Goal: Task Accomplishment & Management: Manage account settings

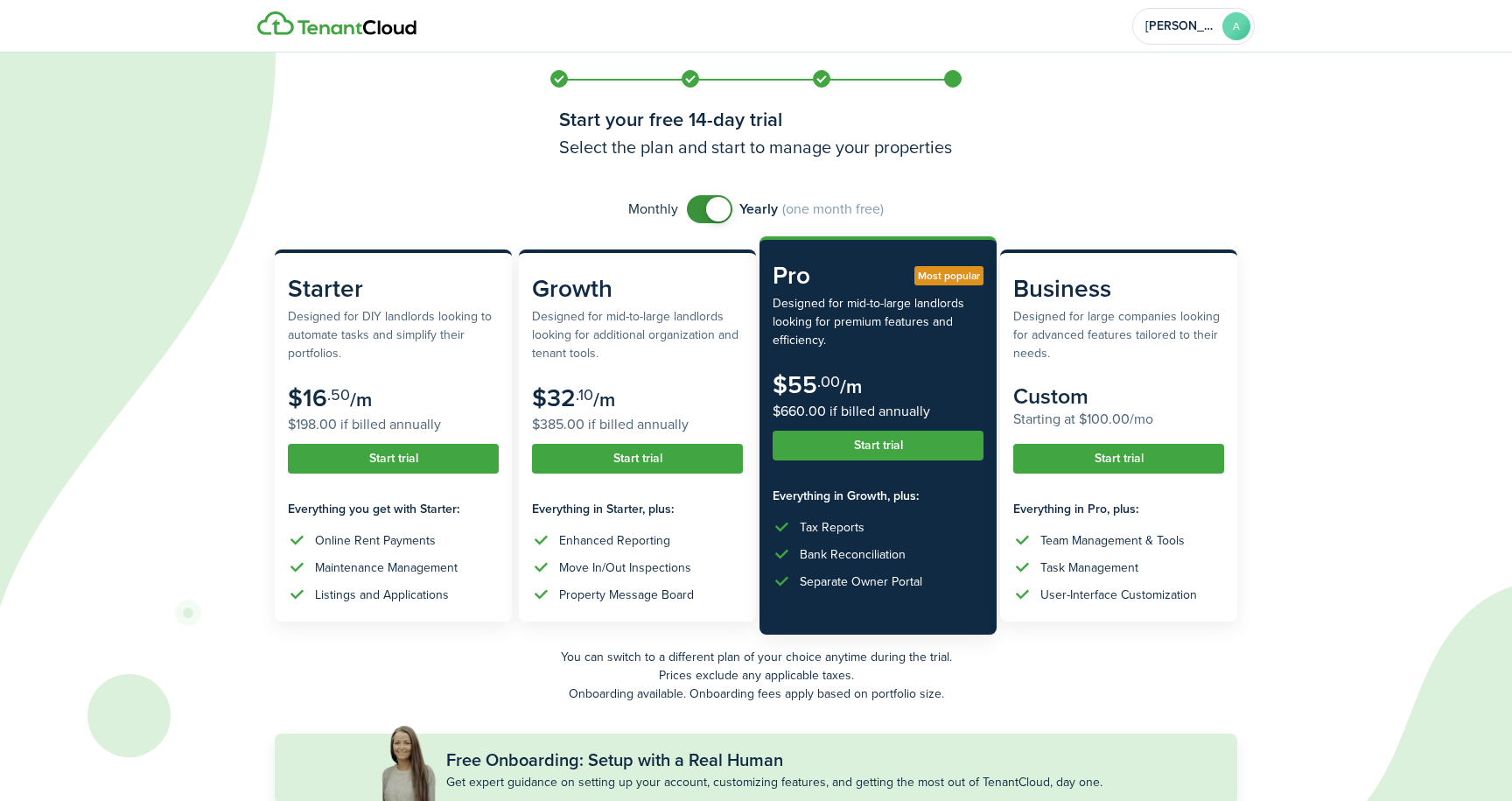
checkbox input "false"
click at [720, 213] on span at bounding box center [718, 209] width 25 height 25
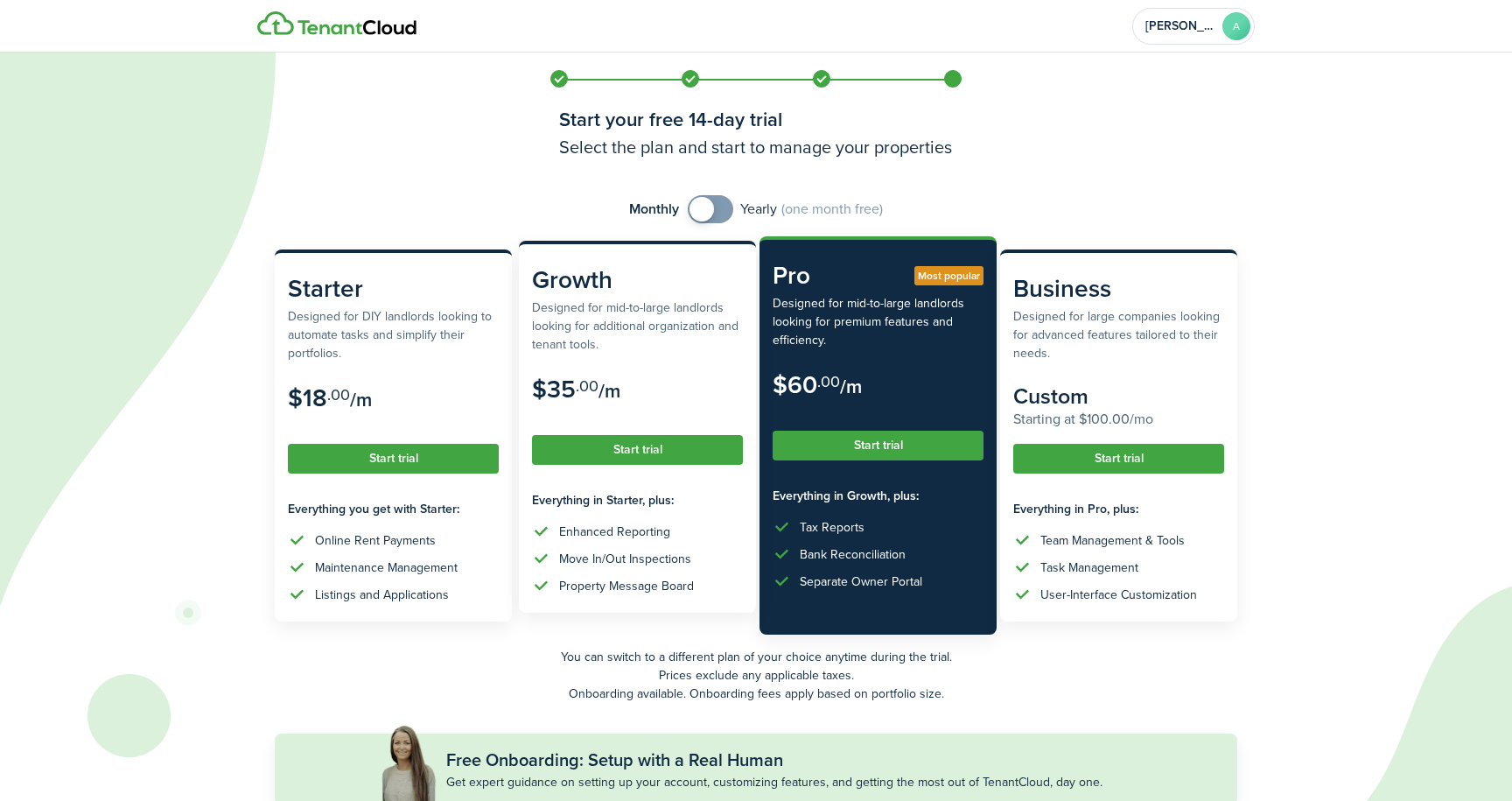
click at [644, 450] on button "Start trial" at bounding box center [637, 449] width 210 height 30
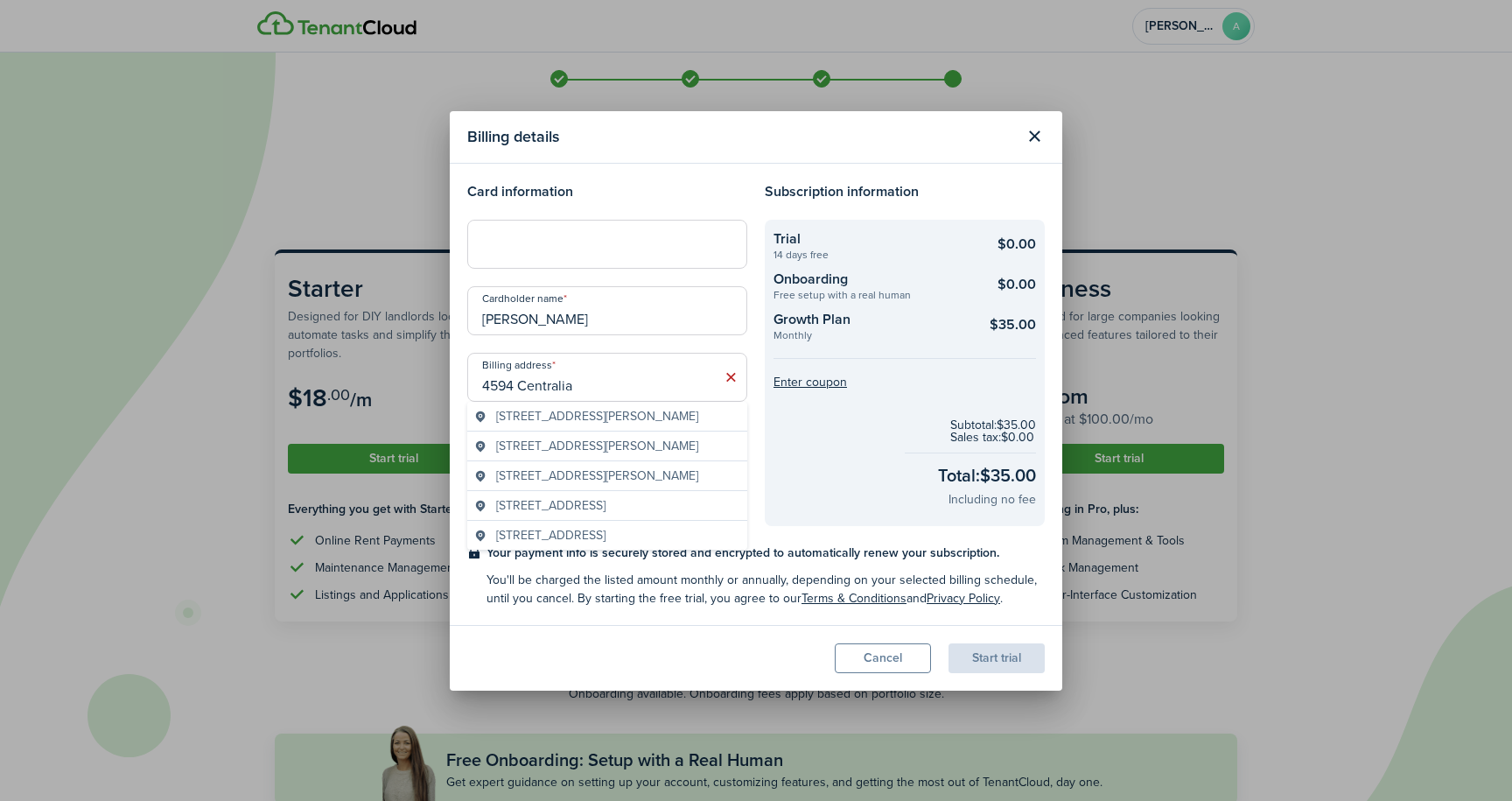
click at [690, 426] on span "[STREET_ADDRESS][PERSON_NAME]" at bounding box center [598, 416] width 202 height 18
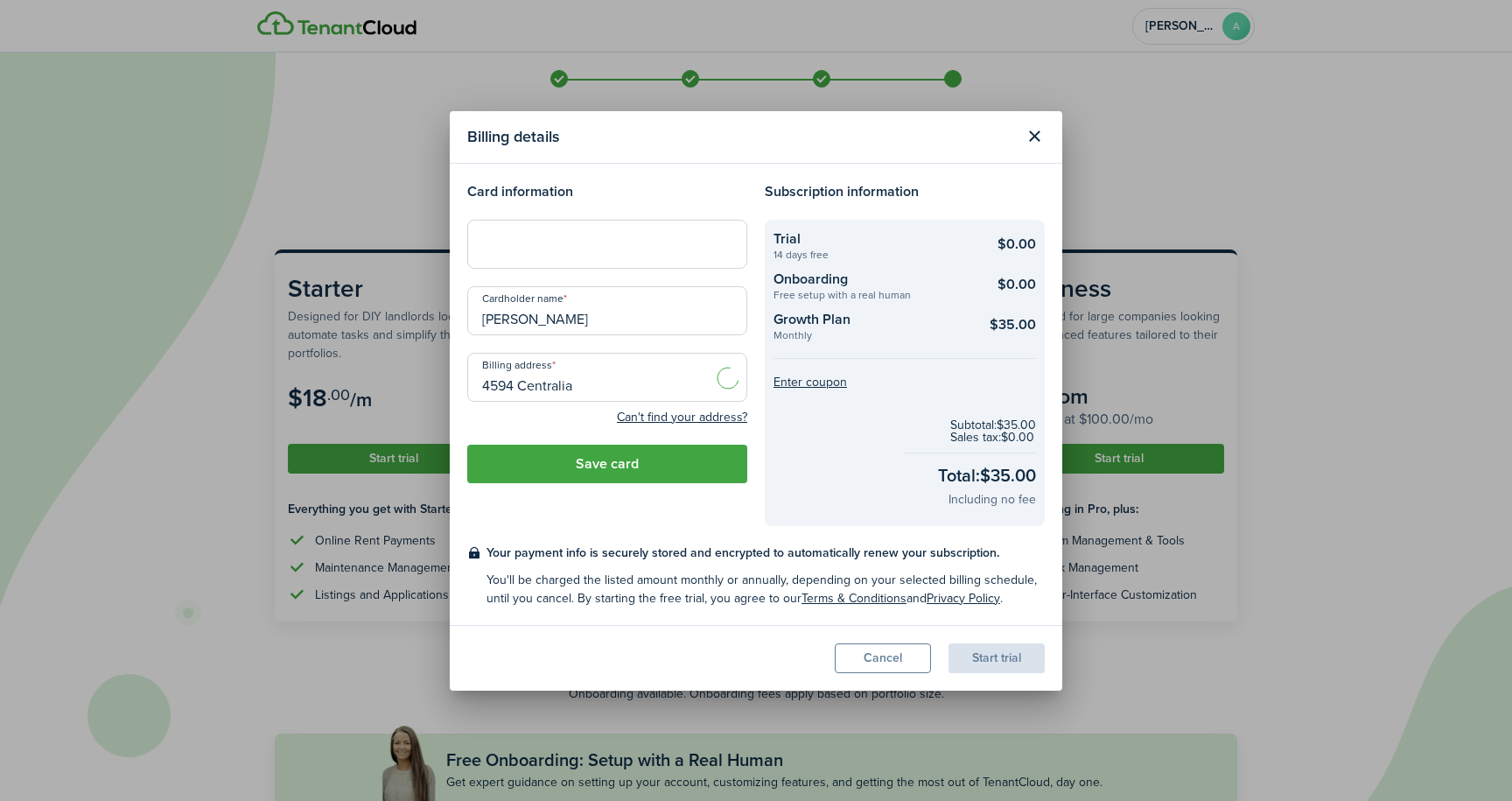
type input "[STREET_ADDRESS]"
click at [595, 460] on button "Save card" at bounding box center [607, 464] width 280 height 38
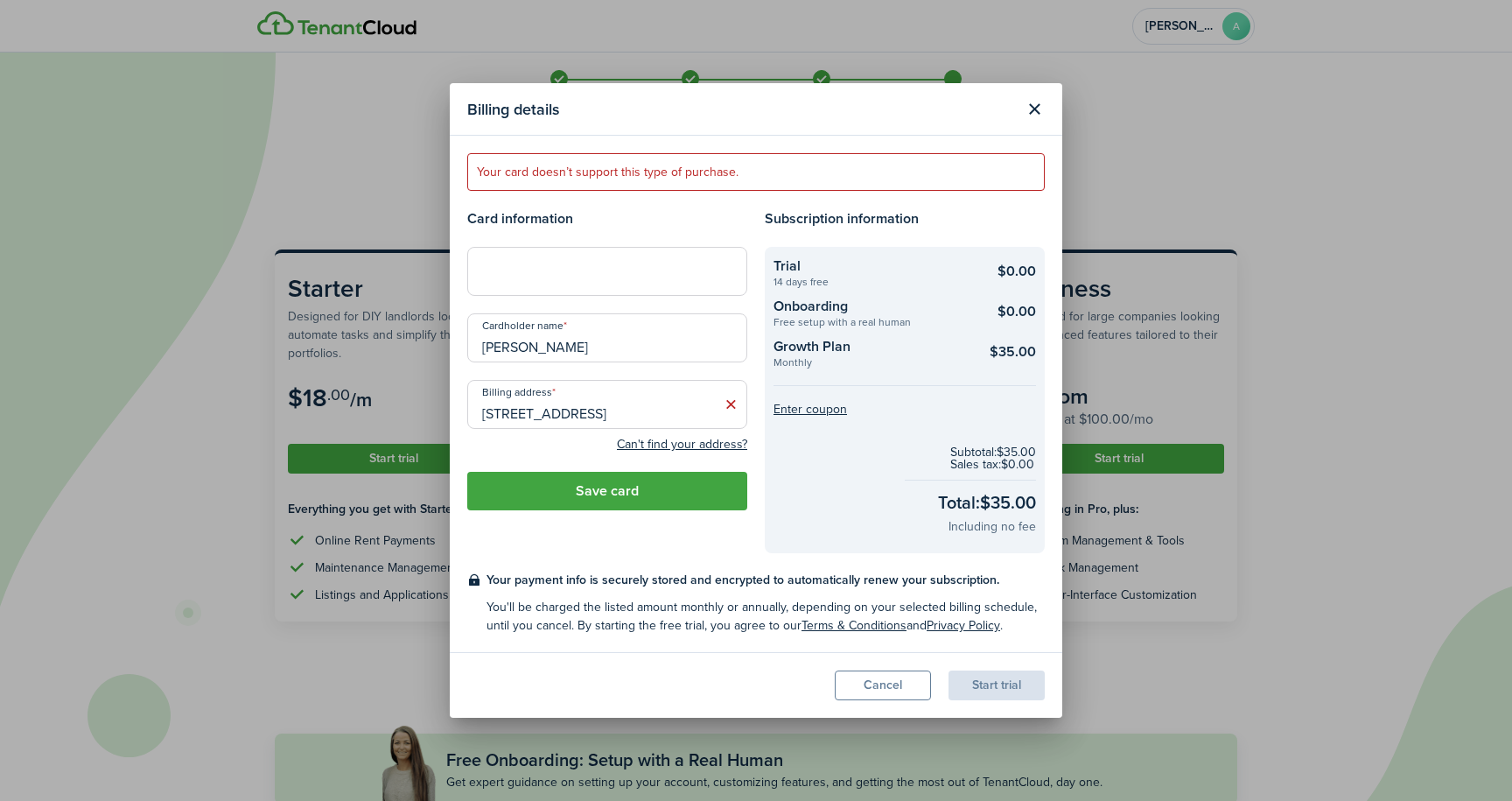
click at [712, 487] on button "Save card" at bounding box center [607, 491] width 280 height 38
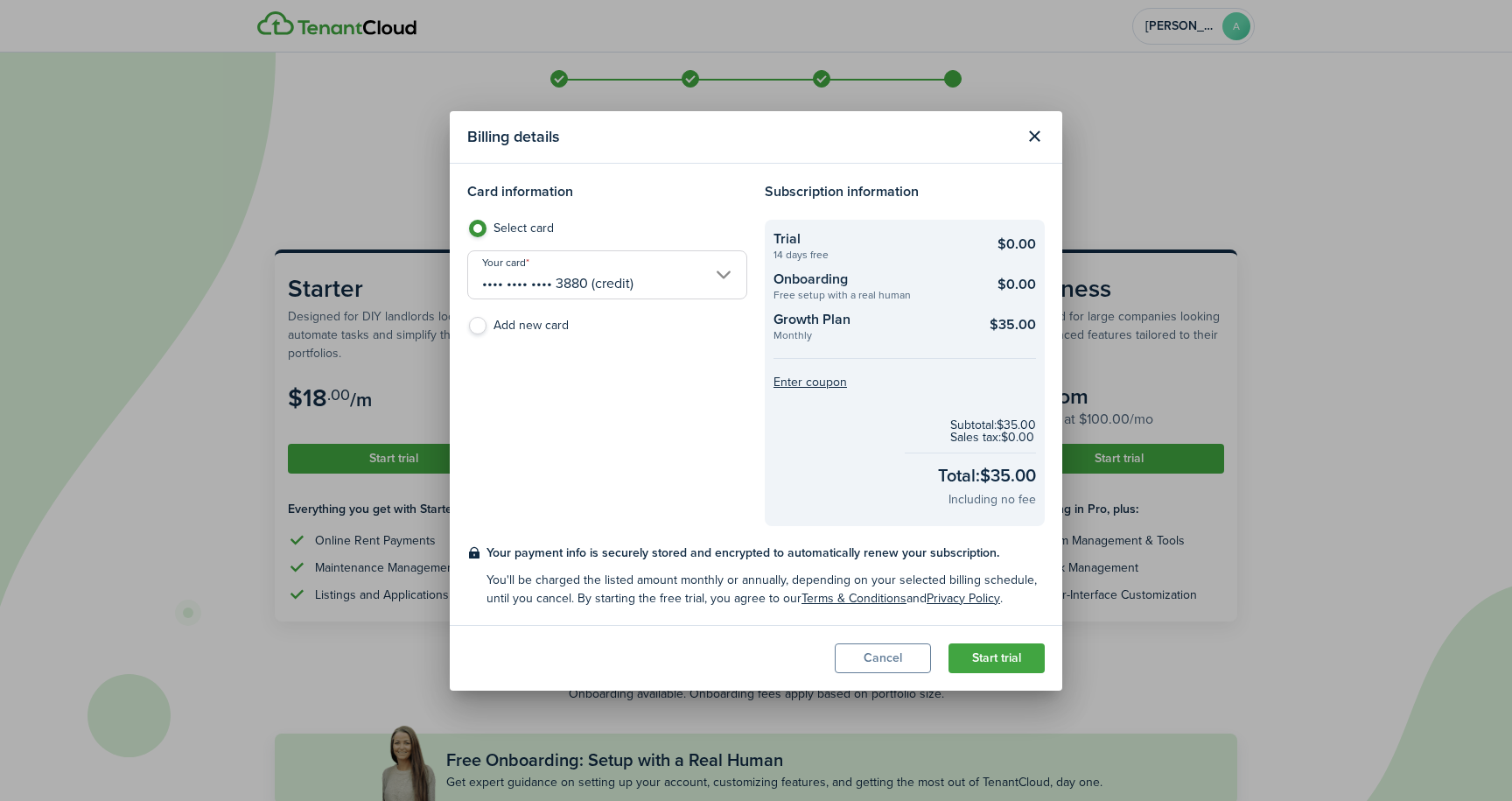
click at [1014, 654] on button "Start trial" at bounding box center [996, 658] width 97 height 30
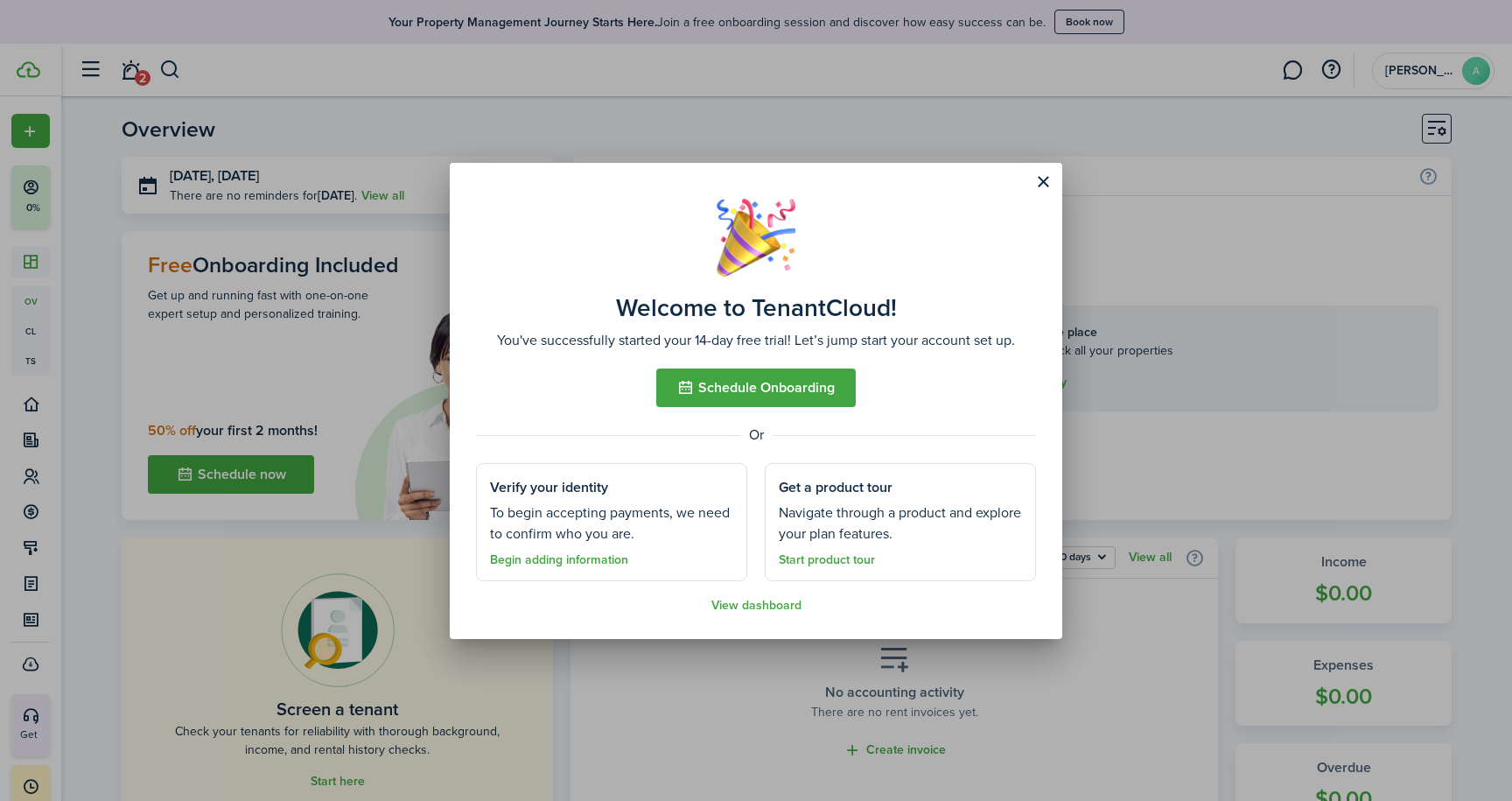
click at [573, 560] on link "Begin adding information" at bounding box center [559, 560] width 138 height 14
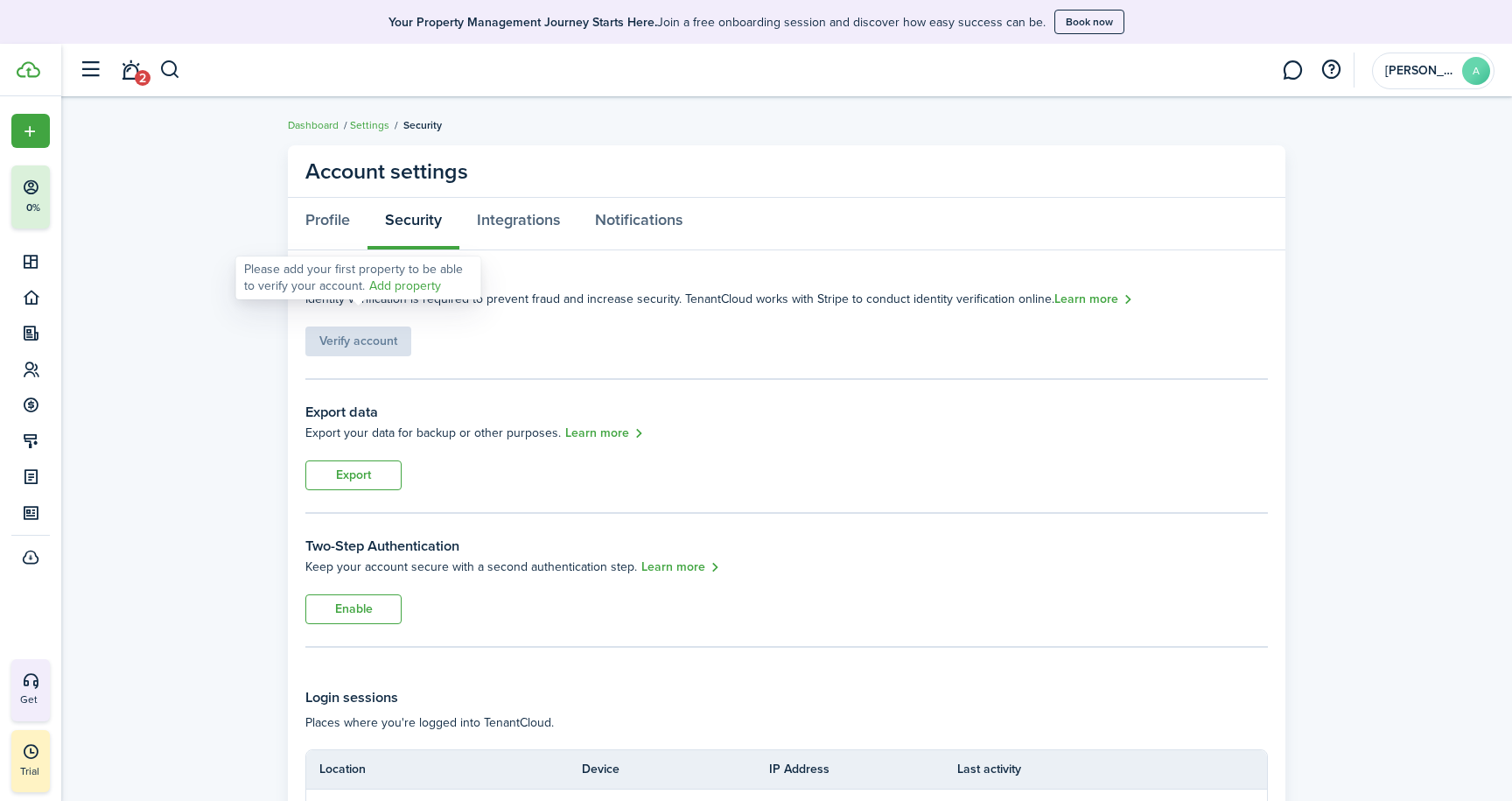
click at [333, 338] on div "Verify account" at bounding box center [358, 333] width 106 height 47
click at [404, 290] on link "Add property" at bounding box center [404, 286] width 72 height 18
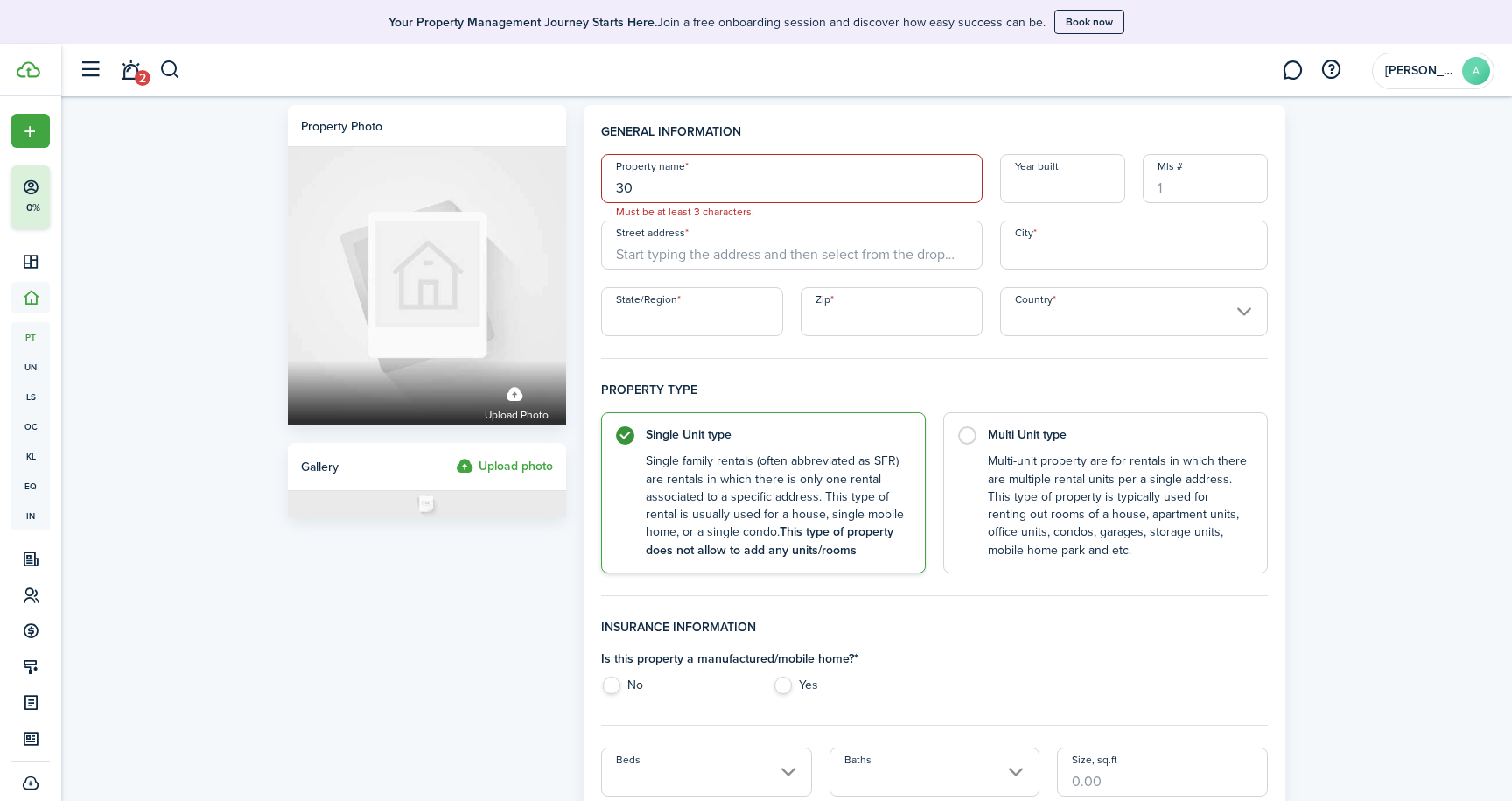
type input "3"
type input "Almet"
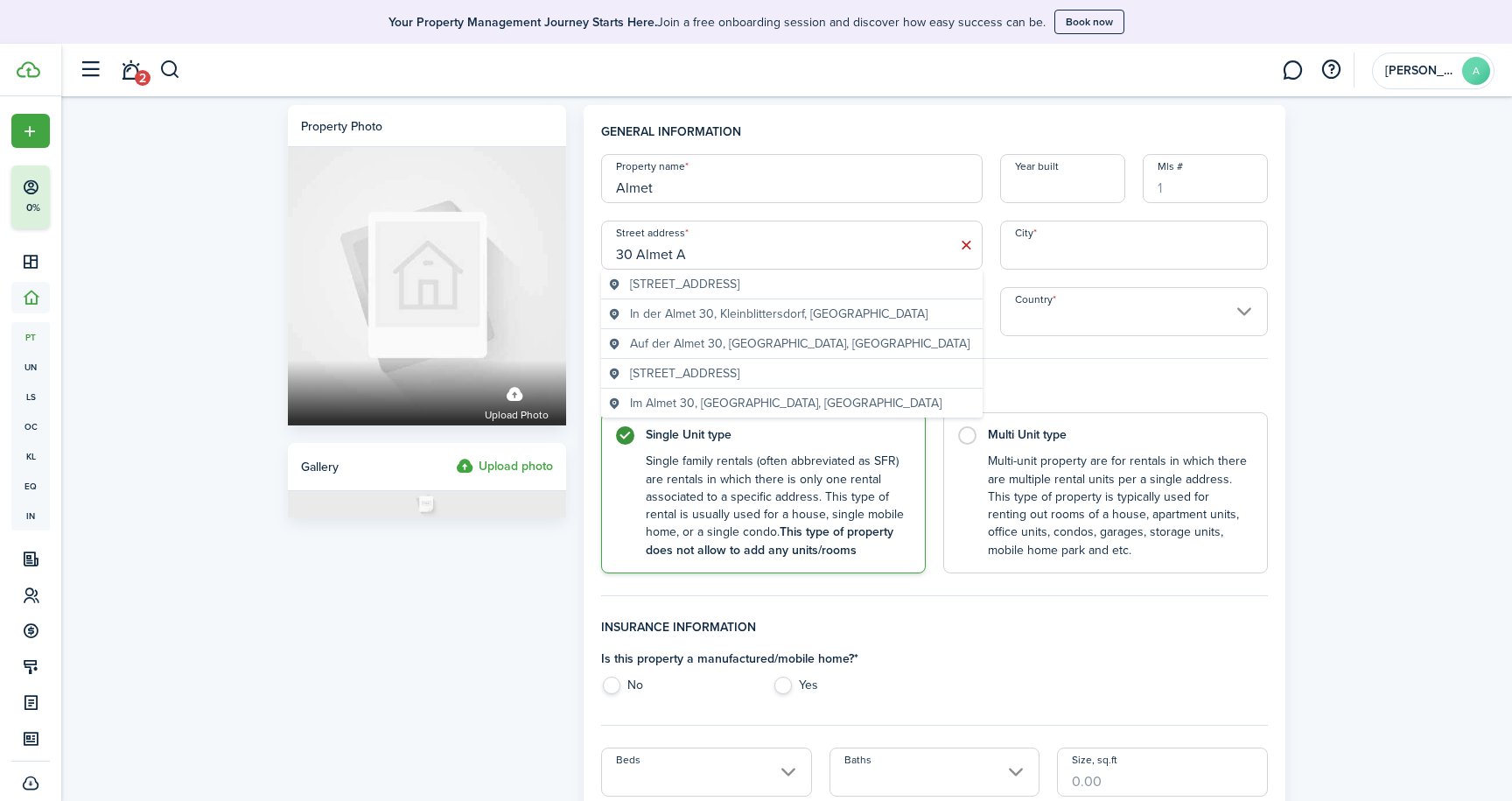
click at [740, 283] on span "[STREET_ADDRESS]" at bounding box center [685, 284] width 109 height 18
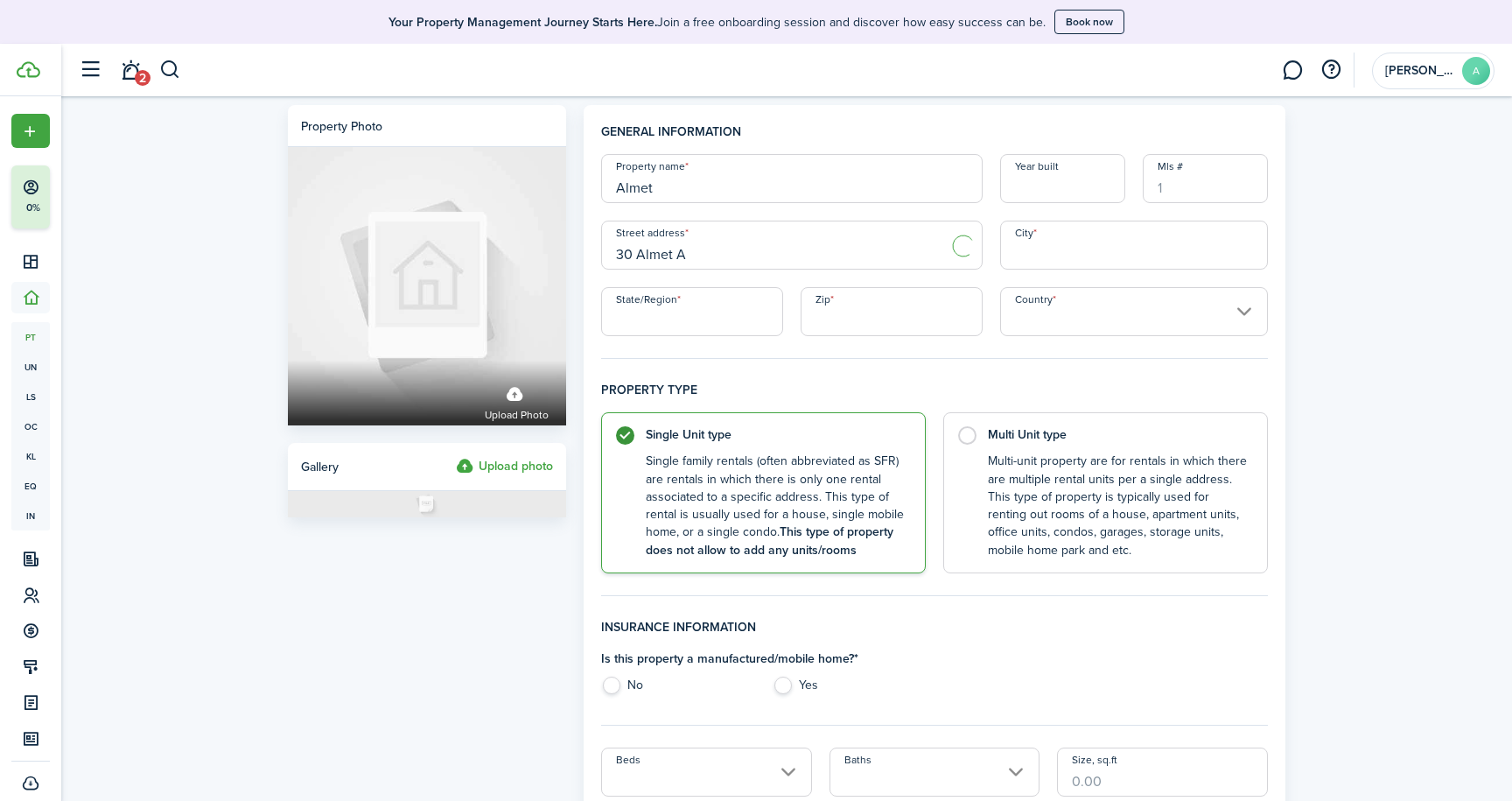
type input "[STREET_ADDRESS]"
type input "Falconer"
type input "NY"
type input "14733"
type input "[GEOGRAPHIC_DATA]"
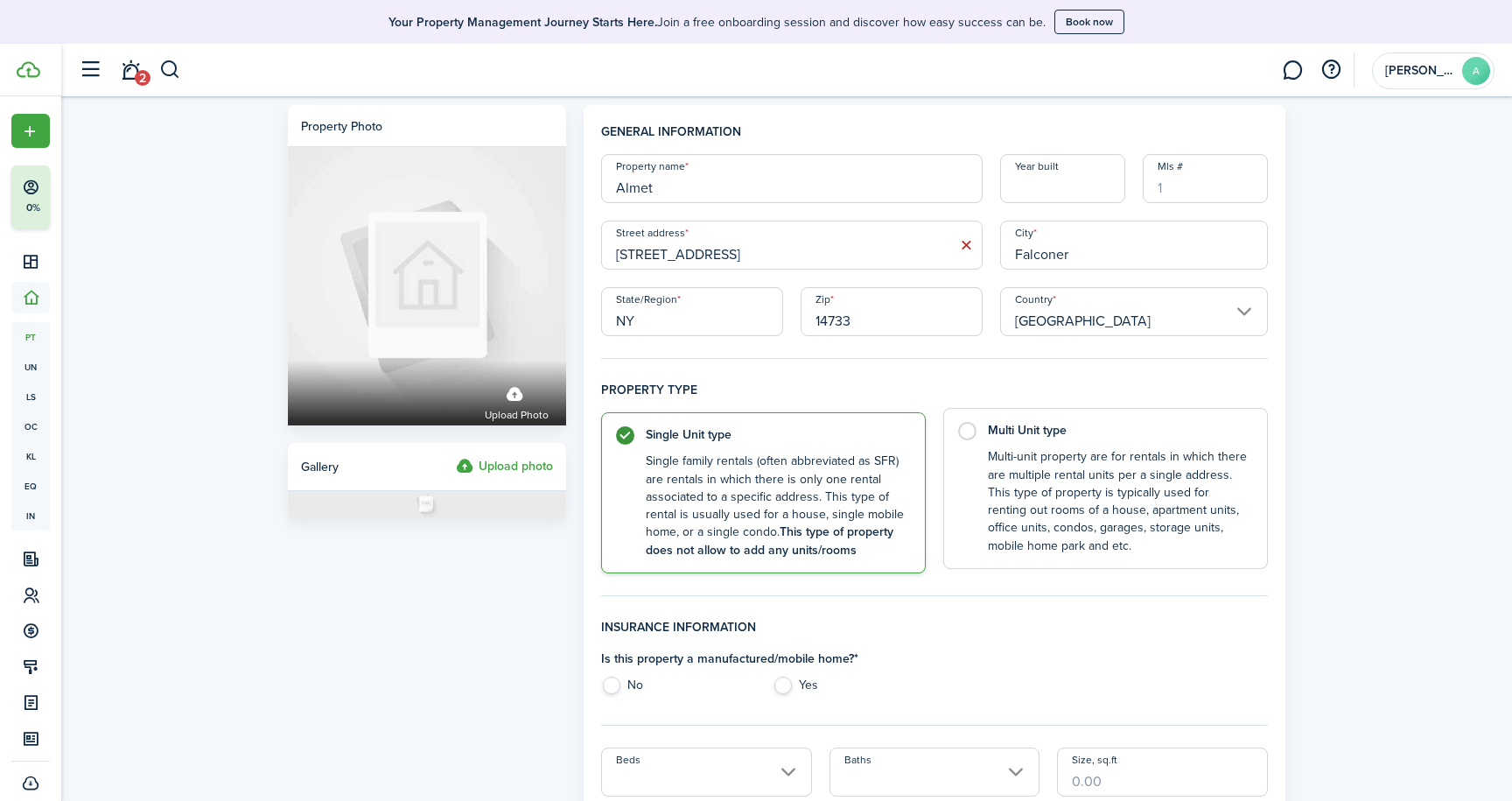
click at [971, 428] on label "Multi Unit type Multi-unit property are for rentals in which there are multiple…" at bounding box center [1105, 488] width 324 height 161
radio input "false"
radio input "true"
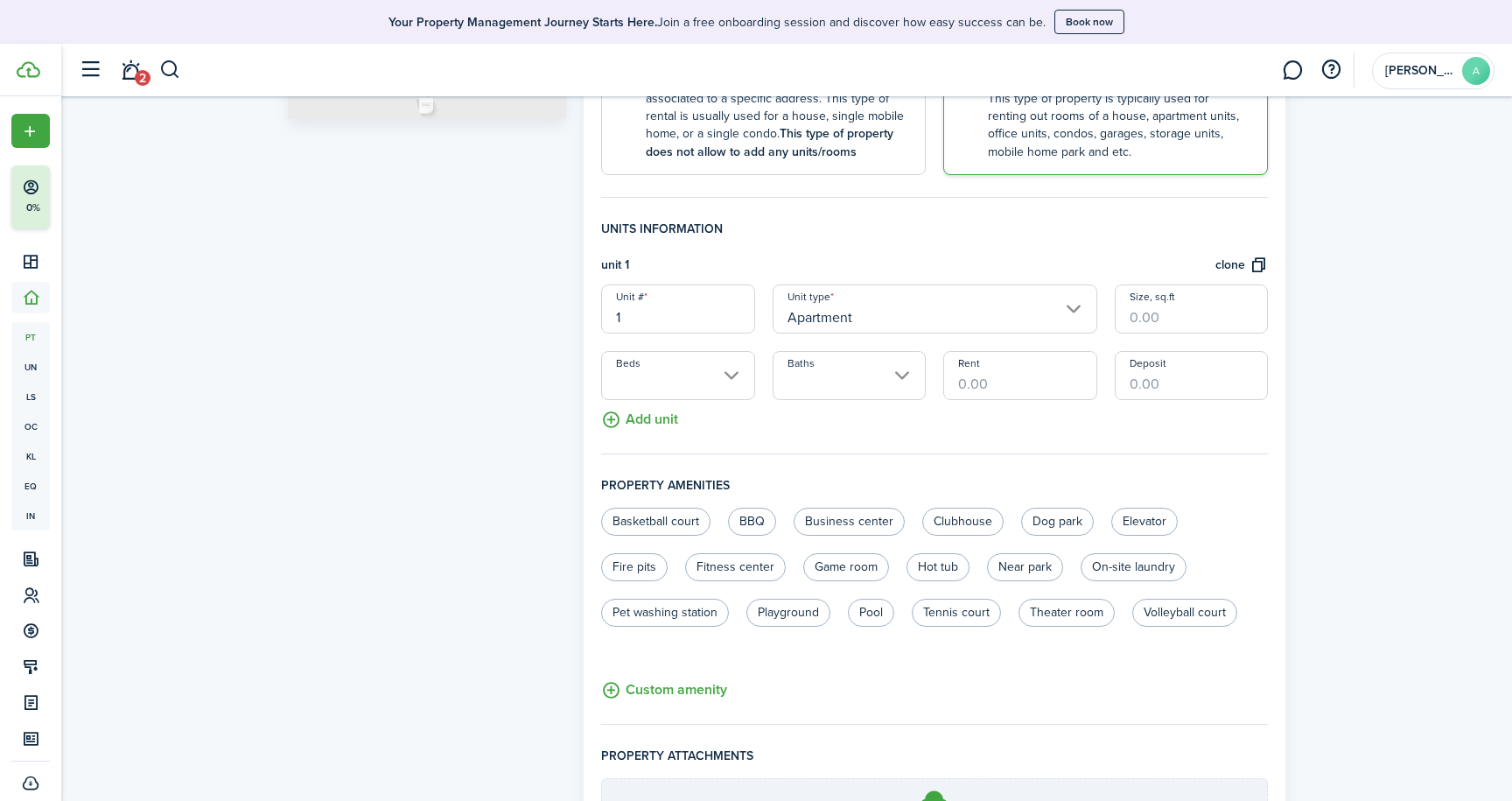
scroll to position [400, 0]
click at [730, 375] on input "Beds" at bounding box center [678, 374] width 153 height 49
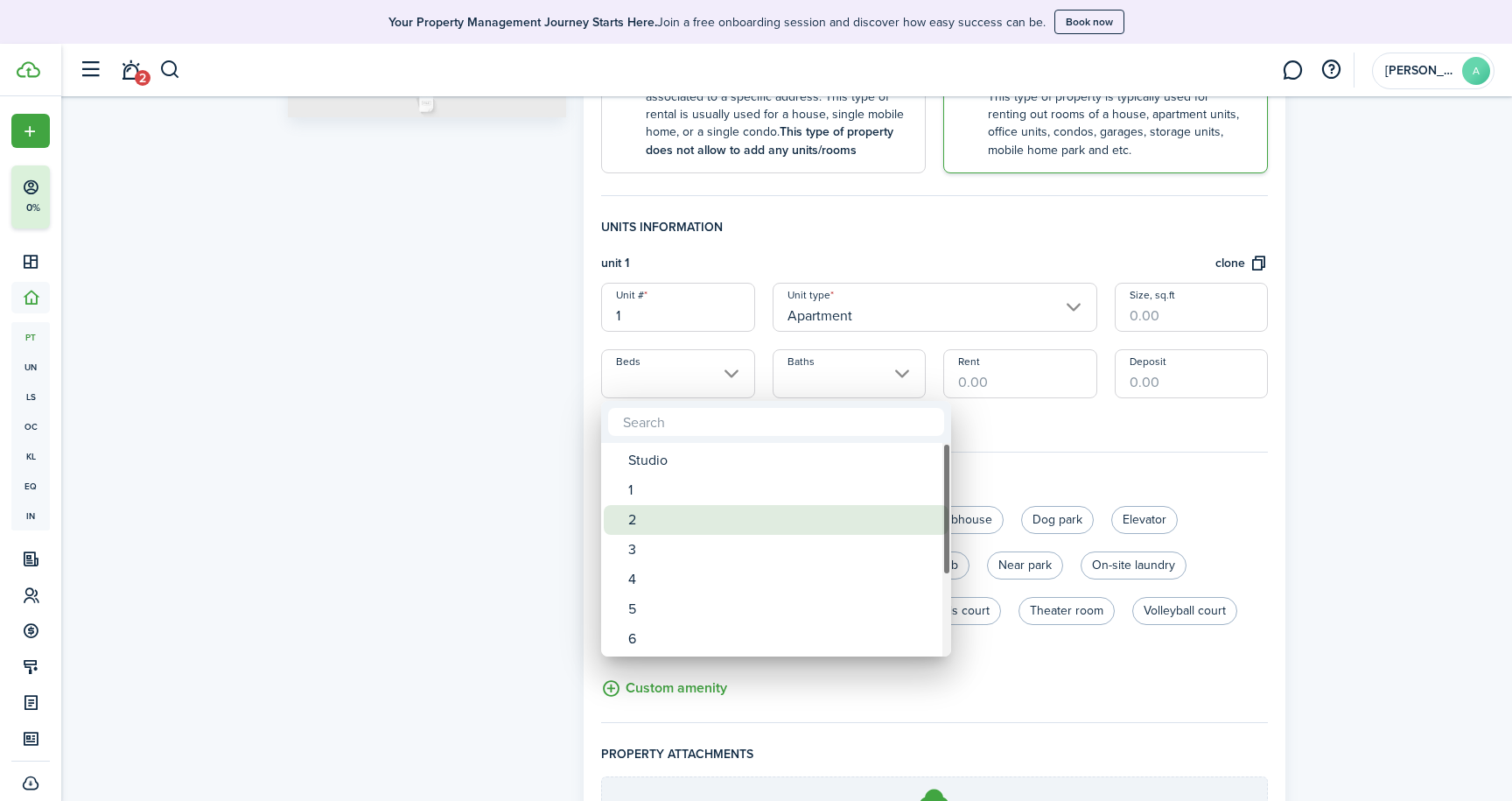
click at [627, 508] on span "Beds" at bounding box center [616, 519] width 25 height 25
type input "2"
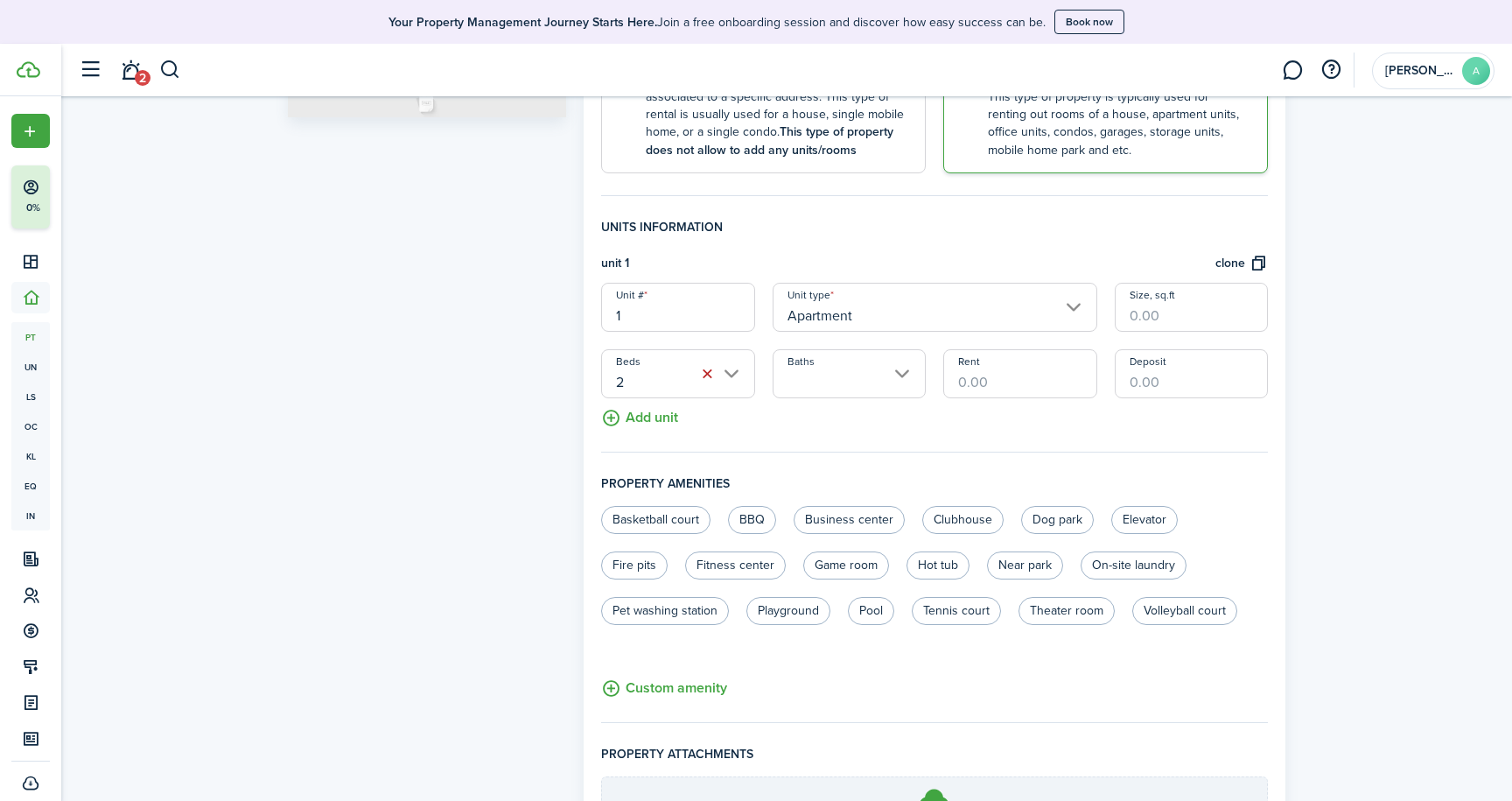
click at [902, 375] on input "Baths" at bounding box center [849, 374] width 153 height 49
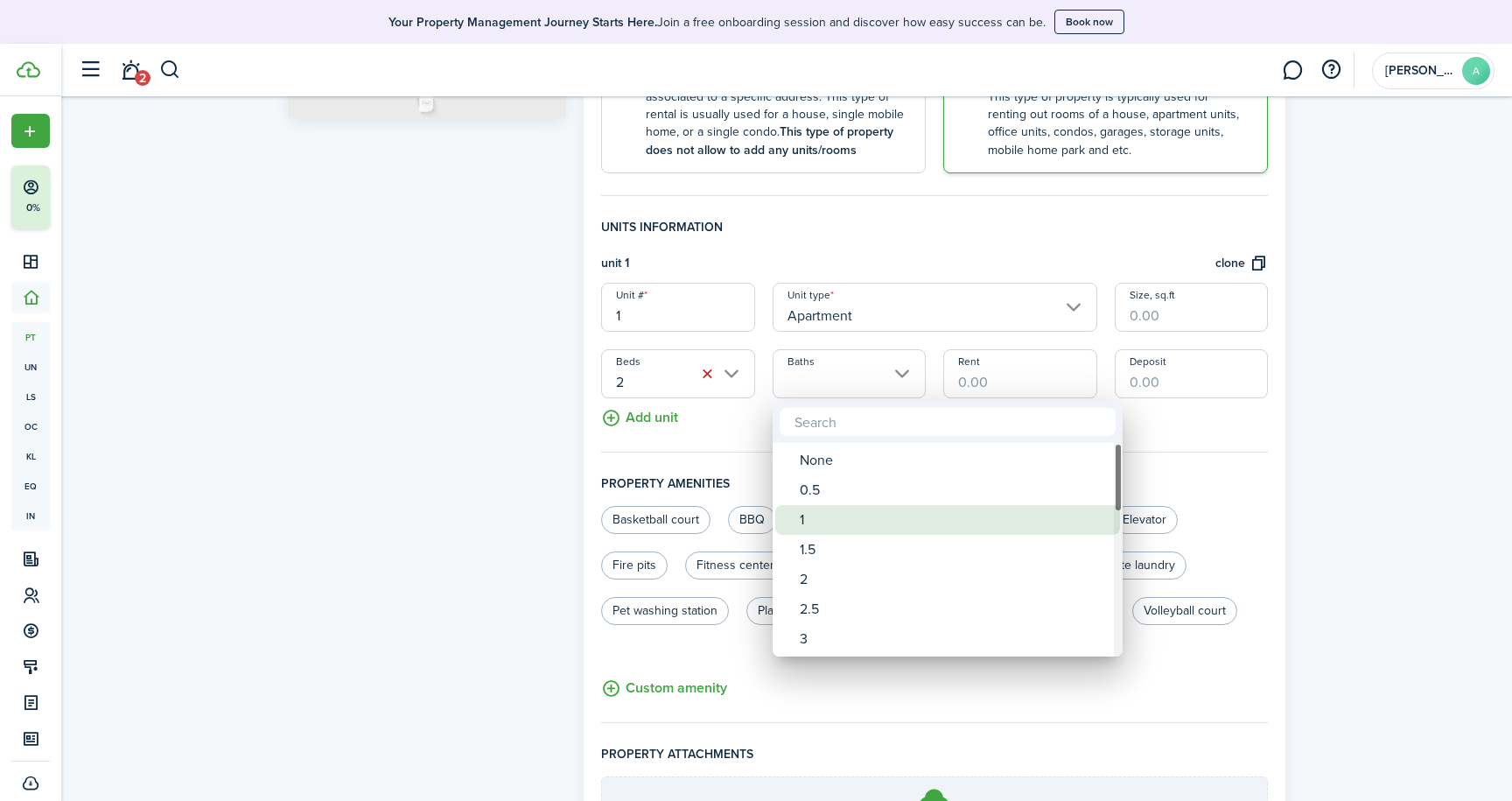
click at [853, 513] on div "1" at bounding box center [955, 519] width 310 height 30
type input "1"
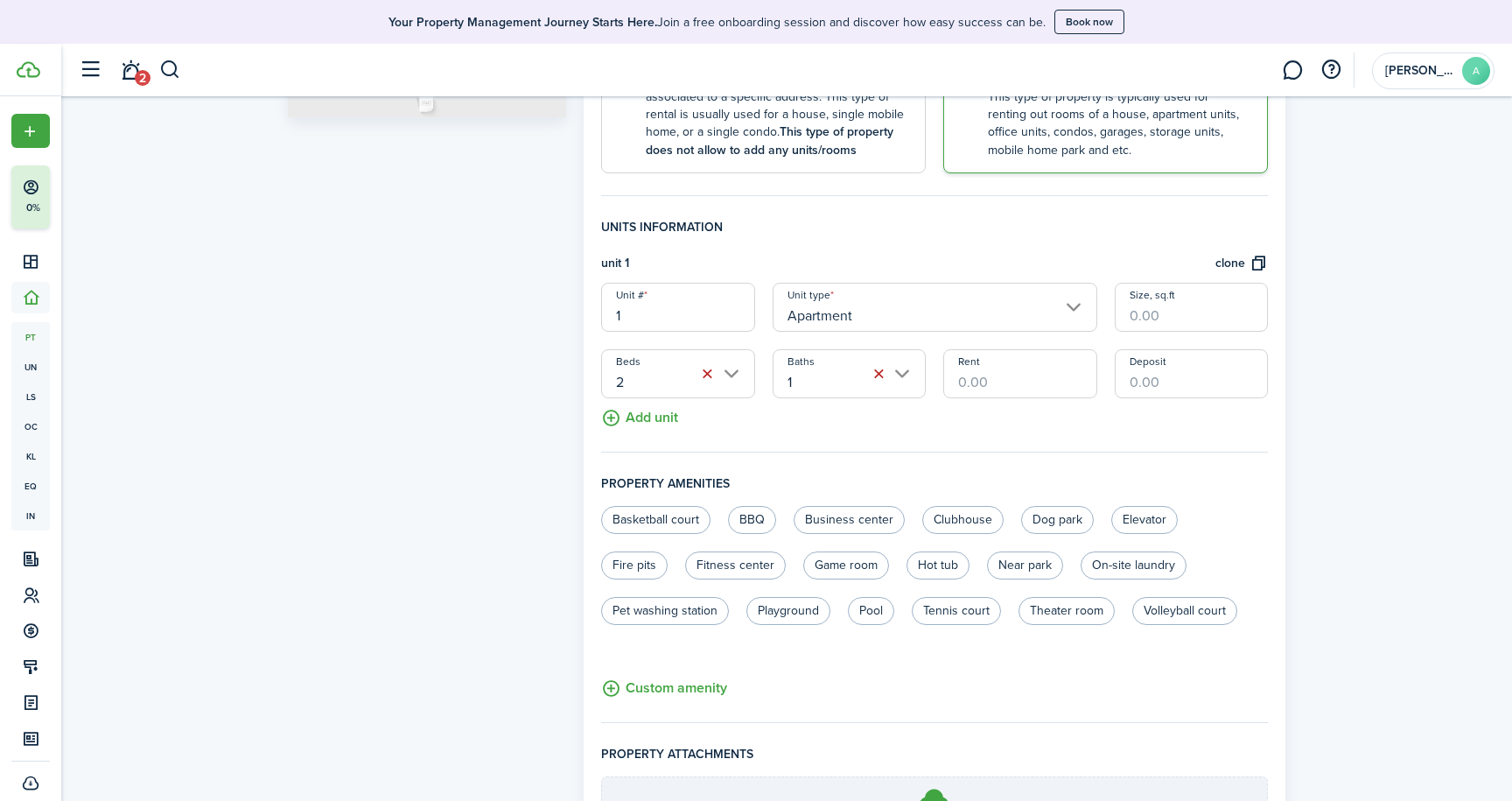
click at [1004, 382] on input "Rent" at bounding box center [1019, 374] width 153 height 49
type input "$600.00"
click at [1159, 387] on input "Deposit" at bounding box center [1191, 374] width 153 height 49
type input "$500.00"
click at [1122, 416] on fieldset "Units information unit 1 clone Unit # 1 Unit type Apartment Size, sq.ft Beds 2 …" at bounding box center [935, 334] width 667 height 234
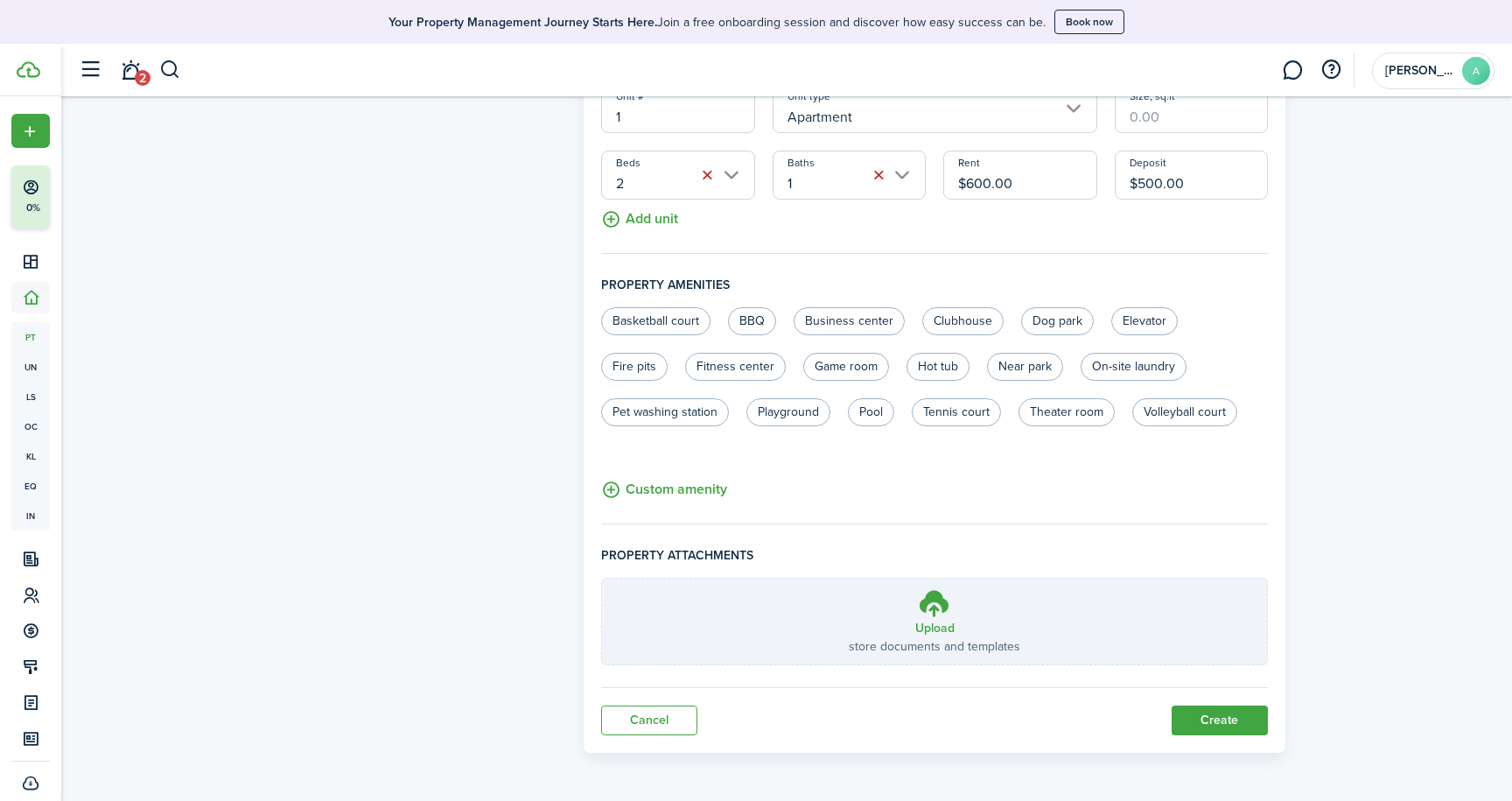
scroll to position [598, 0]
click at [641, 488] on button "Custom amenity" at bounding box center [664, 490] width 126 height 22
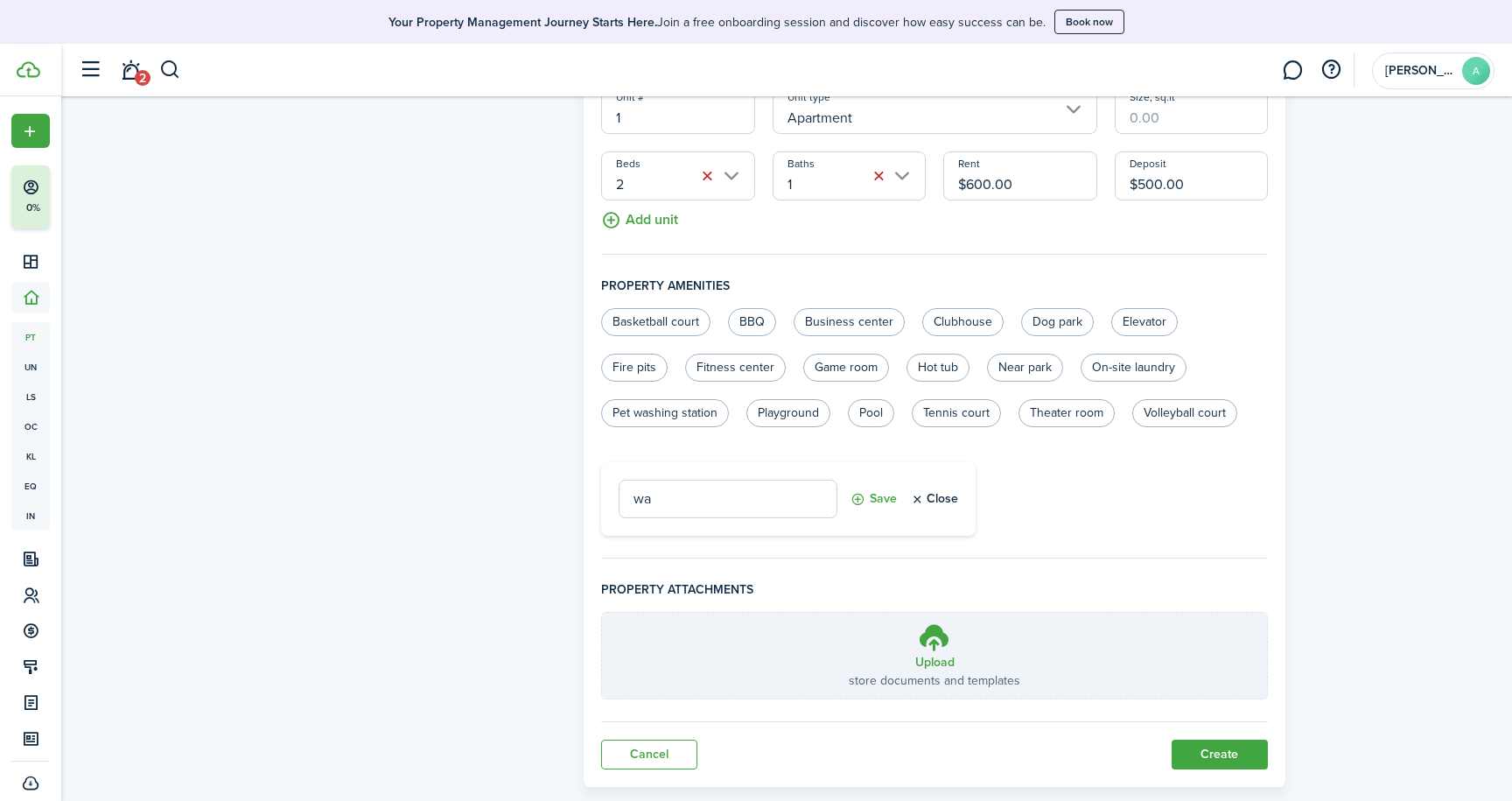
type input "w"
click at [882, 497] on button "Save" at bounding box center [873, 498] width 46 height 38
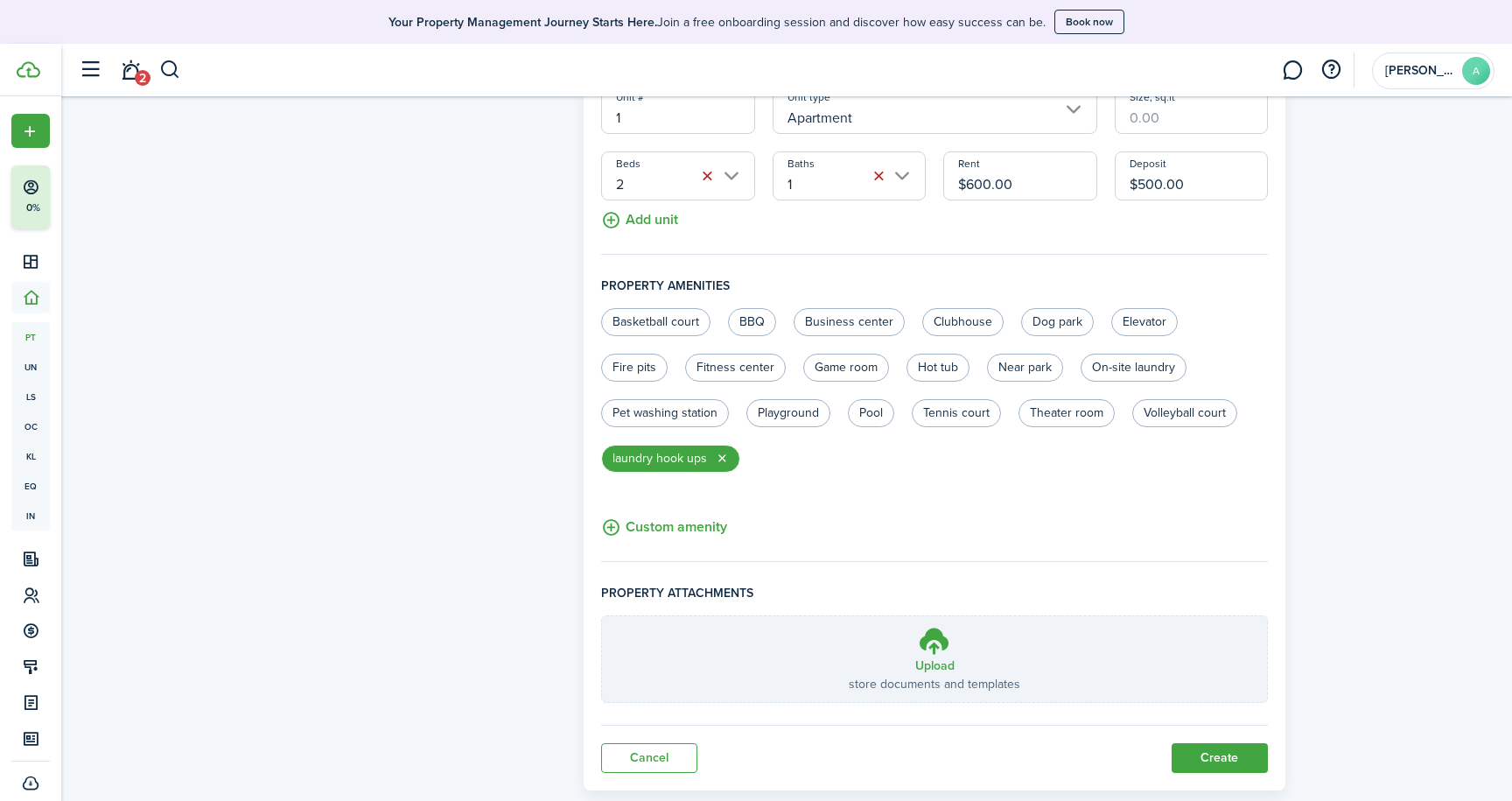
click at [684, 524] on button "Custom amenity" at bounding box center [664, 528] width 126 height 22
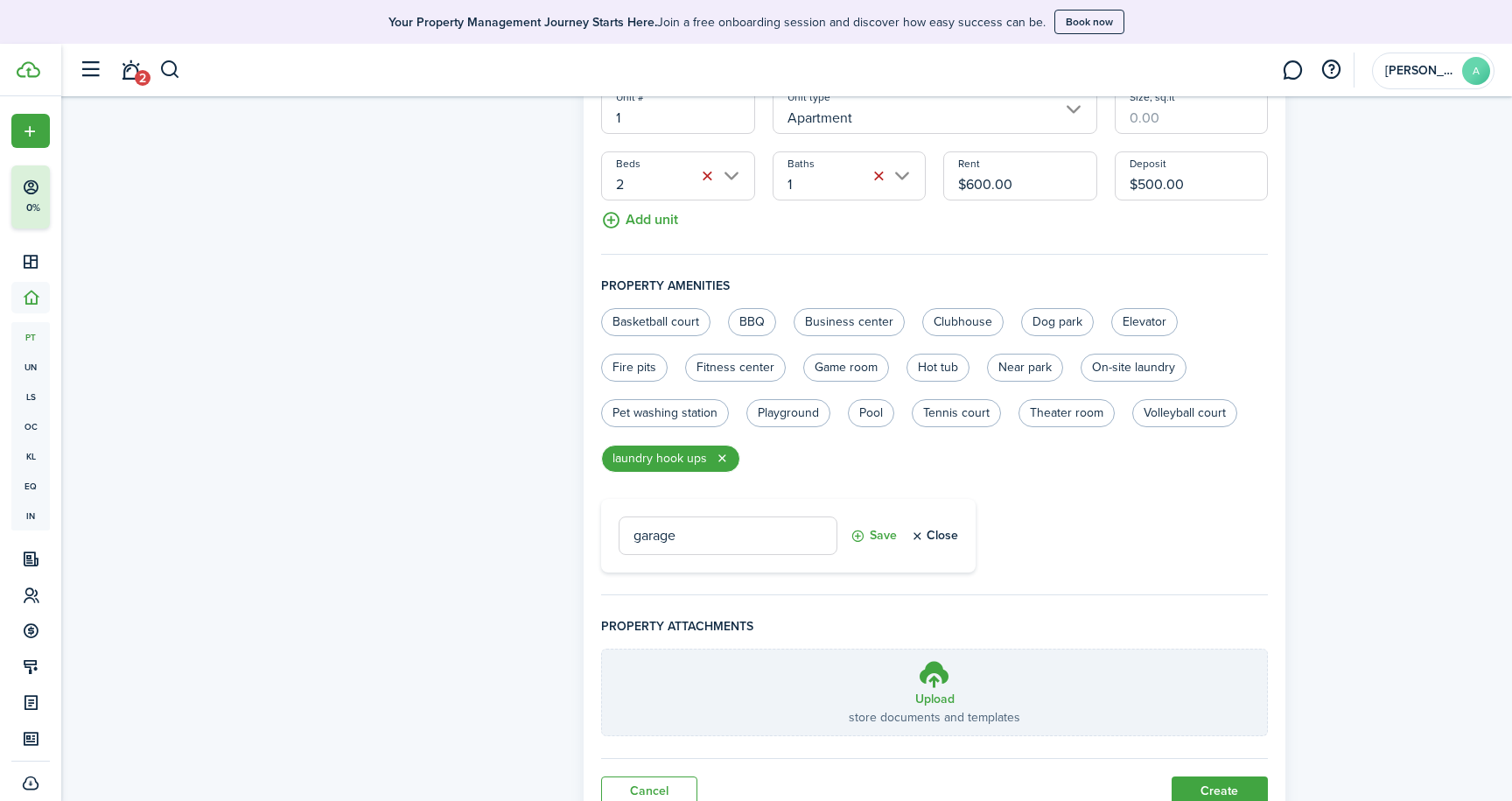
click at [883, 533] on button "Save" at bounding box center [873, 536] width 46 height 38
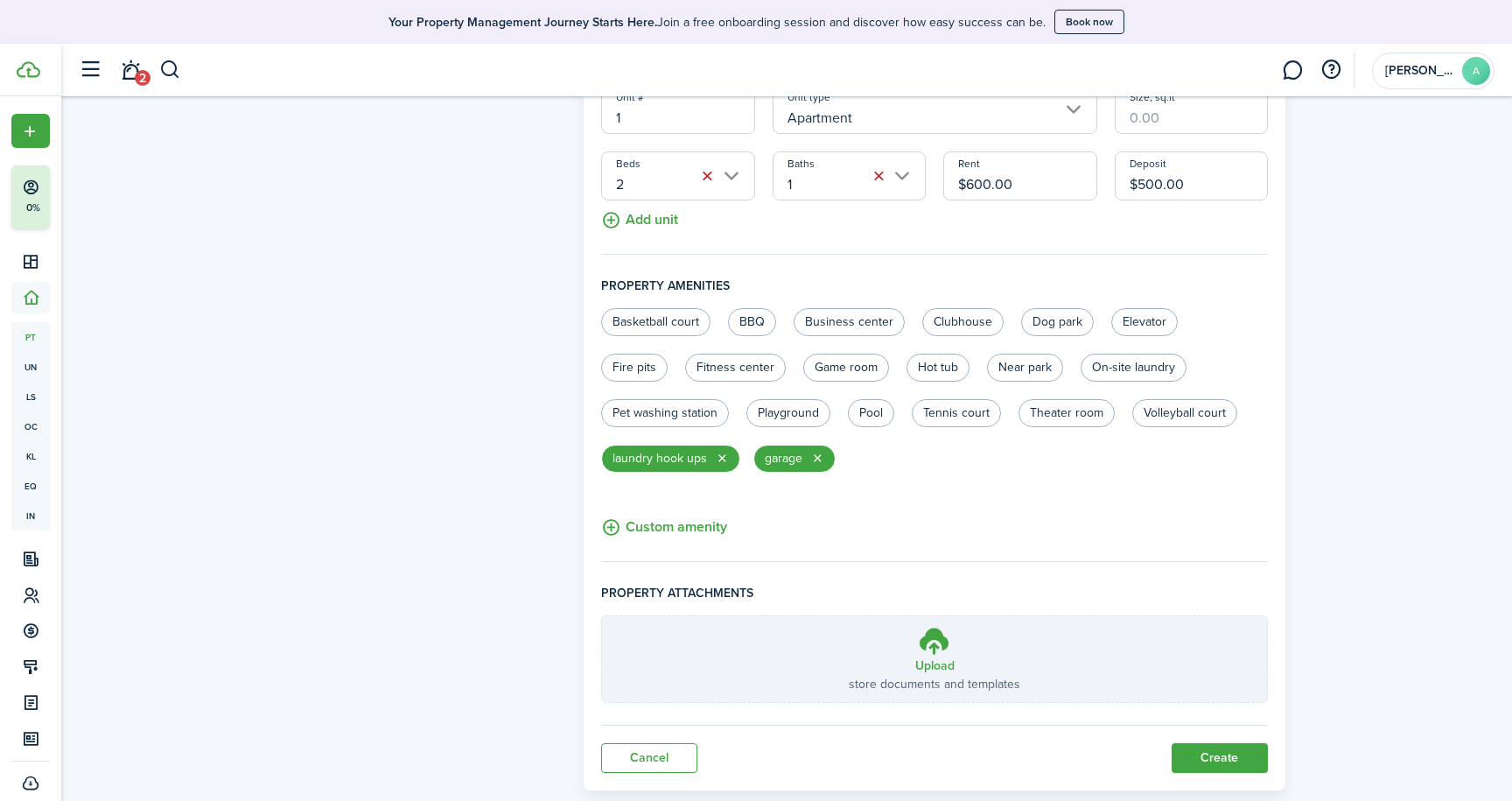
click at [689, 528] on button "Custom amenity" at bounding box center [664, 528] width 126 height 22
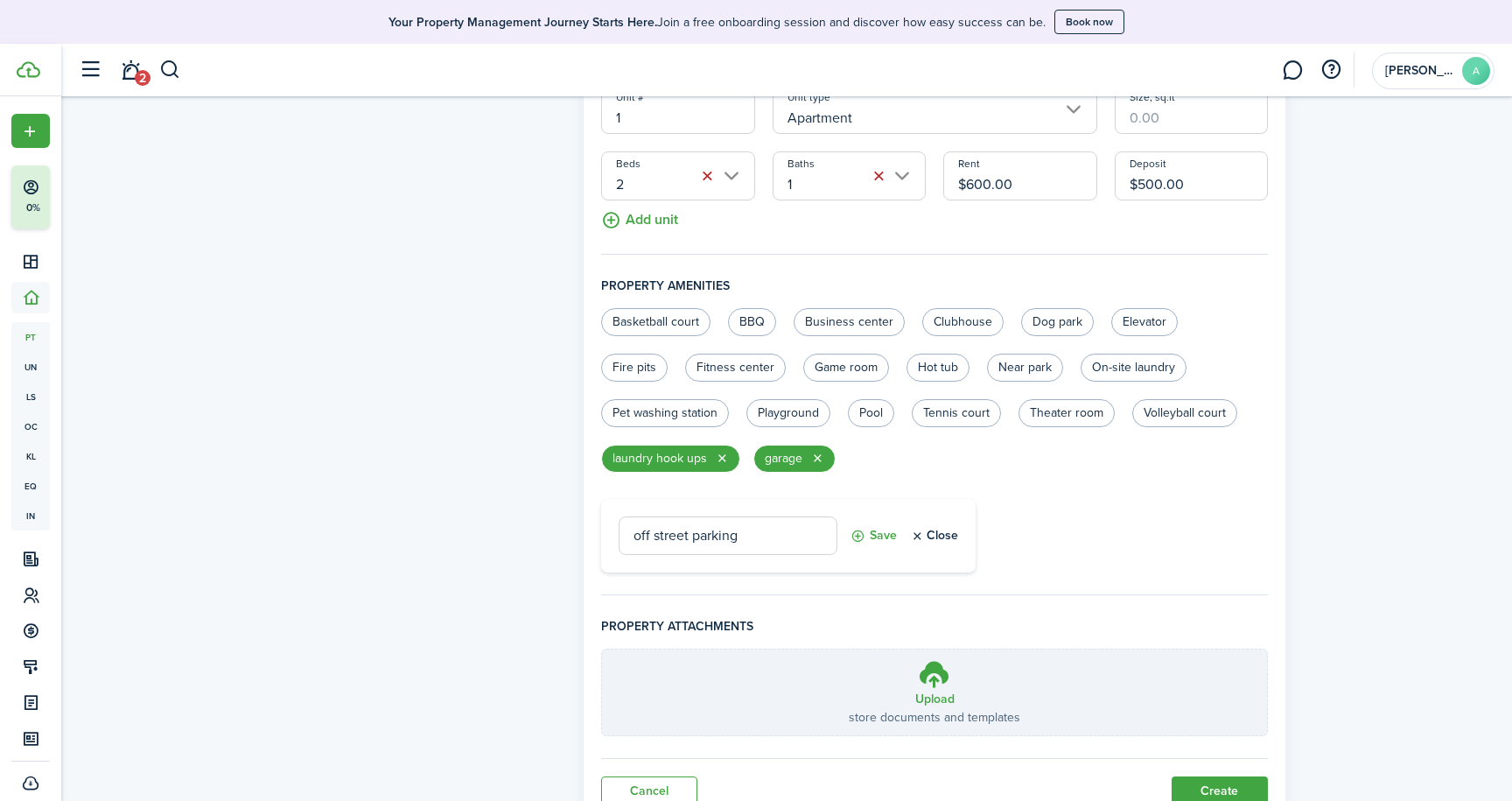
type input "off street parking"
click at [884, 531] on button "Save" at bounding box center [873, 536] width 46 height 38
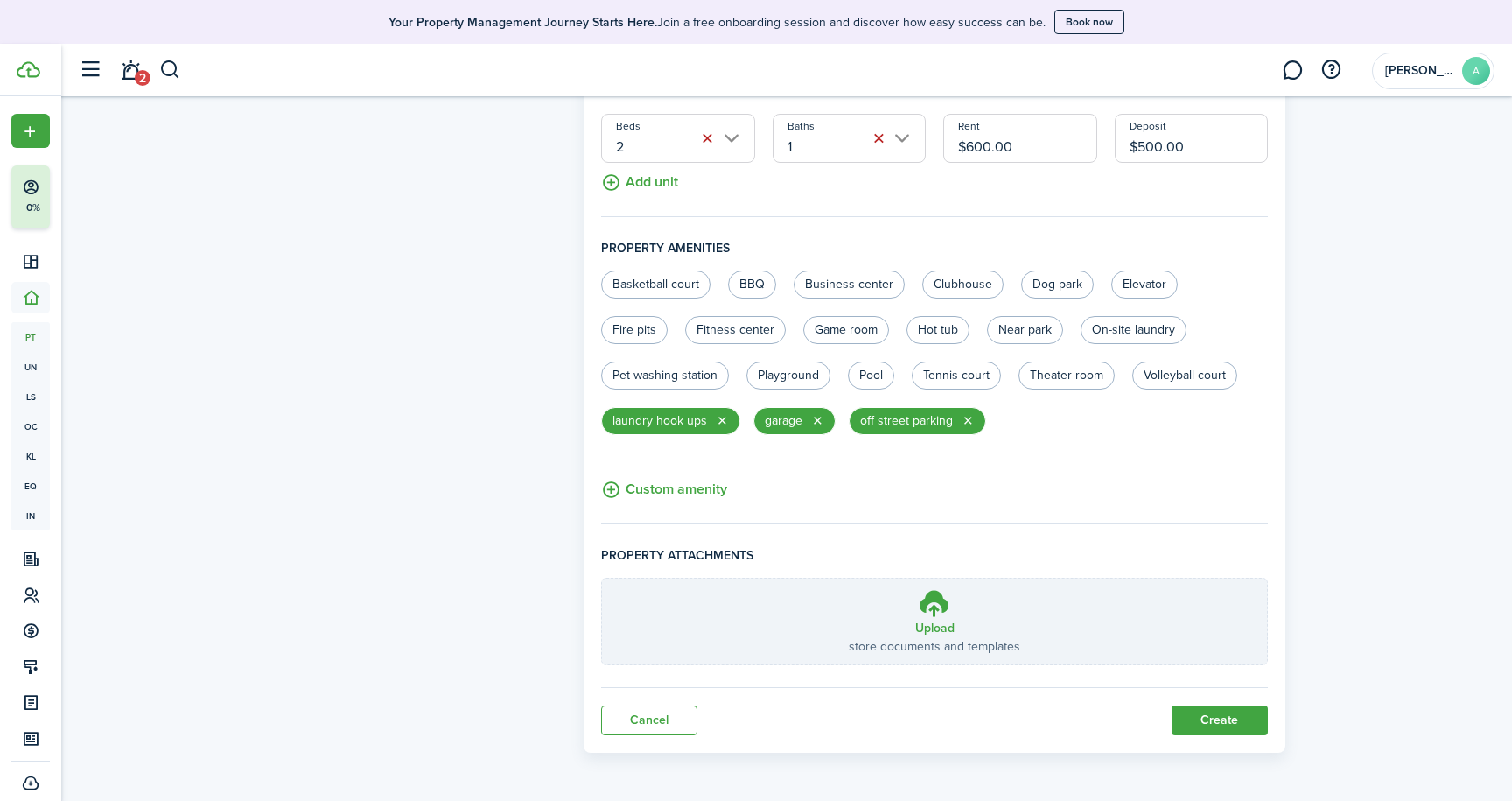
scroll to position [634, 0]
click at [933, 628] on h3 "Upload" at bounding box center [935, 629] width 39 height 18
click at [602, 580] on input "Upload store documents and templates Choose file" at bounding box center [602, 580] width 0 height 0
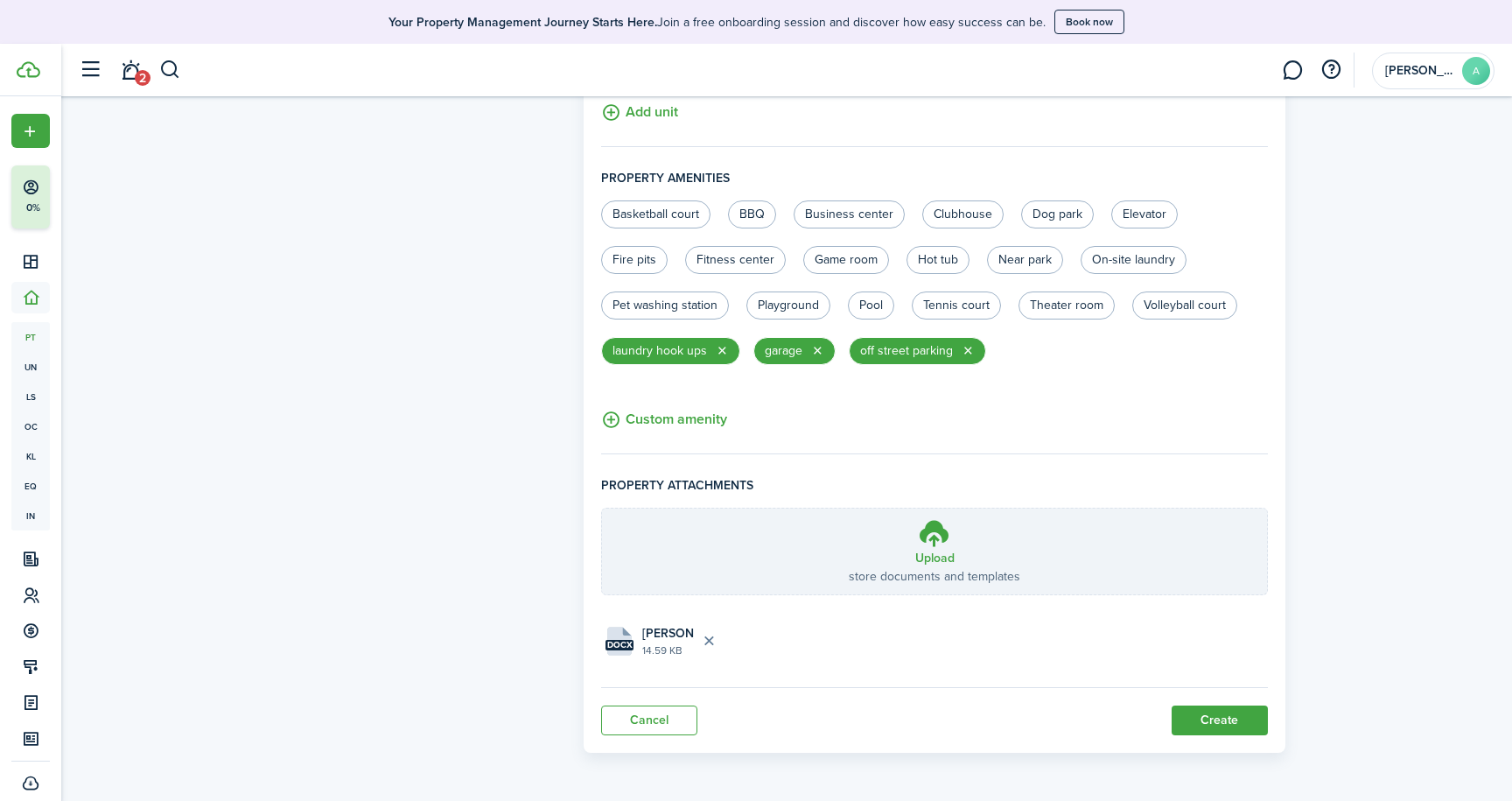
scroll to position [704, 0]
click at [1227, 719] on button "Create" at bounding box center [1220, 721] width 97 height 30
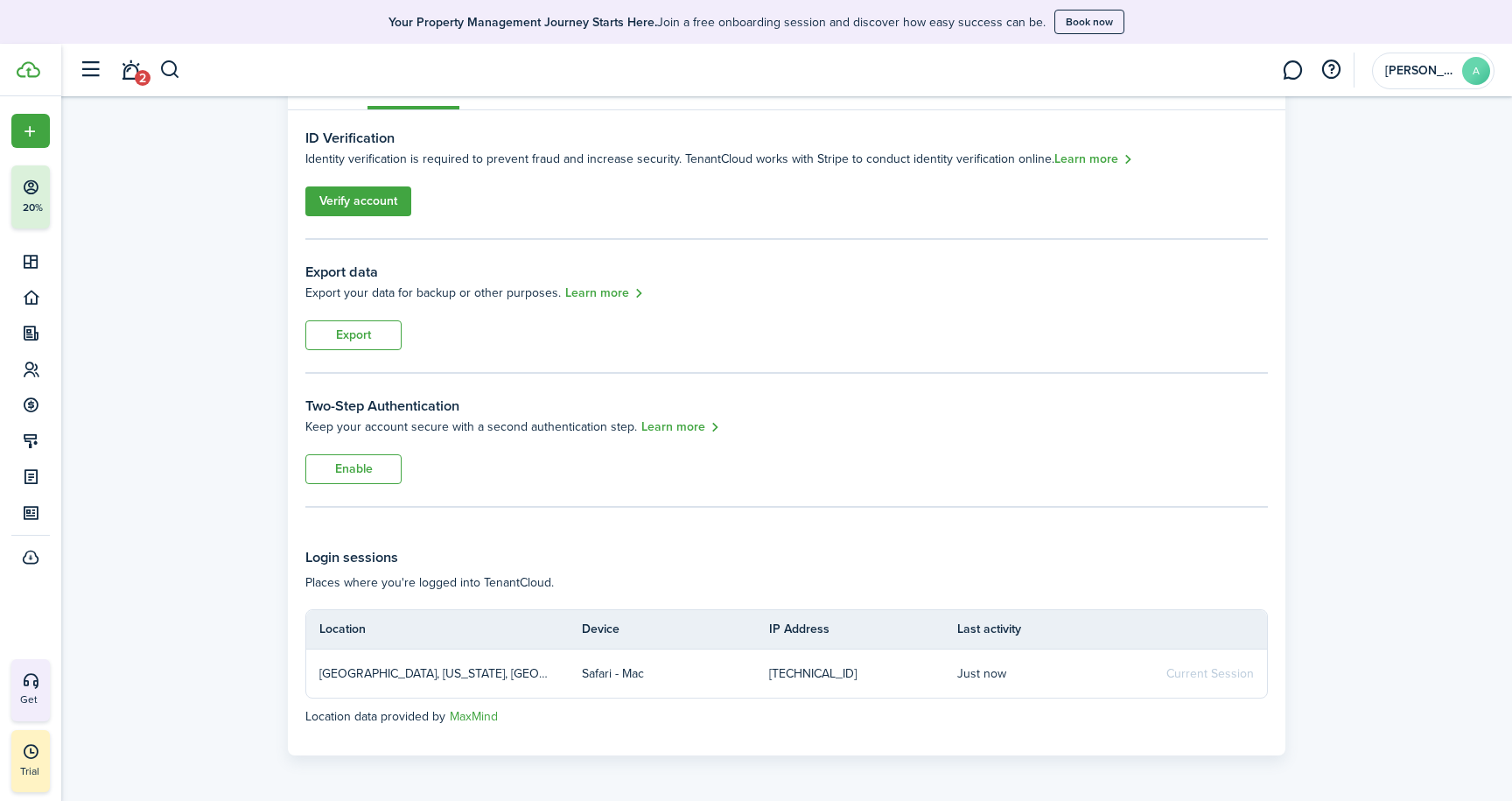
scroll to position [139, 0]
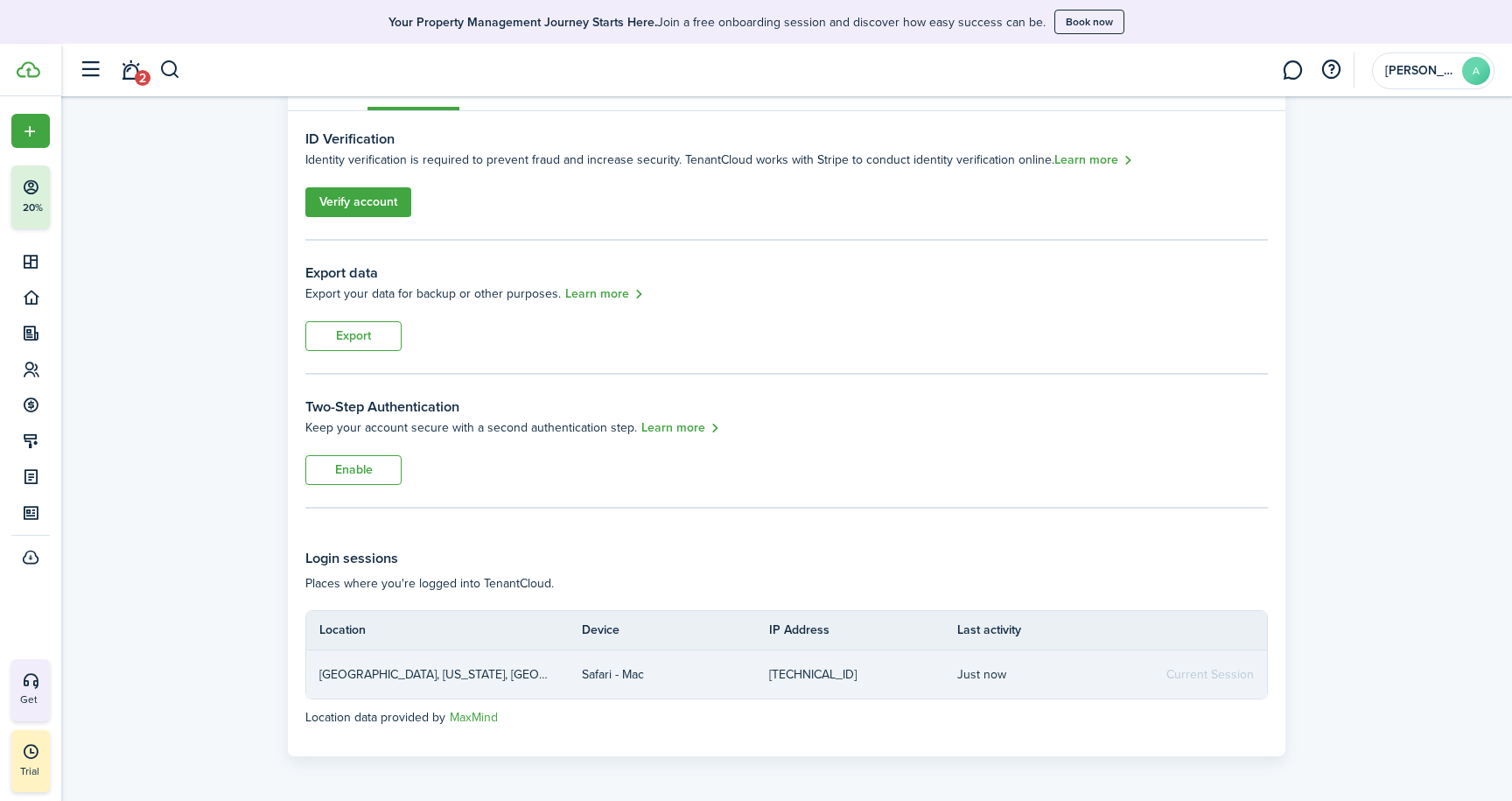
click at [435, 672] on p "[GEOGRAPHIC_DATA], [US_STATE], [GEOGRAPHIC_DATA]" at bounding box center [437, 674] width 236 height 18
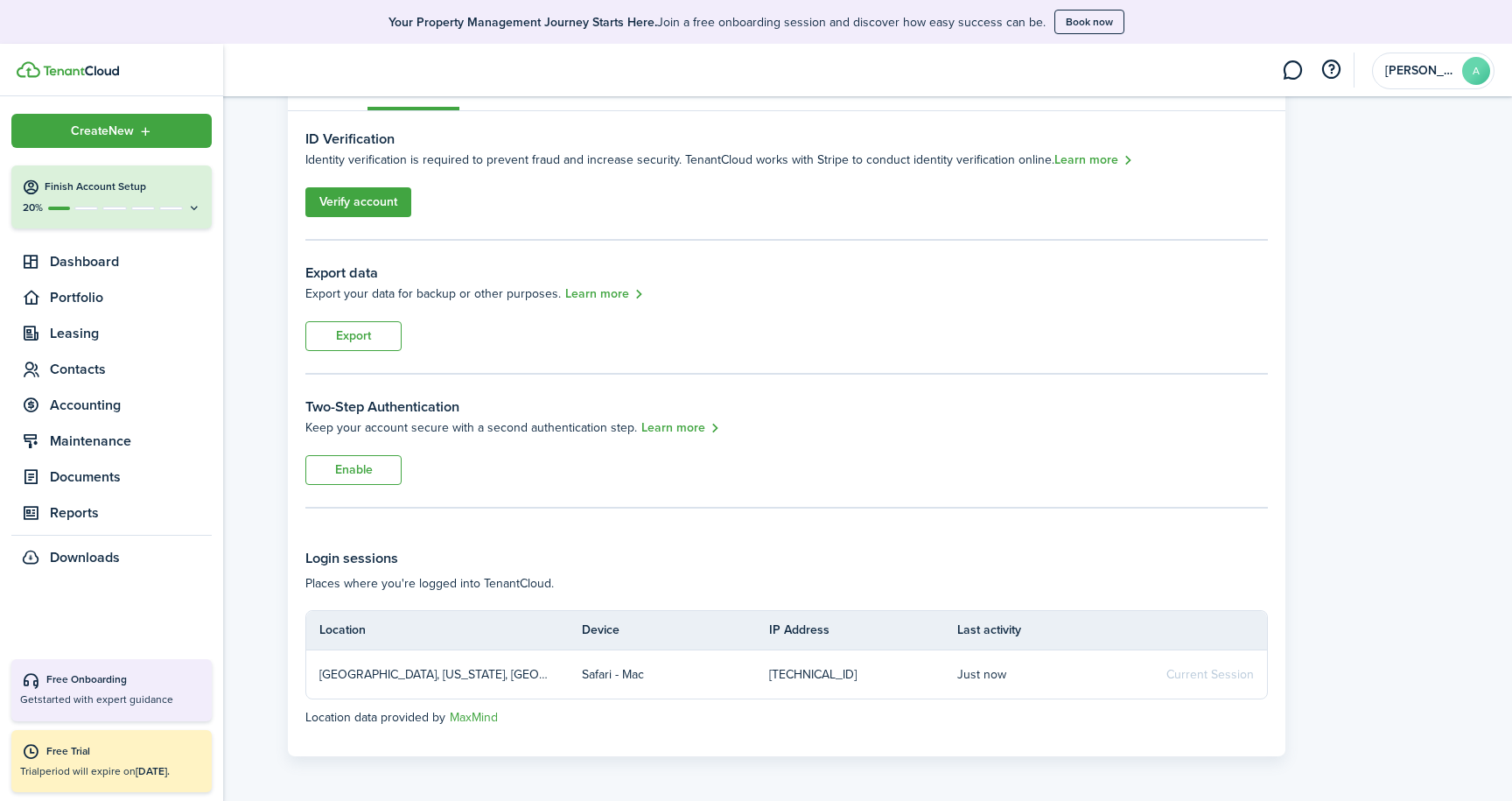
click at [33, 189] on icon at bounding box center [31, 187] width 18 height 17
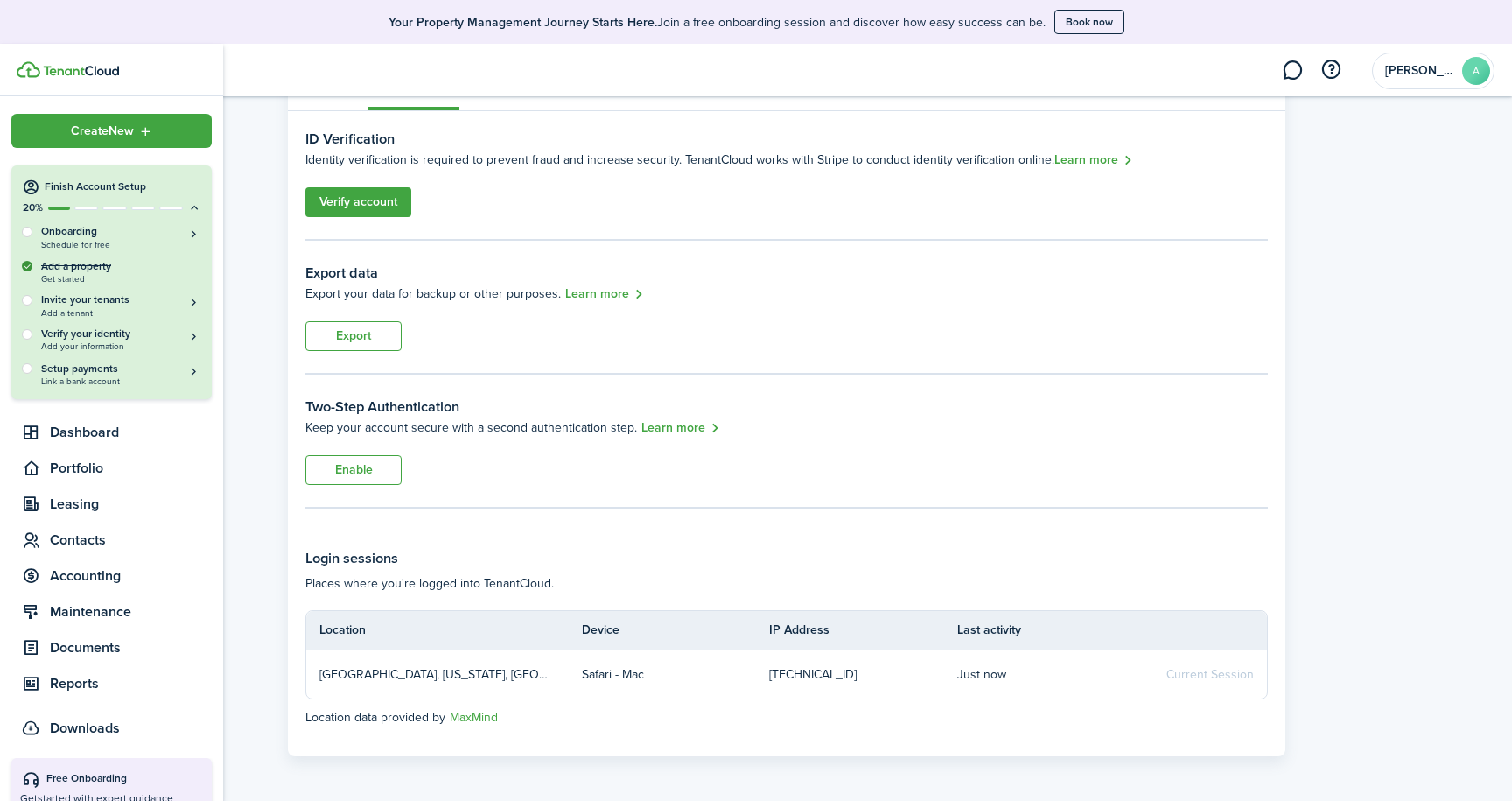
click at [85, 268] on div "Add a property Get started" at bounding box center [111, 271] width 179 height 26
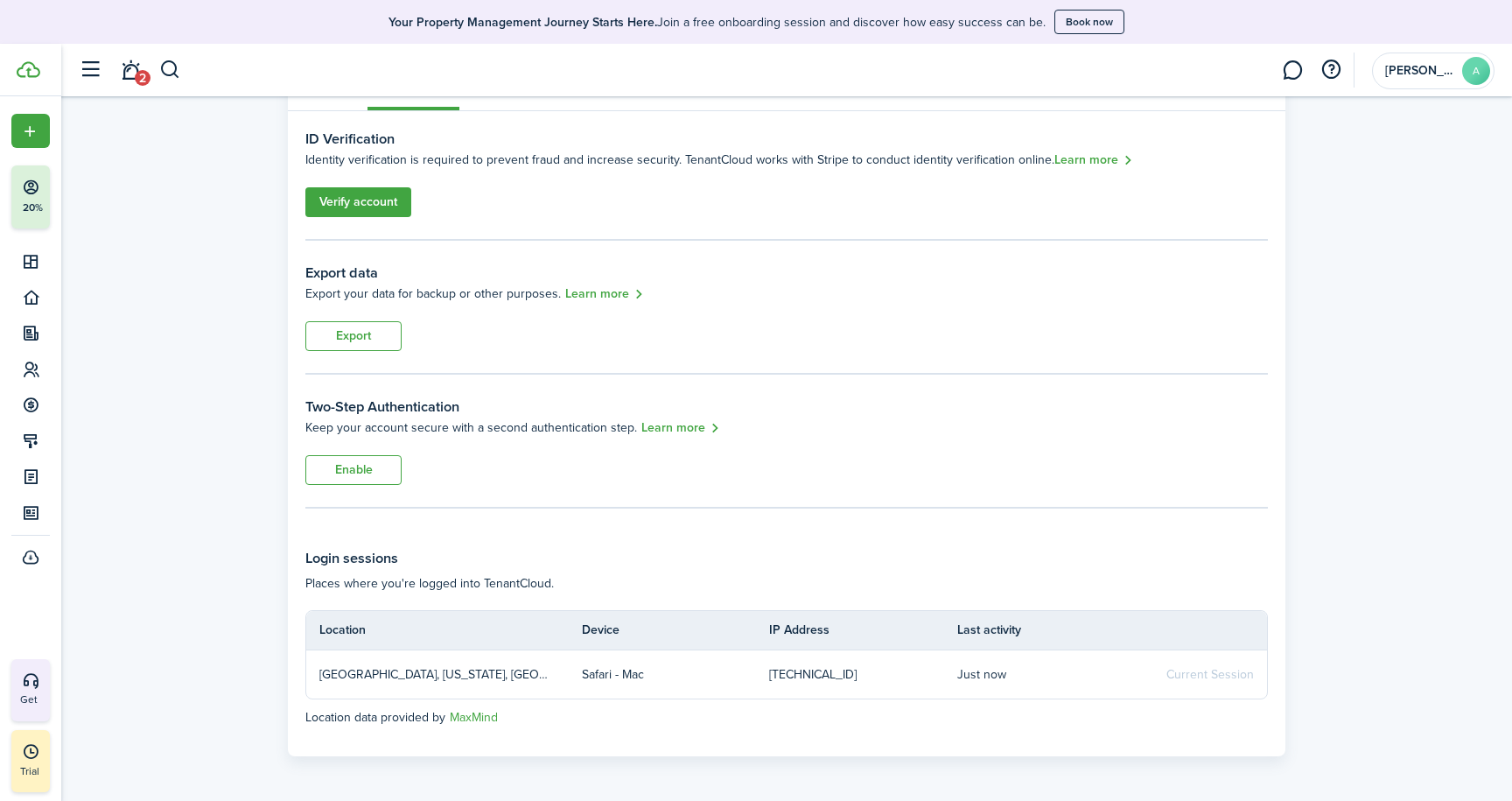
click at [361, 204] on link "Verify account" at bounding box center [358, 202] width 106 height 30
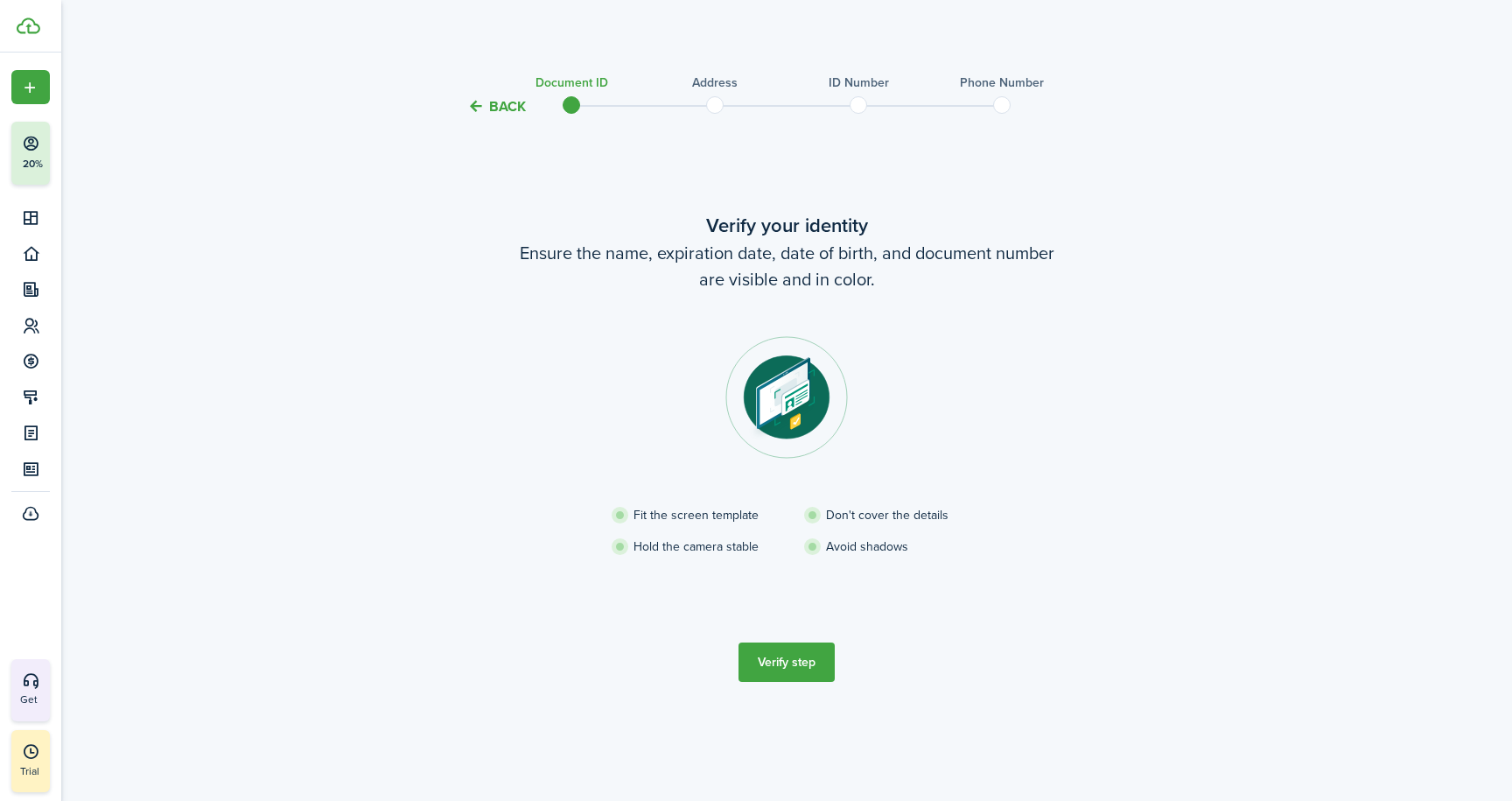
click at [788, 662] on button "Verify step" at bounding box center [787, 662] width 97 height 39
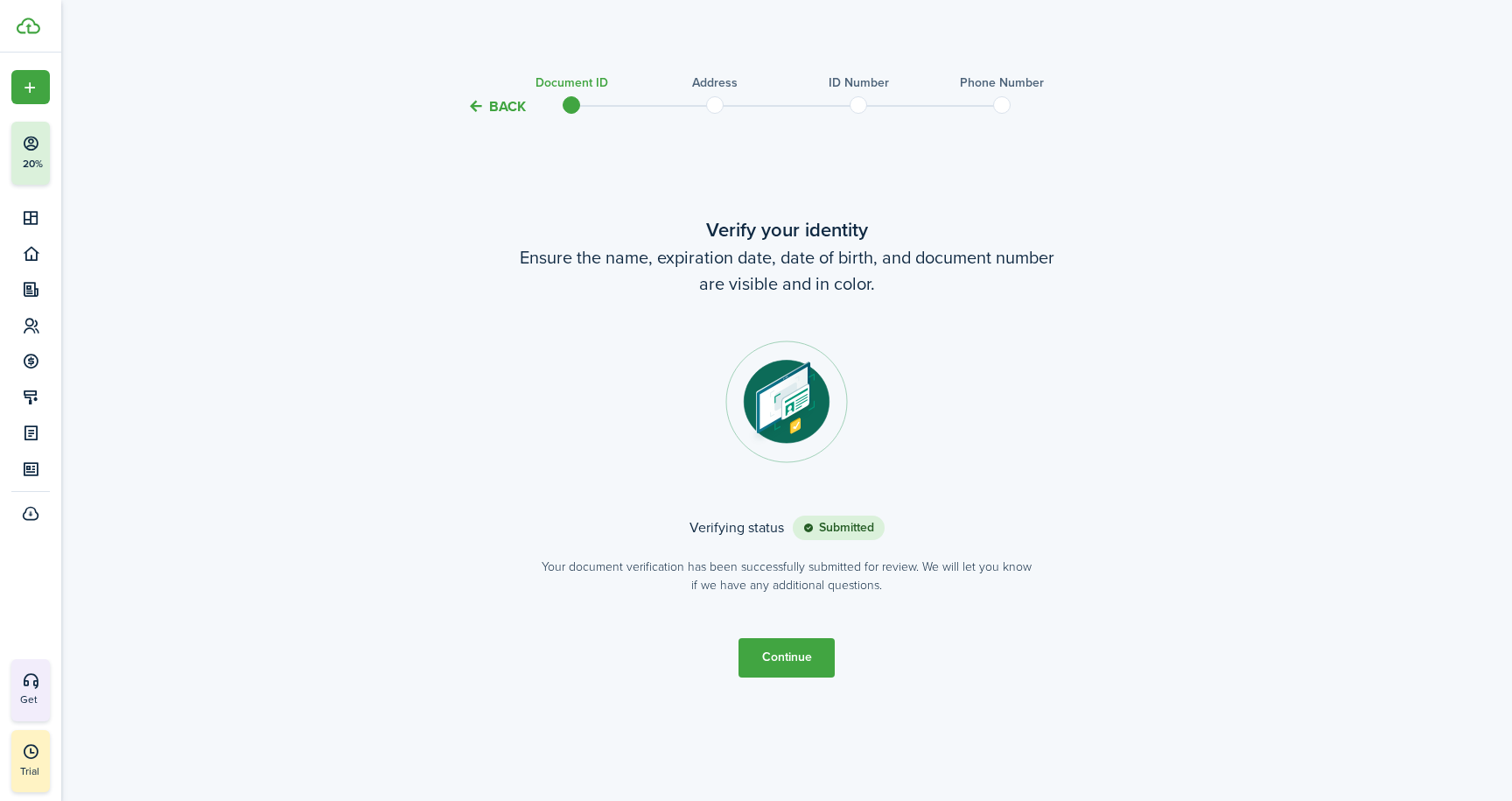
click at [793, 660] on button "Continue" at bounding box center [787, 657] width 97 height 39
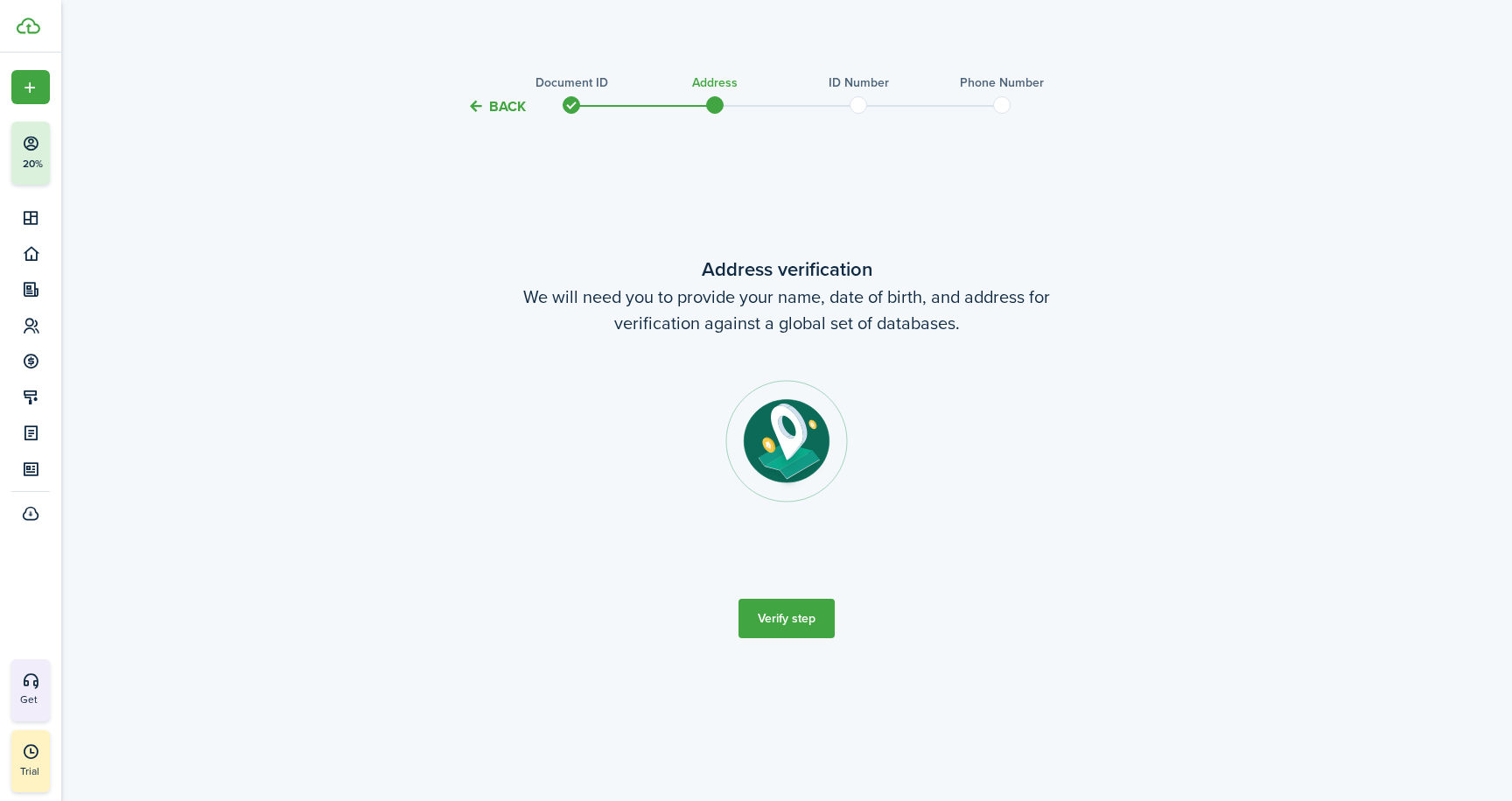
click at [784, 619] on button "Verify step" at bounding box center [787, 618] width 97 height 39
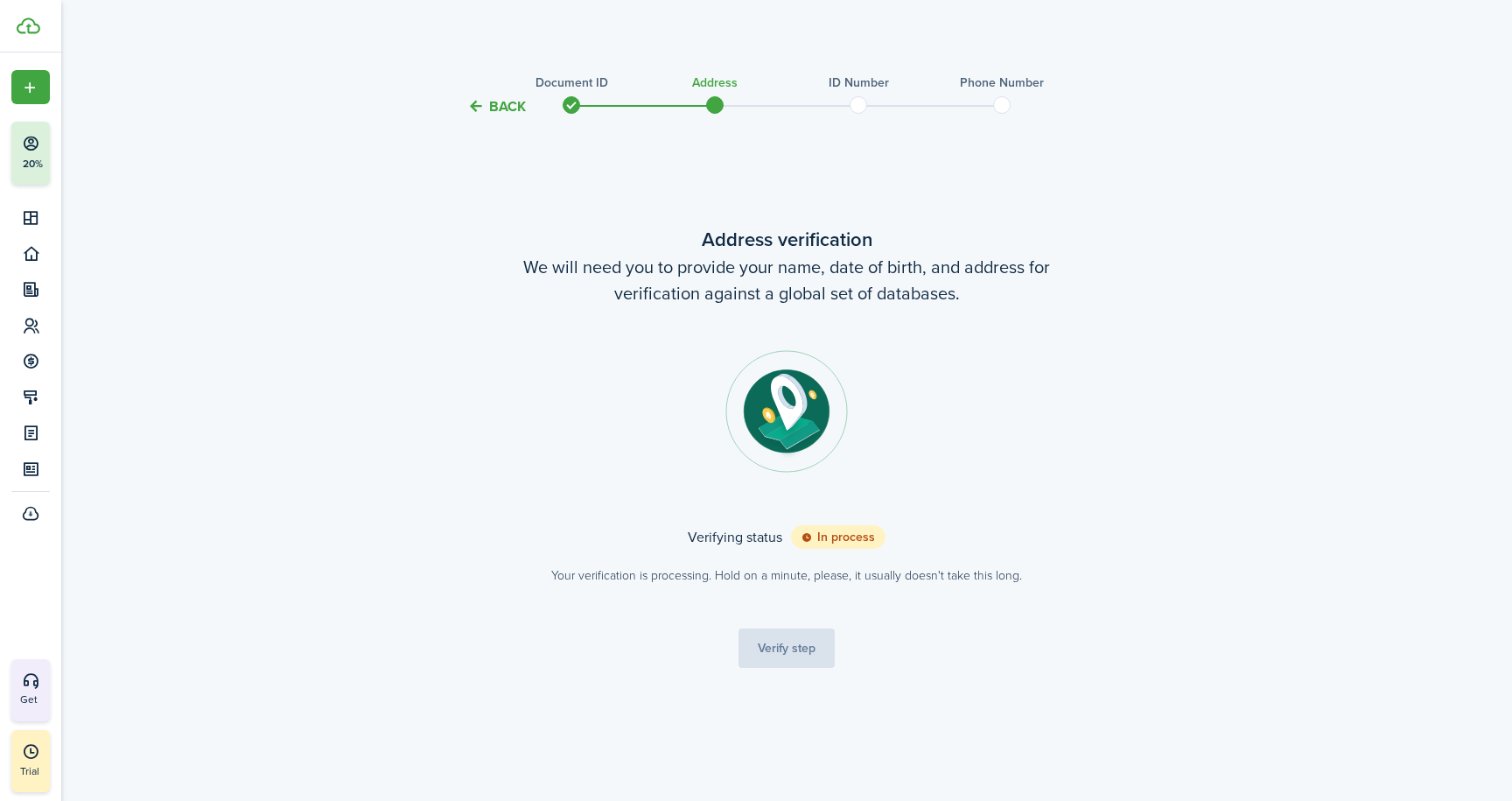
click at [1057, 406] on verification-wizard-address "Address verification We will need you to provide your name, date of birth, and …" at bounding box center [786, 406] width 735 height 361
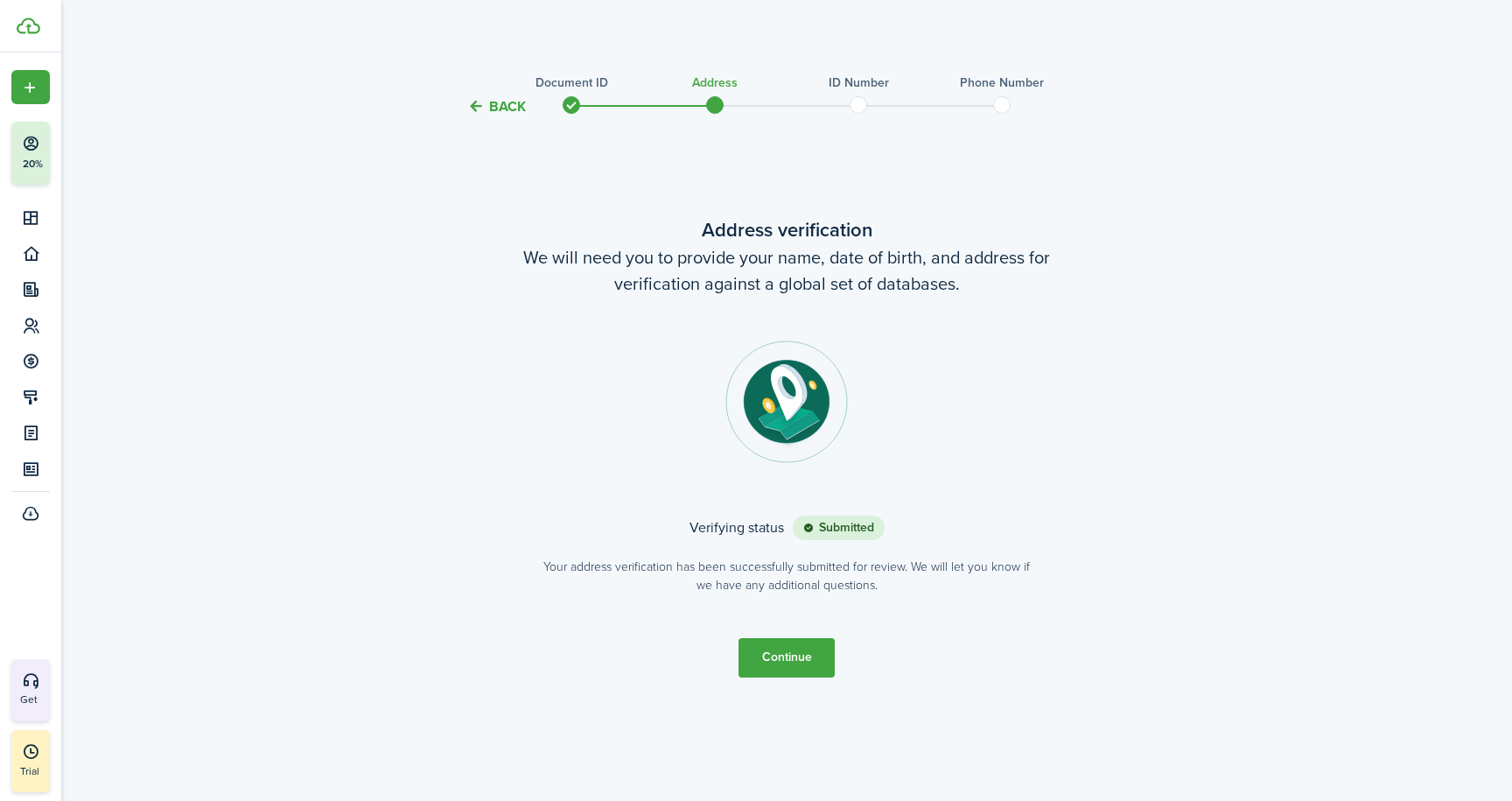
click at [778, 661] on button "Continue" at bounding box center [787, 657] width 97 height 39
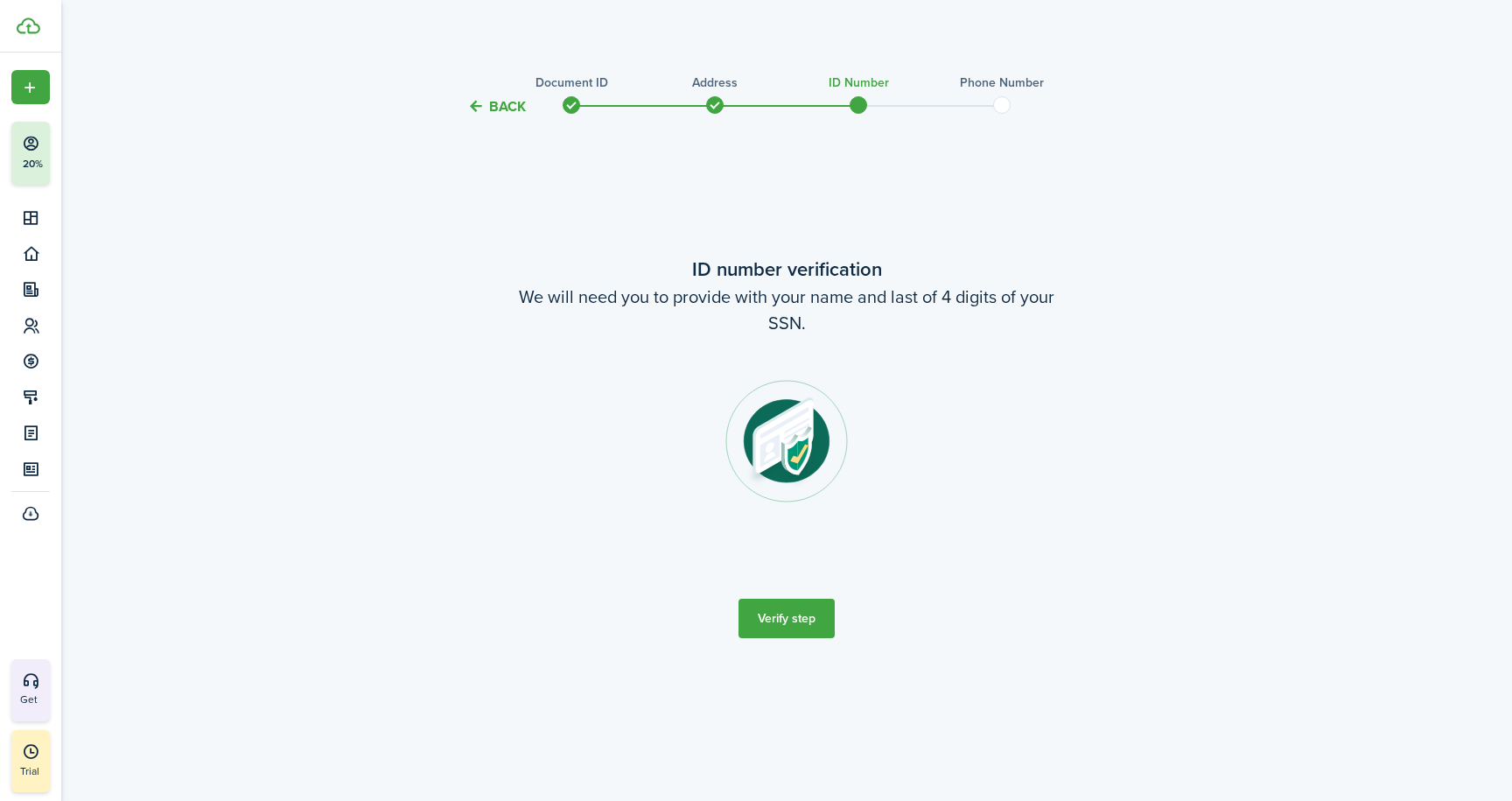
click at [786, 611] on button "Verify step" at bounding box center [787, 618] width 97 height 39
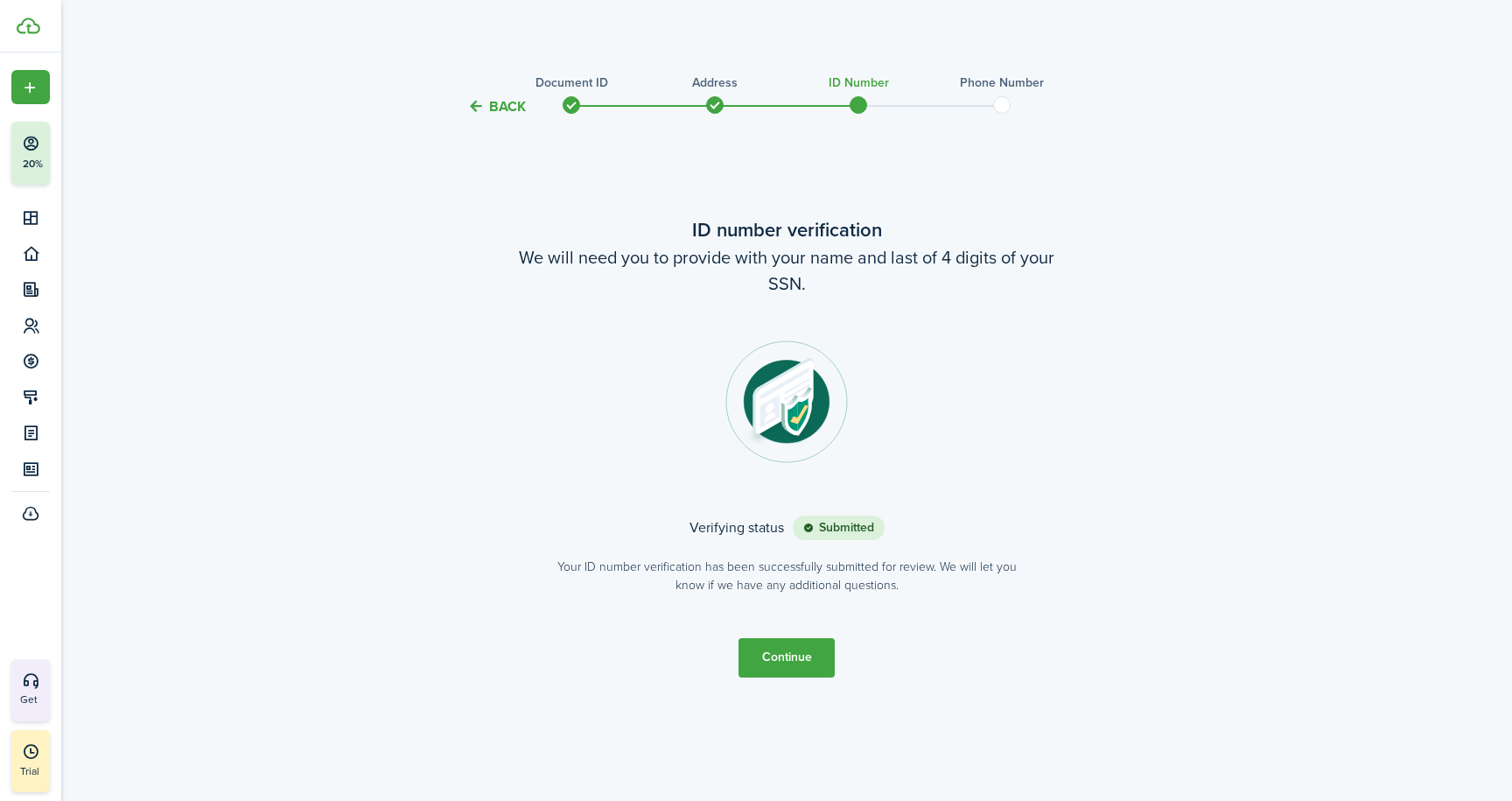
click at [802, 662] on button "Continue" at bounding box center [787, 657] width 97 height 39
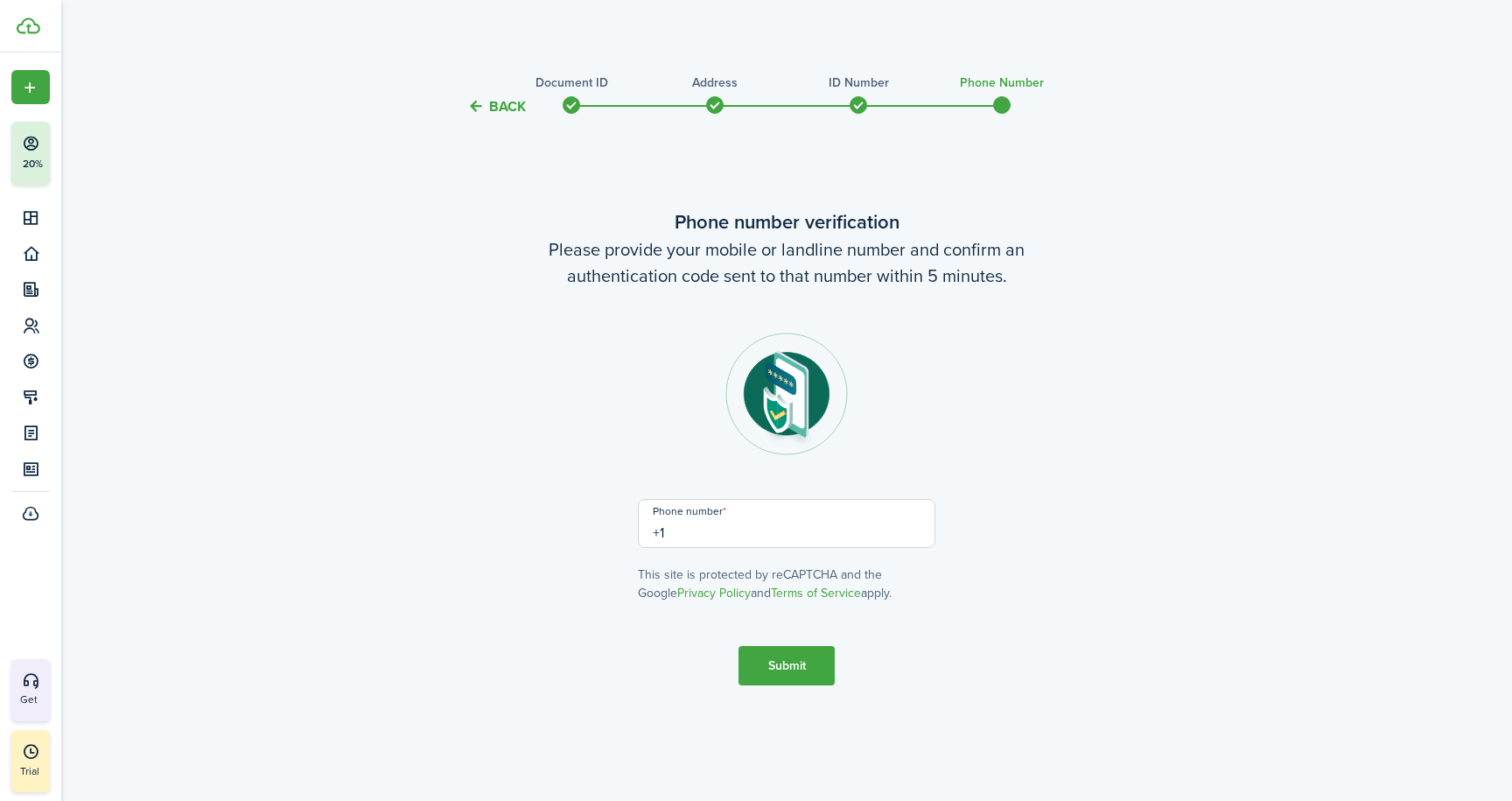
click at [679, 527] on input "+1" at bounding box center [786, 523] width 298 height 49
type input "[PHONE_NUMBER]"
click at [782, 662] on button "Submit" at bounding box center [787, 665] width 97 height 39
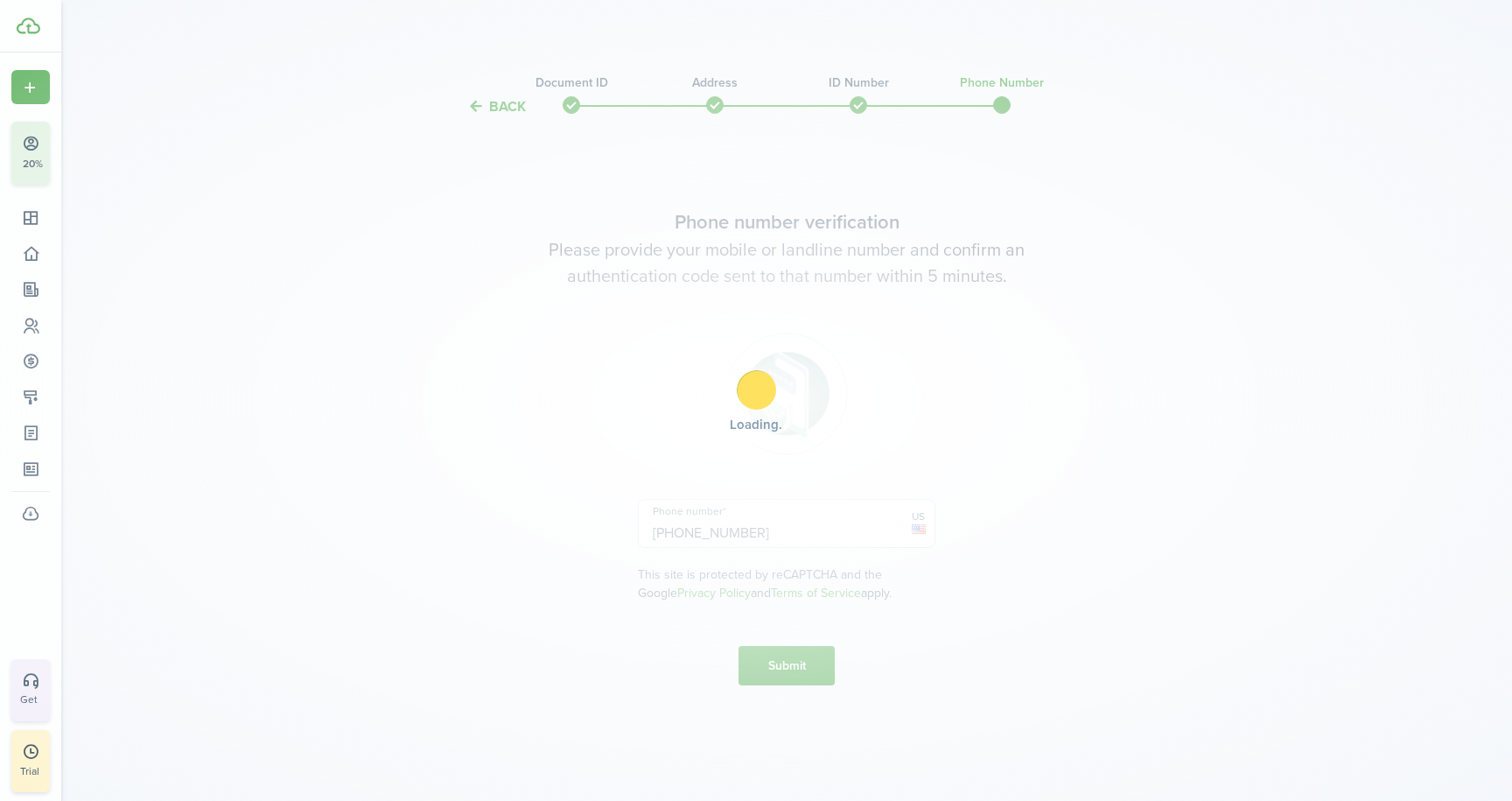
scroll to position [81, 0]
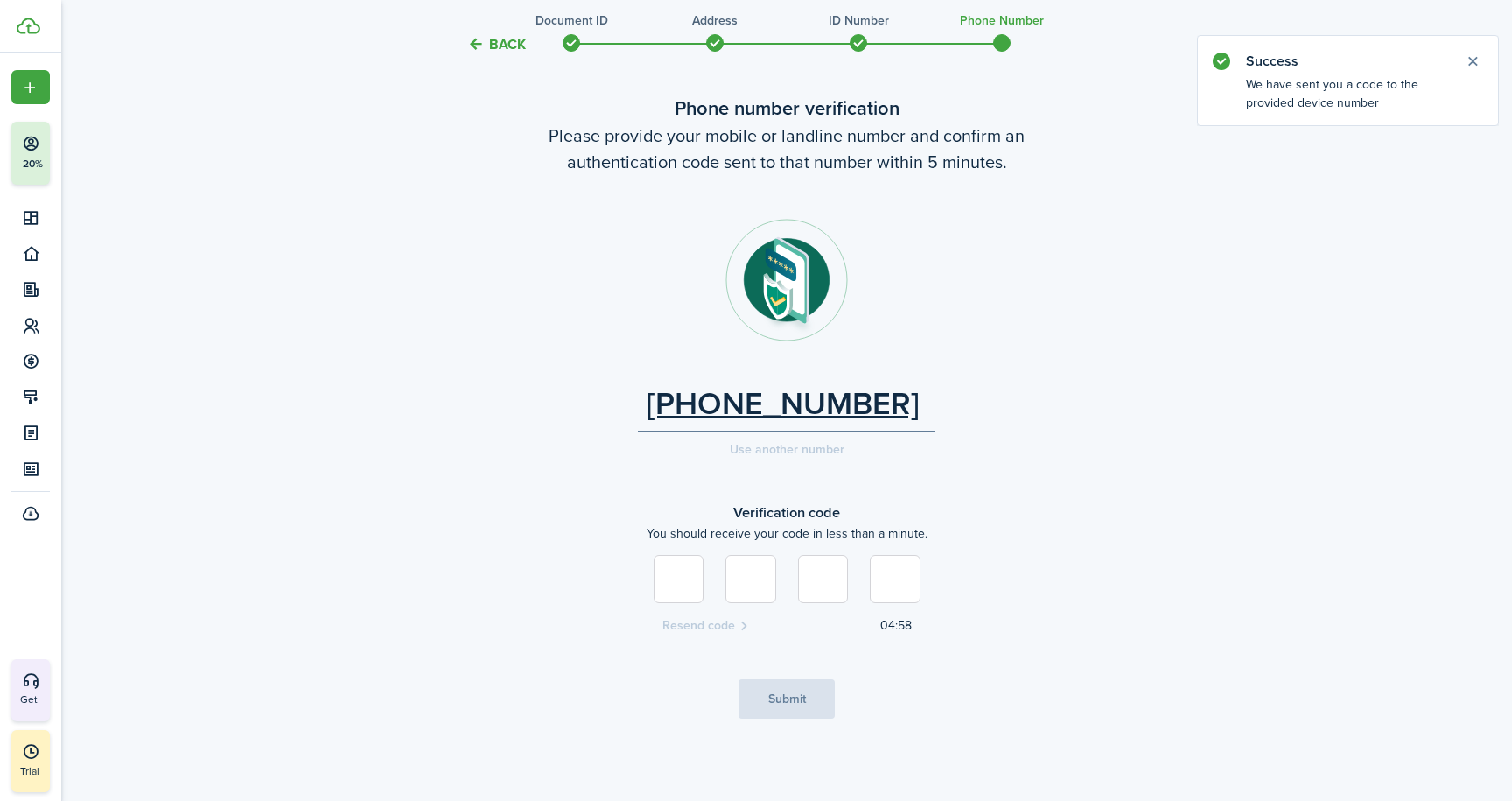
type input "1"
type input "3"
type input "4"
click at [789, 694] on button "Submit" at bounding box center [787, 698] width 97 height 39
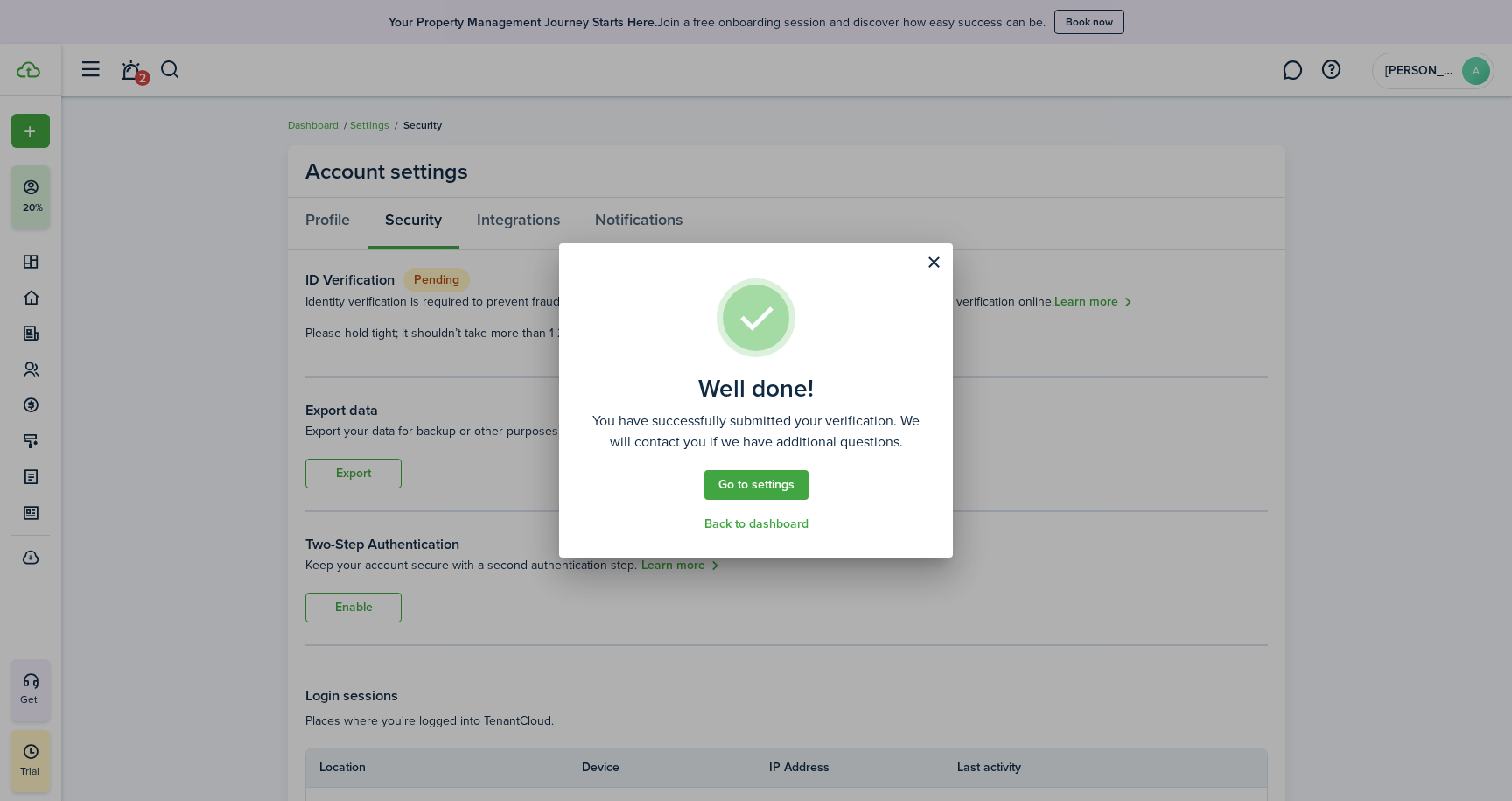
click at [772, 525] on link "Back to dashboard" at bounding box center [756, 524] width 104 height 14
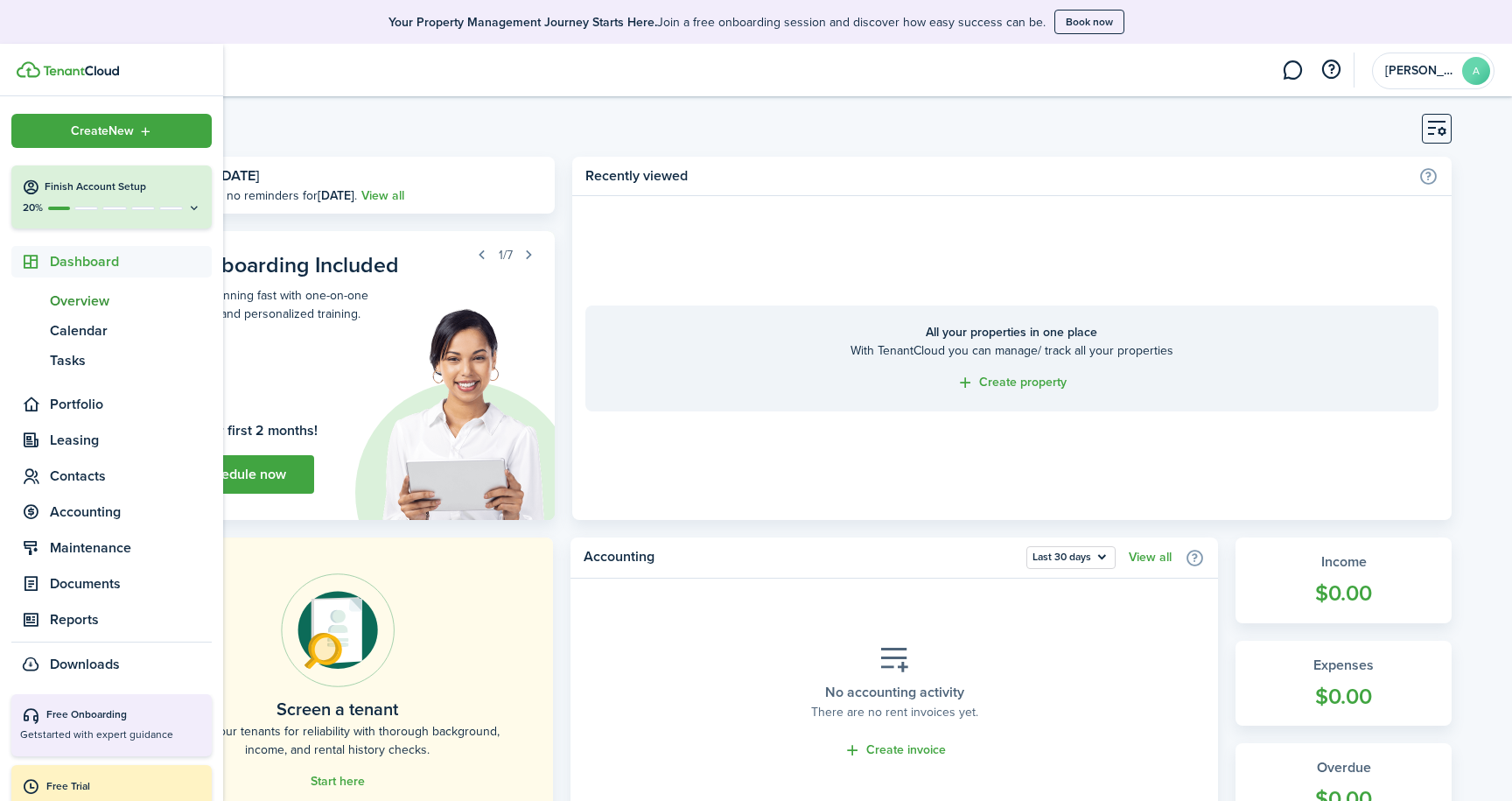
click at [55, 194] on h4 "Finish Account Setup" at bounding box center [123, 187] width 157 height 15
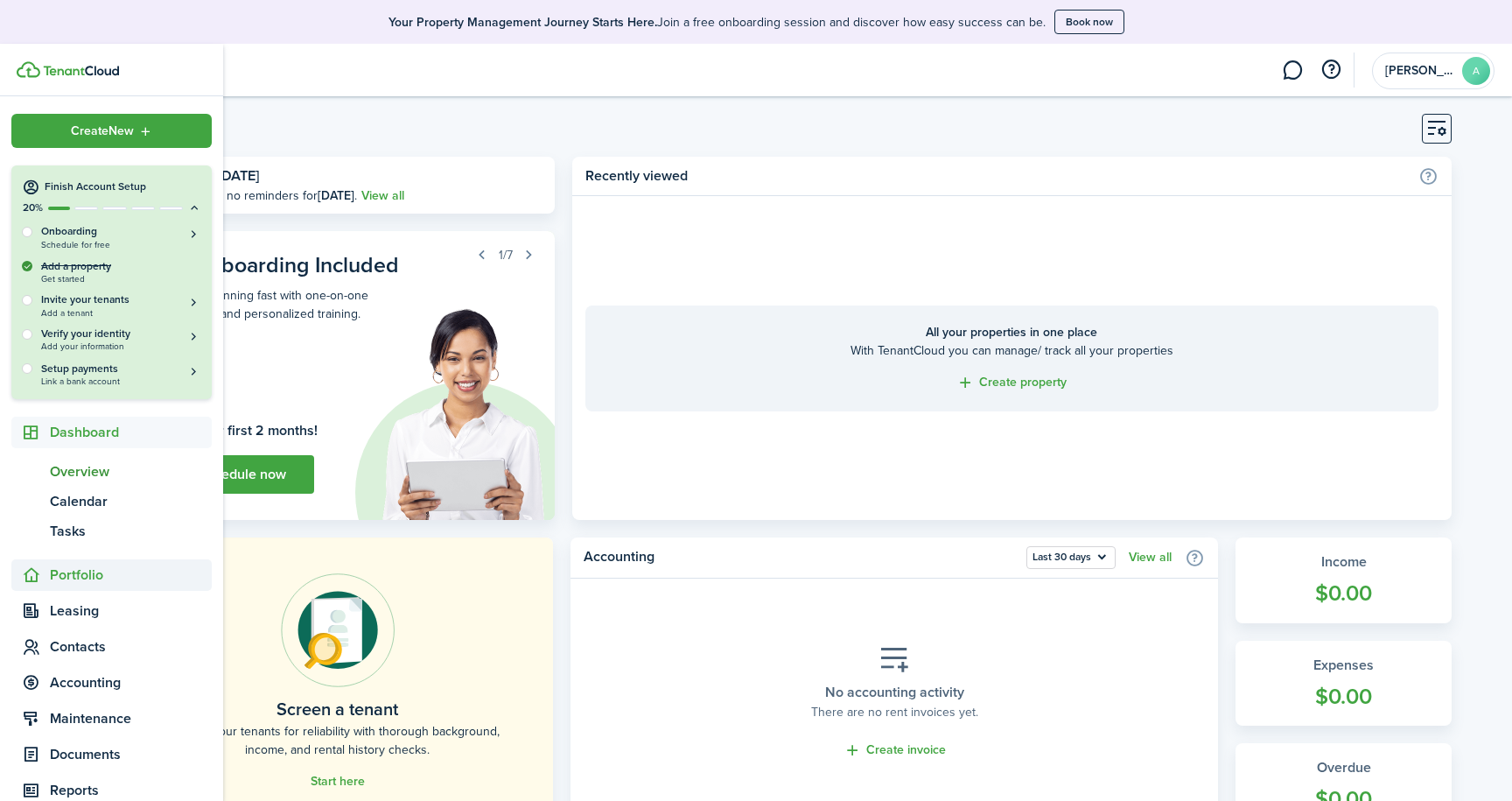
click at [68, 580] on span "Portfolio" at bounding box center [131, 575] width 162 height 21
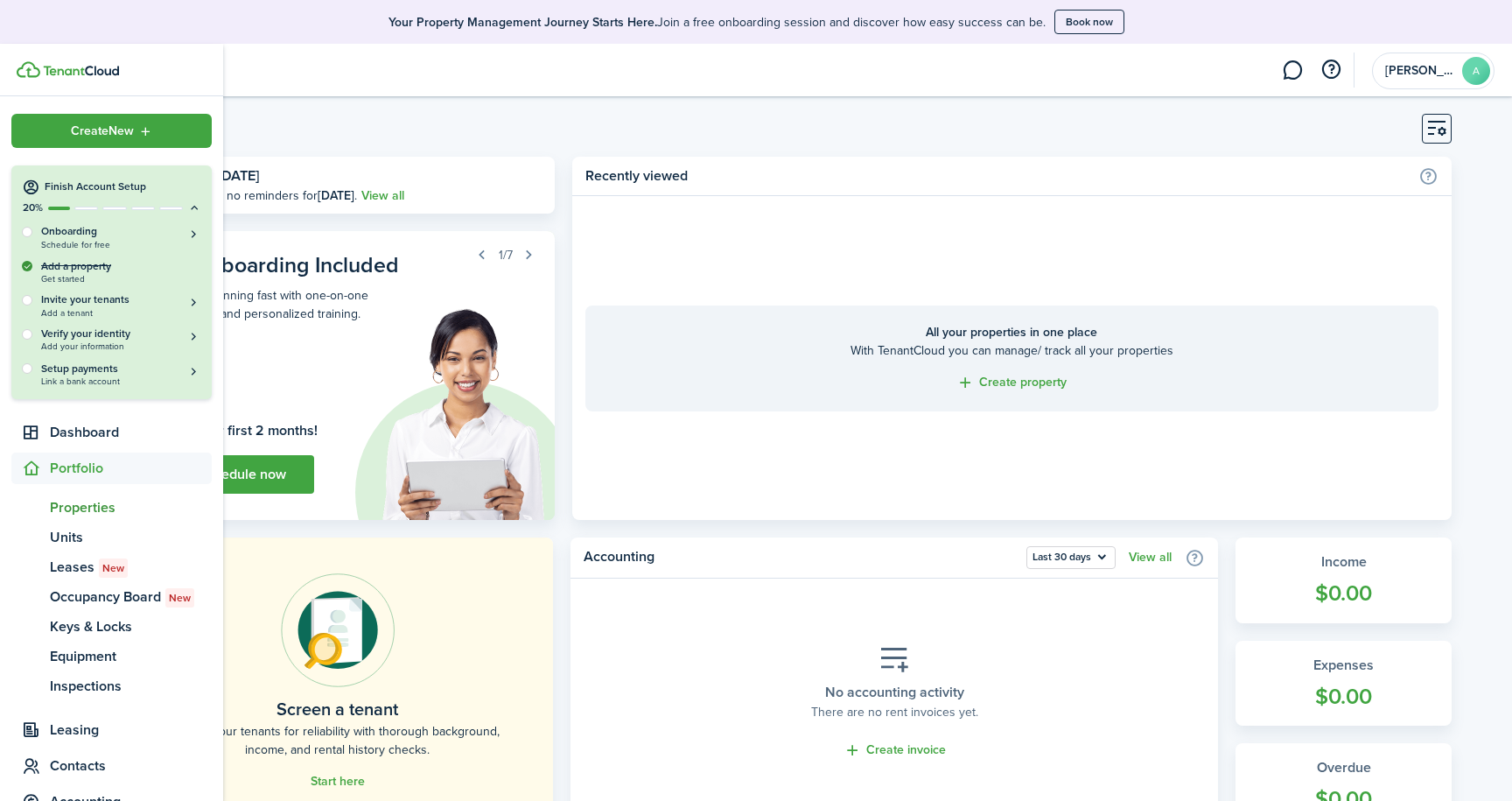
click at [70, 502] on span "Properties" at bounding box center [131, 508] width 162 height 21
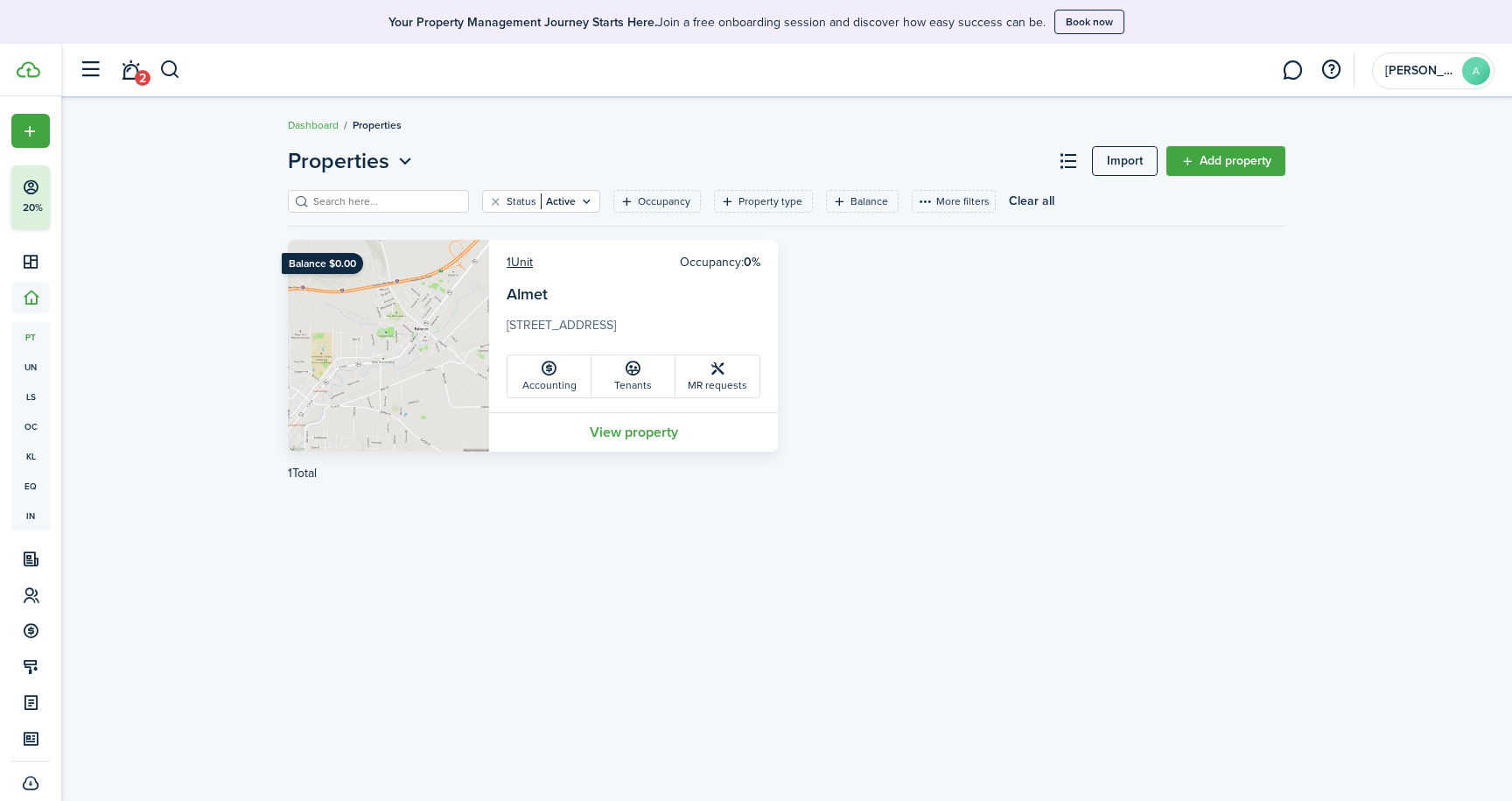
click at [628, 435] on link "View property" at bounding box center [633, 431] width 289 height 39
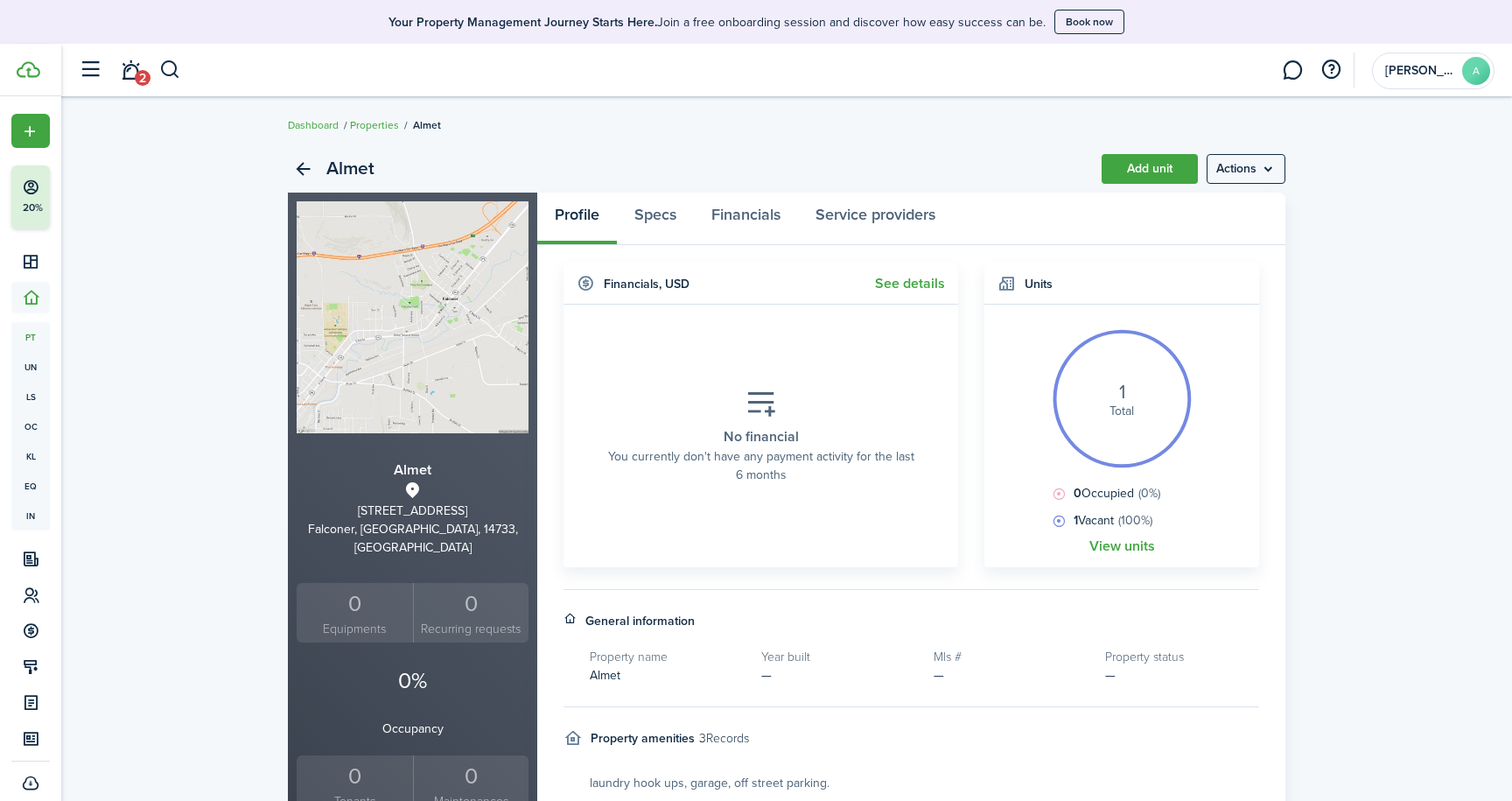
click at [1153, 166] on link "Add unit" at bounding box center [1149, 169] width 97 height 30
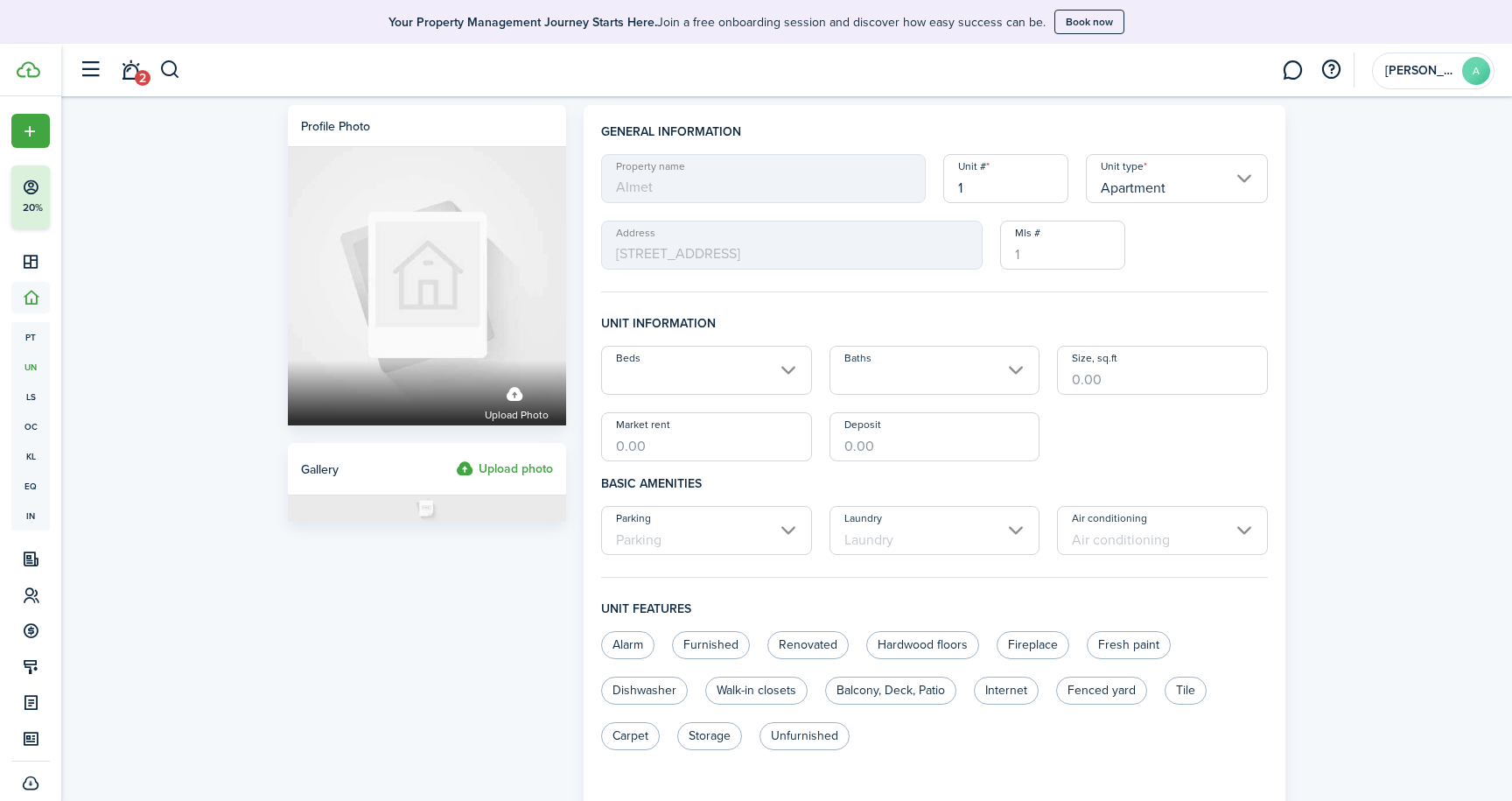
click at [971, 189] on input "1" at bounding box center [1005, 179] width 125 height 49
click at [792, 365] on input "Beds" at bounding box center [706, 370] width 210 height 49
type input "2"
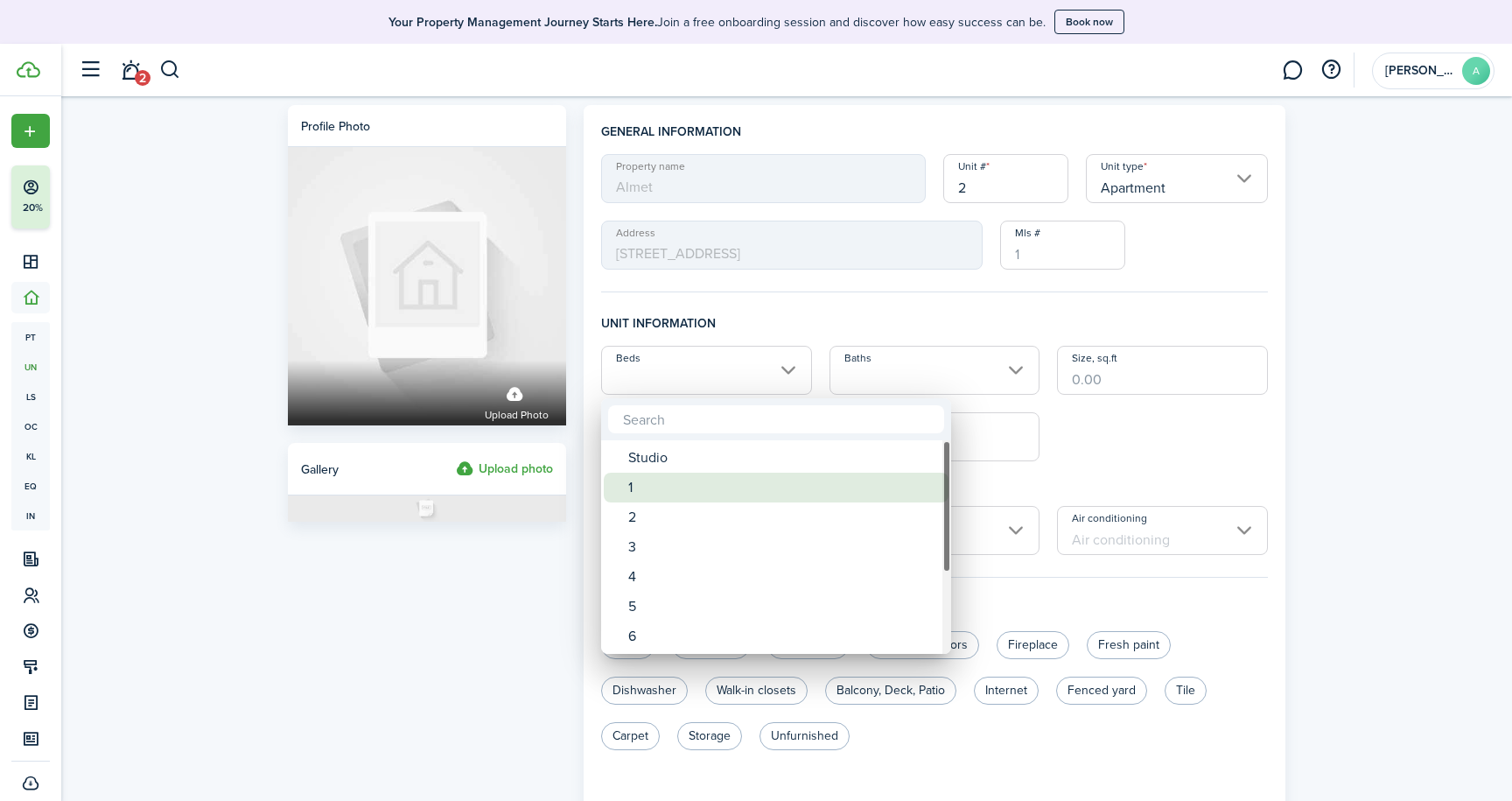
click at [652, 480] on div "1" at bounding box center [783, 488] width 310 height 30
type input "1"
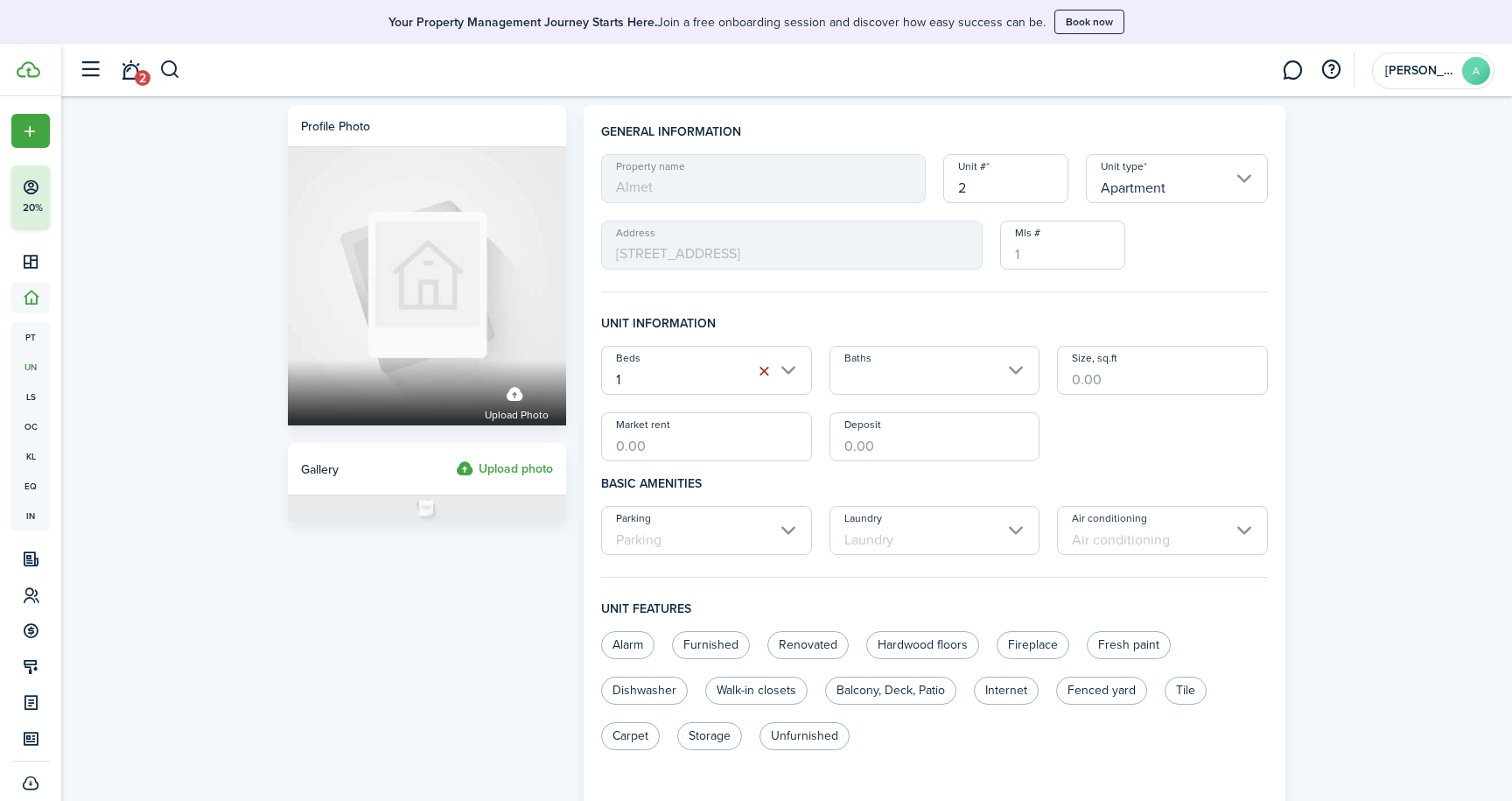
click at [1017, 373] on input "Baths" at bounding box center [935, 370] width 210 height 49
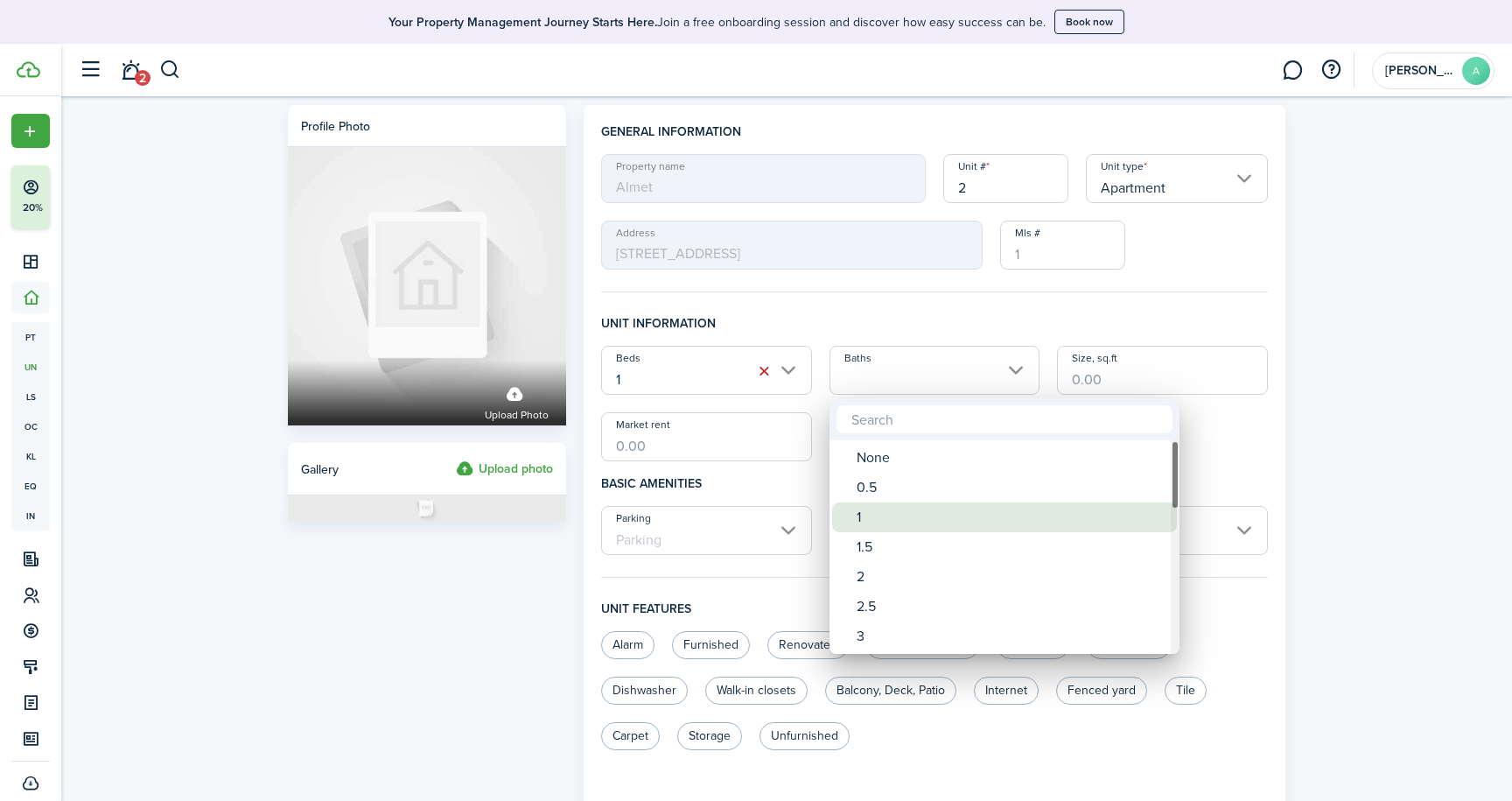
click at [889, 519] on div "1" at bounding box center [1011, 517] width 310 height 30
type input "1"
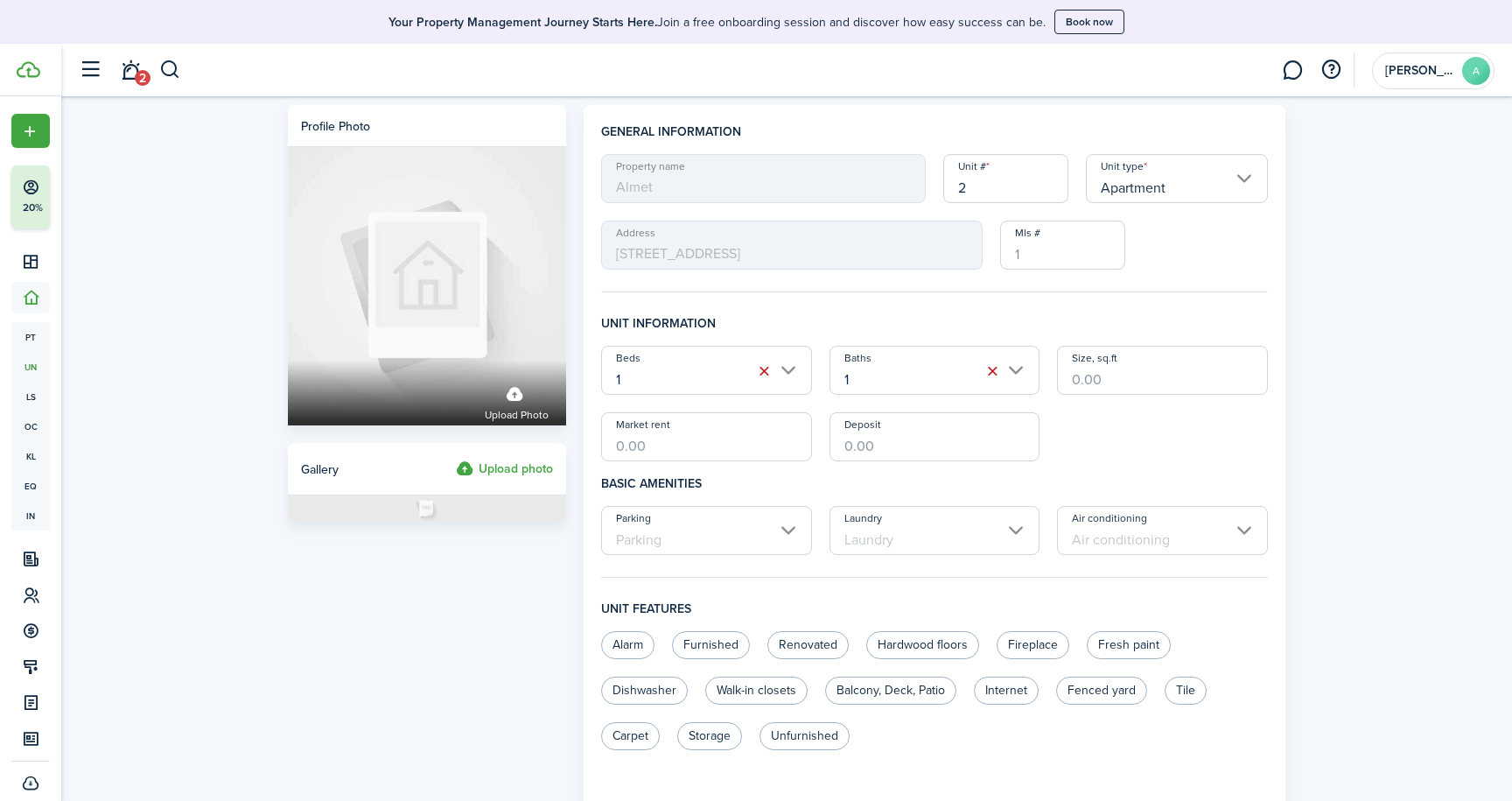
click at [649, 447] on input "Market rent" at bounding box center [706, 436] width 210 height 49
type input "$525.00"
click at [858, 450] on input "Deposit" at bounding box center [935, 436] width 210 height 49
click at [787, 535] on input "Parking" at bounding box center [706, 530] width 210 height 49
type input "$425.00"
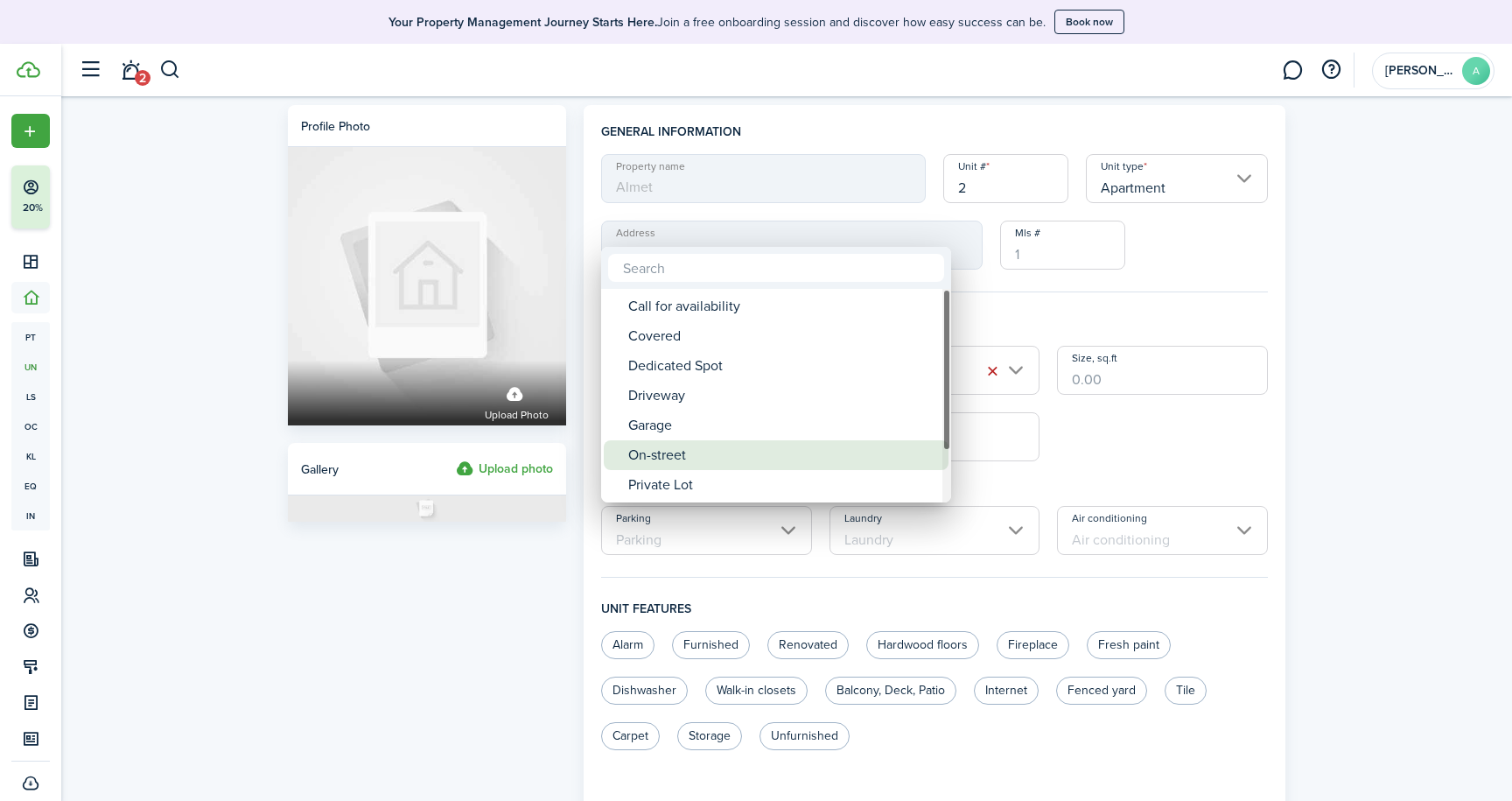
click at [668, 453] on div "On-street" at bounding box center [783, 455] width 310 height 30
type input "On-street"
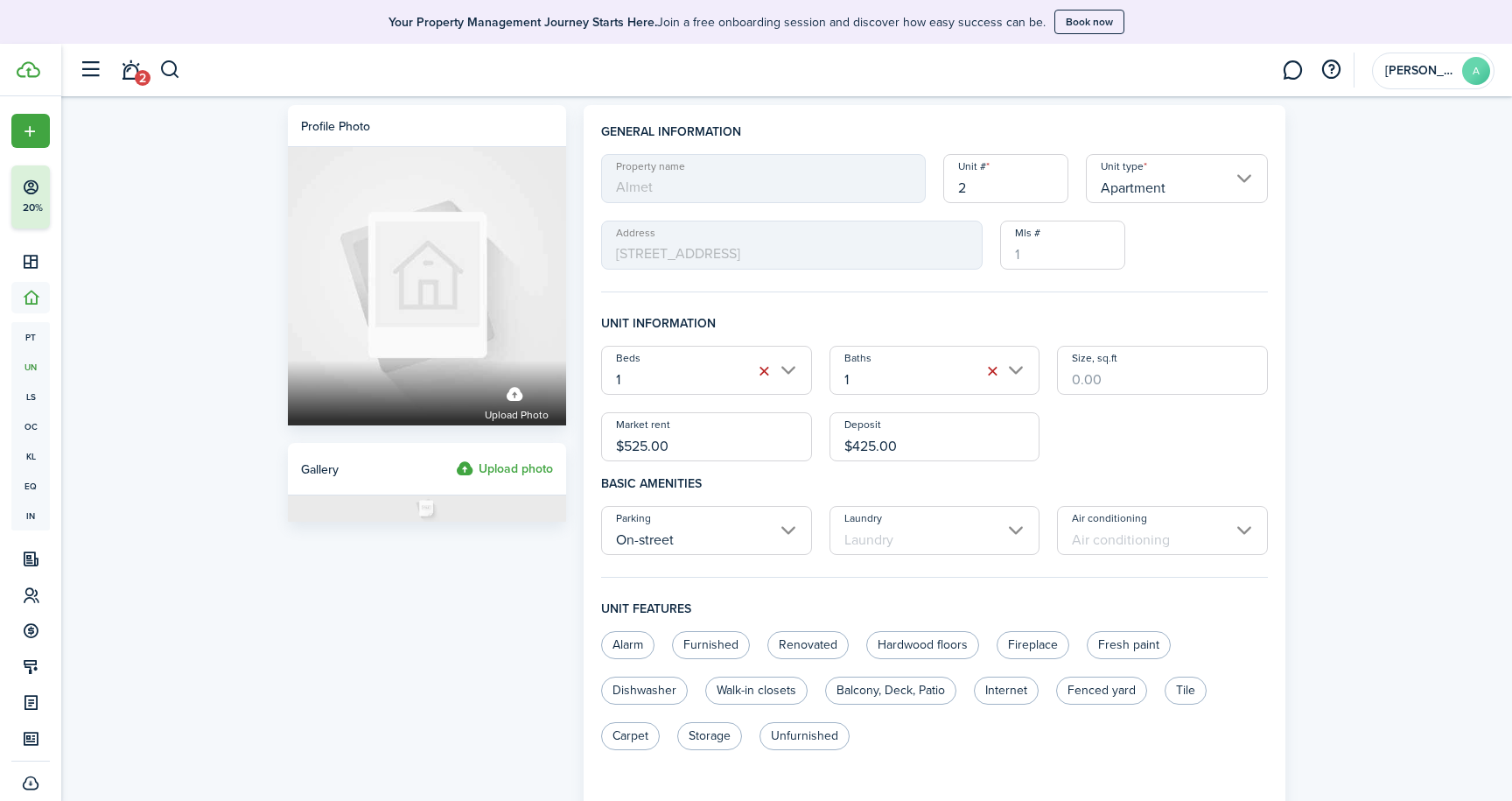
click at [1016, 531] on input "Laundry" at bounding box center [935, 530] width 210 height 49
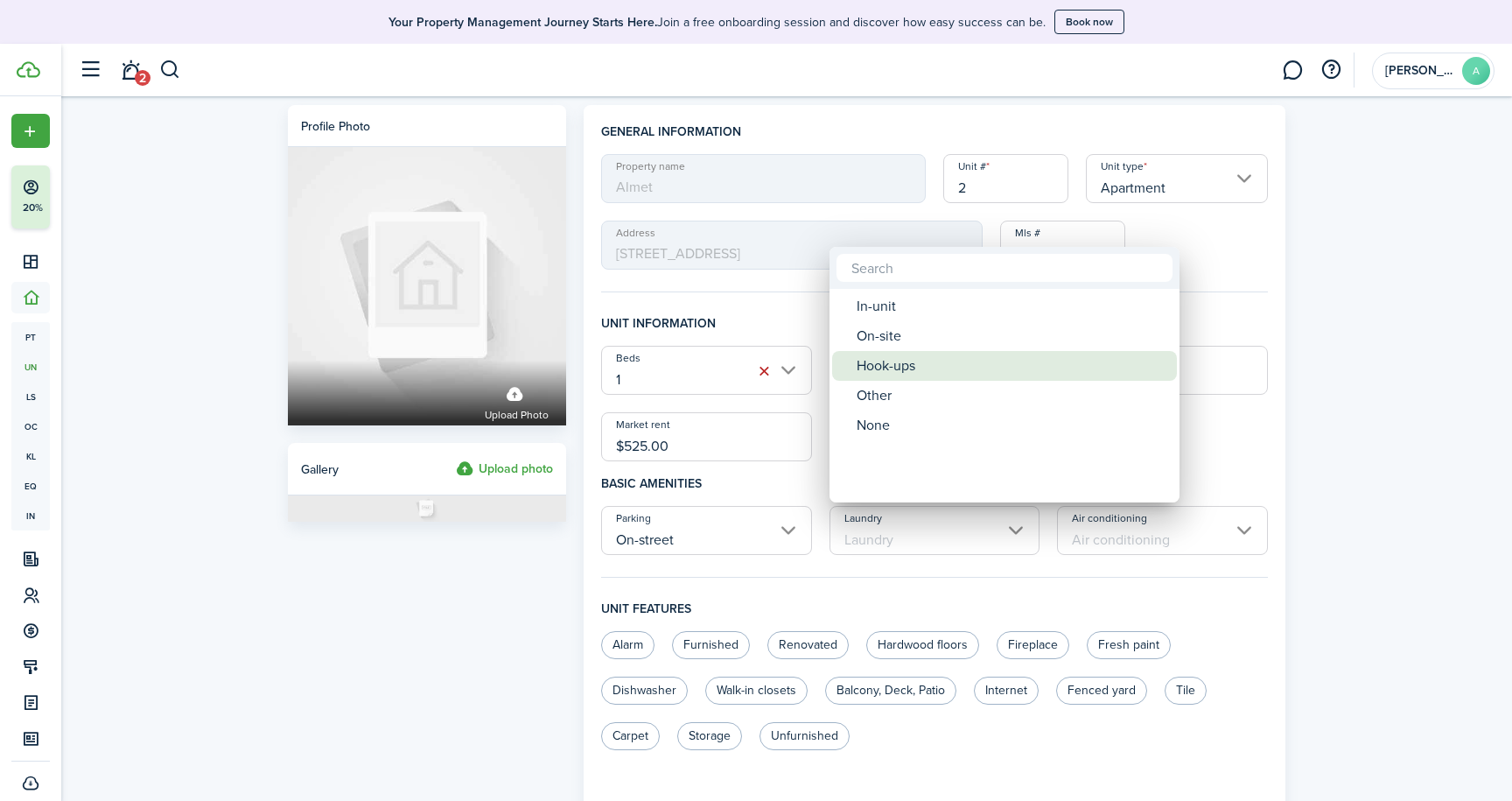
click at [878, 357] on div "Hook-ups" at bounding box center [1011, 365] width 310 height 30
type input "Hook-ups"
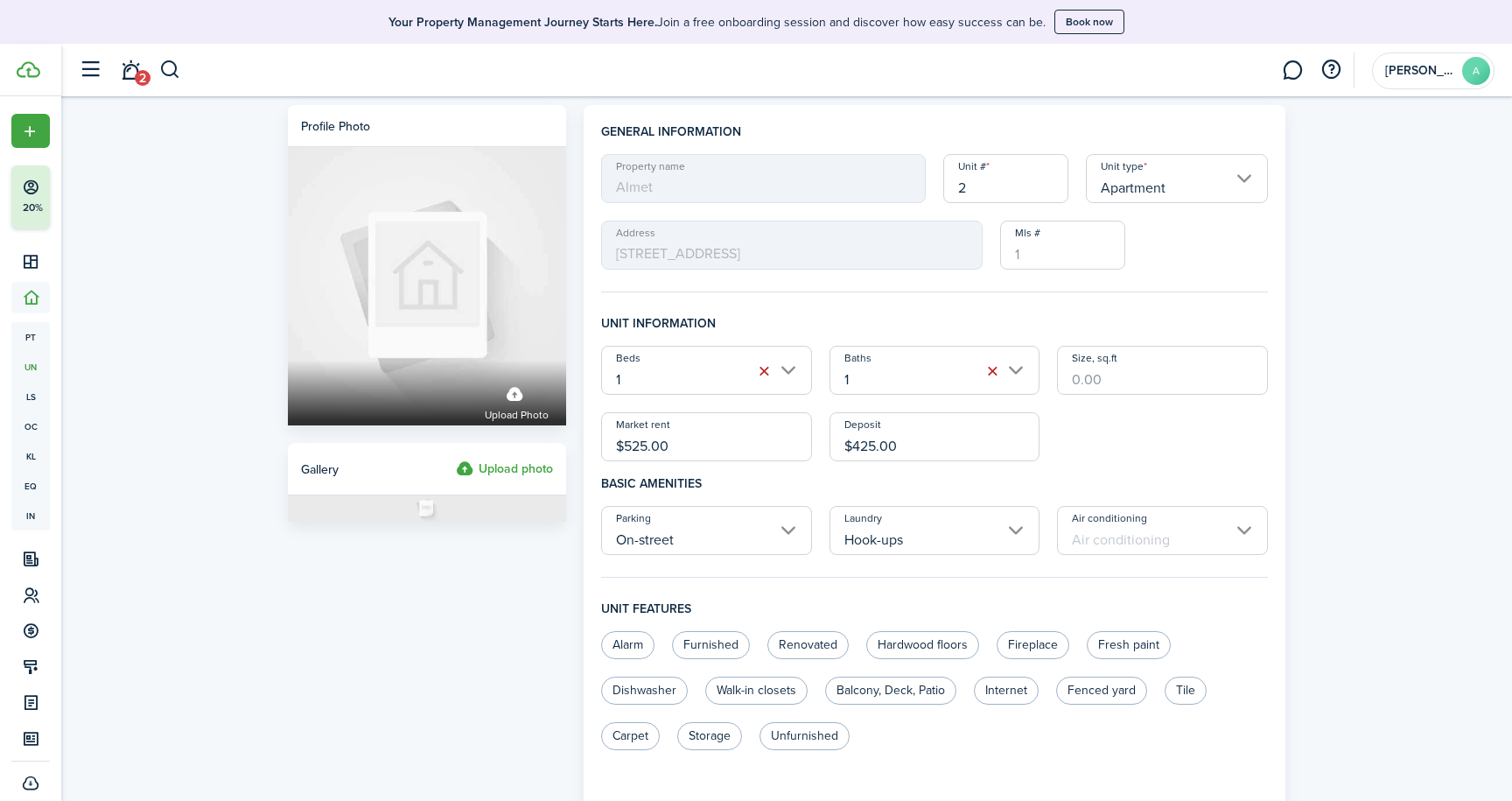
click at [1244, 532] on input "Air conditioning" at bounding box center [1161, 530] width 210 height 49
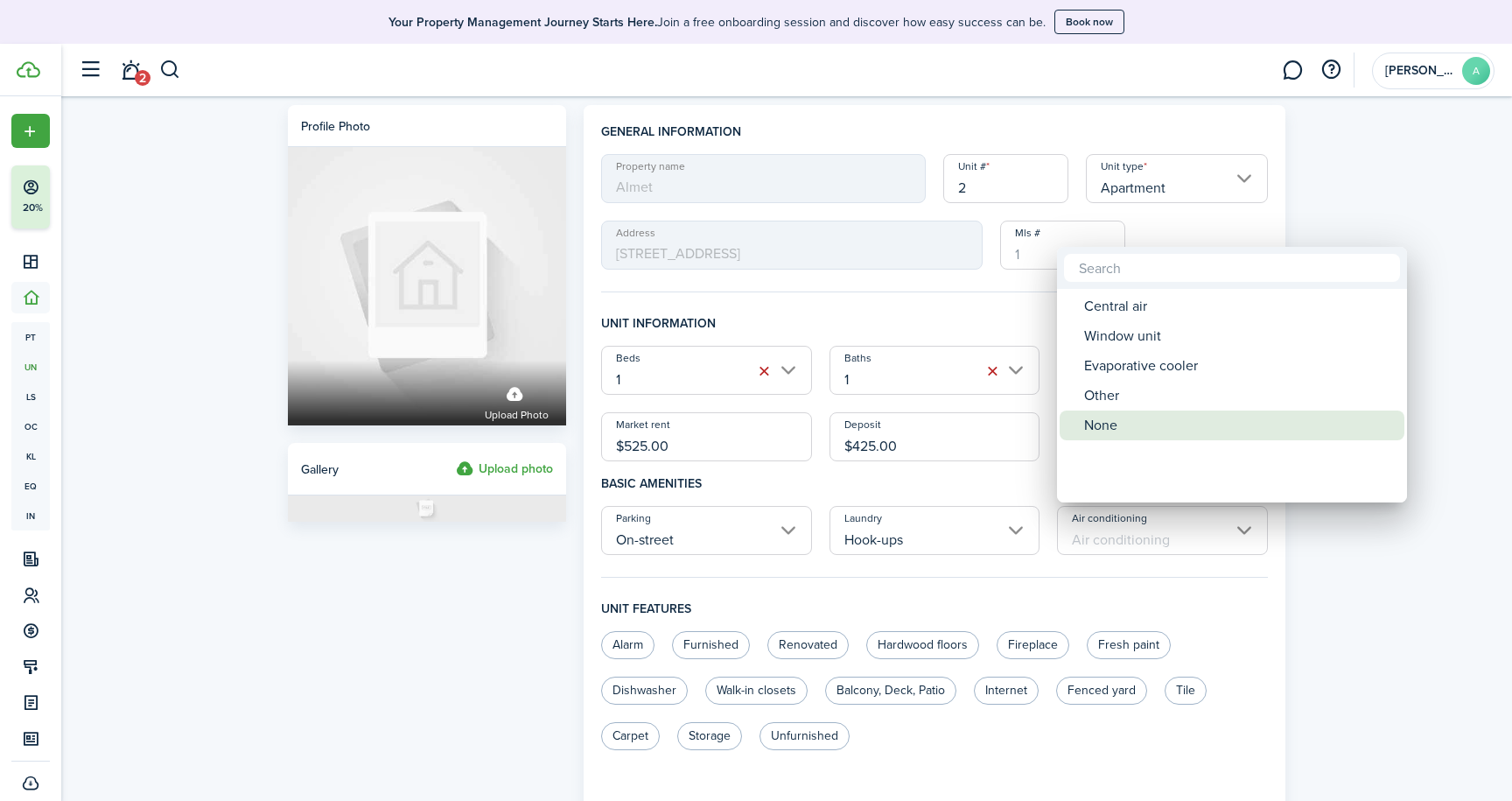
click at [1147, 426] on div "None" at bounding box center [1239, 425] width 310 height 30
type input "None"
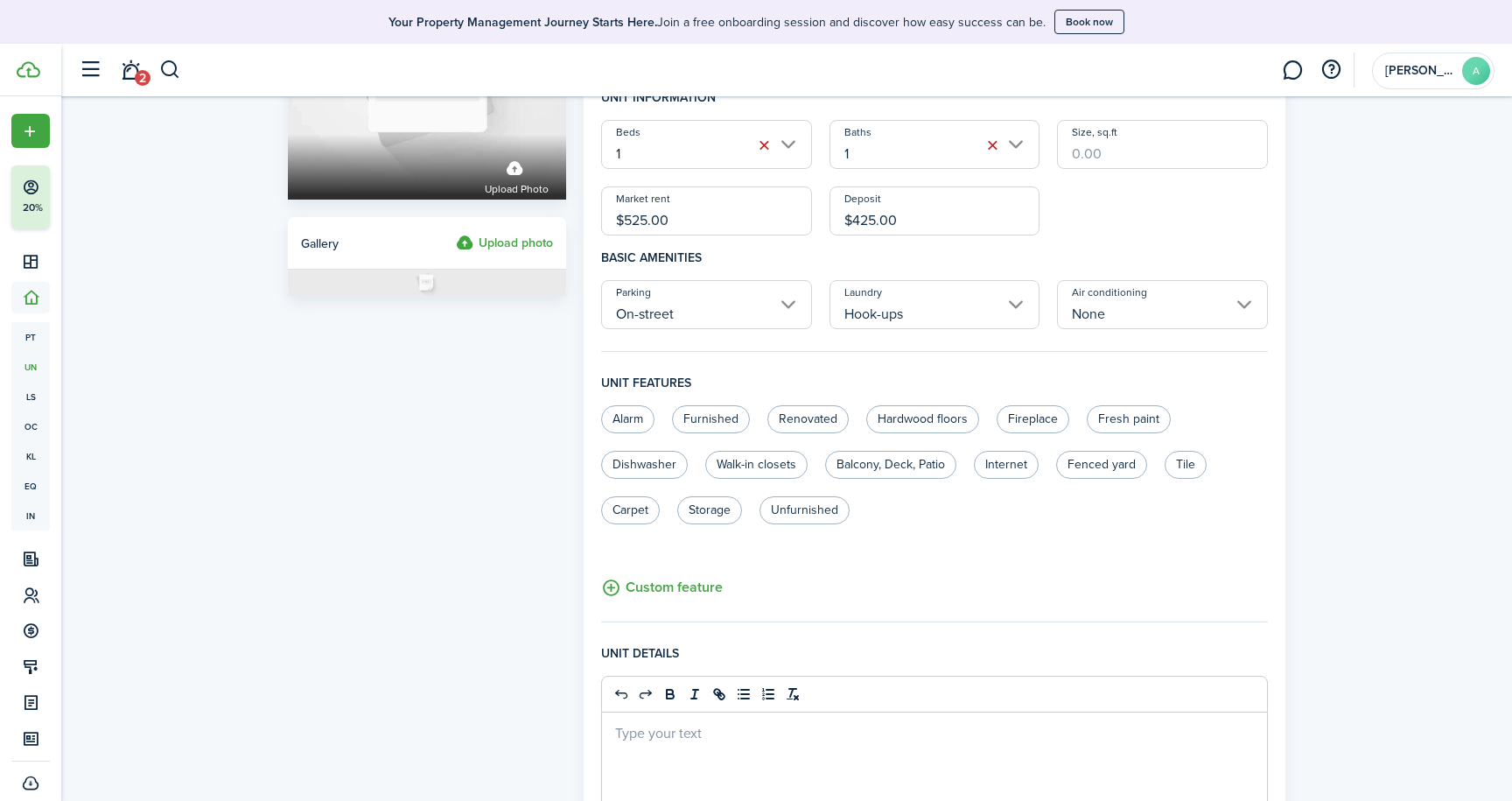
scroll to position [228, 0]
click at [812, 508] on label "Unfurnished" at bounding box center [804, 508] width 90 height 28
radio input "true"
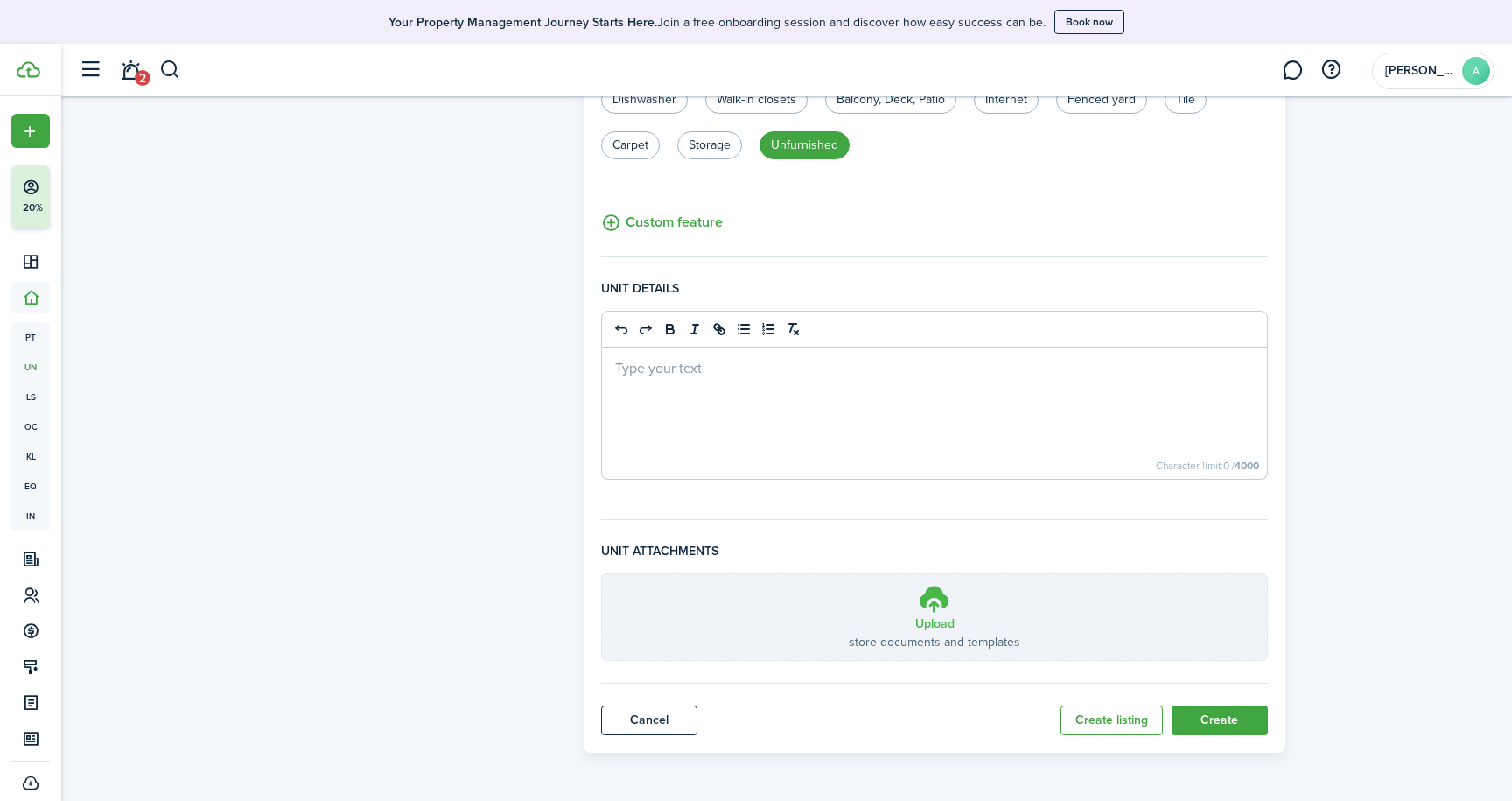
scroll to position [590, 0]
click at [935, 611] on icon at bounding box center [935, 599] width 33 height 32
click at [602, 574] on input "Upload store documents and templates Choose file" at bounding box center [602, 574] width 0 height 0
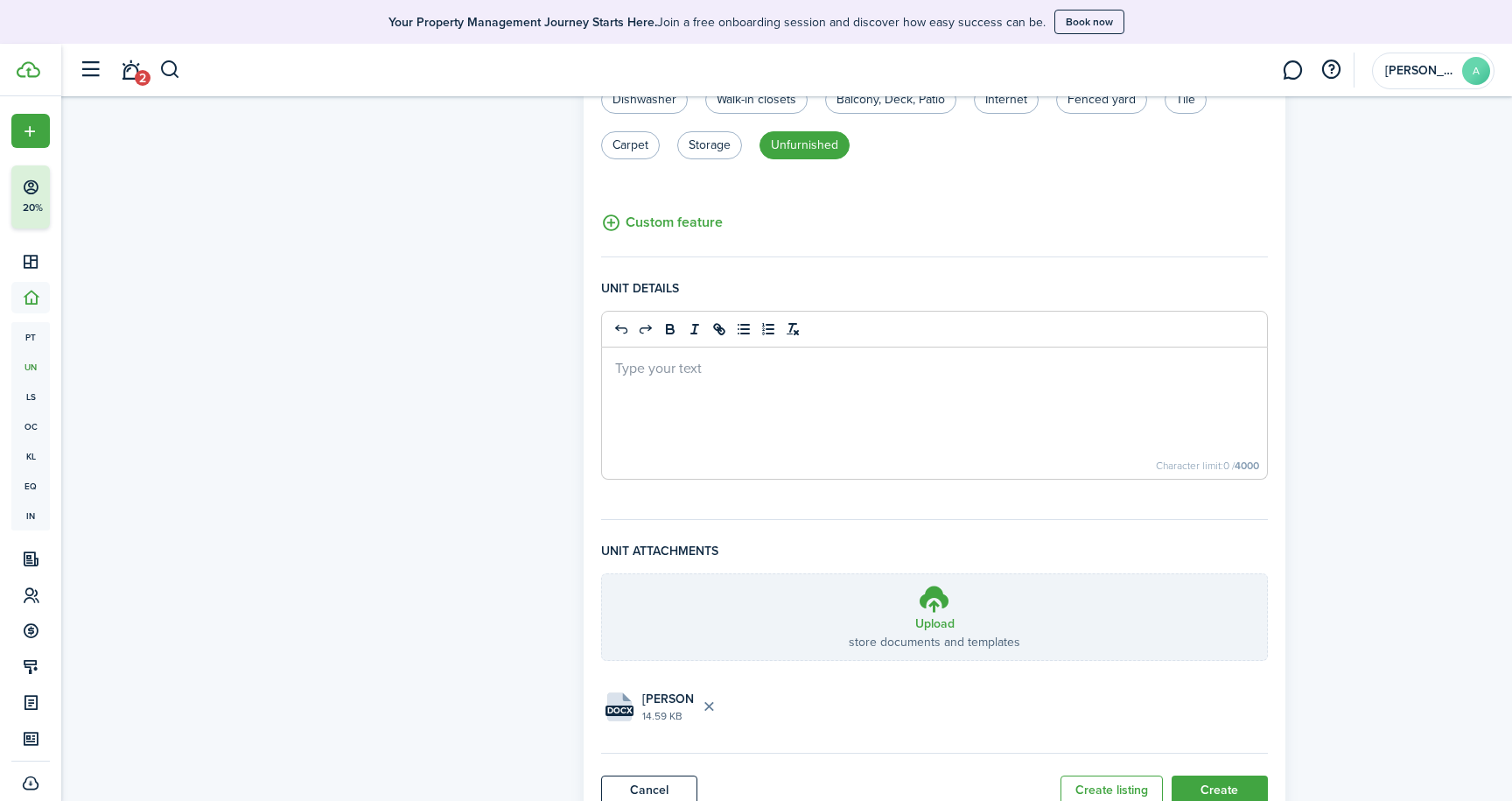
click at [1240, 787] on button "Create" at bounding box center [1220, 790] width 97 height 30
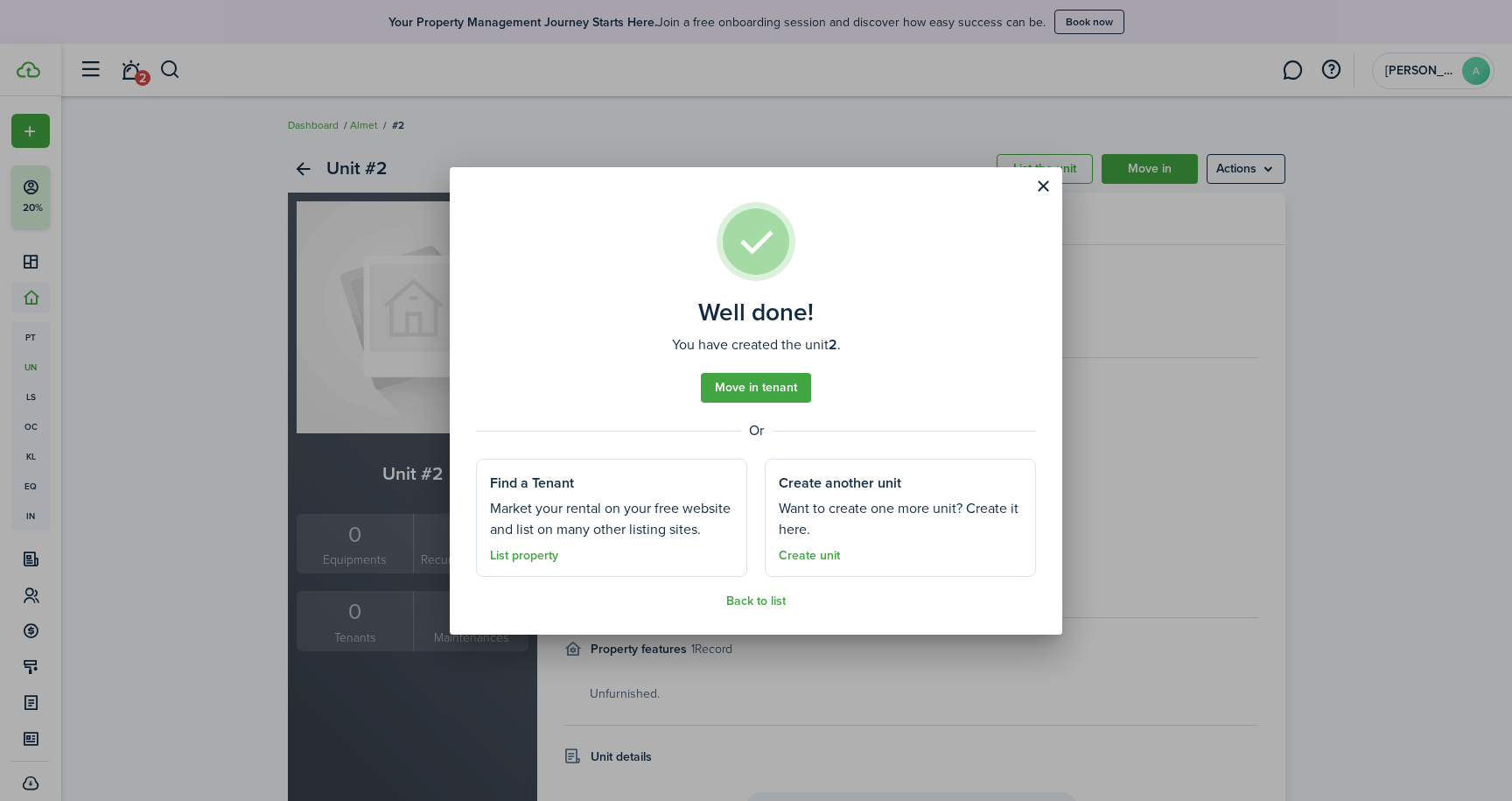
click at [805, 556] on link "Create unit" at bounding box center [809, 555] width 61 height 14
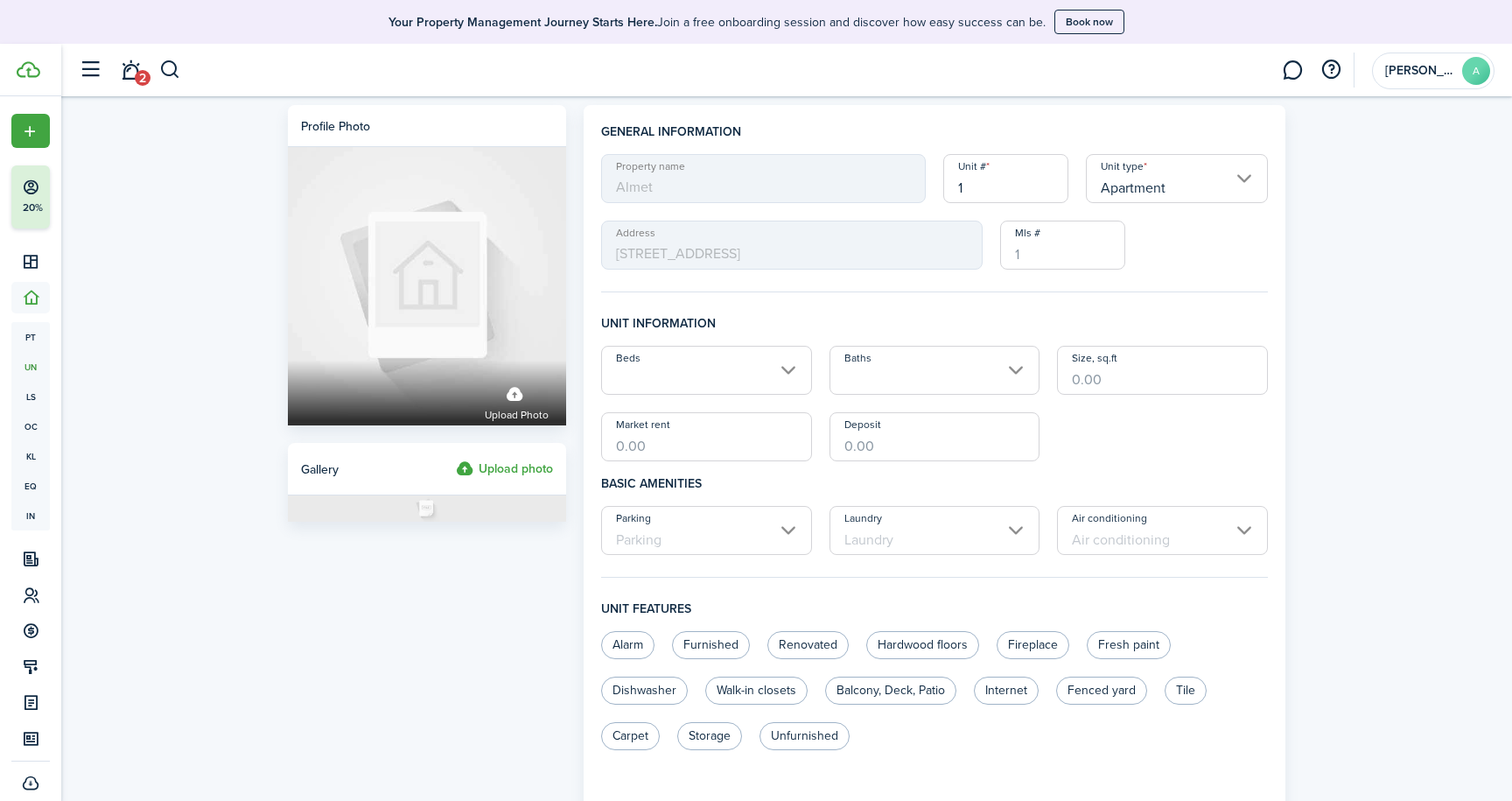
click at [977, 191] on input "1" at bounding box center [1005, 179] width 125 height 49
click at [792, 371] on input "Beds" at bounding box center [706, 370] width 210 height 49
type input "3"
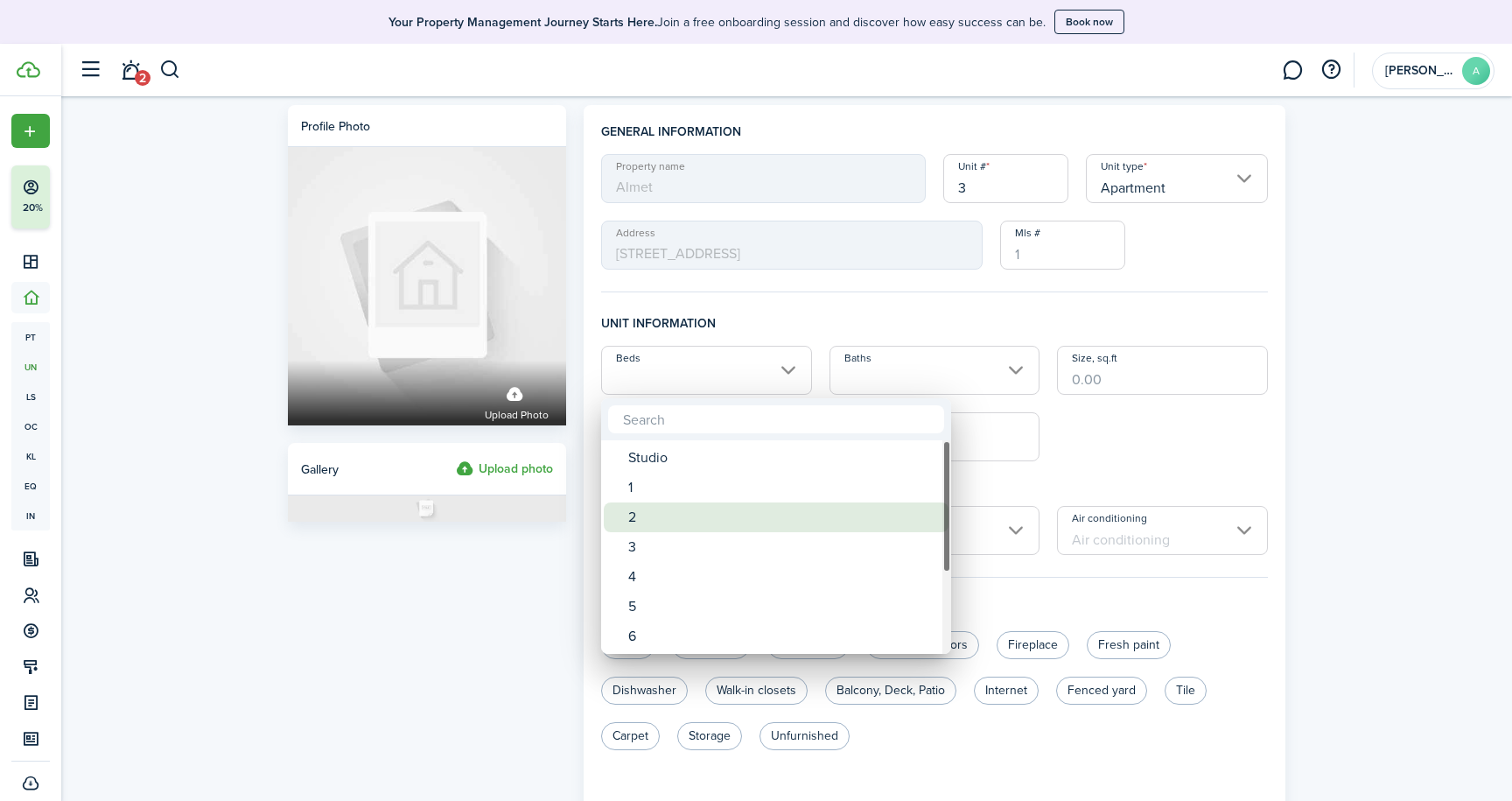
click at [648, 514] on div "2" at bounding box center [783, 517] width 310 height 30
type input "2"
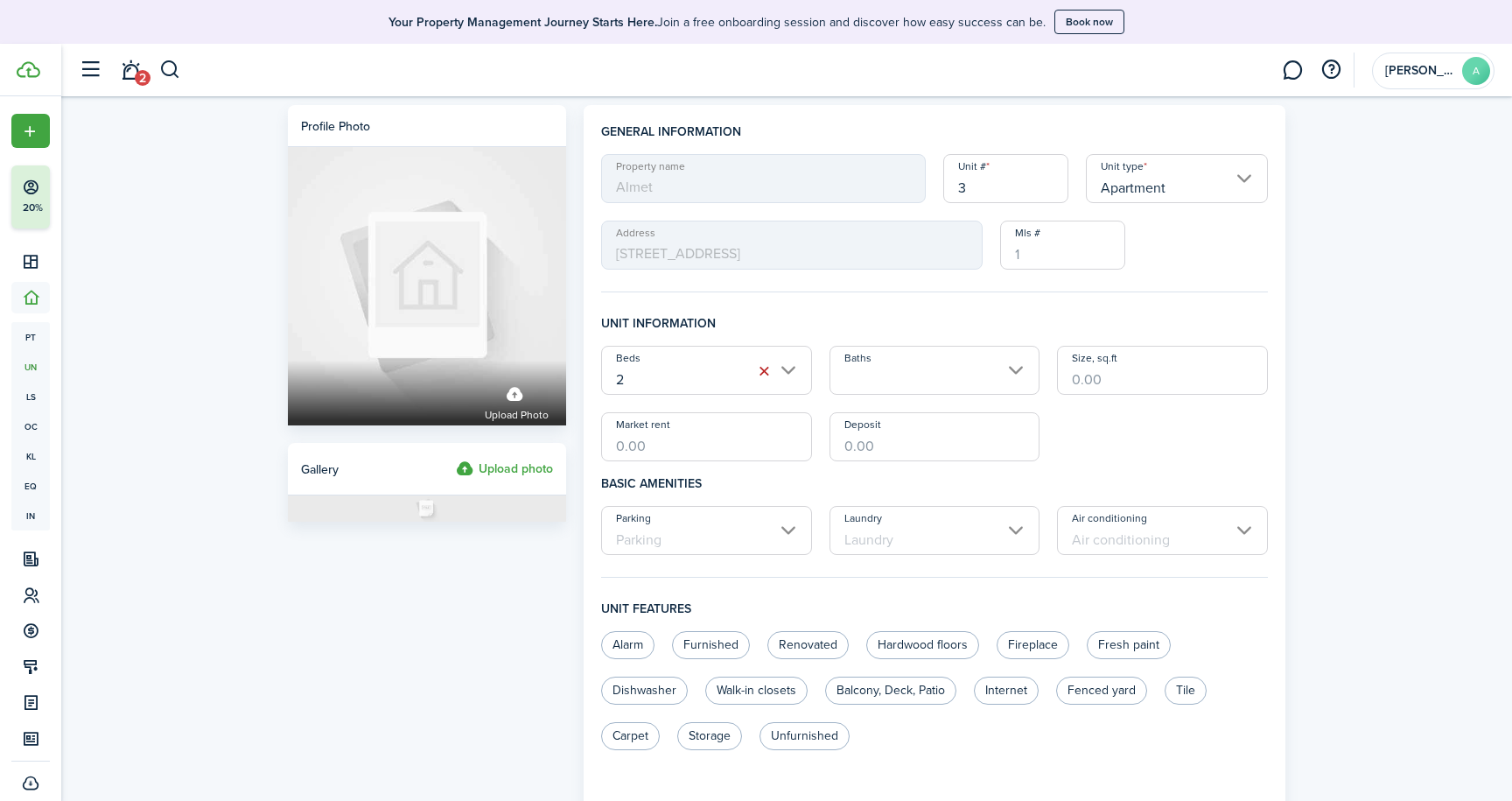
click at [1018, 370] on input "Baths" at bounding box center [935, 370] width 210 height 49
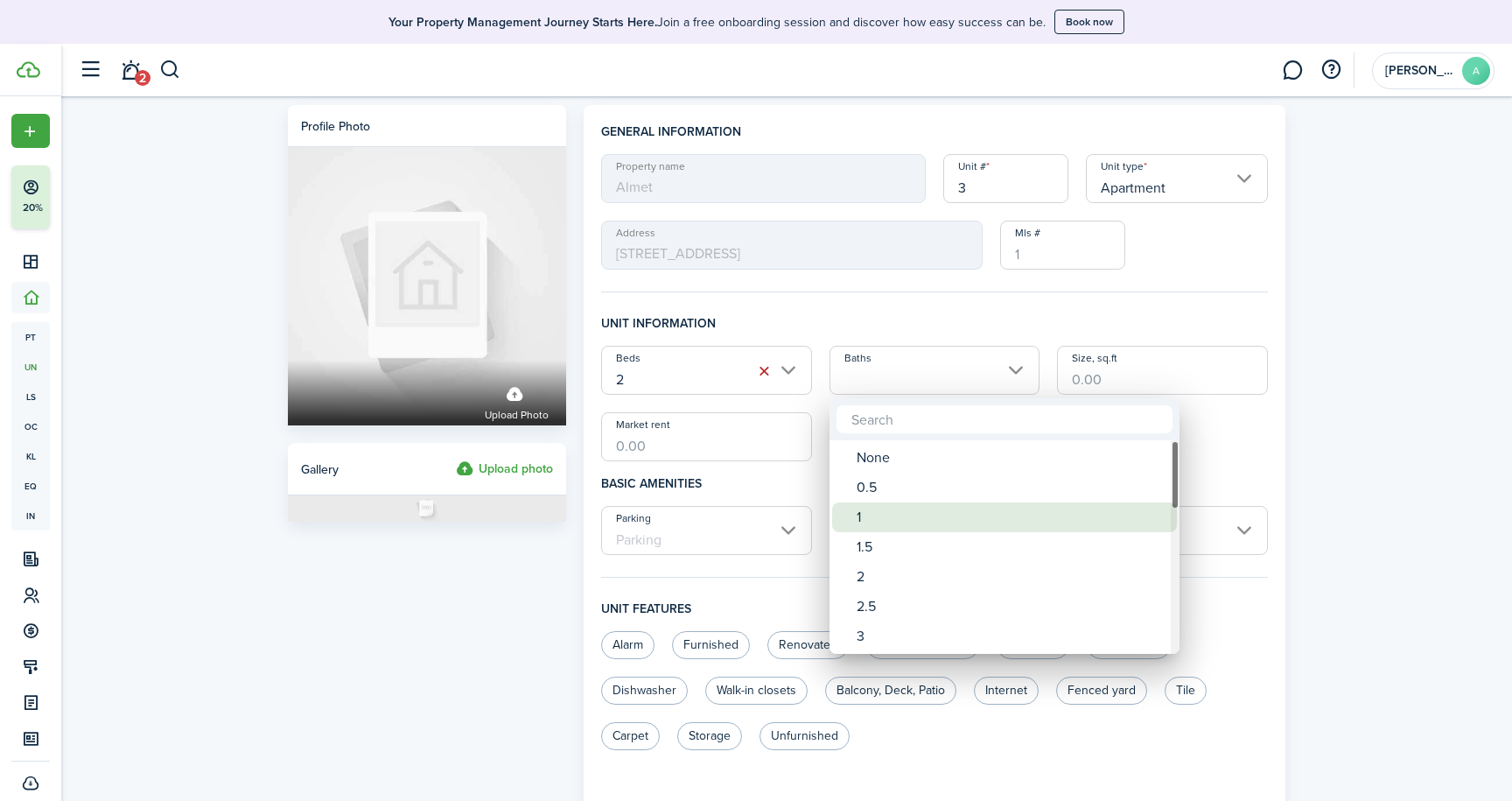
click at [898, 508] on div "1" at bounding box center [1011, 517] width 310 height 30
type input "1"
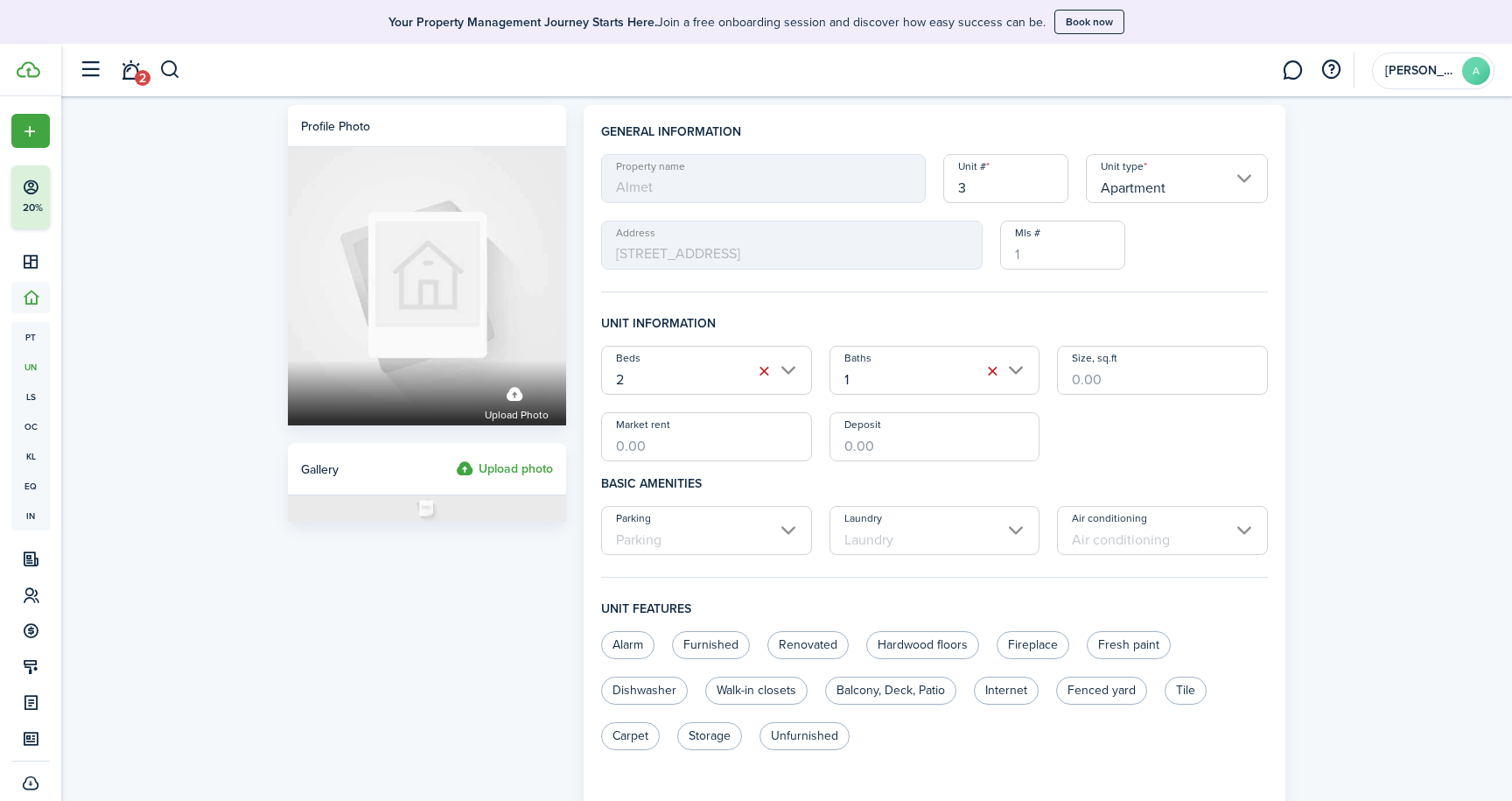
click at [696, 444] on input "Market rent" at bounding box center [706, 436] width 210 height 49
type input "$800.00"
click at [856, 446] on input "Deposit" at bounding box center [935, 436] width 210 height 49
click at [789, 534] on input "Parking" at bounding box center [706, 530] width 210 height 49
type input "$800.00"
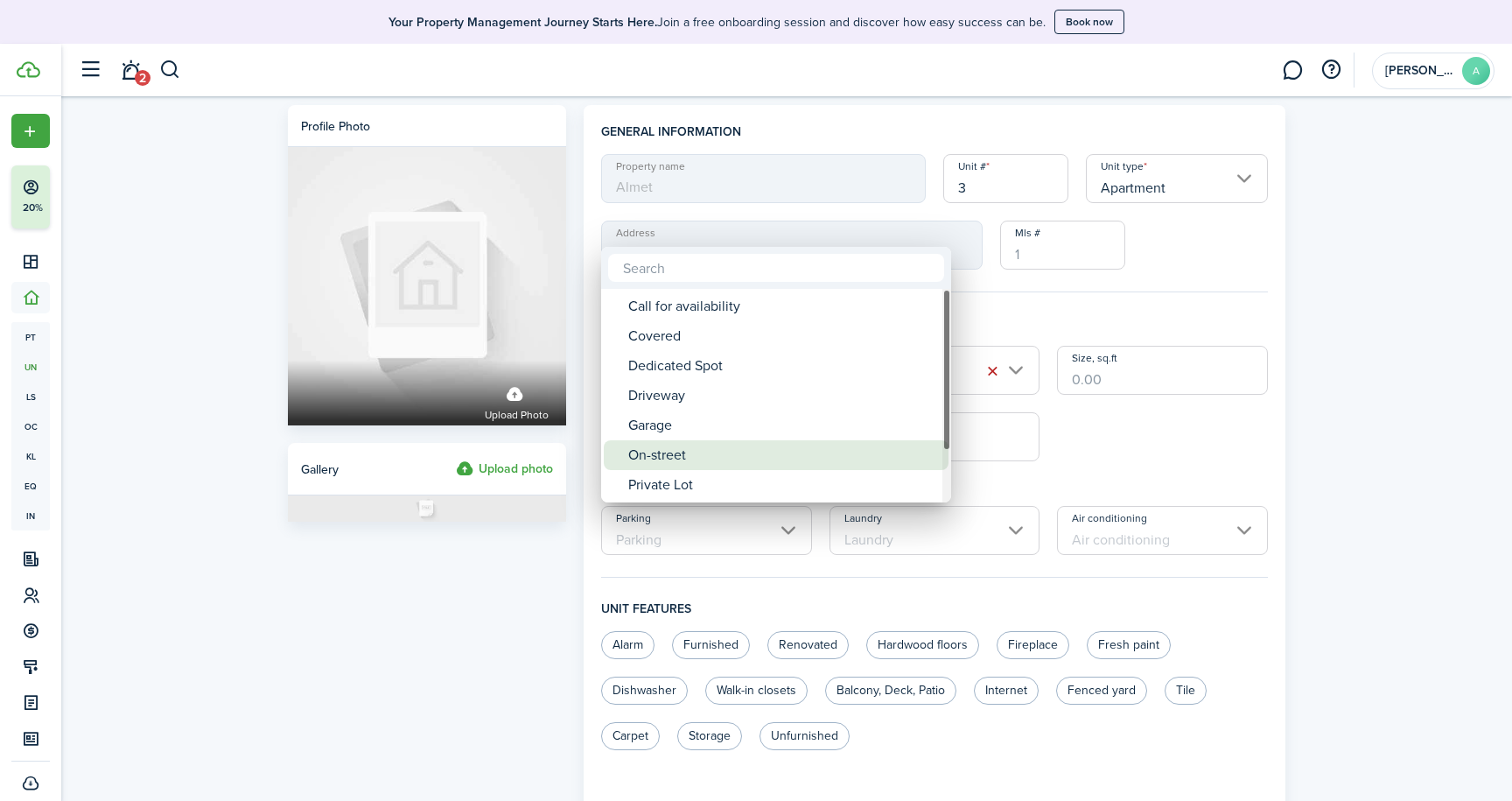
click at [667, 458] on div "On-street" at bounding box center [783, 455] width 310 height 30
type input "On-street"
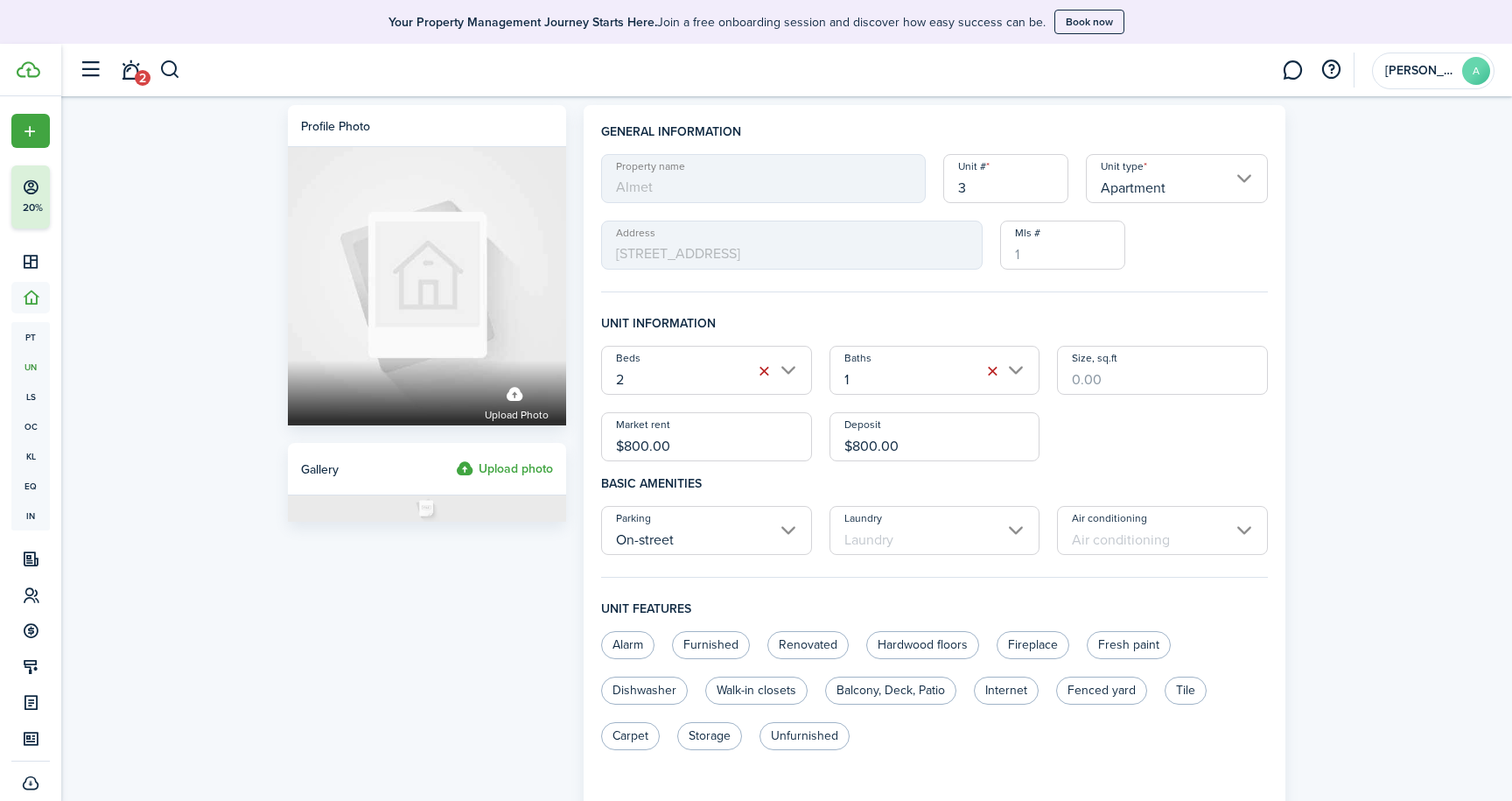
click at [1015, 533] on input "Laundry" at bounding box center [935, 530] width 210 height 49
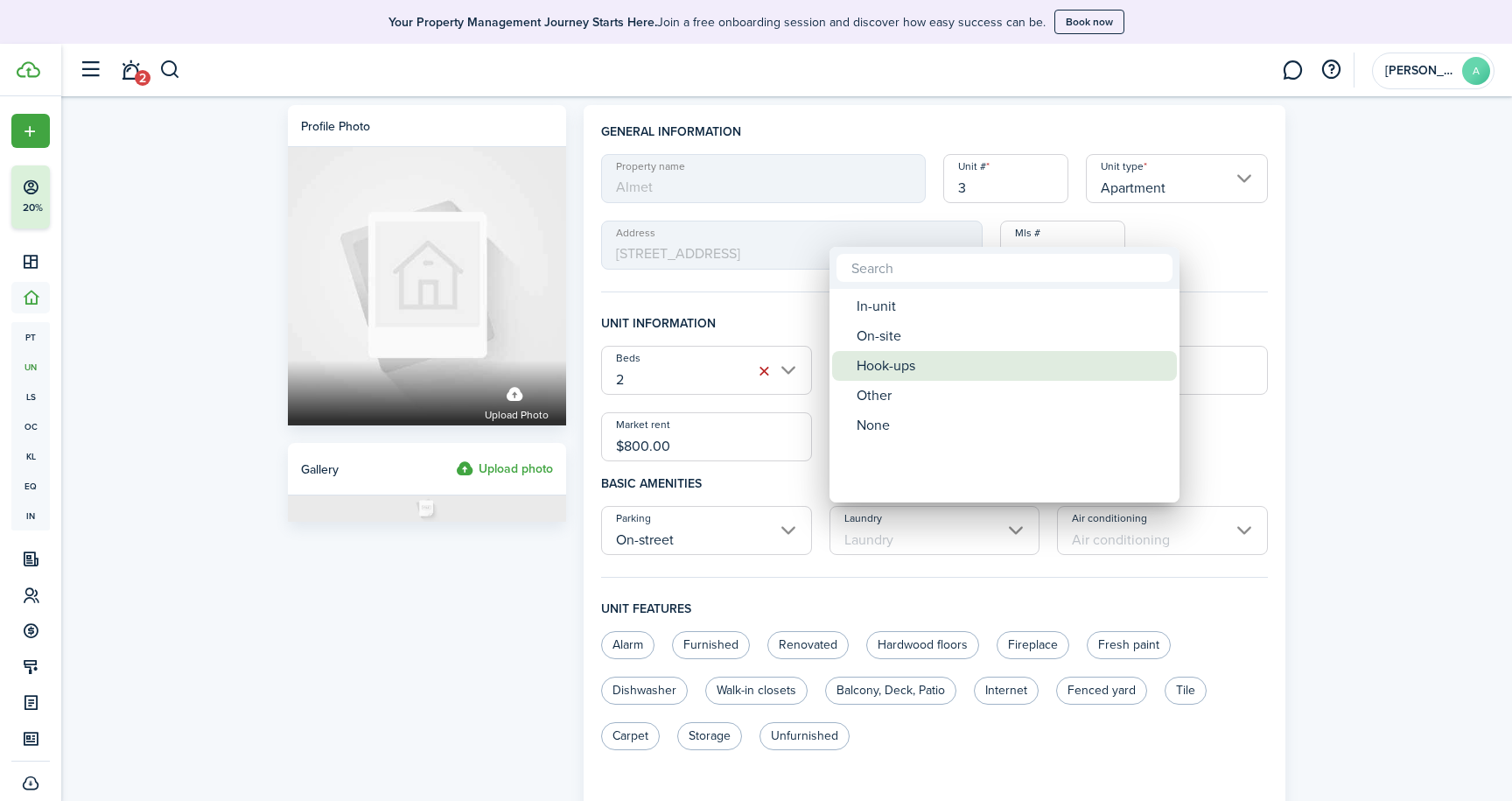
click at [904, 359] on div "Hook-ups" at bounding box center [1011, 365] width 310 height 30
type input "Hook-ups"
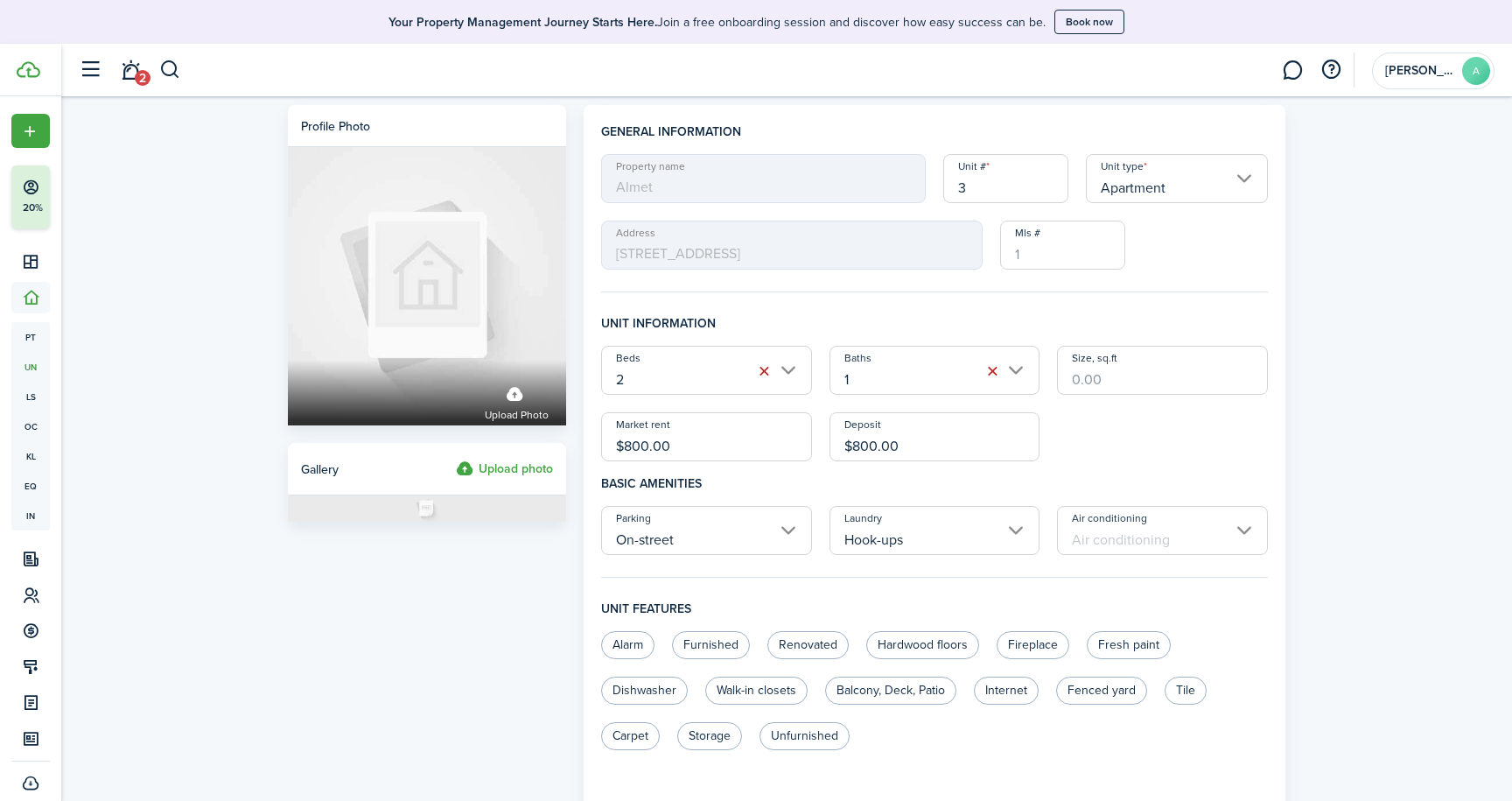
click at [1241, 529] on input "Air conditioning" at bounding box center [1161, 530] width 210 height 49
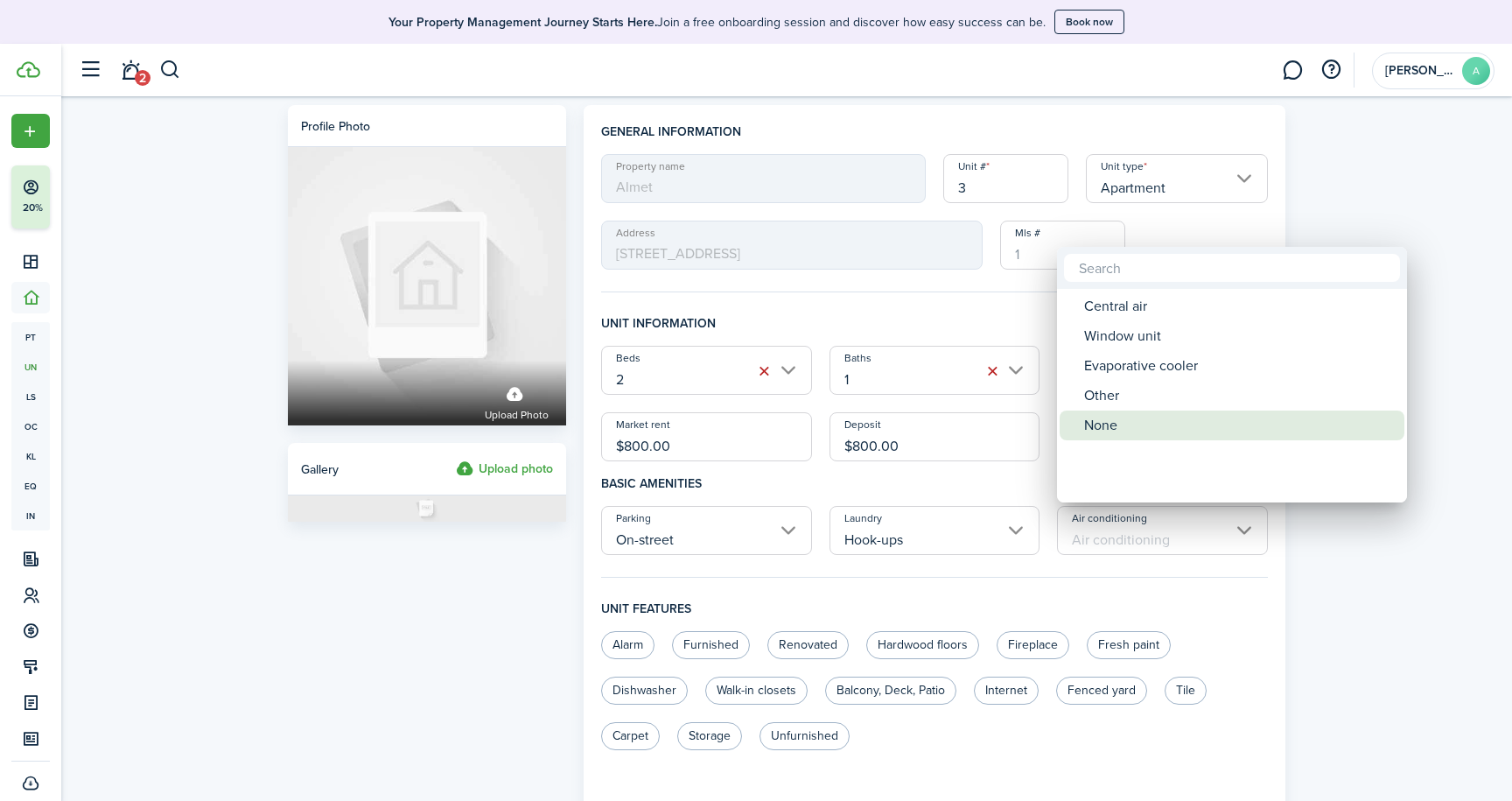
click at [1114, 426] on div "None" at bounding box center [1239, 425] width 310 height 30
type input "None"
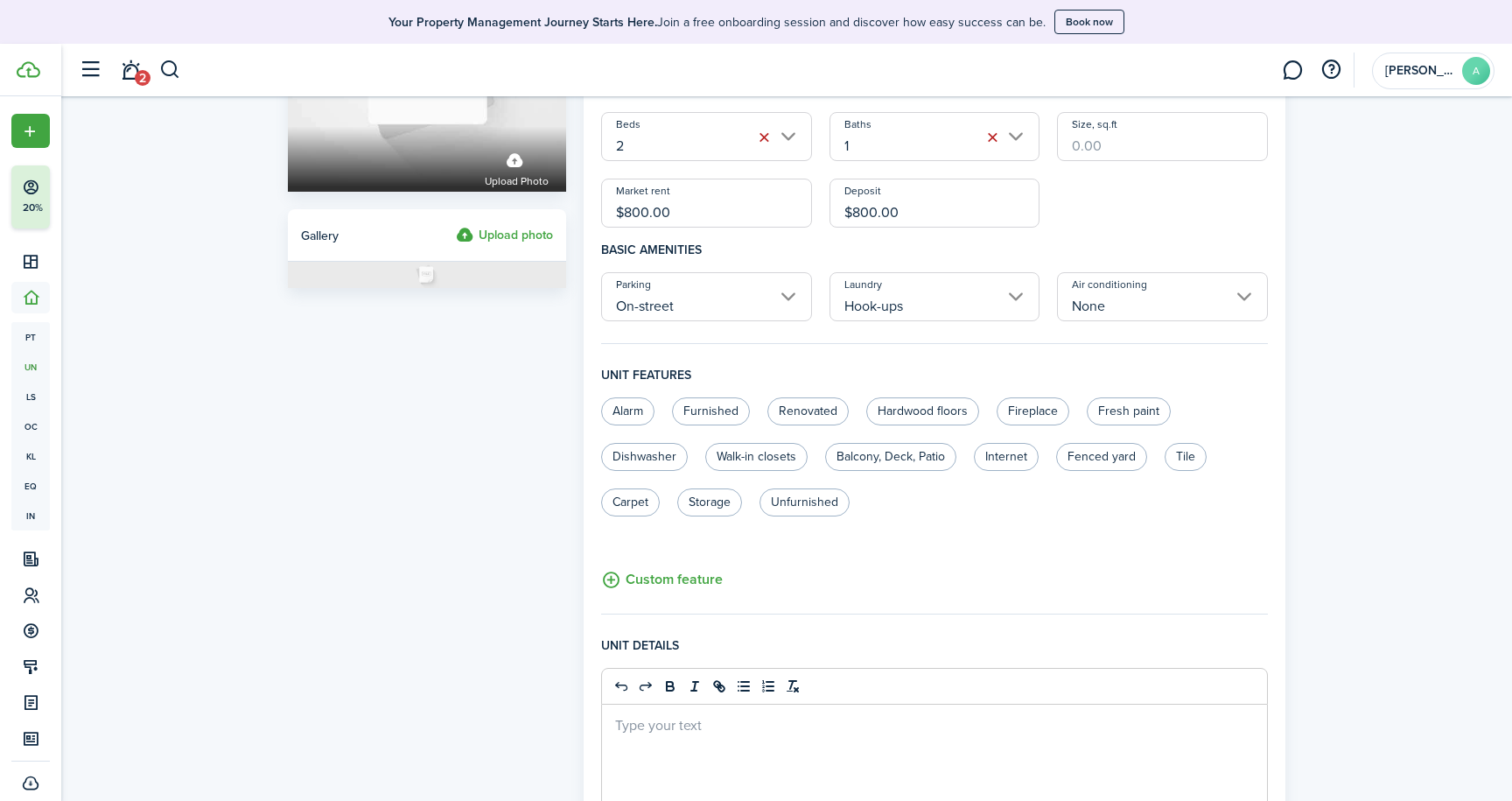
scroll to position [237, 0]
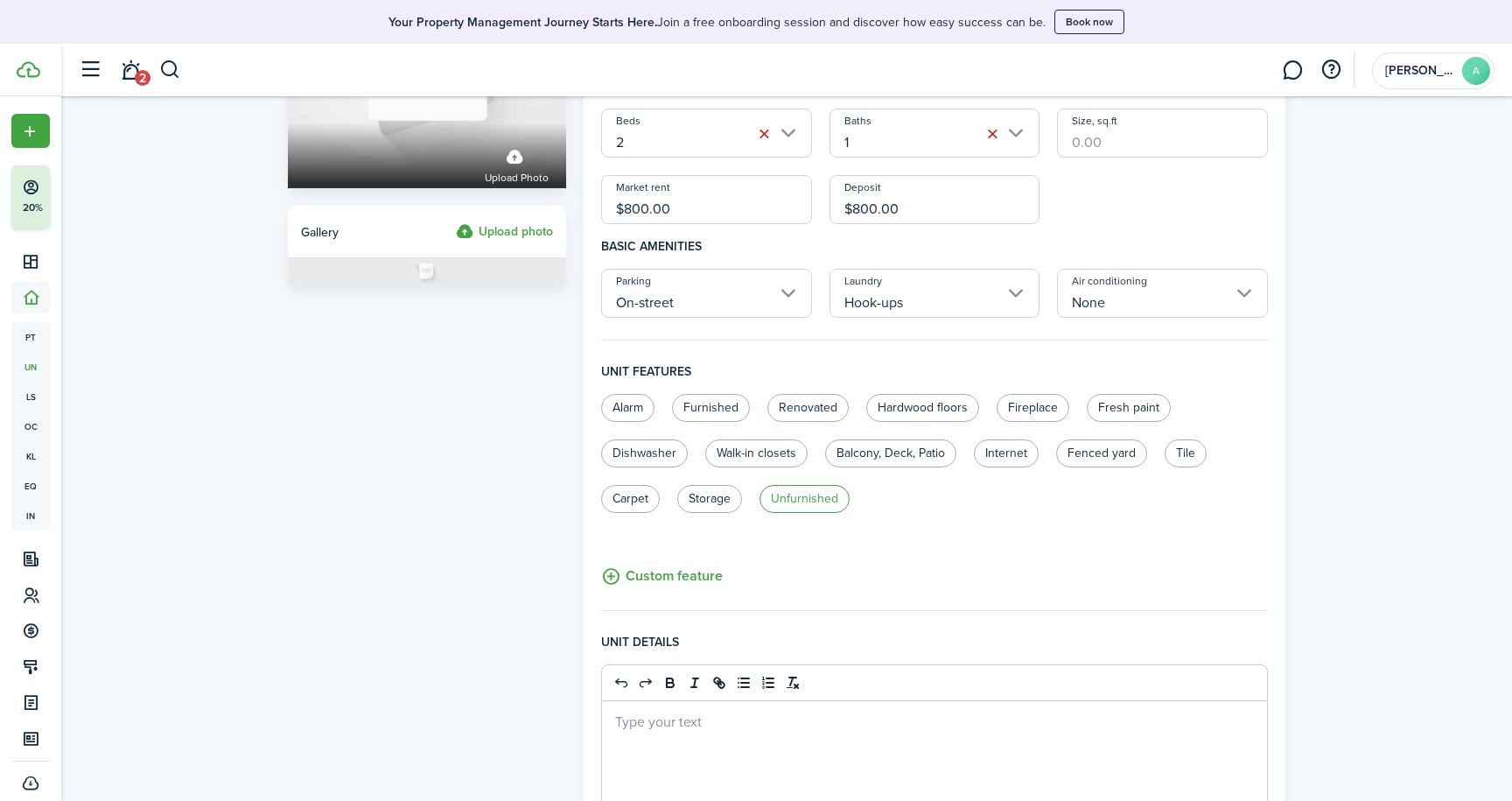
click at [786, 502] on label "Unfurnished" at bounding box center [804, 498] width 90 height 28
radio input "true"
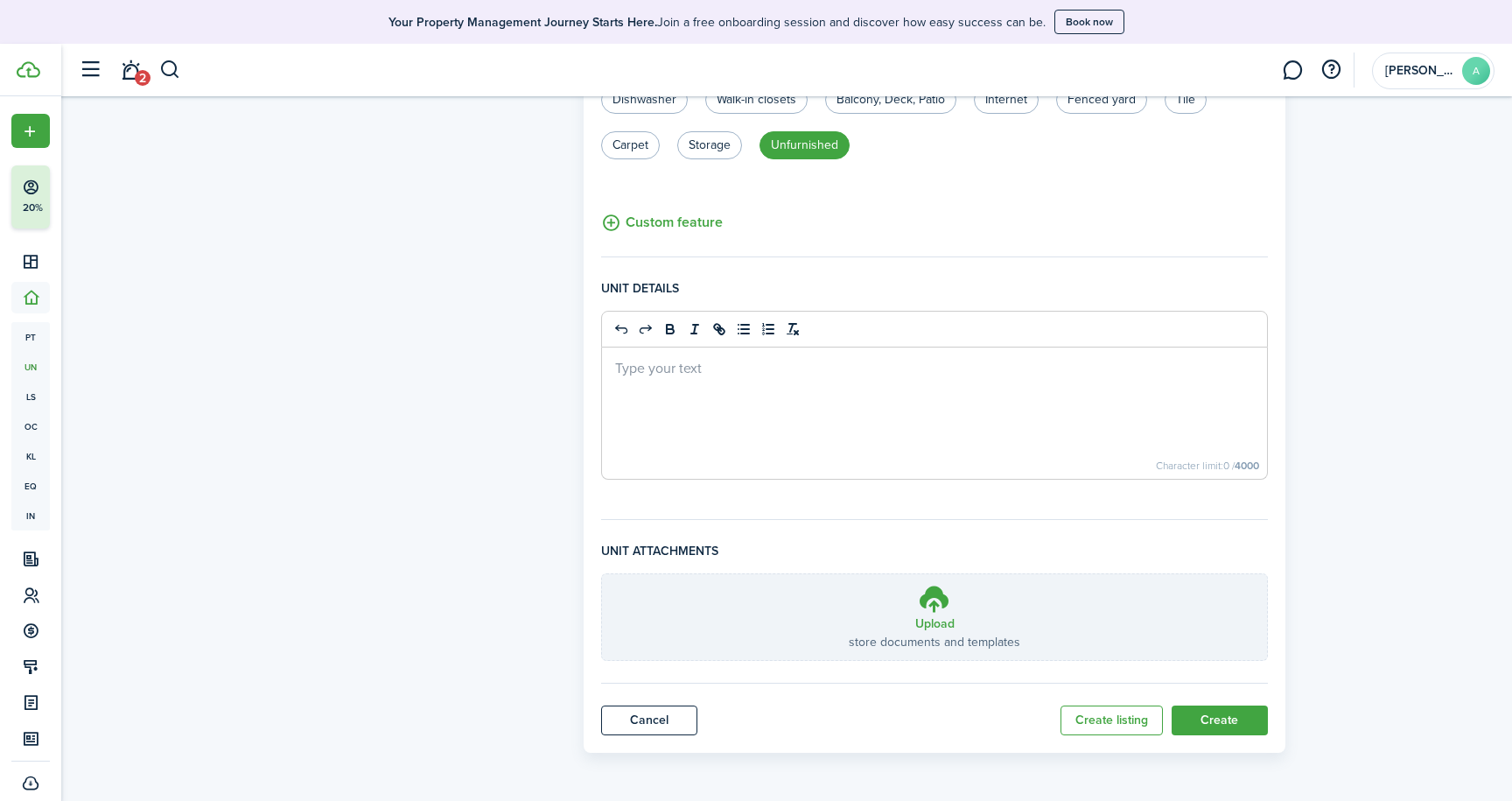
scroll to position [590, 0]
click at [938, 610] on icon at bounding box center [935, 599] width 33 height 32
click at [602, 574] on input "Upload store documents and templates Choose file" at bounding box center [602, 574] width 0 height 0
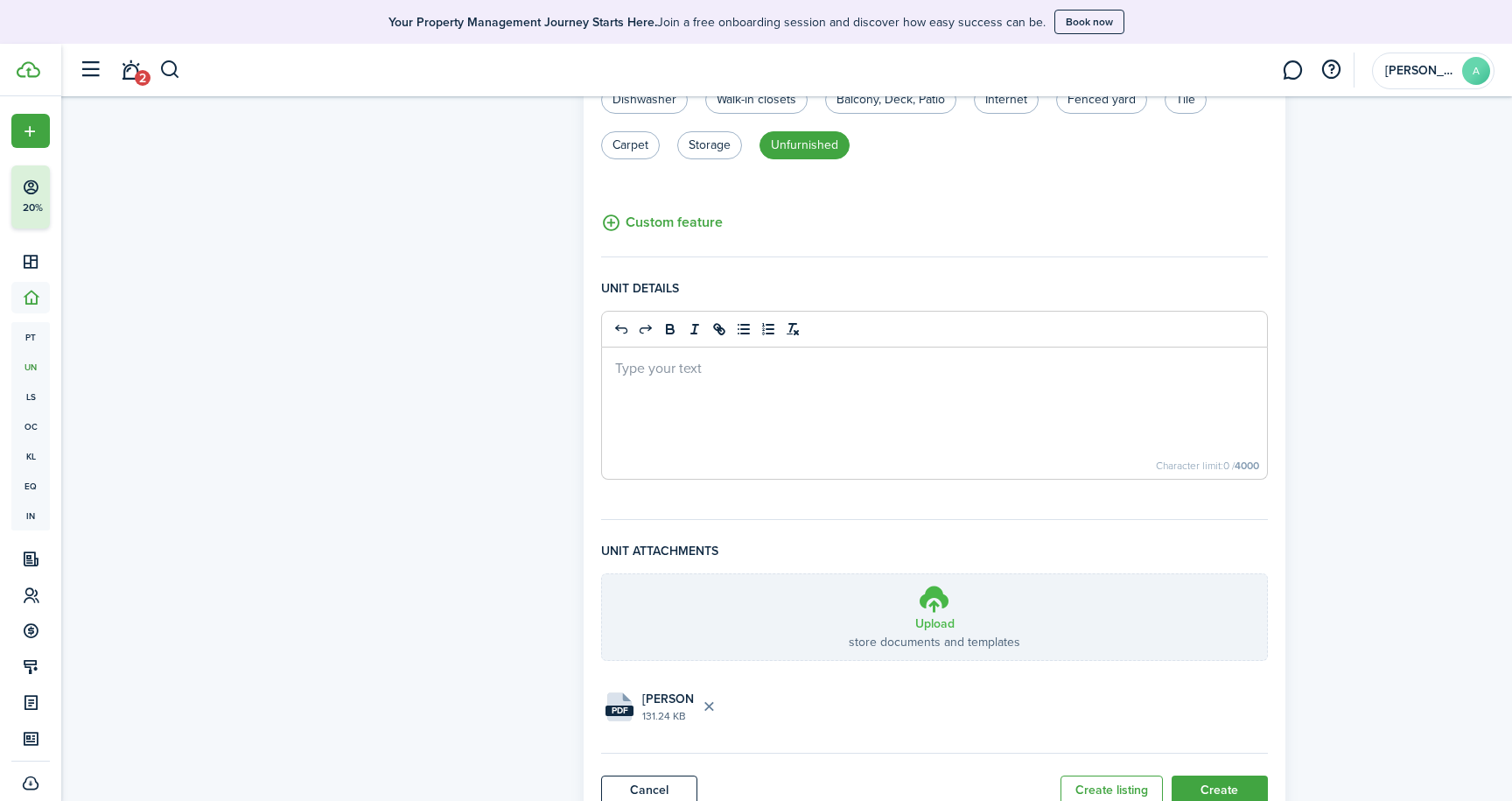
click at [932, 620] on h3 "Upload" at bounding box center [935, 623] width 39 height 18
click at [602, 574] on input "Upload store documents and templates Choose file" at bounding box center [602, 574] width 0 height 0
click at [639, 369] on p at bounding box center [934, 367] width 639 height 18
paste div
click at [936, 614] on h3 "Upload" at bounding box center [935, 623] width 39 height 18
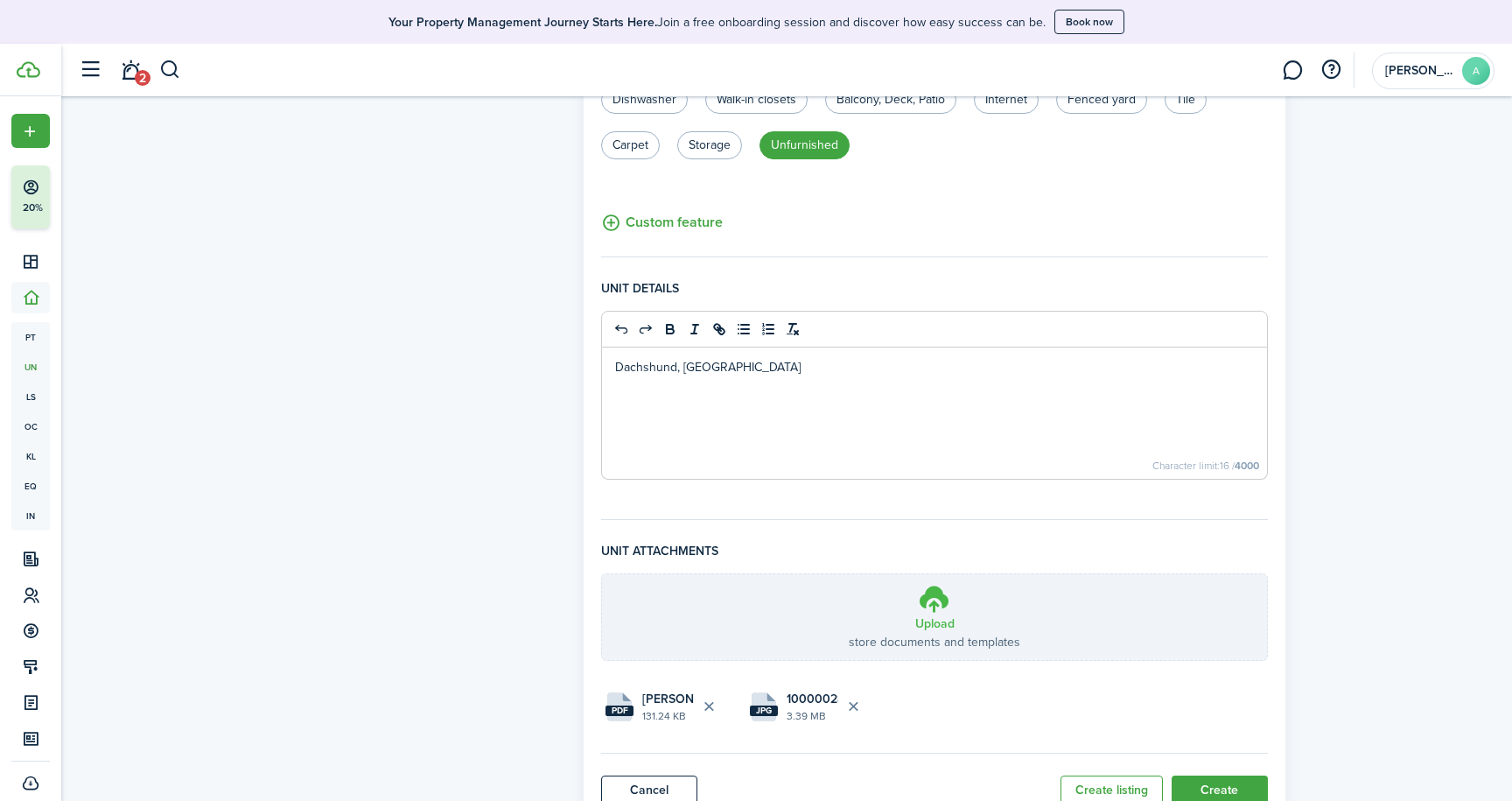
click at [602, 574] on input "Upload store documents and templates Choose file" at bounding box center [602, 574] width 0 height 0
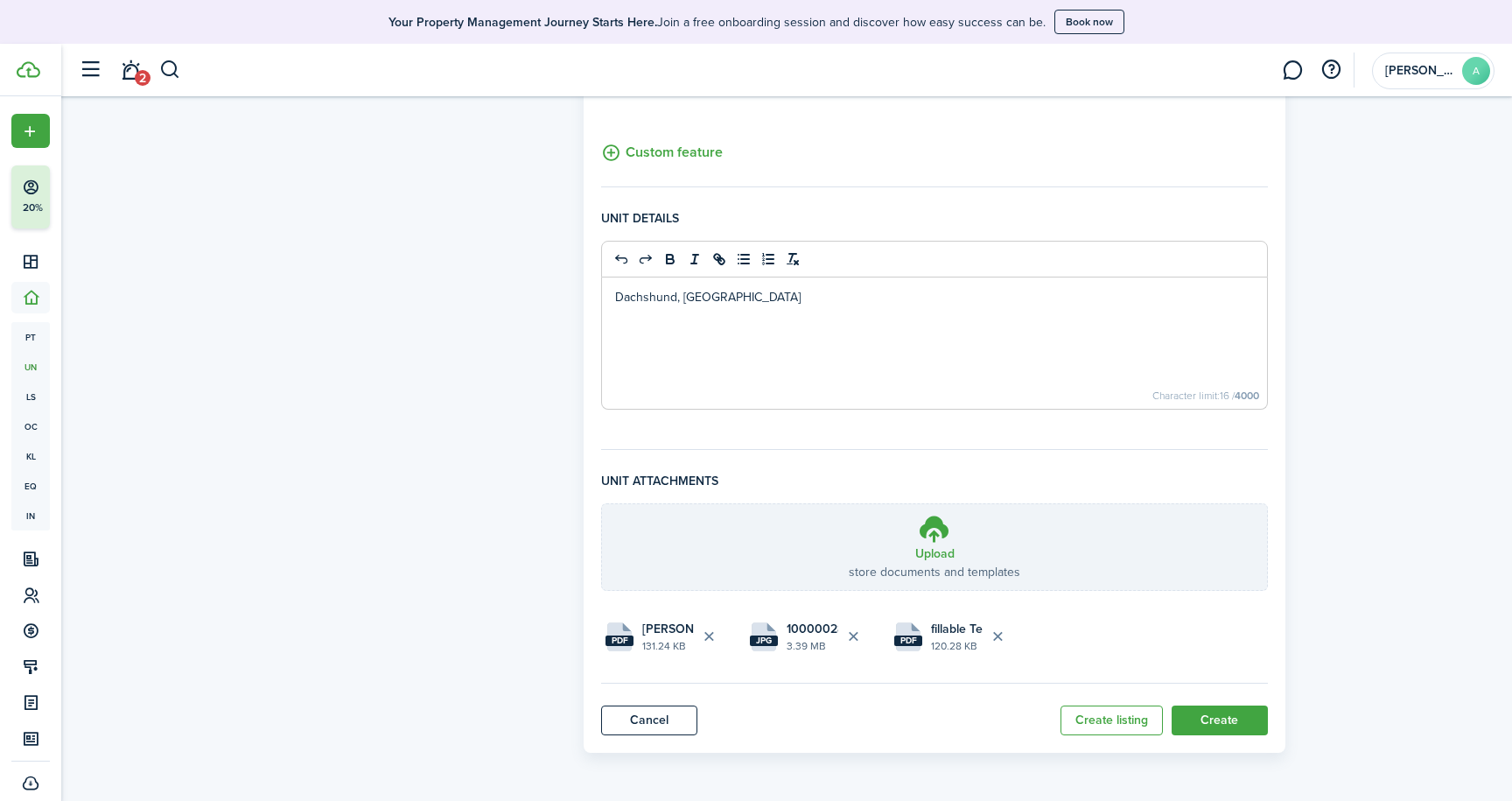
scroll to position [661, 0]
click at [1217, 717] on button "Create" at bounding box center [1220, 720] width 97 height 30
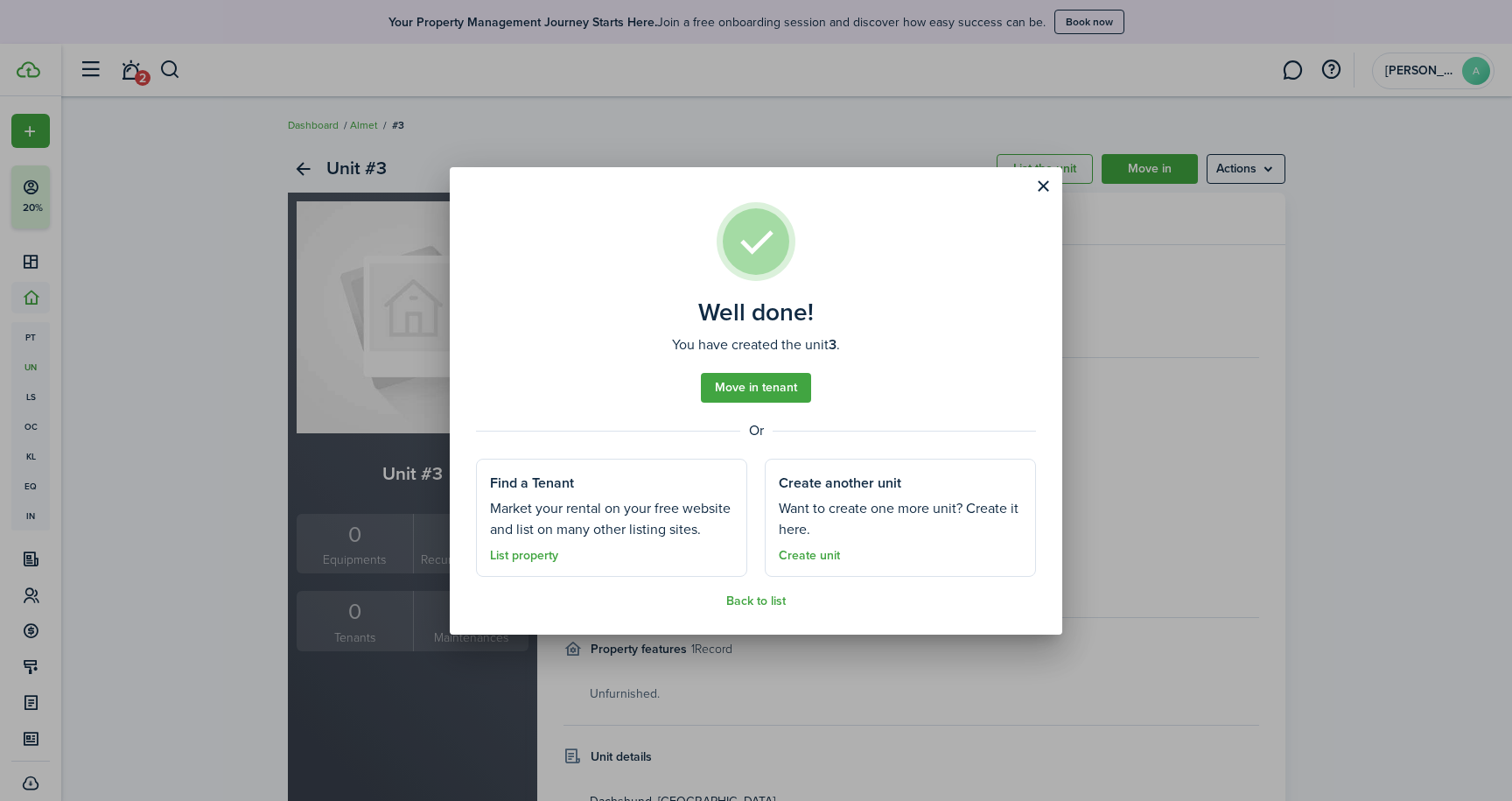
click at [745, 598] on link "Back to list" at bounding box center [755, 601] width 59 height 14
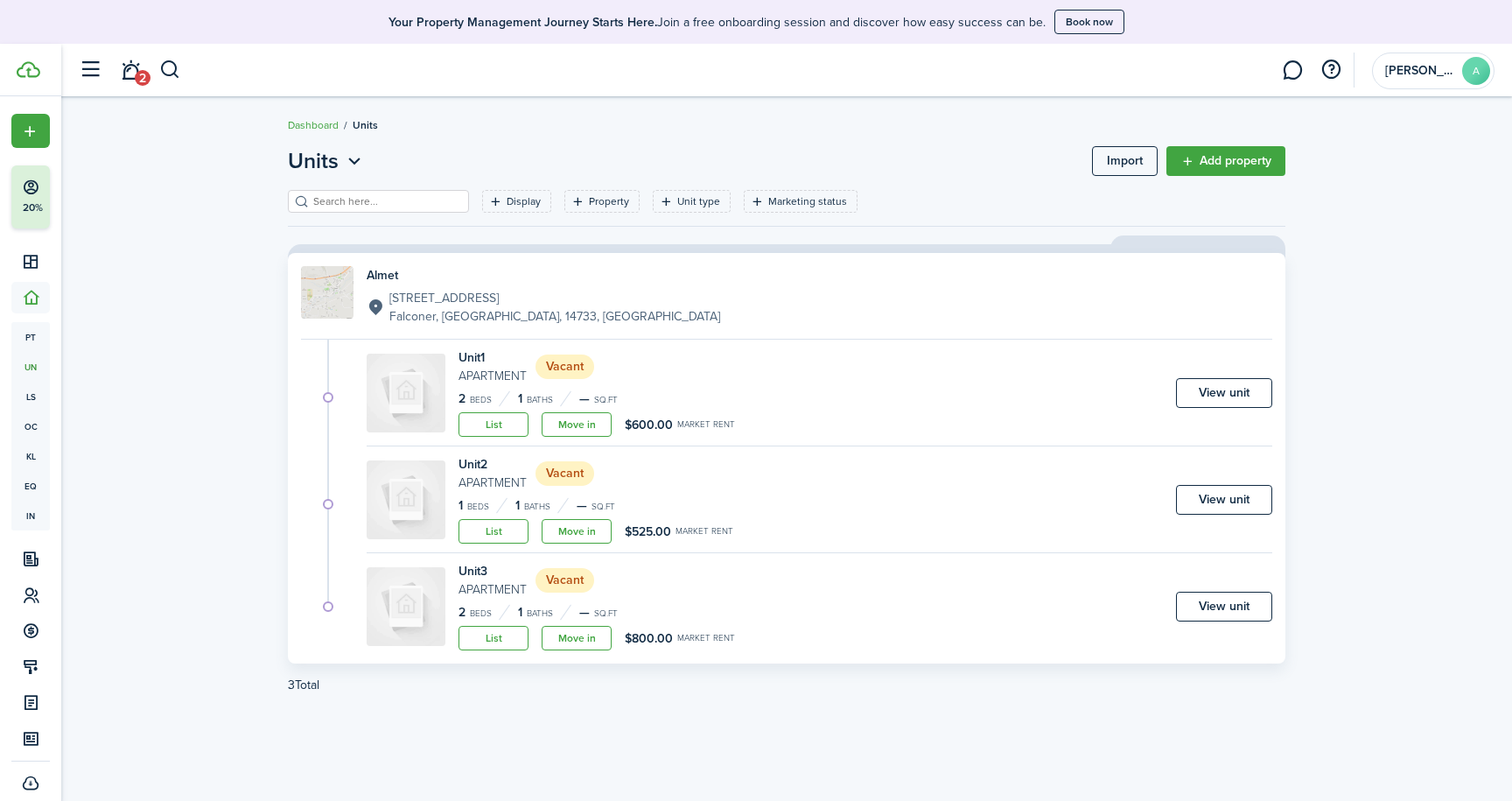
click at [565, 369] on status "Vacant" at bounding box center [565, 366] width 58 height 25
click at [477, 359] on h4 "Unit 1" at bounding box center [492, 357] width 68 height 18
click at [1245, 403] on link "View unit" at bounding box center [1224, 393] width 97 height 30
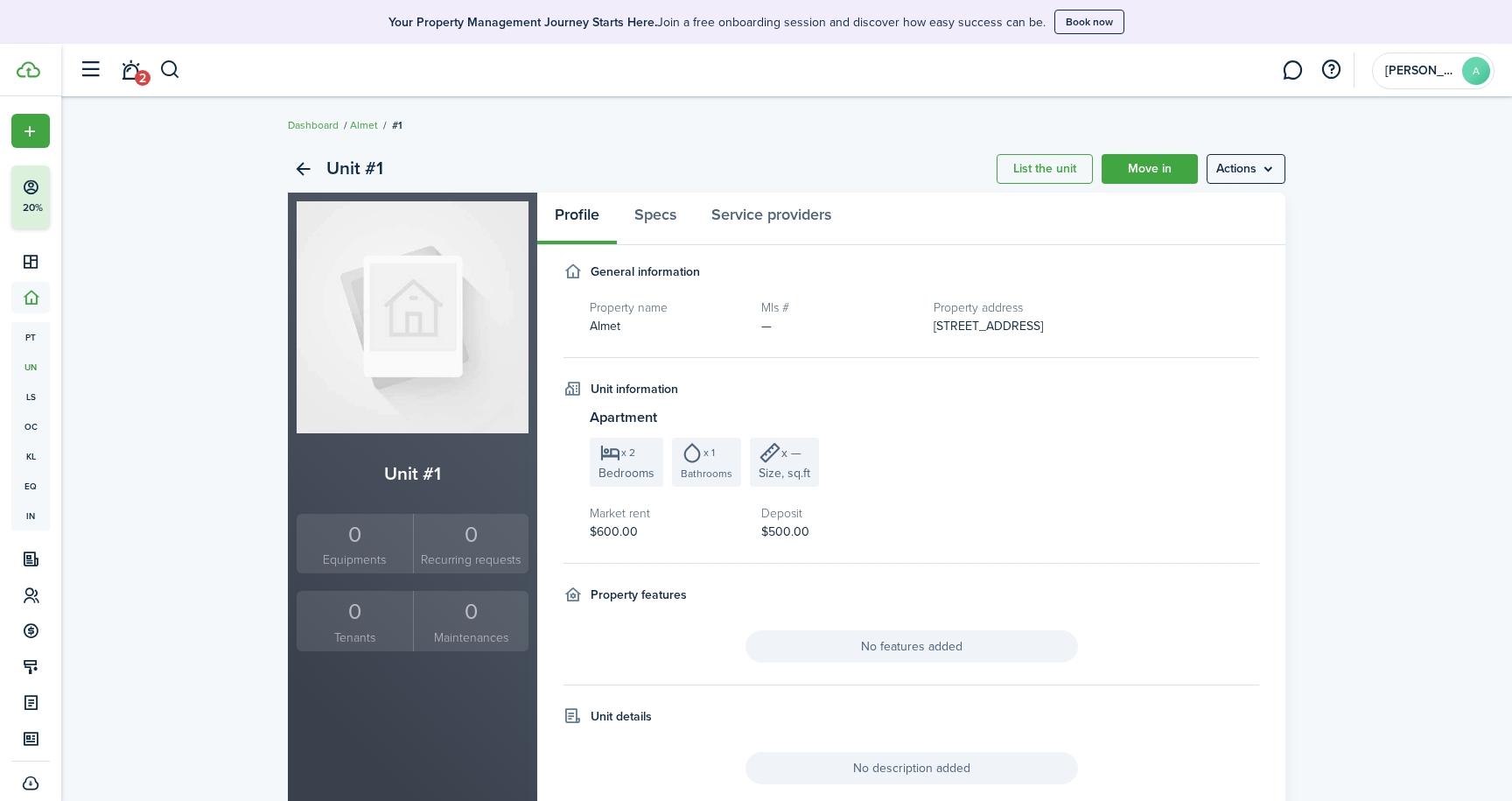
click at [1260, 175] on menu-btn "Actions" at bounding box center [1246, 169] width 78 height 30
click at [1251, 432] on unit-profile-info "Apartment x 2 Bedrooms x 1 Bathrooms x — Size, sq.ft Market rent $600.00 Deposi…" at bounding box center [924, 474] width 669 height 134
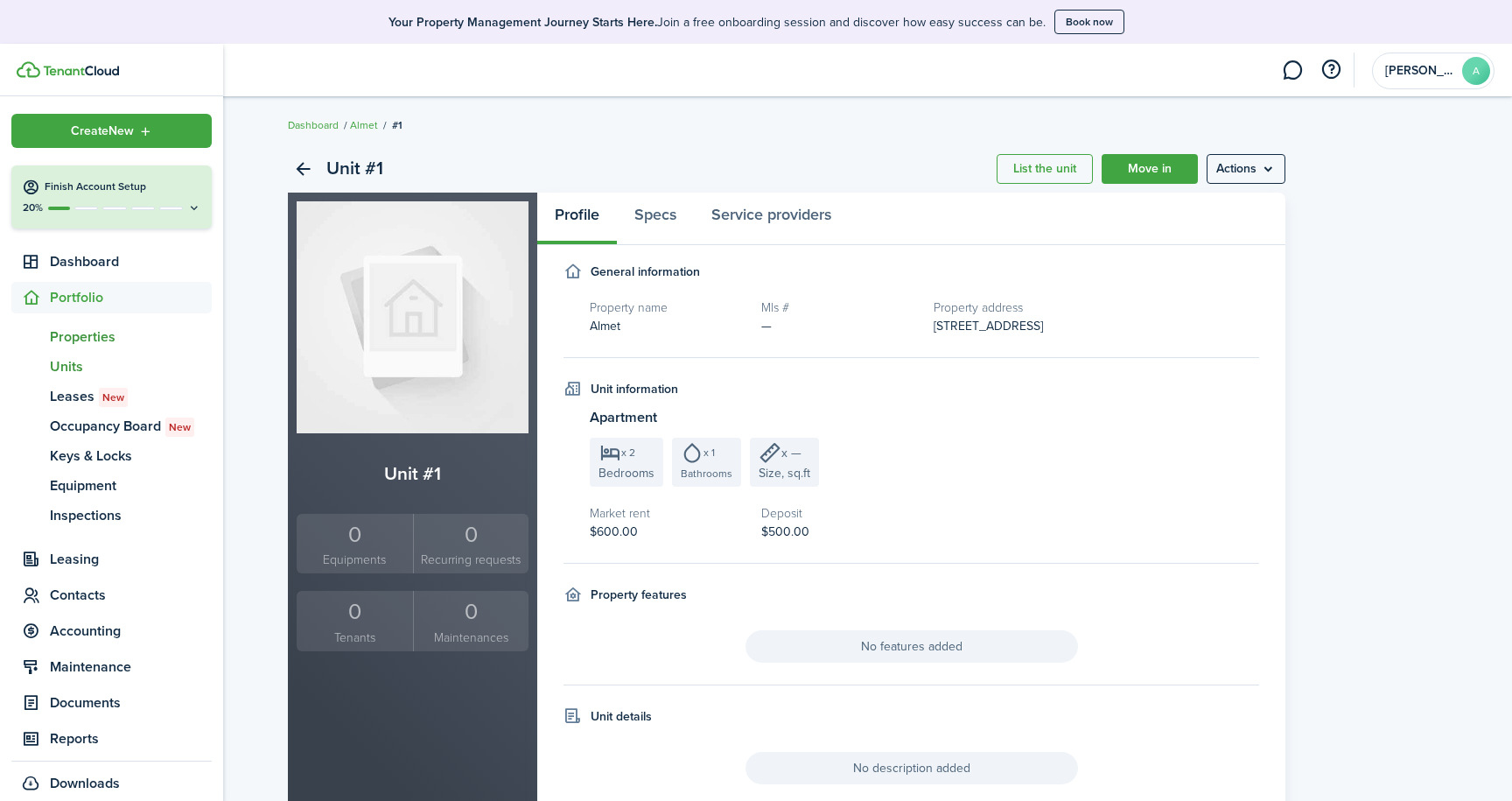
click at [96, 340] on span "Properties" at bounding box center [131, 336] width 162 height 21
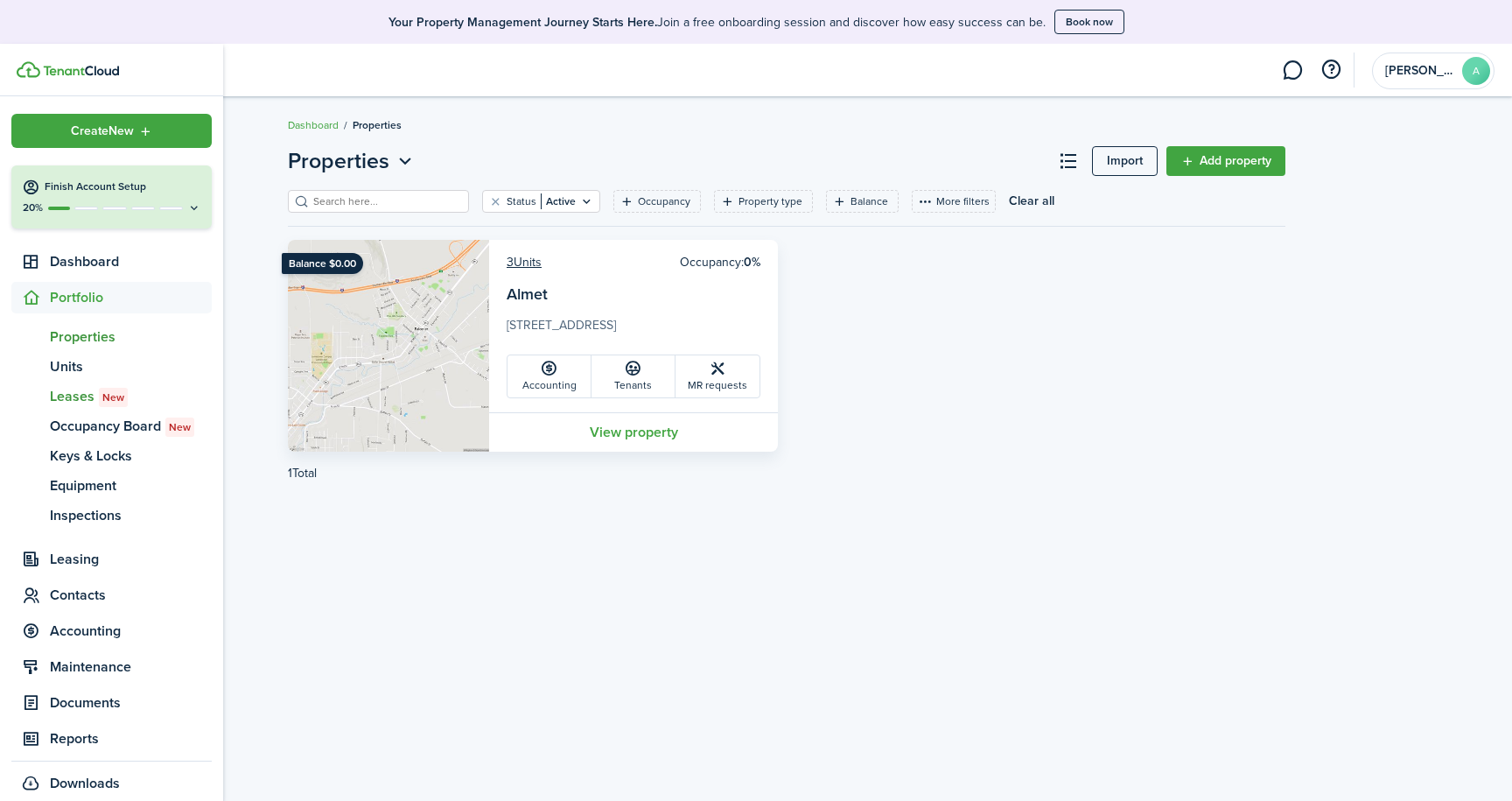
click at [71, 395] on span "Leases New" at bounding box center [131, 396] width 162 height 21
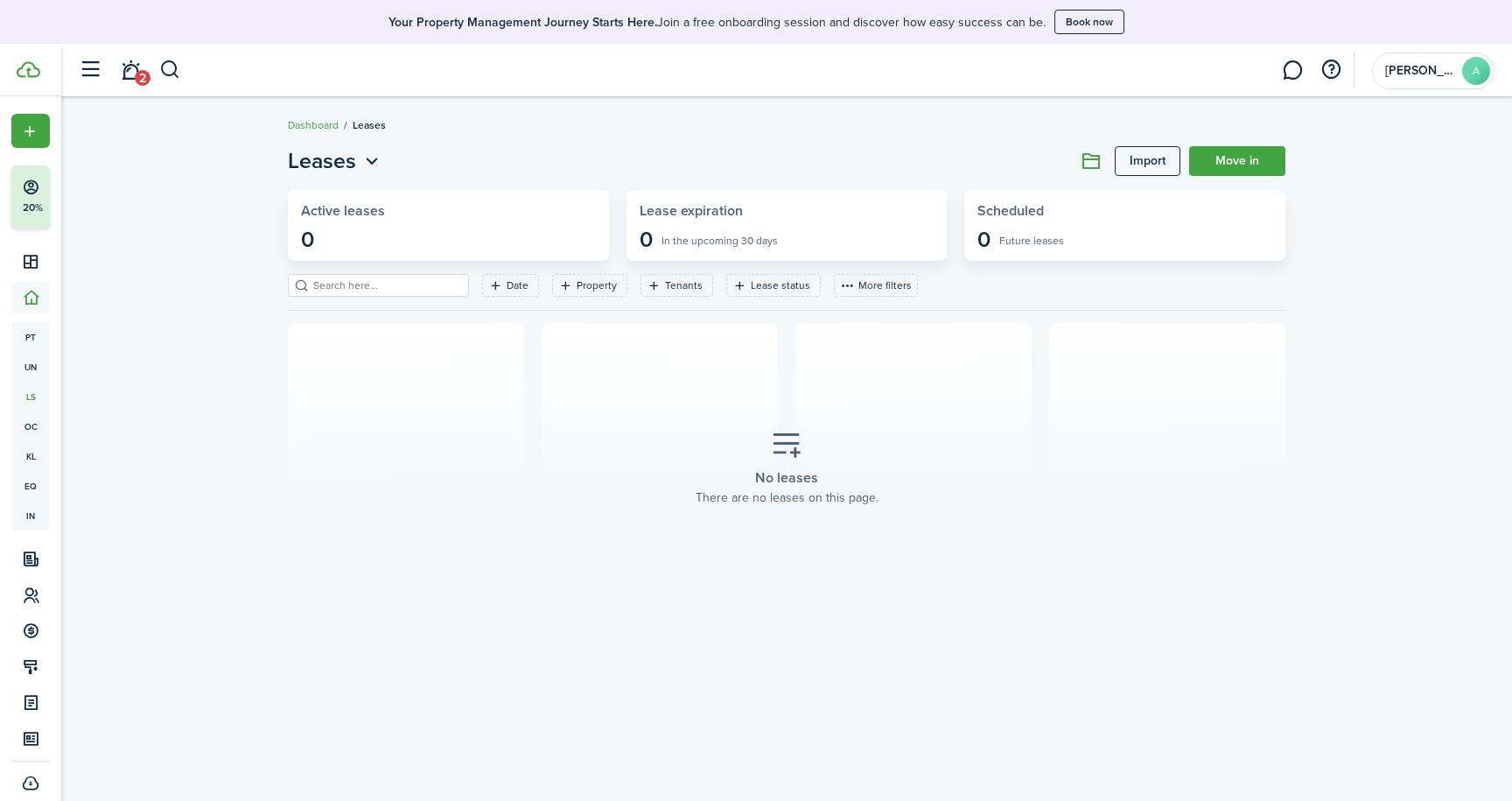
click at [1232, 159] on link "Move in" at bounding box center [1237, 160] width 97 height 30
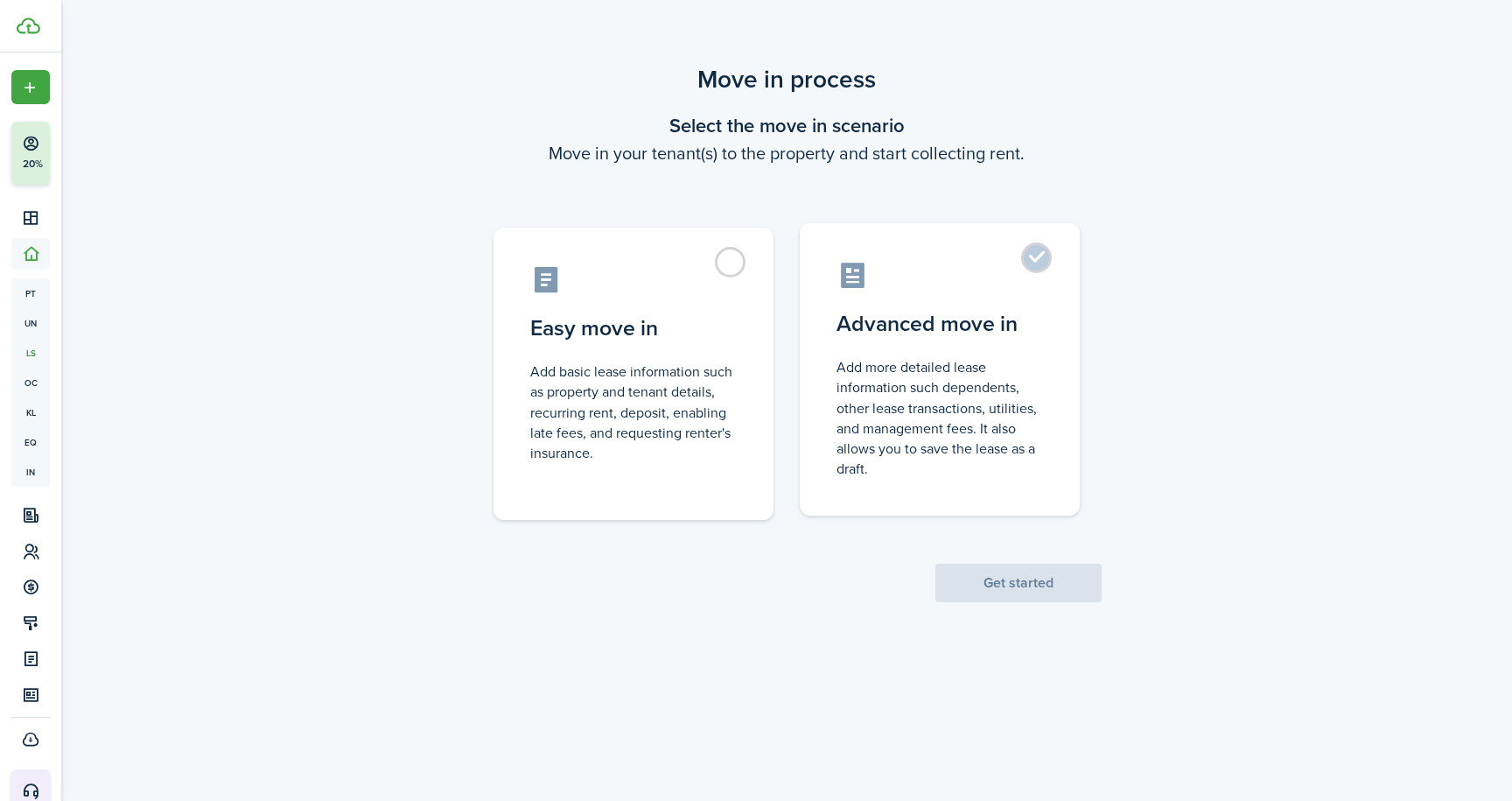
click at [1037, 260] on label "Advanced move in Add more detailed lease information such dependents, other lea…" at bounding box center [939, 369] width 280 height 293
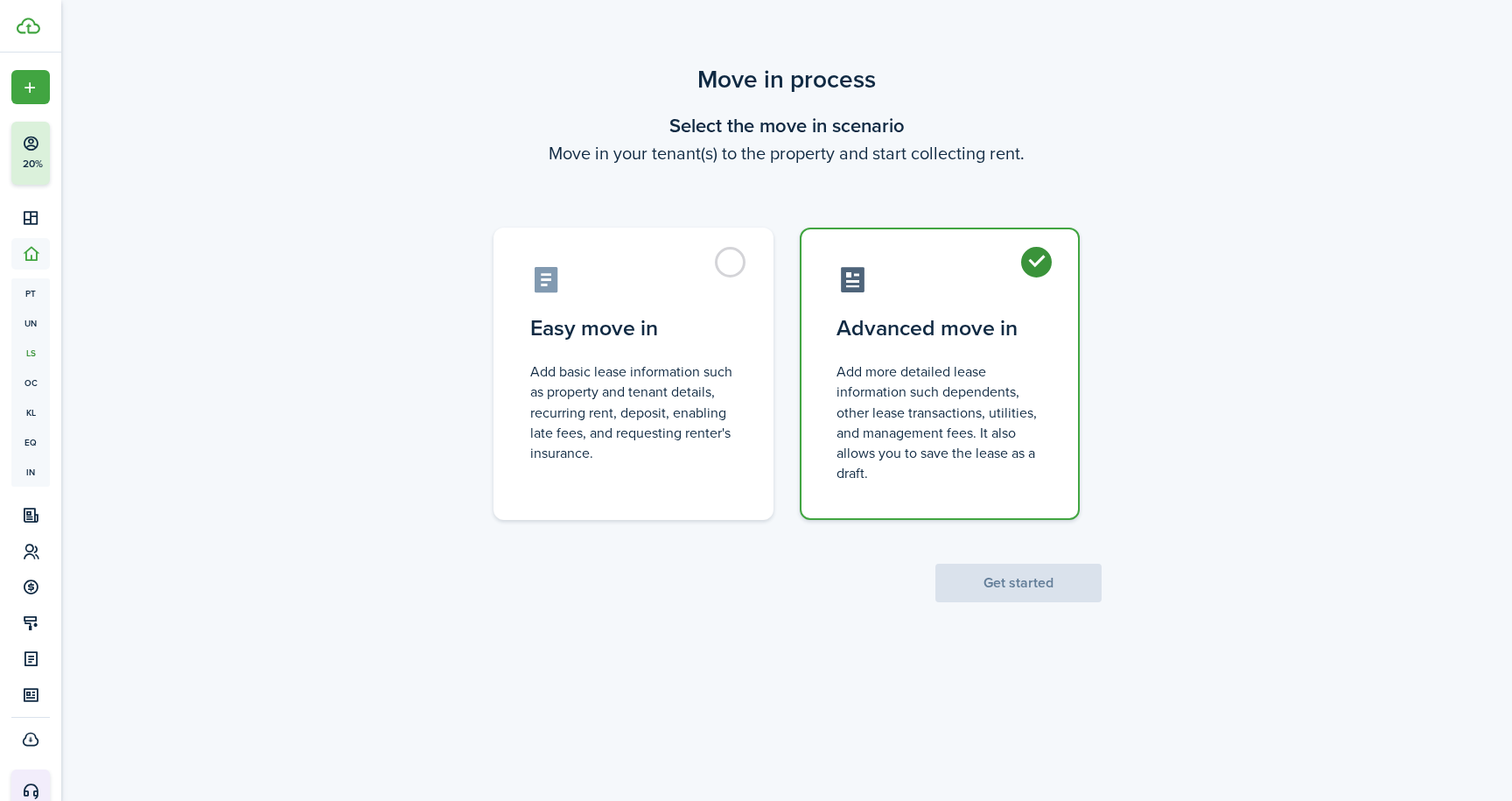
radio input "true"
click at [982, 587] on button "Get started" at bounding box center [1018, 583] width 166 height 38
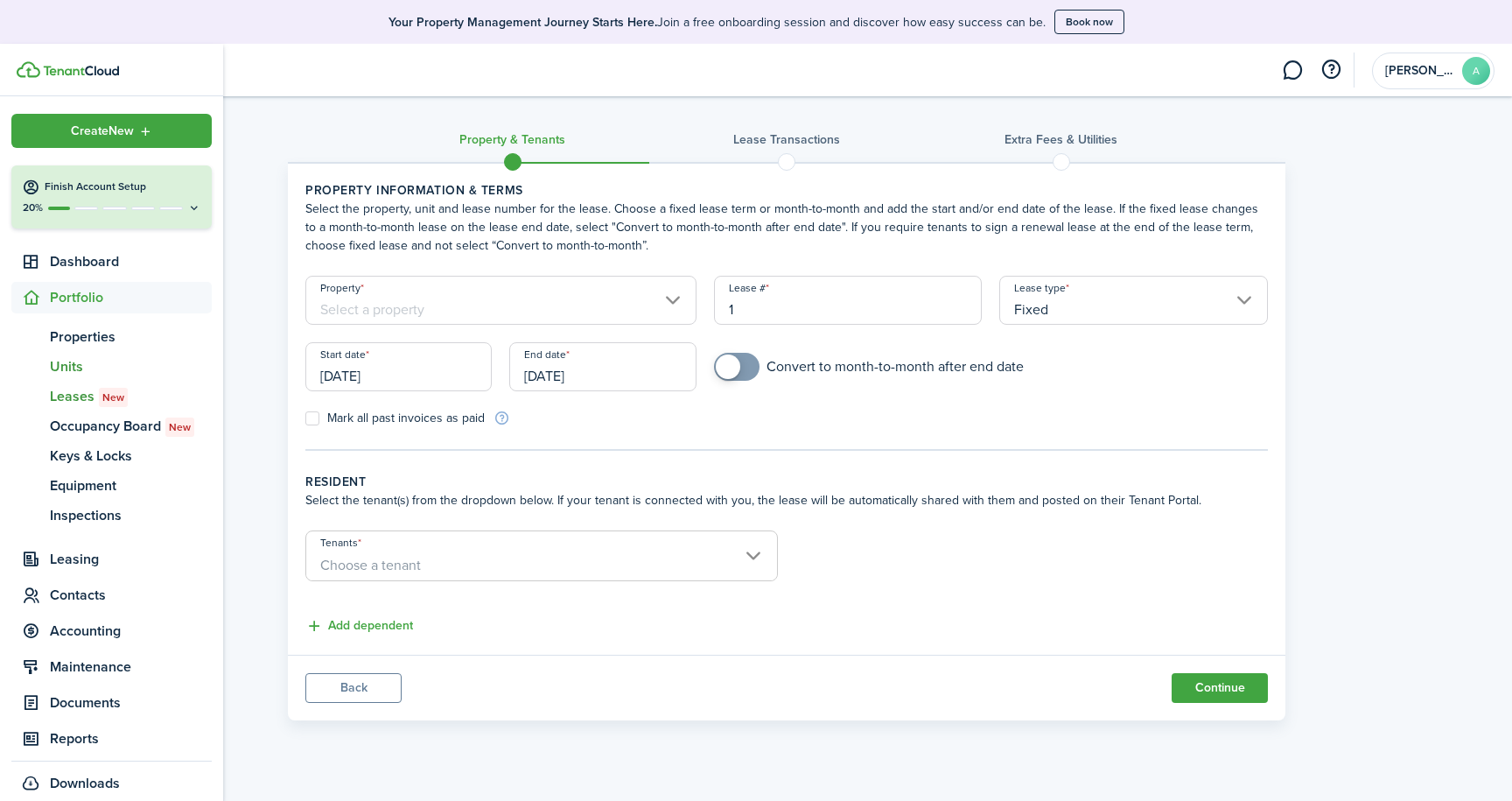
click at [65, 365] on span "Units" at bounding box center [131, 366] width 162 height 21
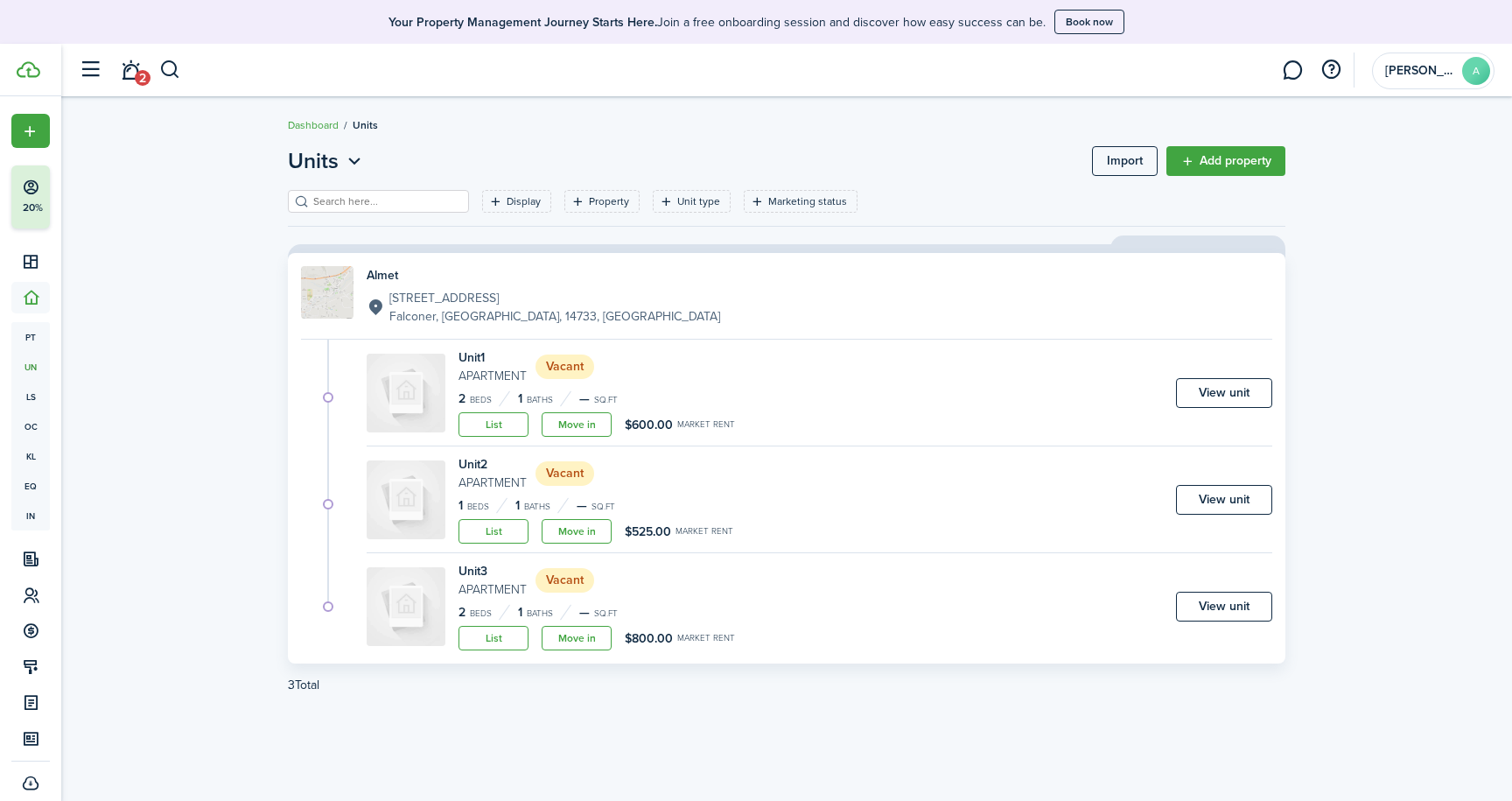
click at [573, 634] on link "Move in" at bounding box center [577, 638] width 70 height 25
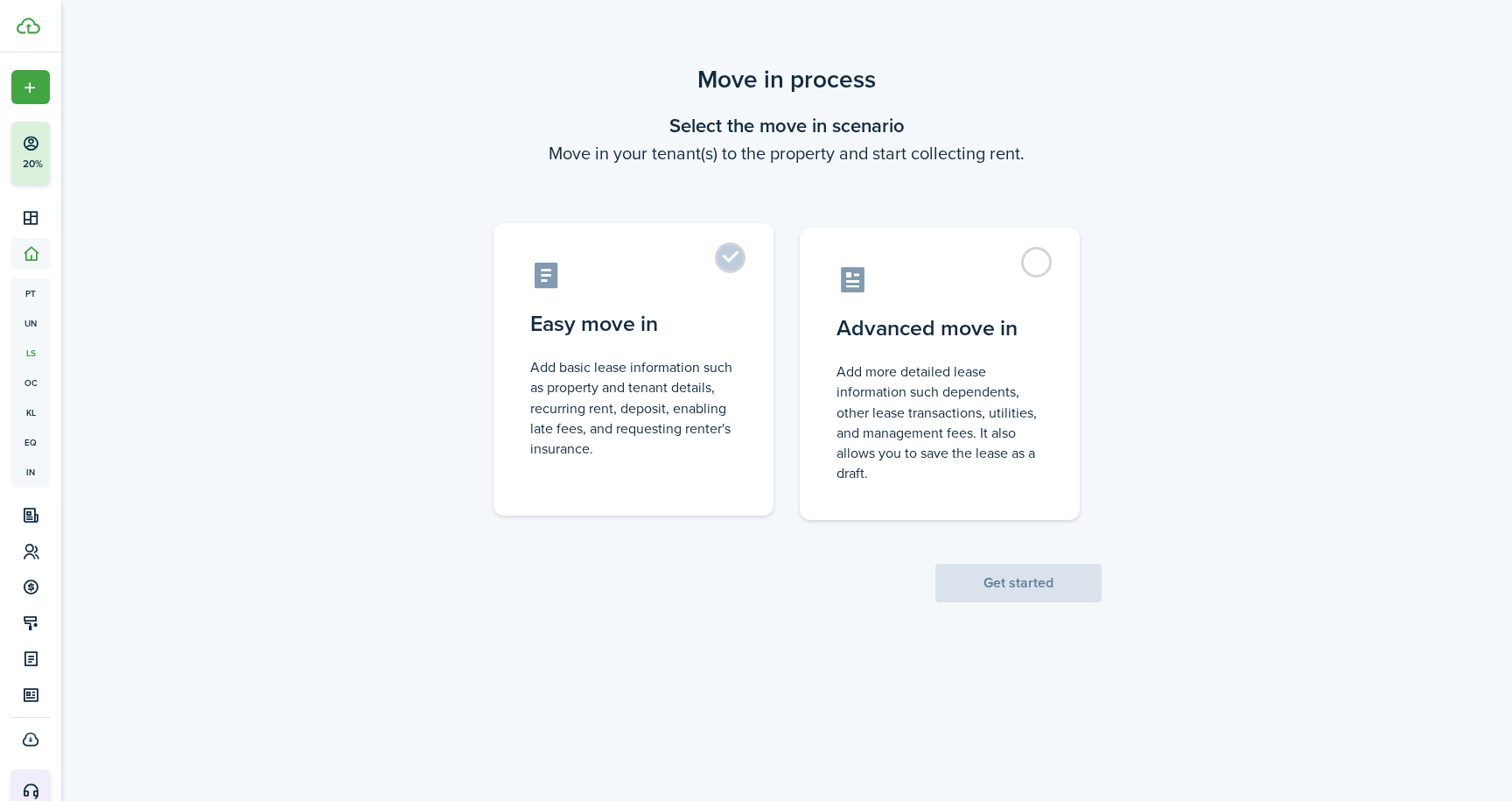
click at [730, 263] on label "Easy move in Add basic lease information such as property and tenant details, r…" at bounding box center [633, 369] width 280 height 293
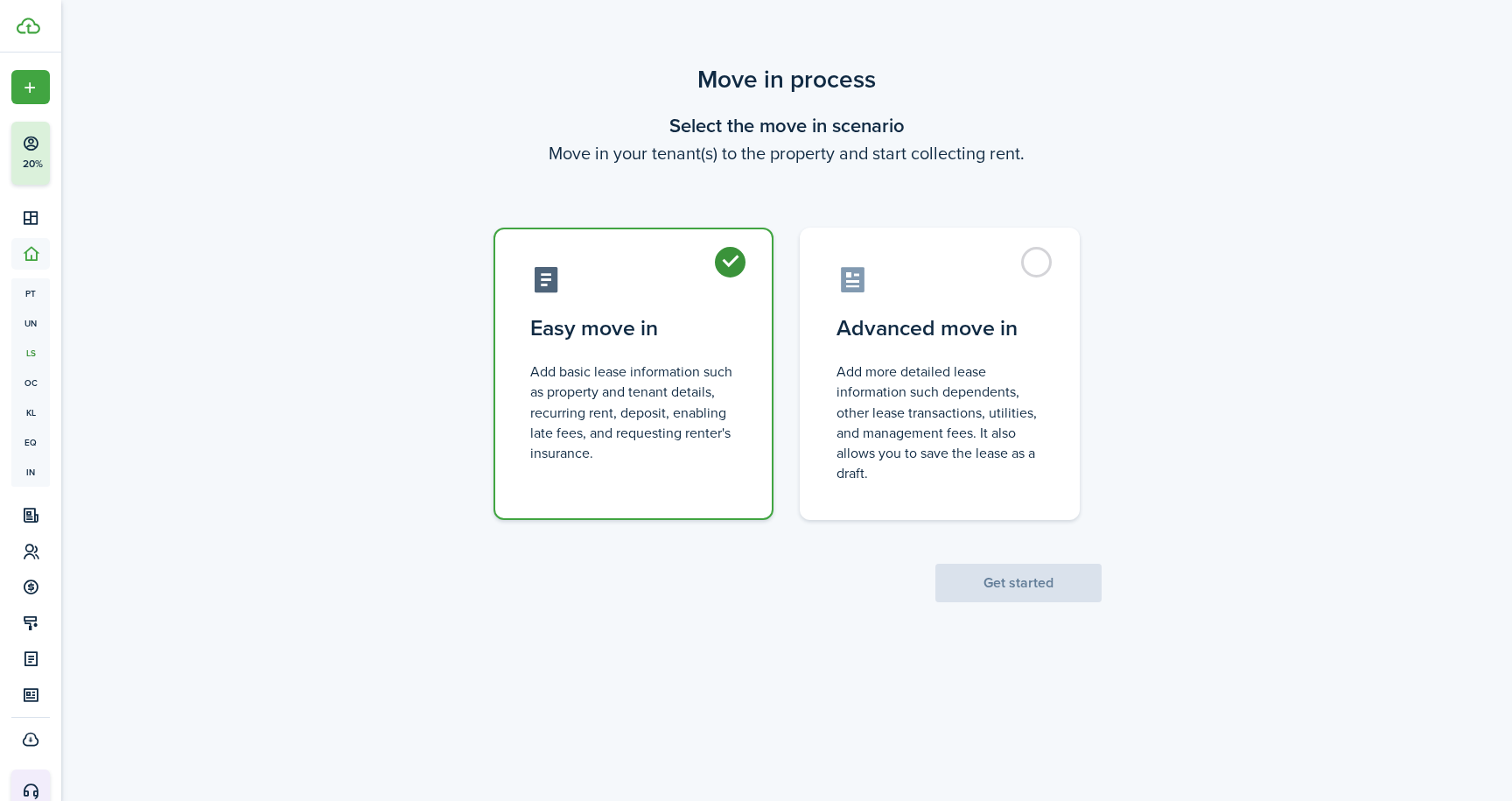
radio input "true"
click at [1034, 586] on button "Get started" at bounding box center [1018, 583] width 166 height 38
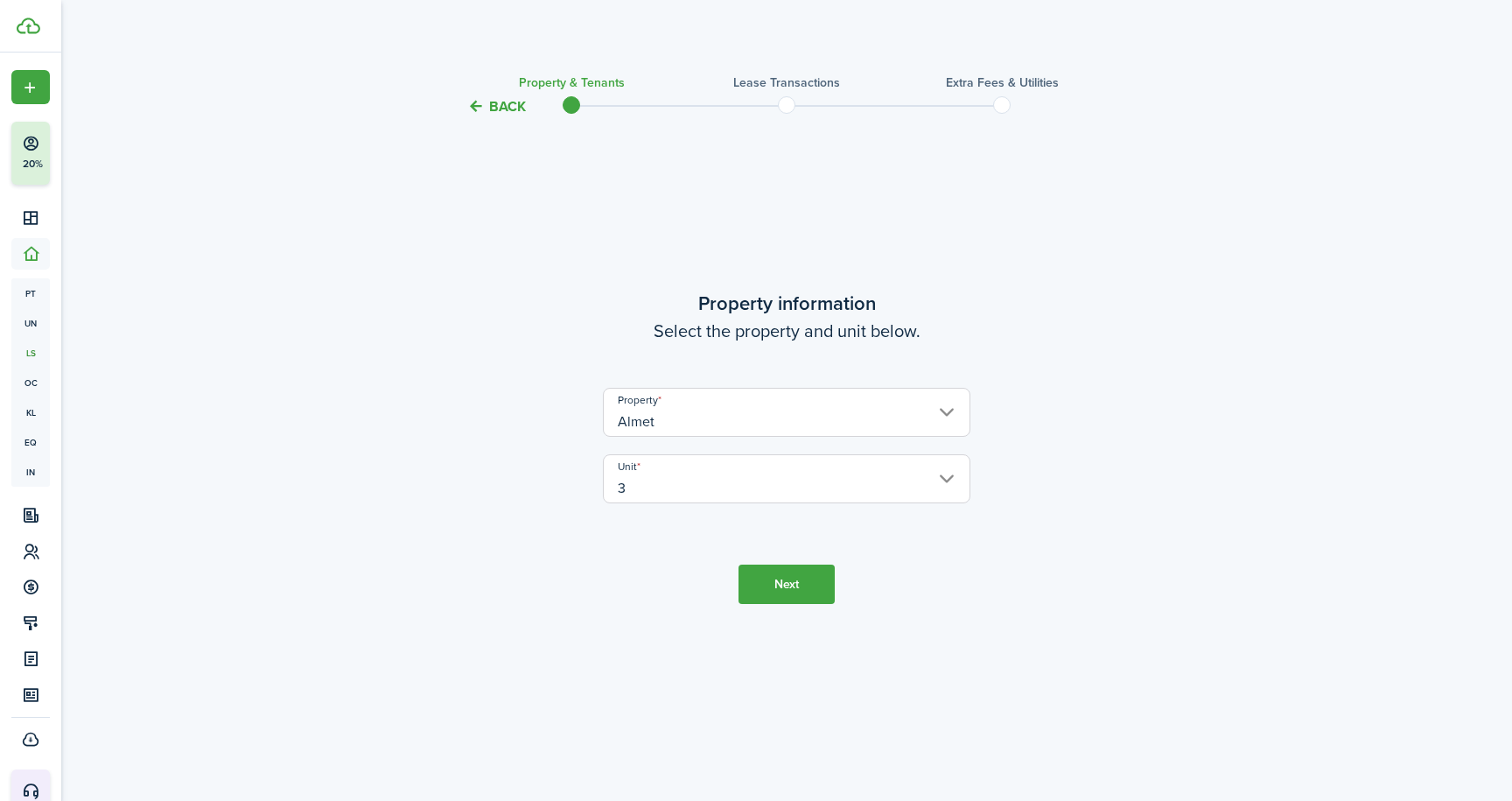
click at [786, 584] on button "Next" at bounding box center [787, 584] width 97 height 39
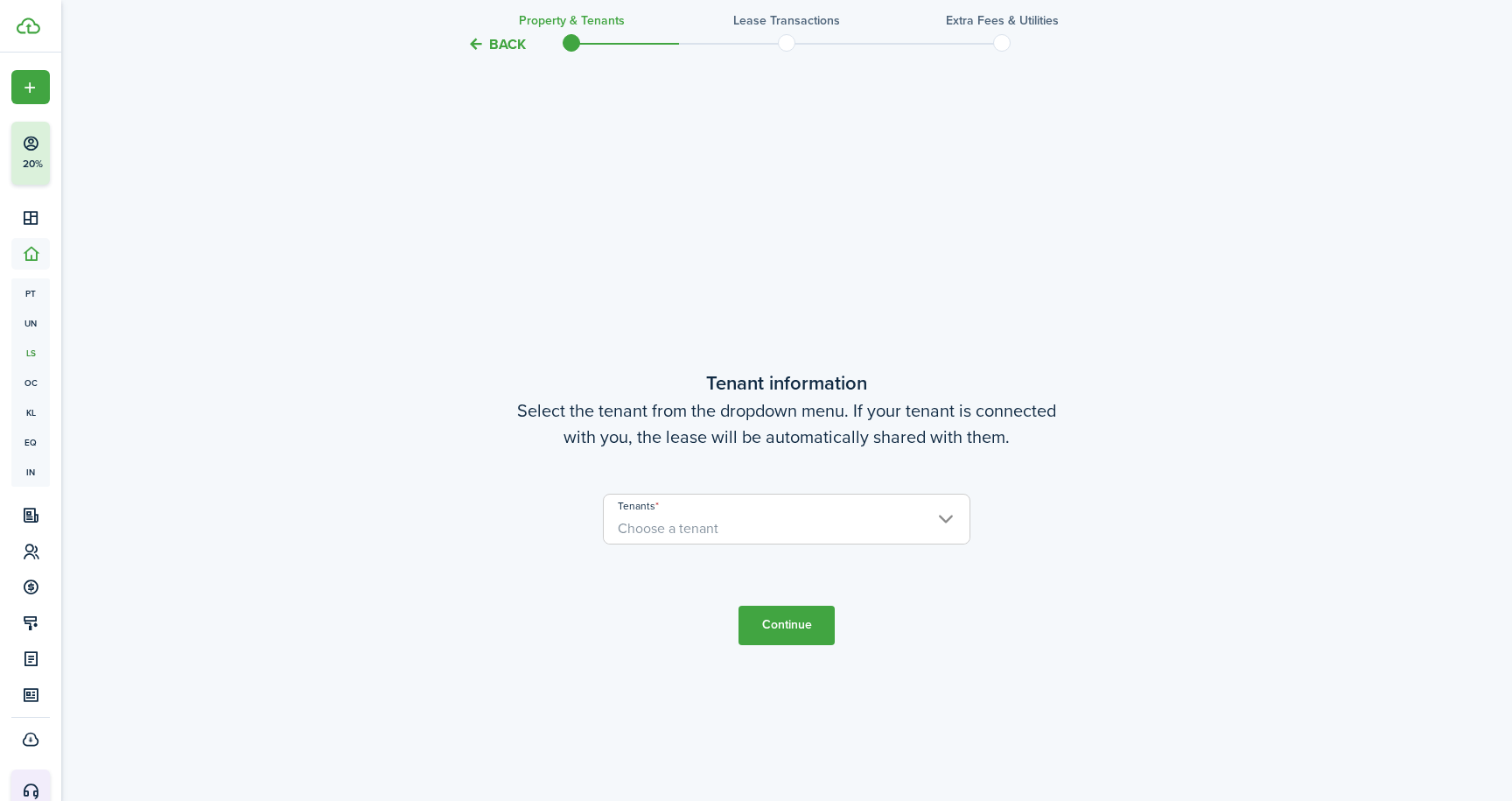
scroll to position [683, 0]
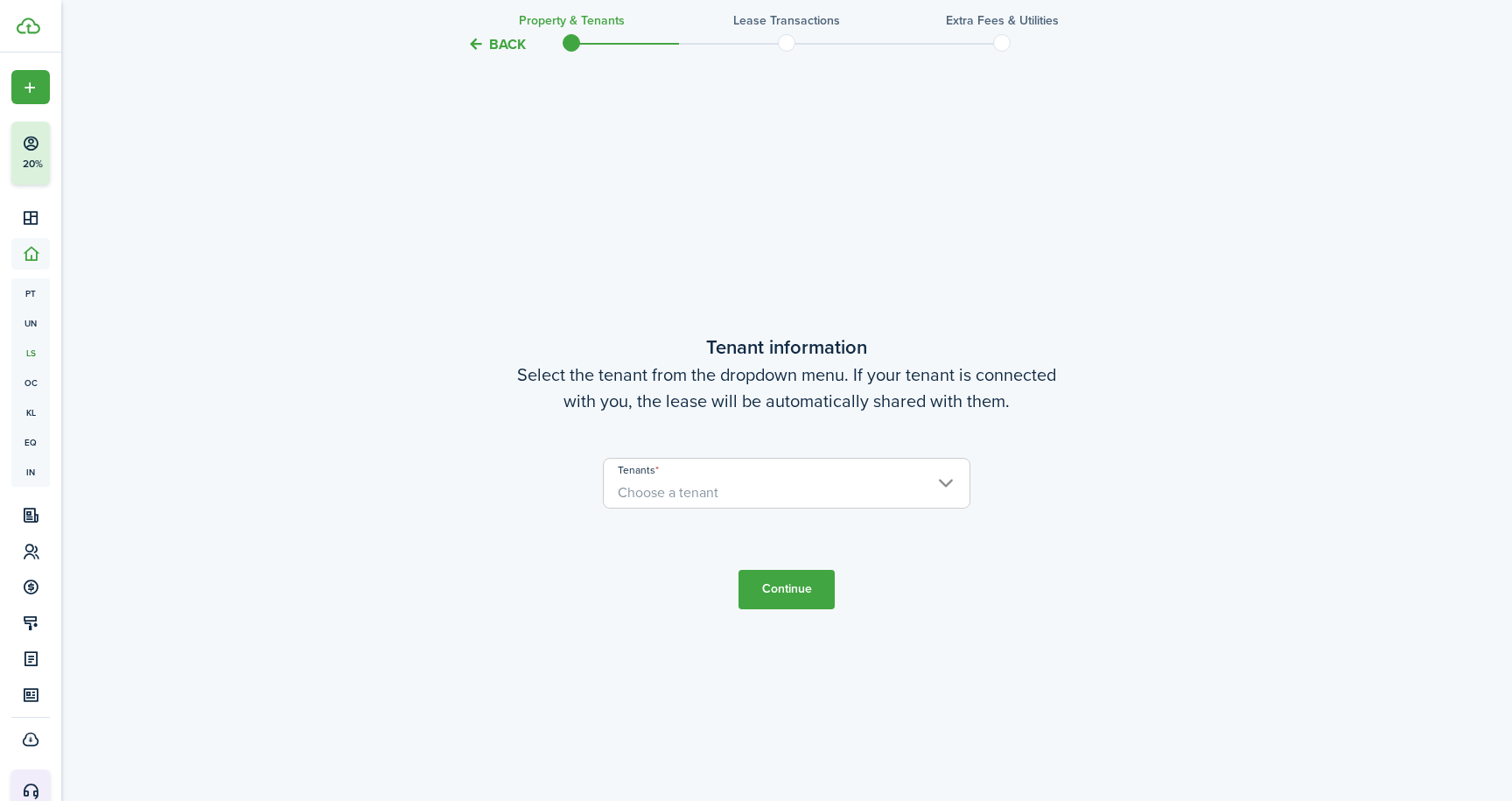
click at [953, 478] on span "Choose a tenant" at bounding box center [786, 492] width 365 height 30
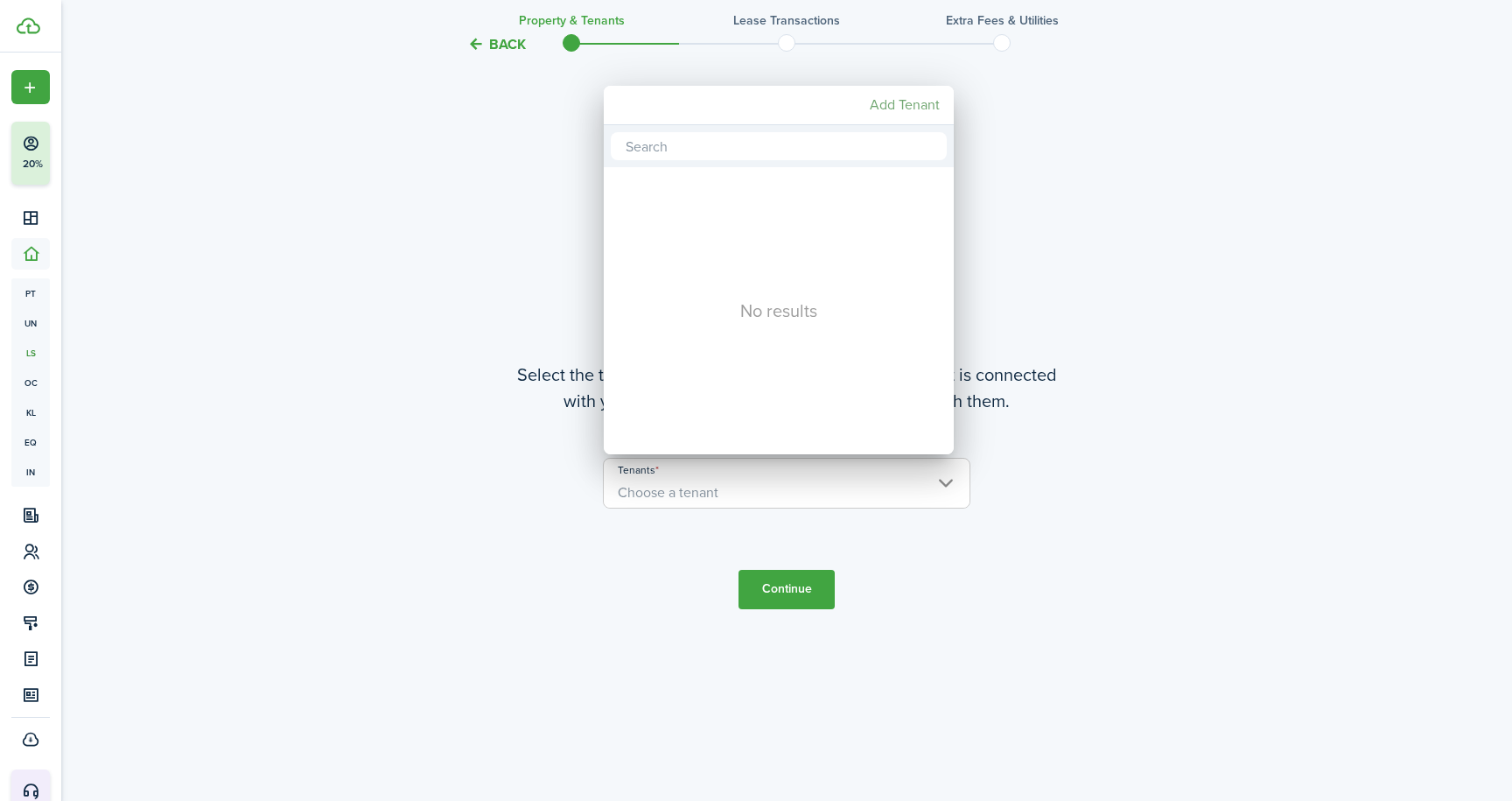
click at [926, 106] on mbsc-button "Add Tenant" at bounding box center [904, 105] width 84 height 32
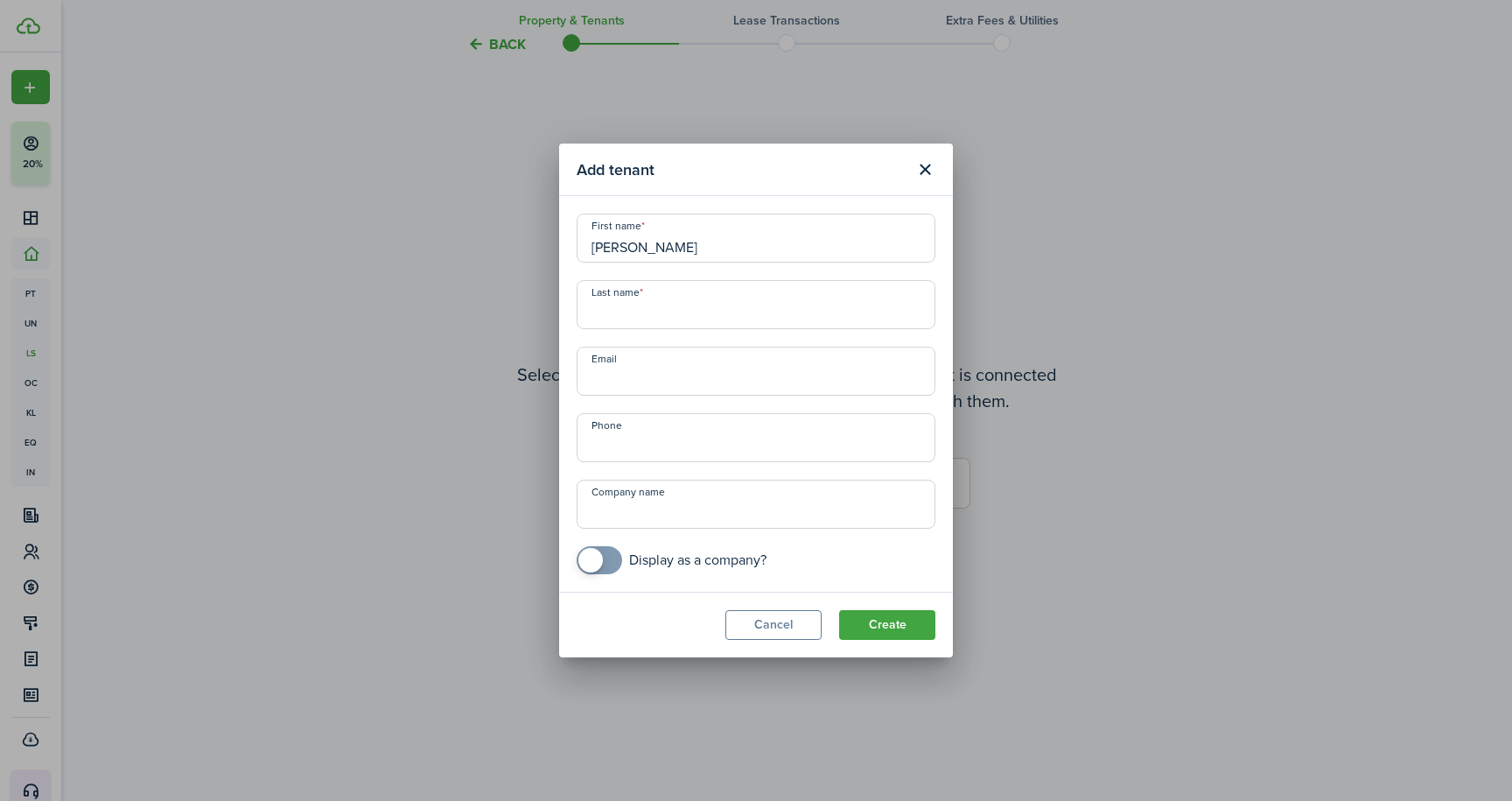
type input "[PERSON_NAME]"
paste input "[EMAIL_ADDRESS][DOMAIN_NAME]"
type input "[EMAIL_ADDRESS][DOMAIN_NAME]"
paste input "[PHONE_NUMBER]"
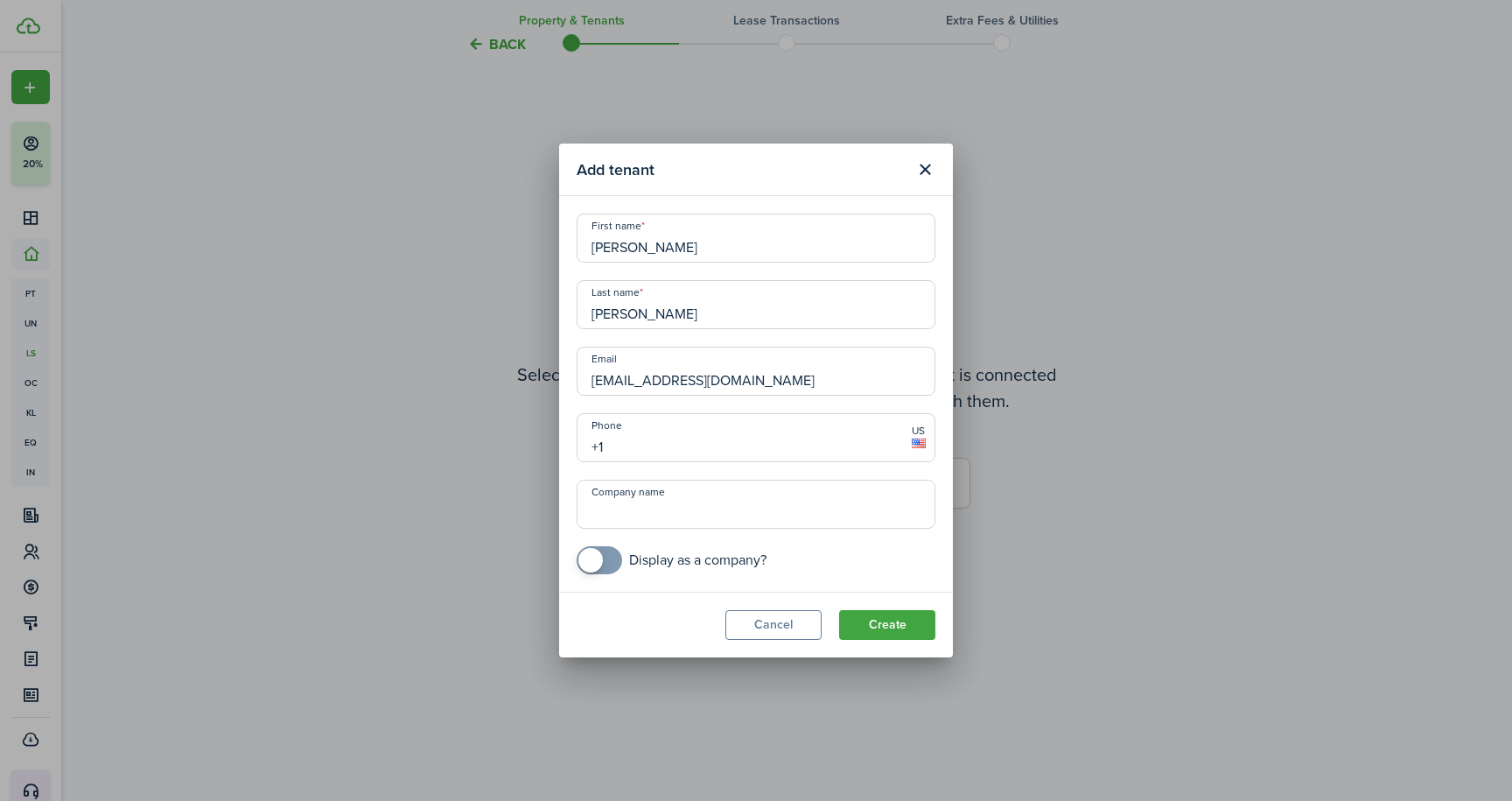
type input "[PHONE_NUMBER]"
click at [895, 628] on button "Create" at bounding box center [887, 624] width 97 height 30
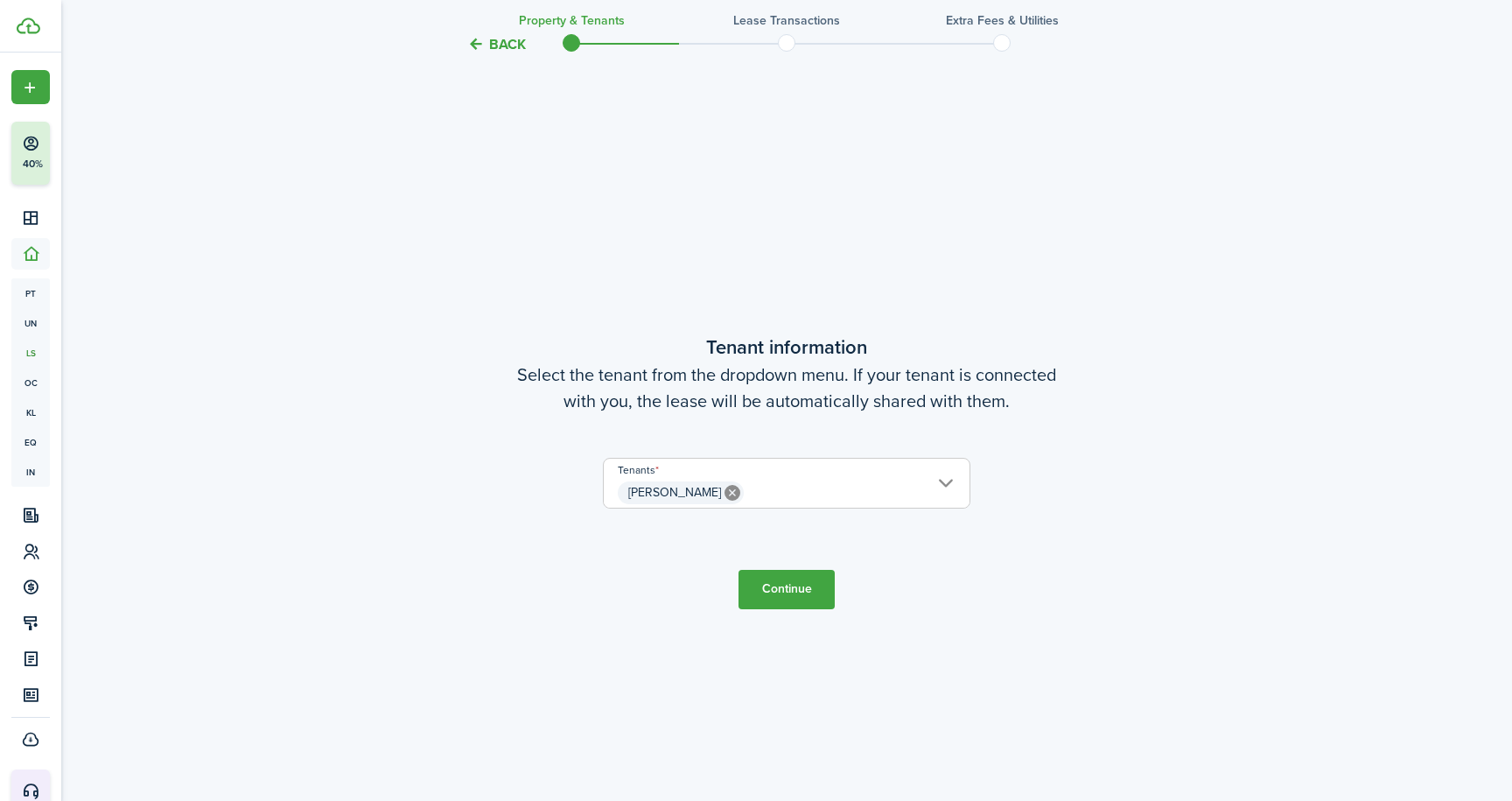
click at [724, 491] on icon at bounding box center [731, 492] width 15 height 15
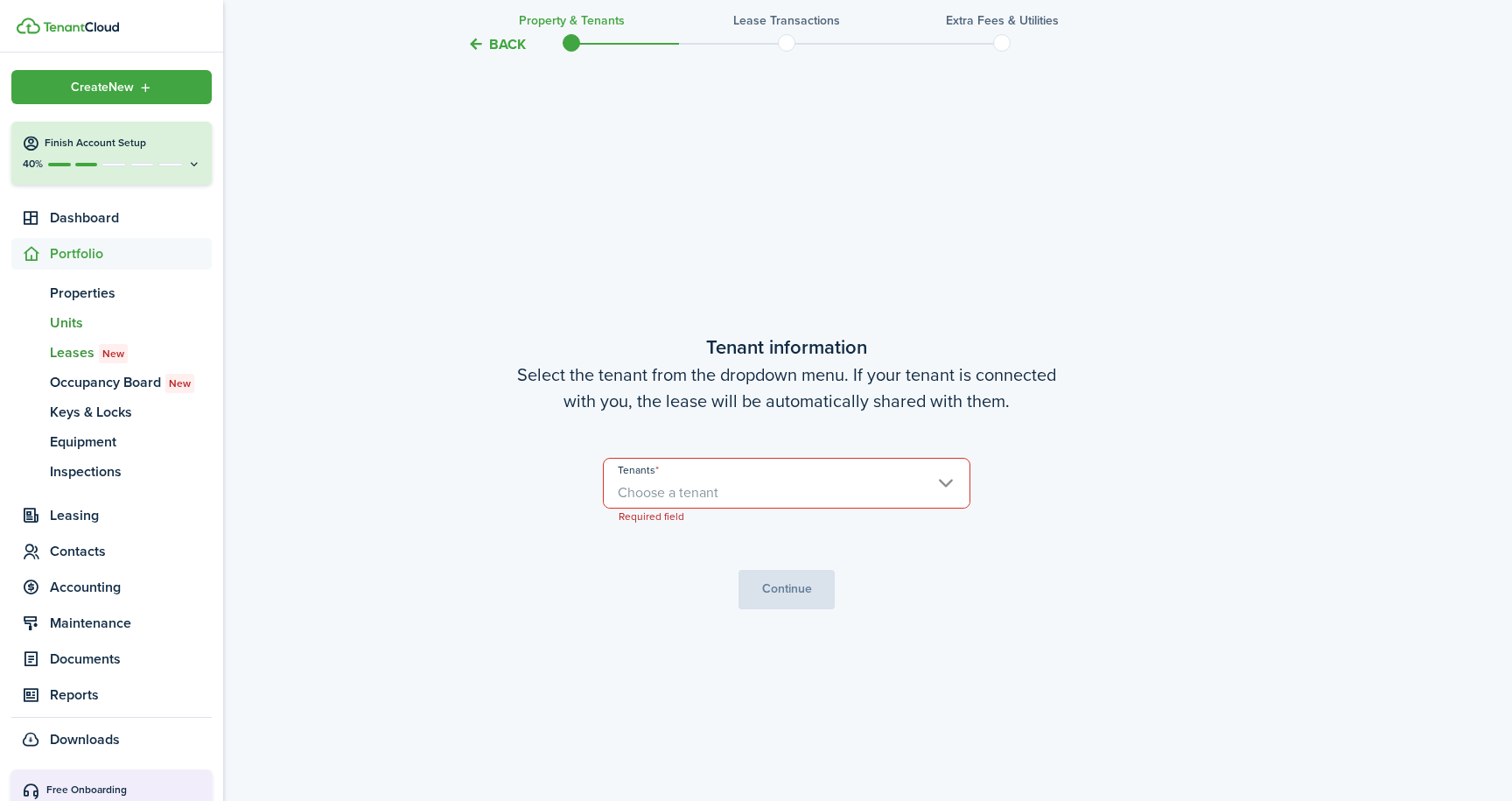
click at [68, 322] on span "Units" at bounding box center [131, 323] width 162 height 21
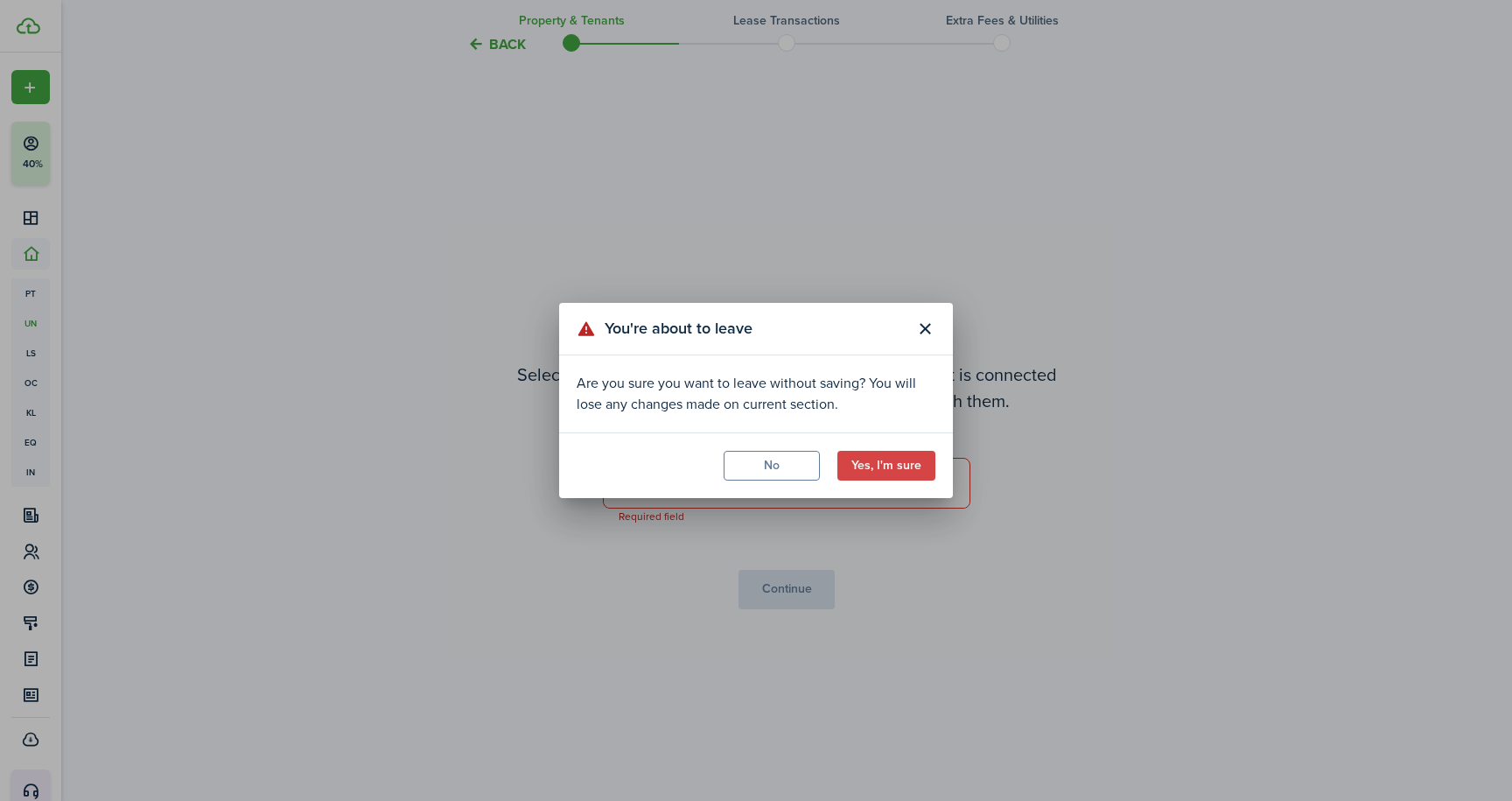
click at [878, 472] on button "Yes, I'm sure" at bounding box center [886, 466] width 98 height 30
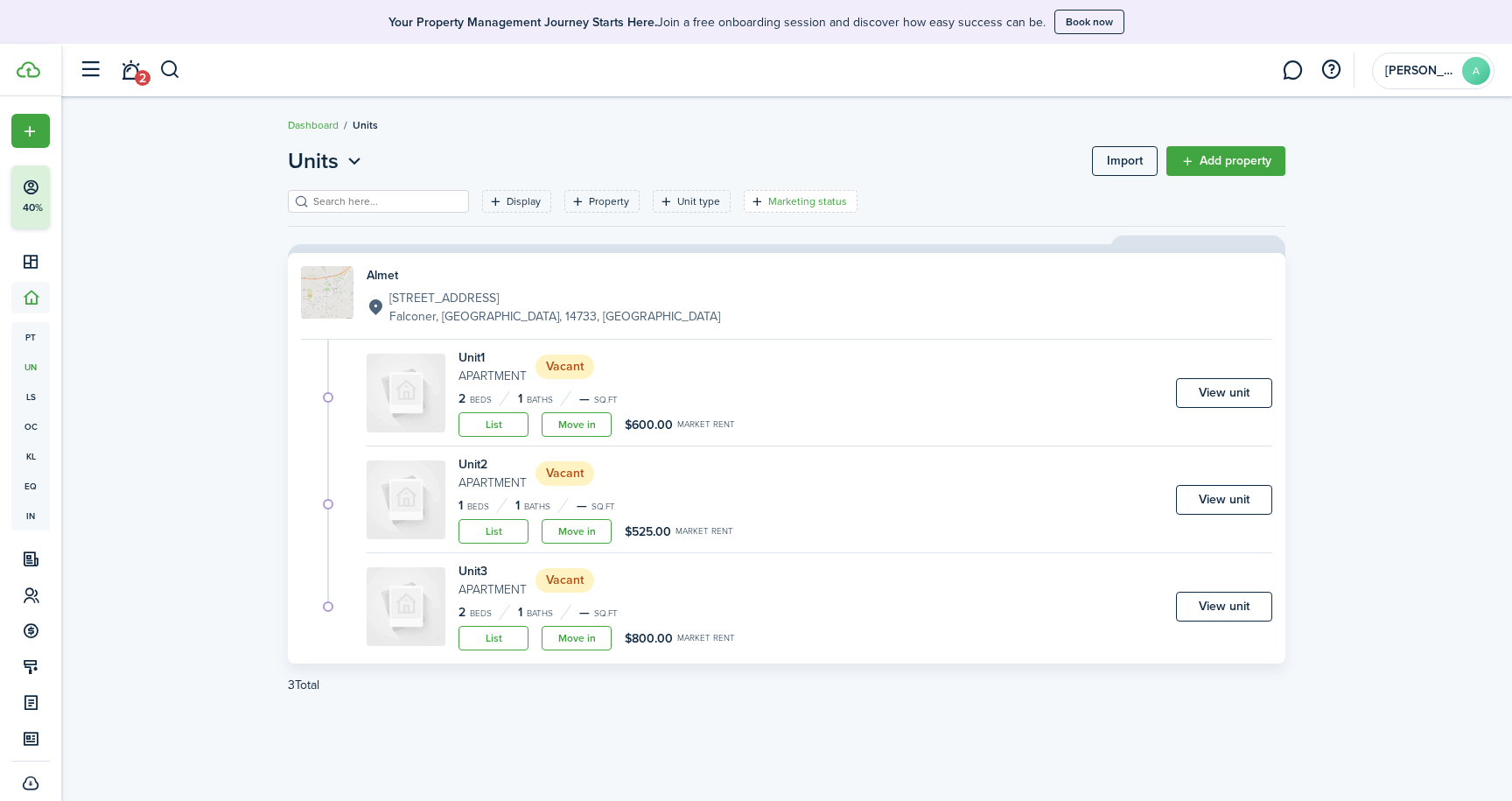
click at [832, 199] on filter-tag-label "Marketing status" at bounding box center [807, 200] width 78 height 15
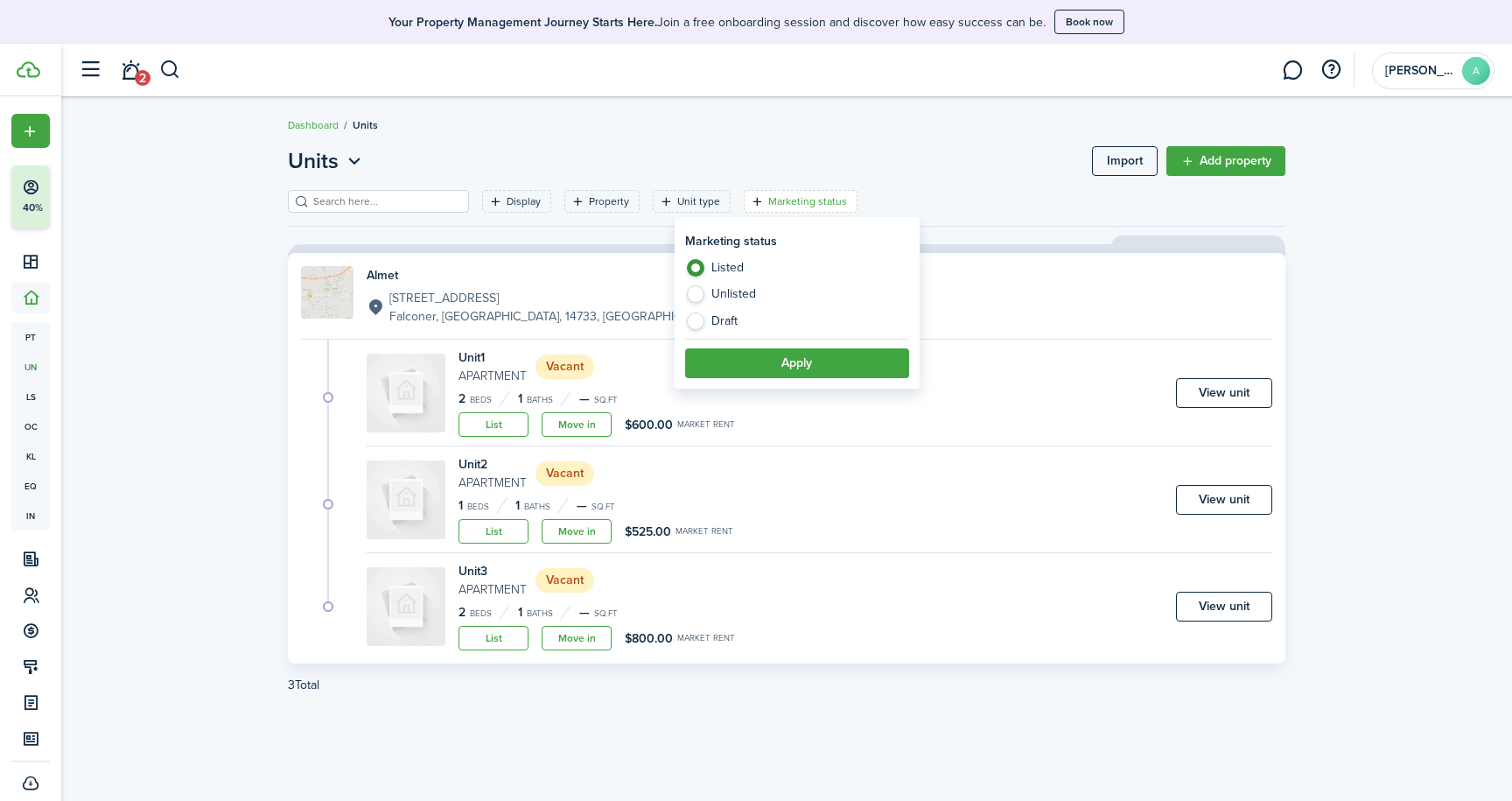
click at [699, 321] on label "Draft" at bounding box center [797, 321] width 224 height 17
radio input "false"
radio input "true"
click at [693, 257] on filter-item-popup "Marketing status Listed Unlisted Draft Apply" at bounding box center [797, 304] width 245 height 167
click at [690, 267] on label "Listed" at bounding box center [797, 272] width 224 height 26
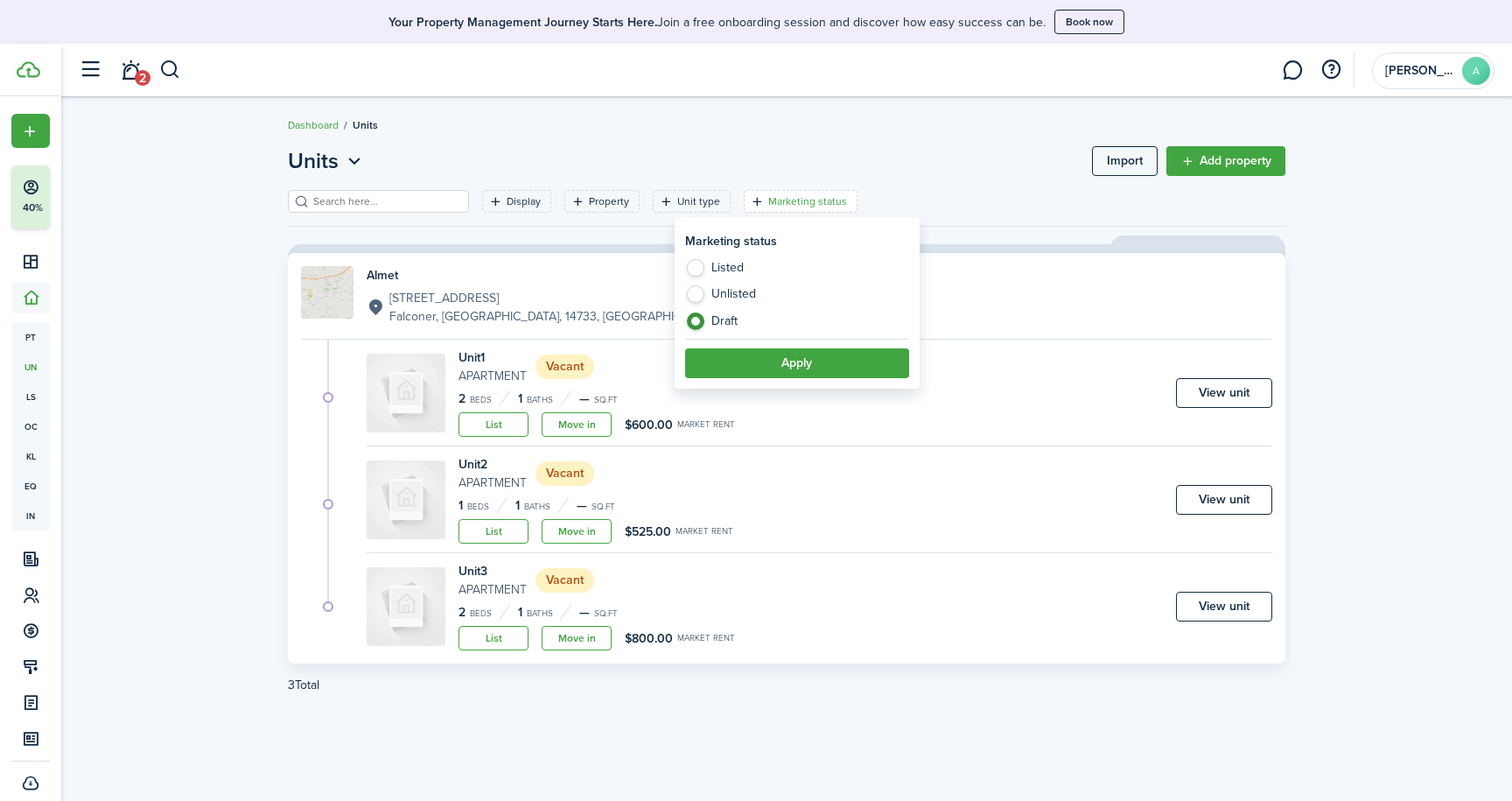
radio input "true"
click at [177, 297] on div "Units Import Add property Display Property Unit type Marketing status Save filt…" at bounding box center [786, 449] width 1450 height 625
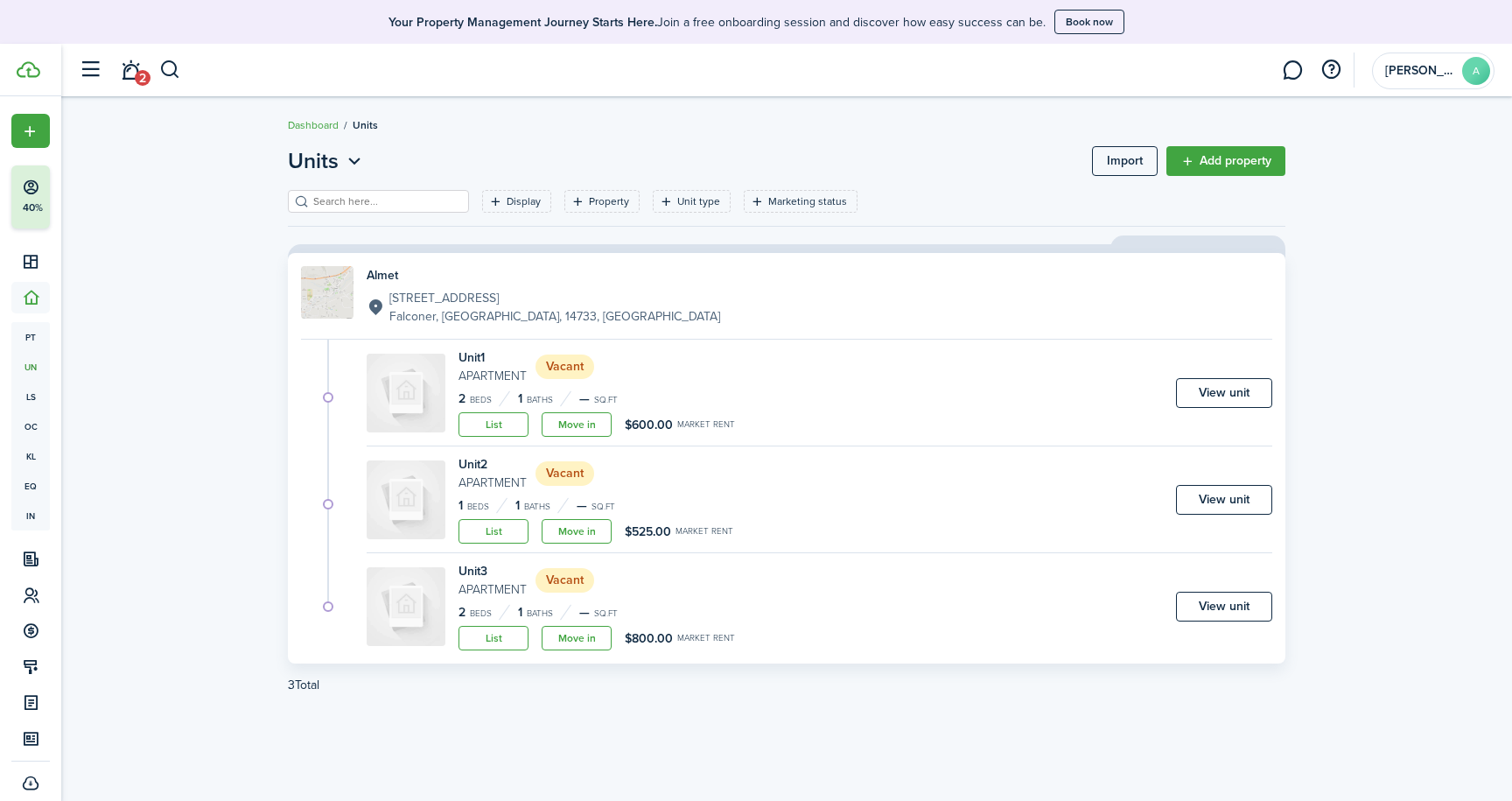
click at [495, 428] on link "List" at bounding box center [493, 424] width 70 height 25
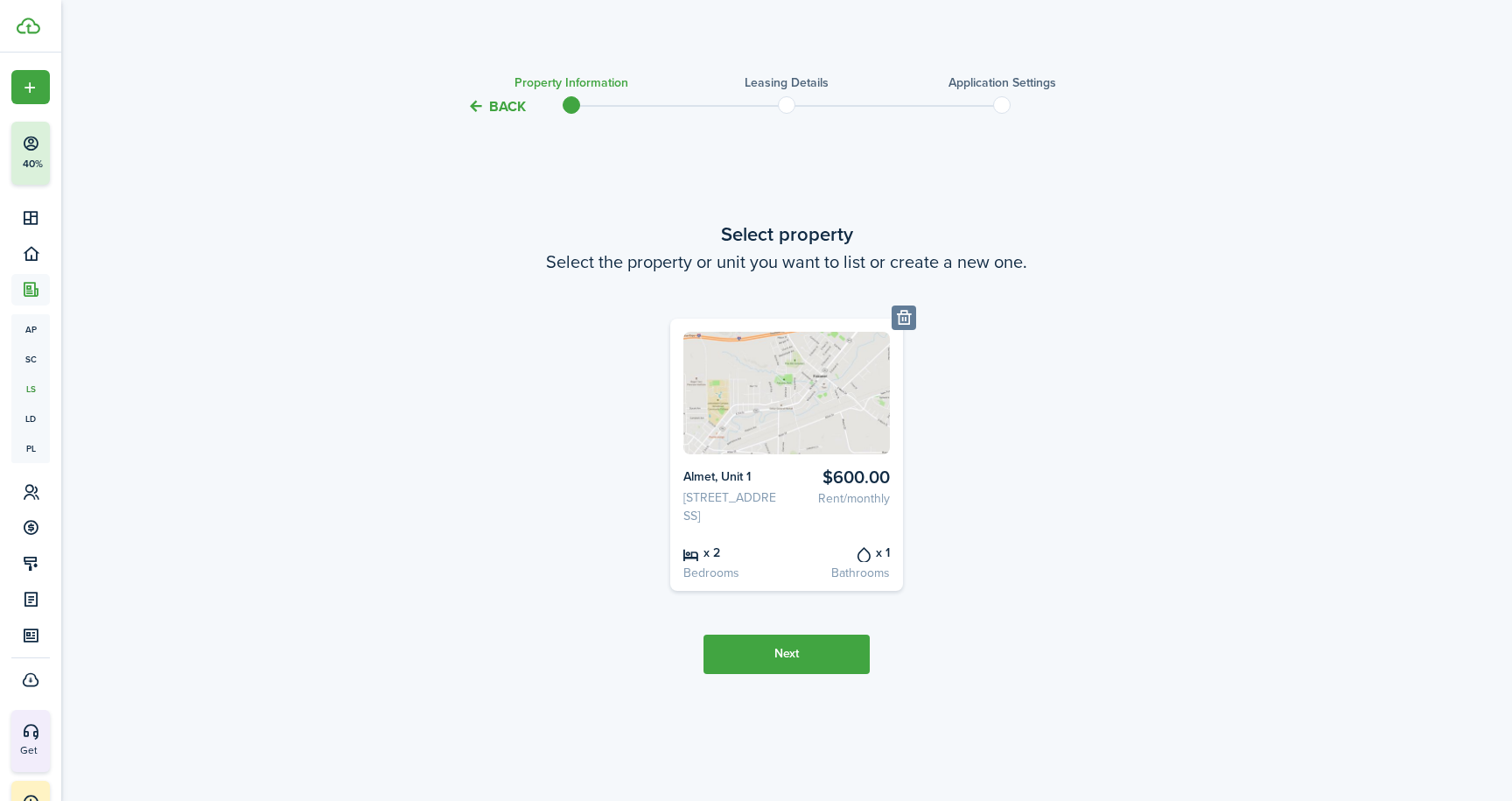
click at [502, 101] on button "Back" at bounding box center [496, 107] width 58 height 18
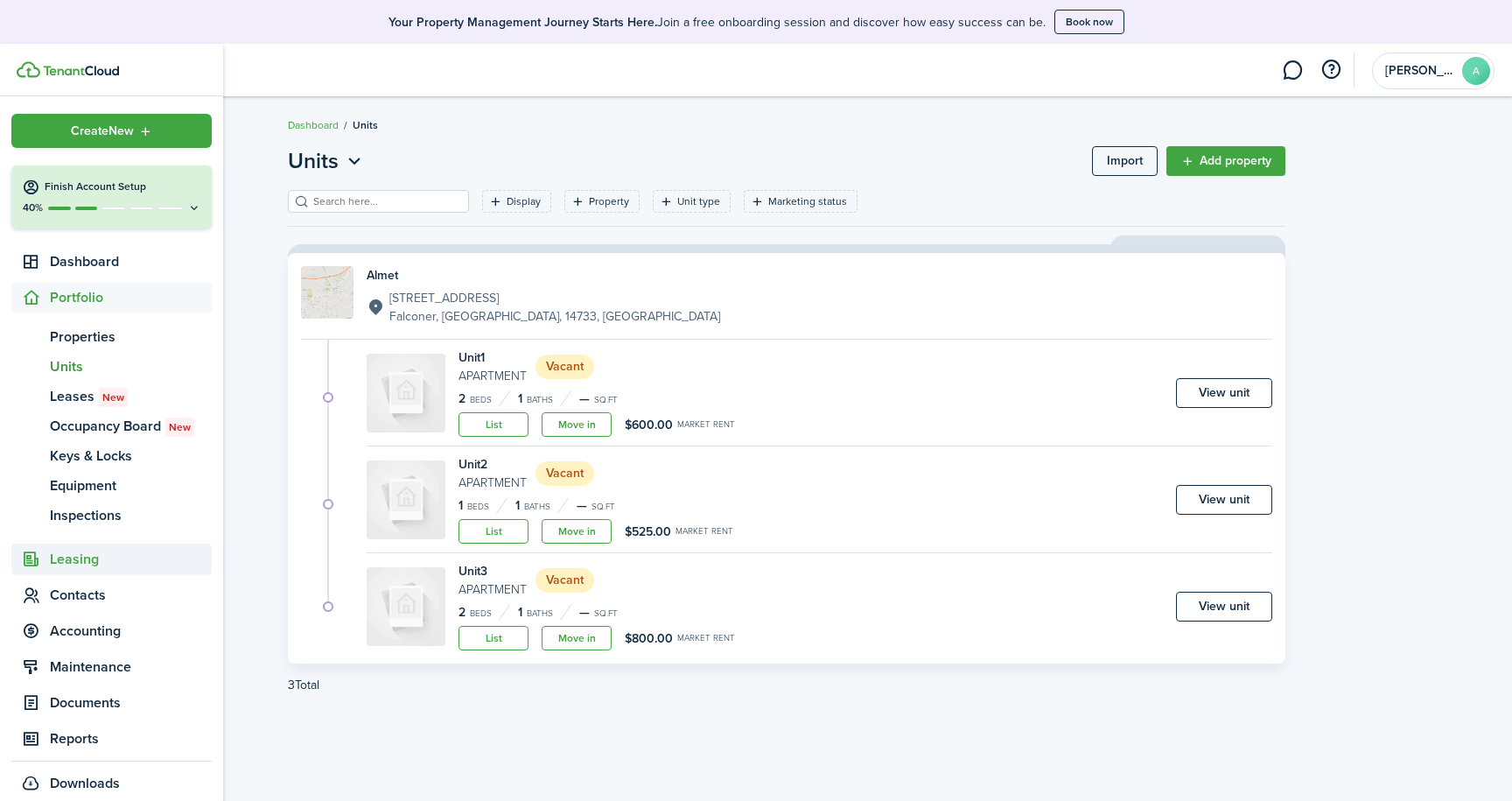
click at [62, 563] on span "Leasing" at bounding box center [131, 559] width 162 height 21
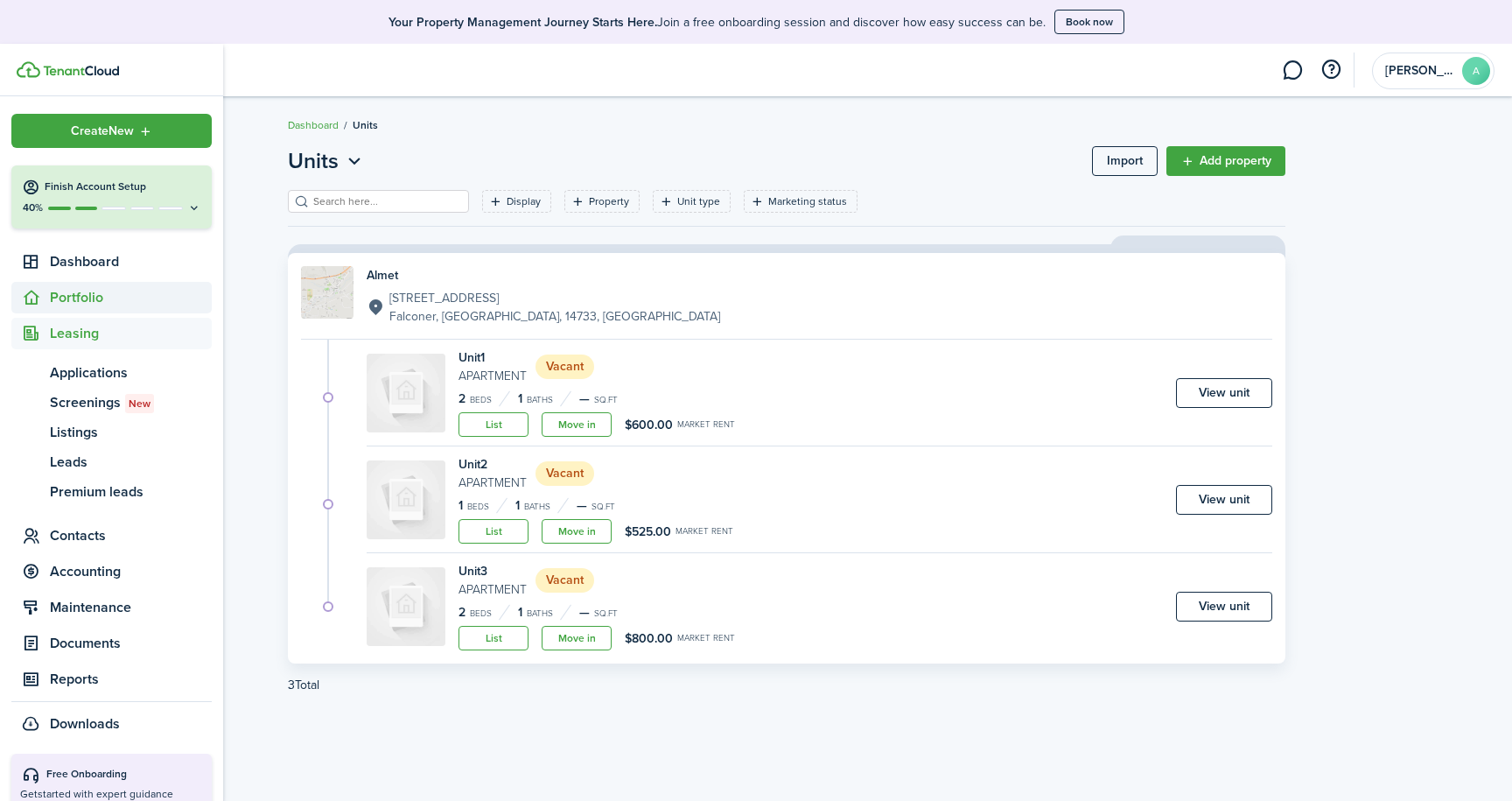
click at [82, 299] on span "Portfolio" at bounding box center [131, 297] width 162 height 21
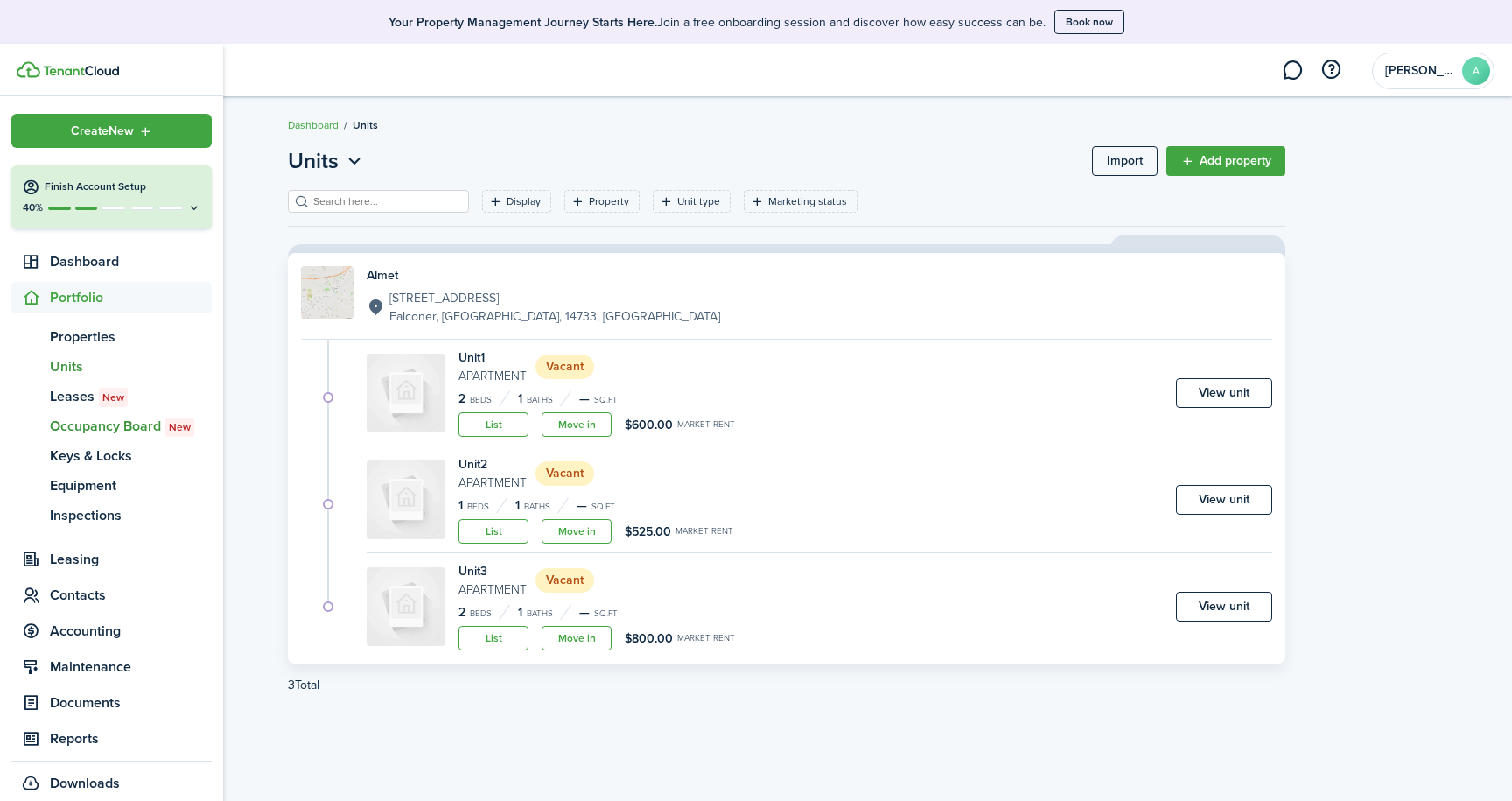
click at [95, 426] on span "Occupancy Board New" at bounding box center [131, 426] width 162 height 21
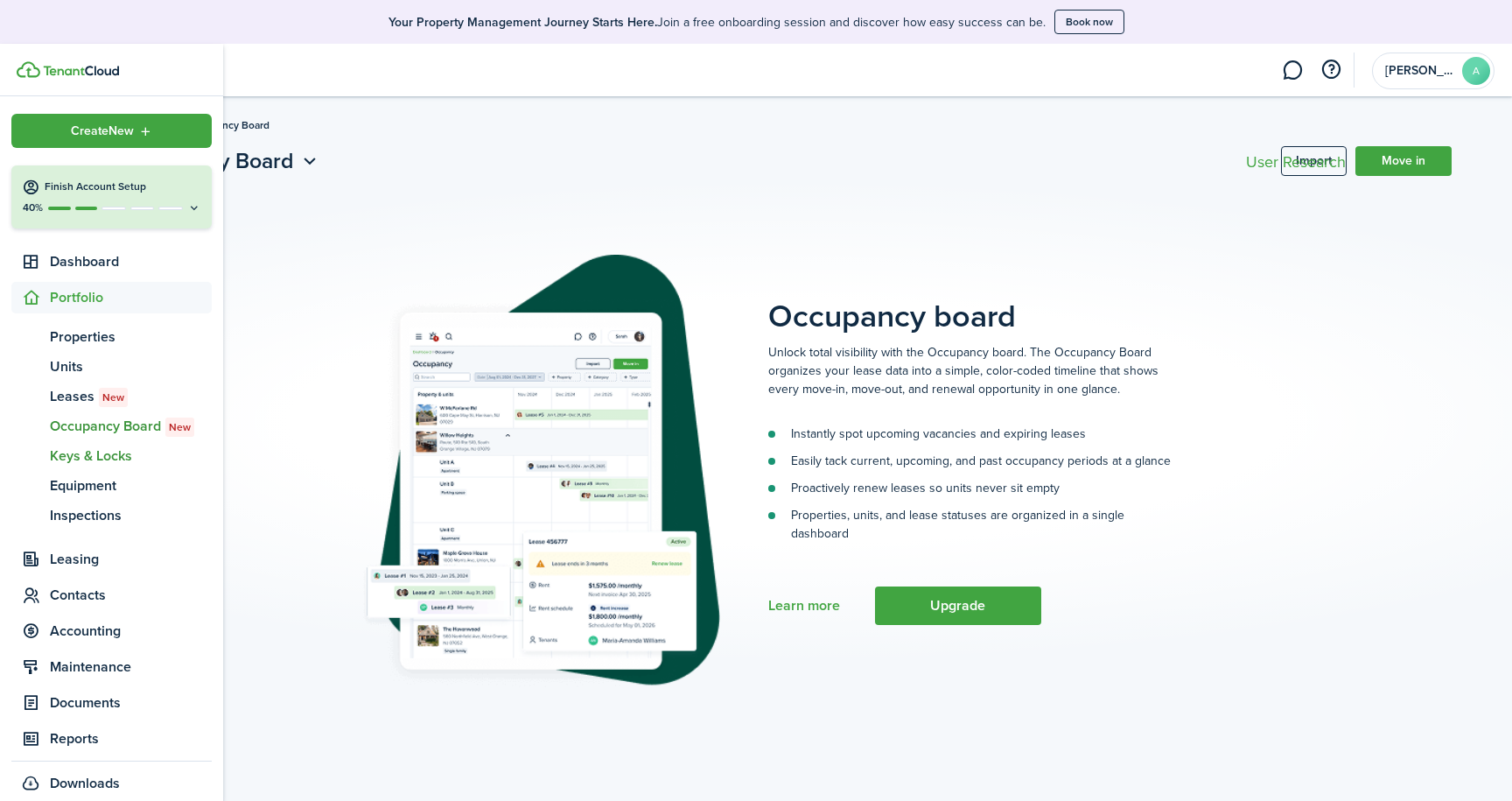
click at [97, 454] on span "Keys & Locks" at bounding box center [131, 456] width 162 height 21
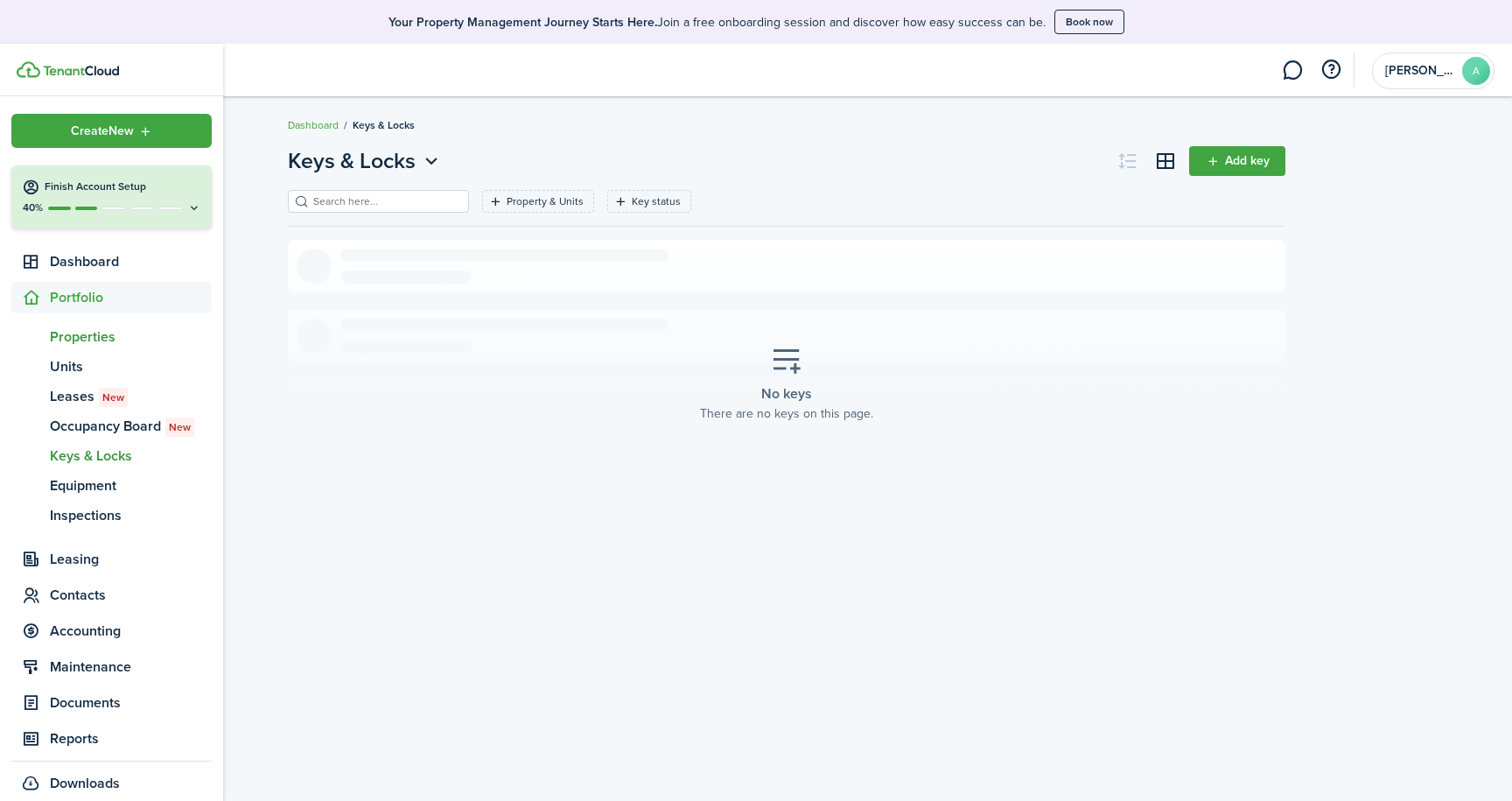
click at [89, 336] on span "Properties" at bounding box center [131, 336] width 162 height 21
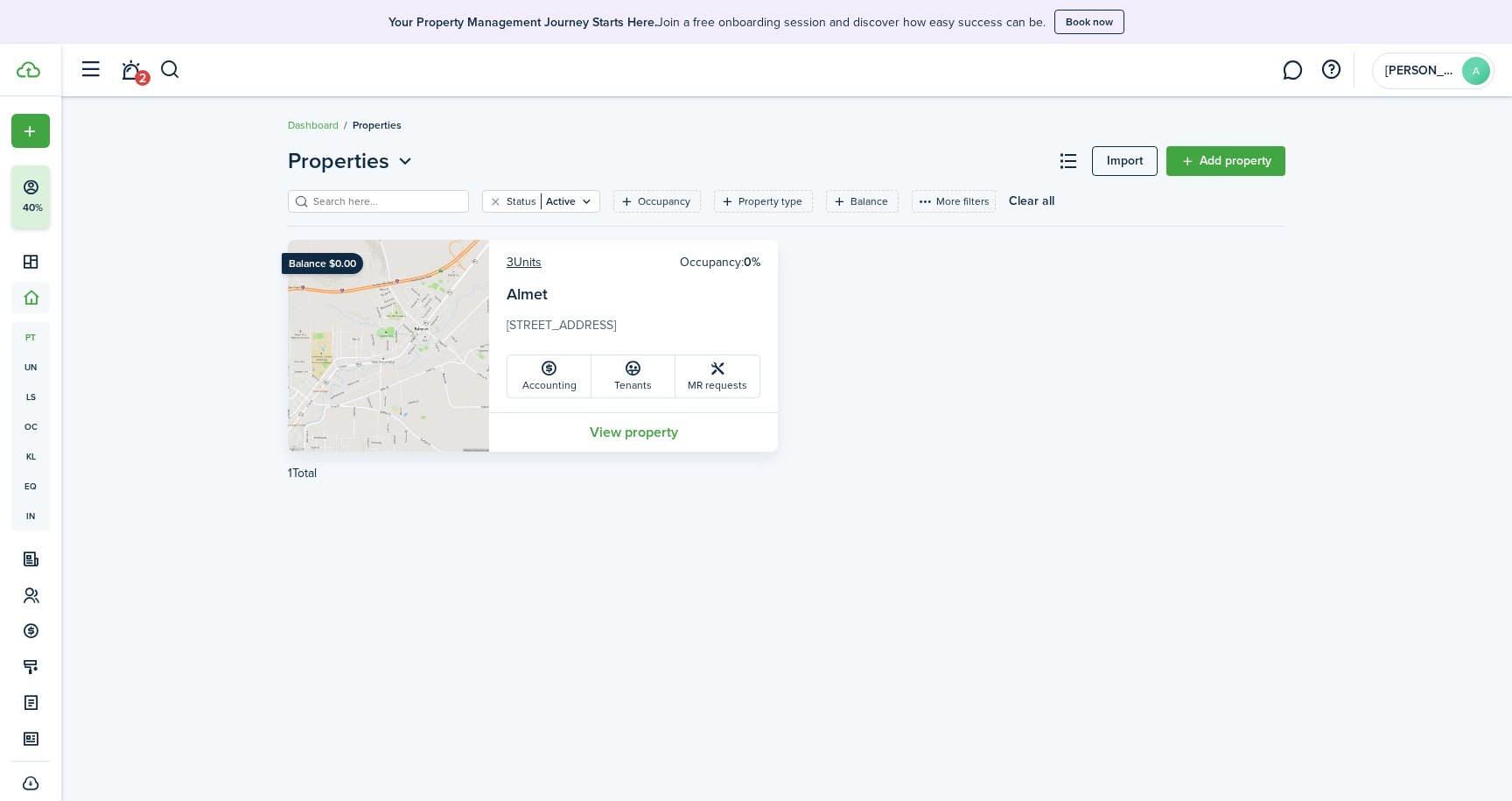
click at [637, 373] on icon at bounding box center [633, 368] width 18 height 17
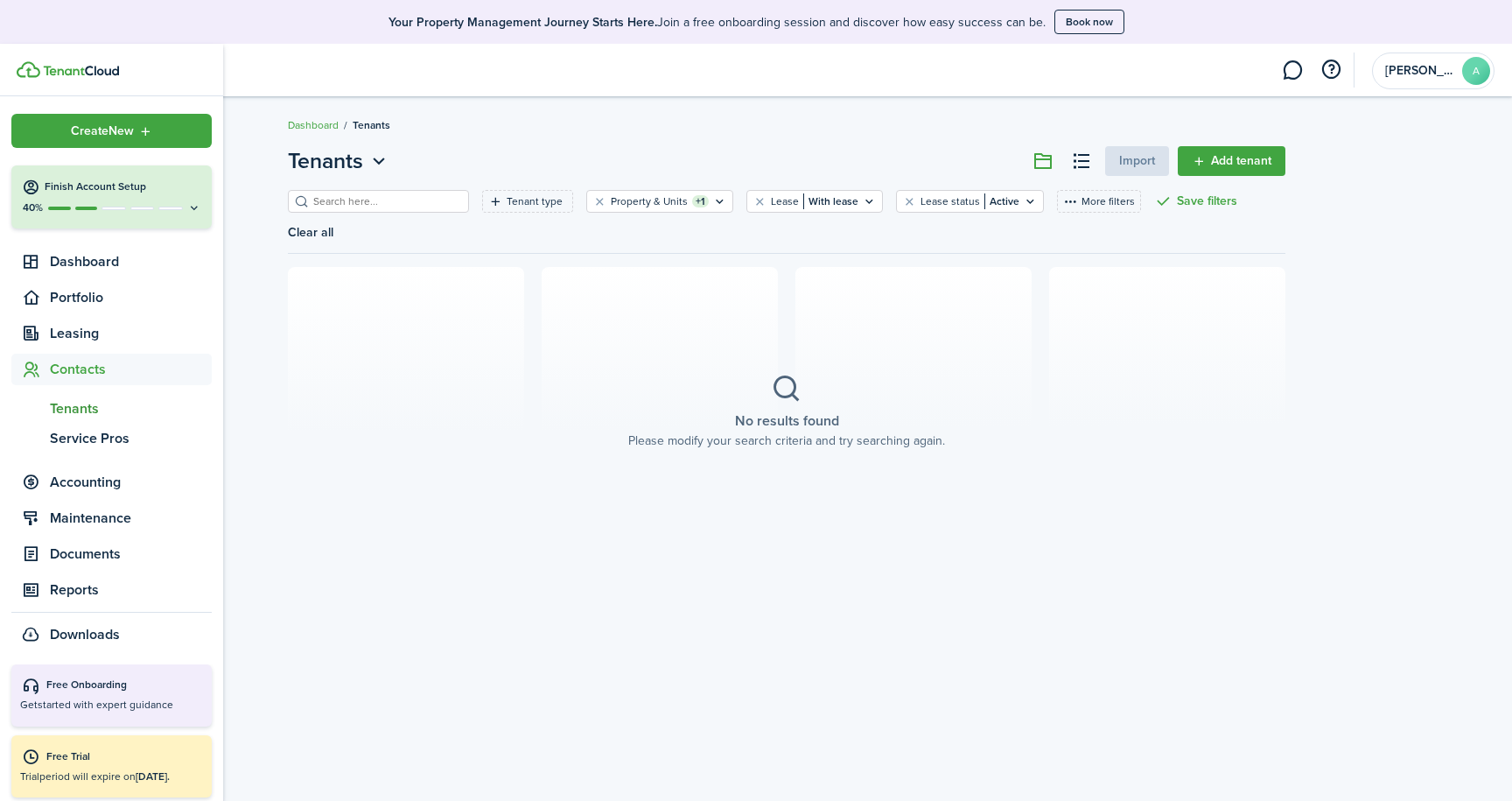
click at [86, 405] on span "Tenants" at bounding box center [131, 408] width 162 height 21
click at [90, 296] on span "Portfolio" at bounding box center [131, 297] width 162 height 21
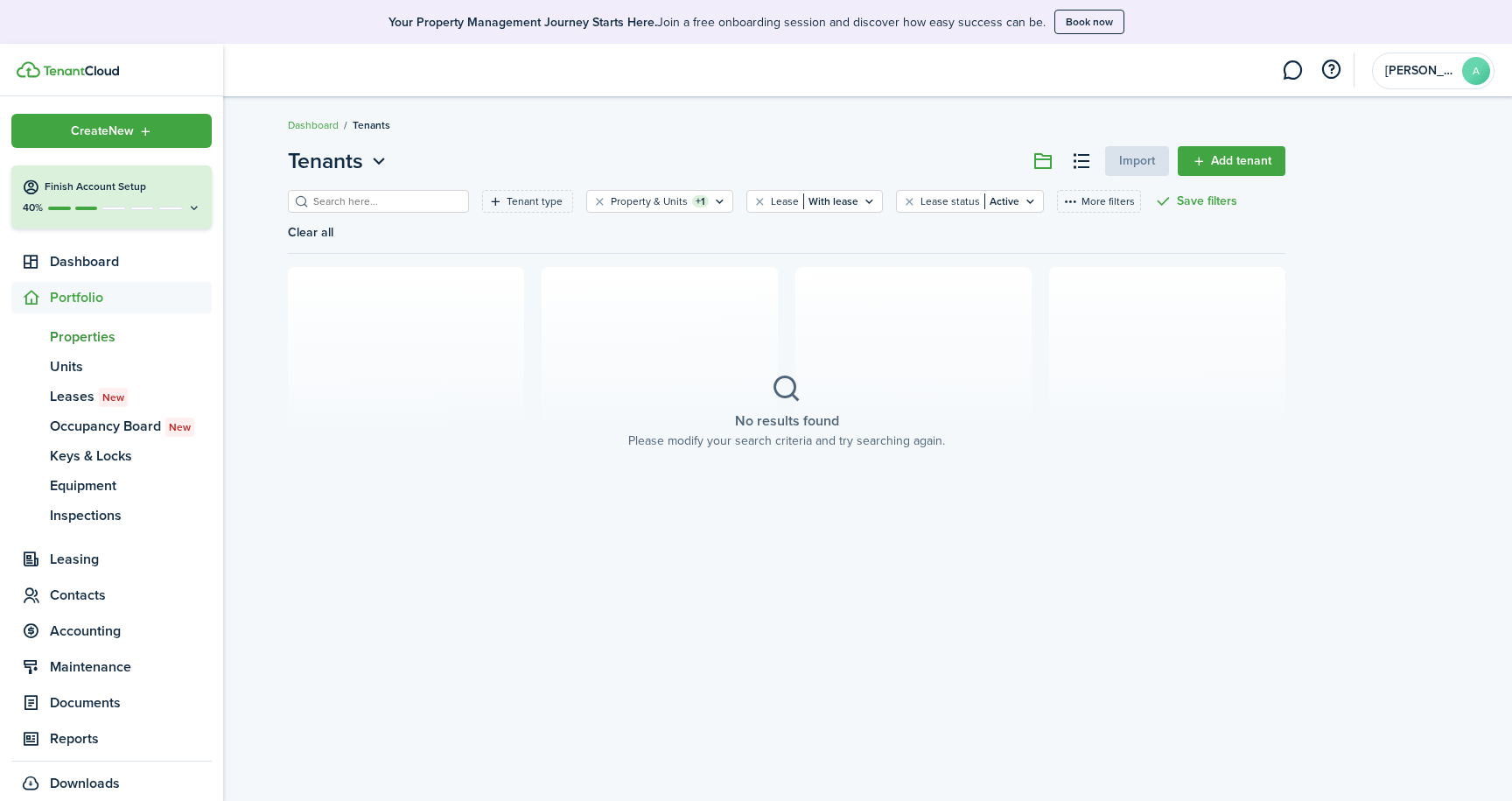
click at [81, 339] on span "Properties" at bounding box center [131, 336] width 162 height 21
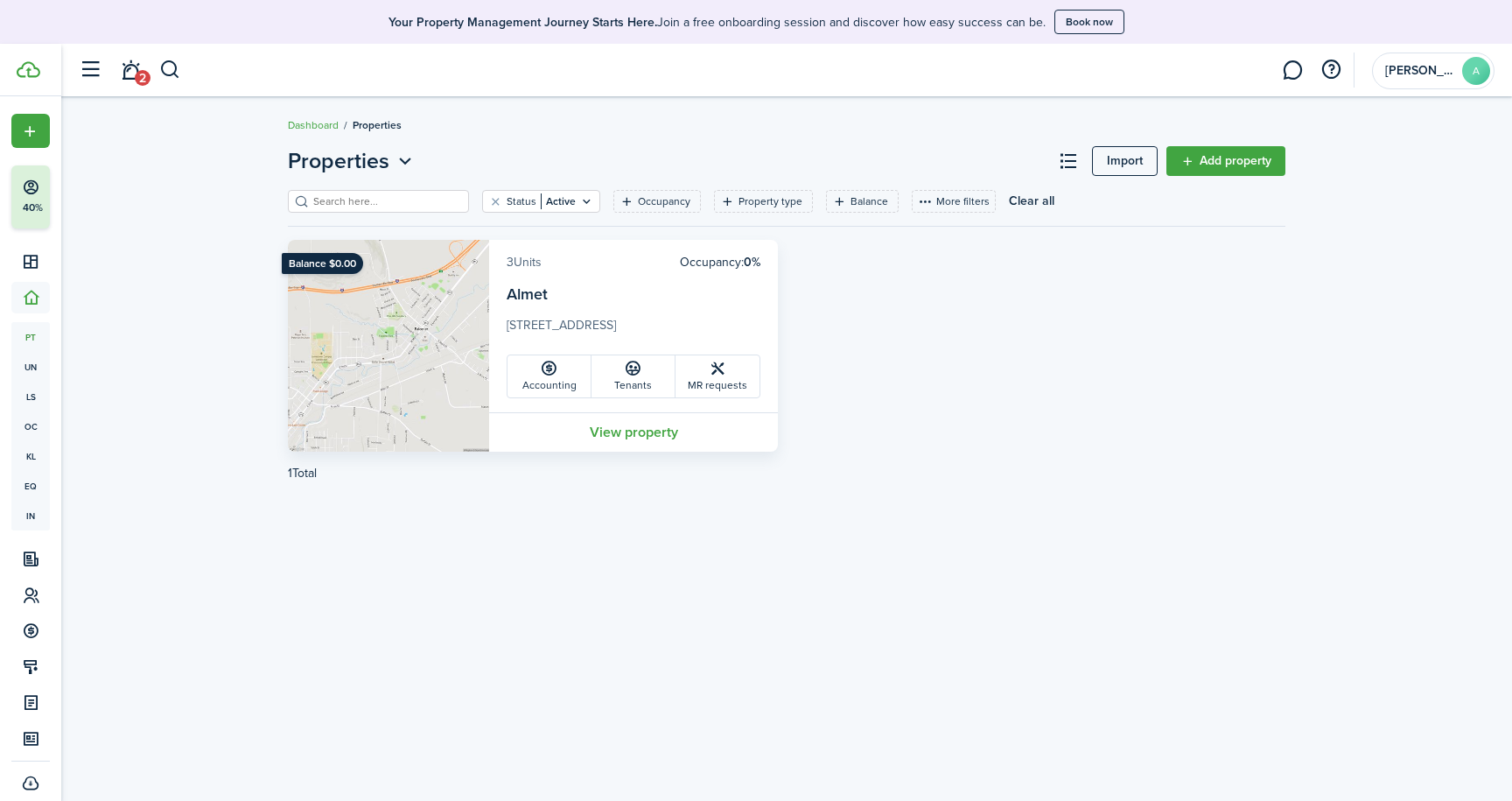
click at [528, 262] on link "3 Units" at bounding box center [524, 262] width 35 height 18
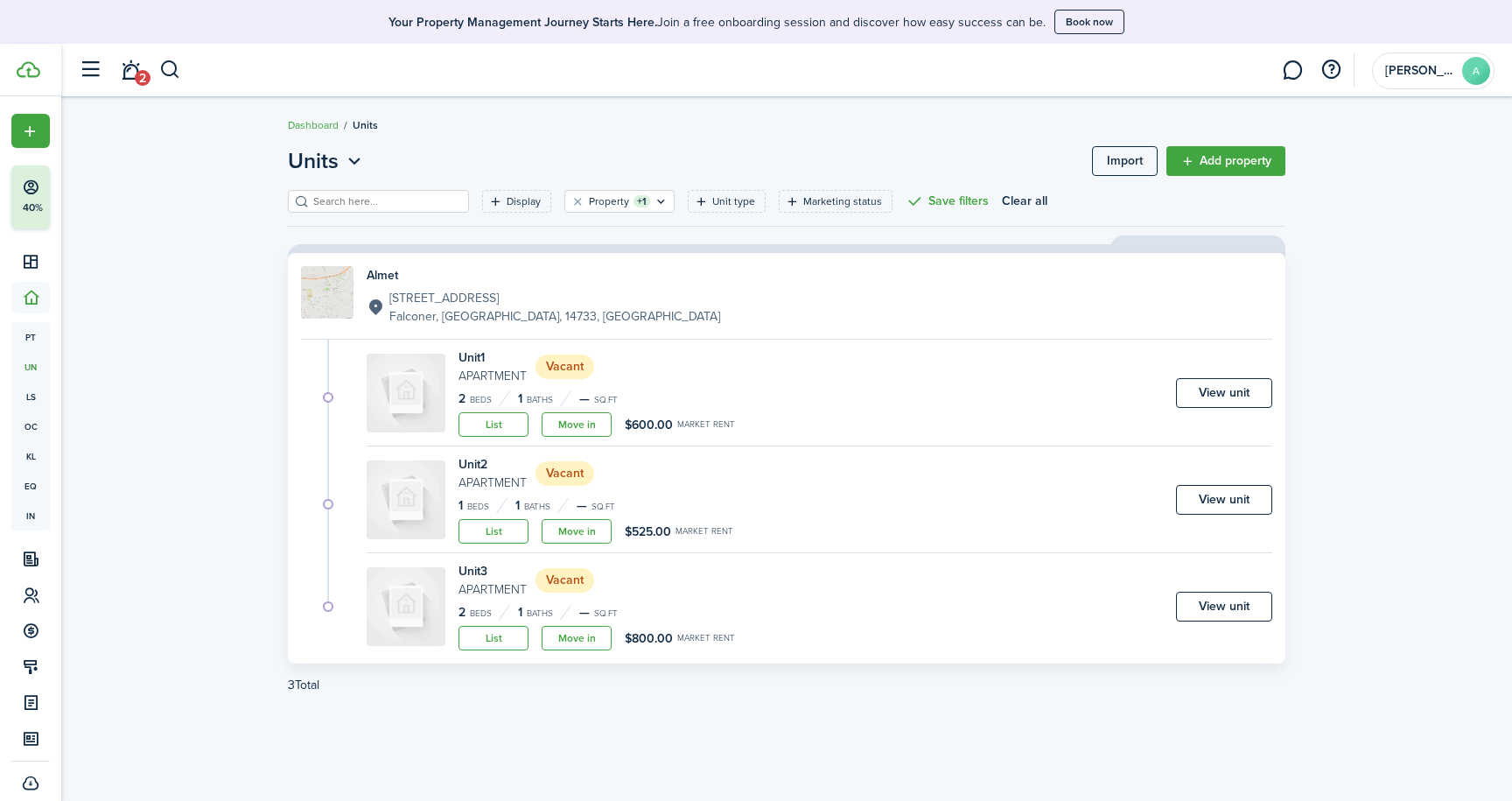
click at [1202, 393] on link "View unit" at bounding box center [1224, 393] width 97 height 30
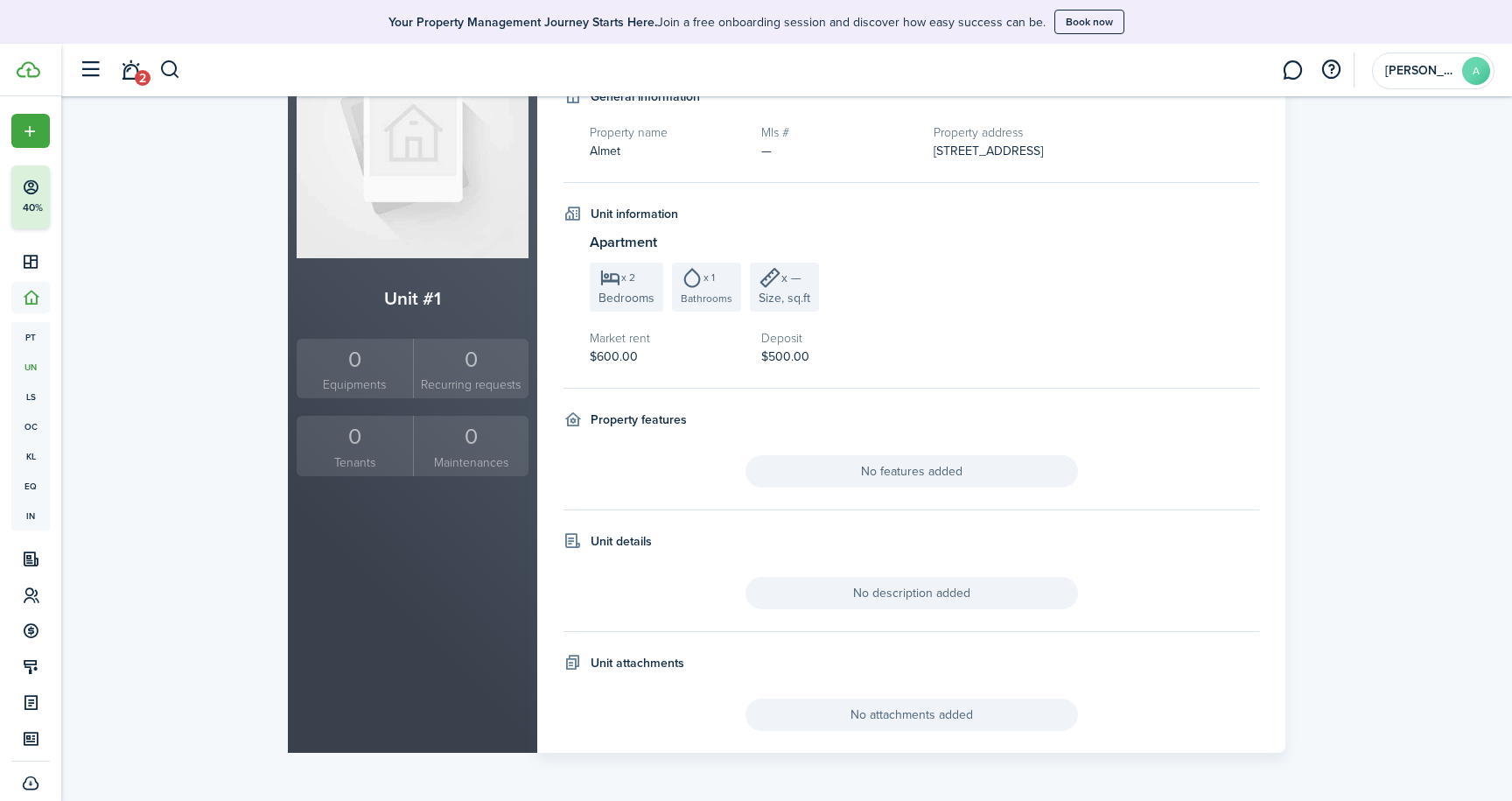
scroll to position [174, 0]
click at [356, 442] on div "0" at bounding box center [354, 437] width 107 height 33
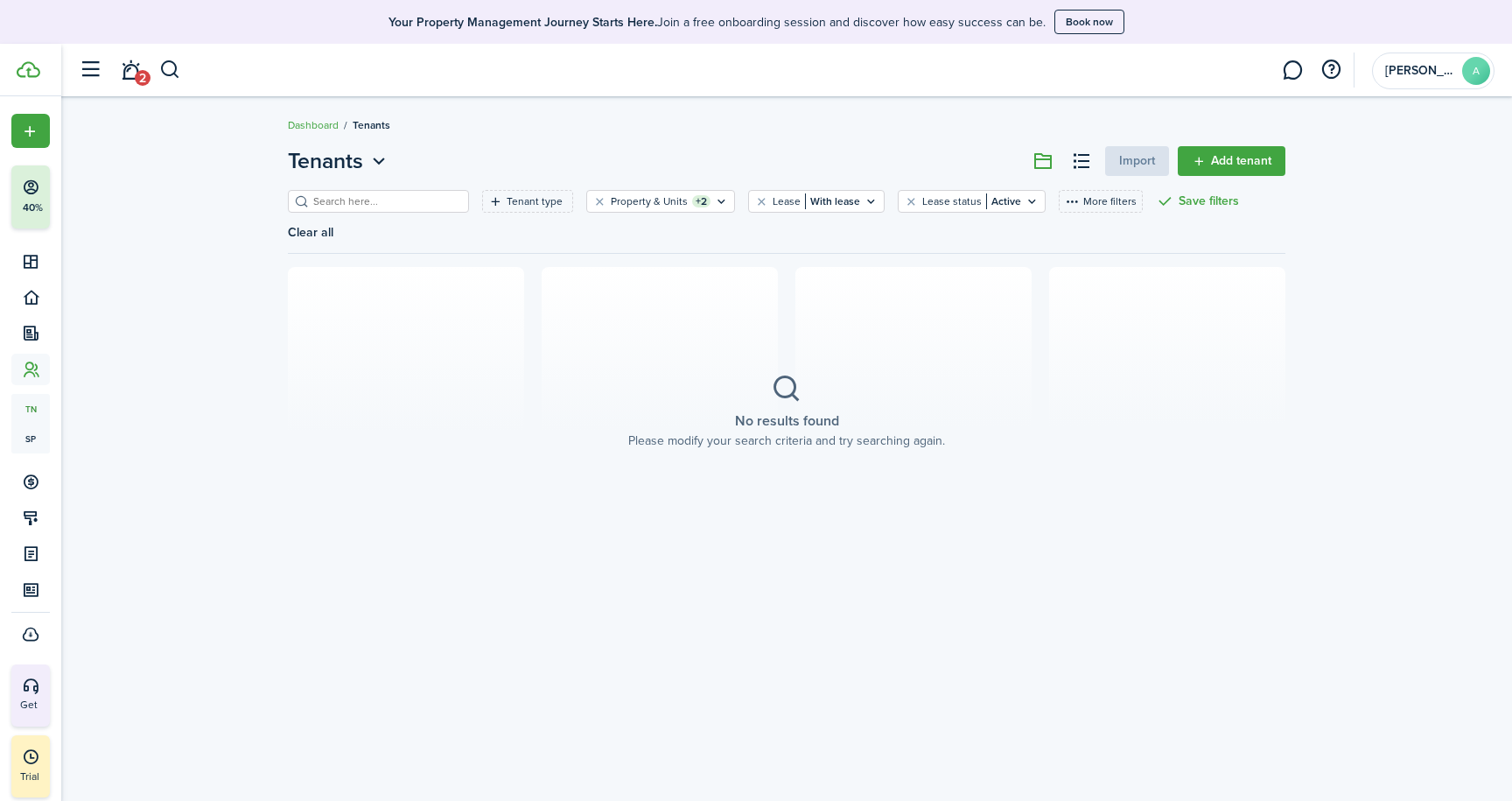
click at [1246, 166] on link "Add tenant" at bounding box center [1231, 160] width 107 height 30
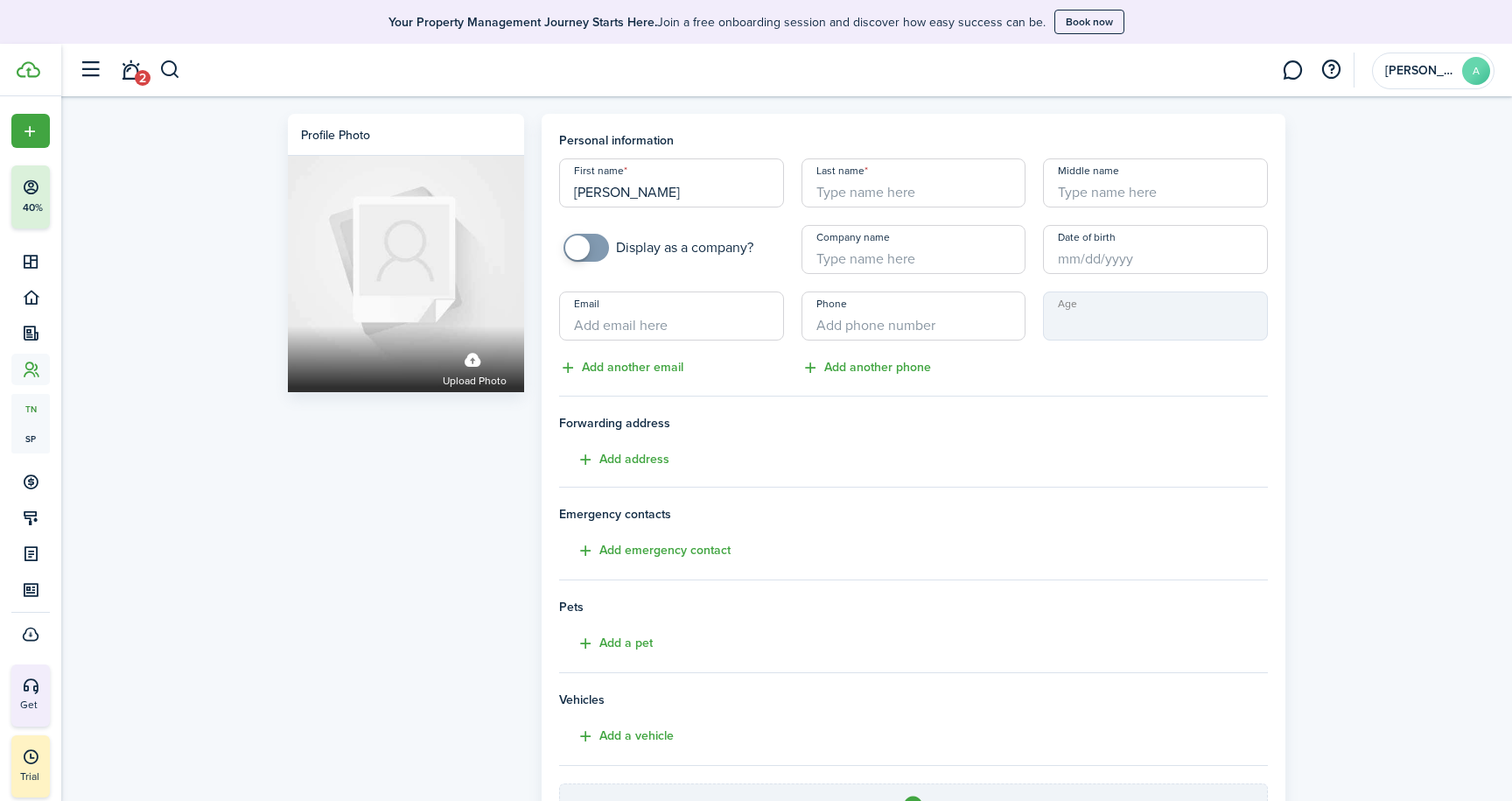
type input "[PERSON_NAME]"
click at [735, 194] on input "[PERSON_NAME]" at bounding box center [671, 183] width 225 height 49
type input "[PERSON_NAME] "Kitty""
type input "[PHONE_NUMBER]"
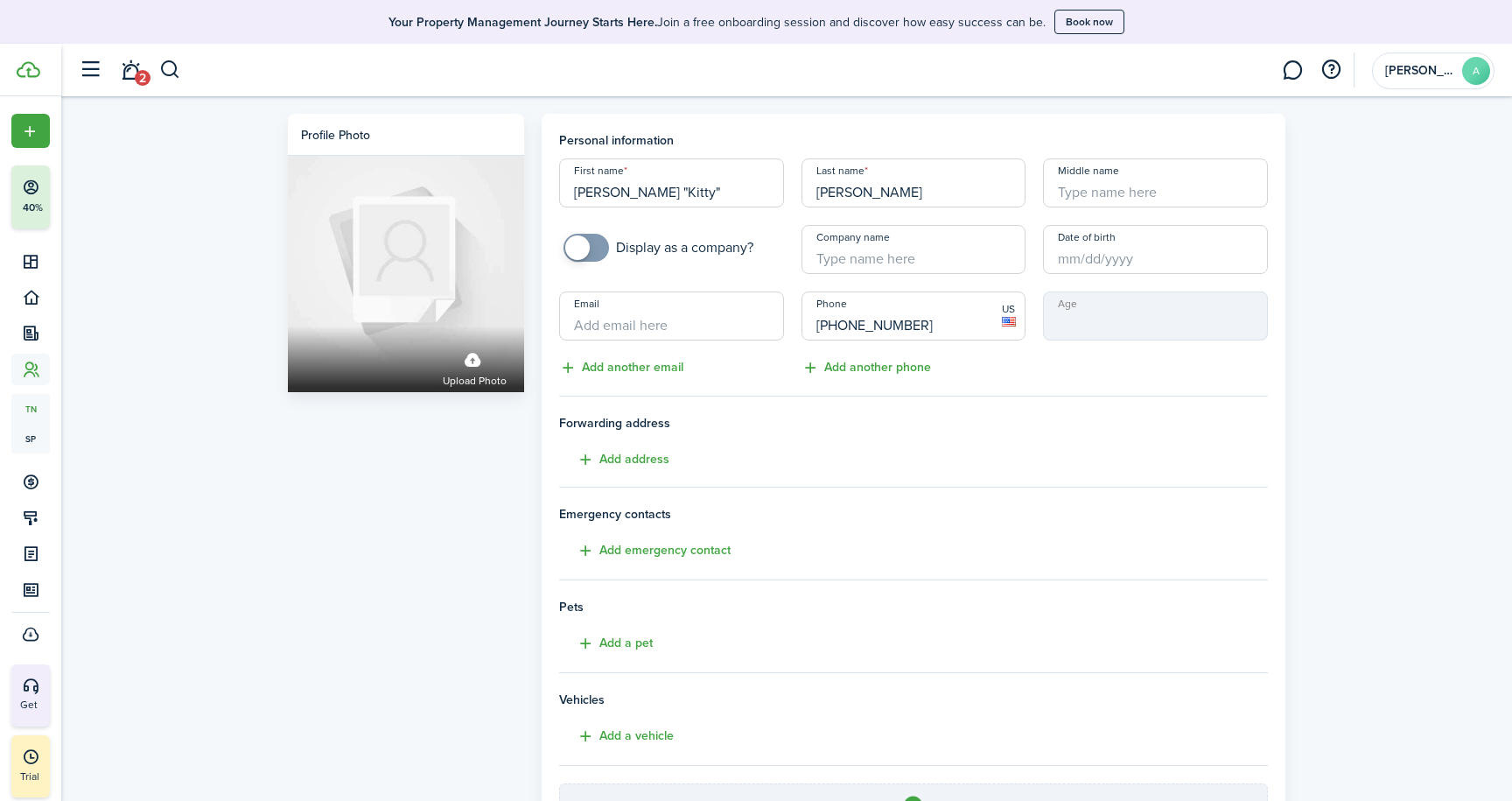
click at [1018, 367] on div "Phone [PHONE_NUMBER] US Add another phone" at bounding box center [914, 334] width 242 height 87
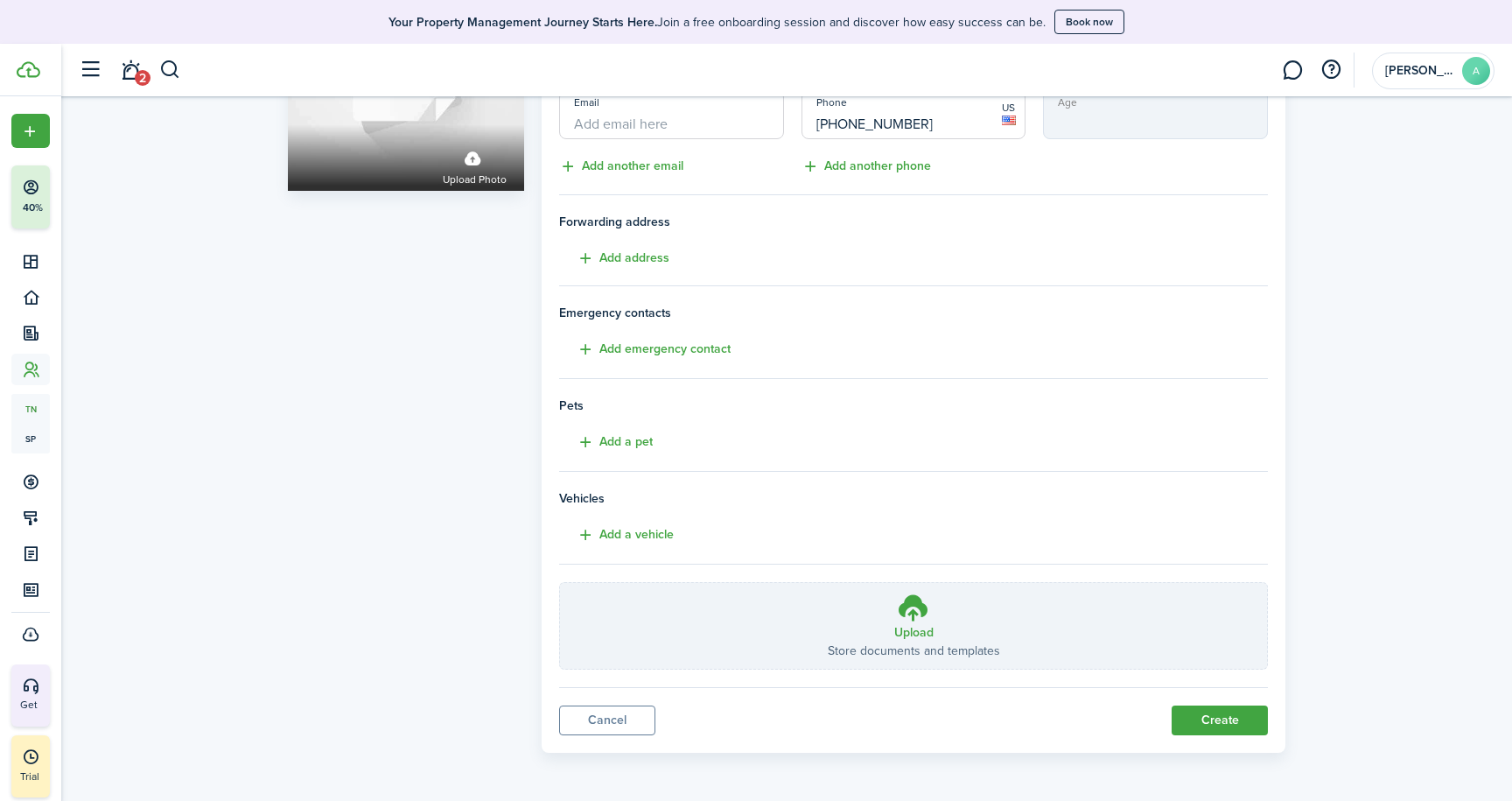
scroll to position [200, 0]
click at [926, 642] on p "Store documents and templates" at bounding box center [914, 652] width 172 height 18
click at [560, 584] on input "Upload Store documents and templates Choose file" at bounding box center [560, 584] width 0 height 0
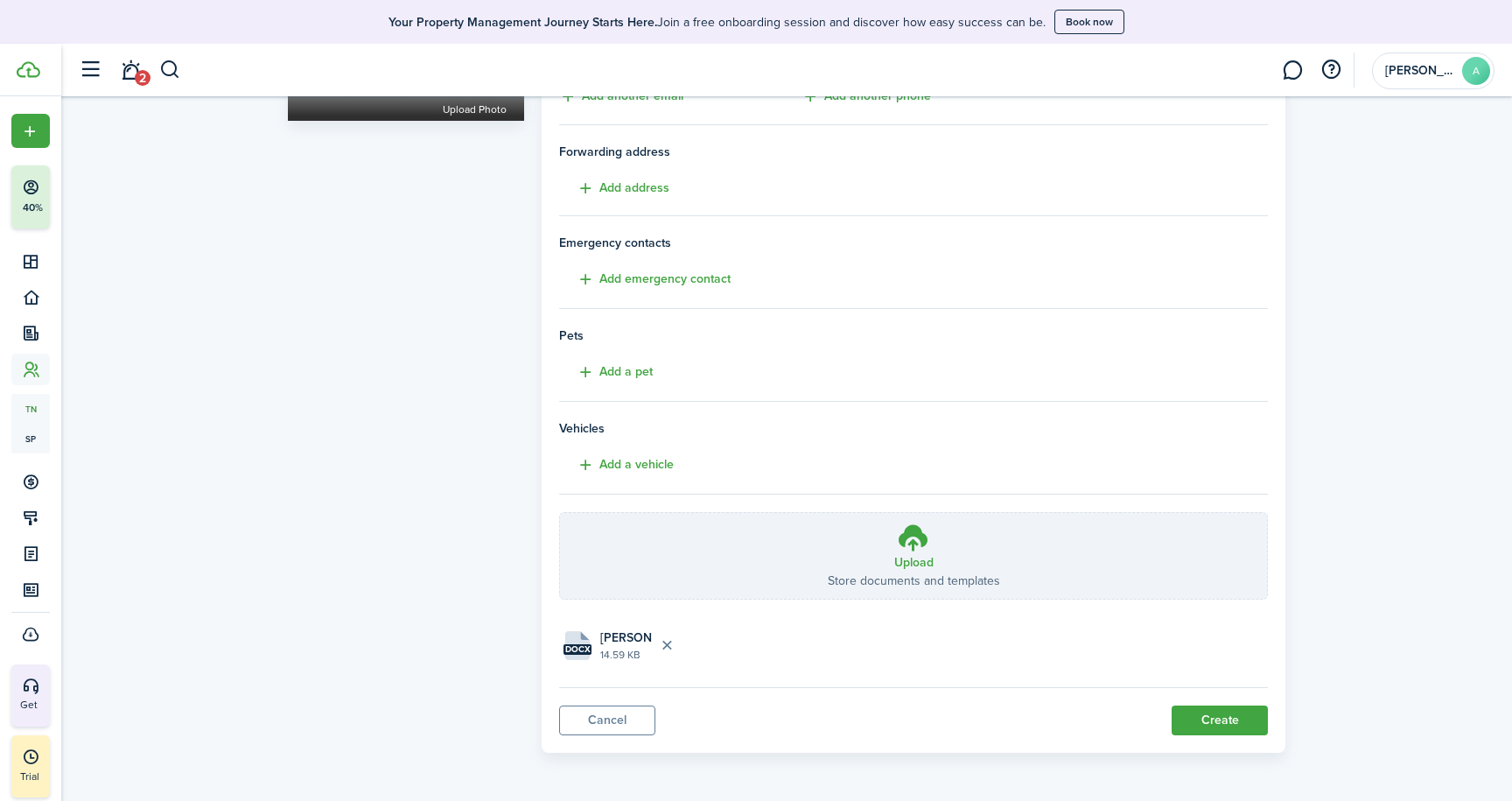
scroll to position [271, 0]
click at [1211, 716] on button "Create" at bounding box center [1220, 721] width 97 height 30
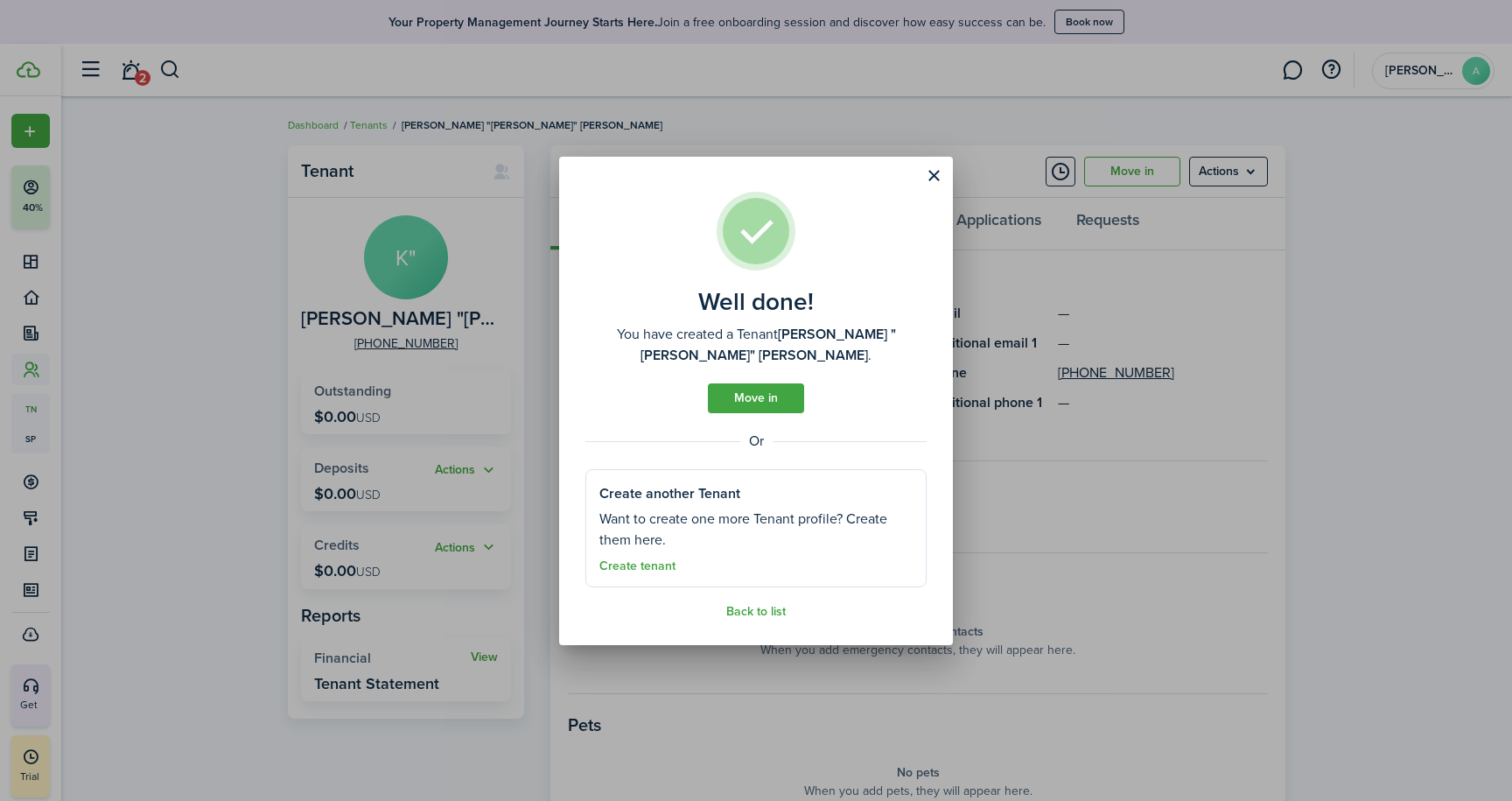
click at [769, 384] on link "Move in" at bounding box center [756, 398] width 97 height 30
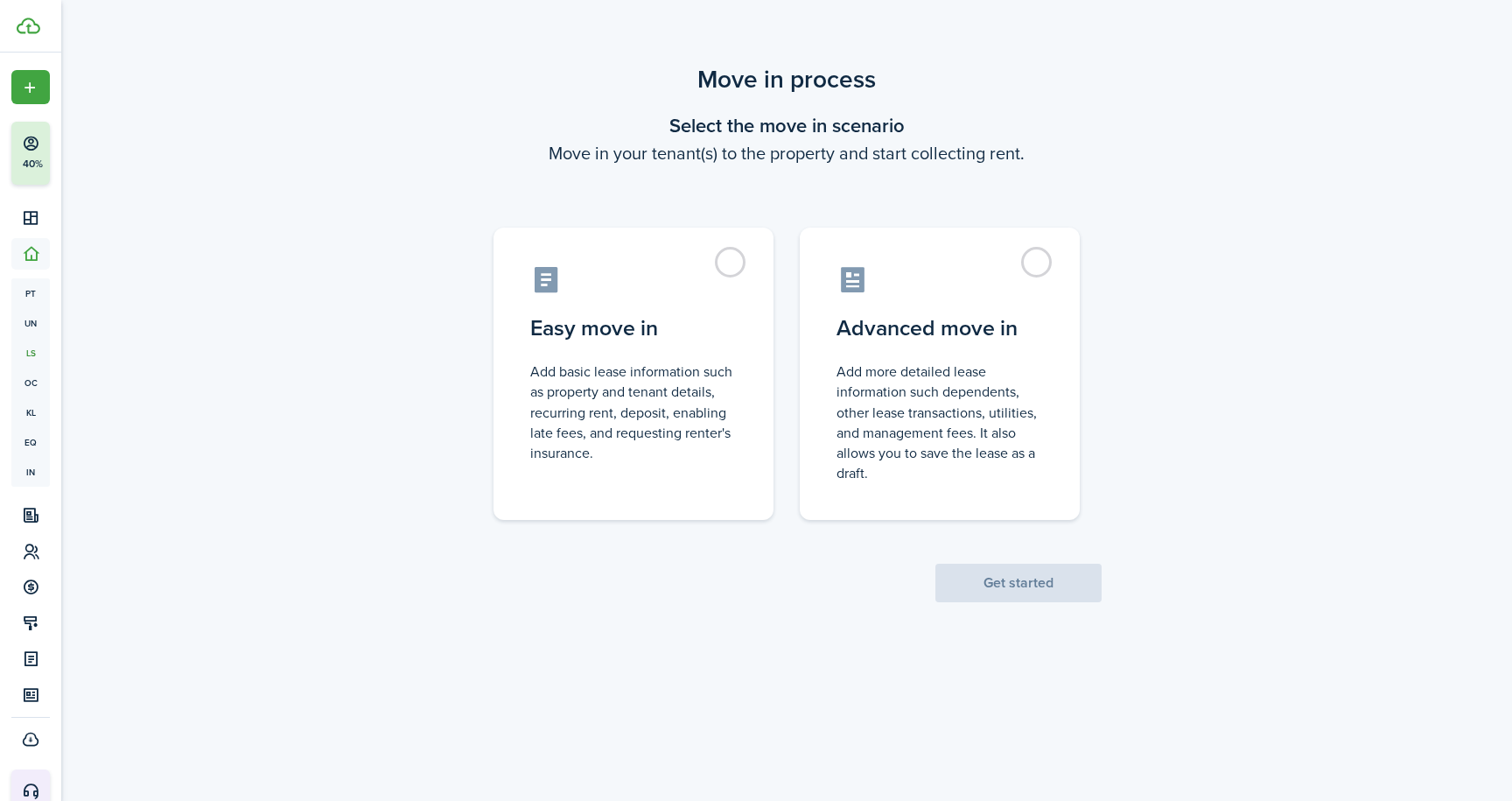
click at [1032, 591] on scenario-actions "Get started" at bounding box center [1018, 561] width 166 height 82
click at [740, 255] on label "Easy move in Add basic lease information such as property and tenant details, r…" at bounding box center [633, 369] width 280 height 293
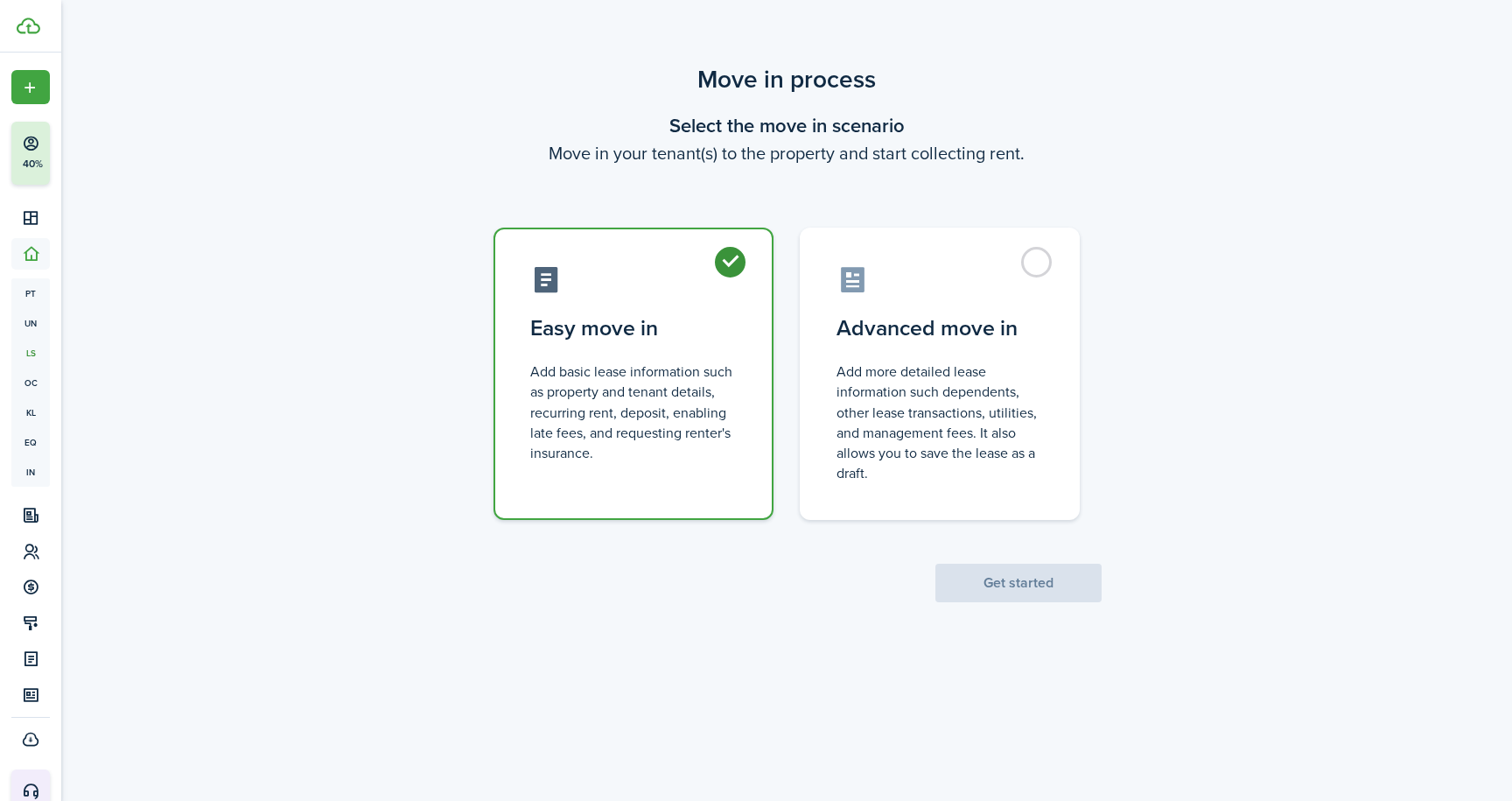
radio input "true"
click at [1020, 578] on button "Get started" at bounding box center [1018, 583] width 166 height 38
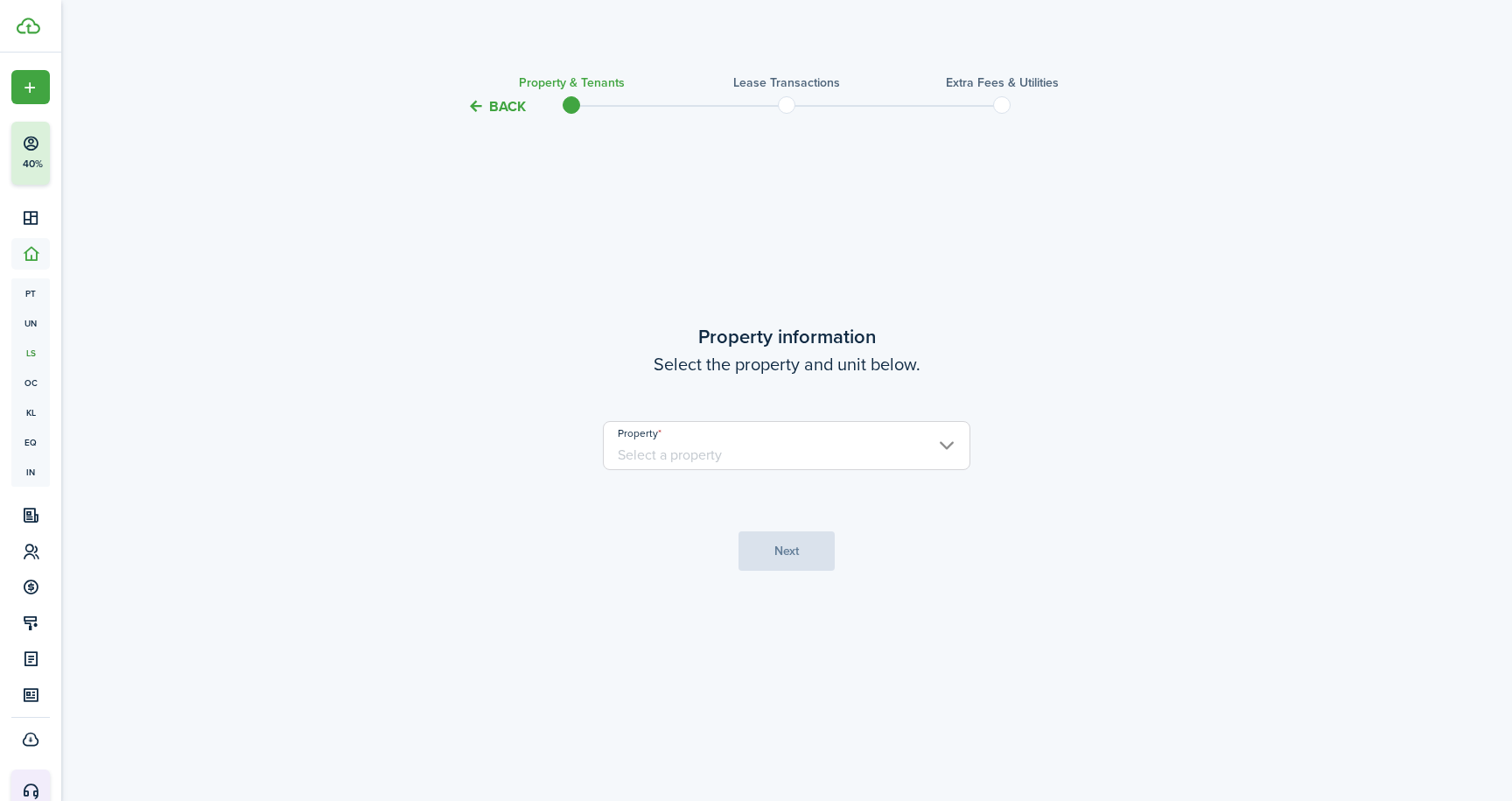
click at [947, 443] on input "Property" at bounding box center [786, 446] width 367 height 49
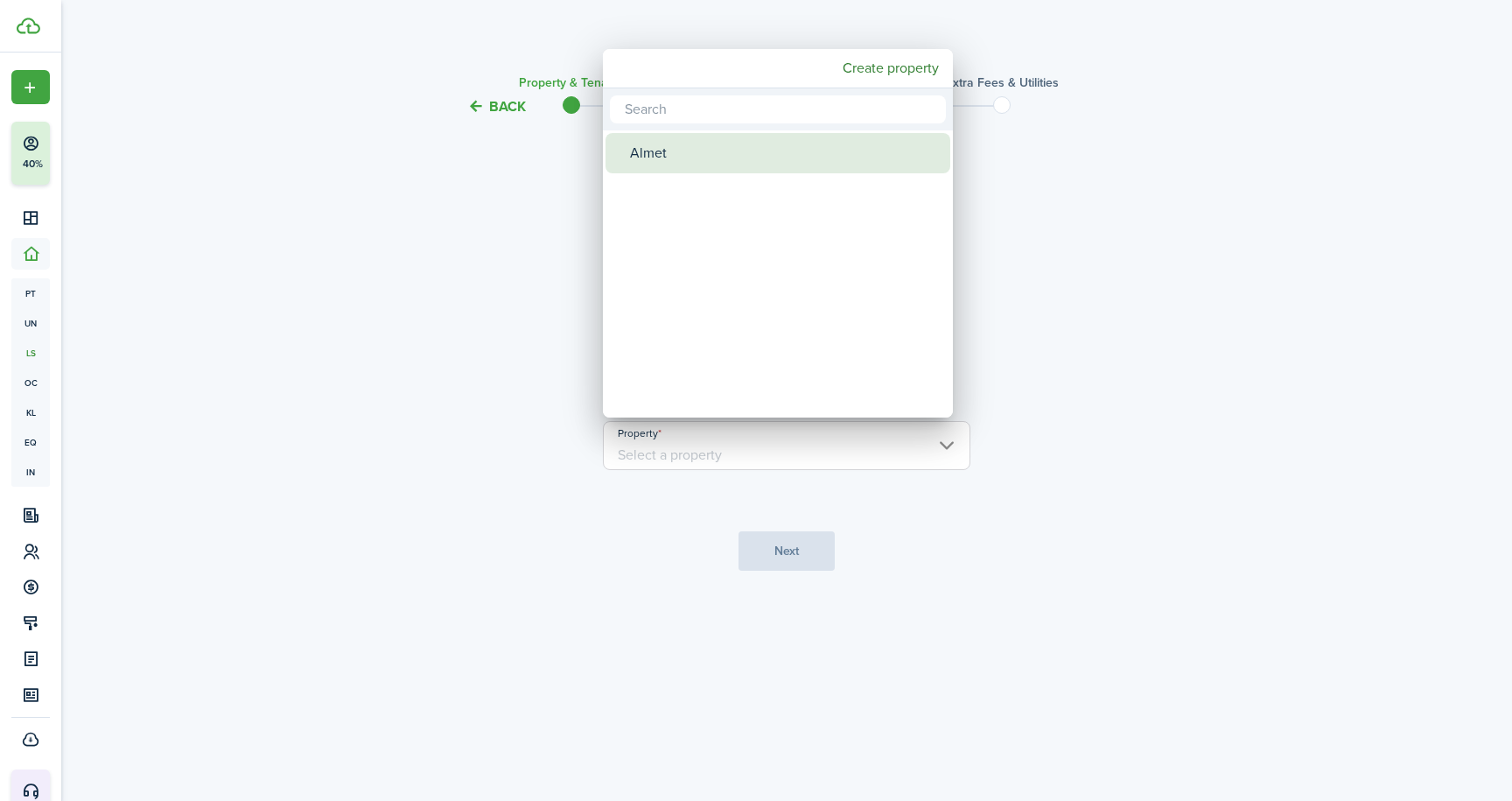
click at [679, 155] on div "Almet" at bounding box center [785, 153] width 310 height 40
type input "Almet"
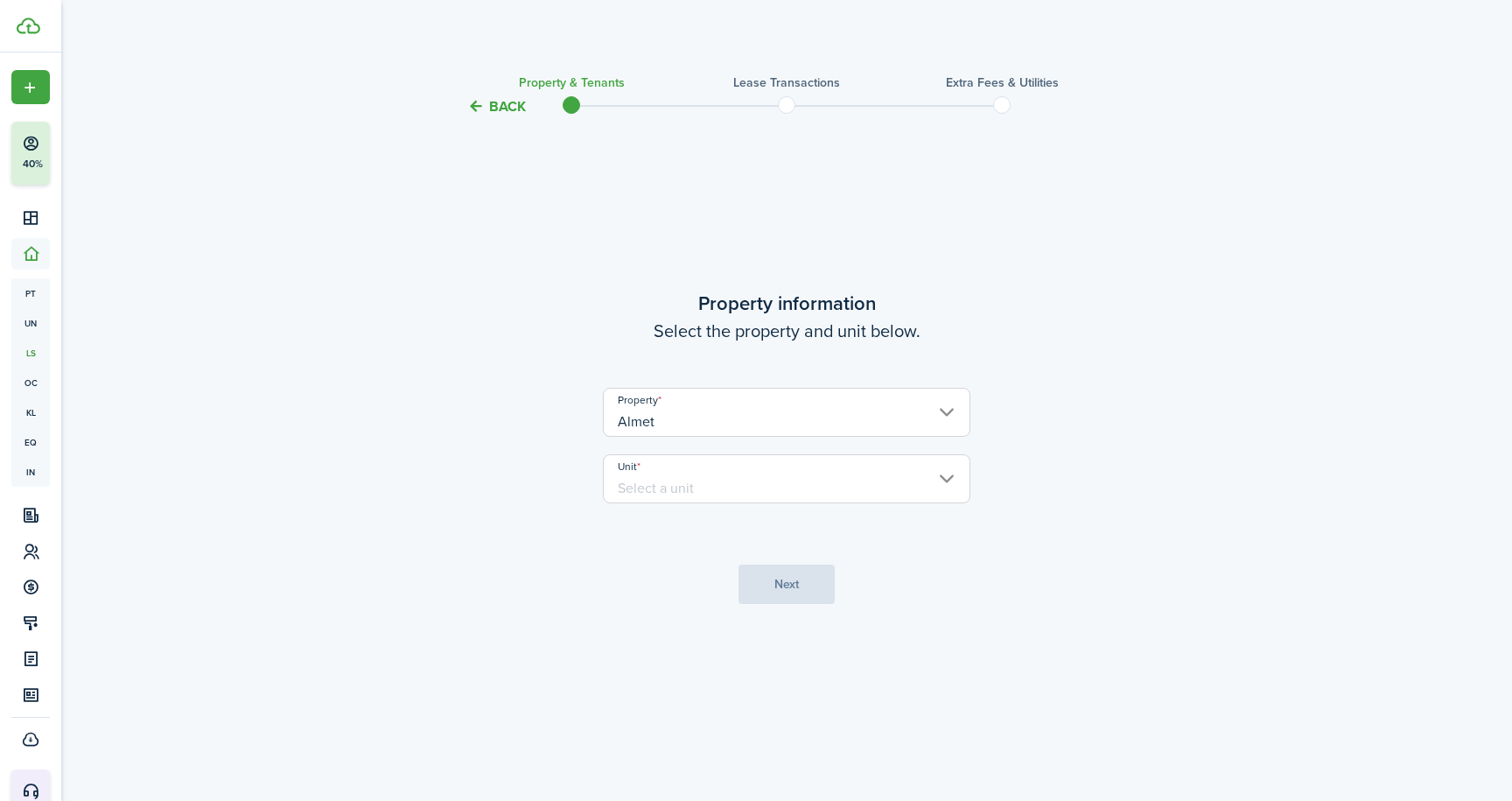
click at [948, 473] on input "Unit" at bounding box center [786, 478] width 367 height 49
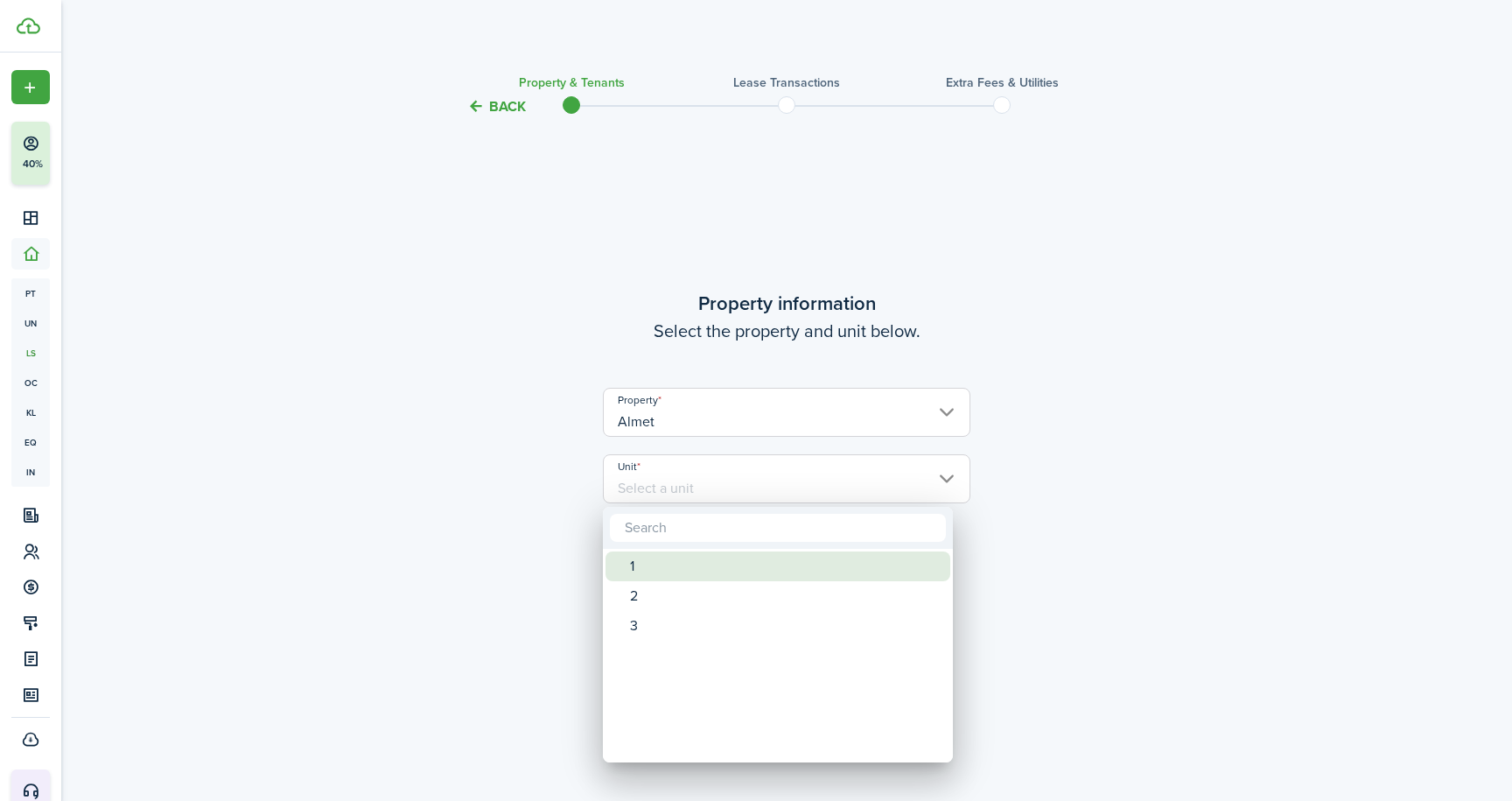
click at [653, 572] on div "1" at bounding box center [785, 566] width 310 height 30
type input "1"
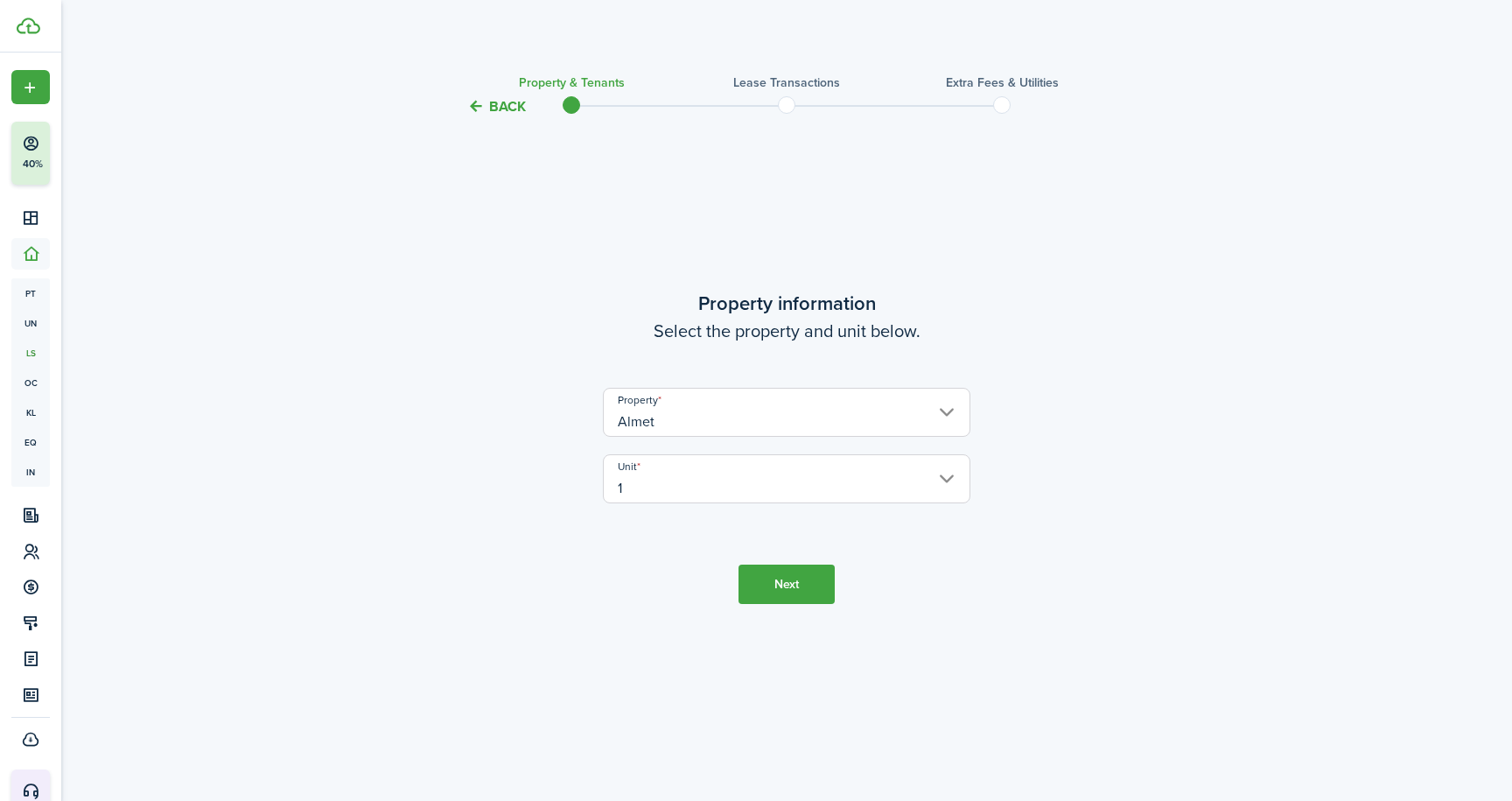
click at [772, 591] on button "Next" at bounding box center [787, 584] width 97 height 39
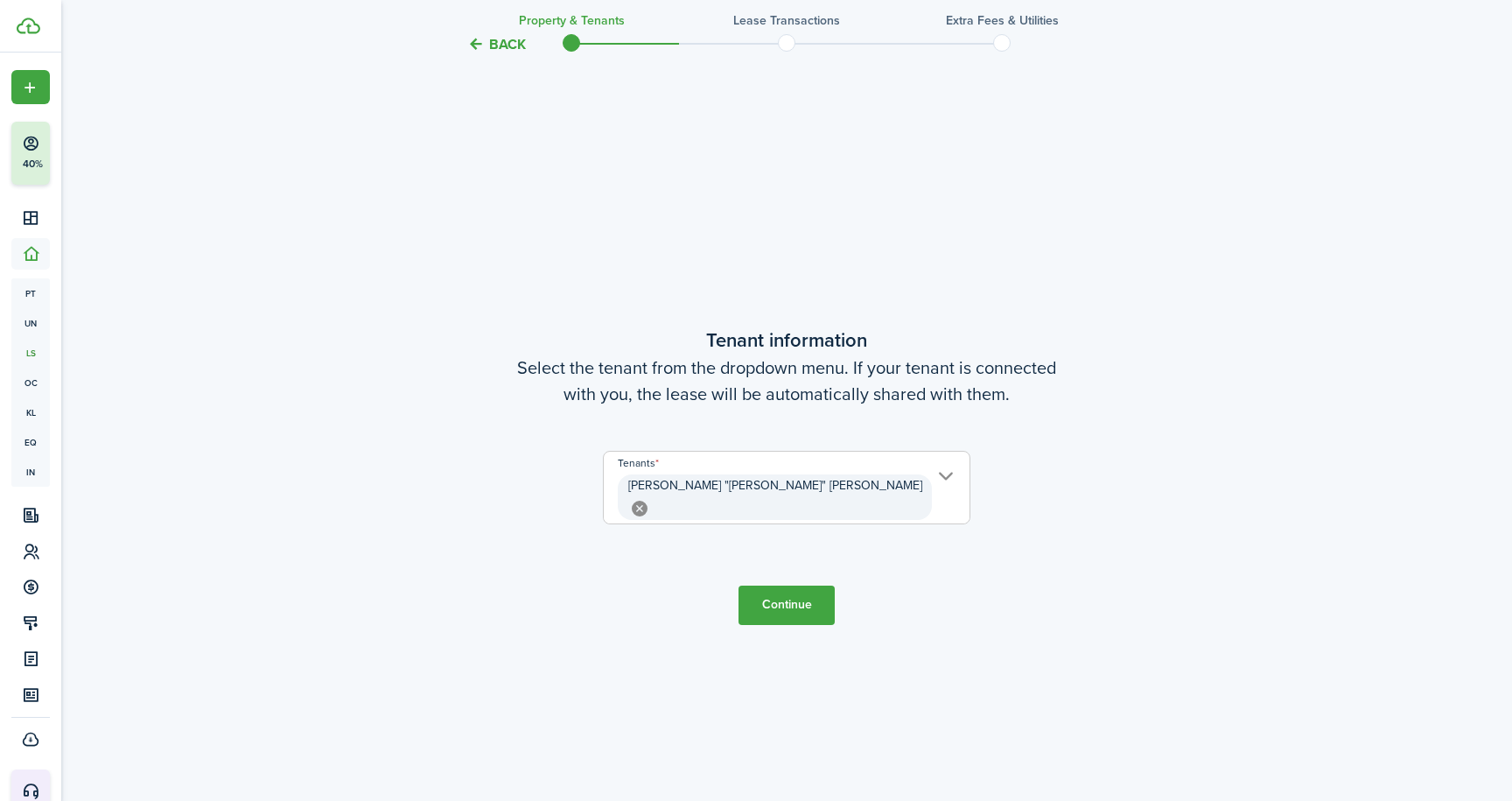
scroll to position [683, 0]
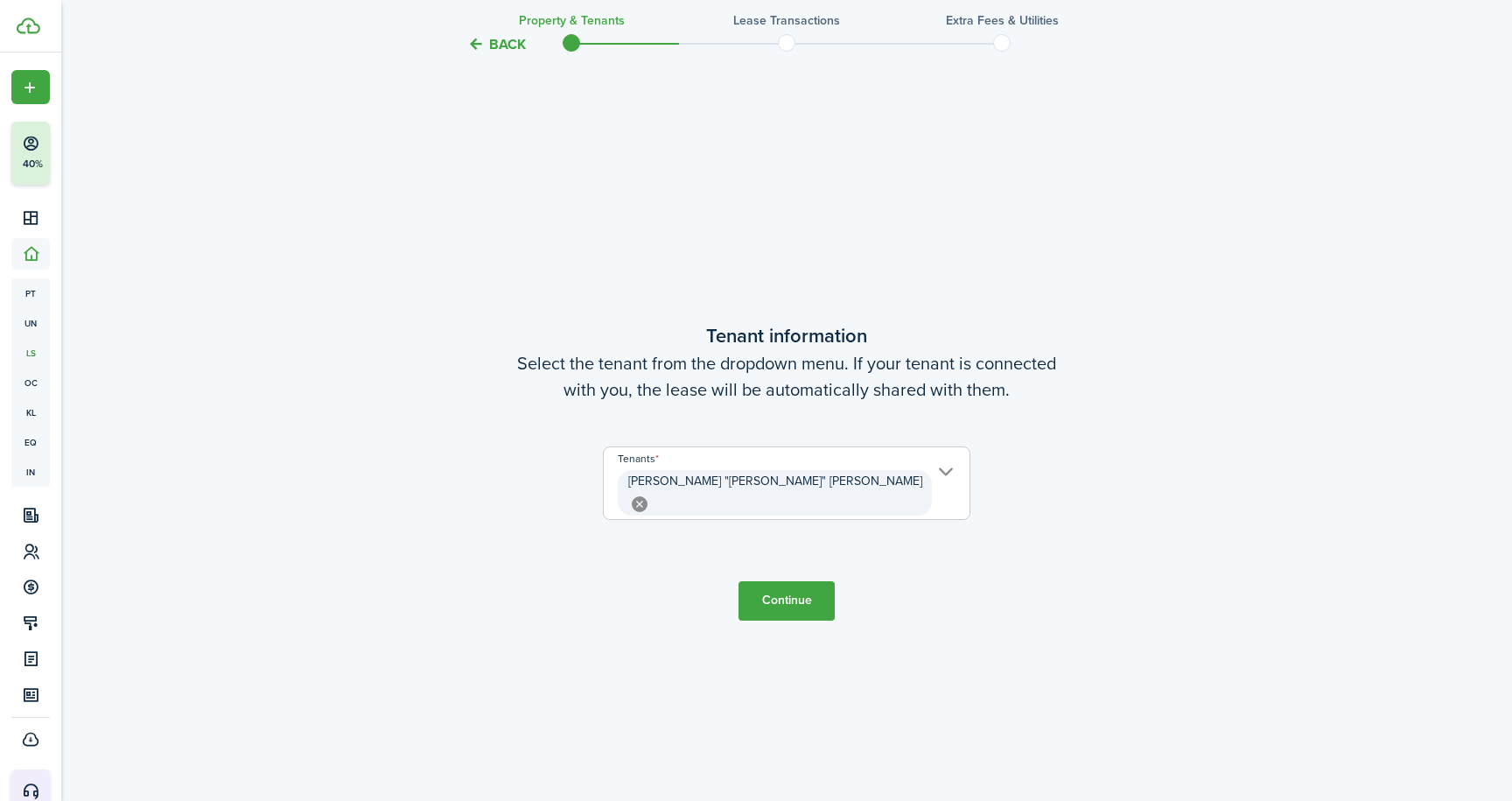
click at [774, 591] on button "Continue" at bounding box center [787, 601] width 97 height 39
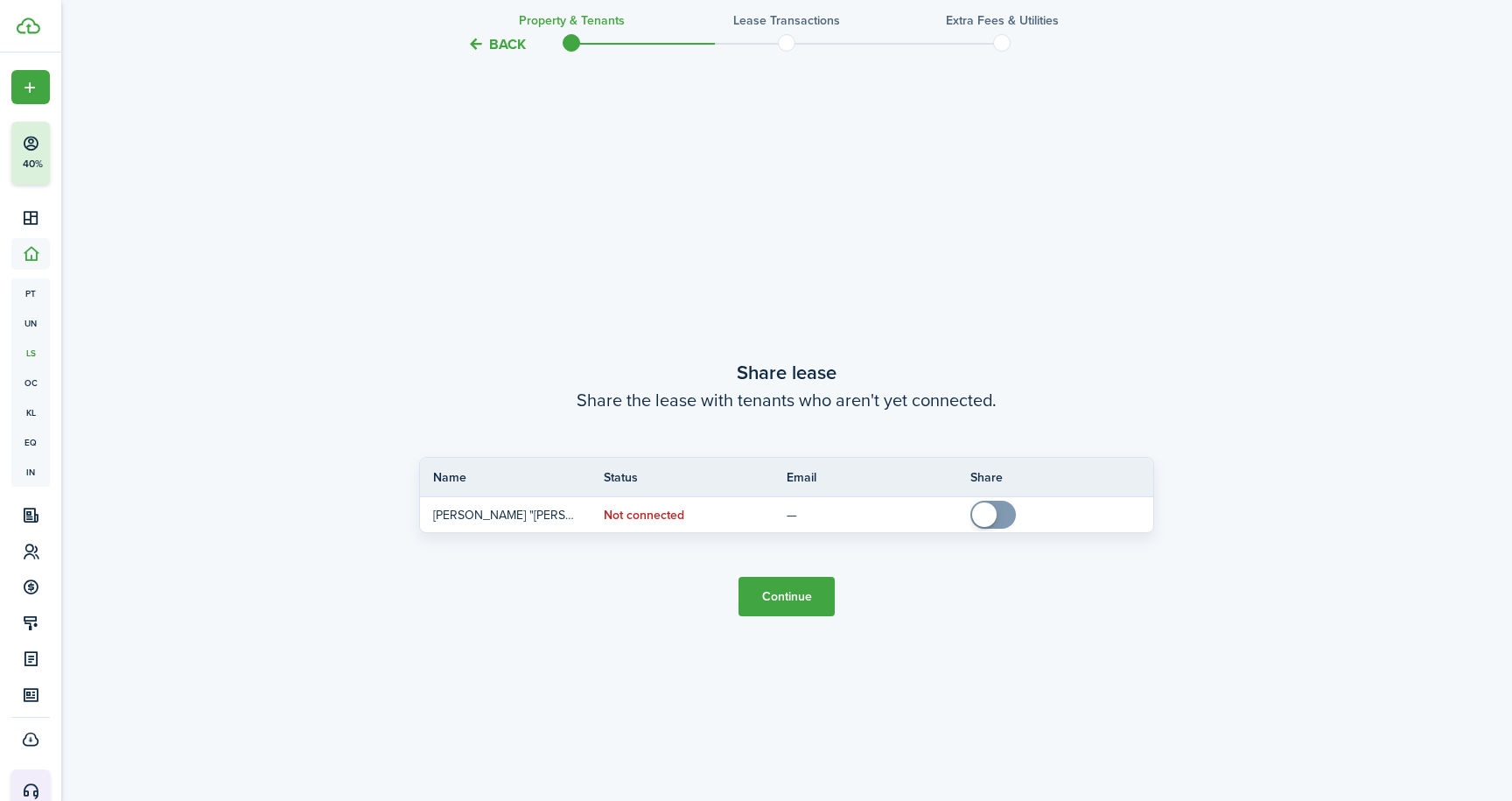
scroll to position [1484, 0]
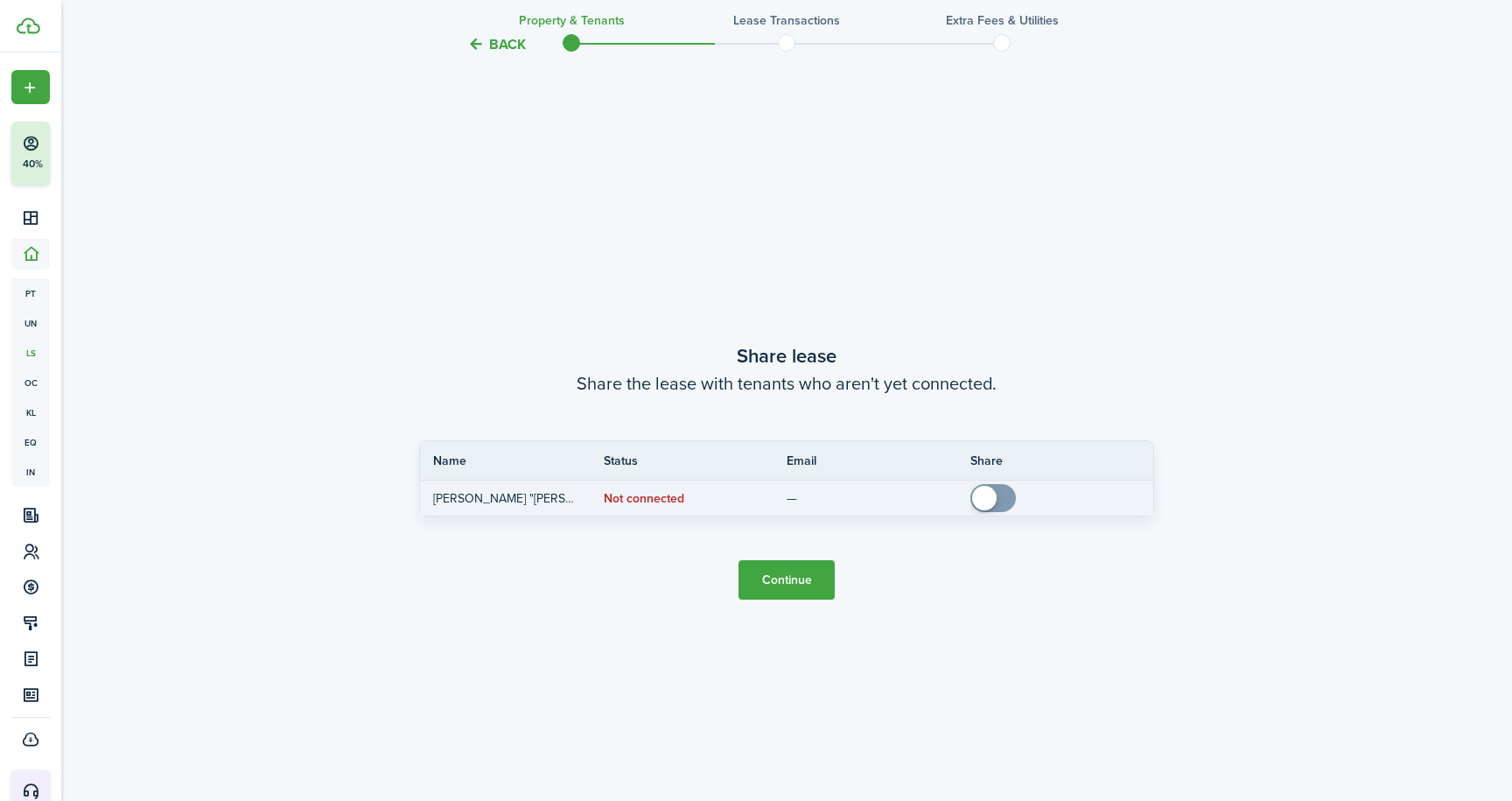
click at [989, 500] on span at bounding box center [984, 498] width 25 height 25
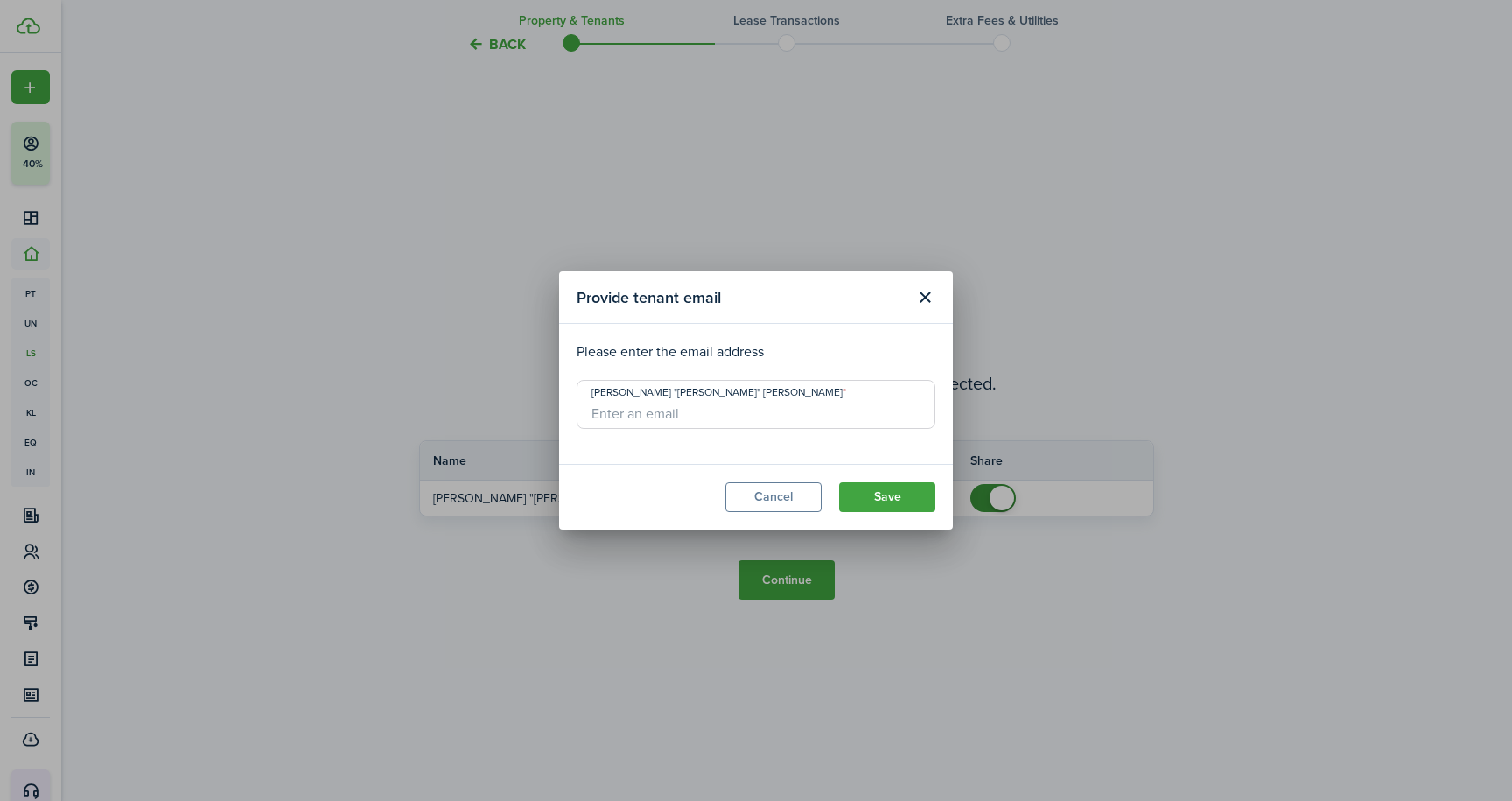
click at [996, 499] on div "Provide tenant email Please enter the email address [PERSON_NAME] "Kitty" [PERS…" at bounding box center [756, 400] width 1512 height 801
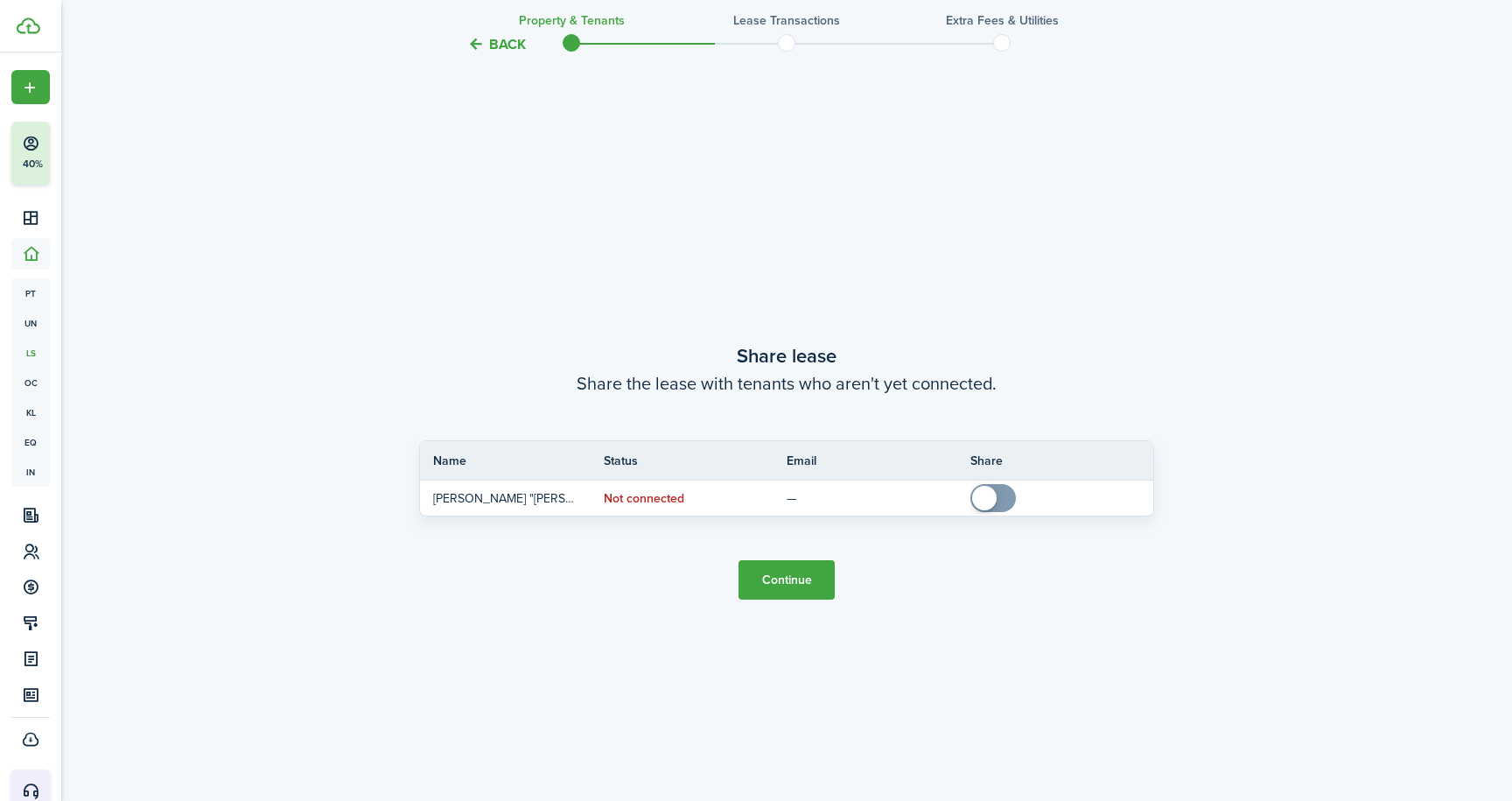
click at [996, 499] on span at bounding box center [984, 498] width 25 height 25
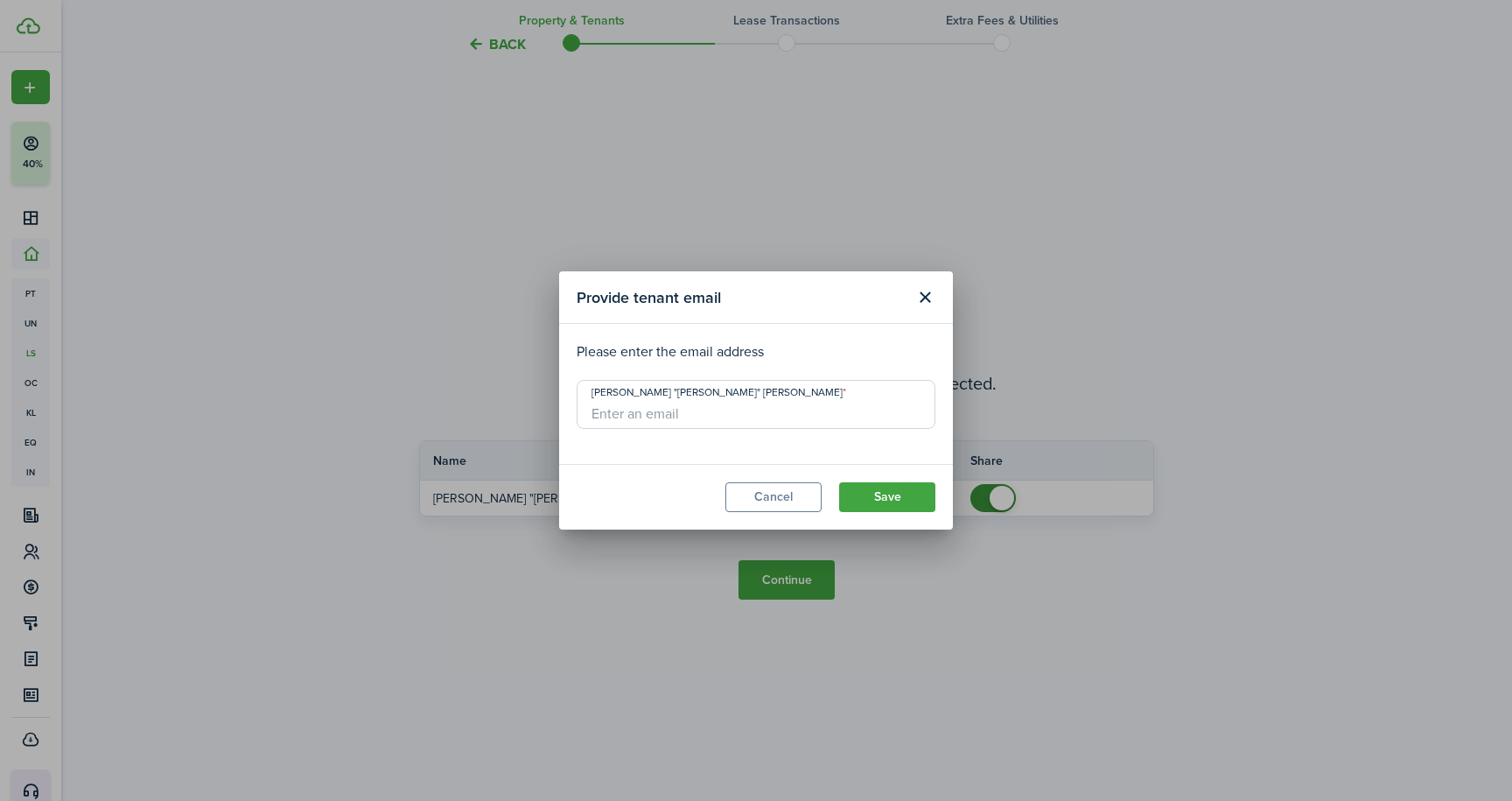
click at [996, 499] on div "Provide tenant email Please enter the email address [PERSON_NAME] "Kitty" [PERS…" at bounding box center [756, 400] width 1512 height 801
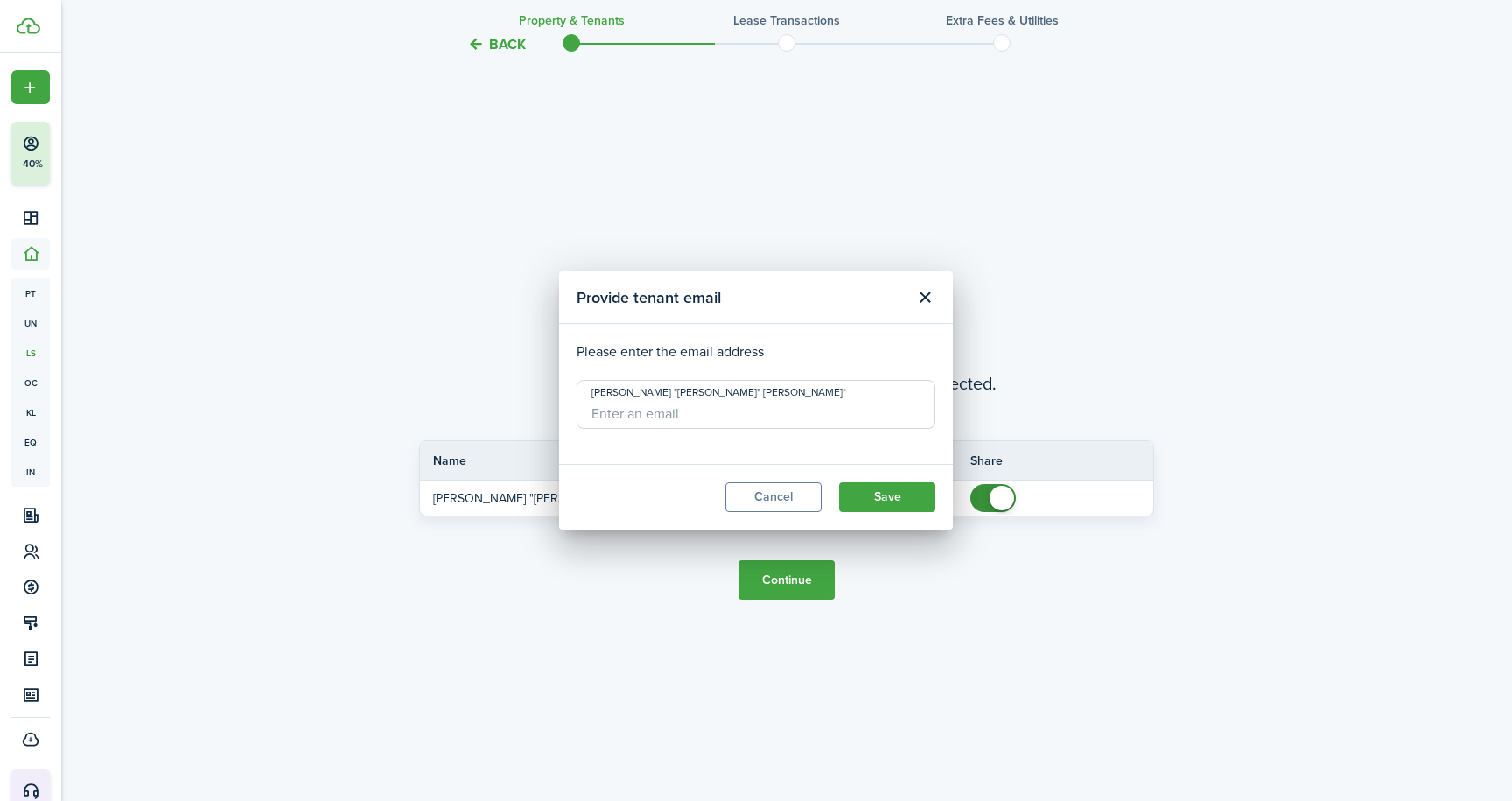
checkbox input "false"
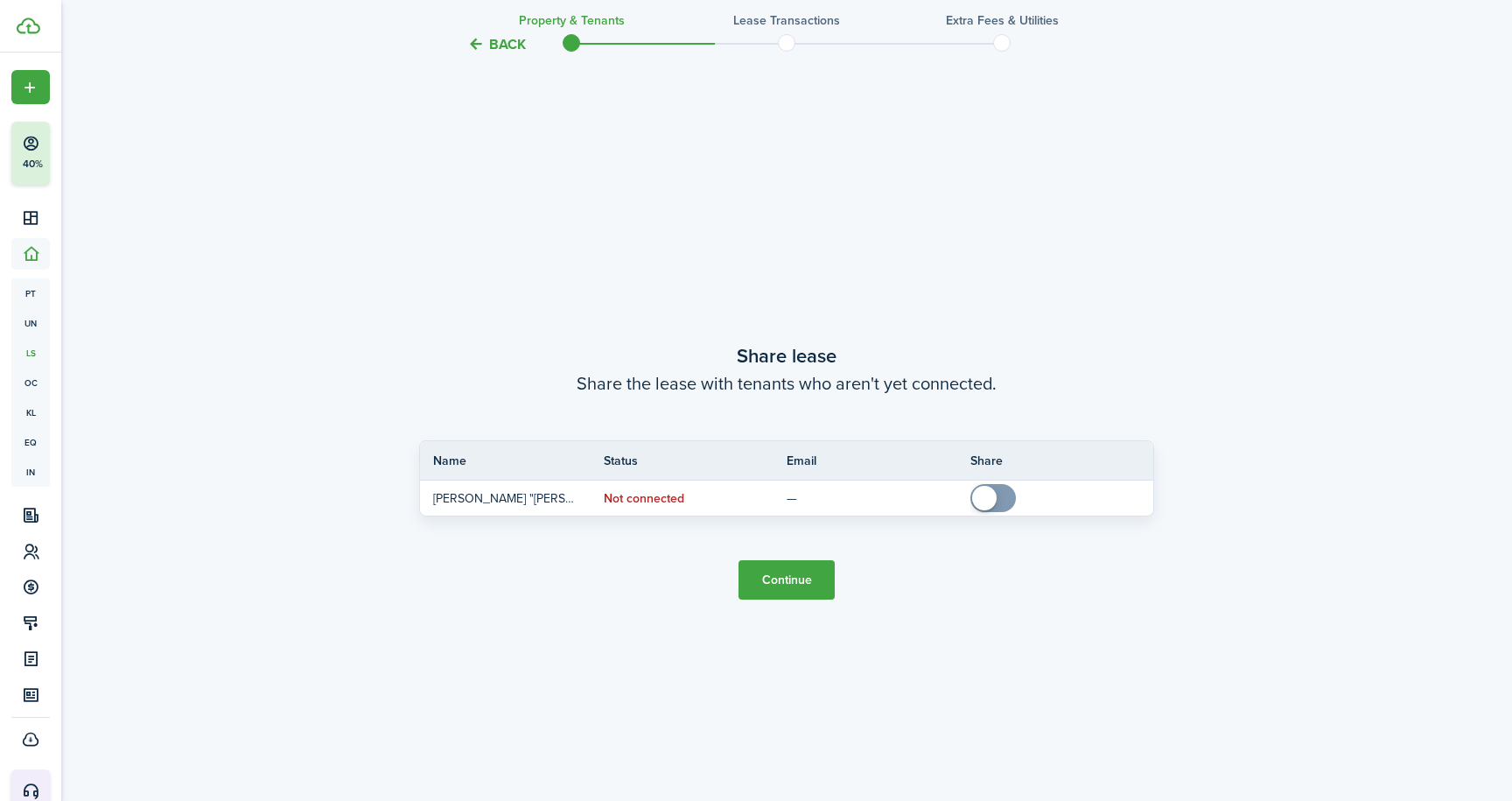
click at [789, 577] on button "Continue" at bounding box center [787, 580] width 97 height 39
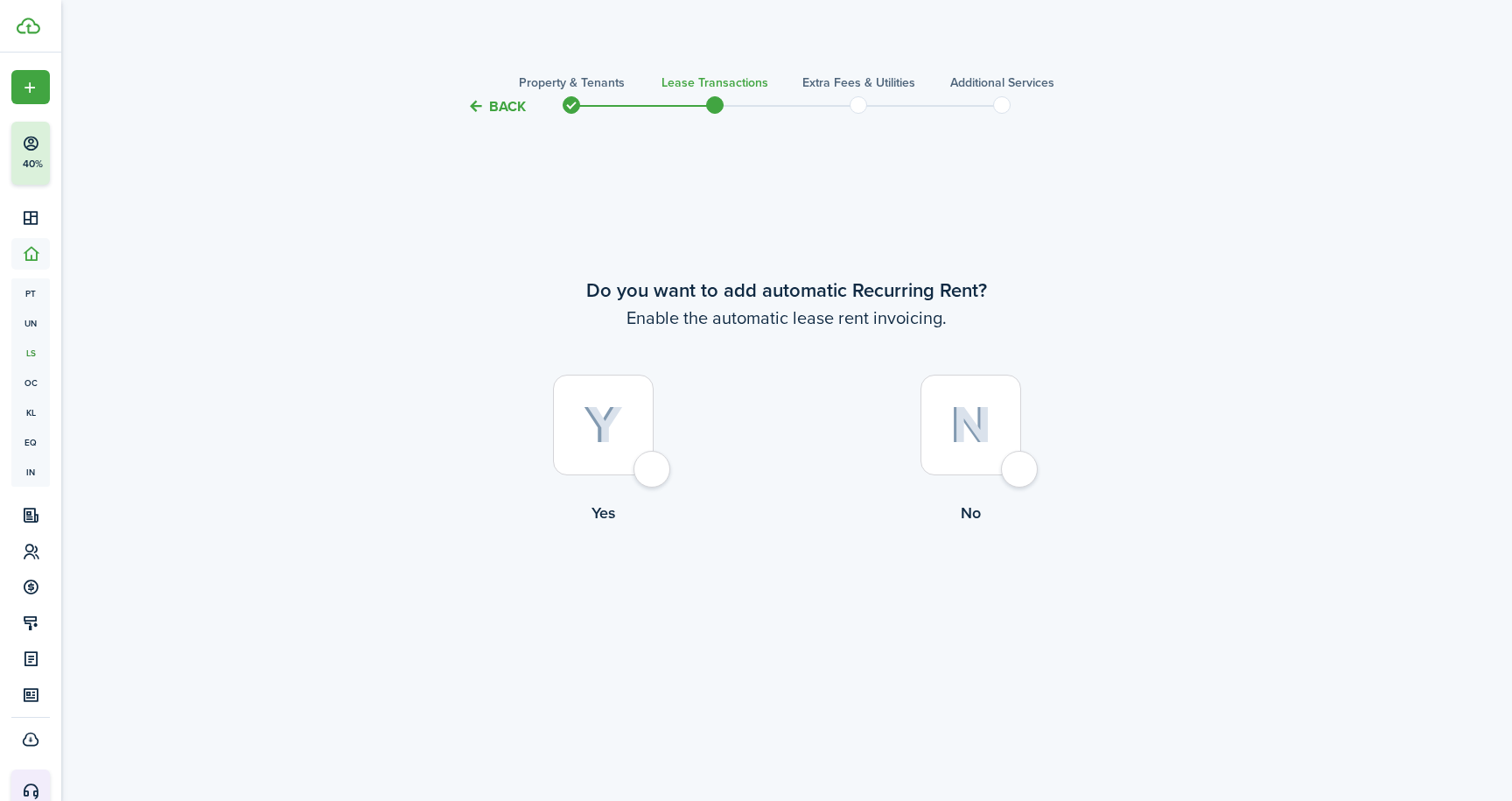
click at [1021, 469] on div at bounding box center [970, 425] width 100 height 100
radio input "true"
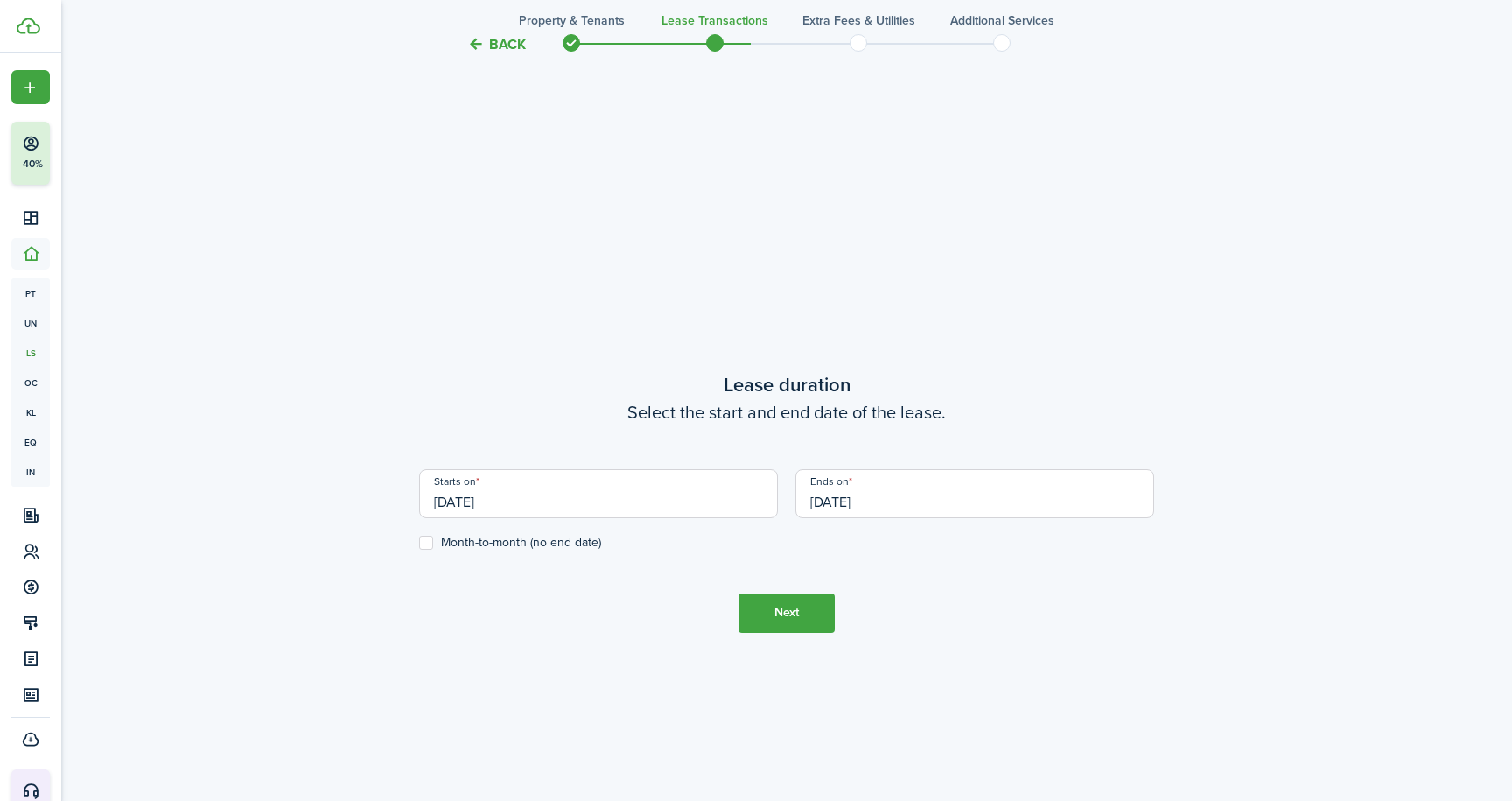
scroll to position [683, 0]
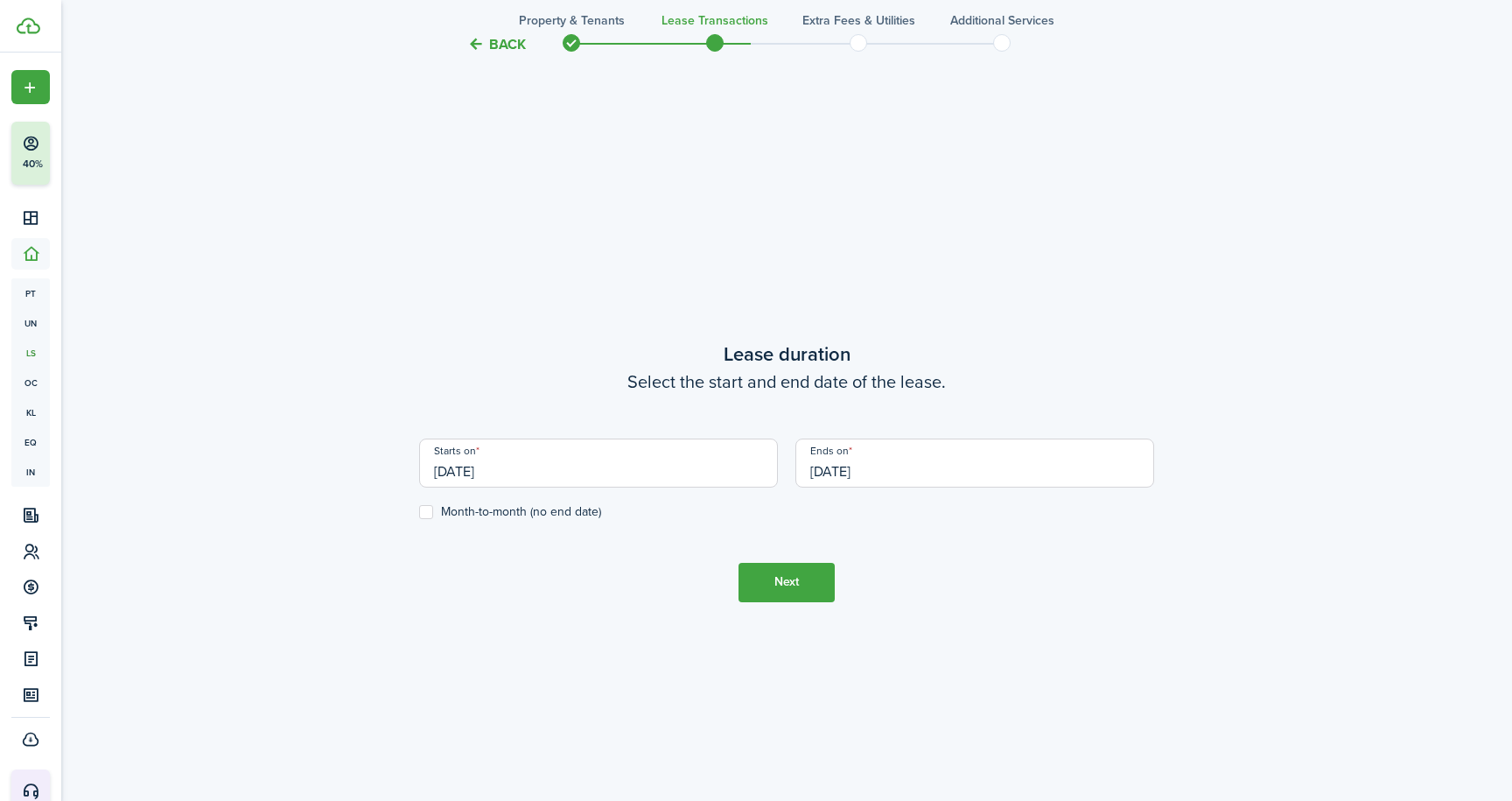
click at [425, 512] on label "Month-to-month (no end date)" at bounding box center [510, 511] width 182 height 14
click at [419, 512] on input "Month-to-month (no end date)" at bounding box center [418, 511] width 1 height 1
checkbox input "true"
click at [790, 588] on button "Next" at bounding box center [787, 582] width 97 height 39
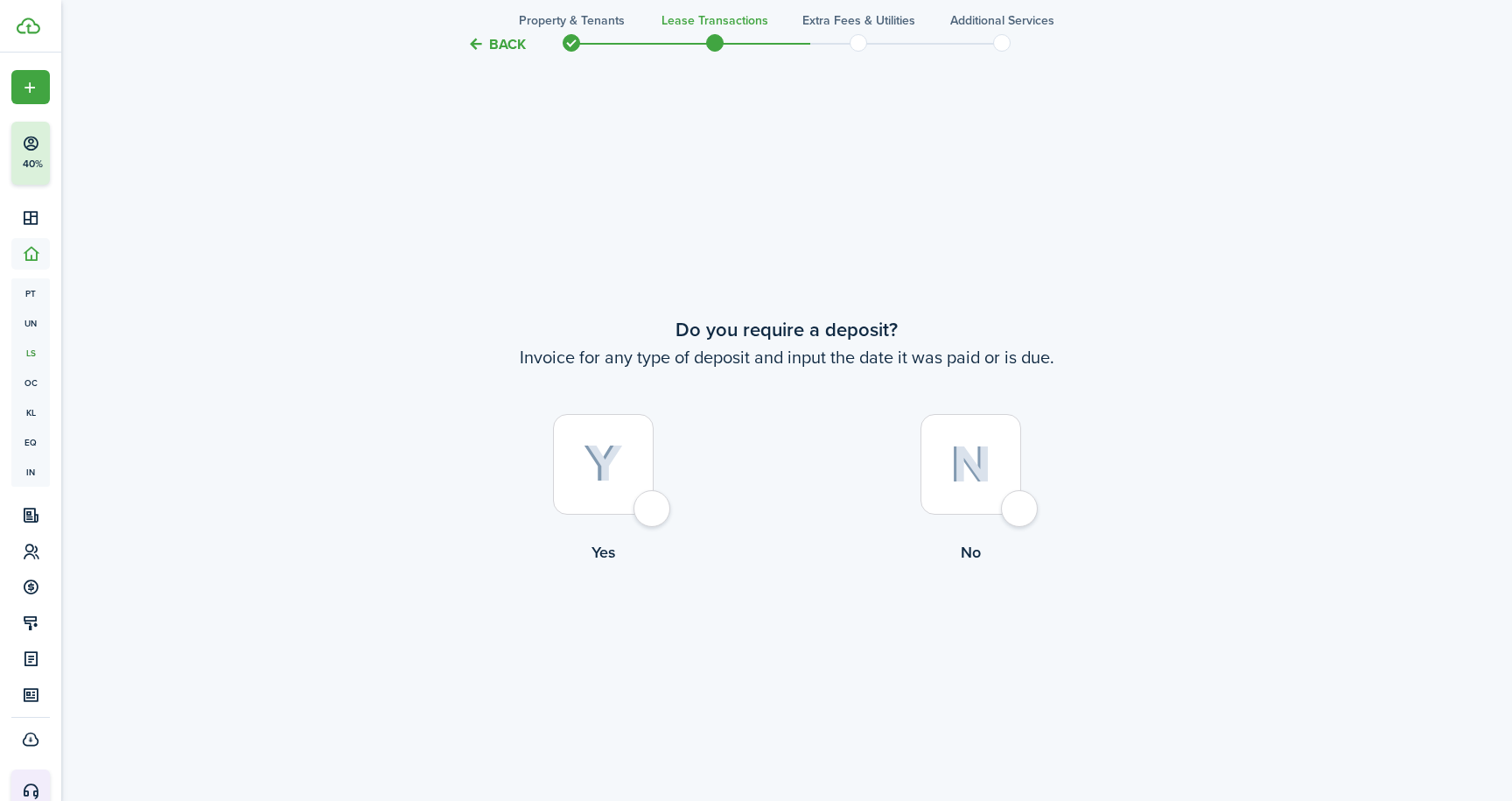
scroll to position [1484, 0]
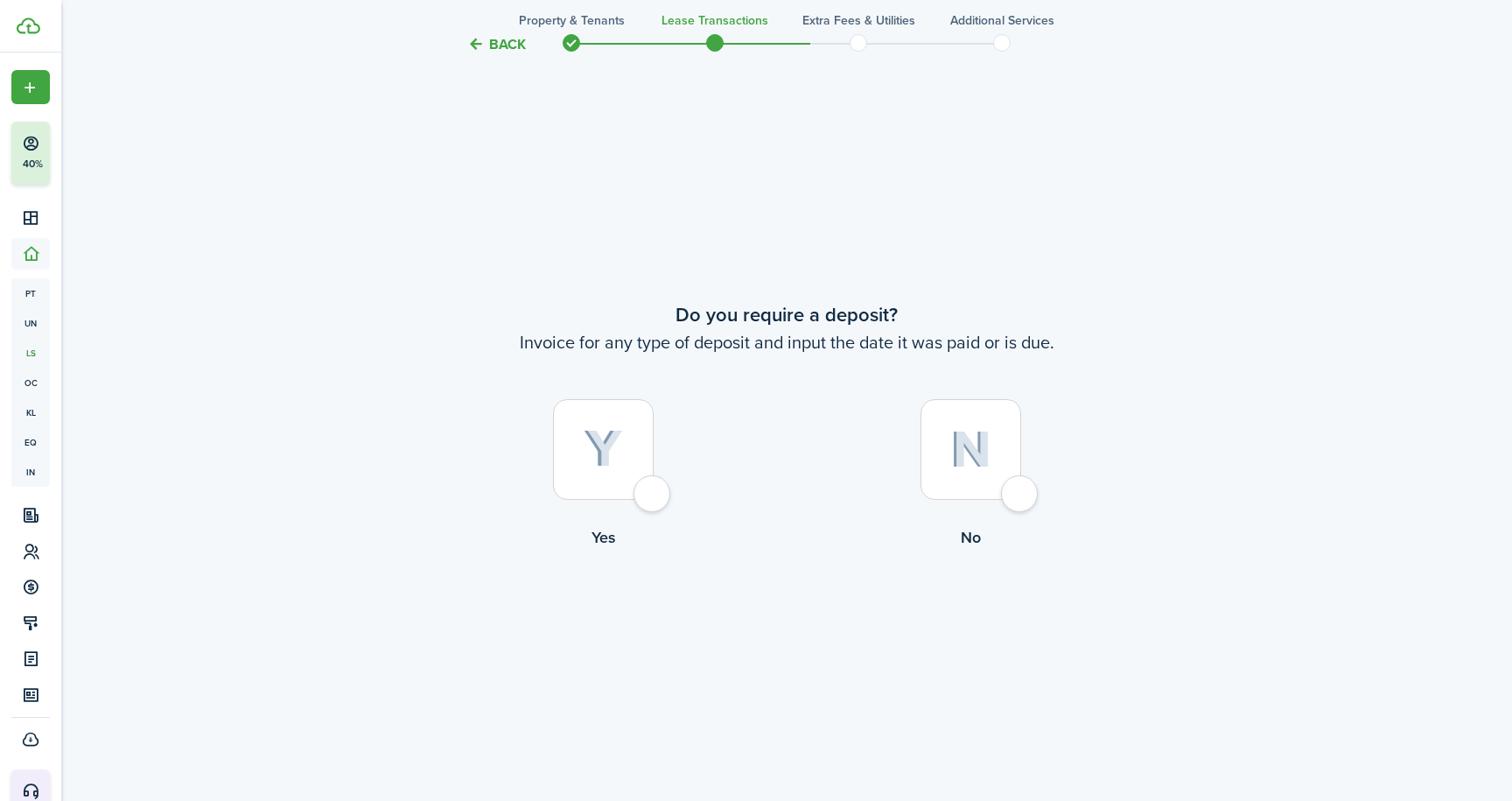
click at [1021, 499] on div at bounding box center [970, 449] width 100 height 100
radio input "true"
click at [798, 638] on button "Continue" at bounding box center [787, 621] width 97 height 39
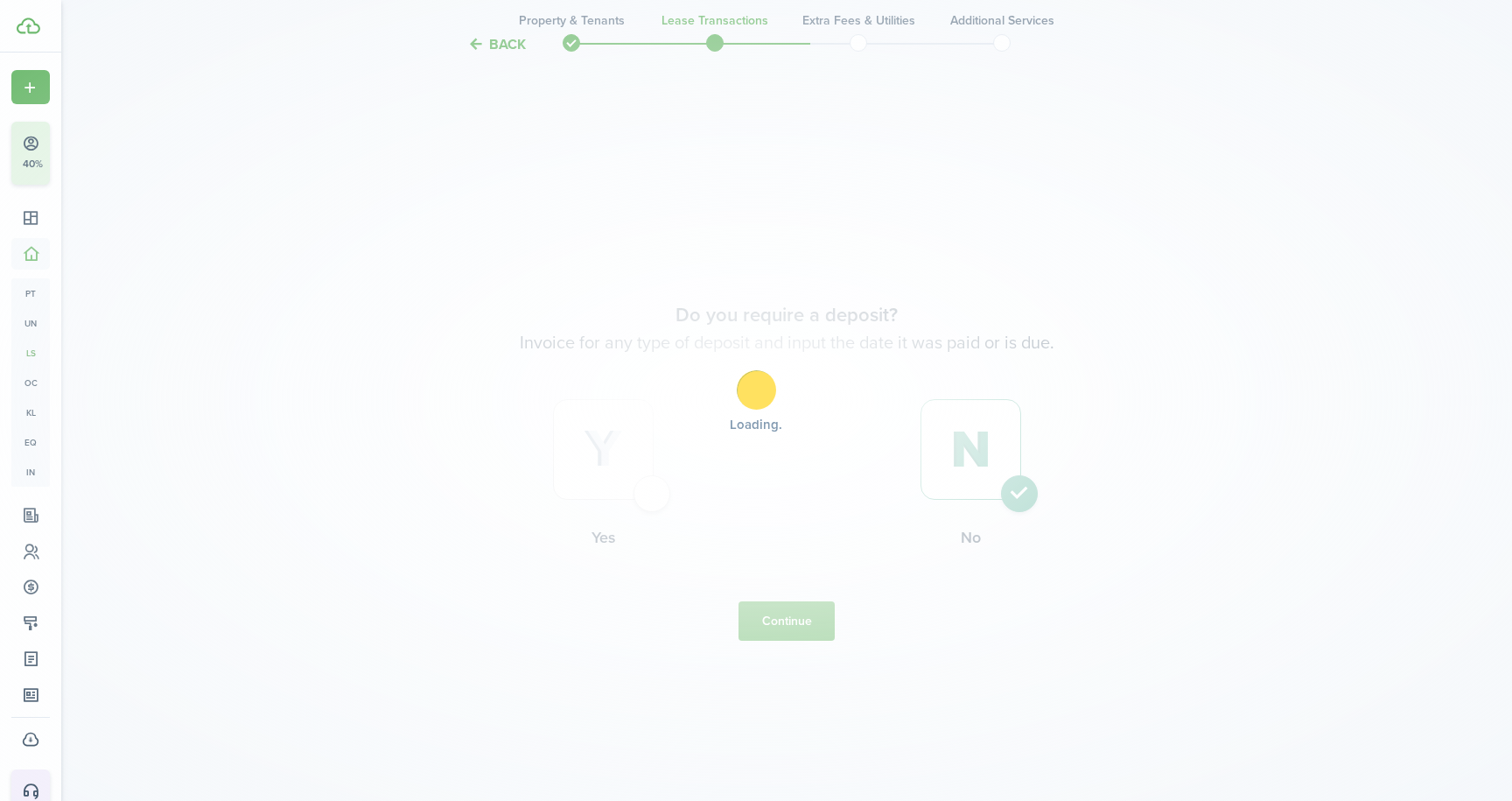
scroll to position [0, 0]
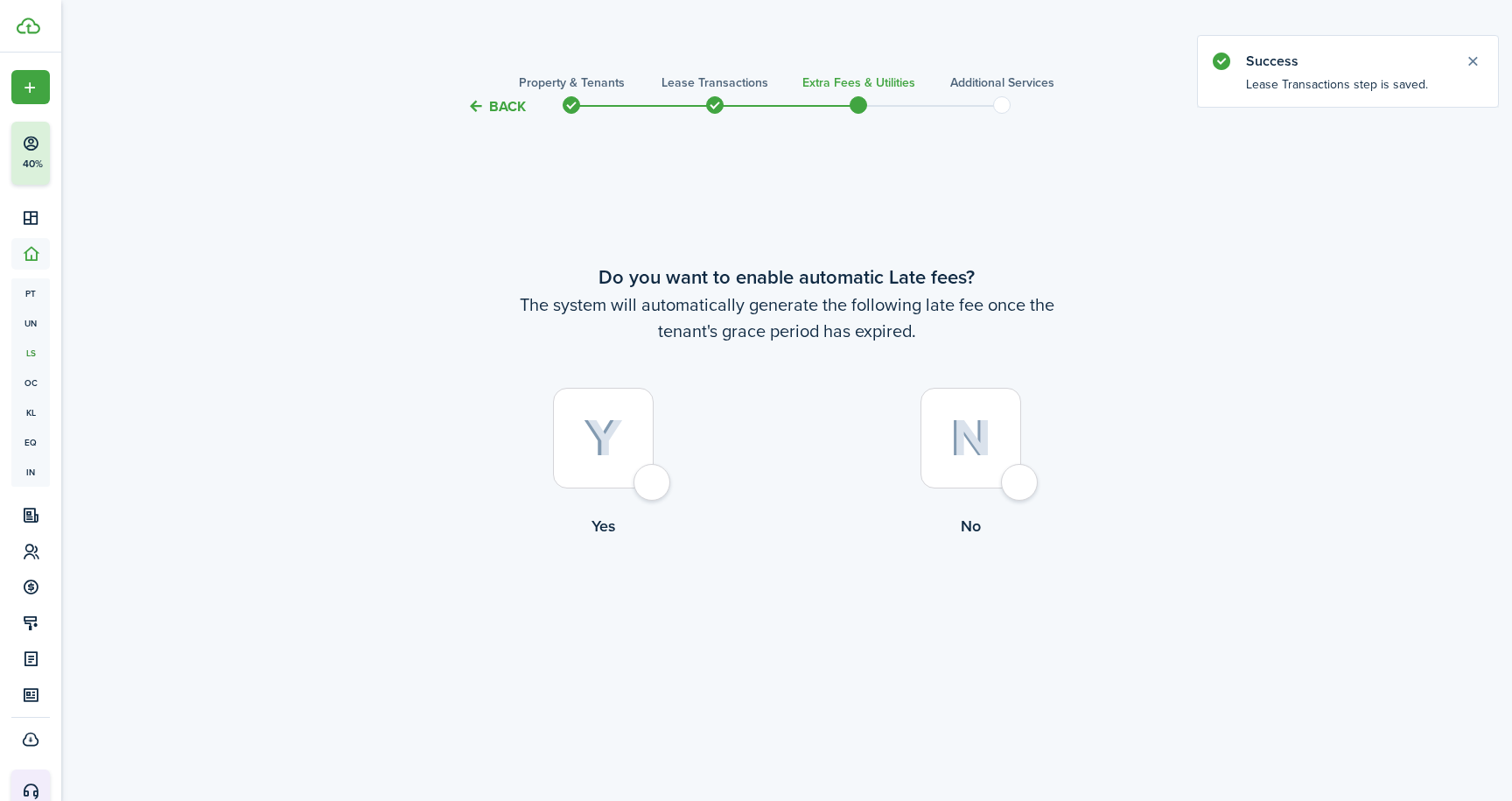
click at [1015, 488] on div at bounding box center [970, 437] width 100 height 100
radio input "true"
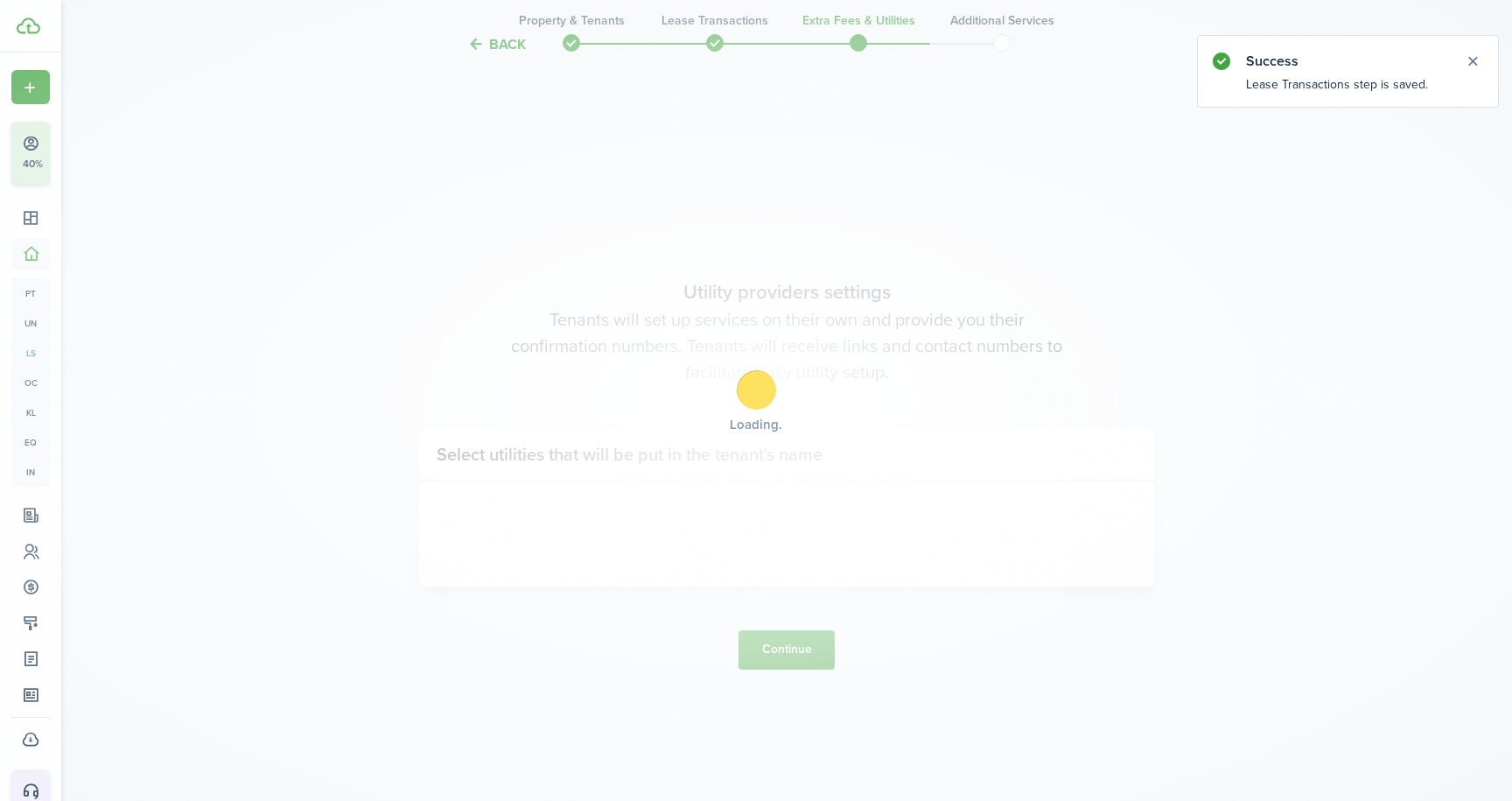
scroll to position [683, 0]
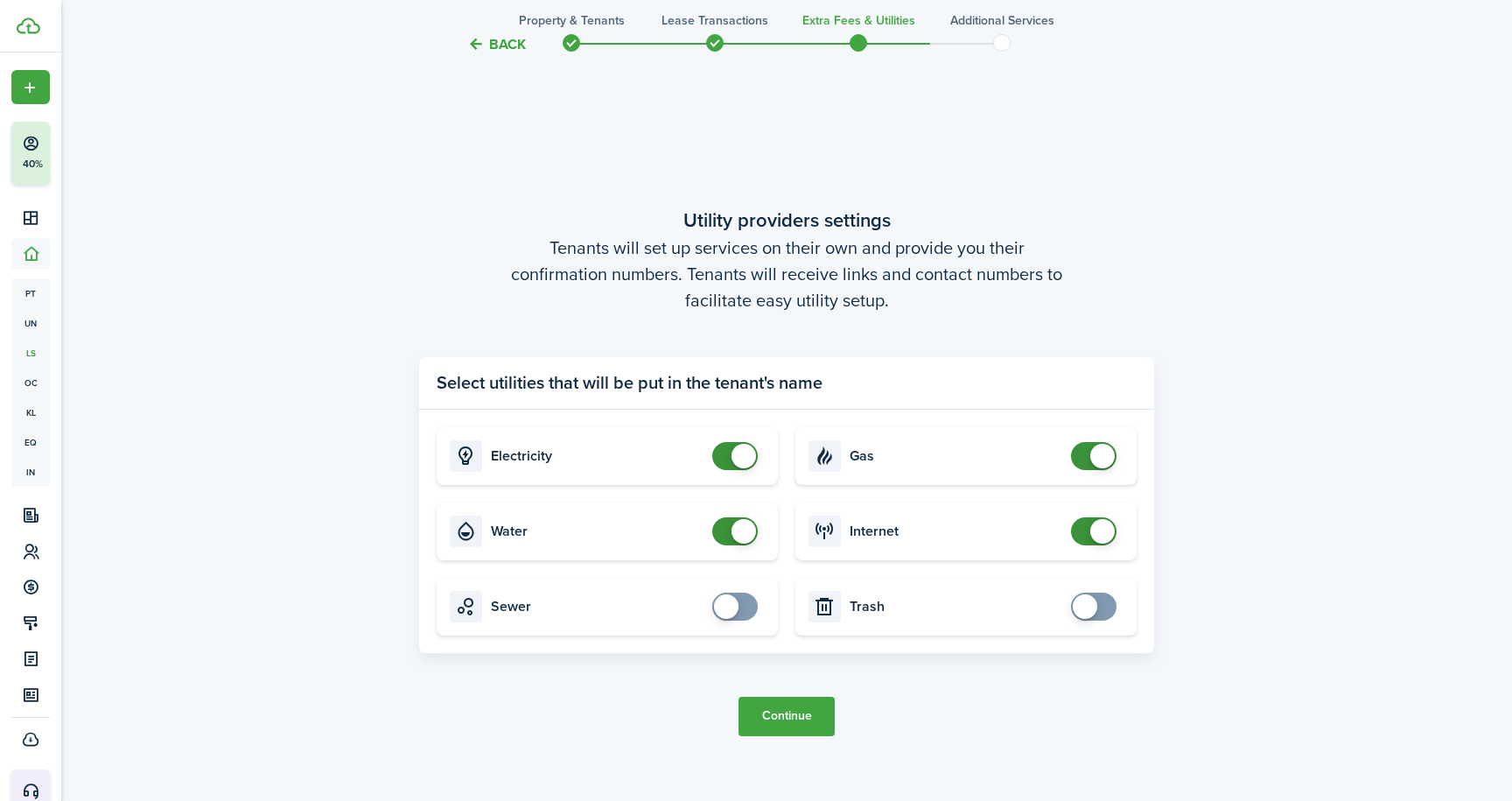
click at [1096, 534] on span at bounding box center [1102, 531] width 25 height 25
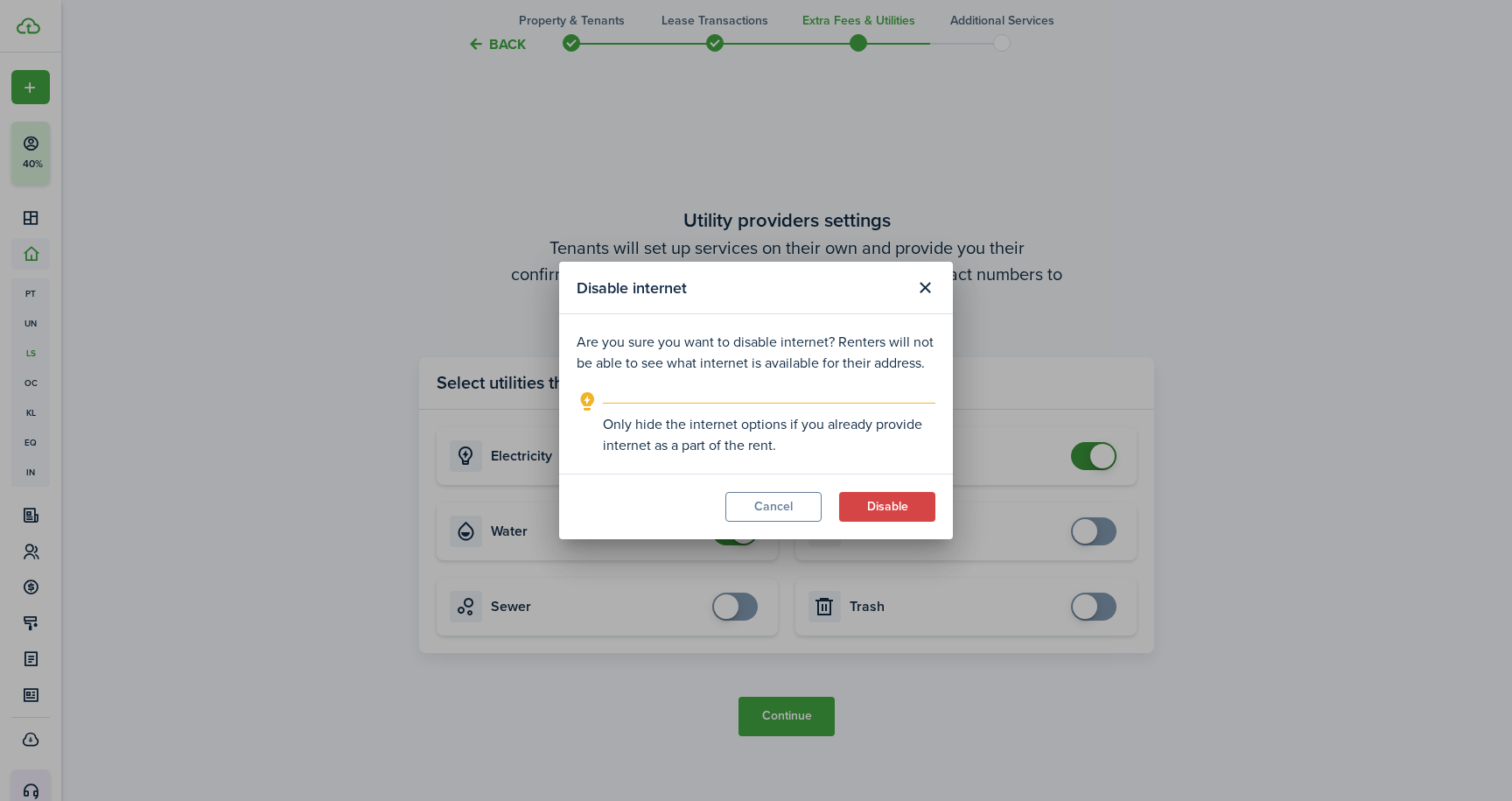
click at [764, 513] on button "Cancel" at bounding box center [773, 507] width 97 height 30
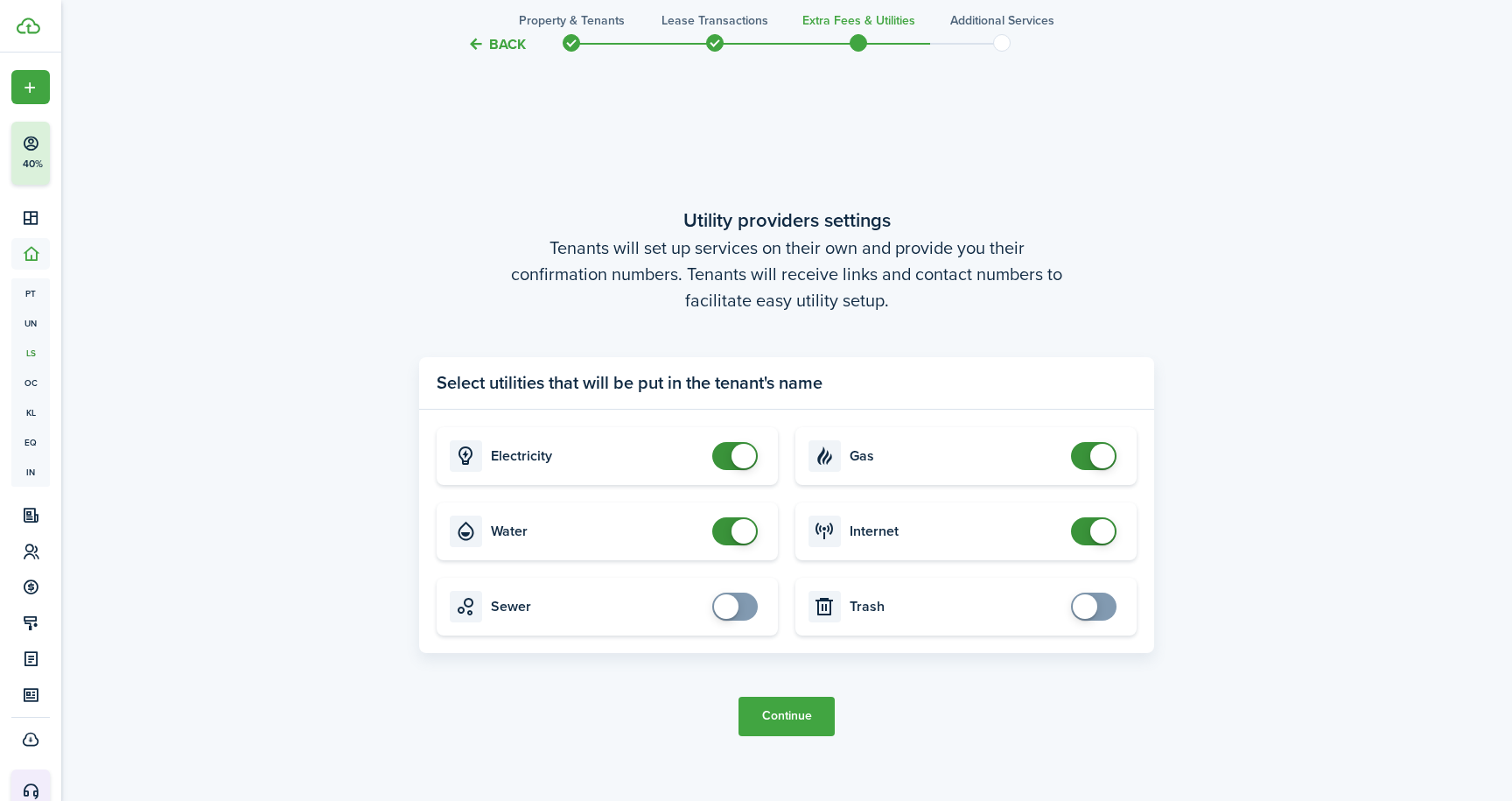
checkbox input "false"
click at [1101, 536] on span at bounding box center [1102, 531] width 25 height 25
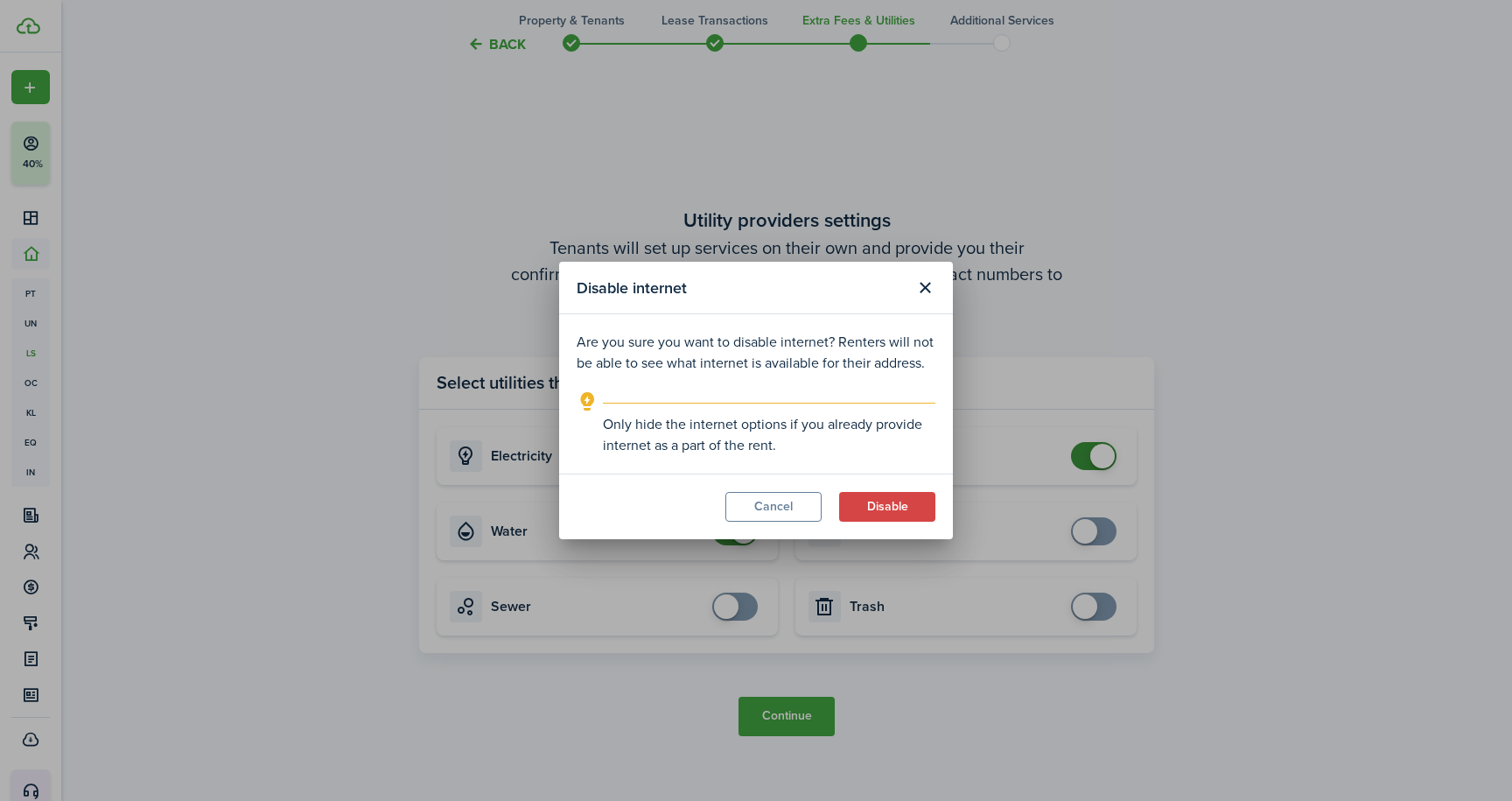
click at [869, 501] on button "Disable" at bounding box center [887, 507] width 97 height 30
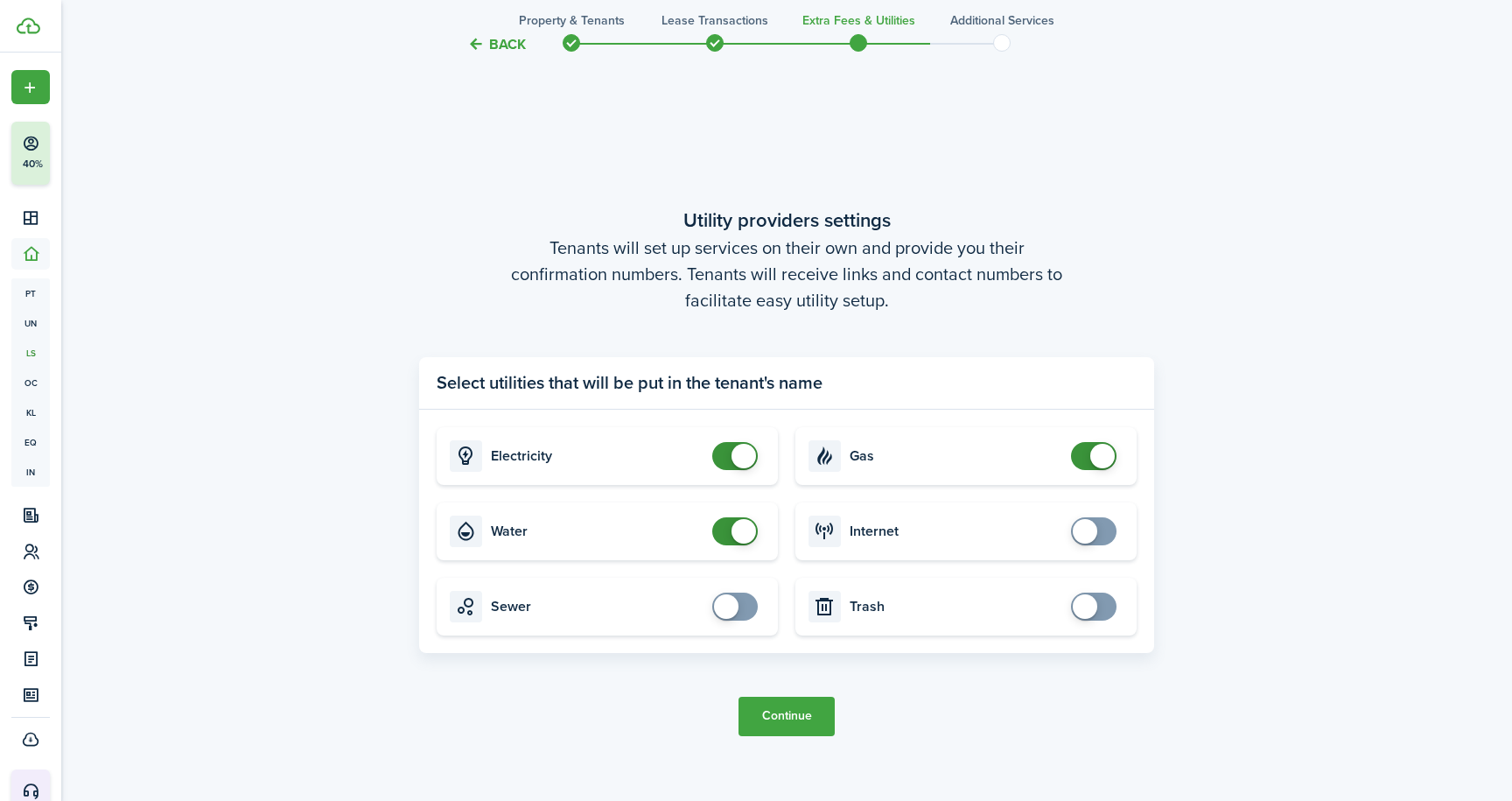
checkbox input "false"
click at [741, 537] on span at bounding box center [743, 531] width 25 height 25
checkbox input "false"
click at [742, 451] on span at bounding box center [743, 456] width 25 height 25
checkbox input "false"
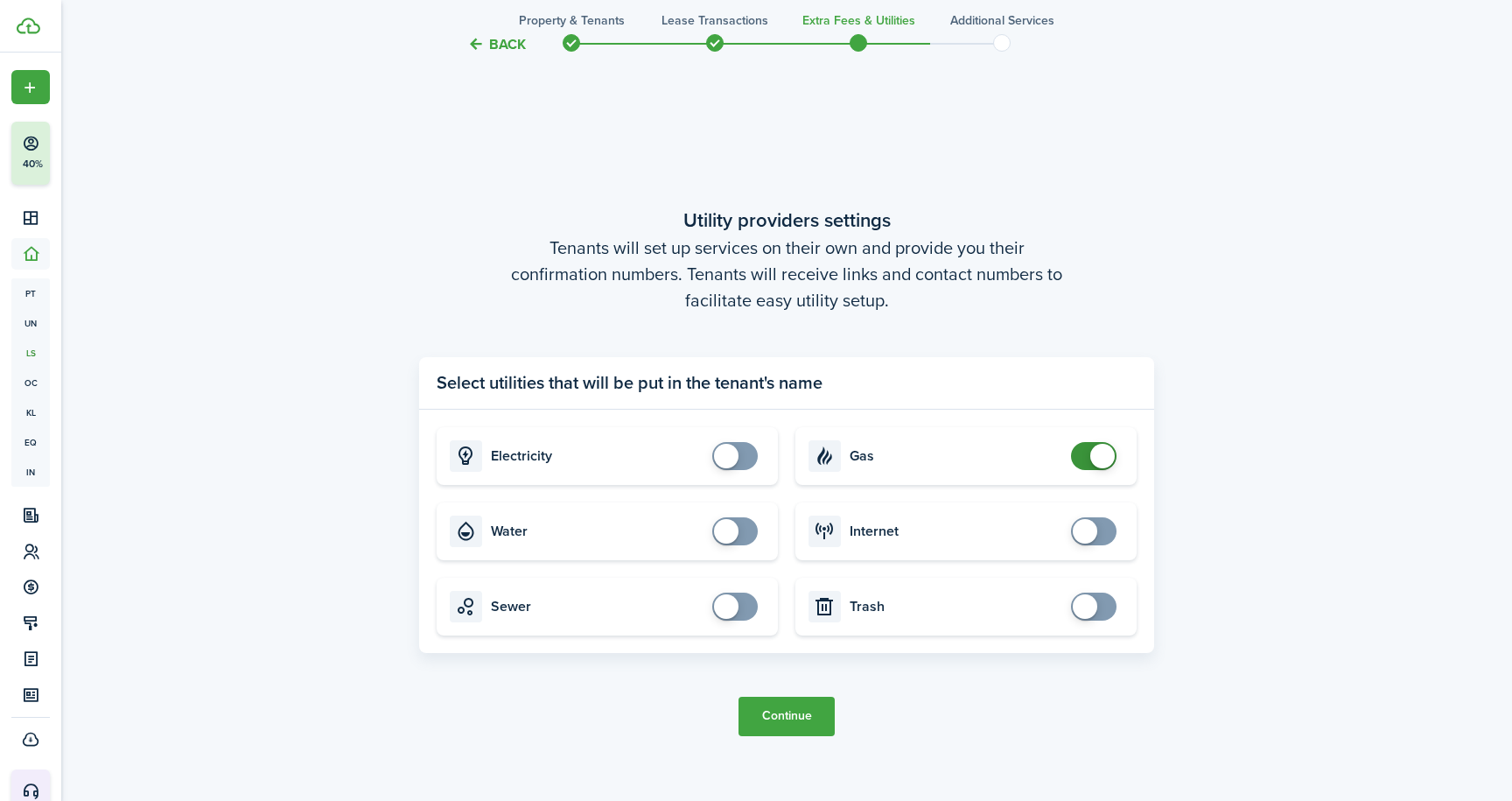
click at [1101, 454] on span at bounding box center [1102, 456] width 25 height 25
click at [788, 720] on button "Continue" at bounding box center [787, 716] width 97 height 39
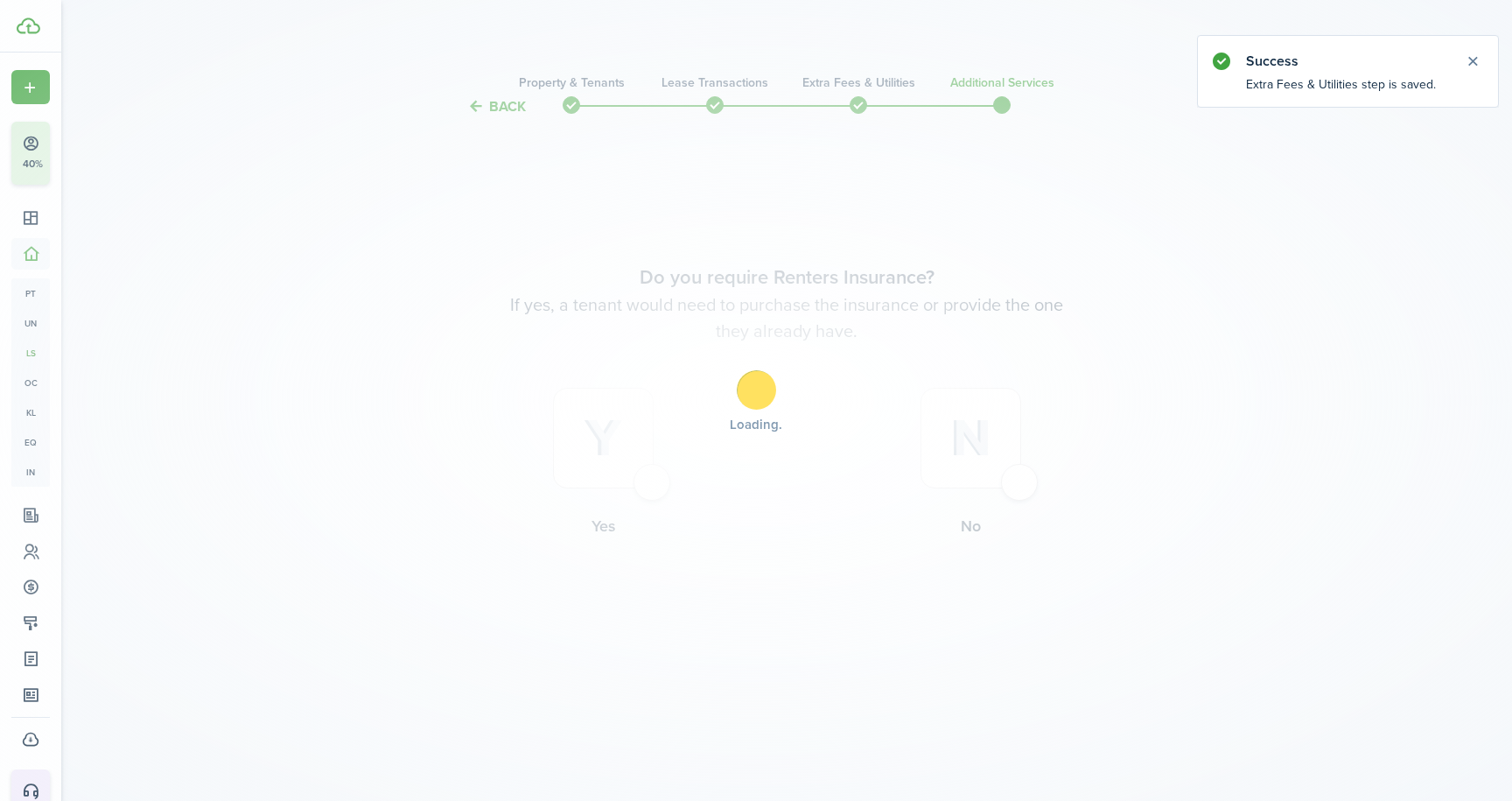
scroll to position [0, 0]
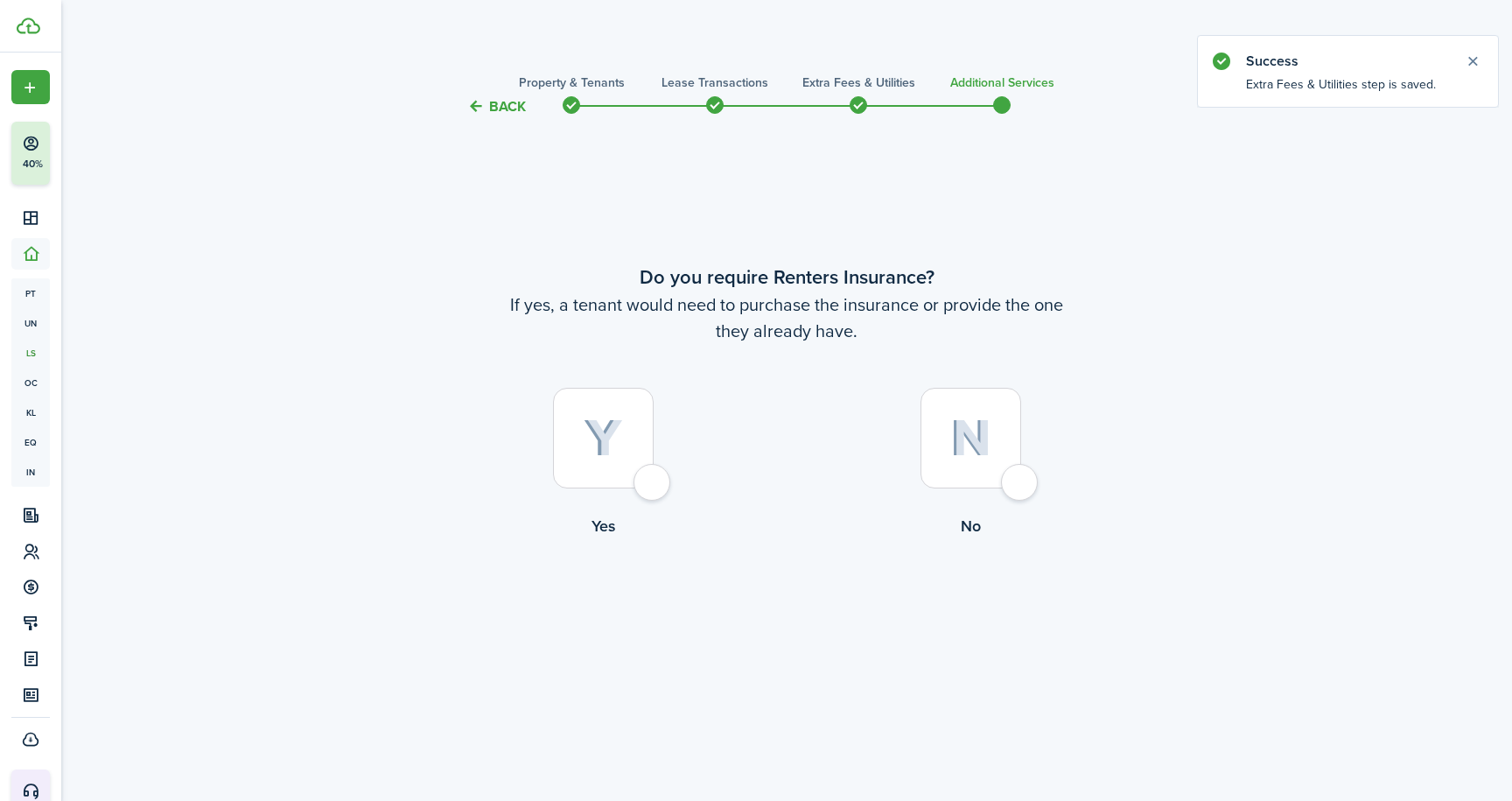
click at [1017, 484] on div at bounding box center [970, 437] width 100 height 100
radio input "true"
click at [806, 610] on button "Complete move in" at bounding box center [786, 610] width 128 height 39
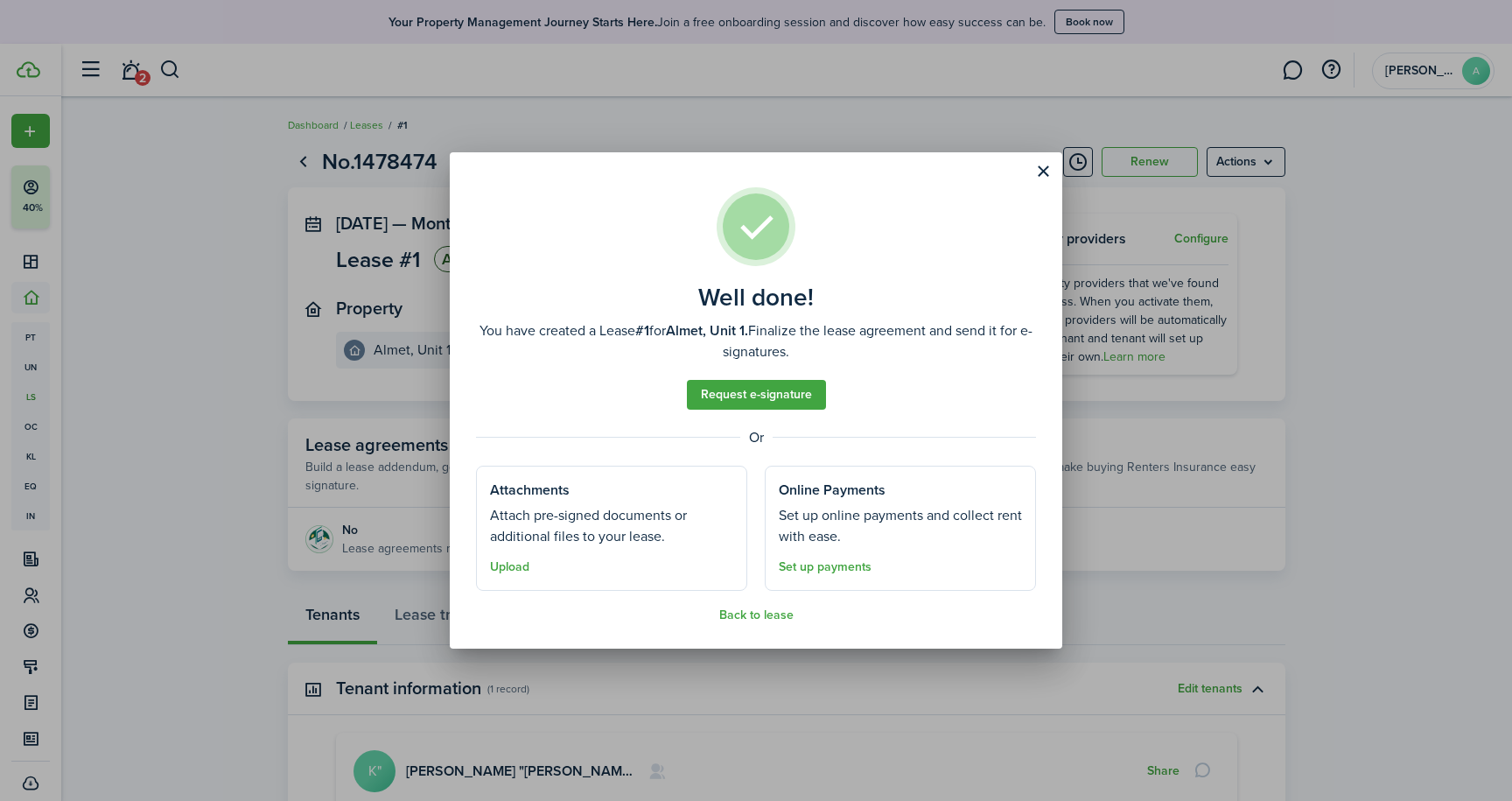
click at [777, 614] on button "Back to lease" at bounding box center [757, 615] width 75 height 14
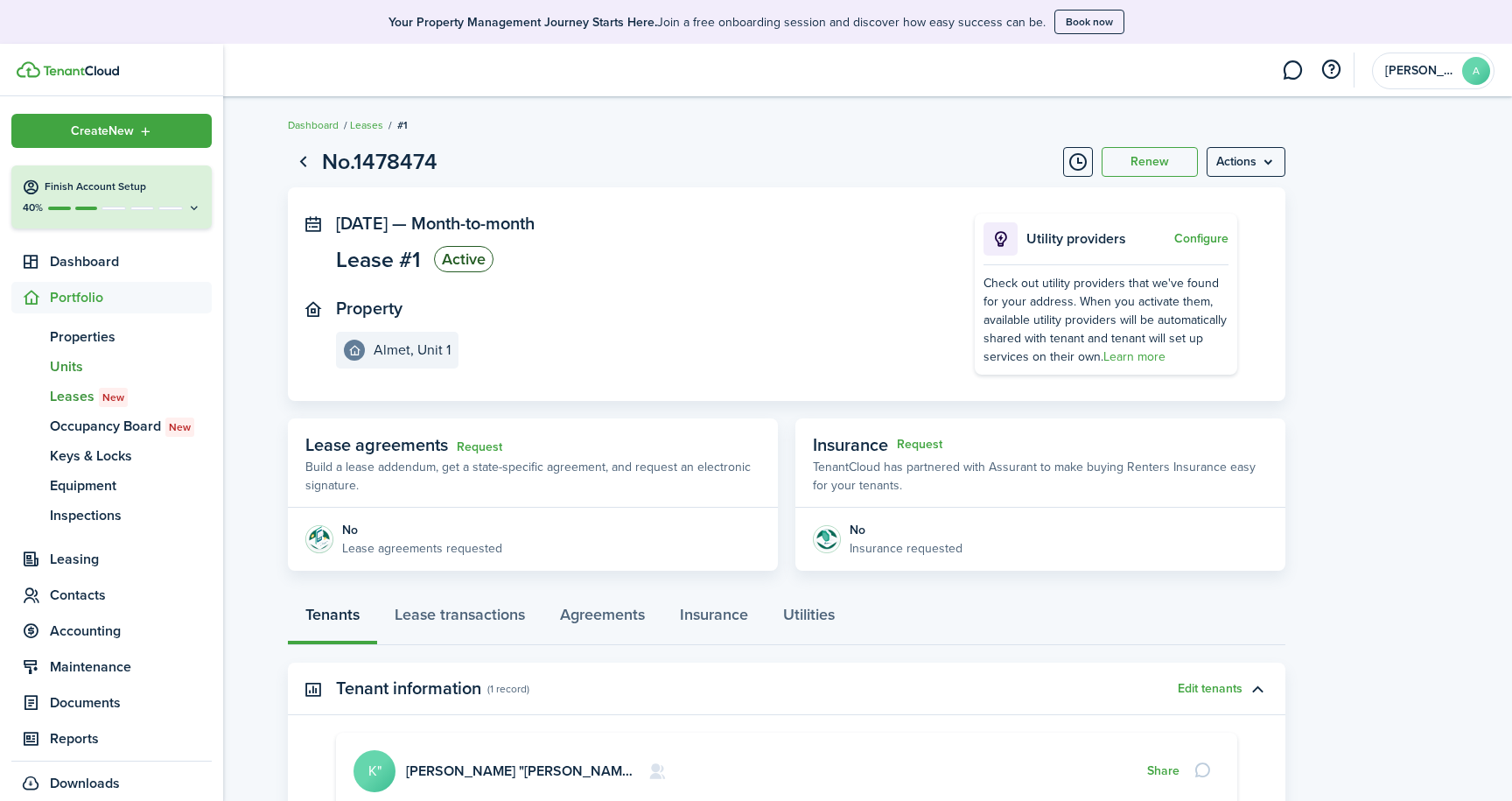
click at [60, 366] on span "Units" at bounding box center [131, 366] width 162 height 21
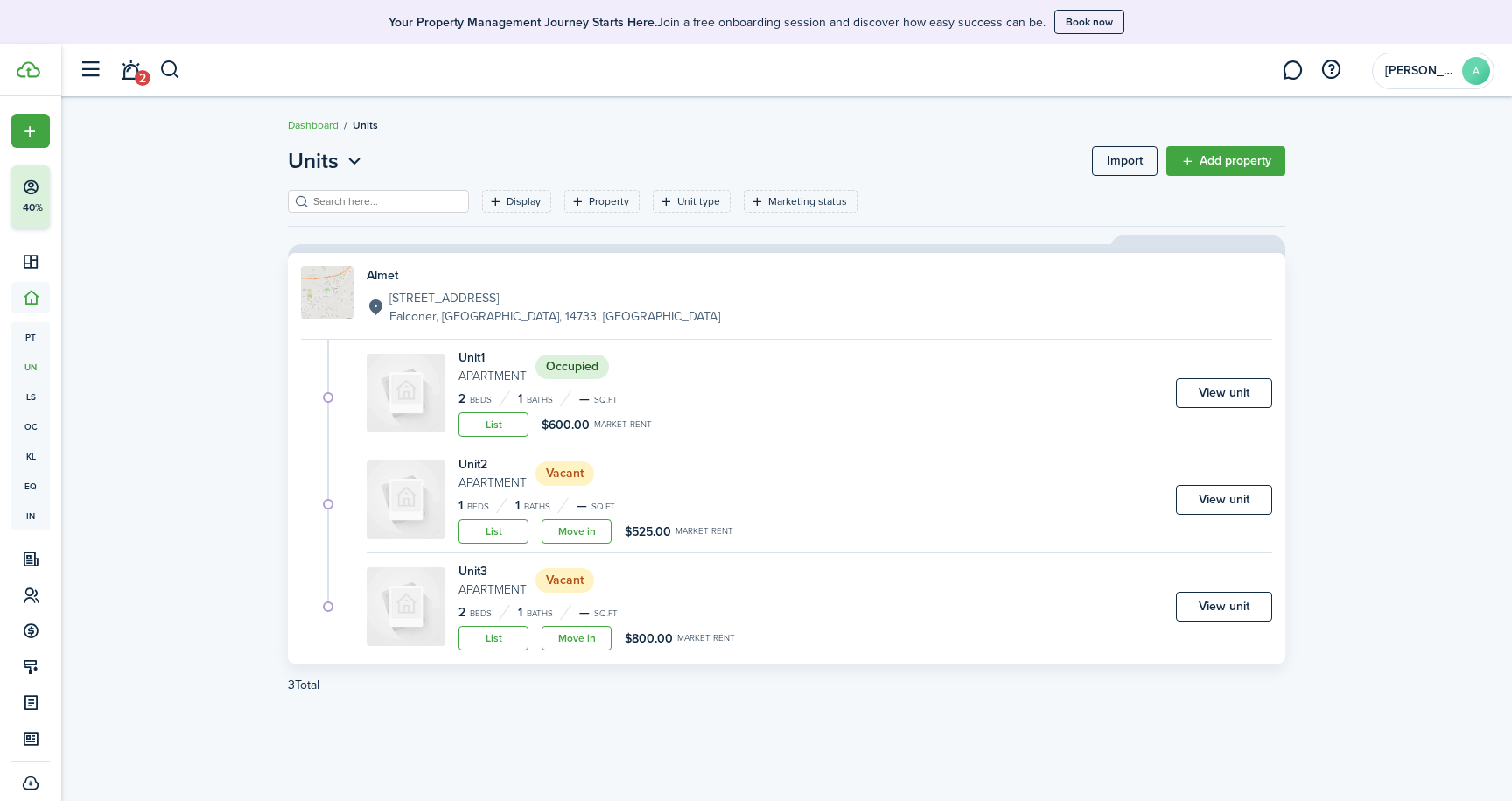
click at [585, 534] on link "Move in" at bounding box center [577, 531] width 70 height 25
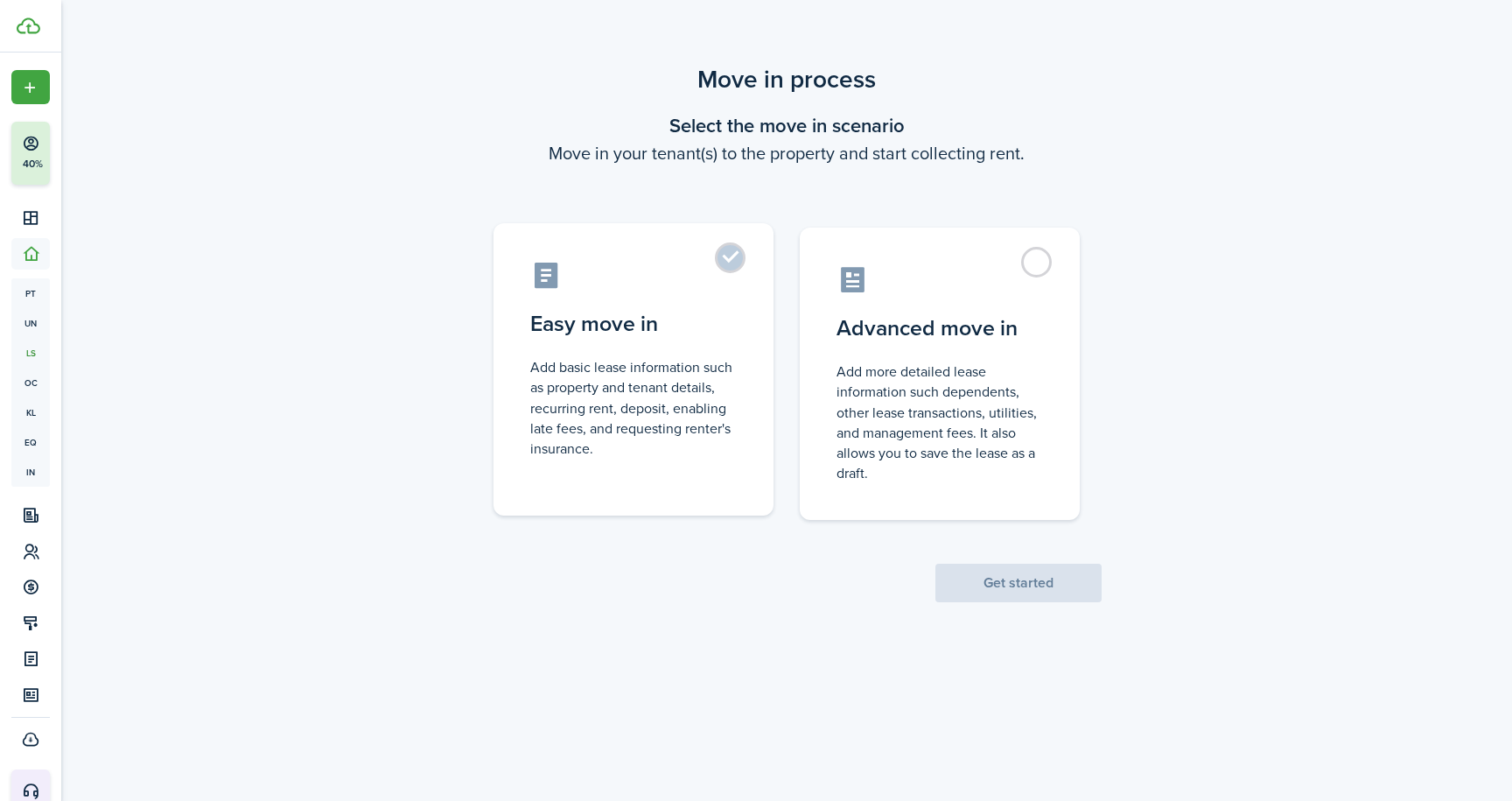
click at [738, 256] on label "Easy move in Add basic lease information such as property and tenant details, r…" at bounding box center [633, 369] width 280 height 293
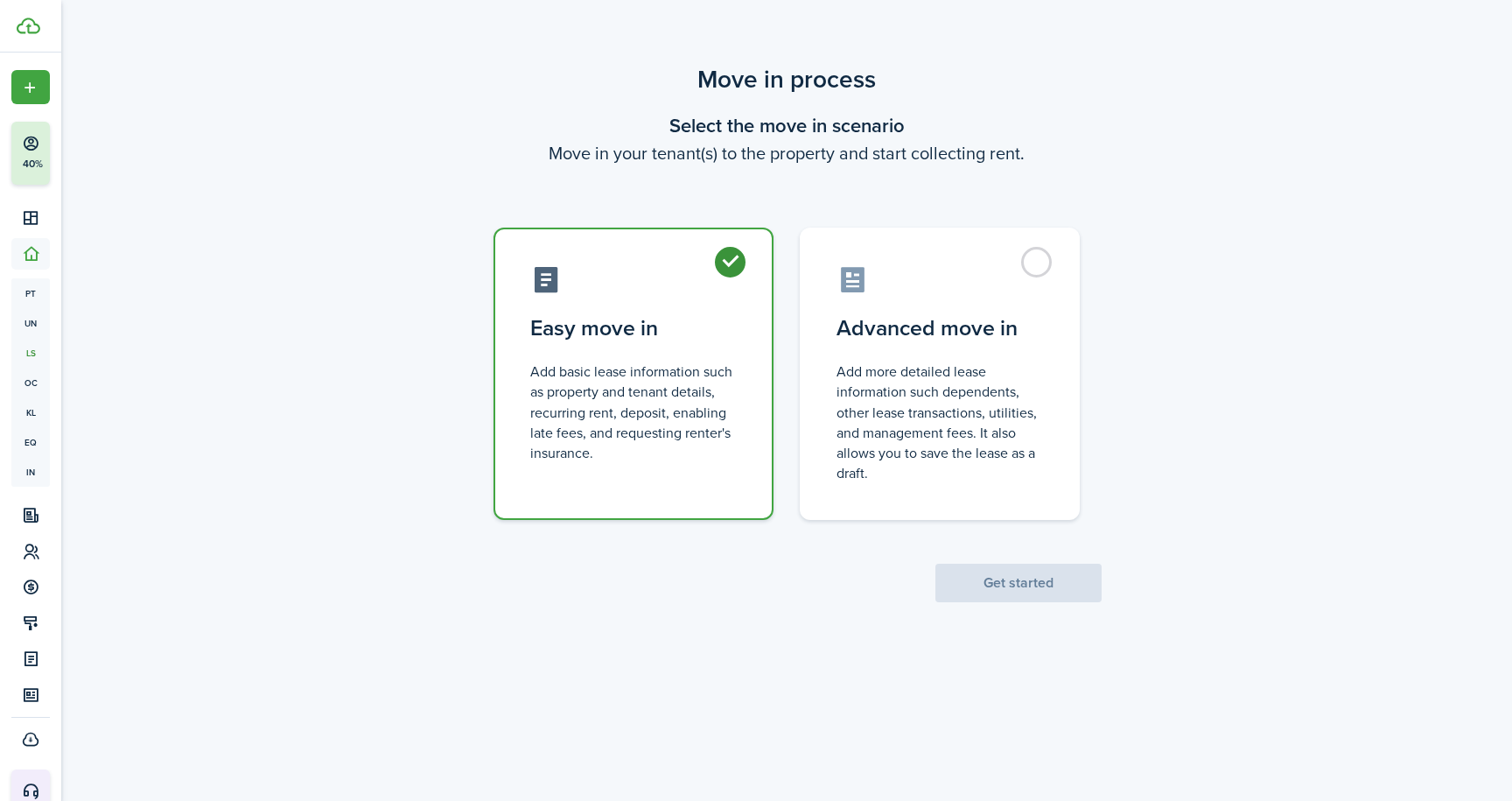
radio input "true"
click at [1050, 583] on button "Get started" at bounding box center [1018, 583] width 166 height 38
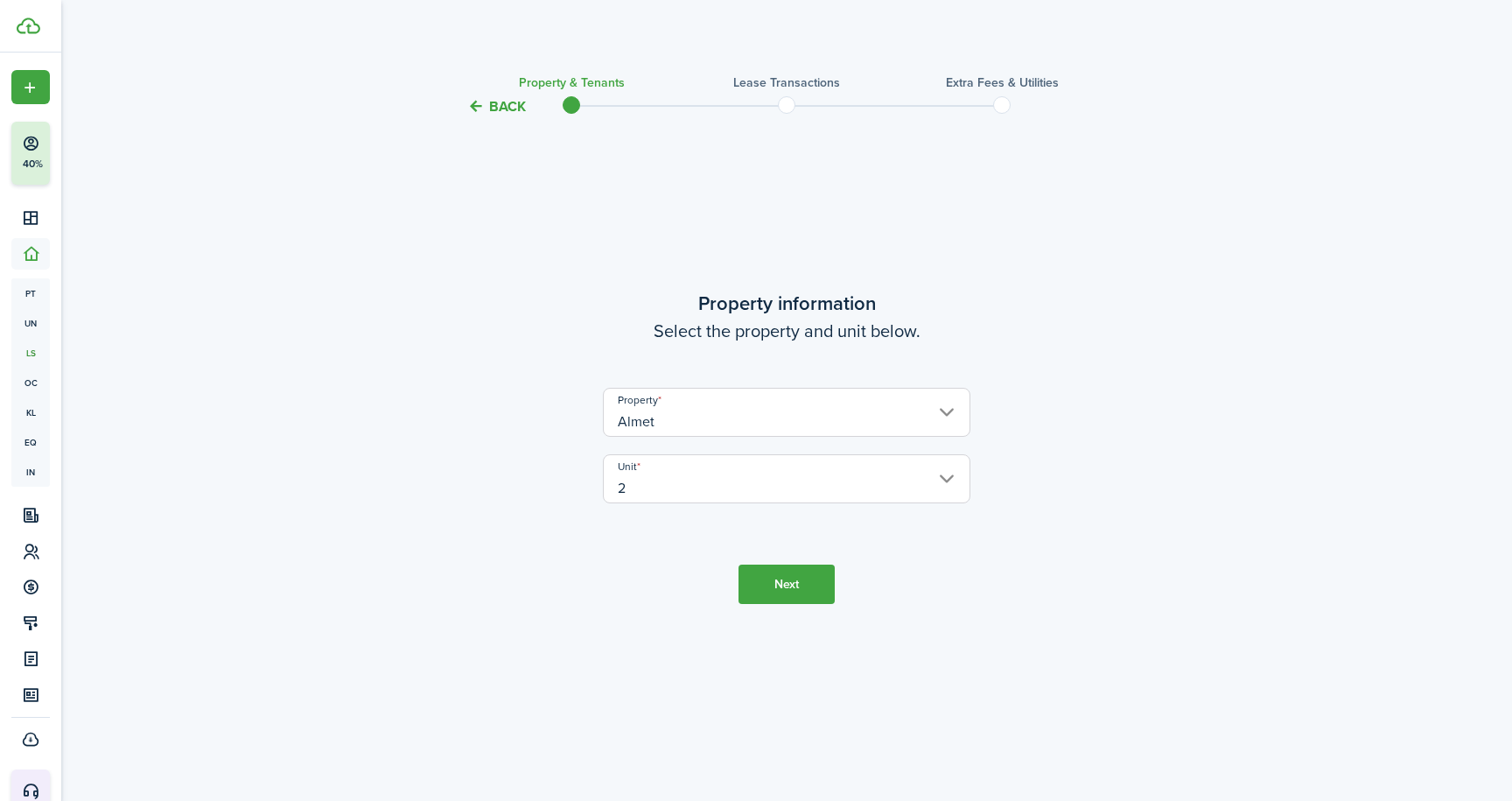
click at [760, 583] on button "Next" at bounding box center [787, 584] width 97 height 39
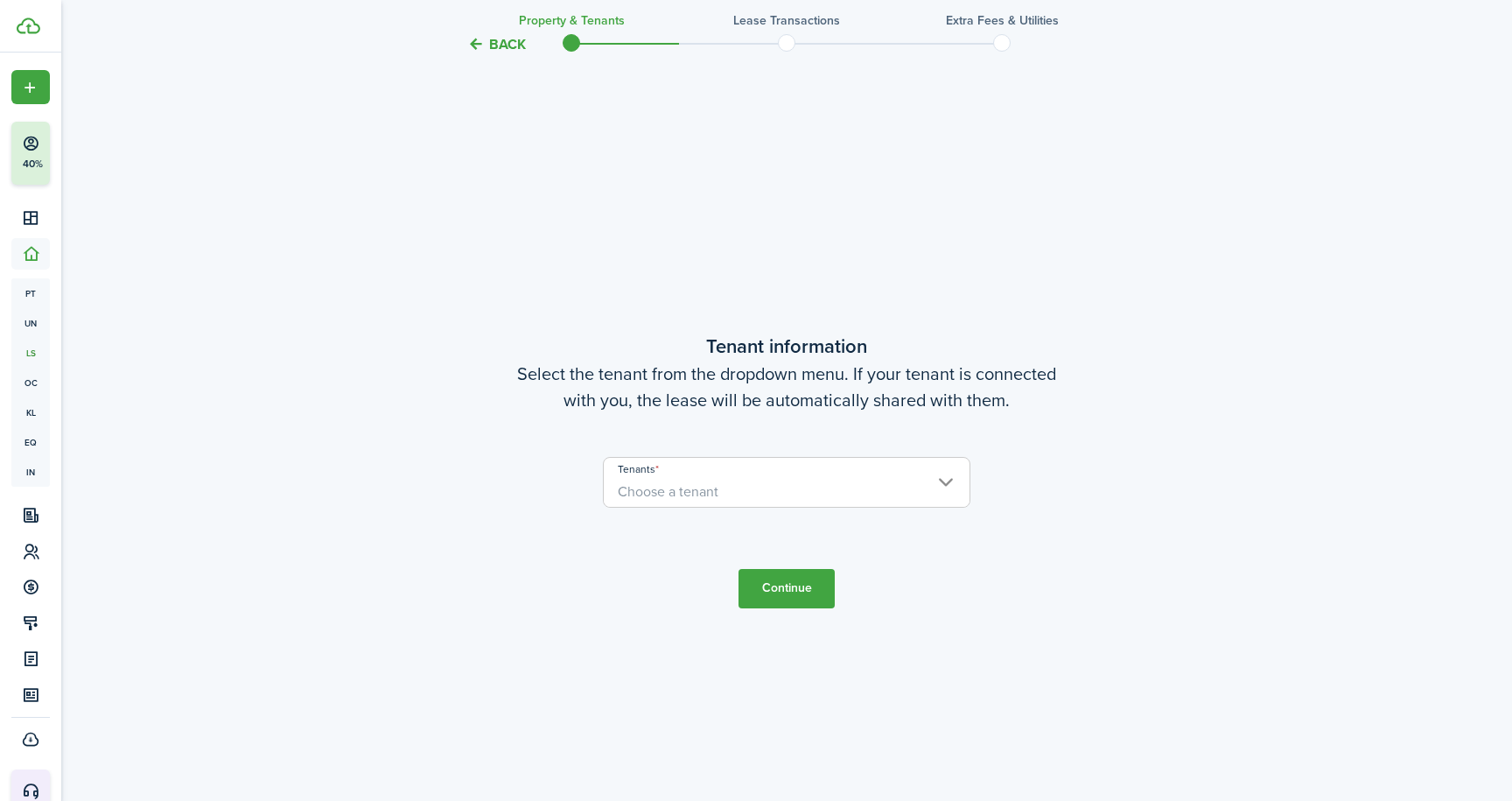
scroll to position [683, 0]
click at [947, 479] on span "Choose a tenant" at bounding box center [786, 492] width 365 height 30
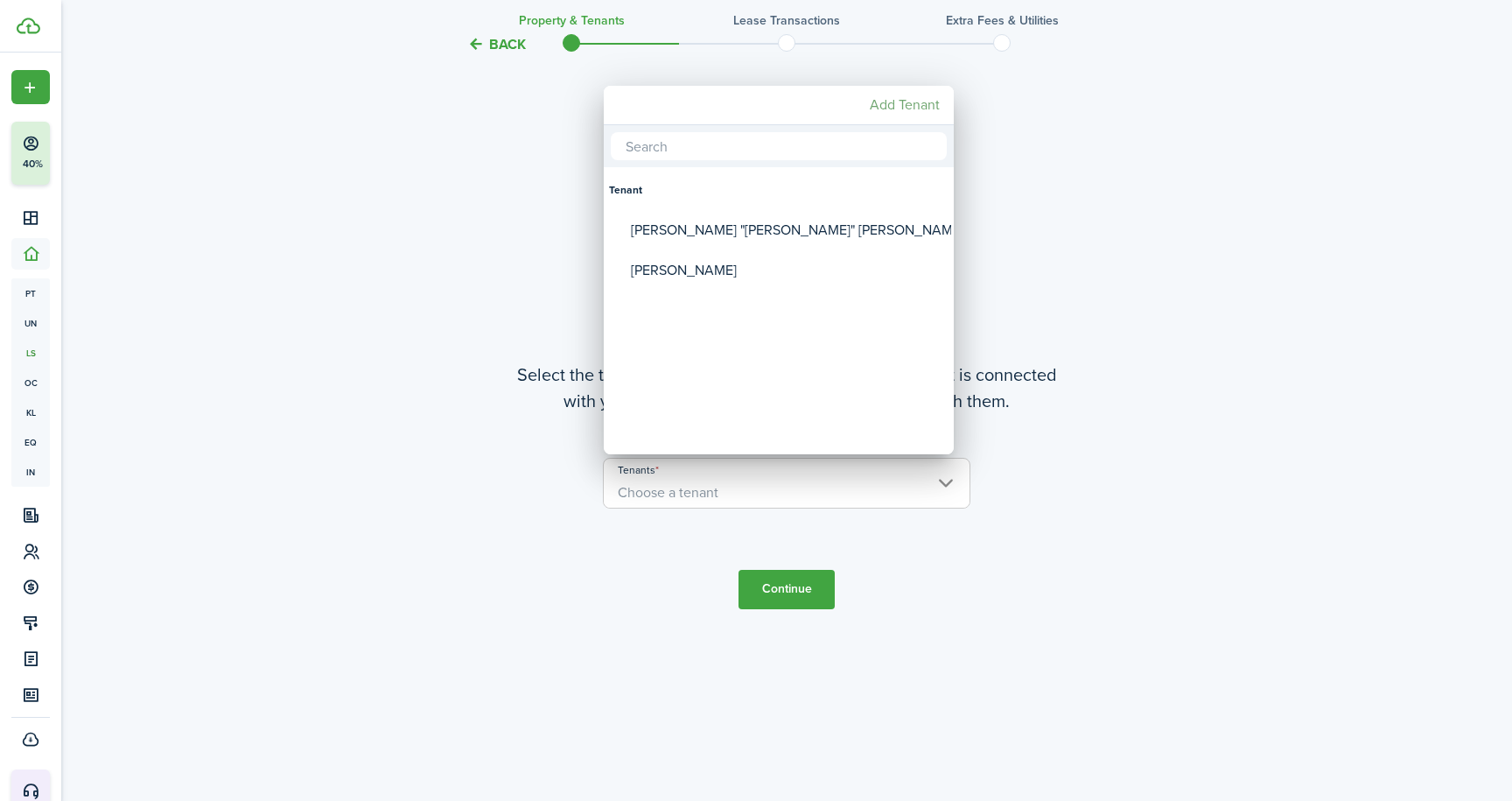
click at [884, 104] on mbsc-button "Add Tenant" at bounding box center [904, 105] width 84 height 32
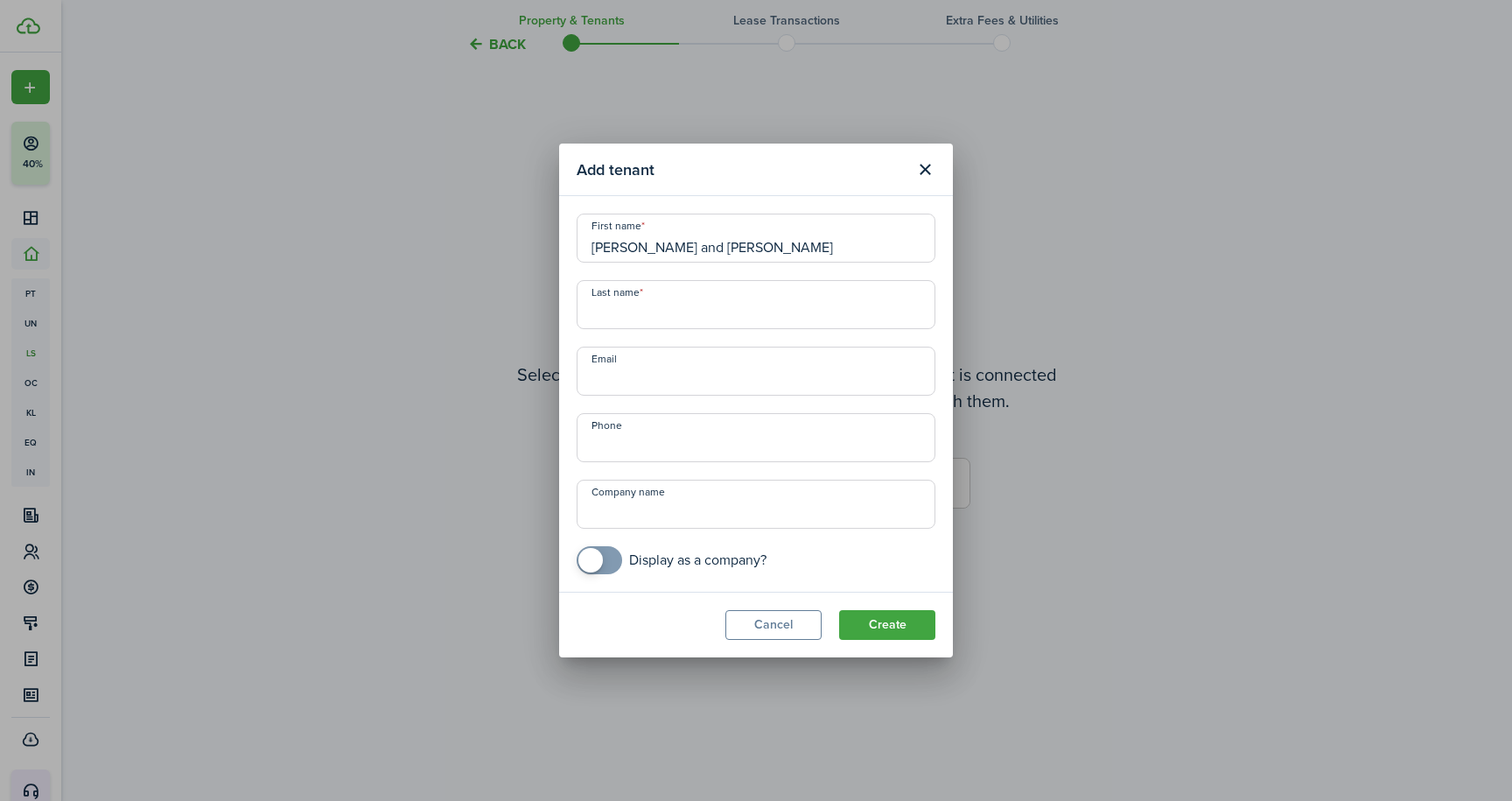
type input "[PERSON_NAME] and [PERSON_NAME]"
type input "[PERSON_NAME]"
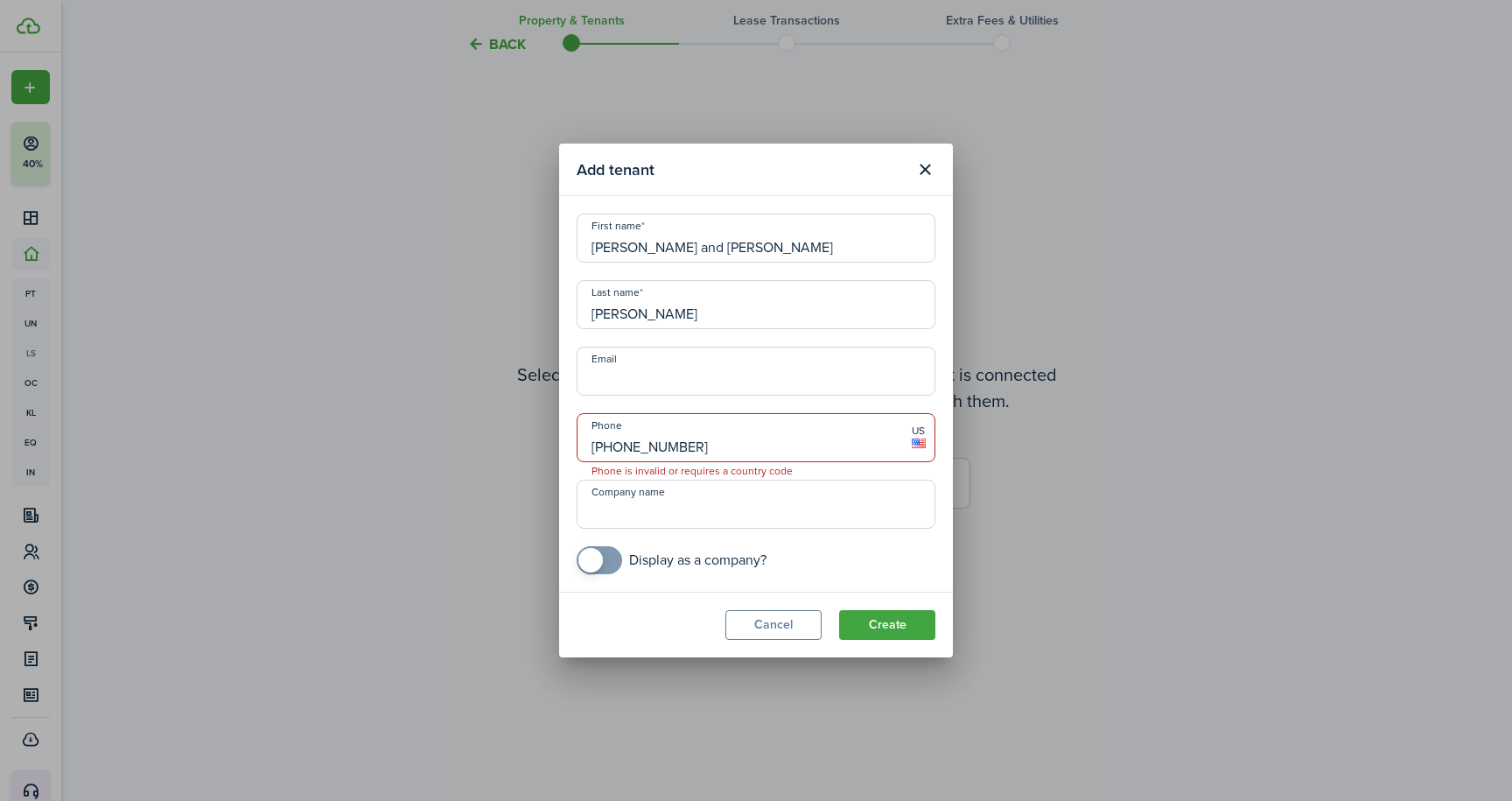
type input "[PHONE_NUMBER]"
click at [895, 632] on button "Create" at bounding box center [887, 624] width 97 height 30
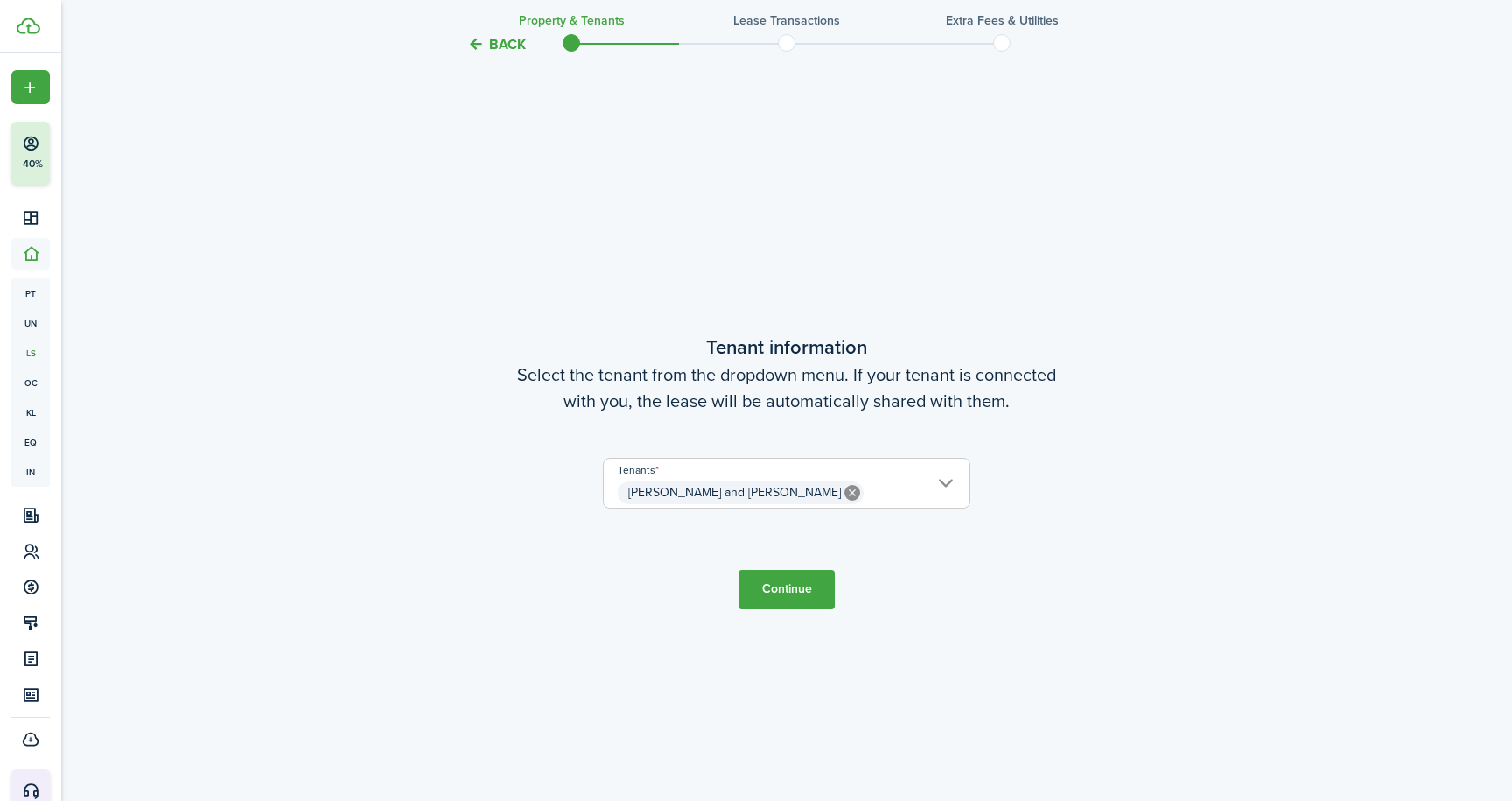
click at [794, 590] on button "Continue" at bounding box center [787, 589] width 97 height 39
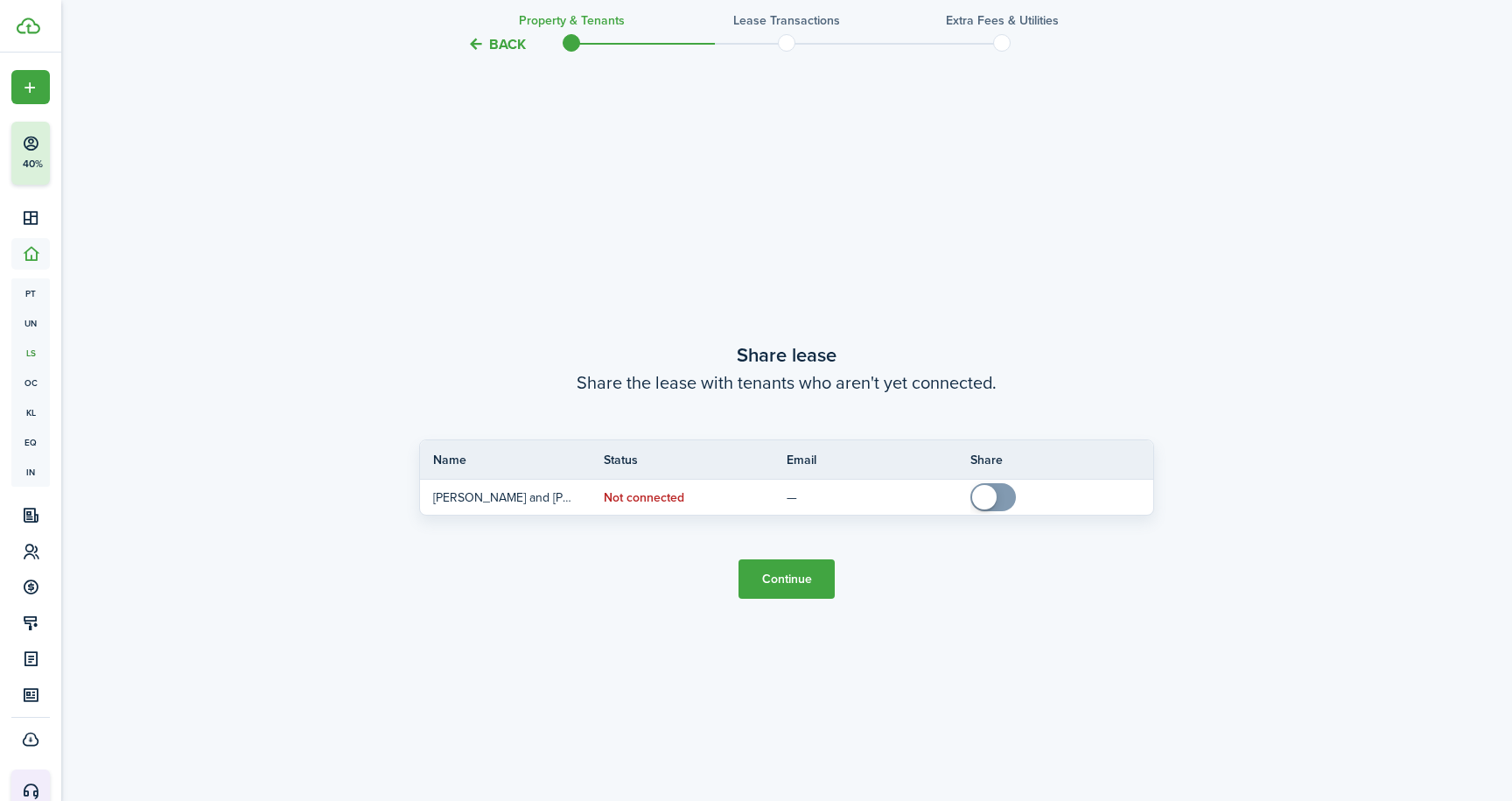
scroll to position [1484, 0]
click at [794, 590] on button "Continue" at bounding box center [787, 580] width 97 height 39
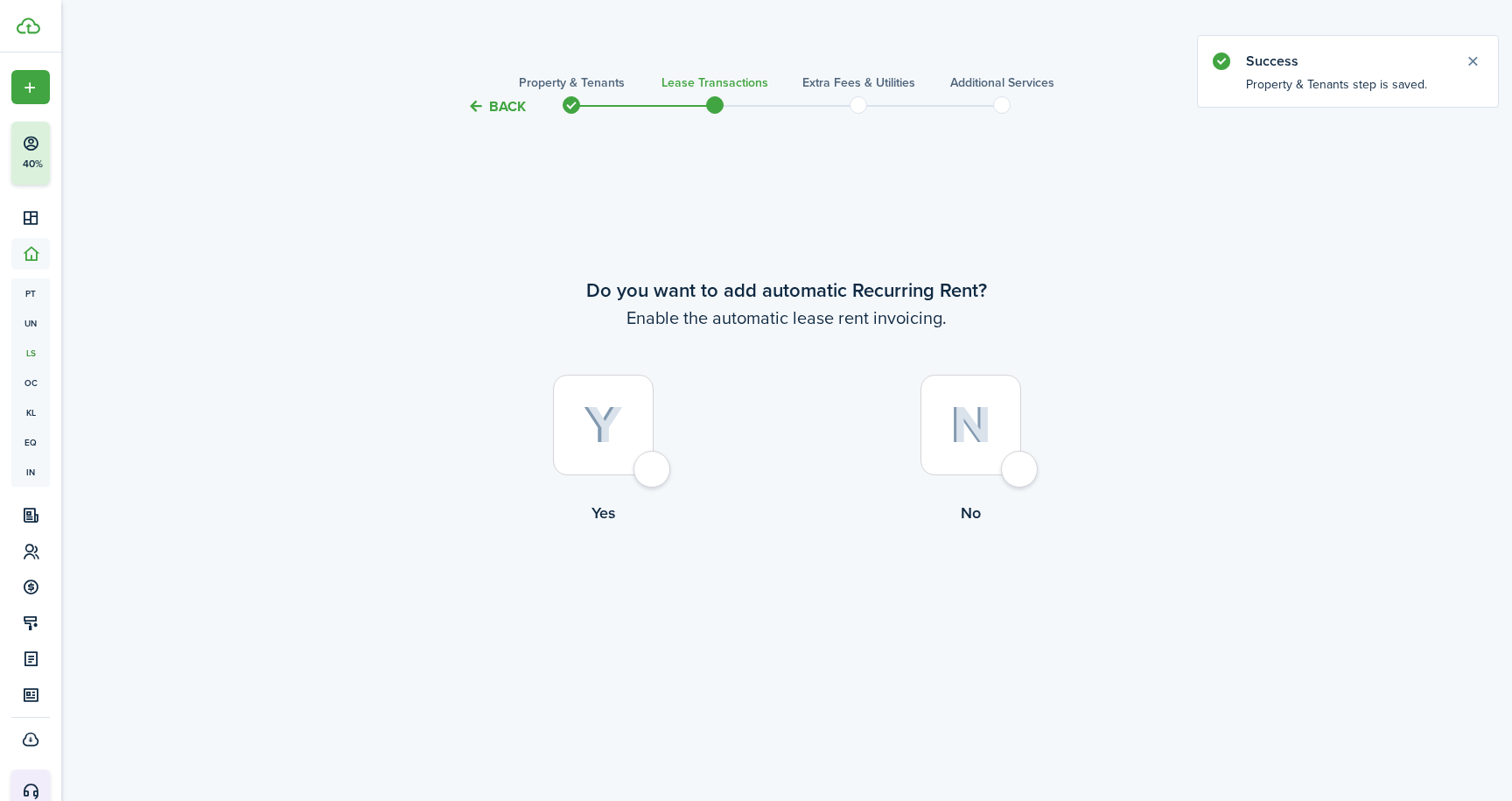
click at [1021, 472] on div at bounding box center [970, 425] width 100 height 100
radio input "true"
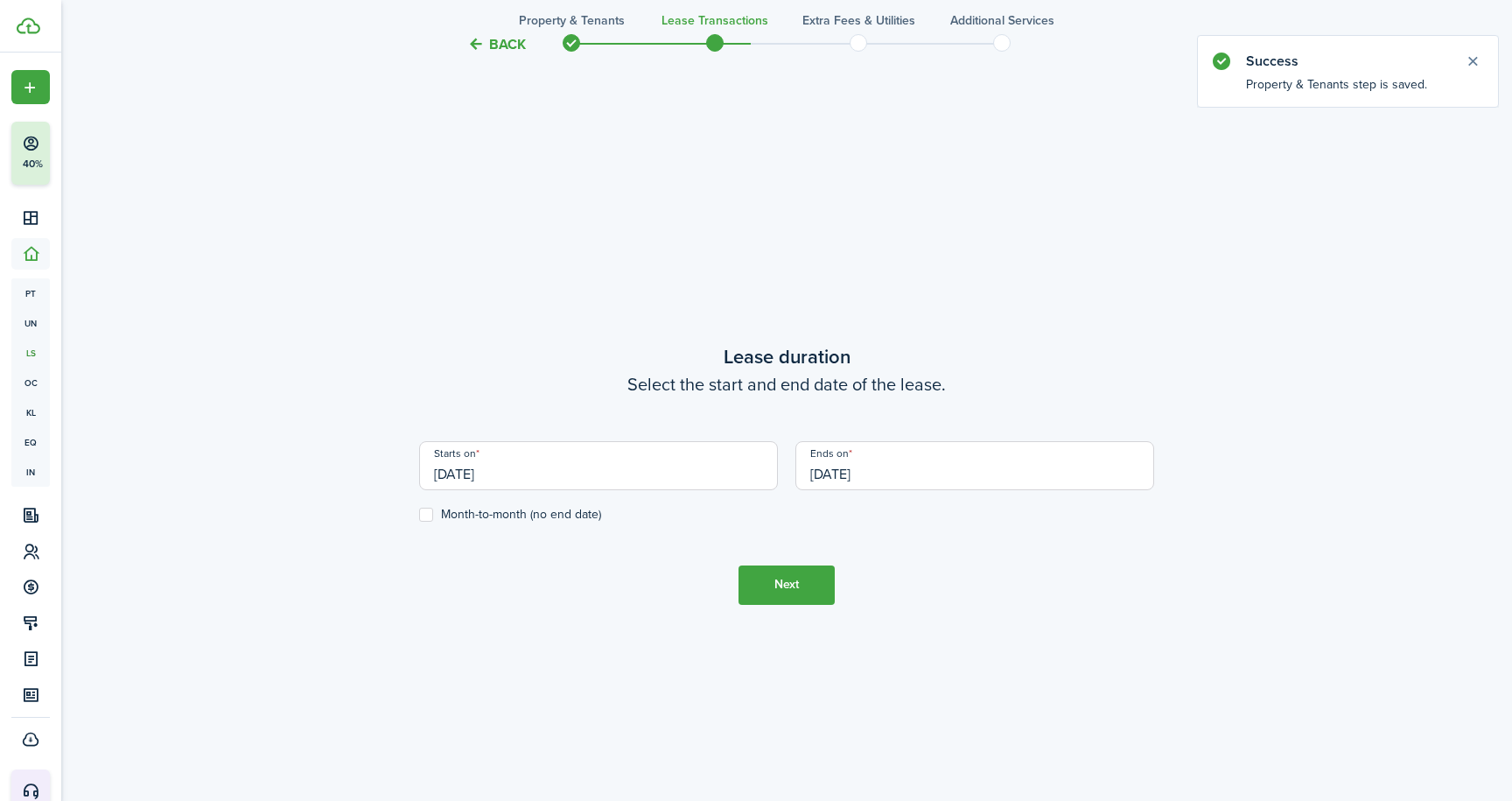
scroll to position [683, 0]
click at [429, 508] on label "Month-to-month (no end date)" at bounding box center [510, 511] width 182 height 14
click at [419, 511] on input "Month-to-month (no end date)" at bounding box center [418, 511] width 1 height 1
checkbox input "true"
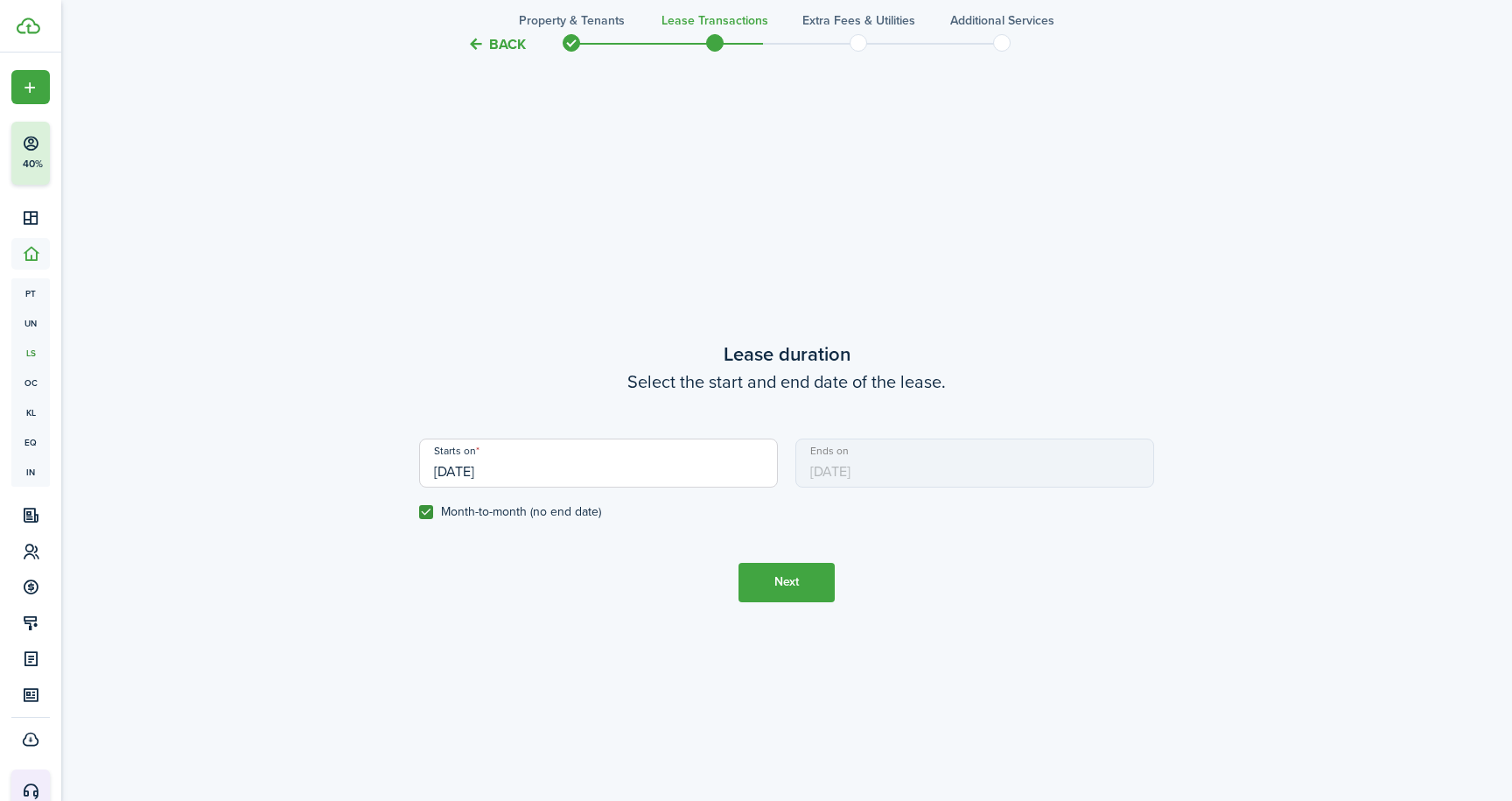
click at [776, 581] on button "Next" at bounding box center [787, 582] width 97 height 39
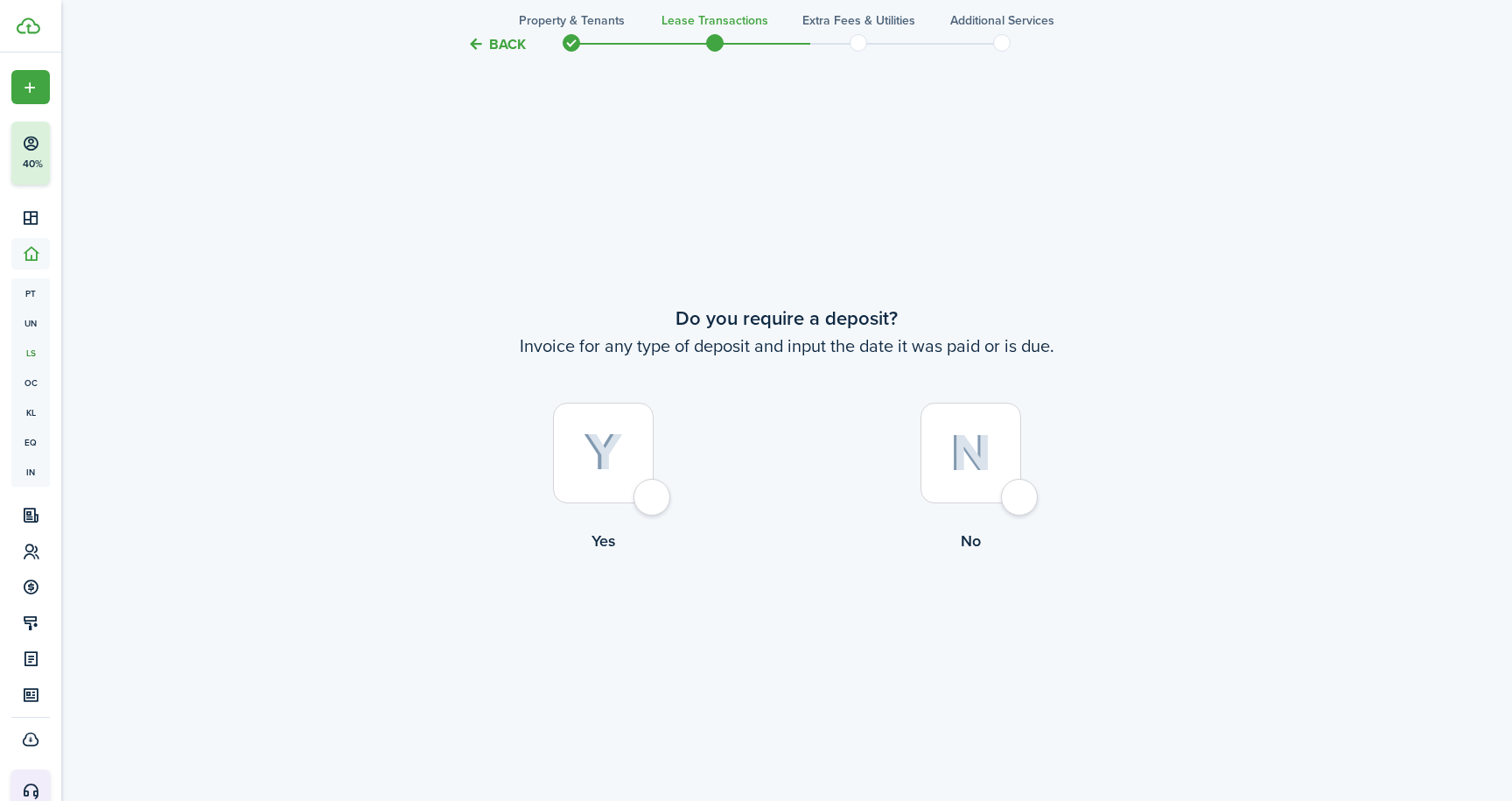
scroll to position [1484, 0]
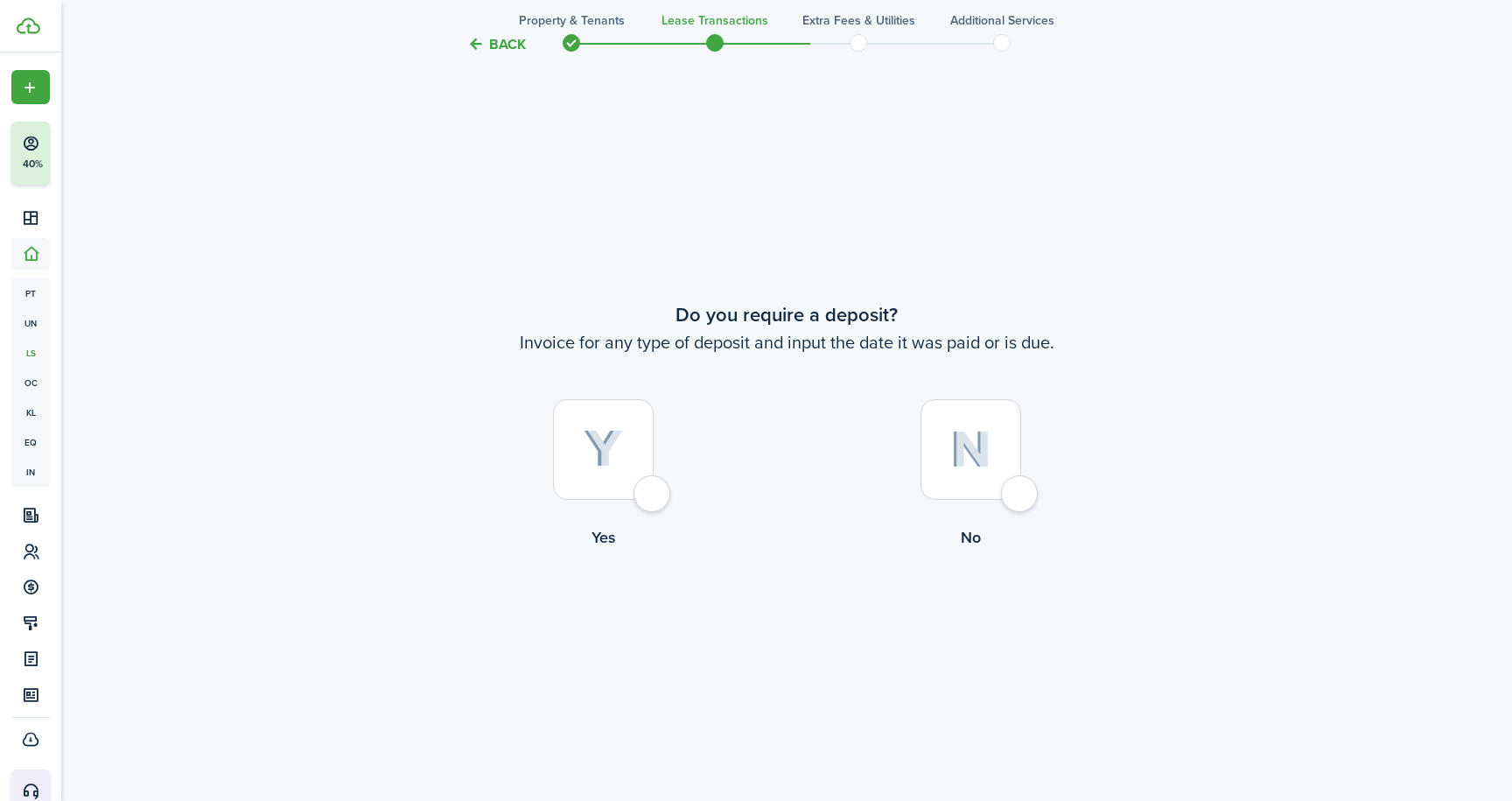
click at [1021, 493] on div at bounding box center [970, 449] width 100 height 100
radio input "true"
click at [782, 632] on button "Continue" at bounding box center [787, 621] width 97 height 39
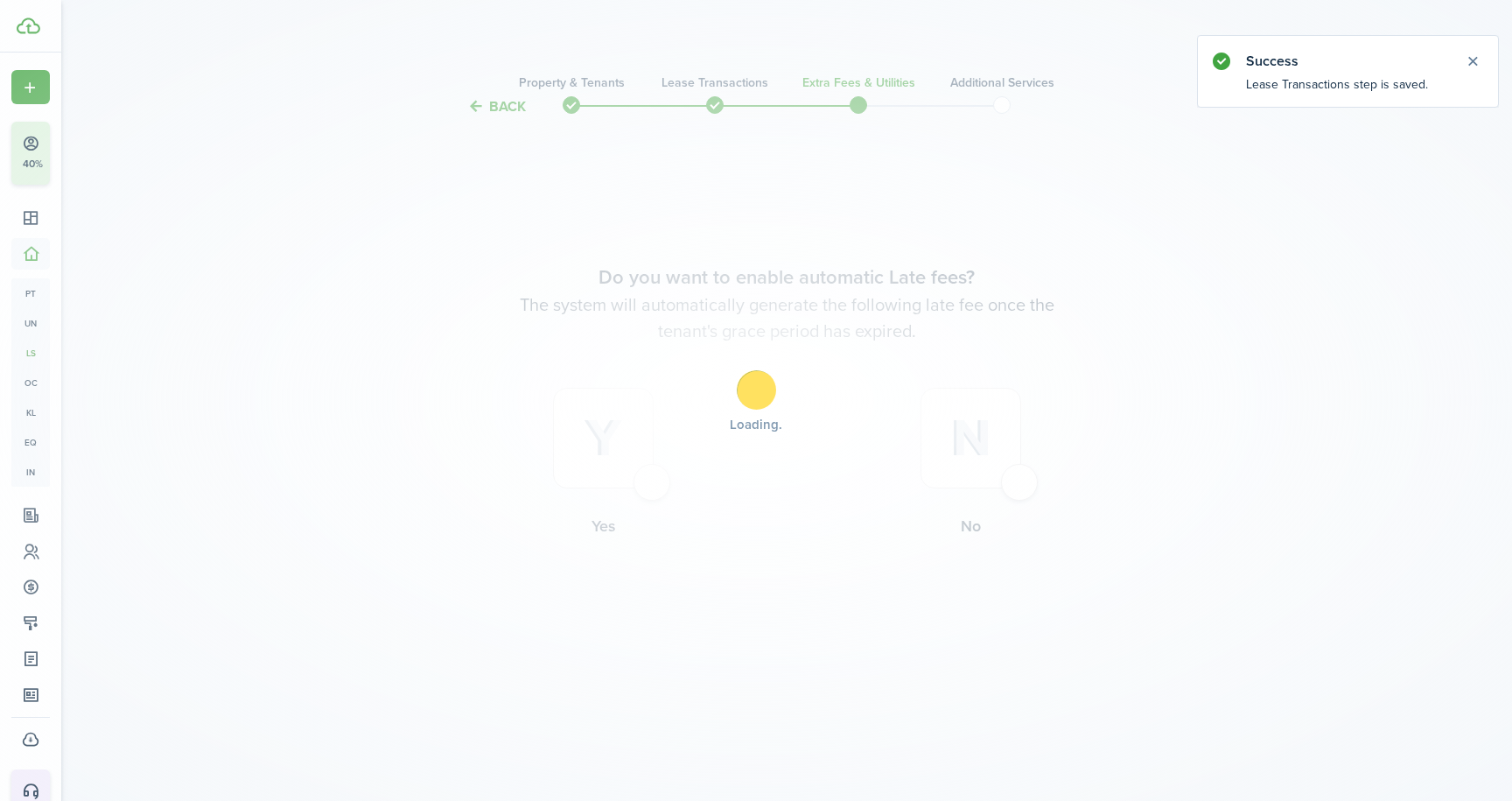
scroll to position [0, 0]
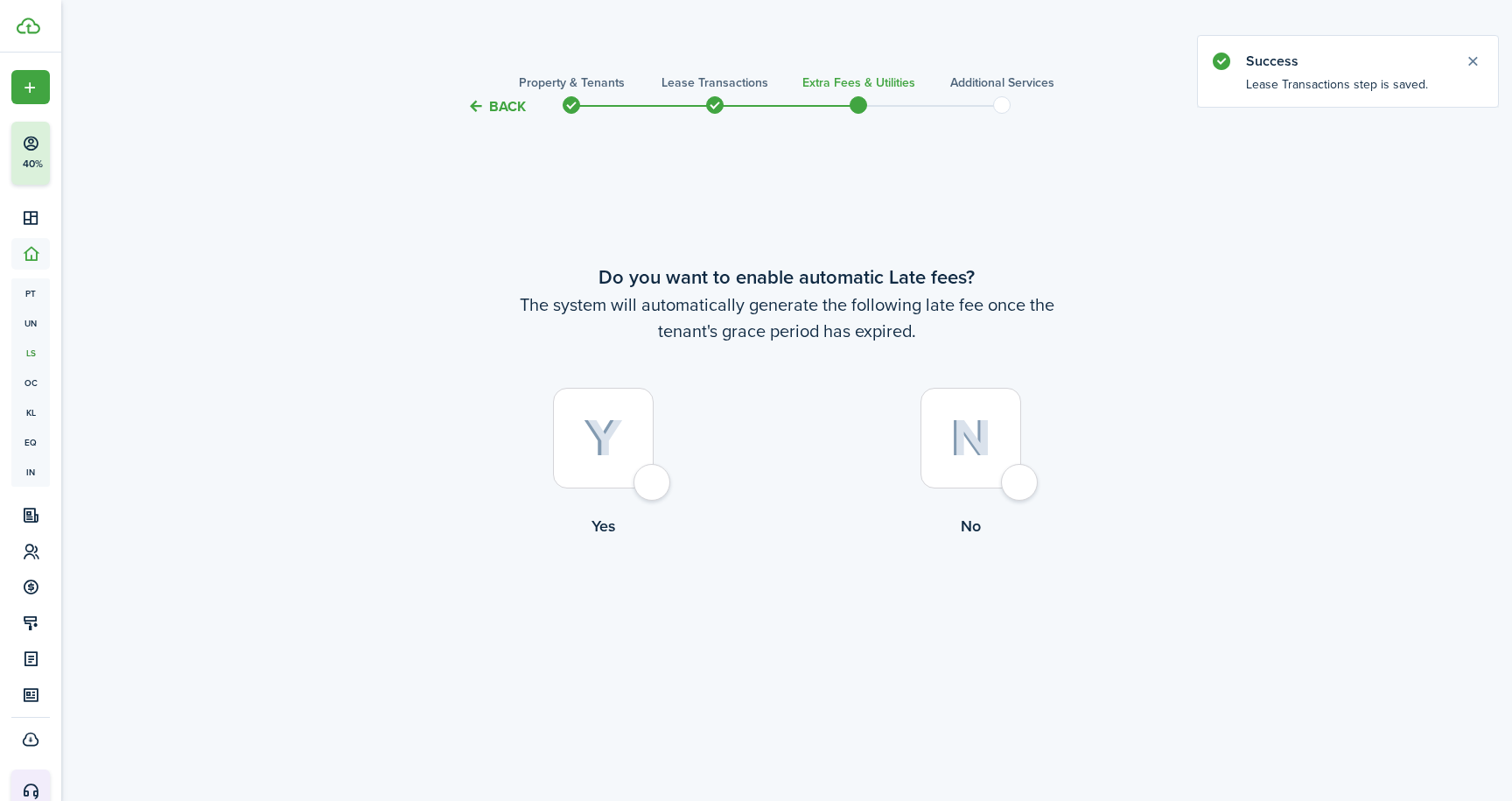
click at [1019, 488] on div at bounding box center [970, 437] width 100 height 100
radio input "true"
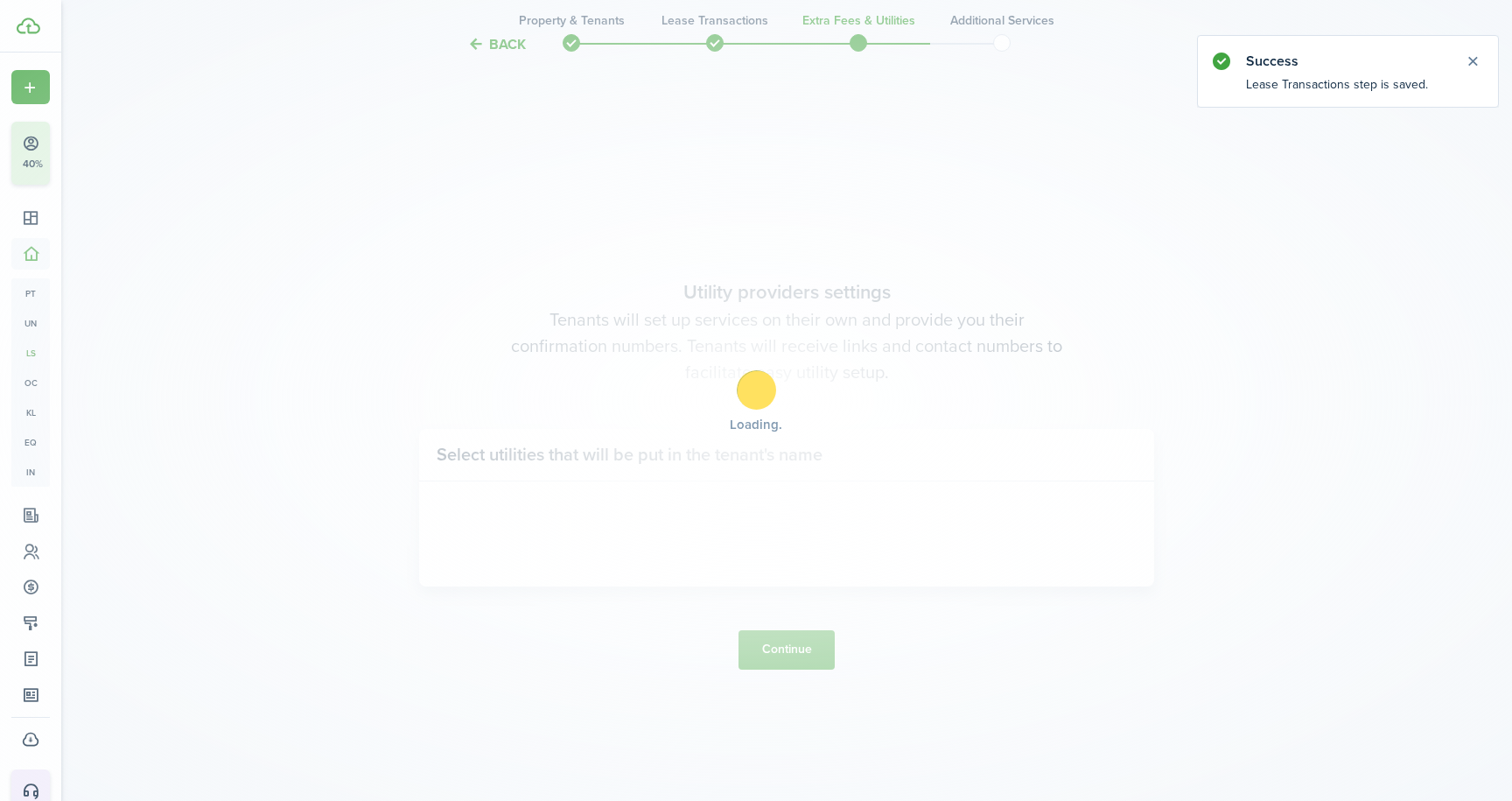
scroll to position [683, 0]
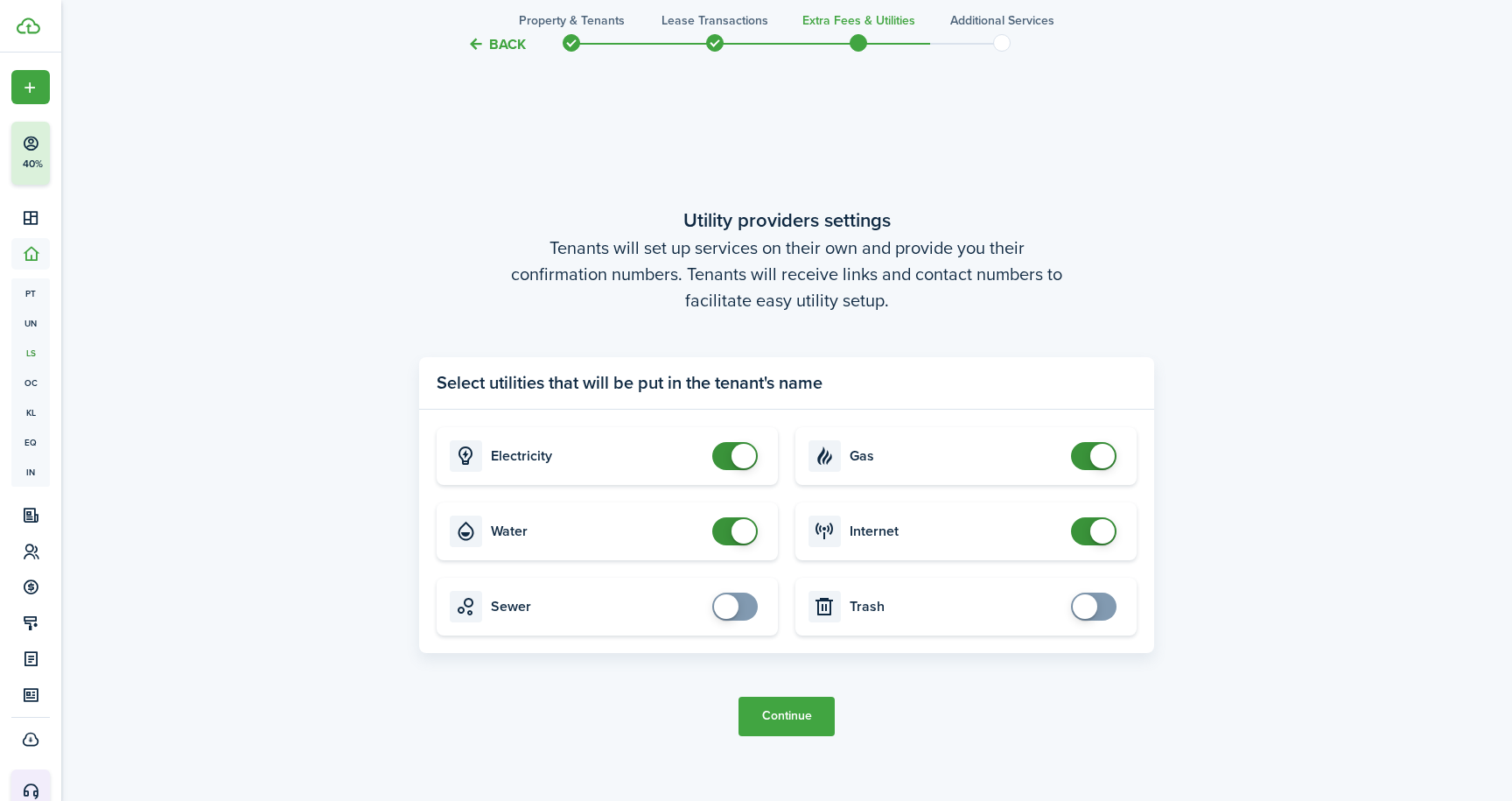
checkbox input "false"
click at [739, 465] on span at bounding box center [743, 456] width 25 height 25
checkbox input "false"
click at [740, 530] on span at bounding box center [743, 531] width 25 height 25
checkbox input "false"
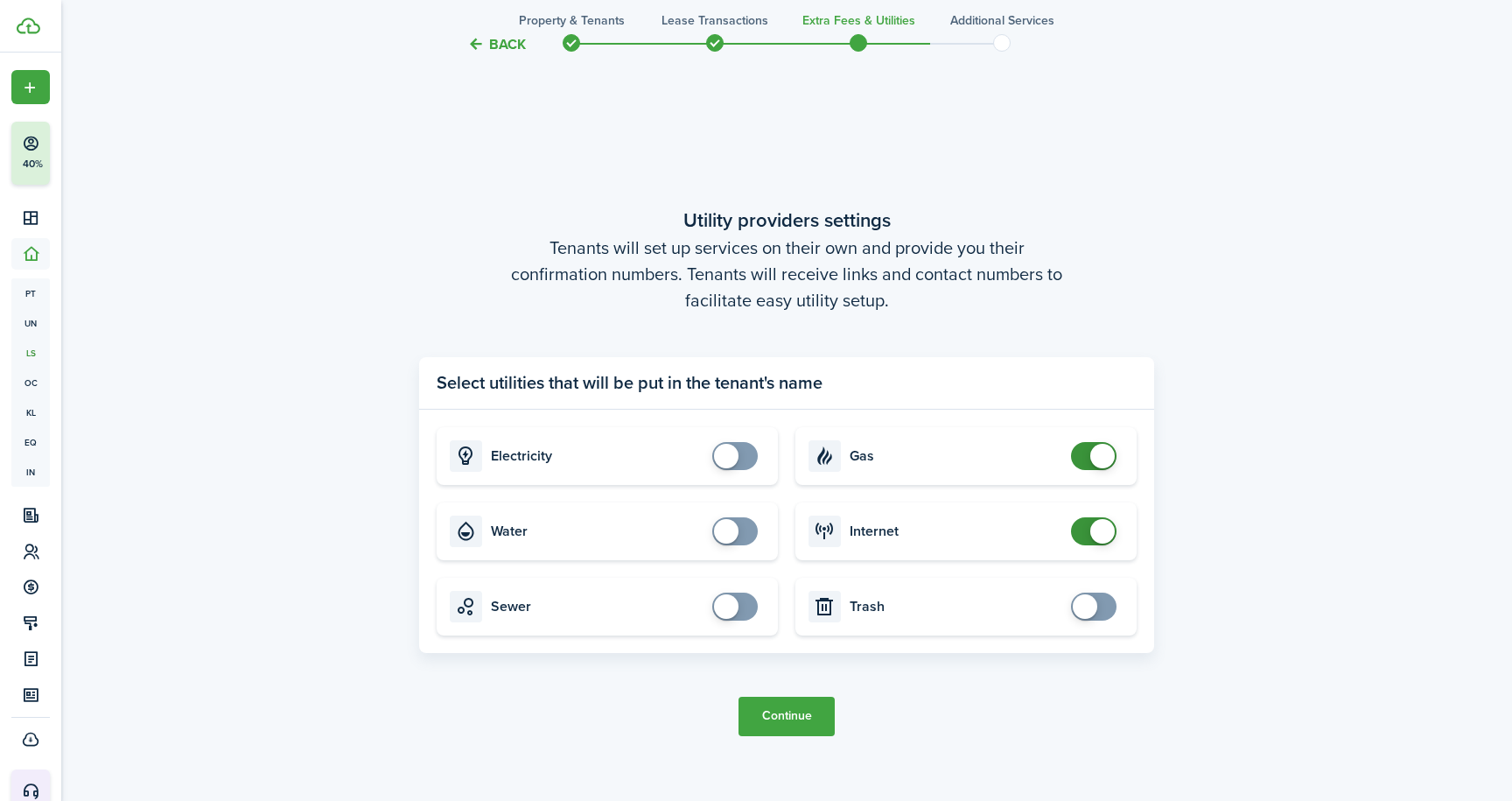
click at [1100, 457] on span at bounding box center [1102, 456] width 25 height 25
checkbox input "false"
click at [1099, 528] on span at bounding box center [1102, 531] width 25 height 25
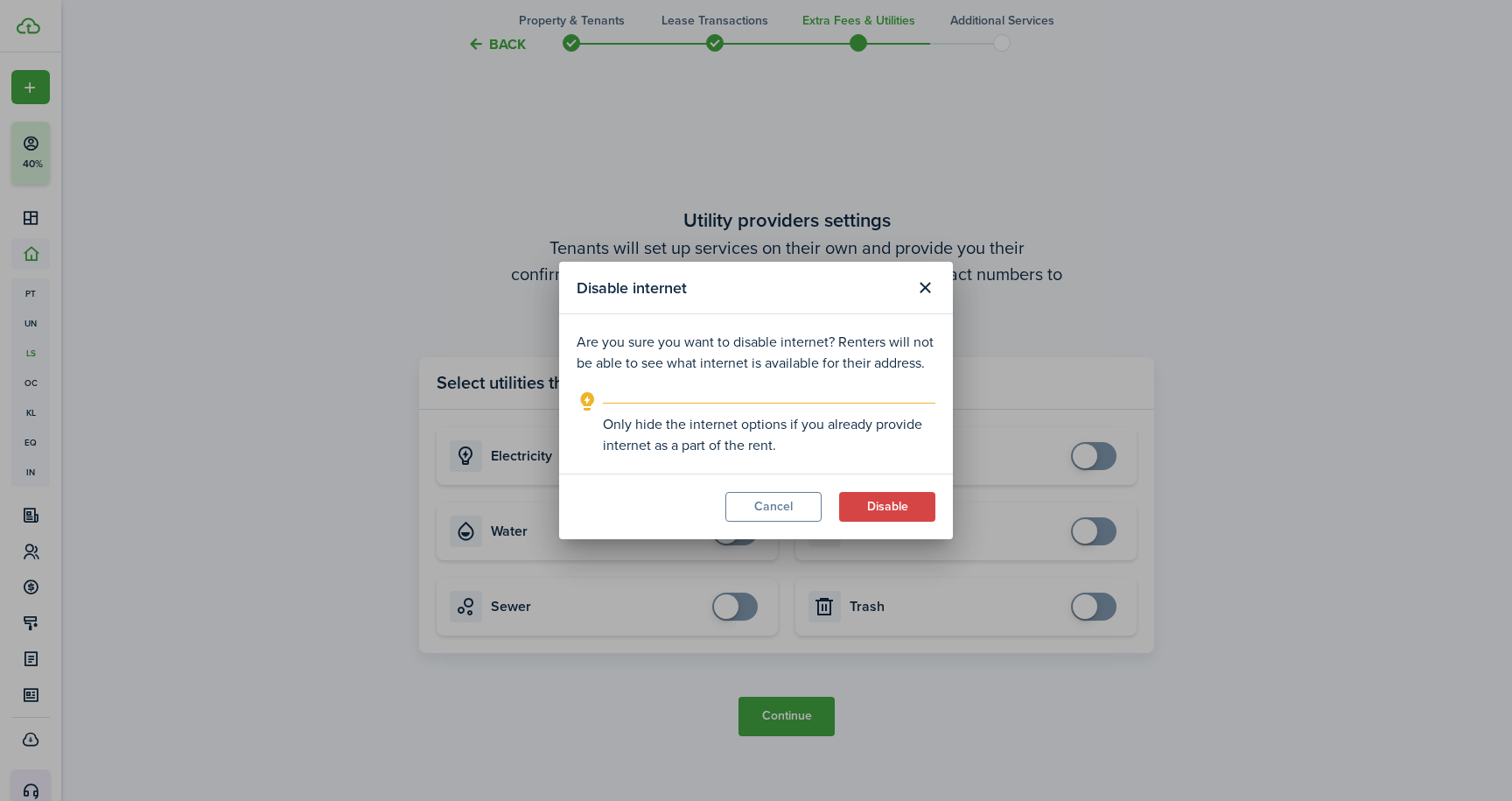
click at [871, 510] on button "Disable" at bounding box center [887, 507] width 97 height 30
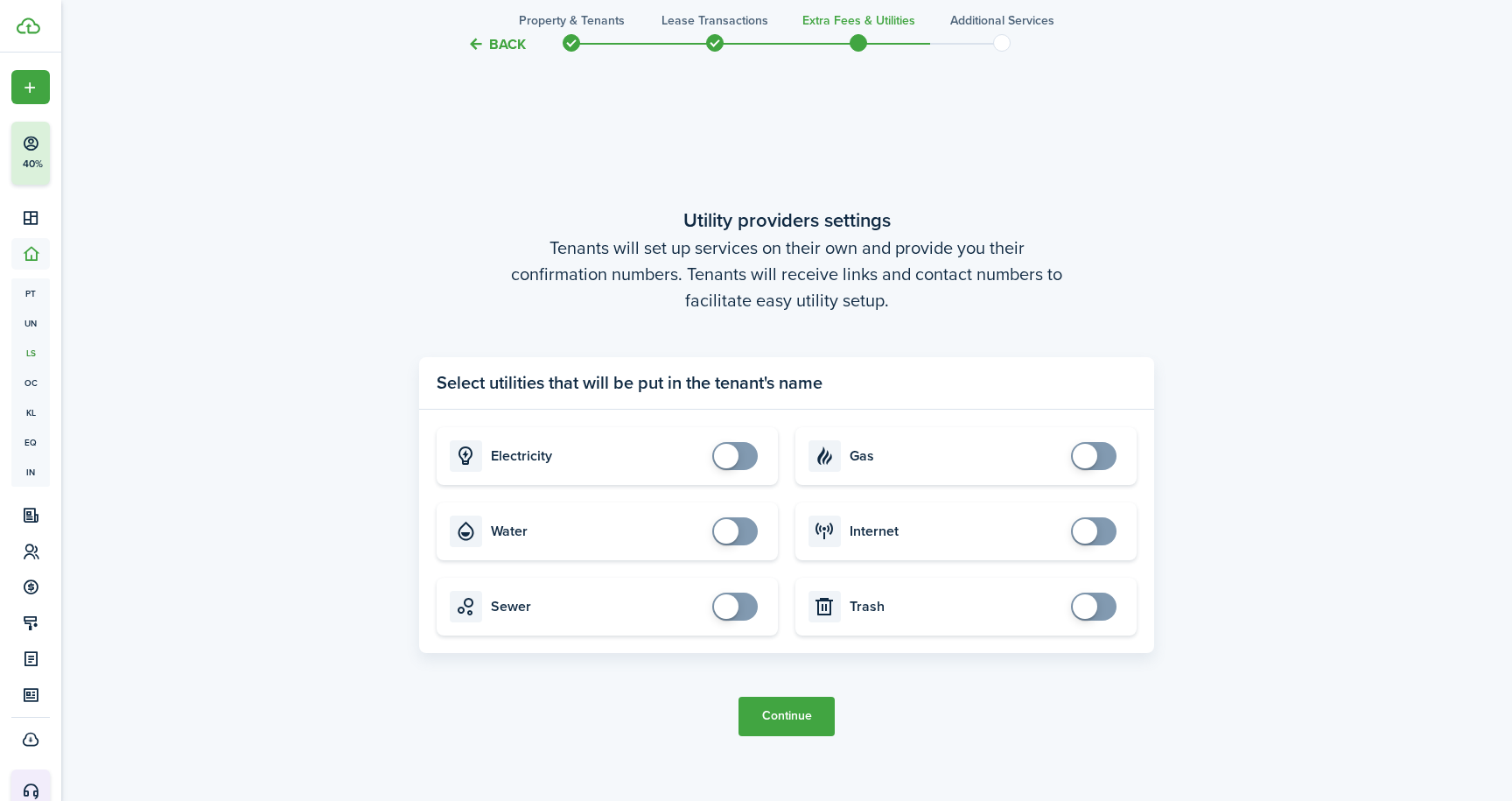
click at [799, 724] on button "Continue" at bounding box center [787, 716] width 97 height 39
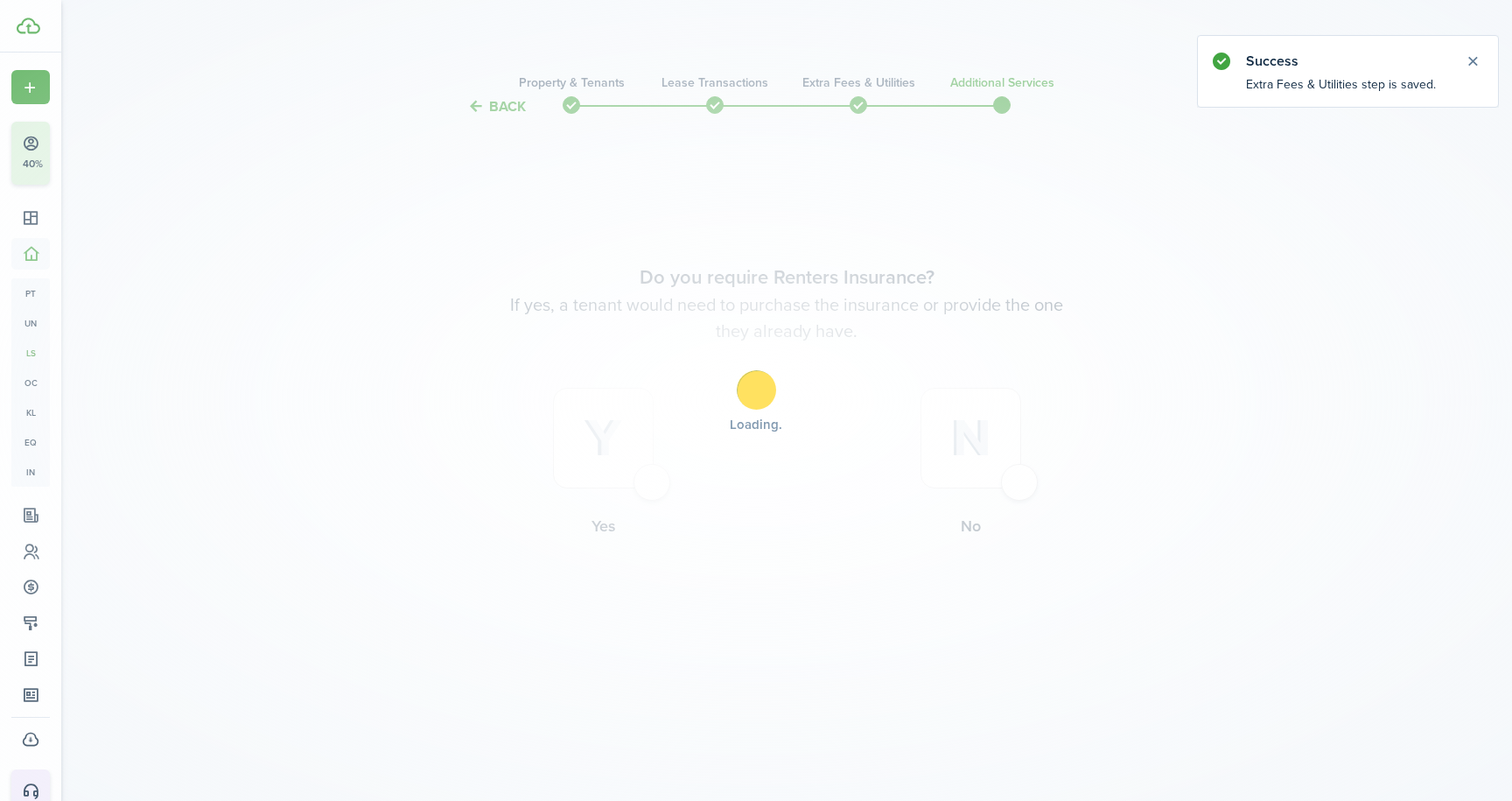
scroll to position [0, 0]
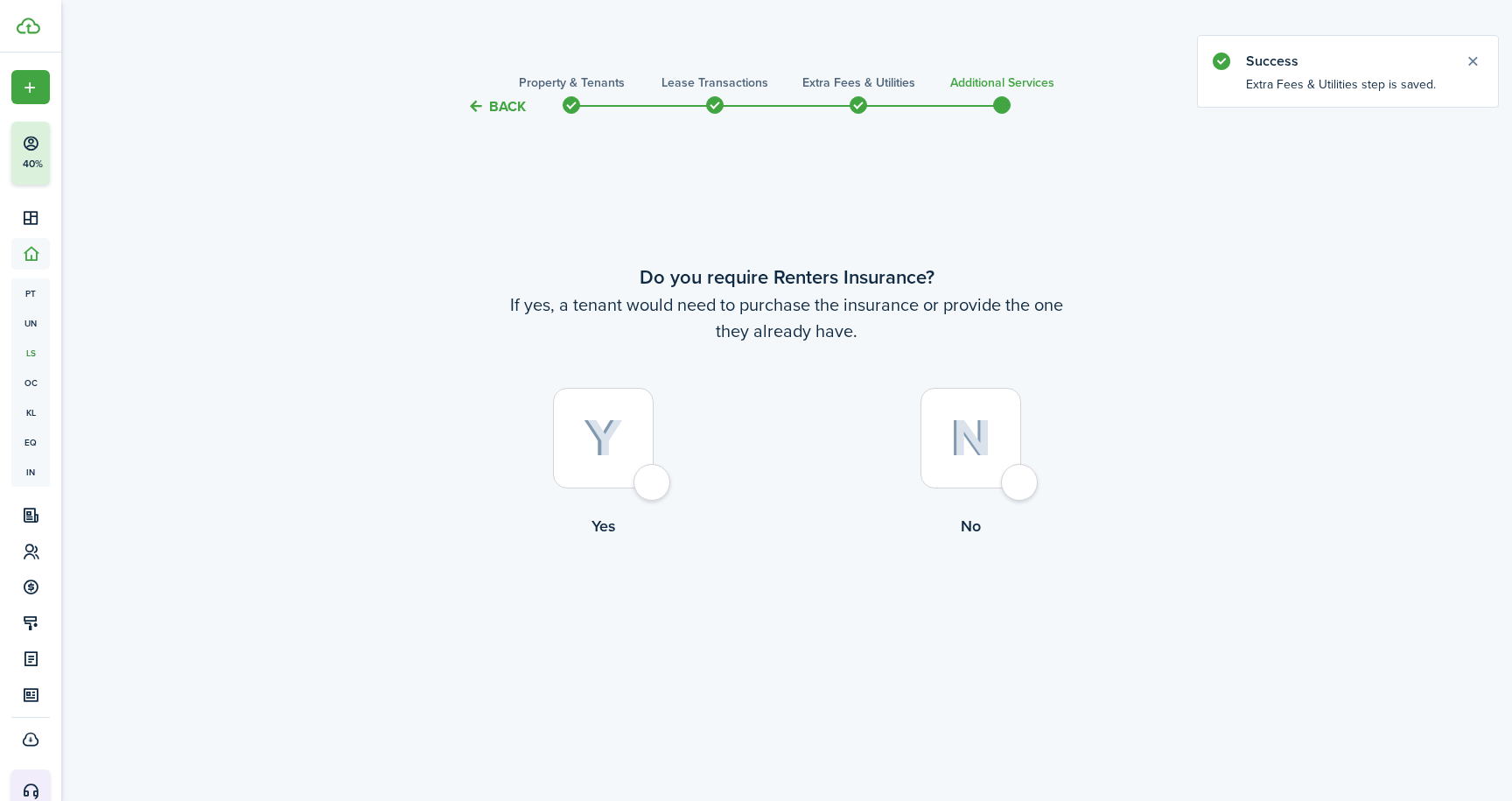
click at [1021, 488] on div at bounding box center [970, 437] width 100 height 100
radio input "true"
click at [806, 604] on button "Complete move in" at bounding box center [786, 610] width 128 height 39
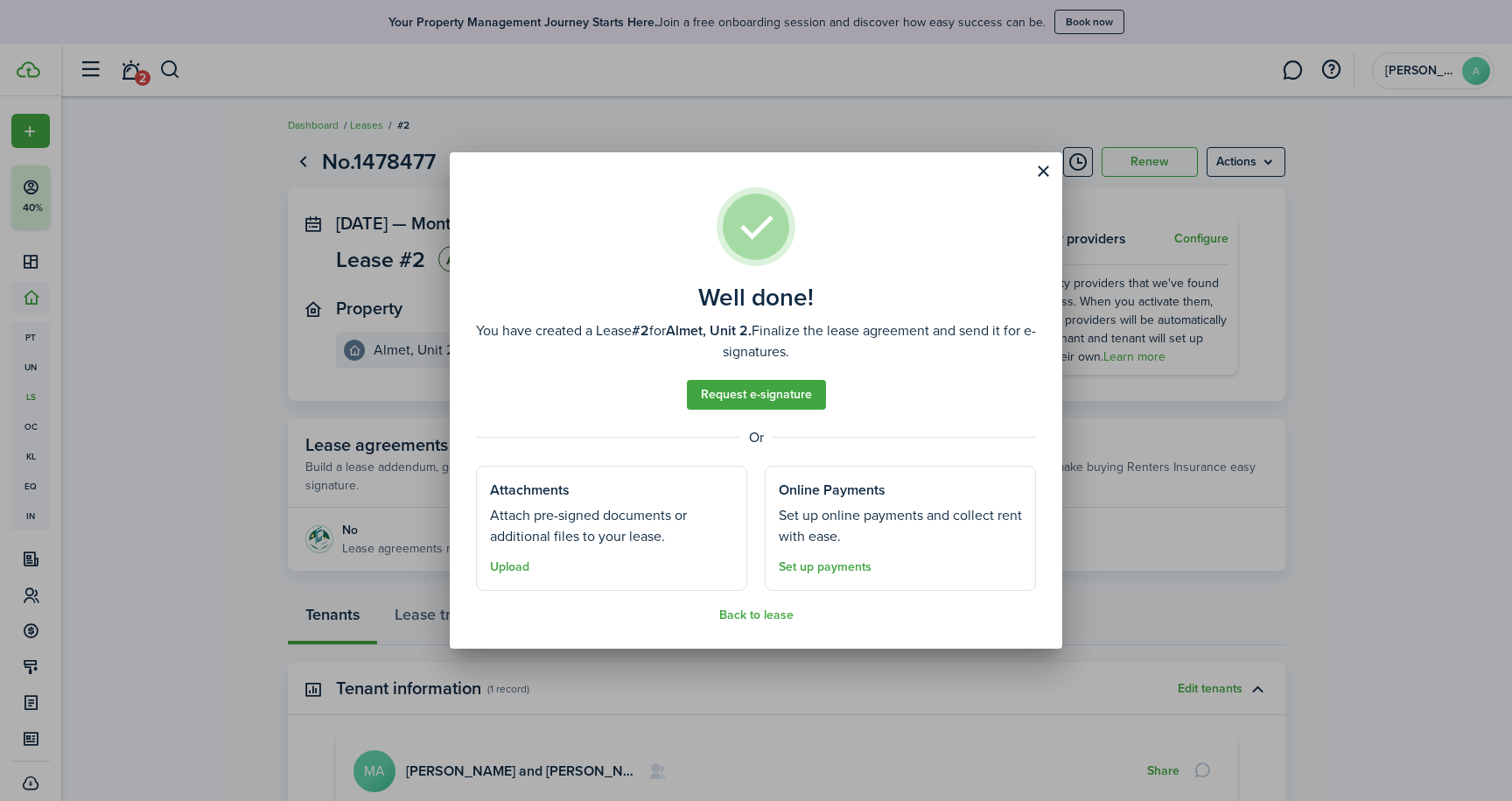
click at [781, 613] on button "Back to lease" at bounding box center [757, 615] width 75 height 14
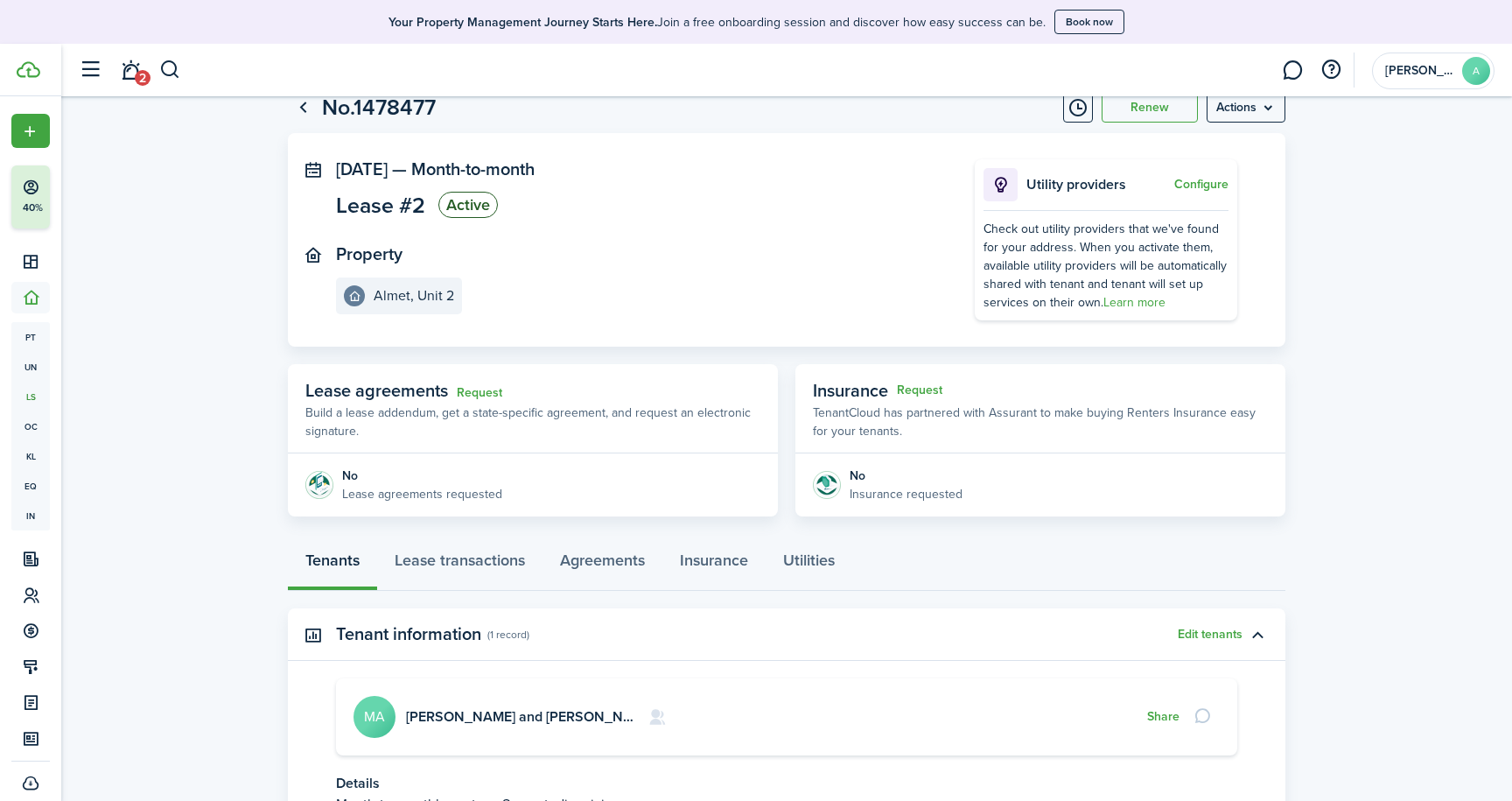
scroll to position [50, 0]
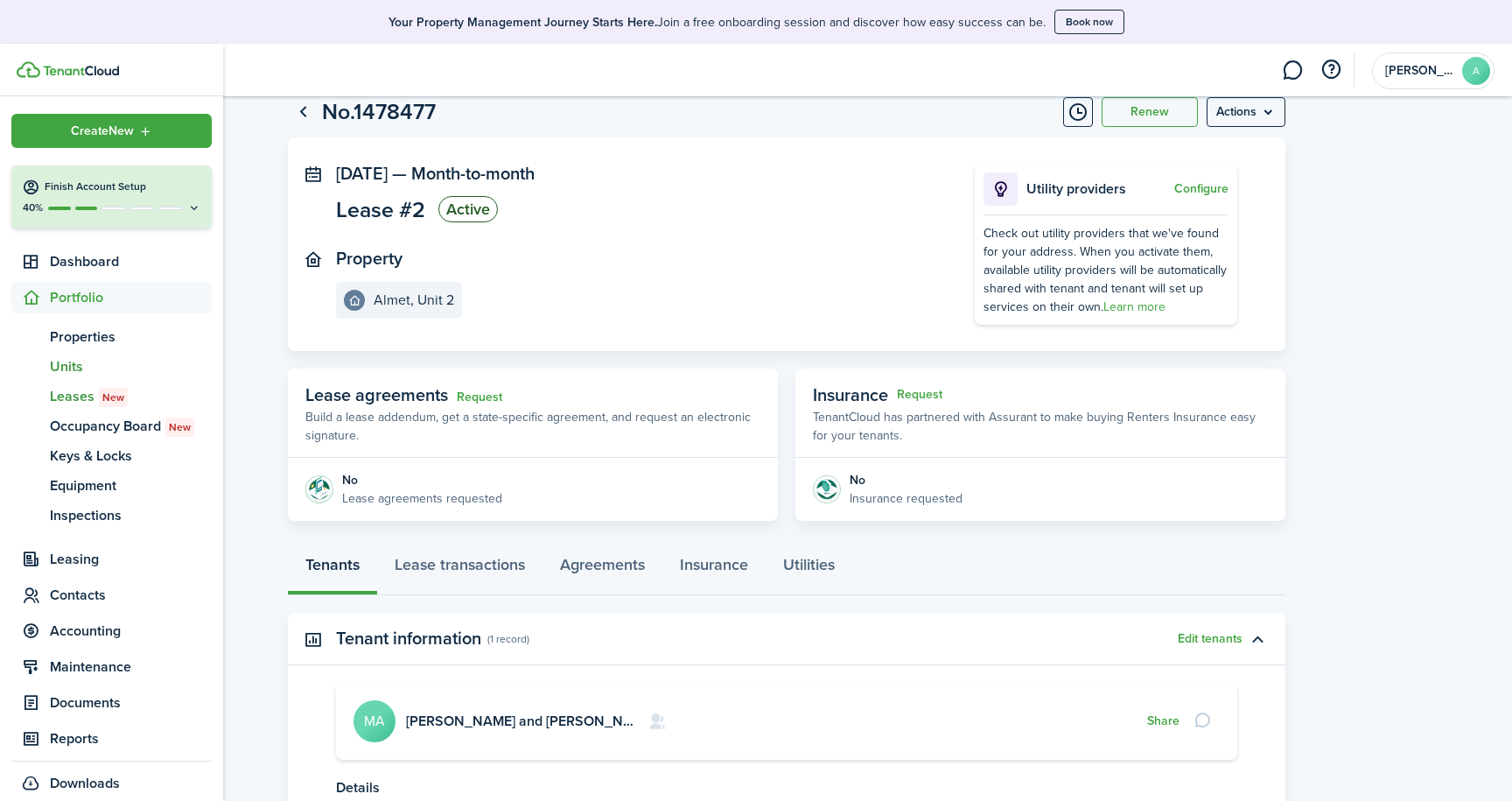
click at [70, 370] on span "Units" at bounding box center [131, 366] width 162 height 21
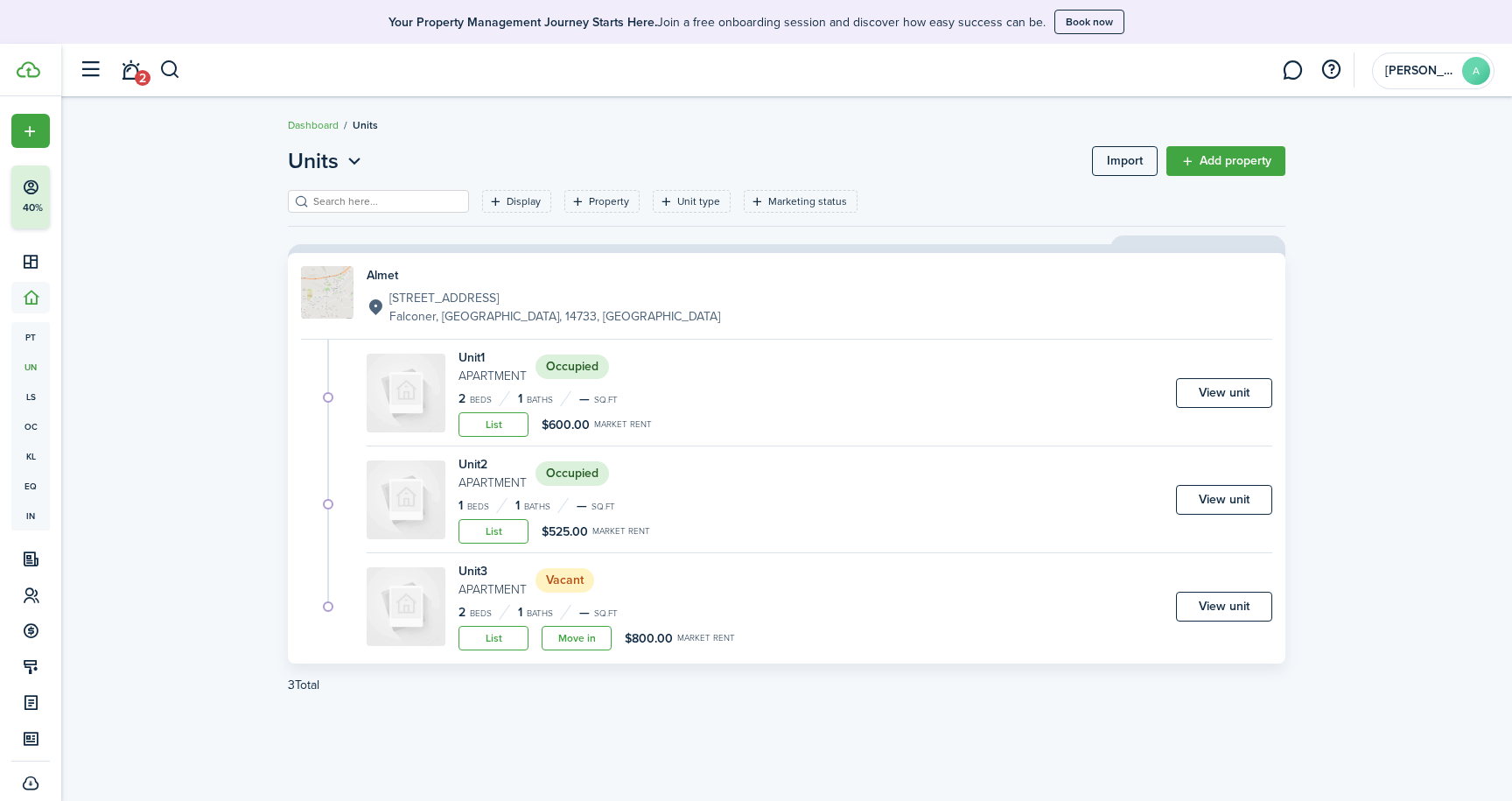
click at [568, 644] on link "Move in" at bounding box center [577, 638] width 70 height 25
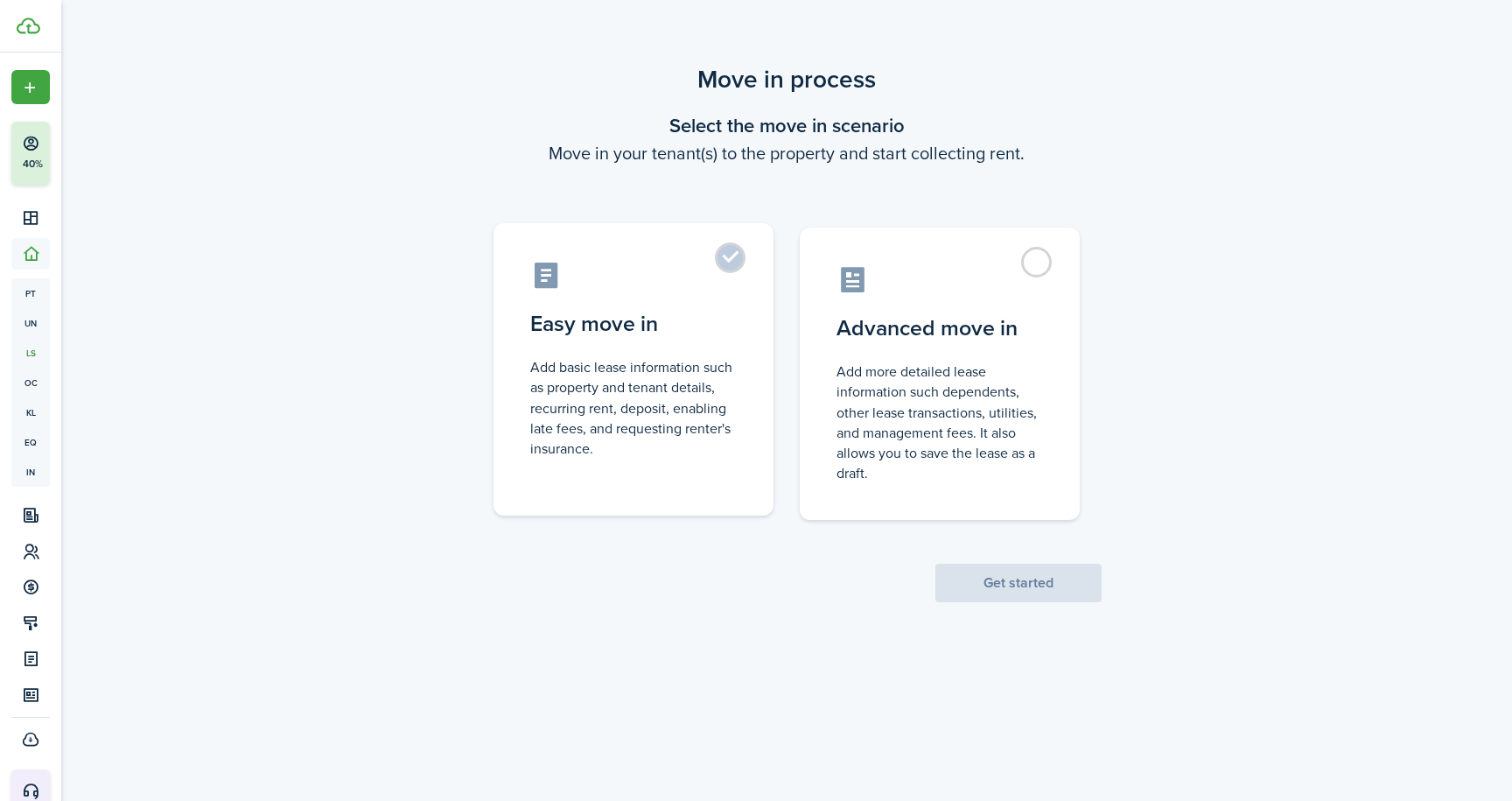
click at [739, 262] on label "Easy move in Add basic lease information such as property and tenant details, r…" at bounding box center [633, 369] width 280 height 293
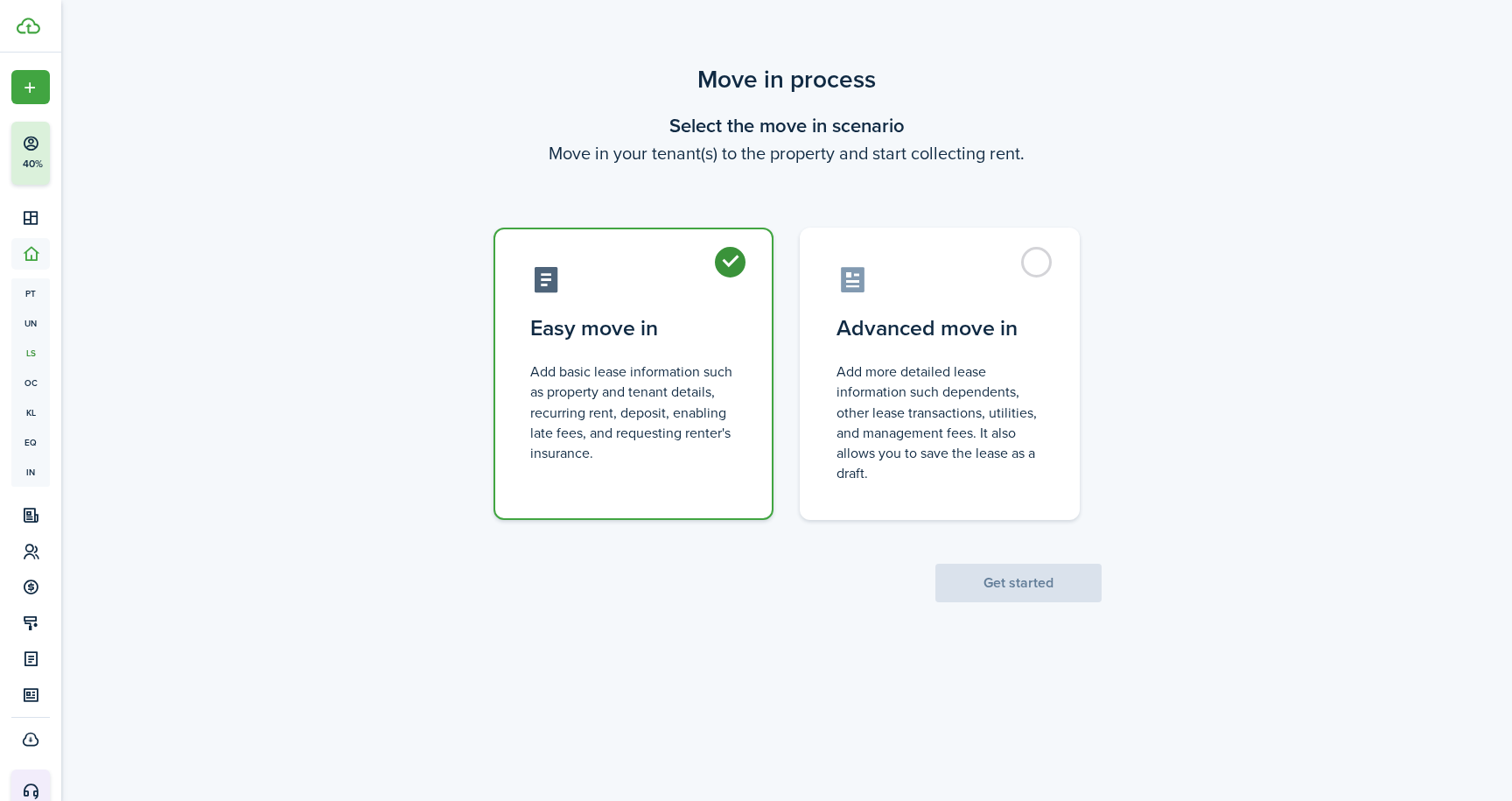
radio input "true"
click at [1029, 581] on button "Get started" at bounding box center [1018, 583] width 166 height 38
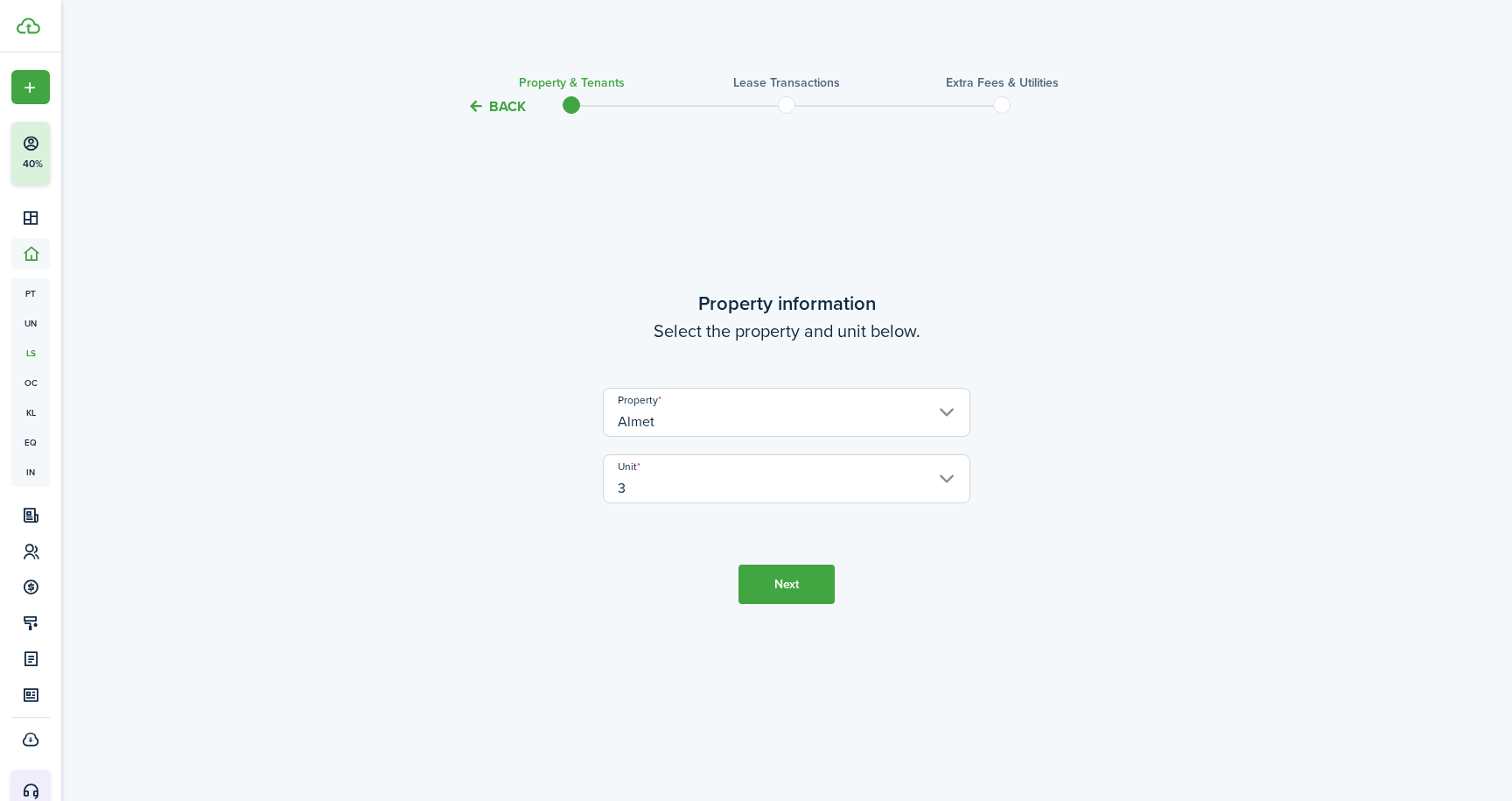
click at [777, 574] on button "Next" at bounding box center [787, 584] width 97 height 39
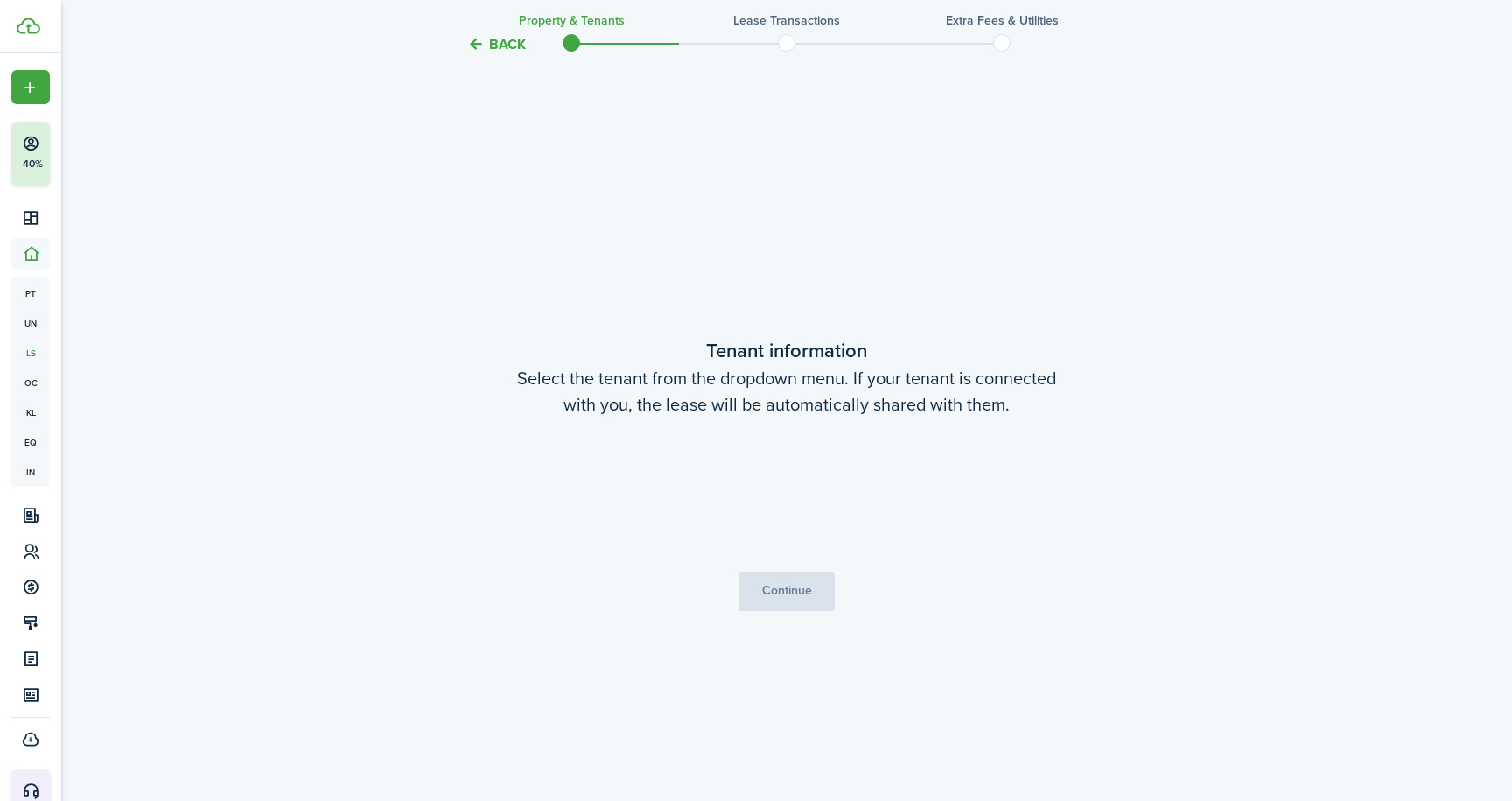
scroll to position [683, 0]
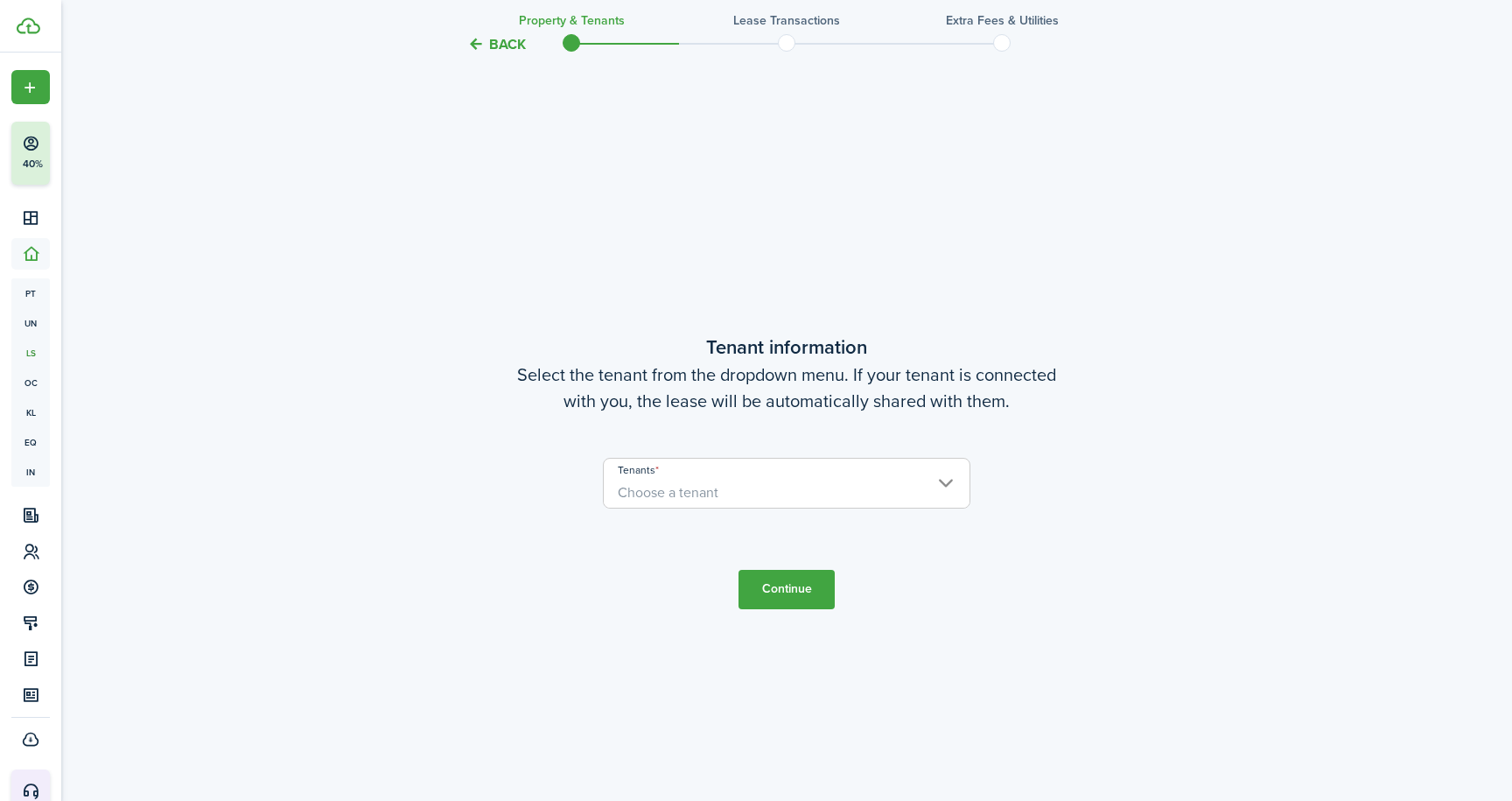
click at [947, 485] on span "Choose a tenant" at bounding box center [786, 492] width 365 height 30
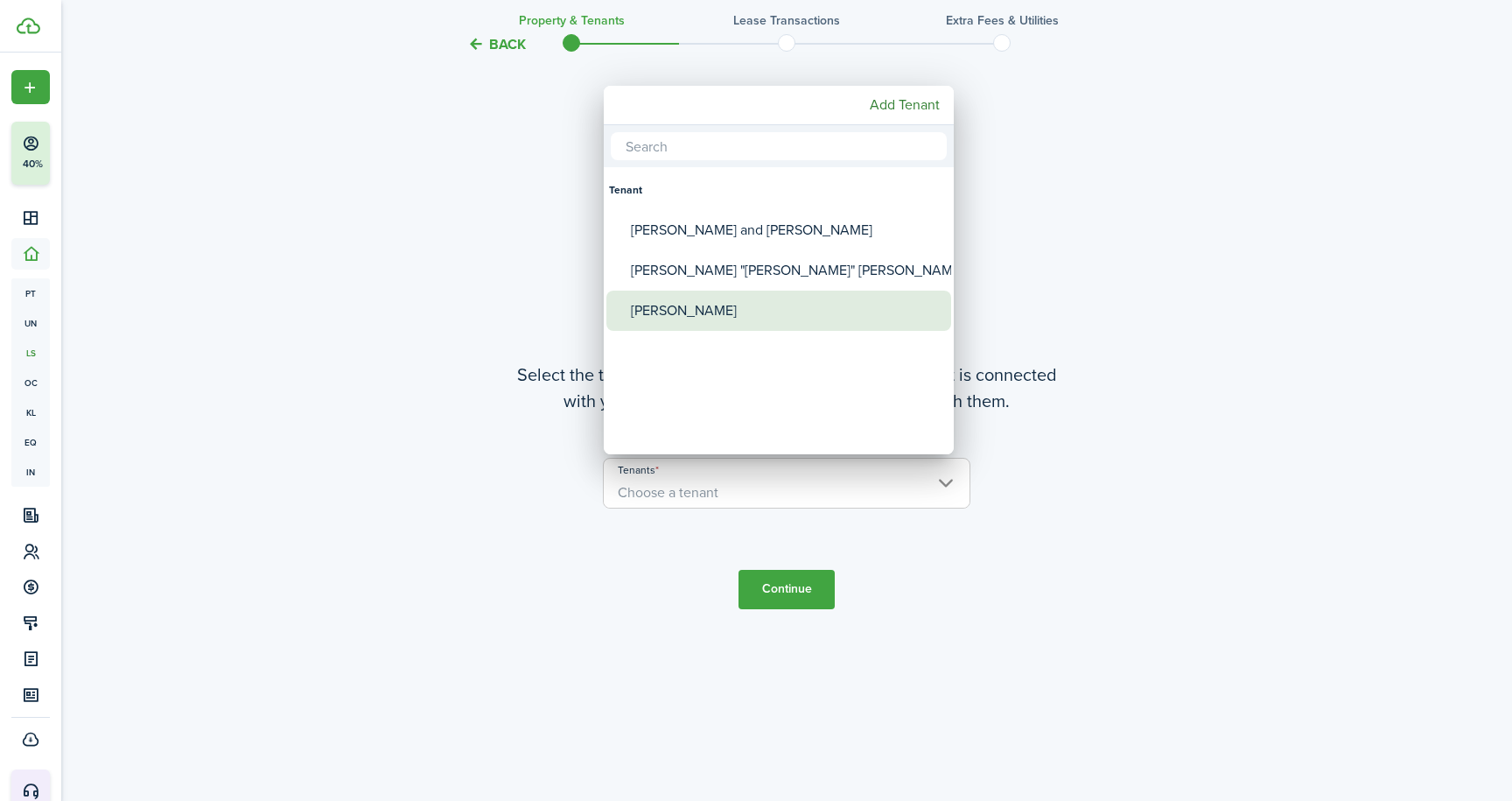
click at [696, 312] on div "[PERSON_NAME]" at bounding box center [786, 311] width 310 height 40
type input "[PERSON_NAME]"
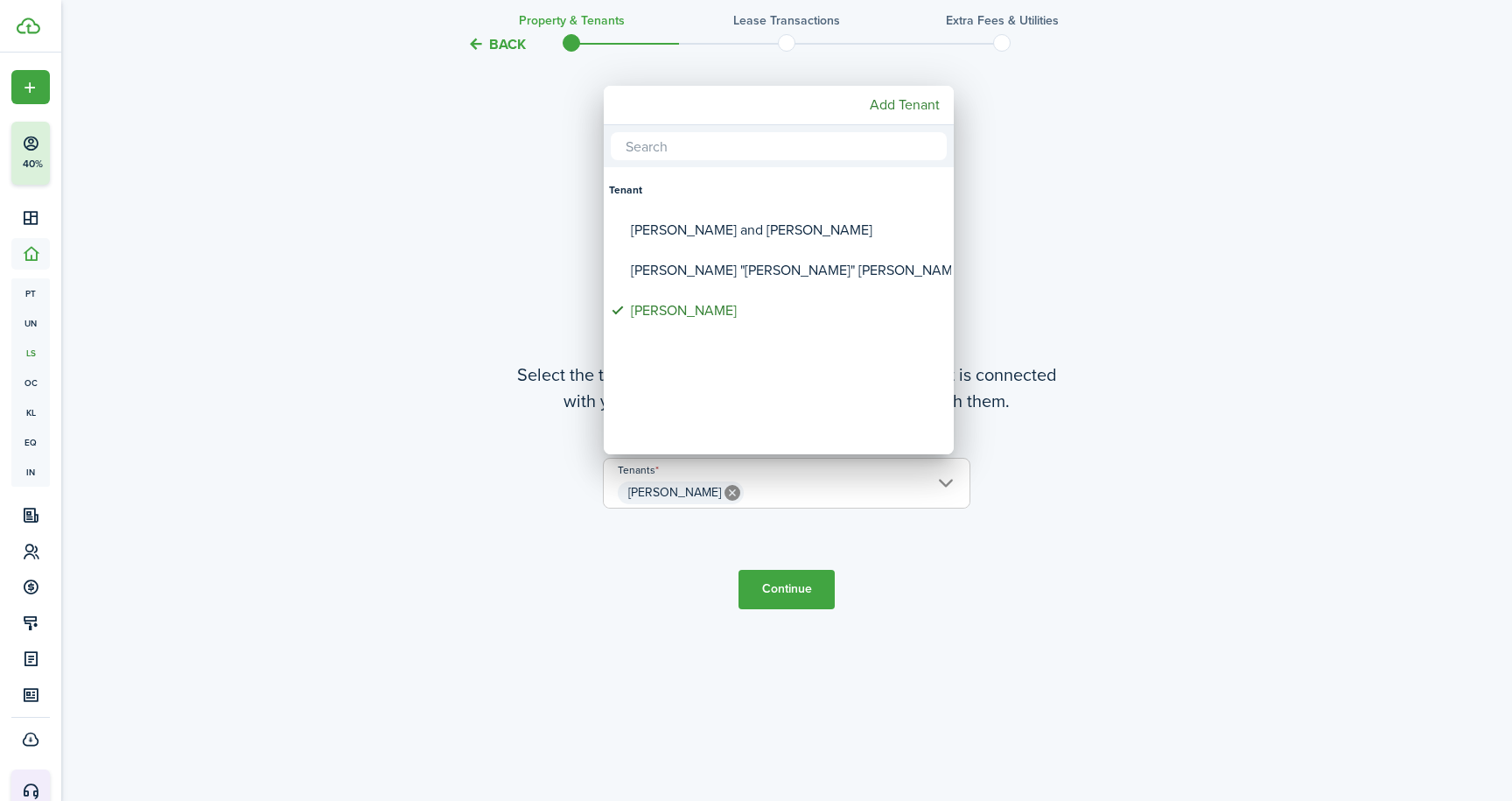
click at [774, 593] on div at bounding box center [755, 400] width 1792 height 1081
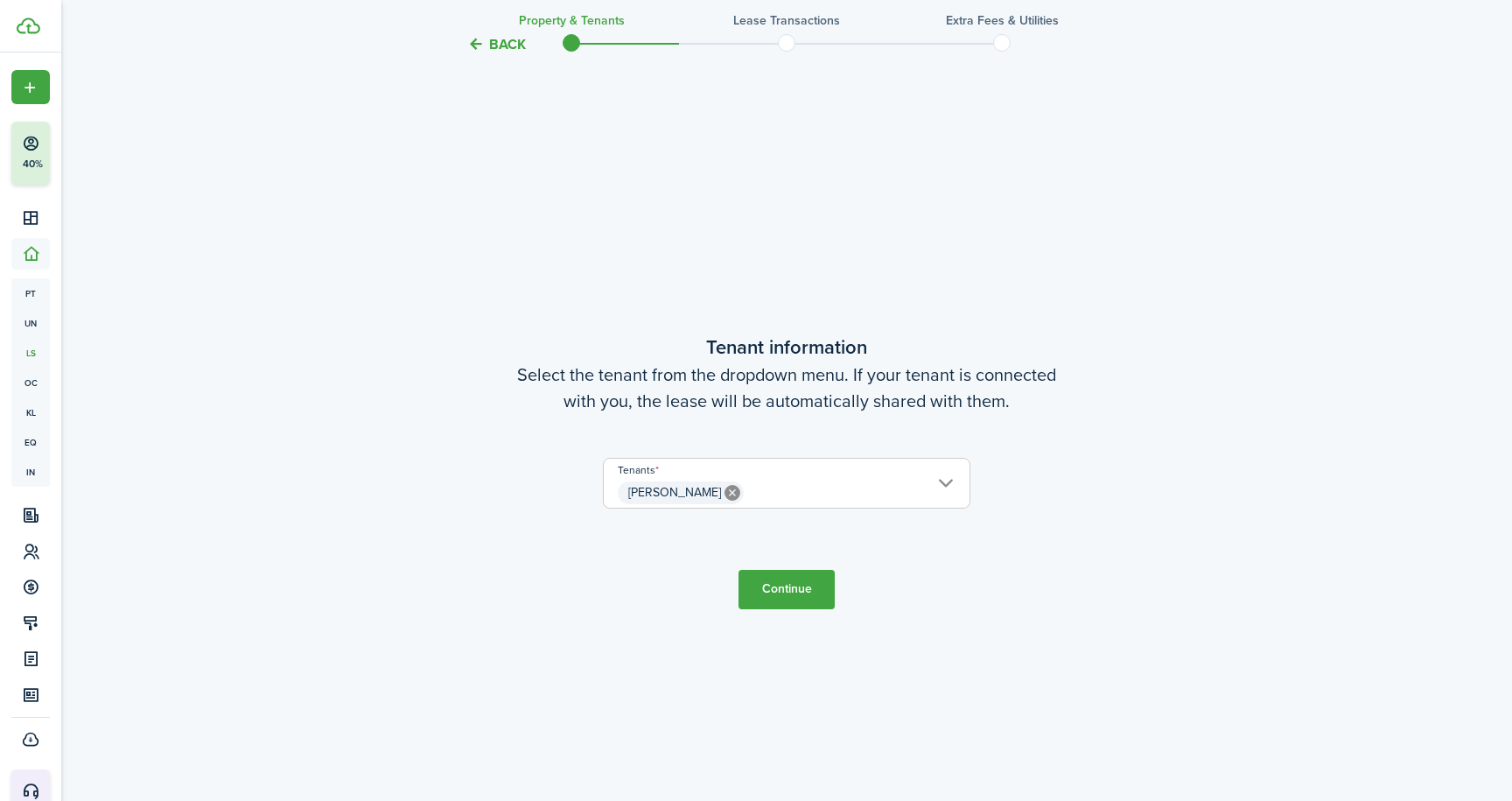
click at [773, 592] on button "Continue" at bounding box center [787, 589] width 97 height 39
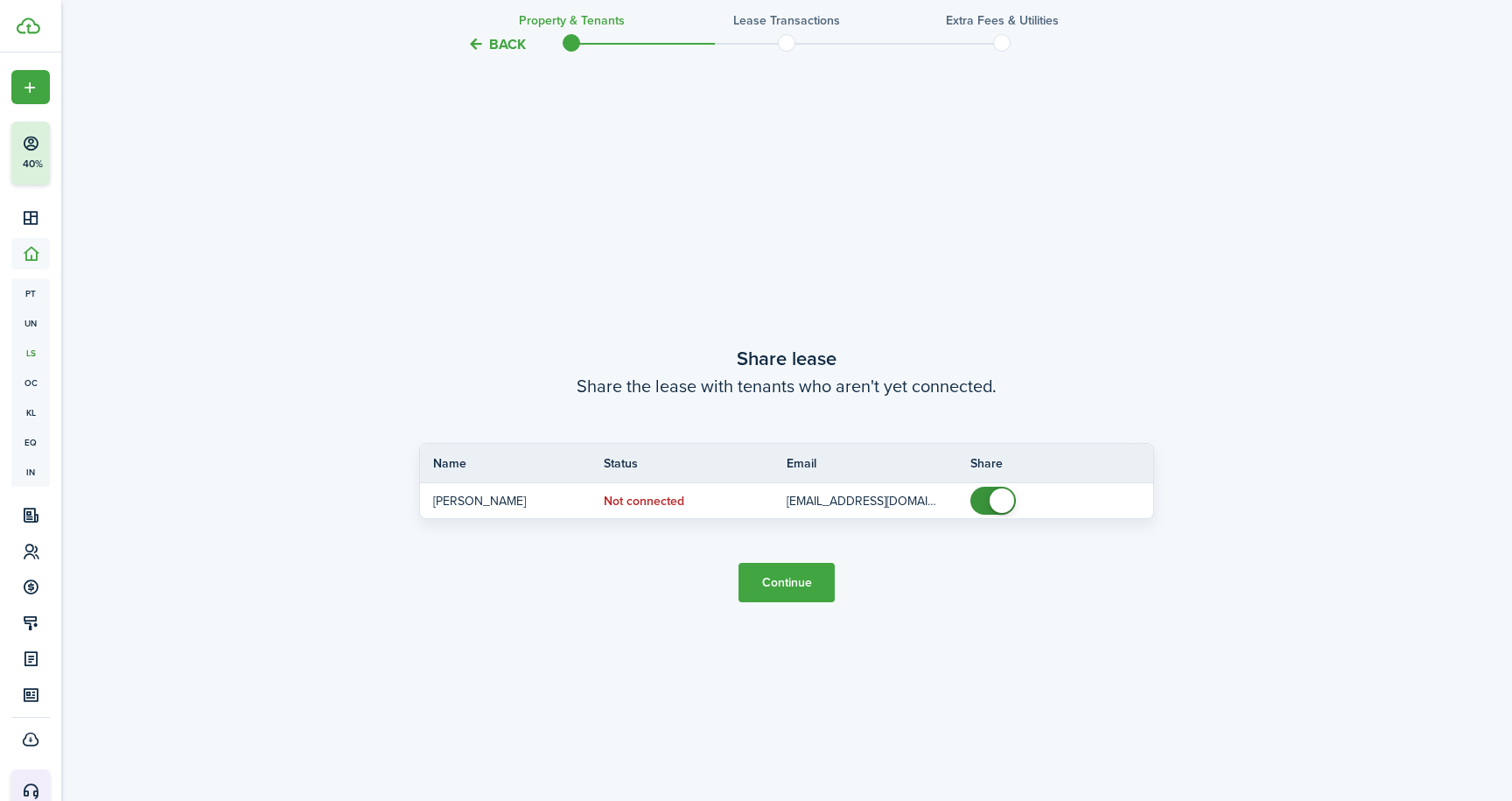
scroll to position [1484, 0]
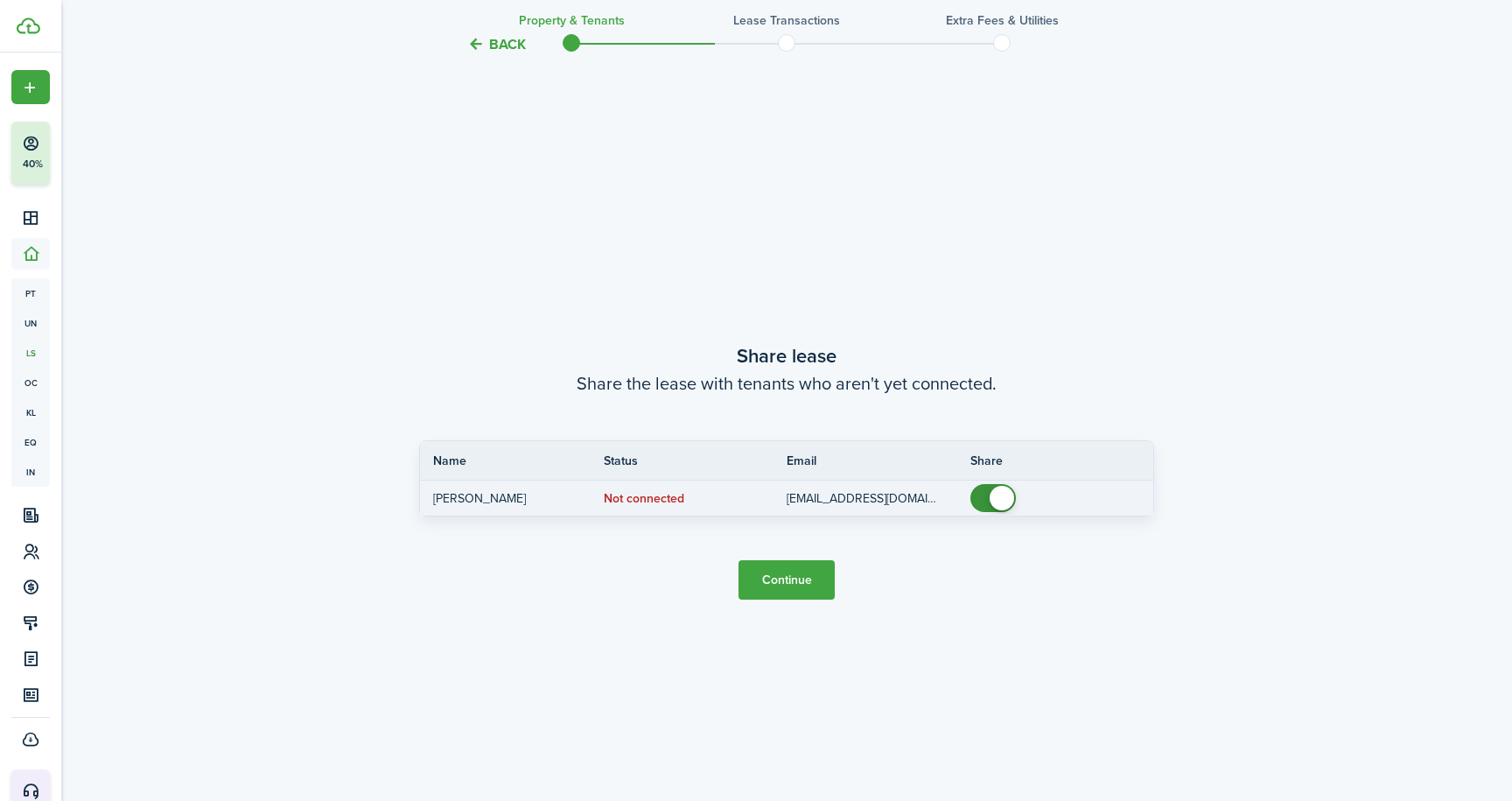
checkbox input "false"
click at [1001, 499] on span at bounding box center [1001, 498] width 25 height 25
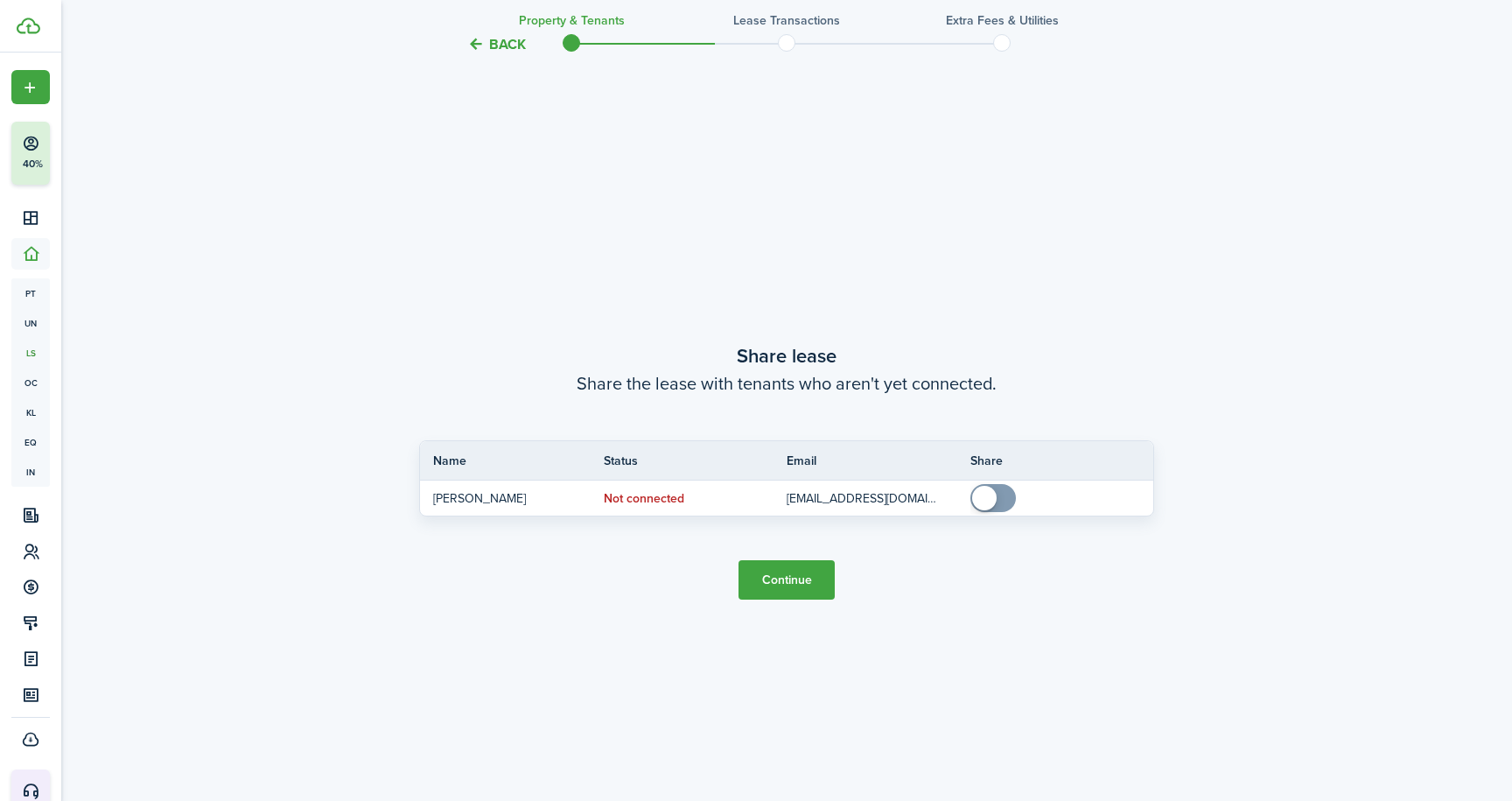
click at [792, 587] on button "Continue" at bounding box center [787, 580] width 97 height 39
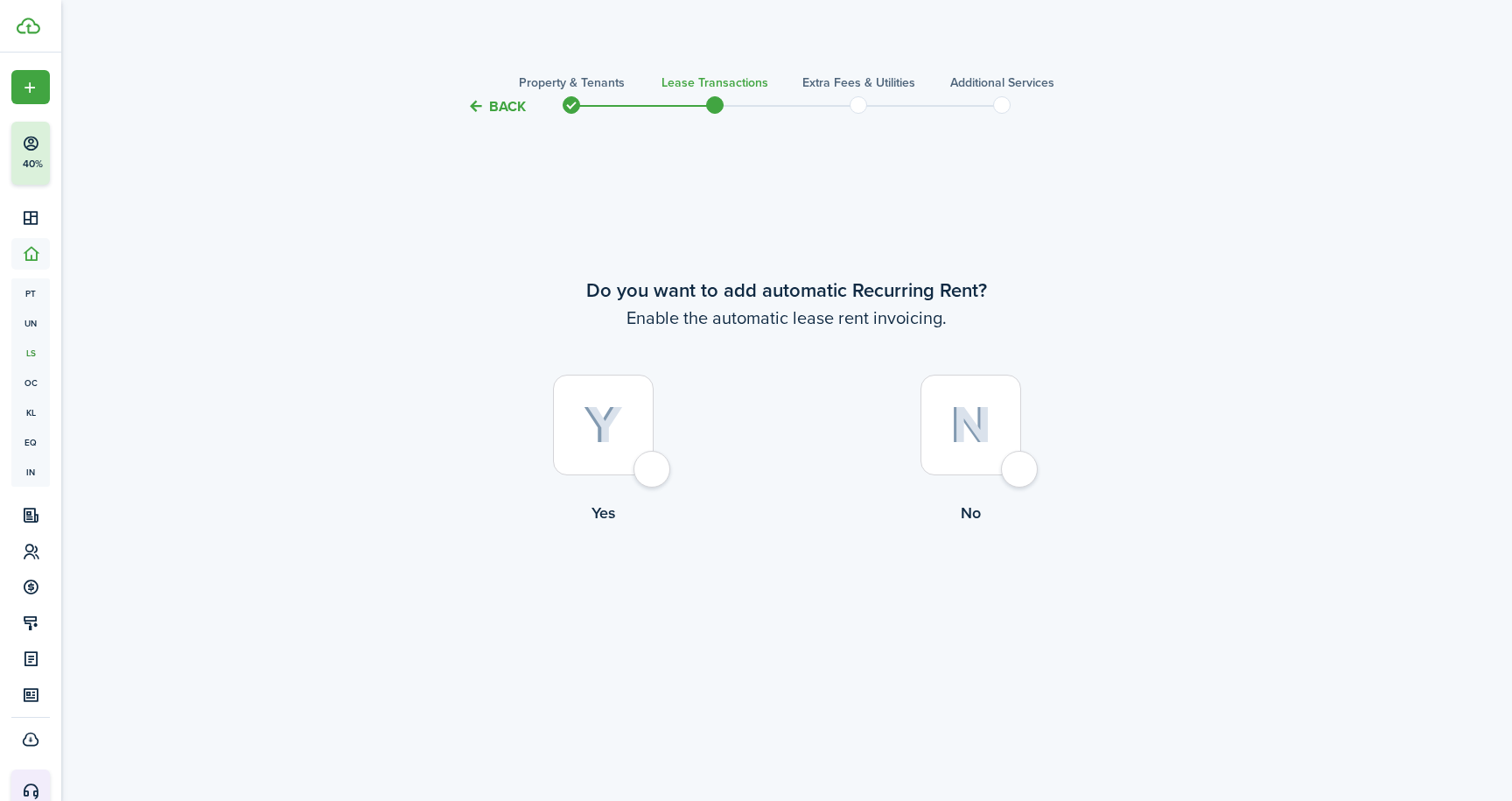
click at [653, 476] on div at bounding box center [603, 425] width 100 height 100
radio input "true"
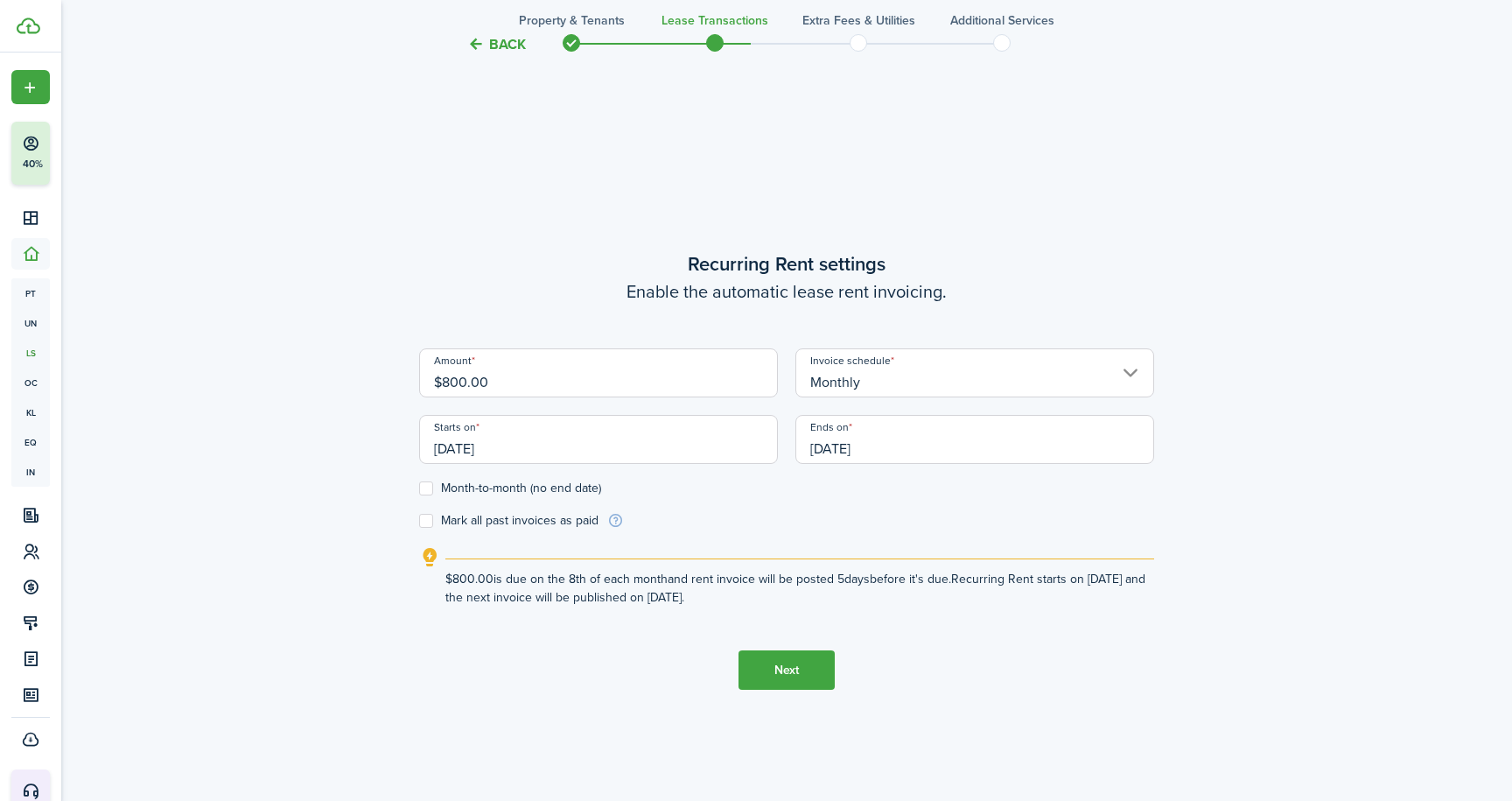
scroll to position [683, 0]
click at [553, 448] on input "[DATE]" at bounding box center [598, 440] width 359 height 49
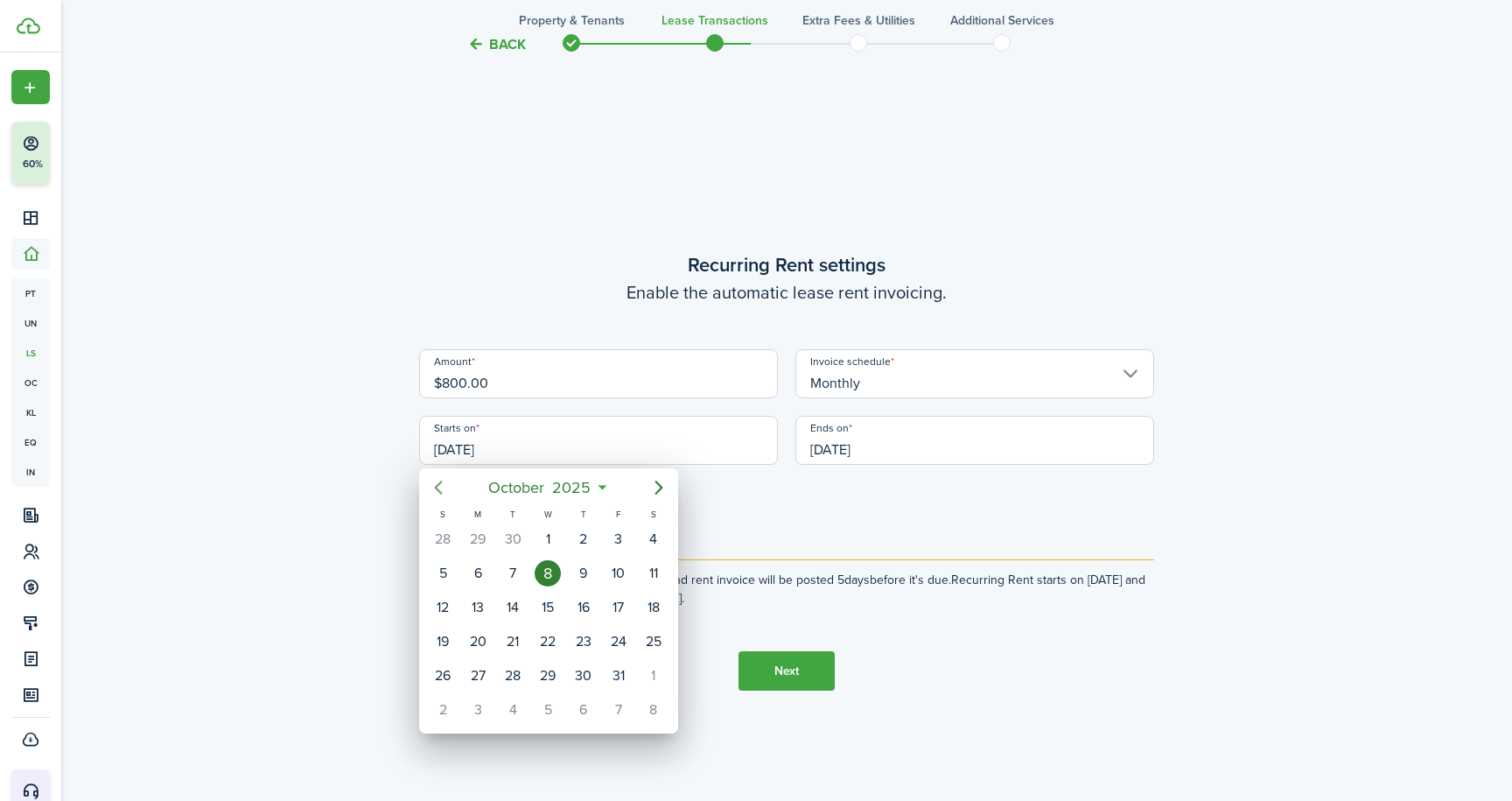
click at [434, 483] on icon "Previous page" at bounding box center [438, 487] width 21 height 21
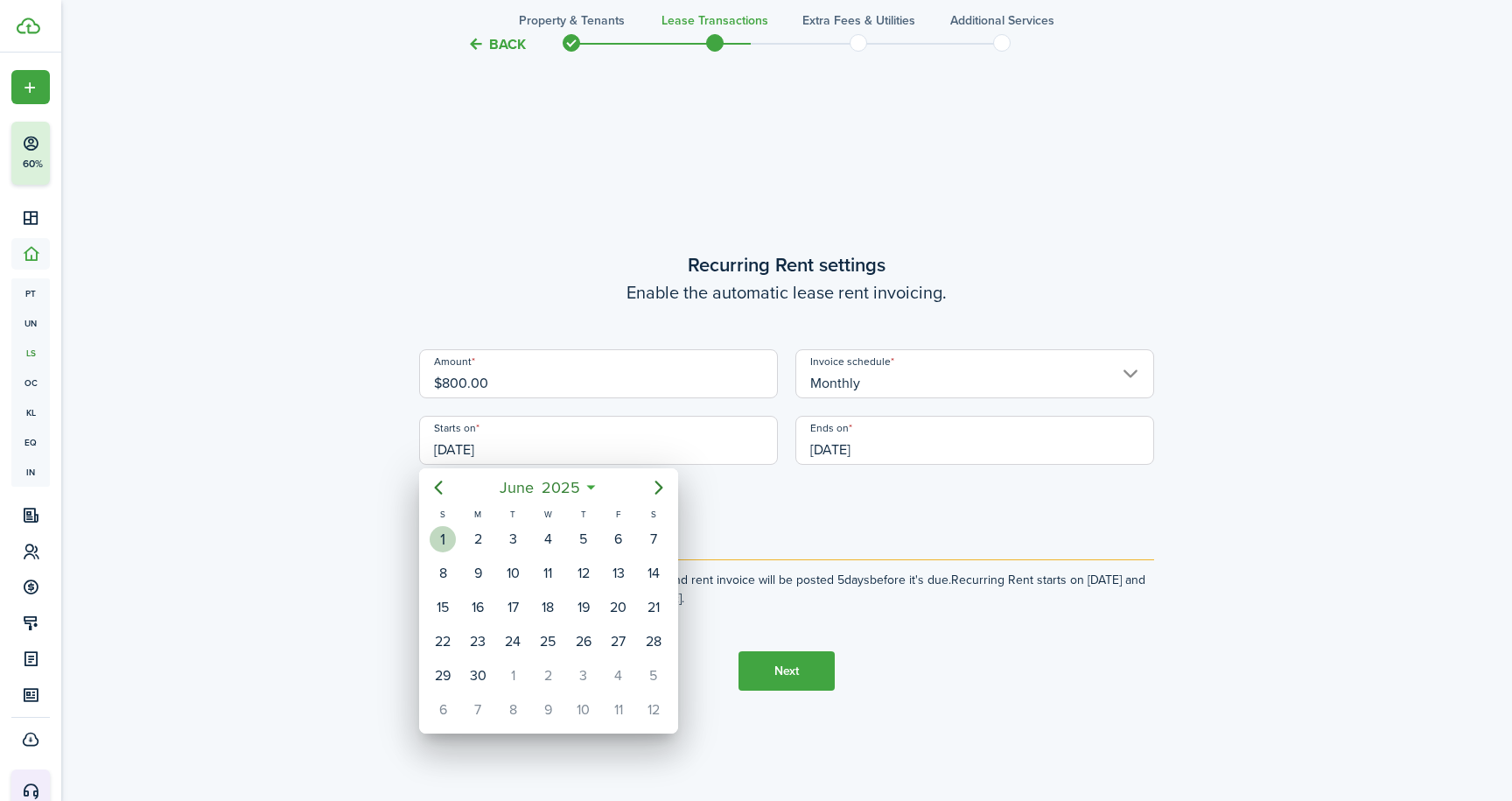
click at [441, 537] on div "1" at bounding box center [443, 539] width 26 height 26
type input "[DATE]"
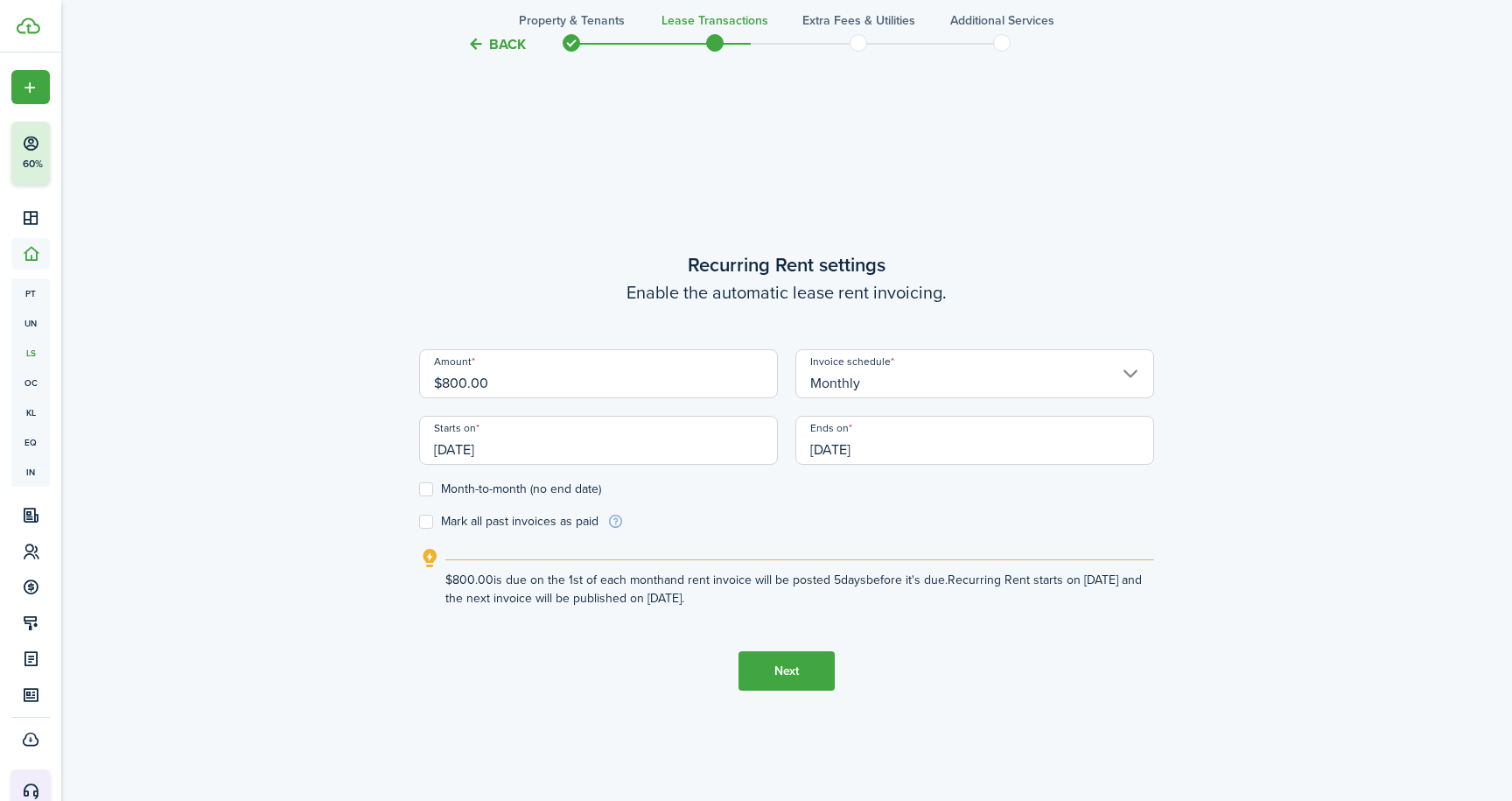
click at [890, 449] on input "[DATE]" at bounding box center [975, 440] width 359 height 49
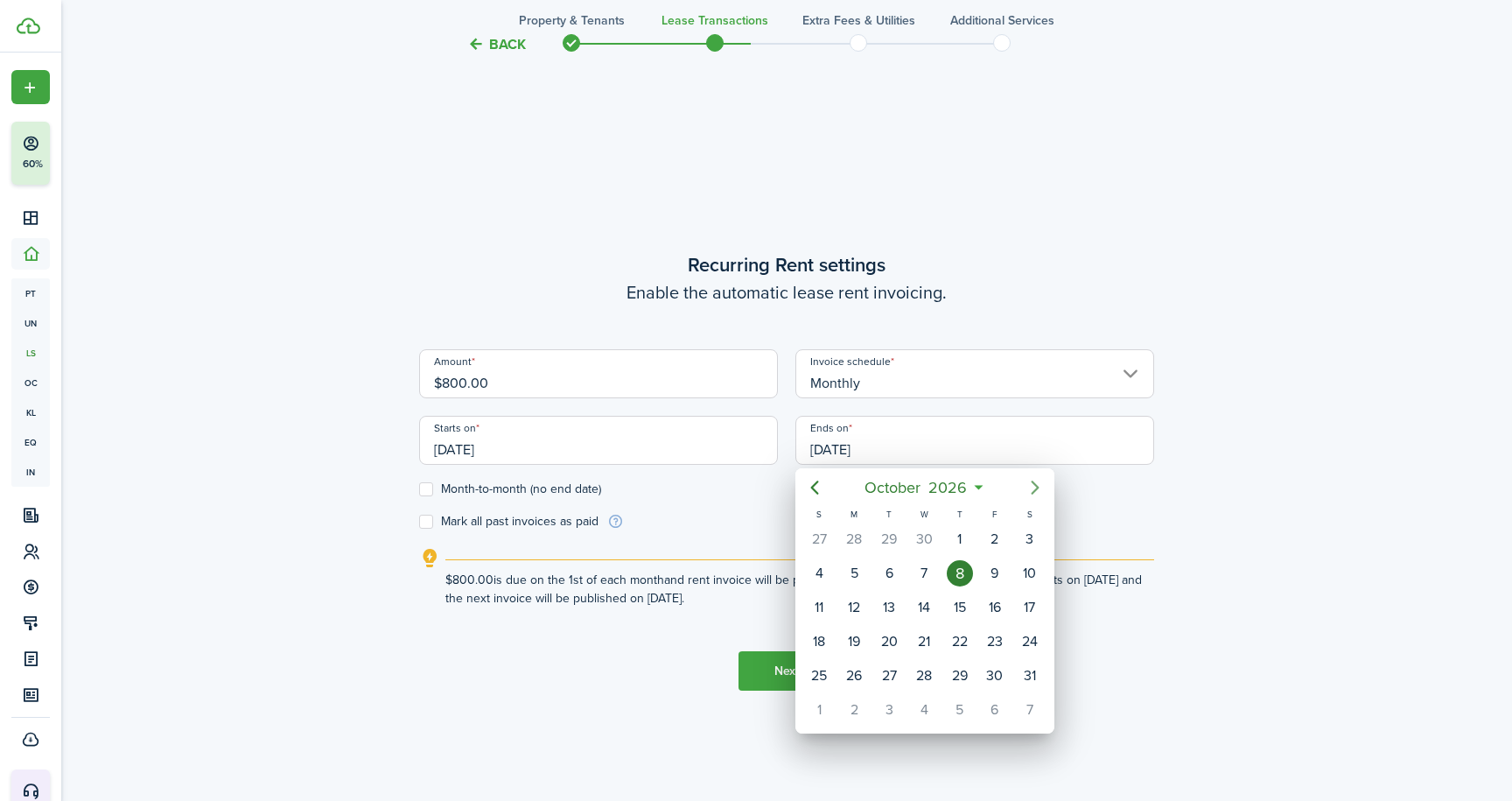
click at [1035, 492] on icon "Next page" at bounding box center [1035, 487] width 21 height 21
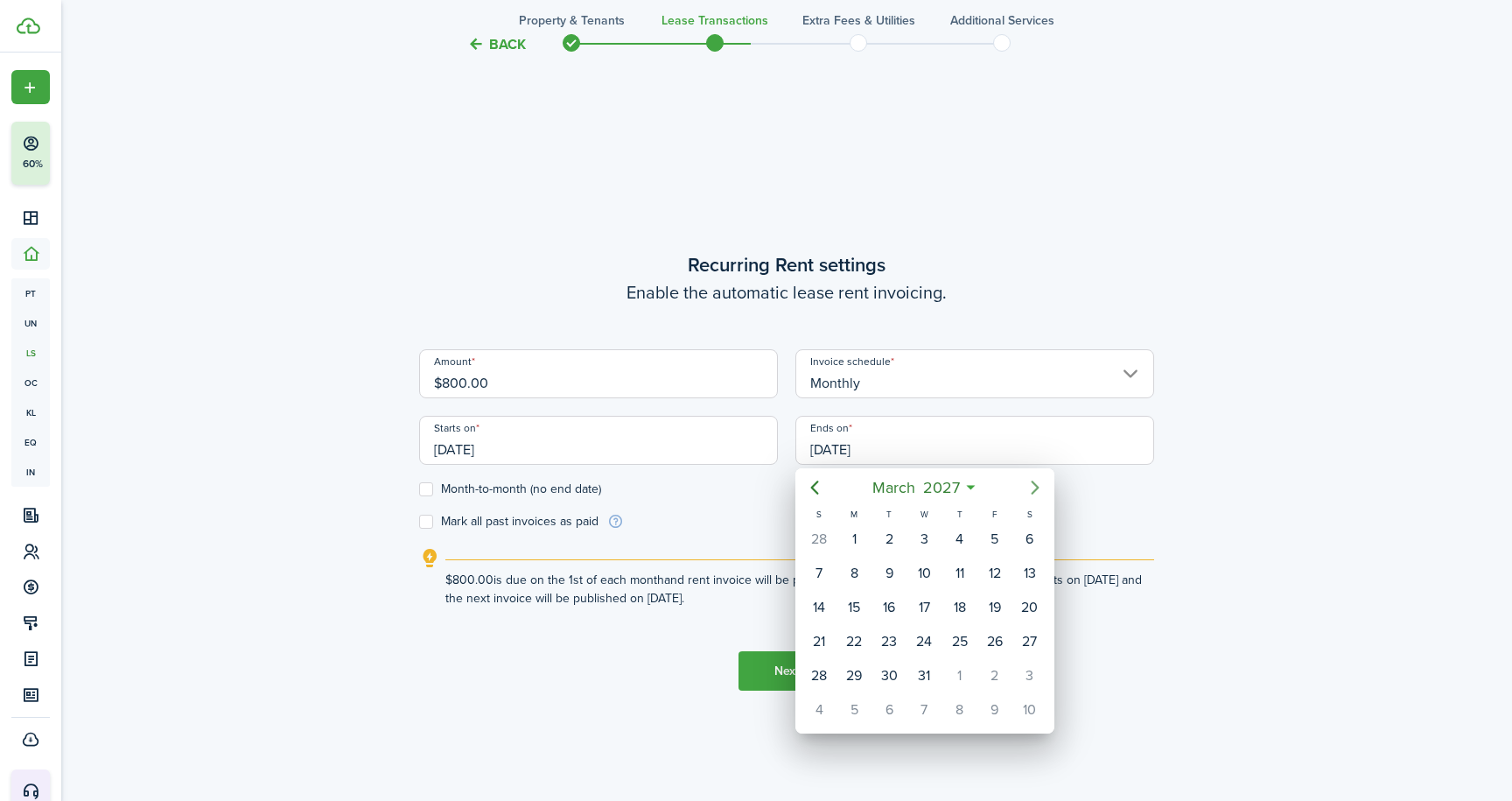
click at [1035, 492] on icon "Next page" at bounding box center [1035, 487] width 21 height 21
click at [812, 488] on icon "Previous page" at bounding box center [814, 487] width 8 height 14
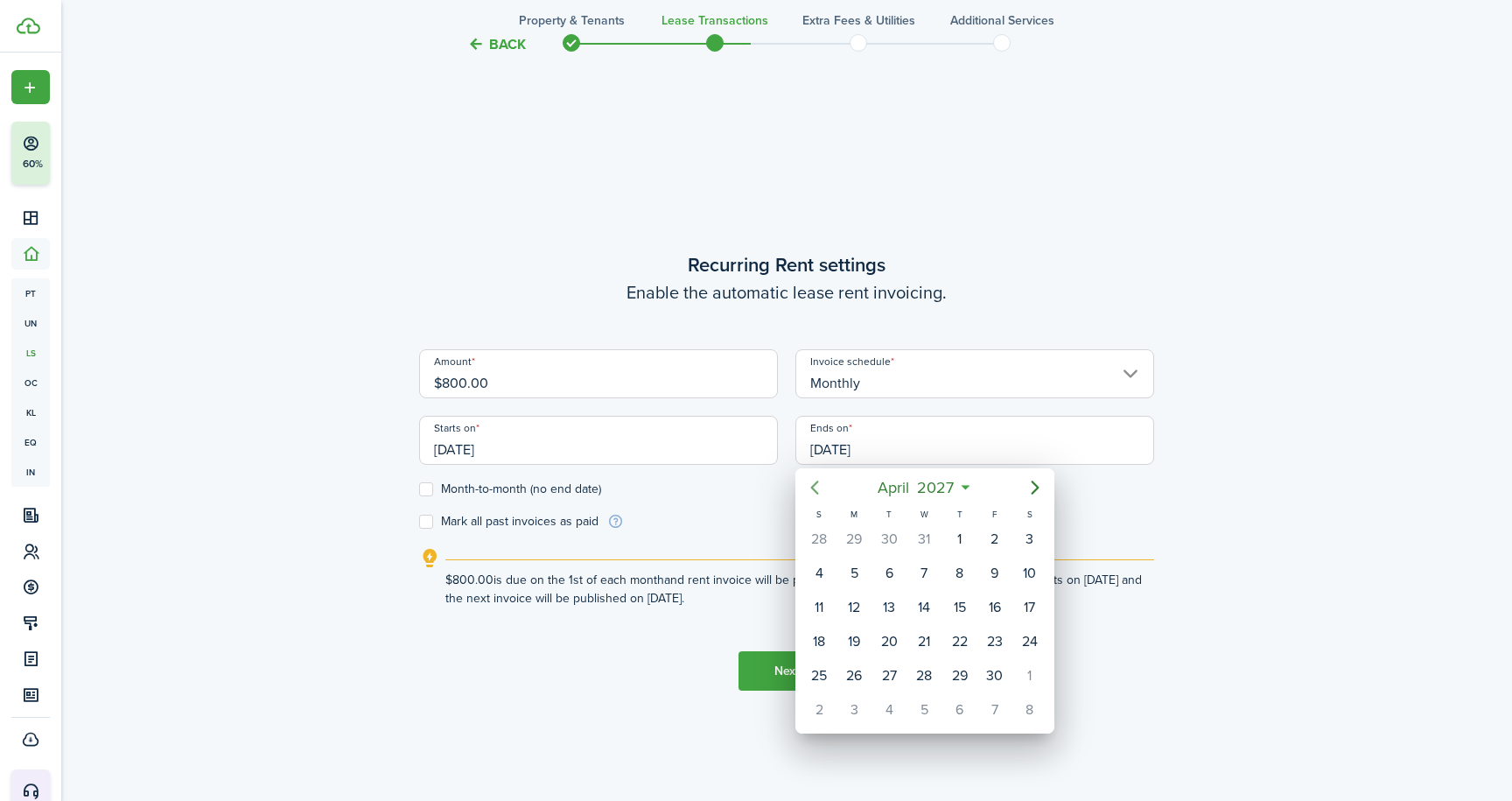
click at [812, 488] on icon "Previous page" at bounding box center [814, 487] width 8 height 14
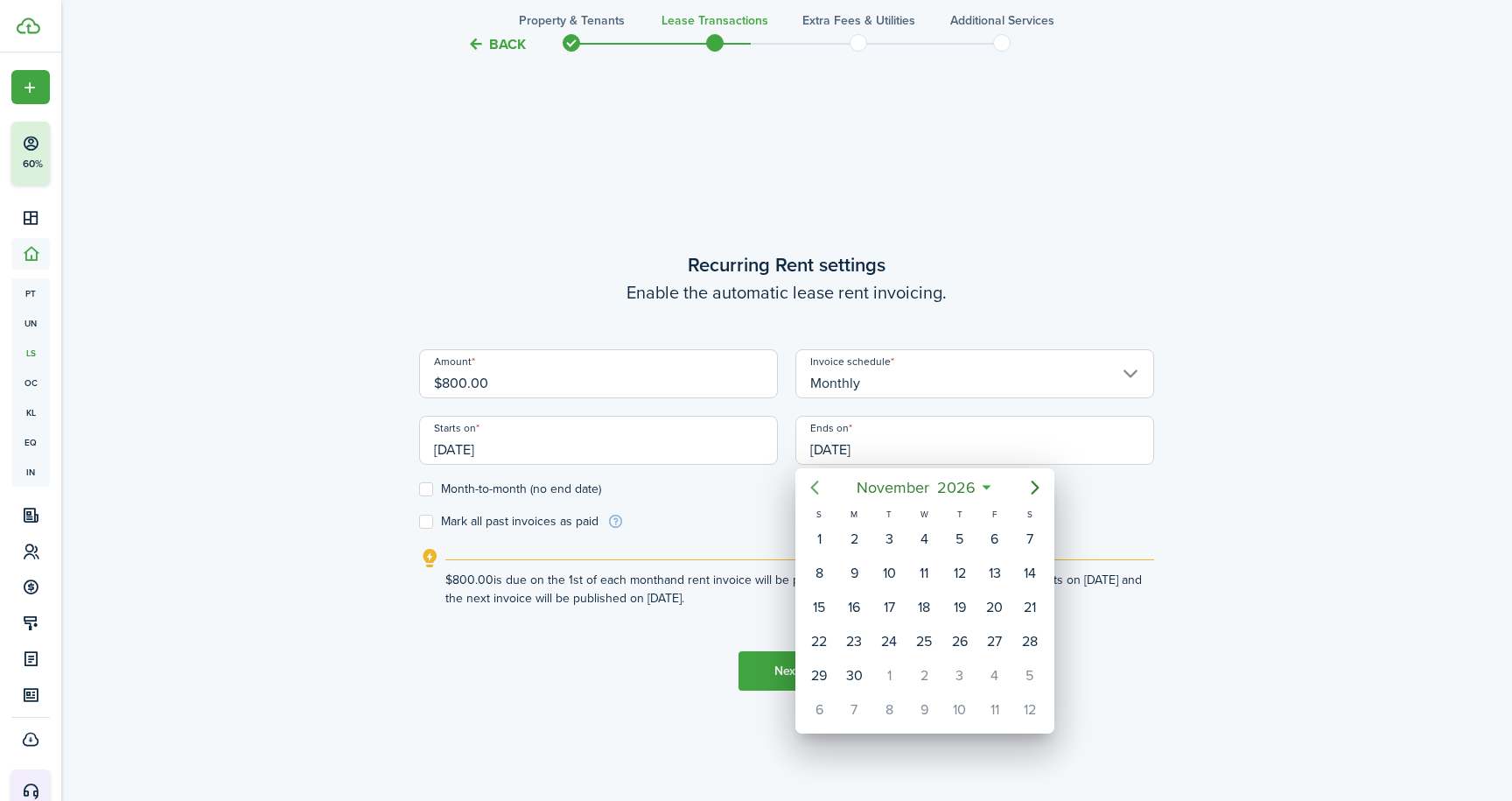
click at [812, 488] on icon "Previous page" at bounding box center [814, 487] width 8 height 14
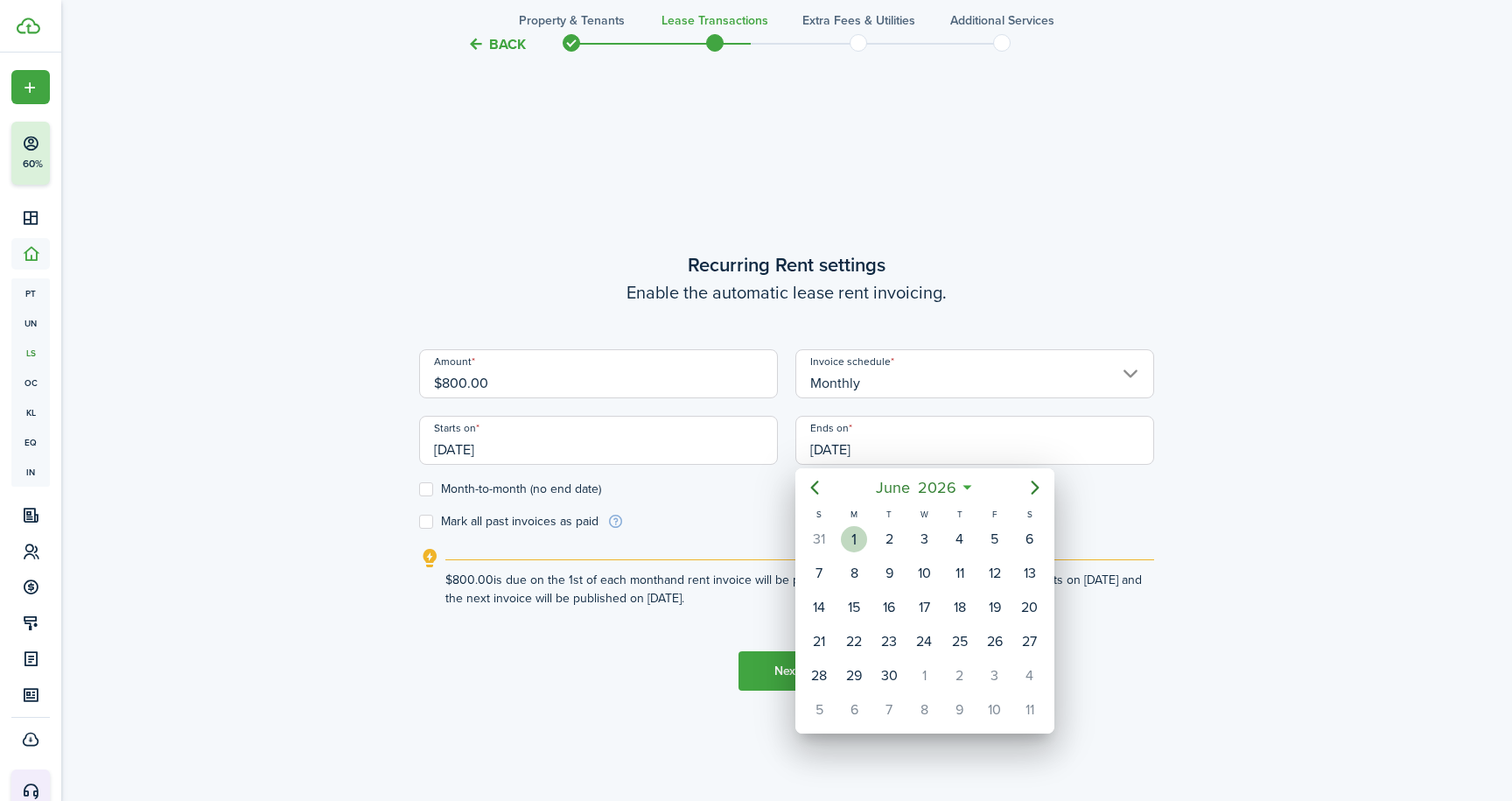
click at [853, 537] on div "1" at bounding box center [853, 539] width 26 height 26
type input "[DATE]"
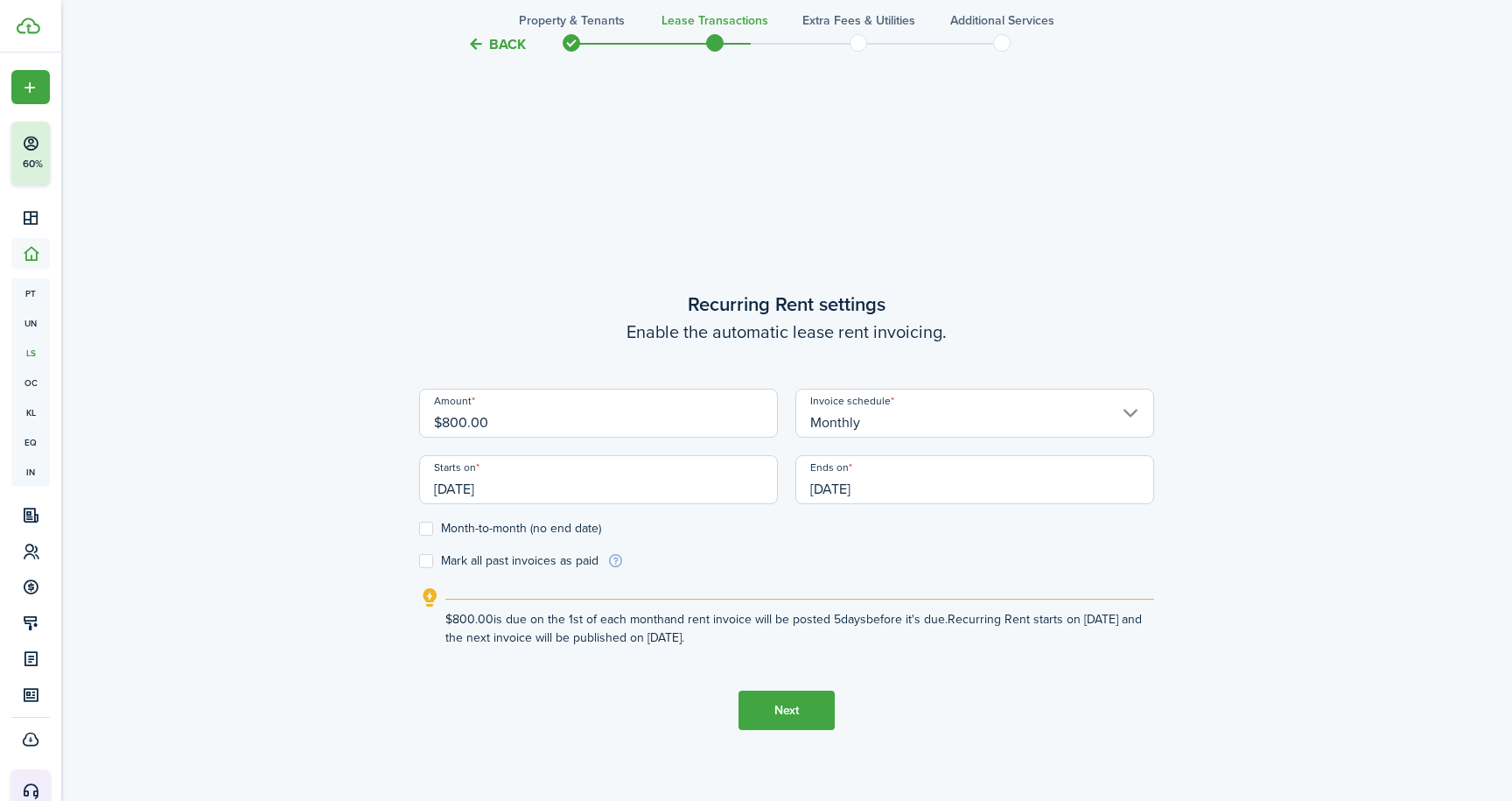
scroll to position [634, 0]
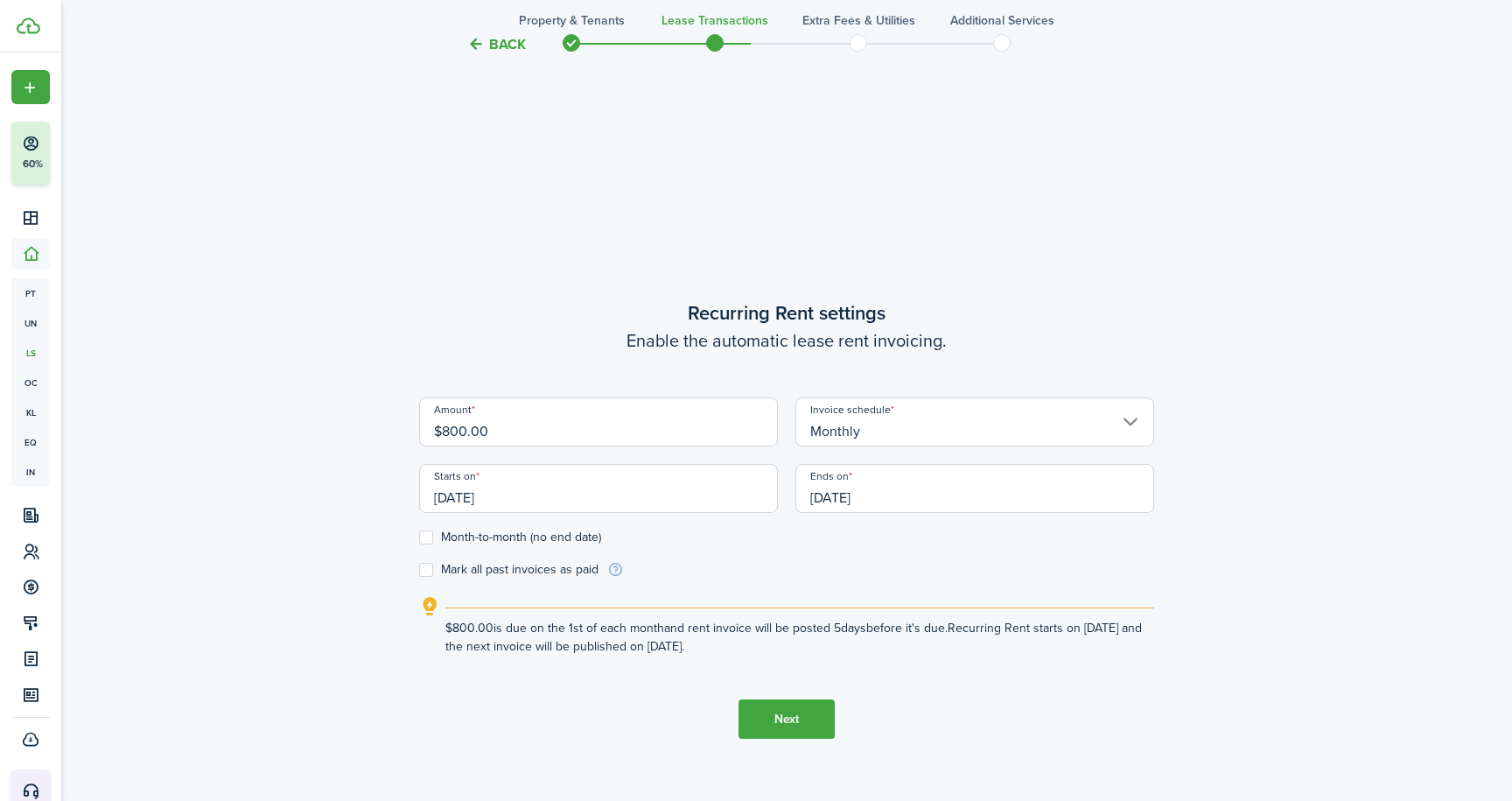
click at [431, 569] on label "Mark all past invoices as paid" at bounding box center [508, 570] width 179 height 14
click at [419, 570] on input "Mark all past invoices as paid" at bounding box center [418, 570] width 1 height 1
checkbox input "true"
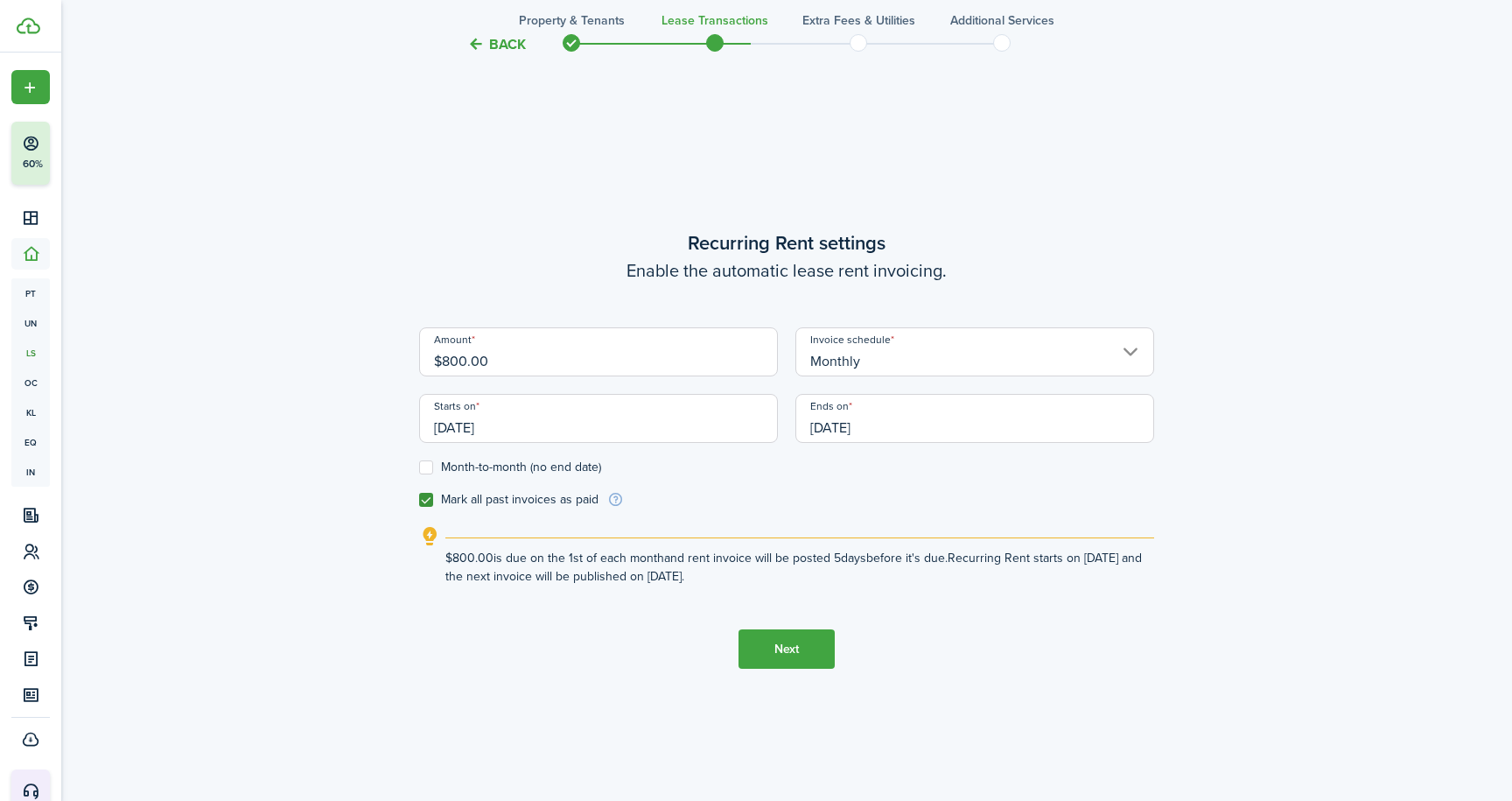
scroll to position [704, 0]
click at [785, 645] on button "Next" at bounding box center [787, 649] width 97 height 39
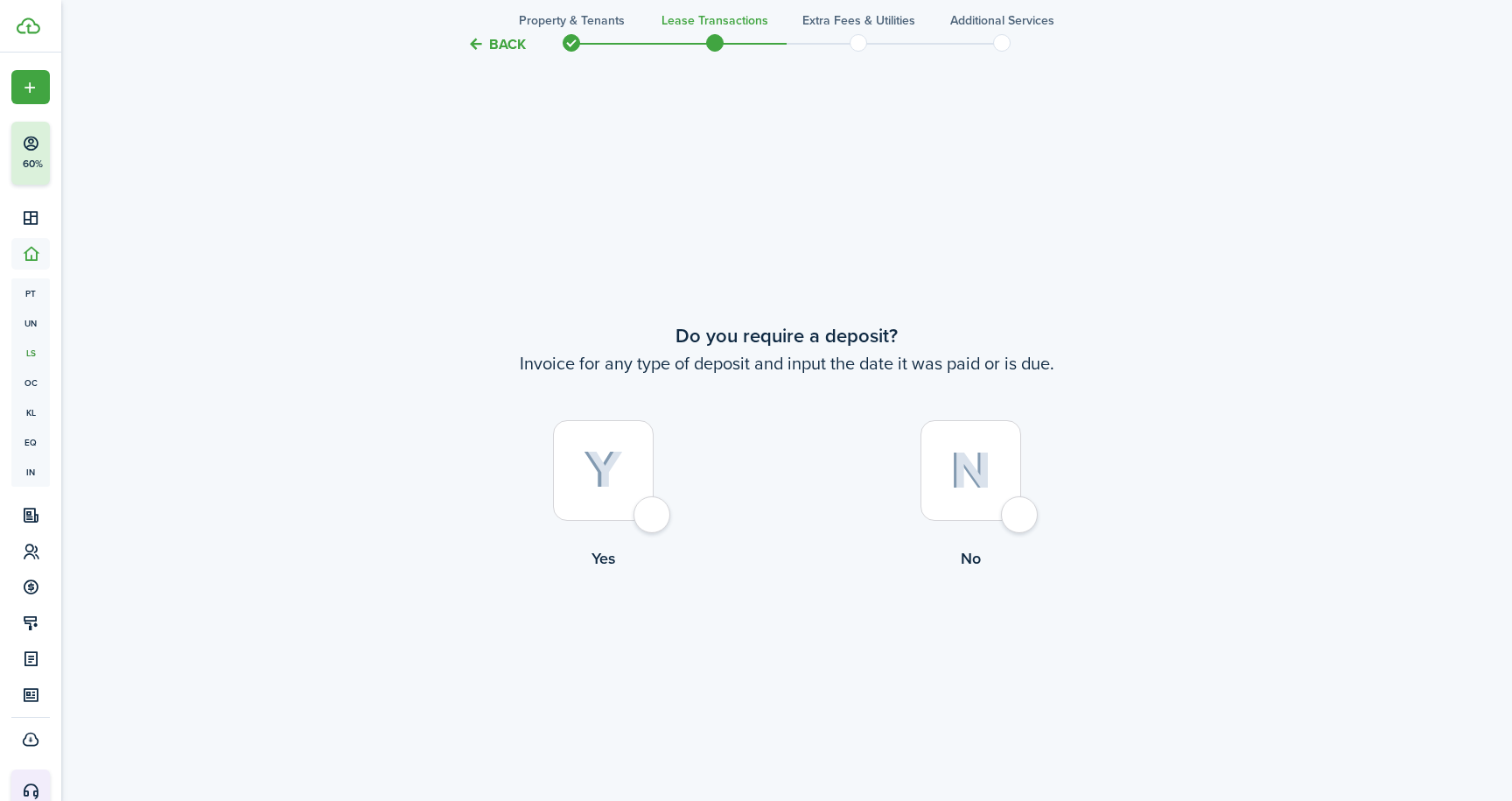
scroll to position [1484, 0]
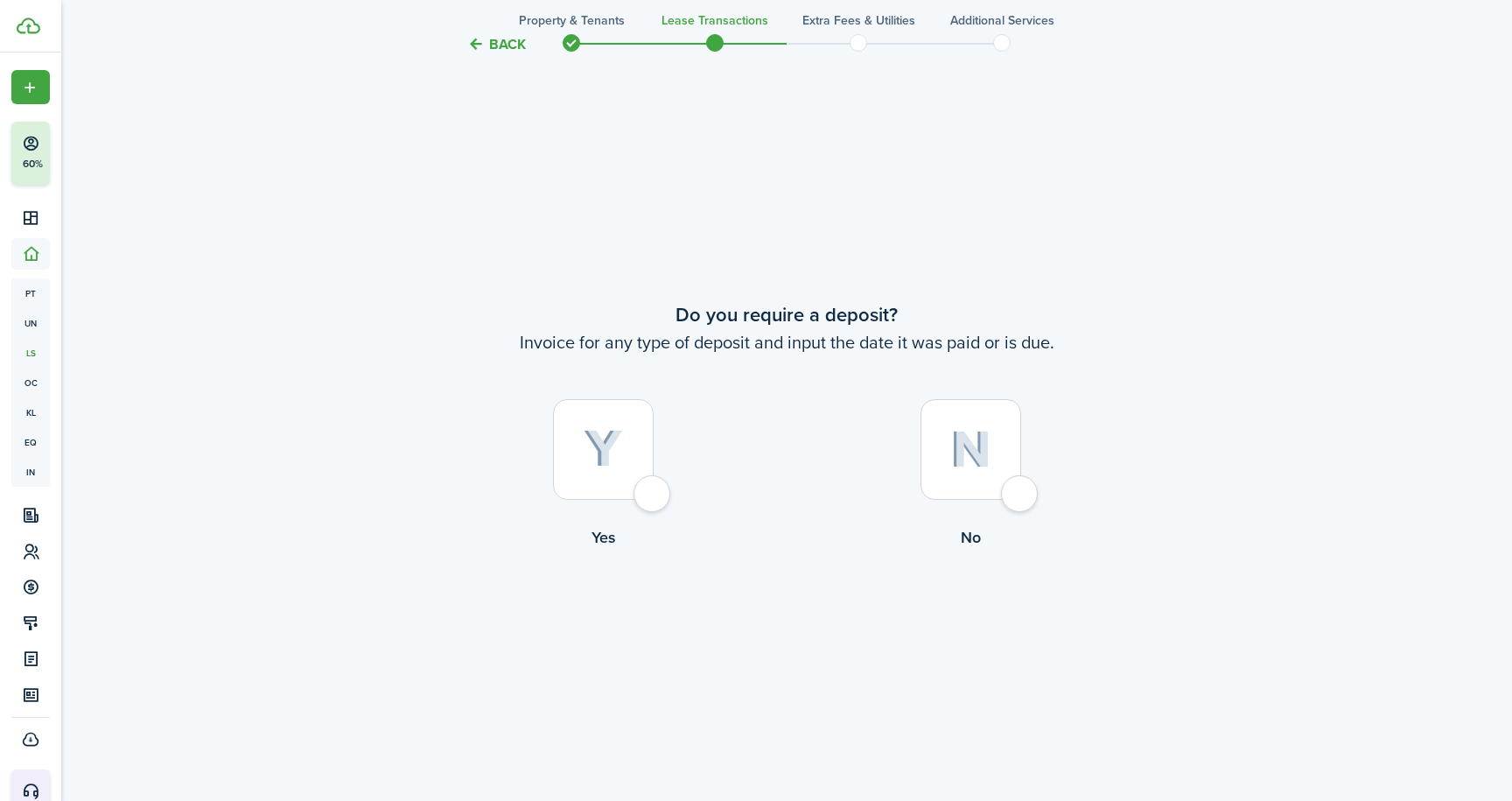
click at [650, 497] on div at bounding box center [603, 449] width 100 height 100
radio input "true"
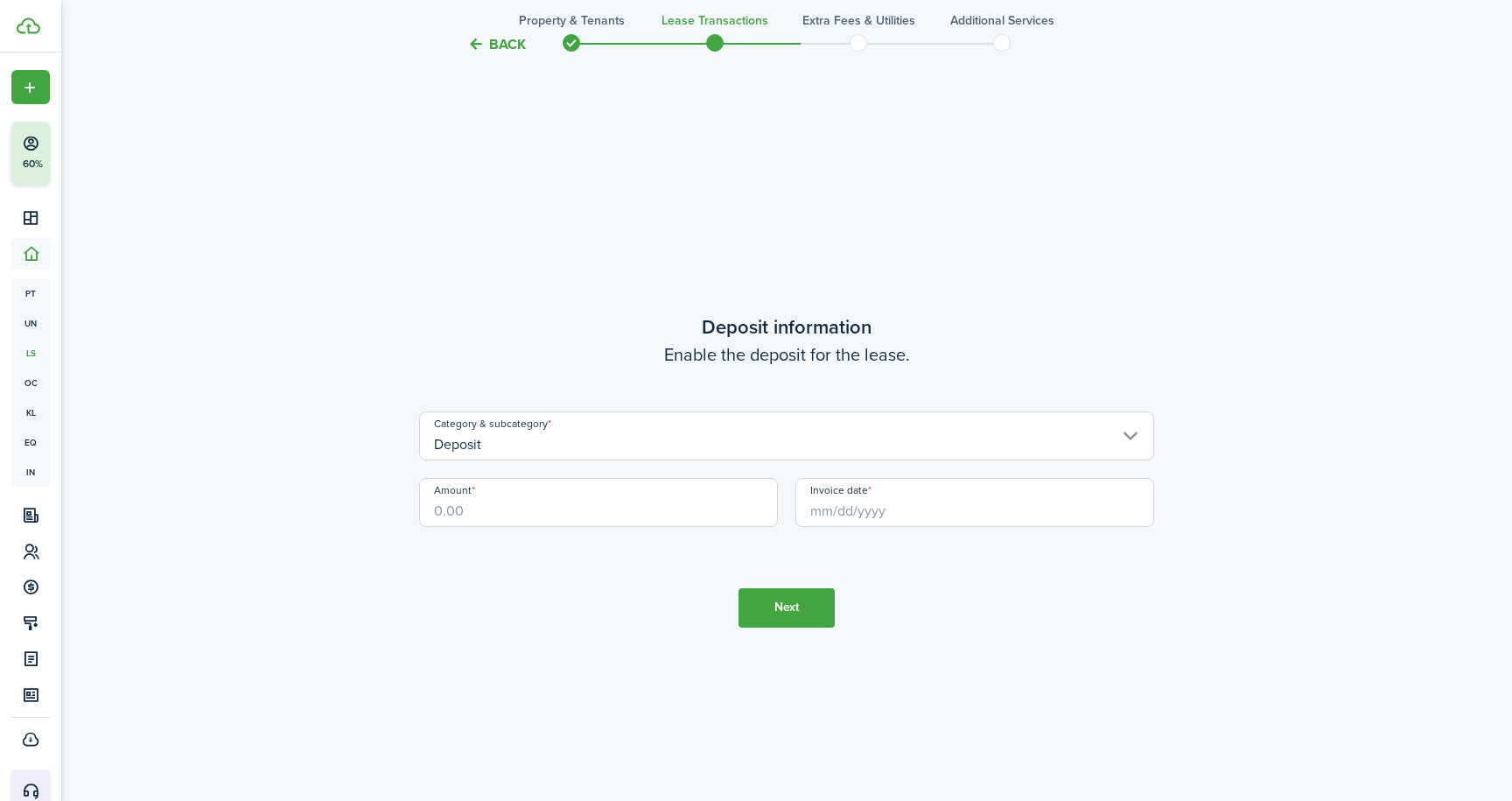
scroll to position [2285, 0]
click at [650, 497] on input "Amount" at bounding box center [598, 503] width 359 height 49
click at [917, 514] on input "Invoice date" at bounding box center [975, 503] width 359 height 49
type input "$850.00"
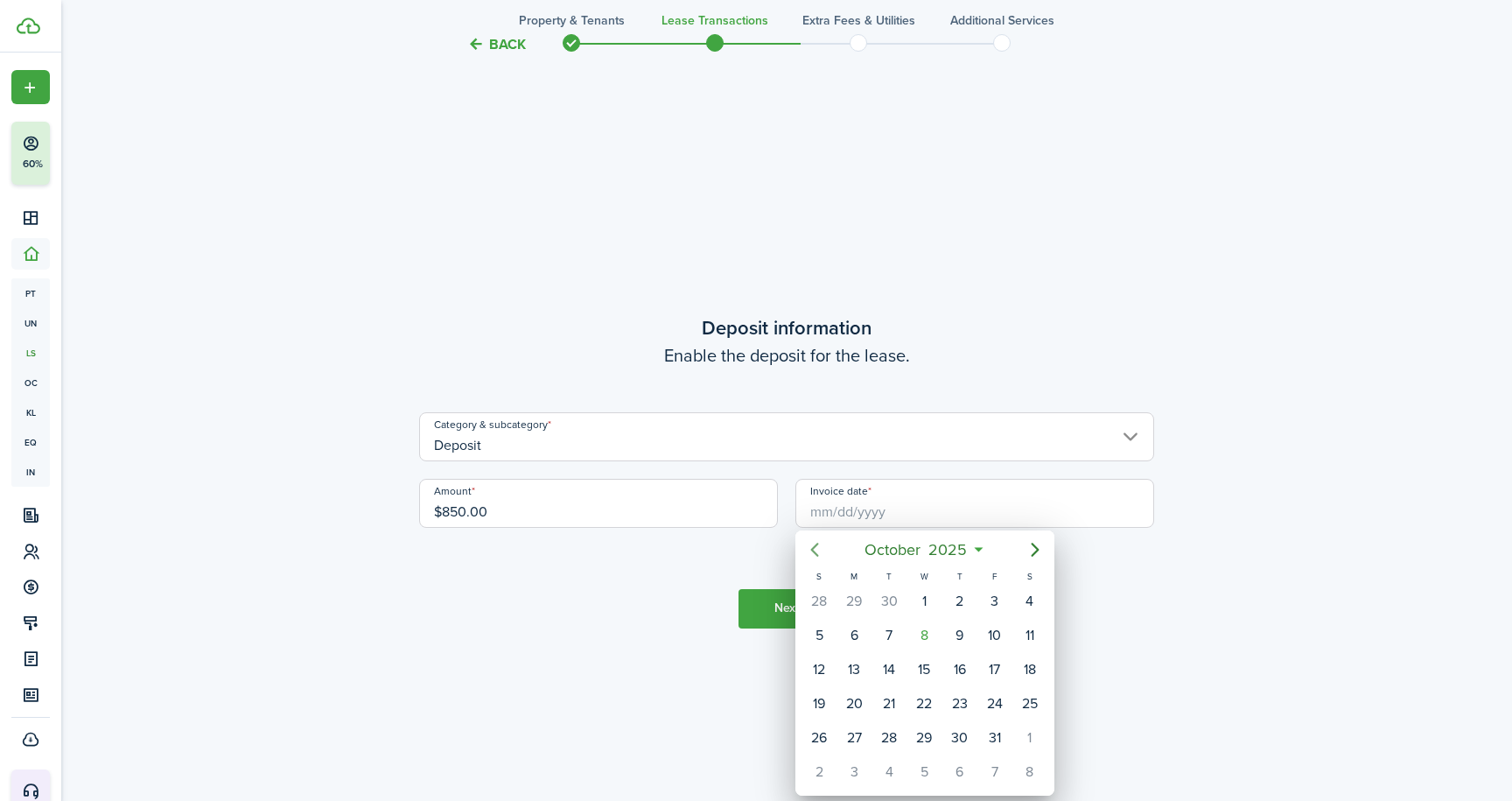
click at [816, 549] on icon "Previous page" at bounding box center [814, 549] width 21 height 21
click at [813, 549] on icon "Previous page" at bounding box center [814, 549] width 8 height 14
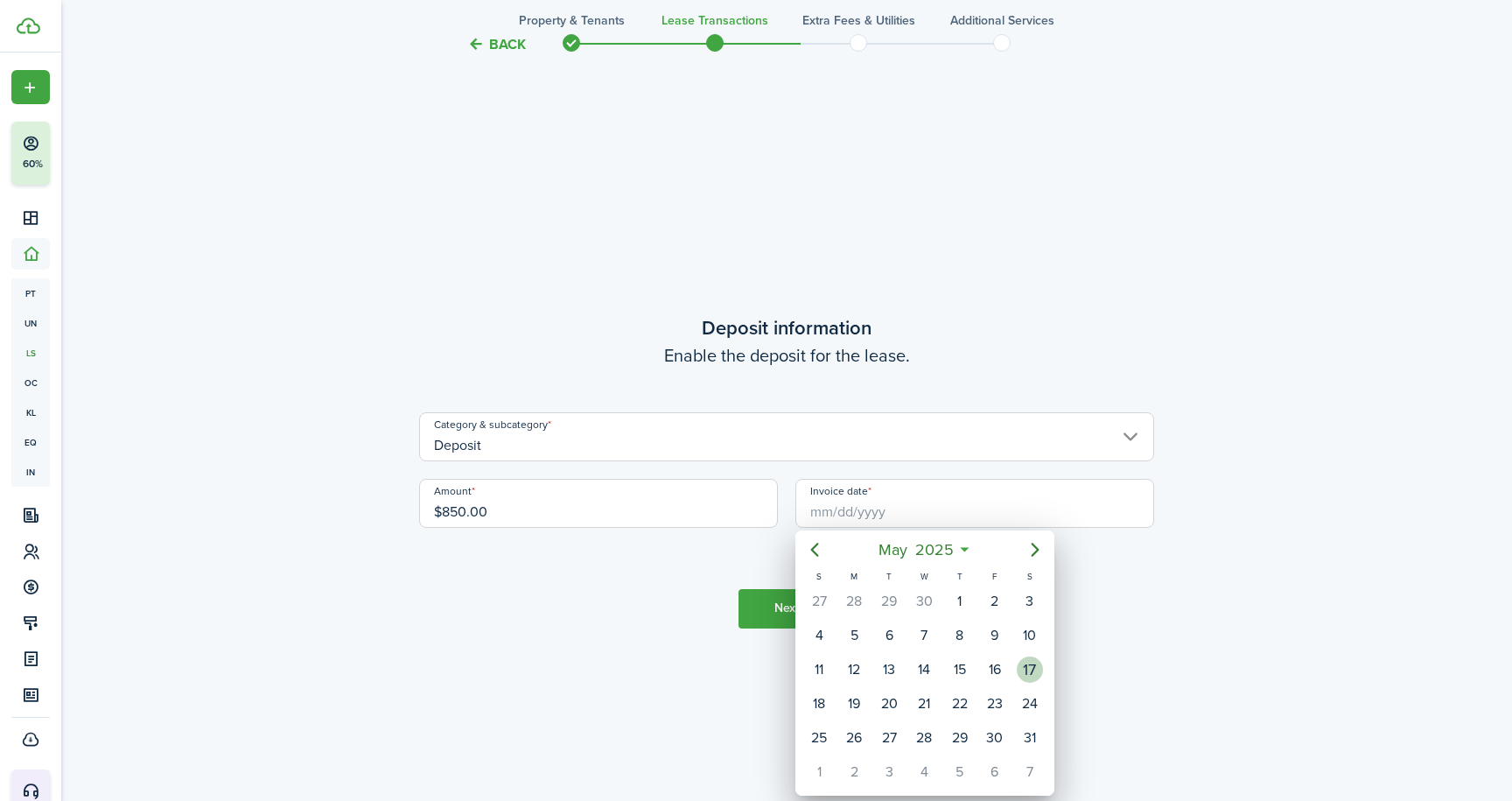
click at [1027, 673] on div "17" at bounding box center [1029, 669] width 26 height 26
type input "[DATE]"
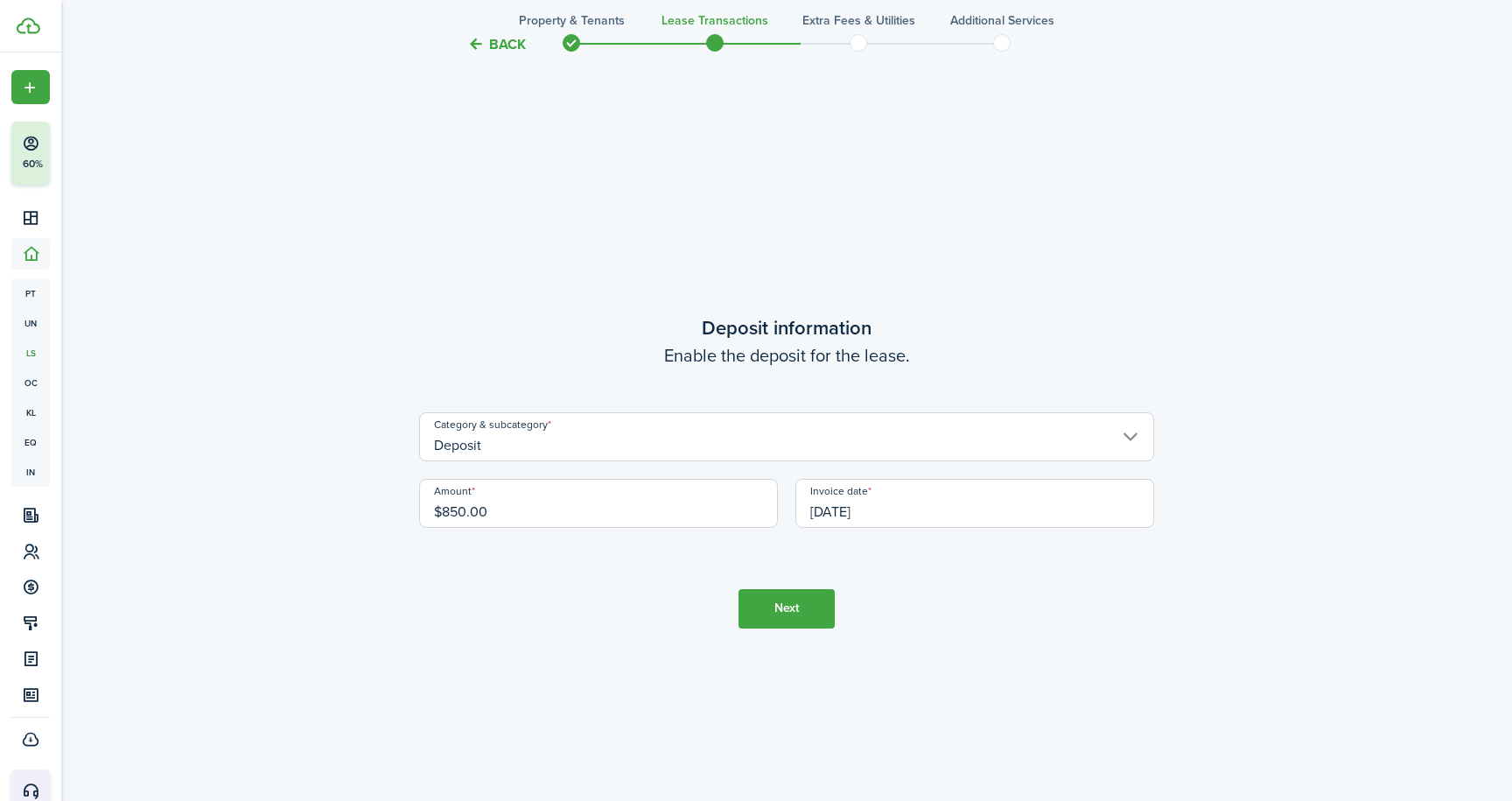
click at [779, 610] on button "Next" at bounding box center [787, 608] width 97 height 39
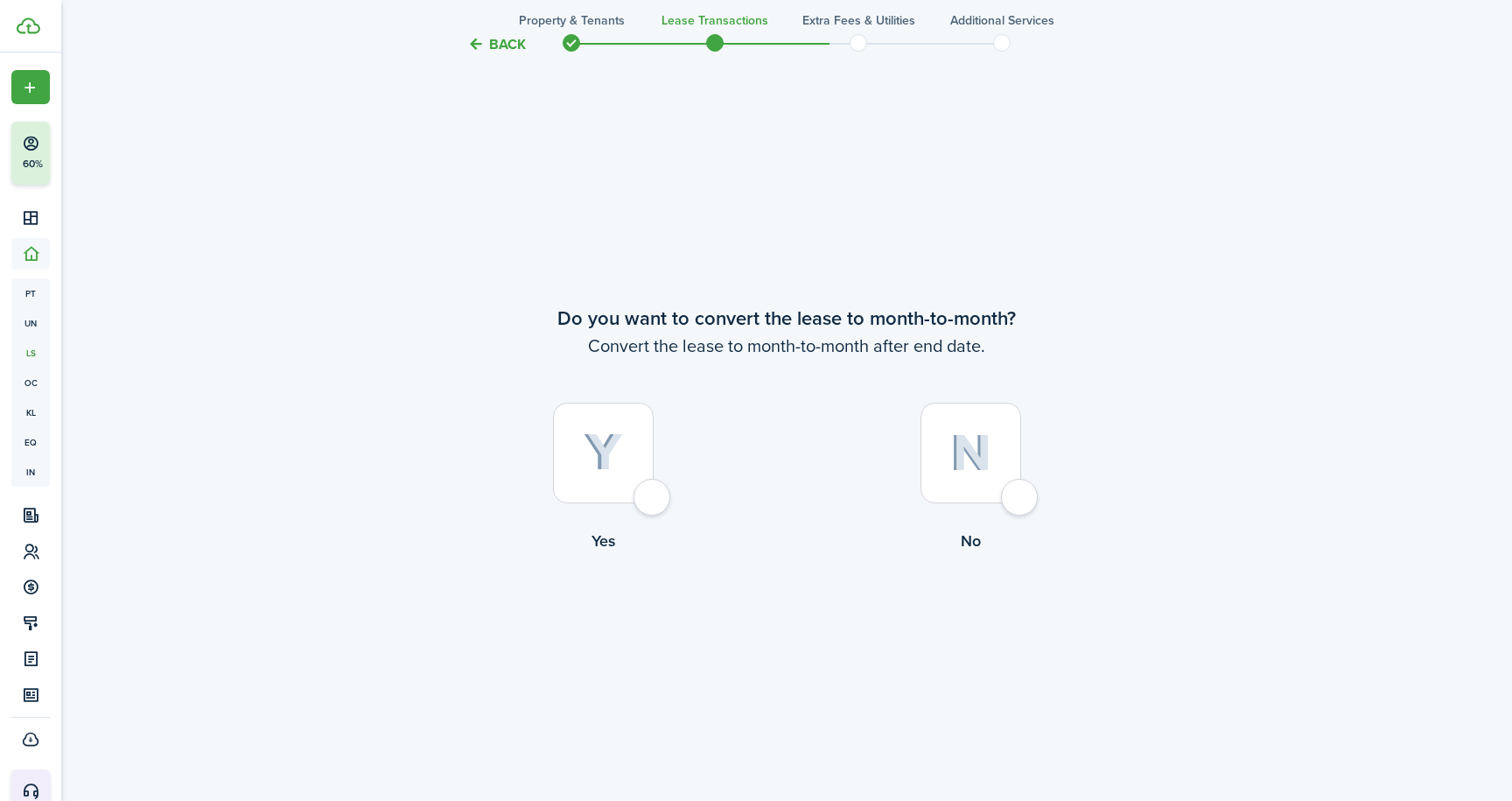
scroll to position [3086, 0]
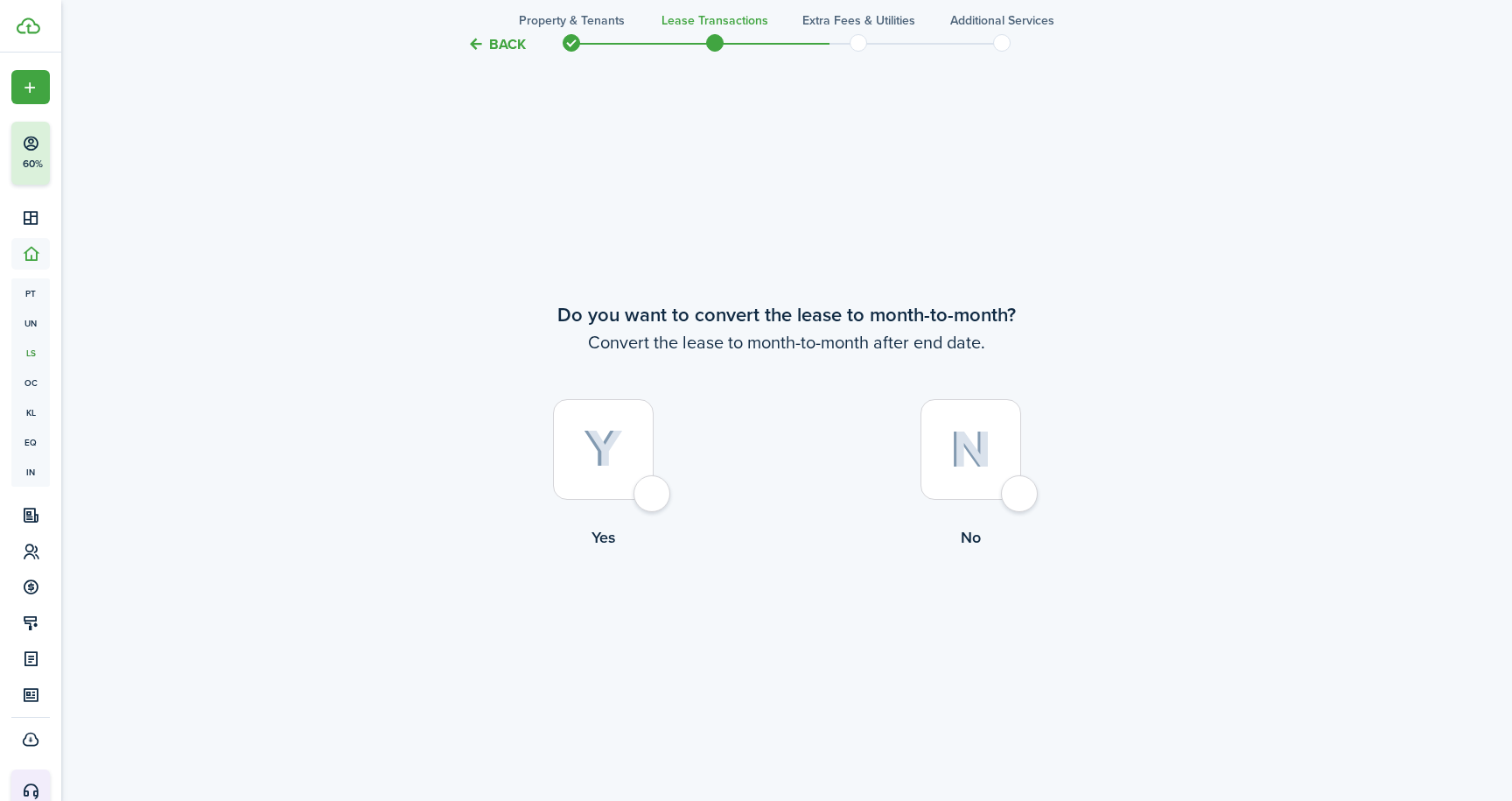
click at [653, 496] on div at bounding box center [603, 449] width 100 height 100
radio input "true"
click at [787, 632] on button "Continue" at bounding box center [787, 621] width 97 height 39
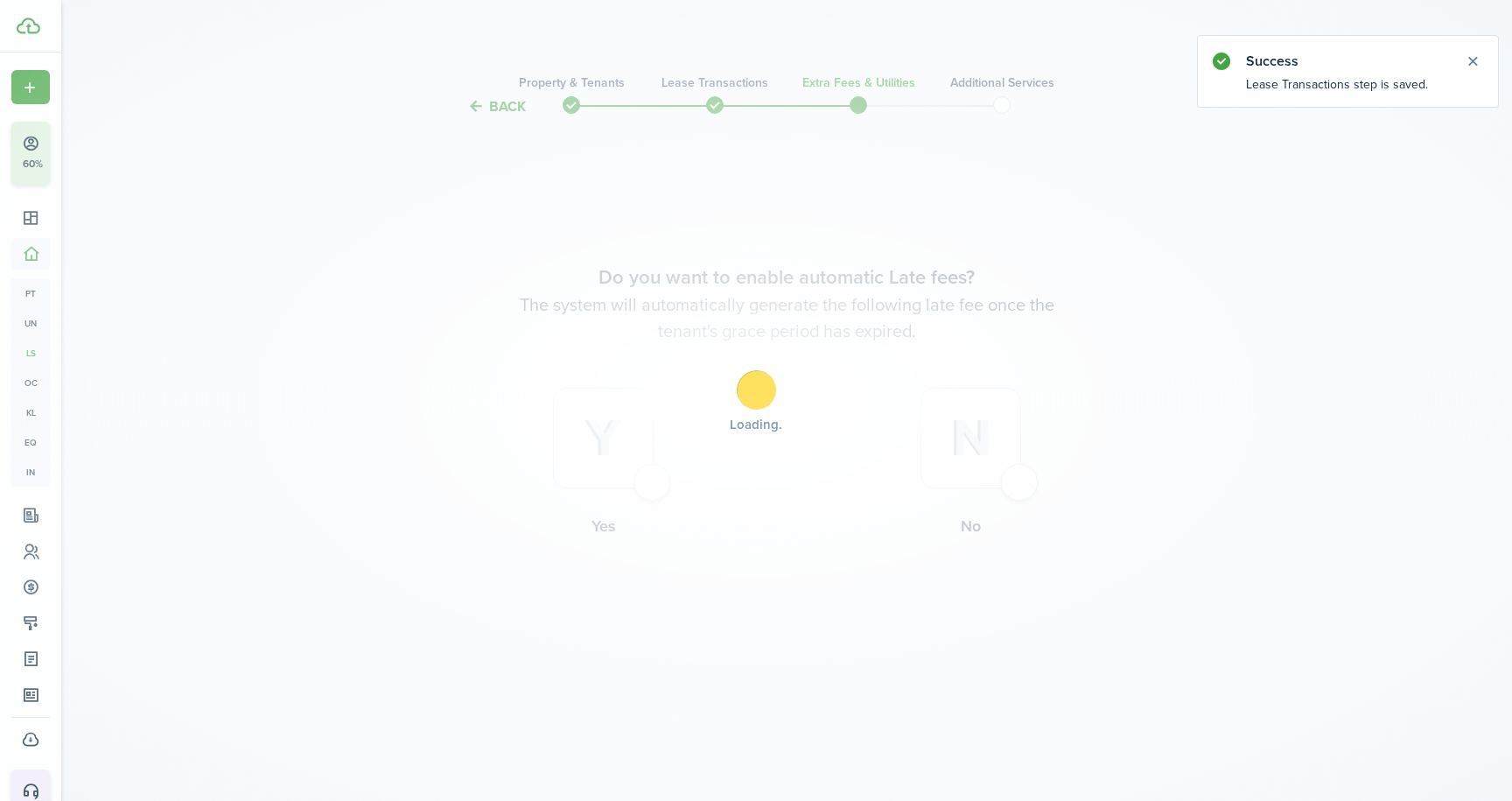
scroll to position [0, 0]
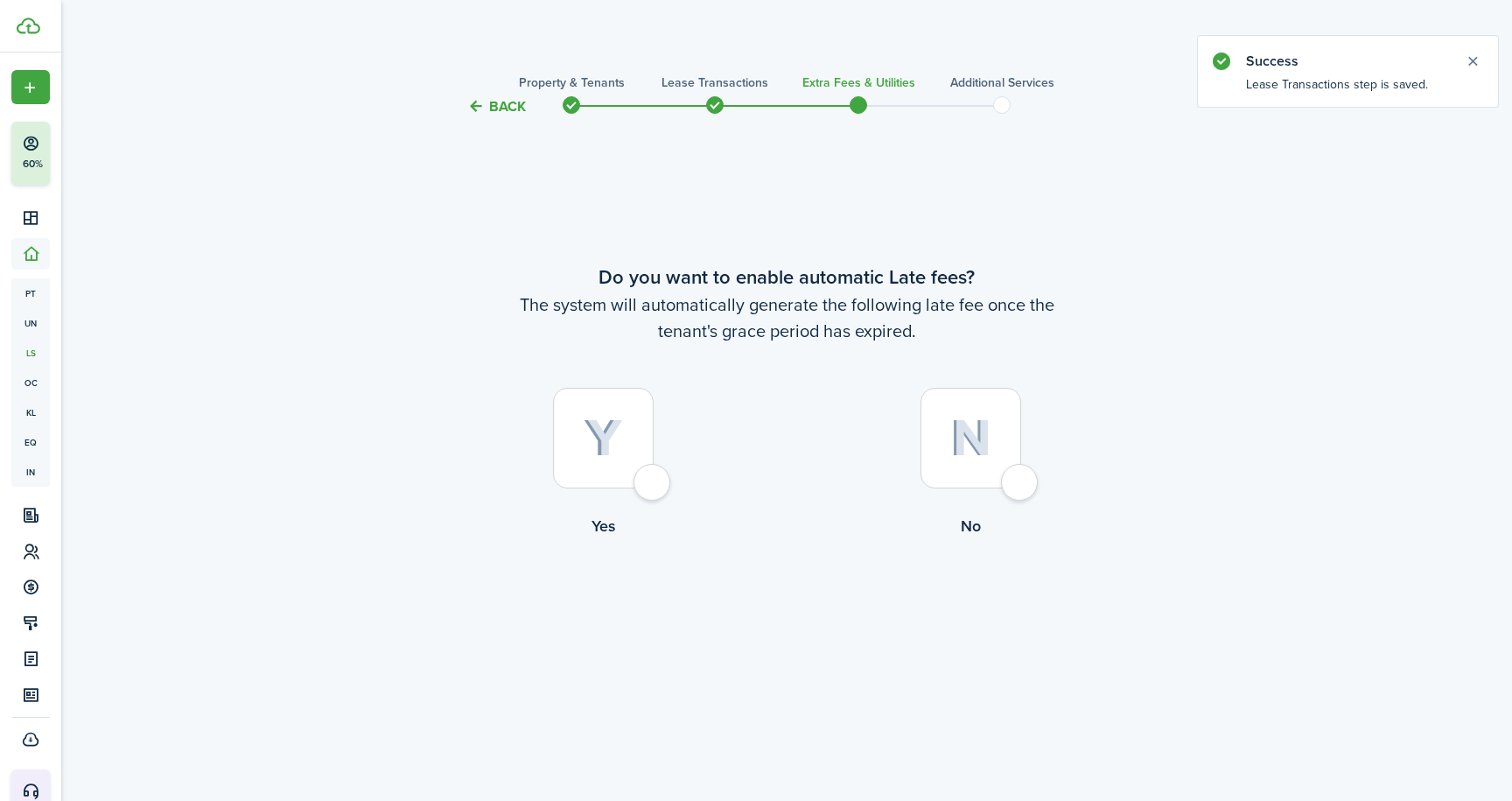
click at [1017, 480] on div at bounding box center [970, 437] width 100 height 100
radio input "true"
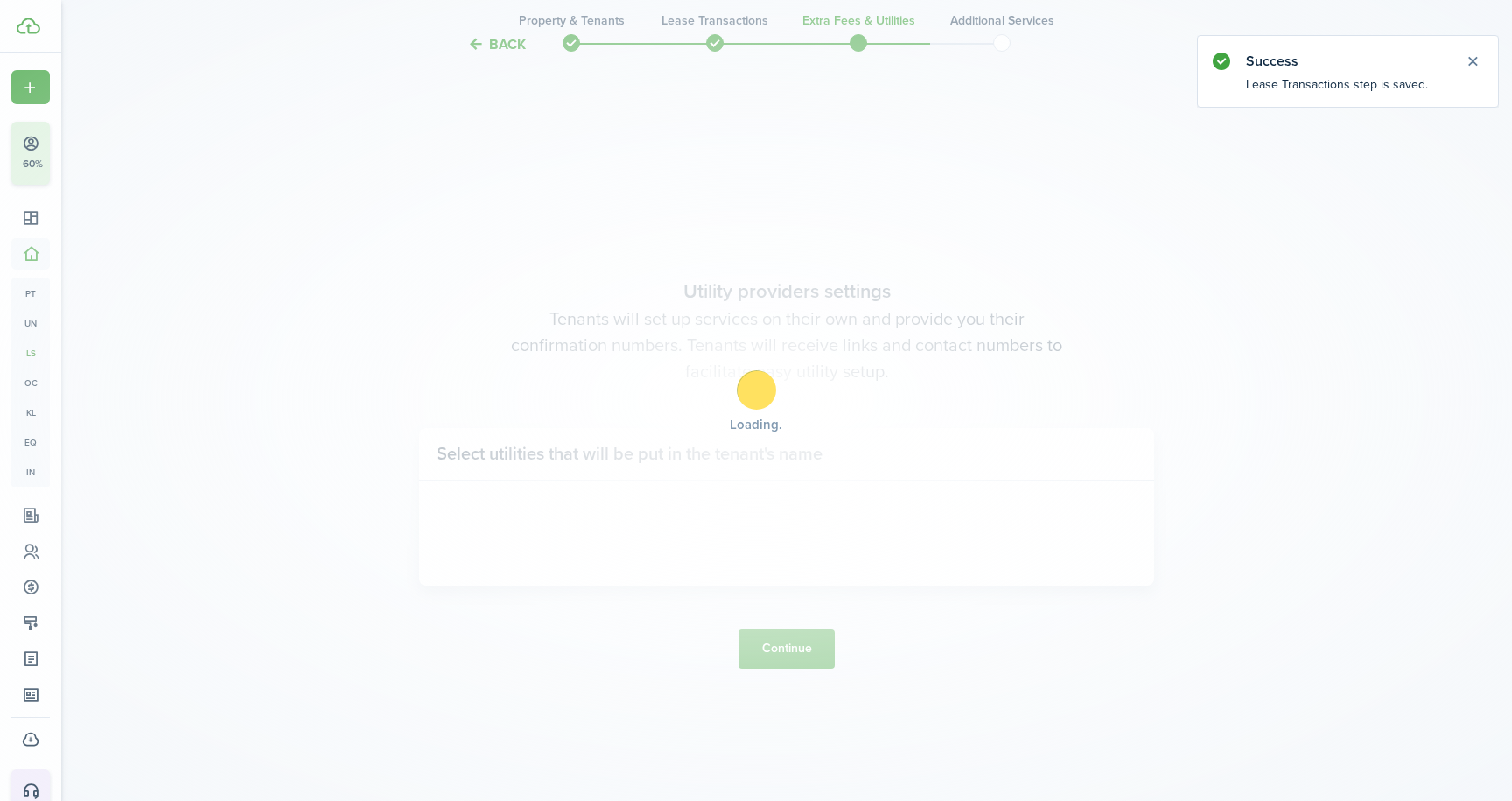
scroll to position [683, 0]
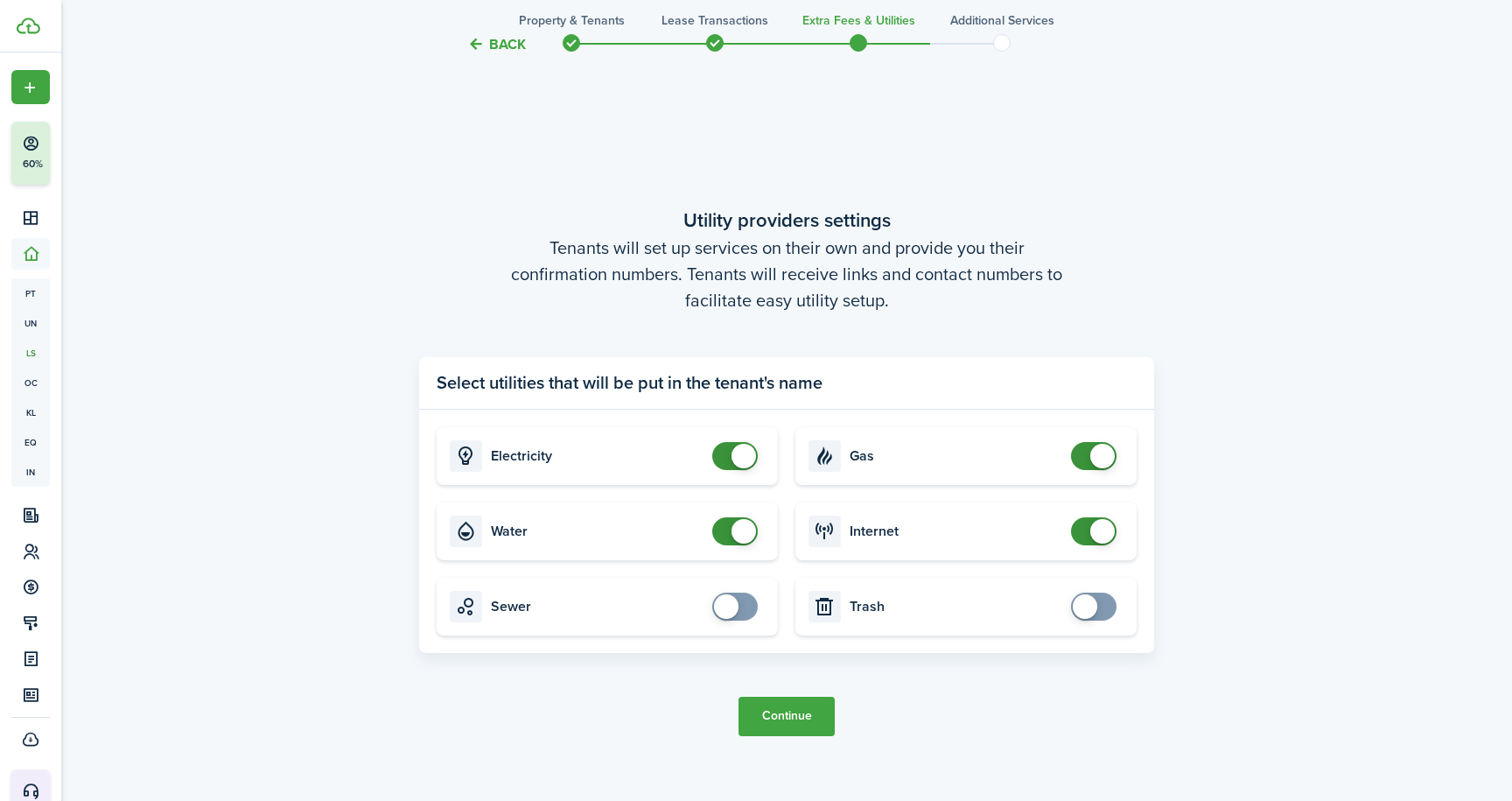
checkbox input "false"
click at [740, 529] on span at bounding box center [743, 531] width 25 height 25
checkbox input "false"
click at [1095, 529] on span at bounding box center [1102, 531] width 25 height 25
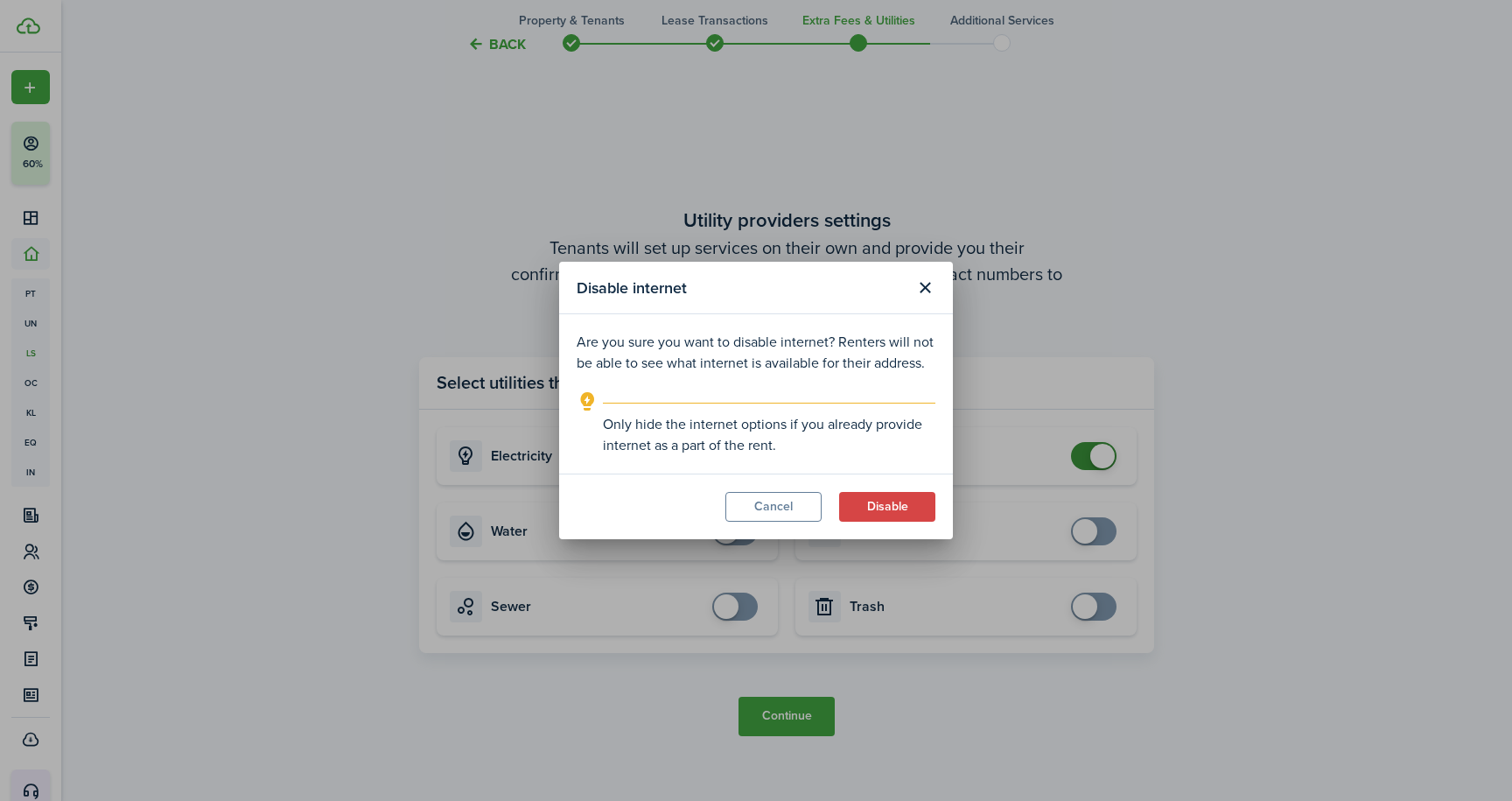
click at [864, 505] on button "Disable" at bounding box center [887, 507] width 97 height 30
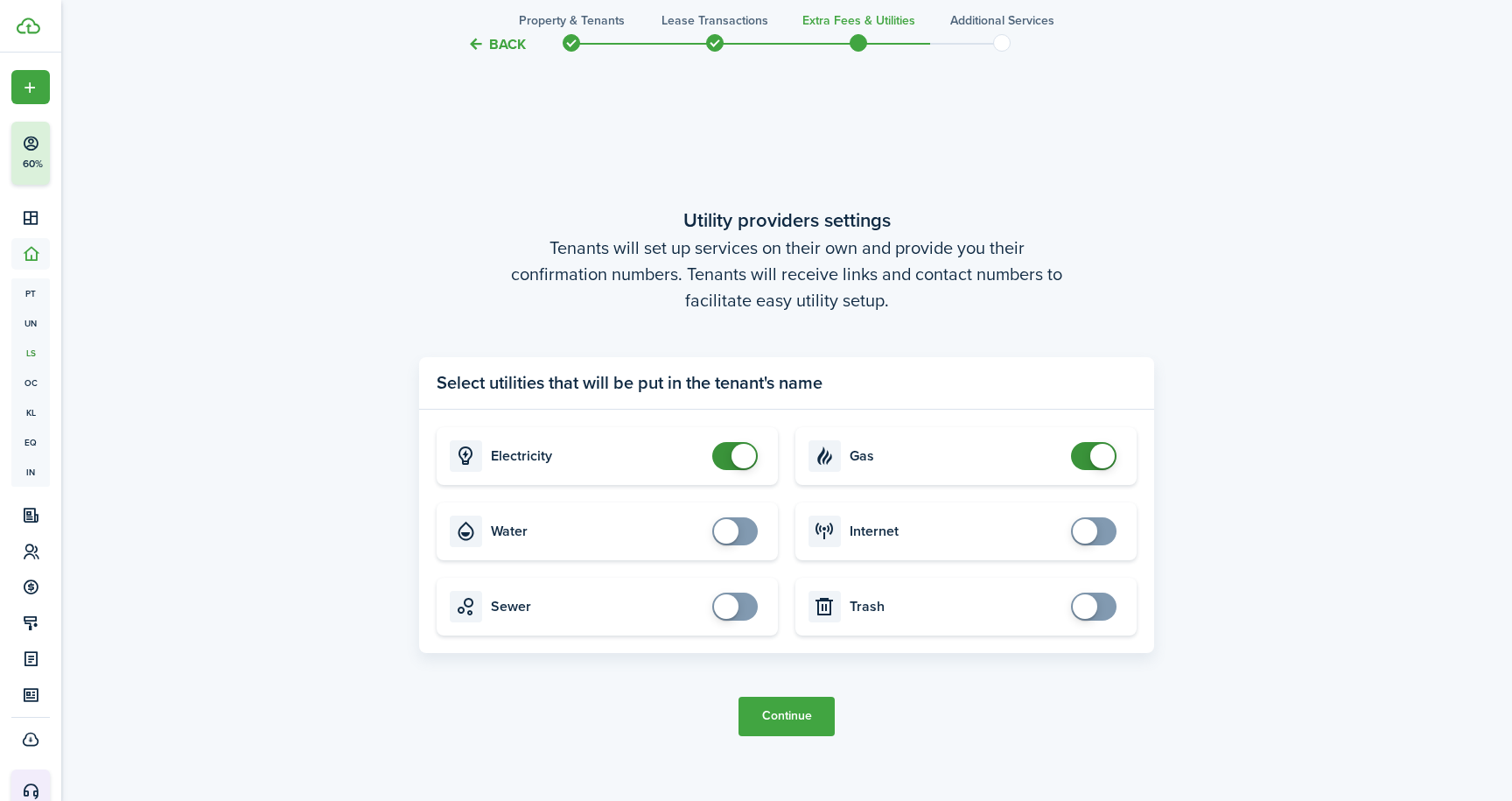
checkbox input "false"
click at [742, 457] on span at bounding box center [743, 456] width 25 height 25
checkbox input "false"
click at [1105, 457] on span at bounding box center [1102, 456] width 25 height 25
click at [794, 715] on button "Continue" at bounding box center [787, 716] width 97 height 39
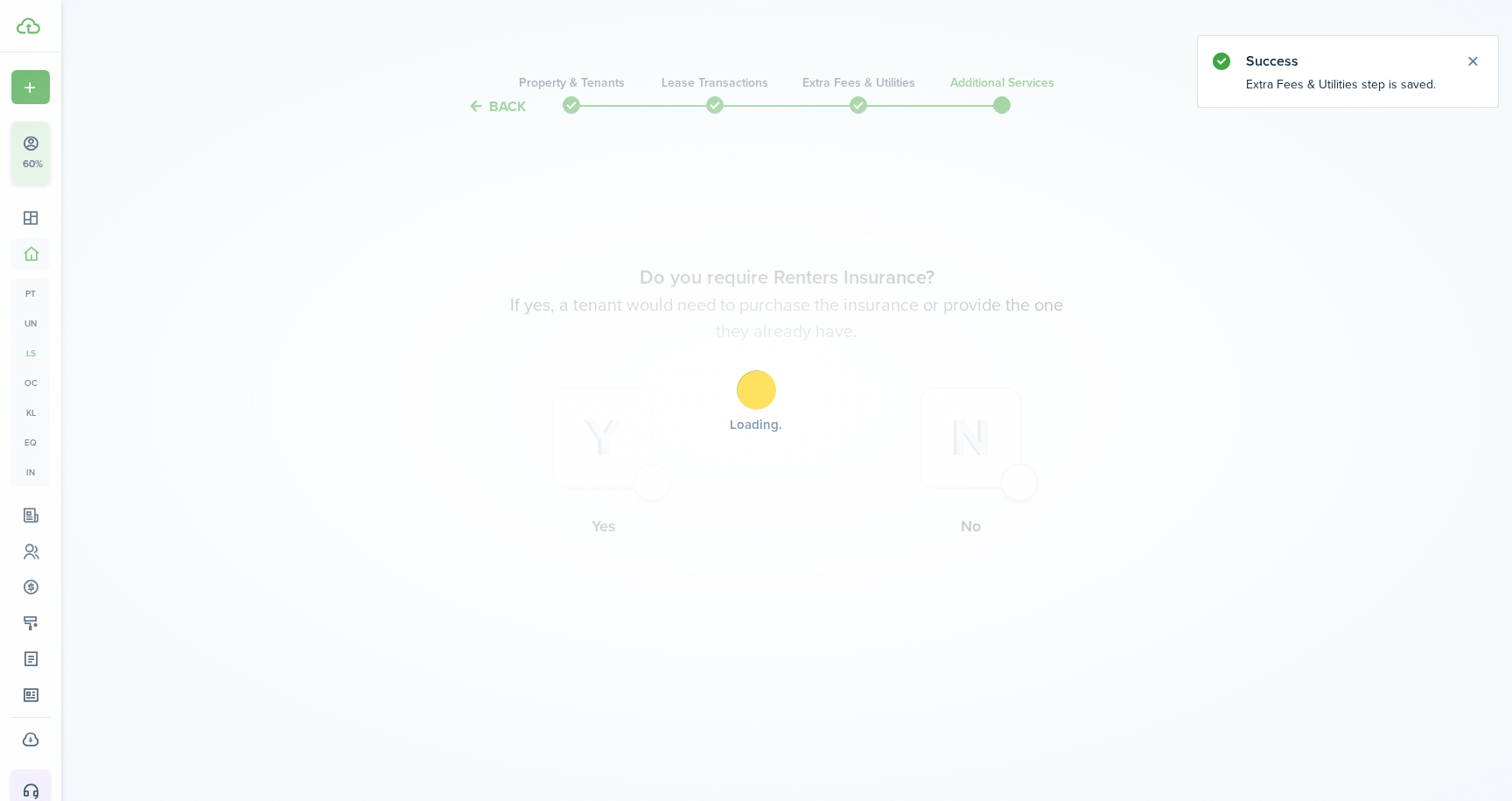
scroll to position [0, 0]
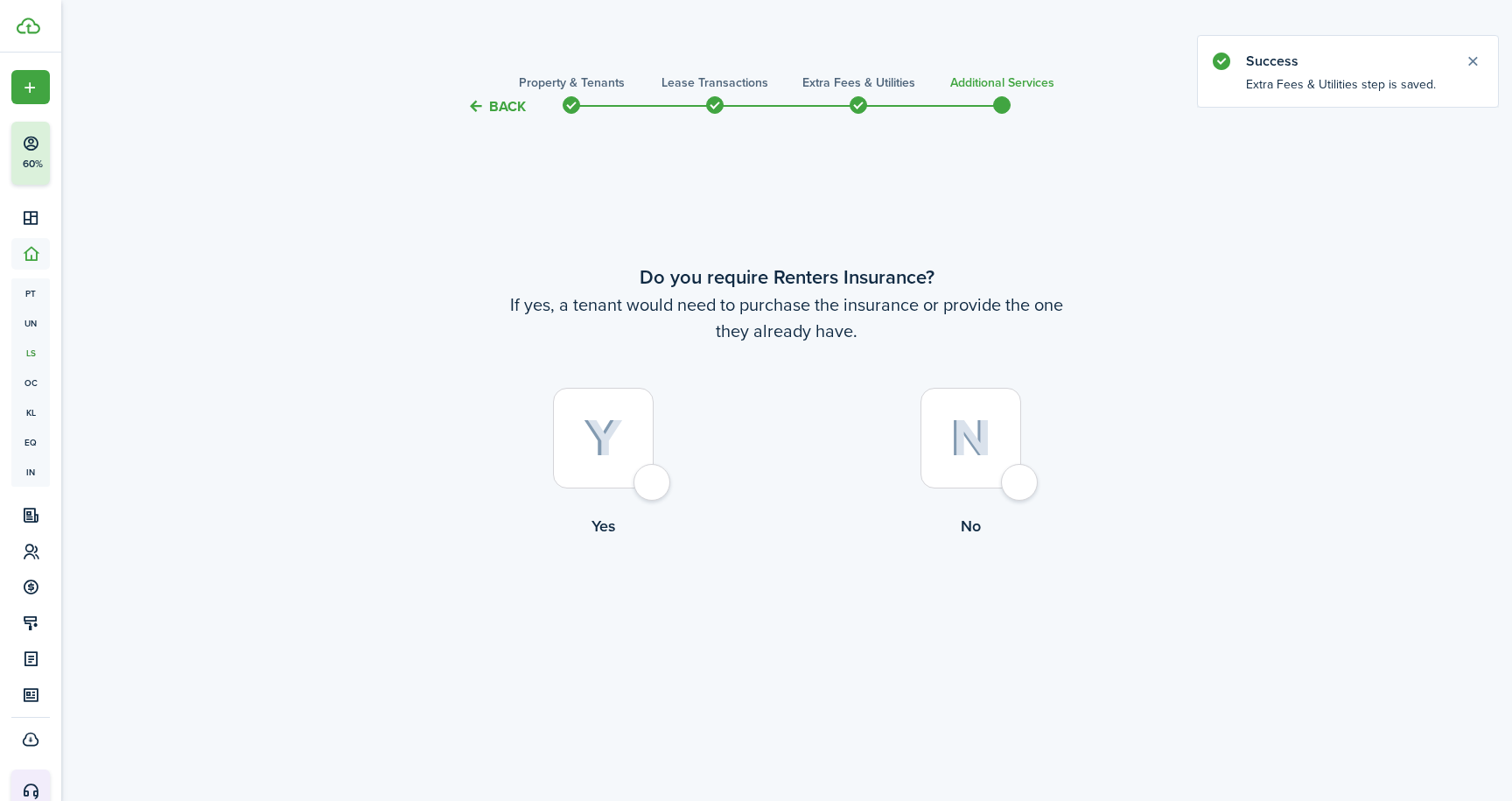
click at [653, 488] on div at bounding box center [603, 437] width 100 height 100
radio input "true"
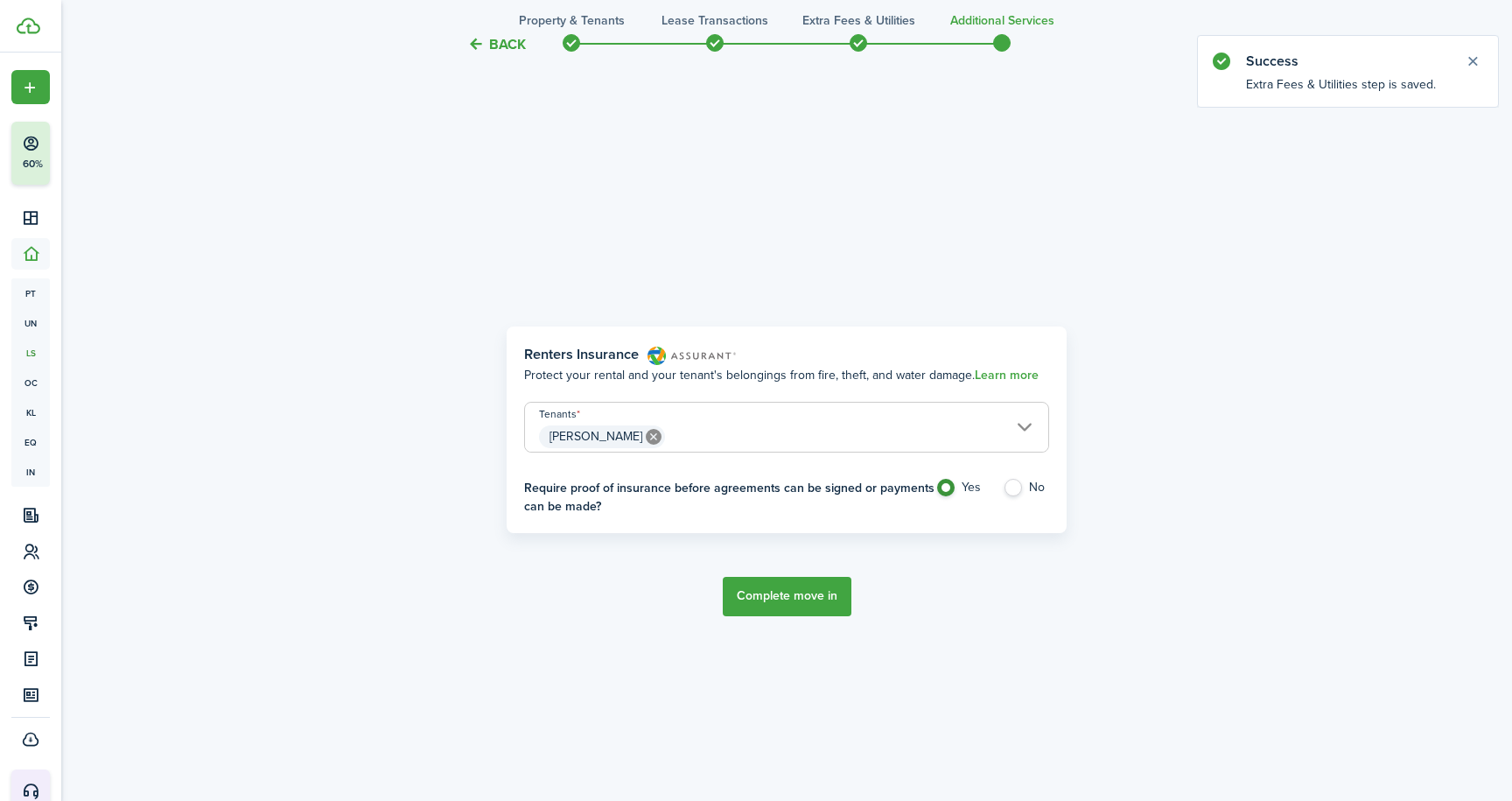
scroll to position [683, 0]
click at [1008, 486] on label "No" at bounding box center [1026, 490] width 46 height 26
radio input "false"
radio input "true"
click at [794, 596] on button "Complete move in" at bounding box center [786, 595] width 128 height 39
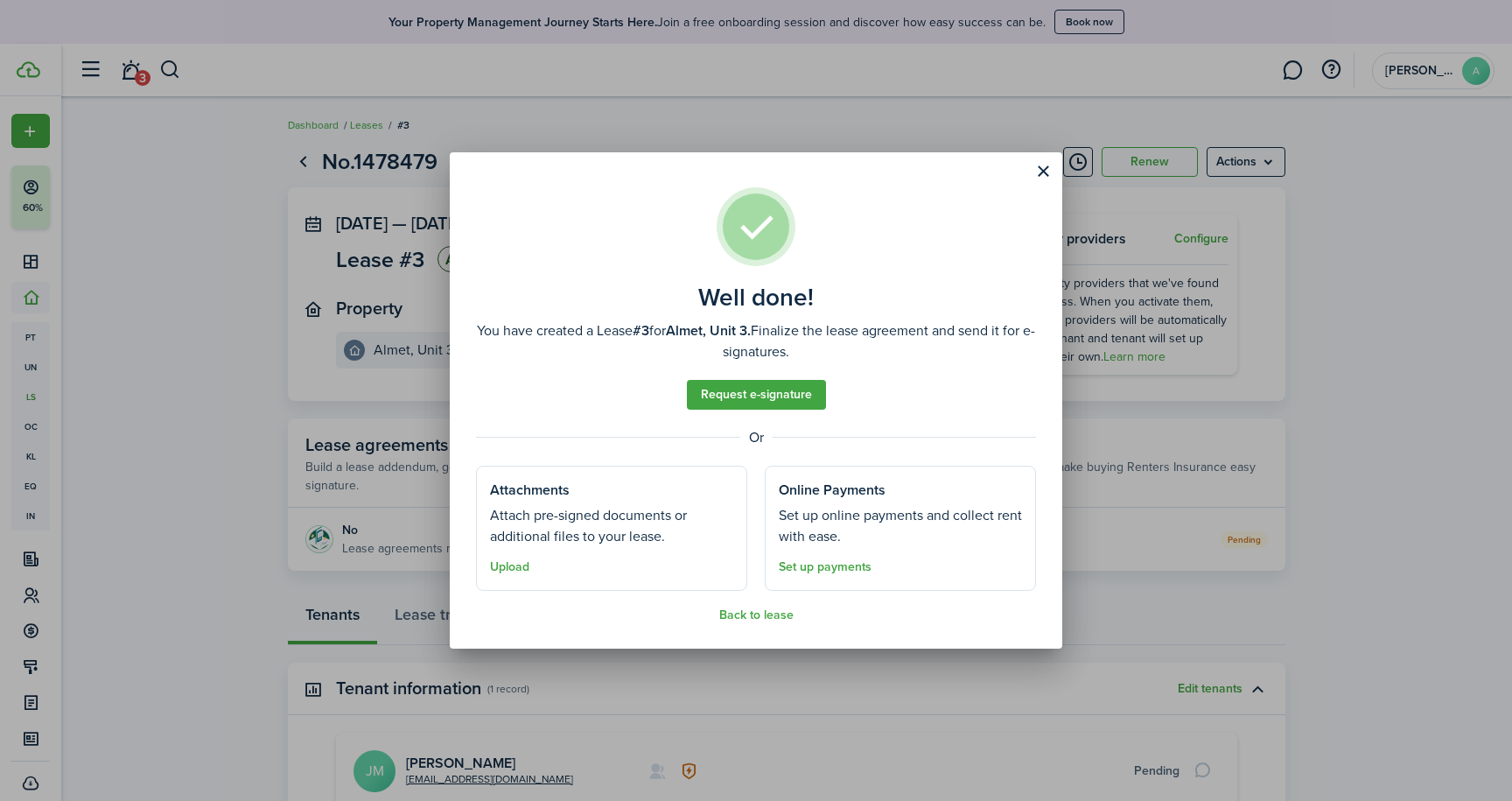
click at [768, 613] on button "Back to lease" at bounding box center [757, 615] width 75 height 14
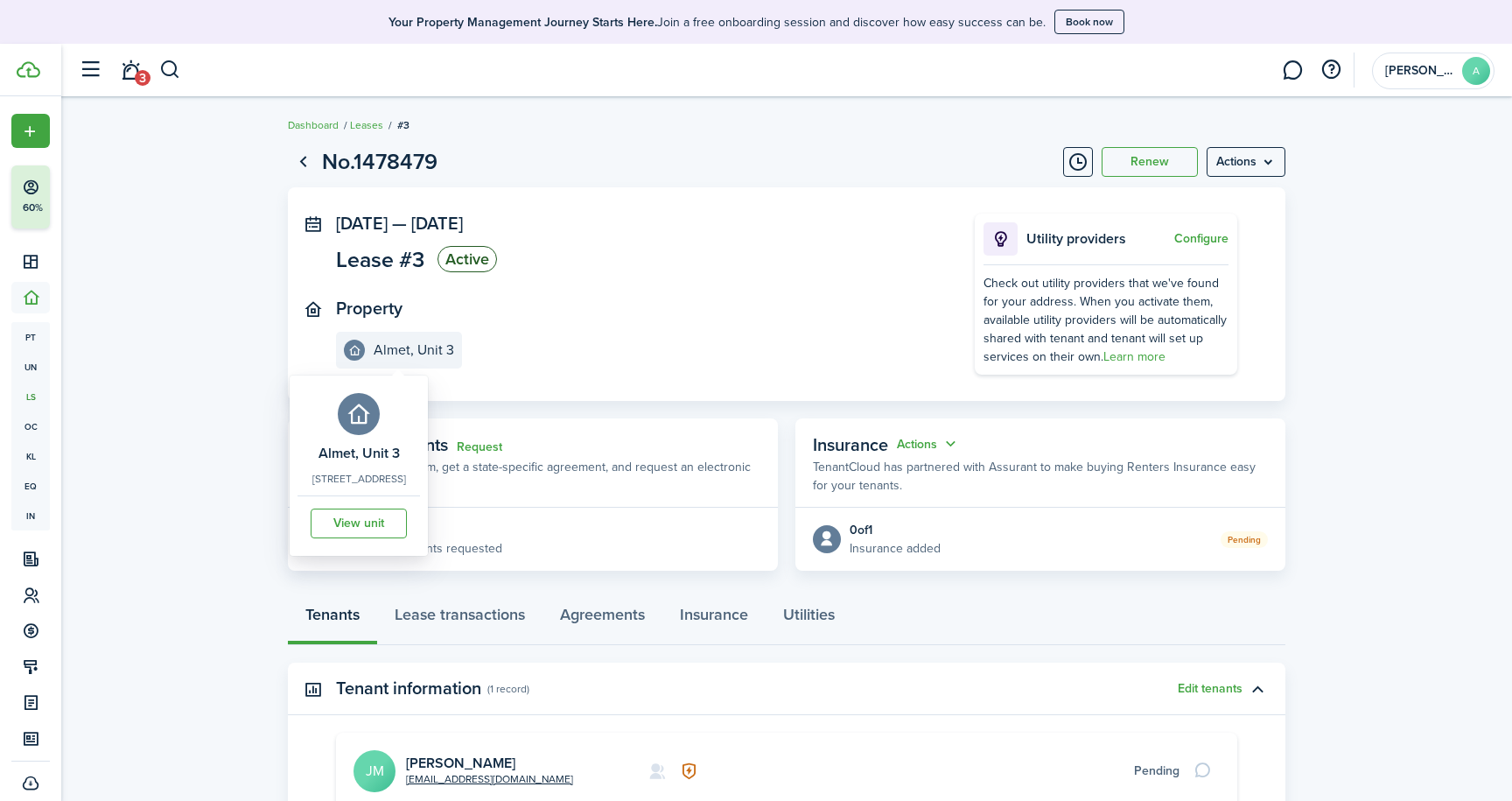
click at [393, 352] on e-details-info-title "Almet, Unit 3" at bounding box center [414, 350] width 80 height 15
click at [407, 523] on link "View unit" at bounding box center [359, 523] width 97 height 30
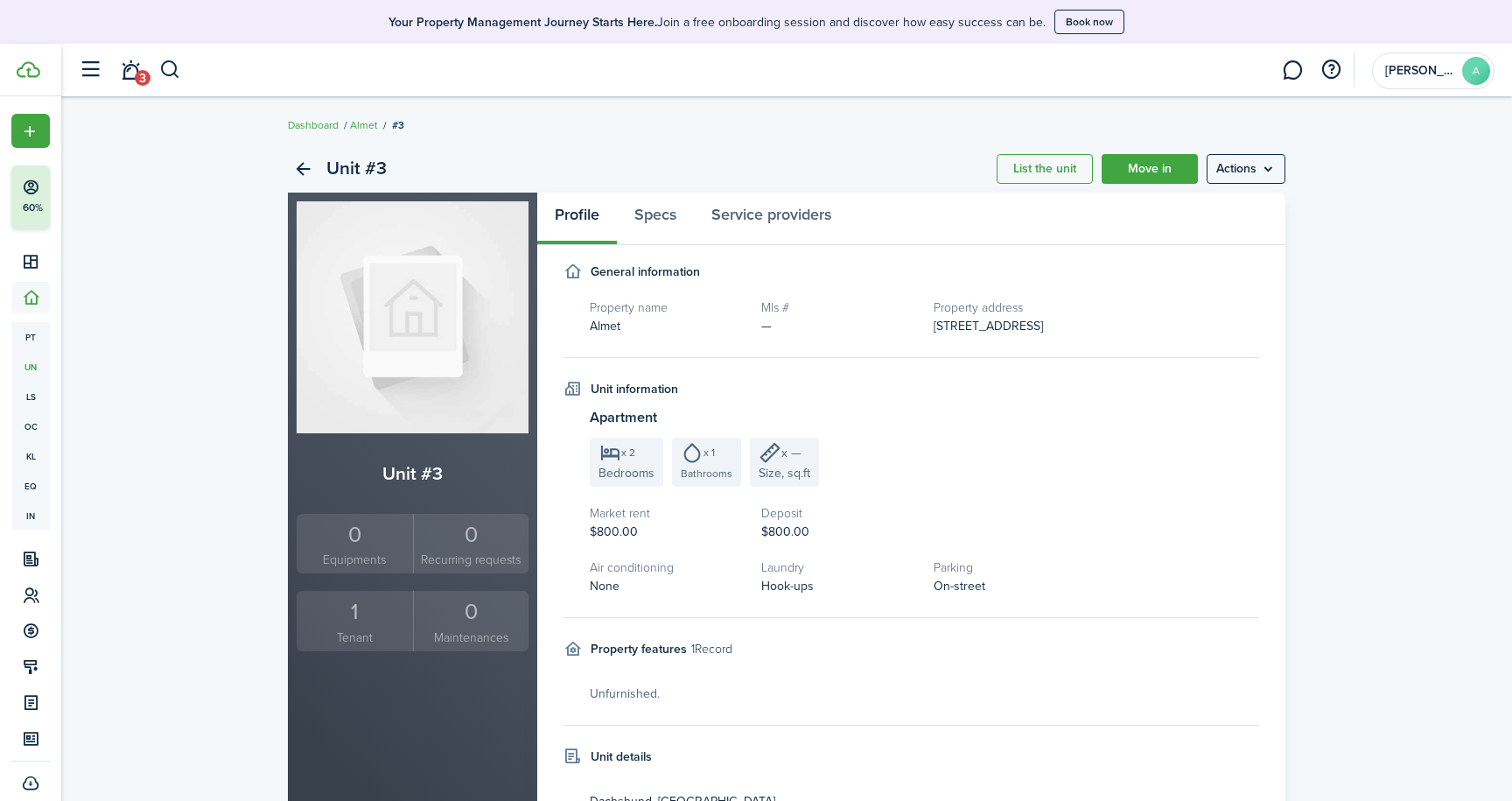
click at [618, 526] on span "$800.00" at bounding box center [613, 531] width 48 height 18
click at [662, 526] on div "Market rent $800.00" at bounding box center [667, 522] width 171 height 36
click at [1239, 168] on menu-btn "Actions" at bounding box center [1246, 169] width 78 height 30
click at [1167, 209] on link "Edit unit" at bounding box center [1209, 207] width 153 height 30
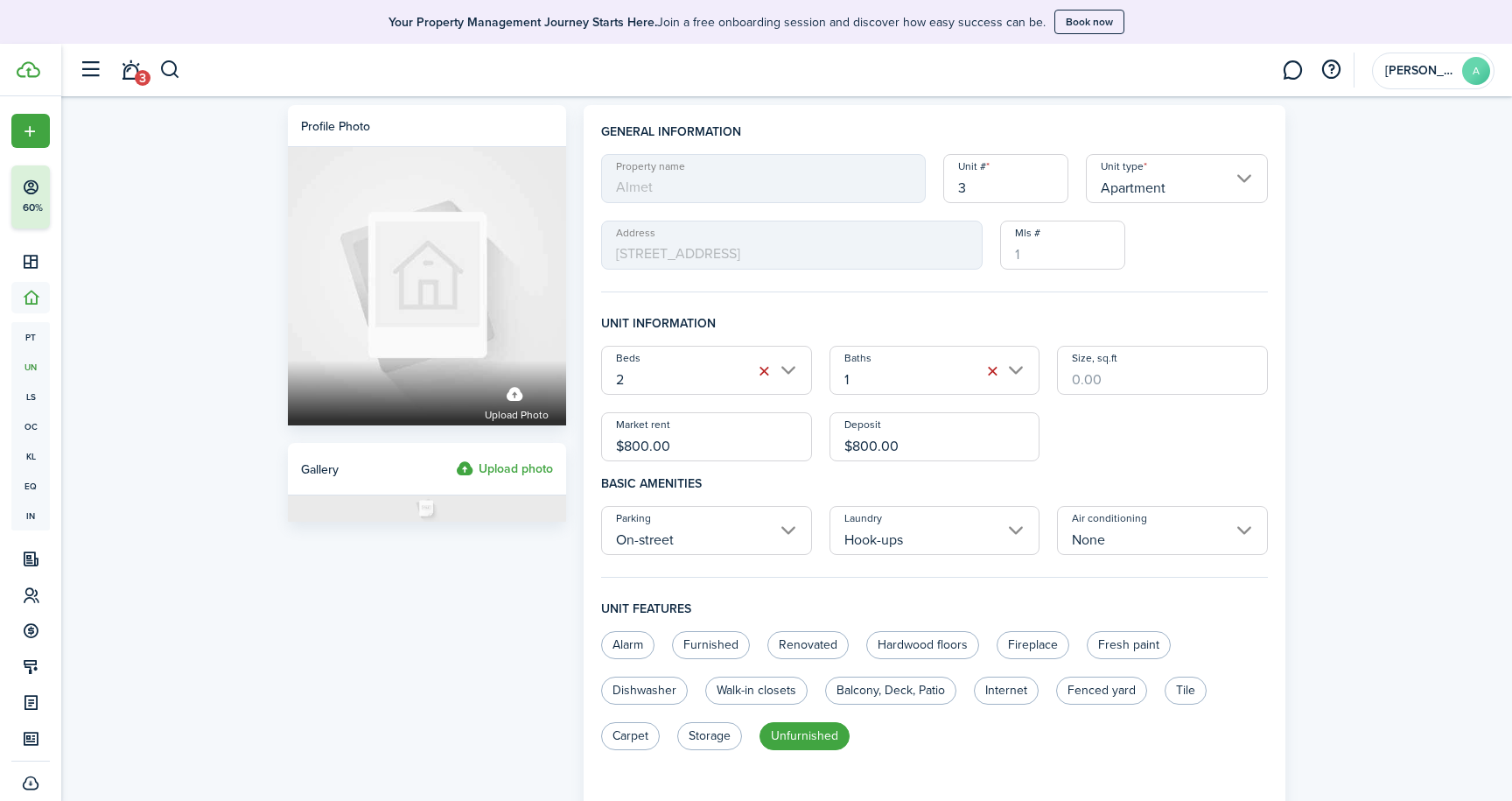
click at [647, 447] on input "$800.00" at bounding box center [706, 436] width 210 height 49
type input "$850.00"
click at [876, 448] on input "$800.00" at bounding box center [935, 436] width 210 height 49
type input "$850.00"
click at [1131, 448] on div "Beds 2 Baths 1 Size, sq.ft Market rent $850.00 Deposit $850.00" at bounding box center [934, 403] width 684 height 116
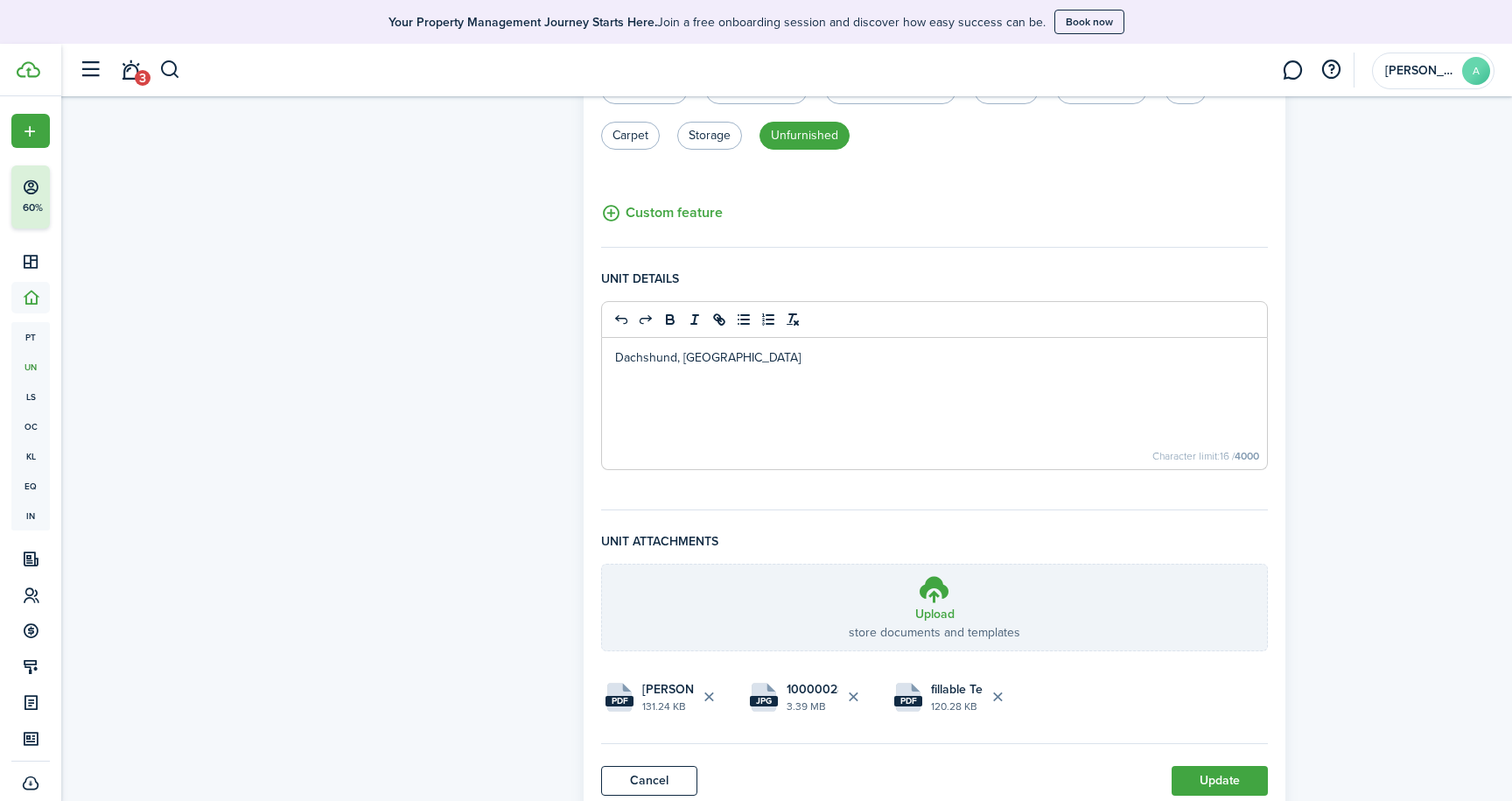
scroll to position [628, 0]
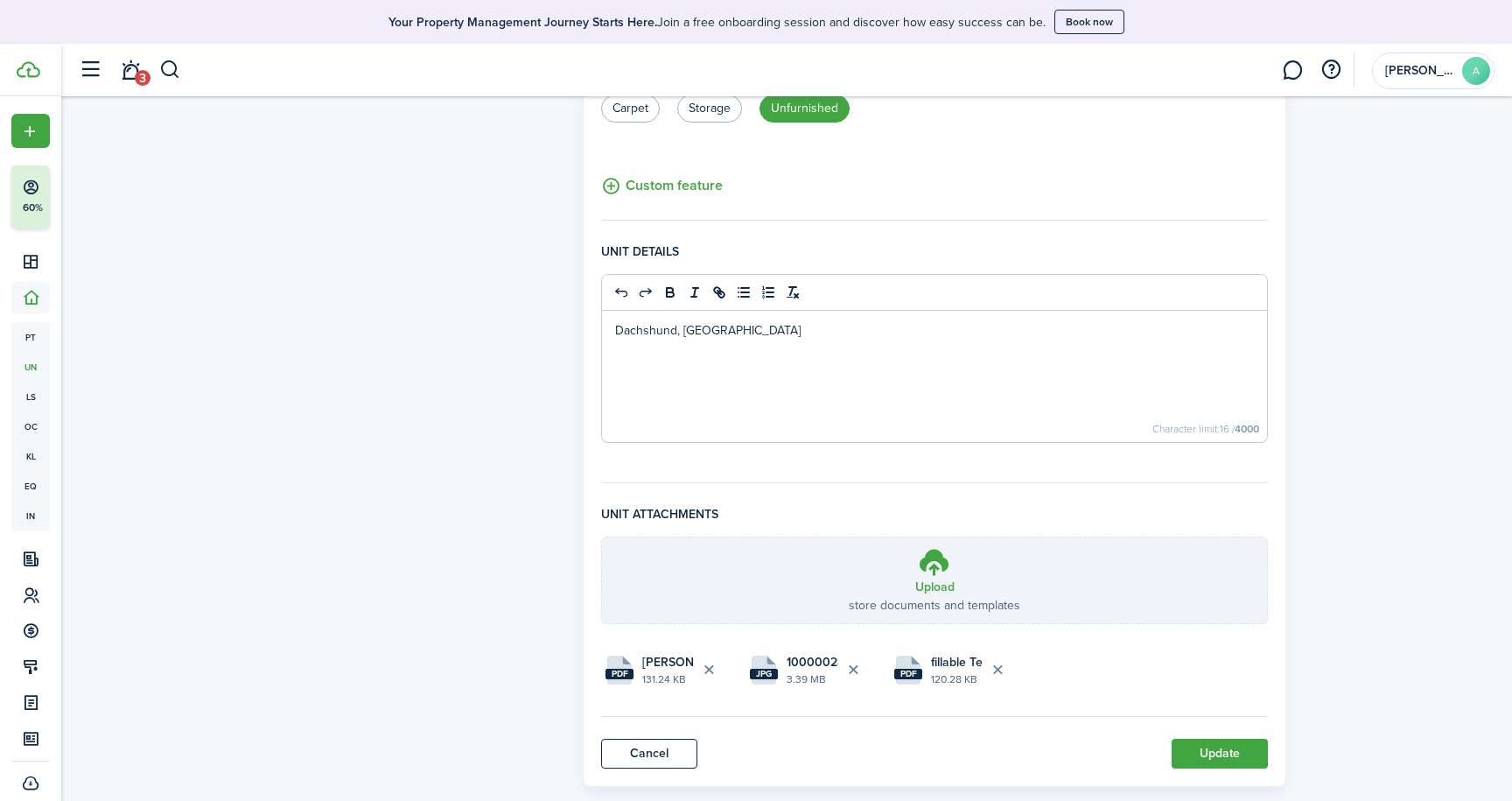
drag, startPoint x: 725, startPoint y: 335, endPoint x: 526, endPoint y: 342, distance: 199.1
click at [526, 342] on form "Profile photo Upload photo Gallery Upload photo General information Property na…" at bounding box center [786, 132] width 1015 height 1309
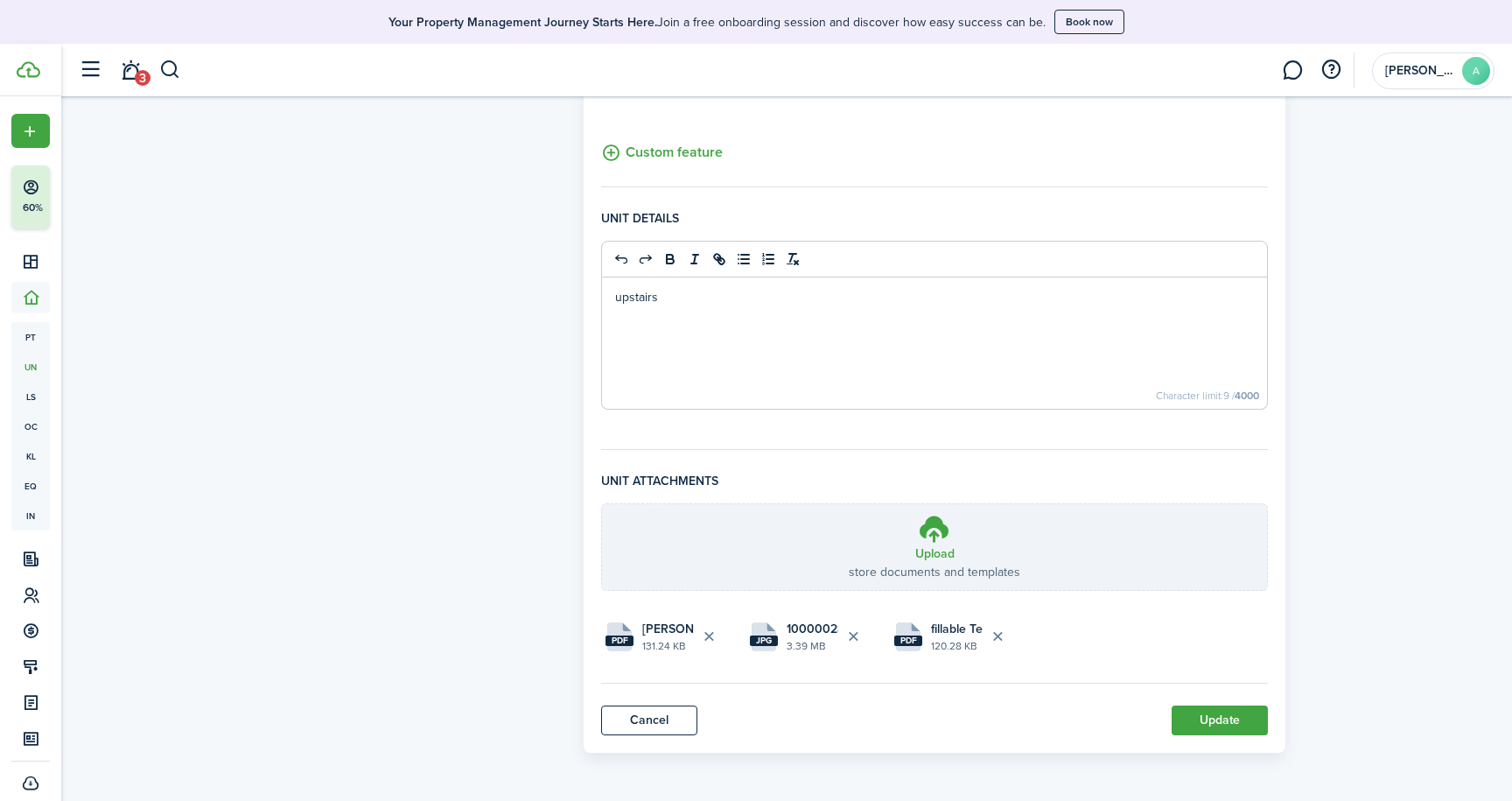
scroll to position [661, 0]
click at [880, 416] on fieldset "Unit details upstairs unit Column Insert column left Insert column right Delete…" at bounding box center [935, 330] width 667 height 241
click at [1224, 725] on button "Update" at bounding box center [1220, 720] width 97 height 30
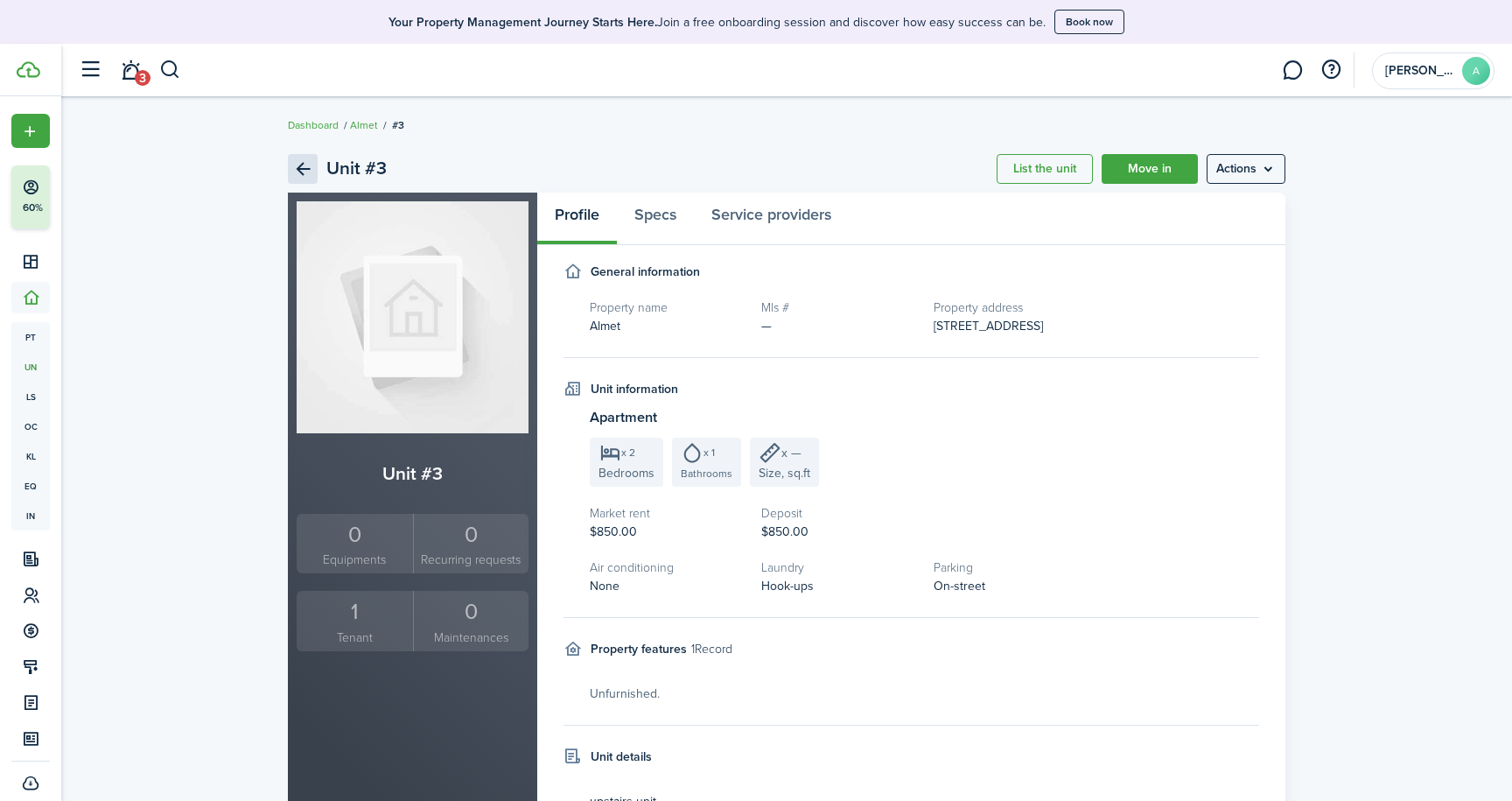
click at [301, 169] on link "Back" at bounding box center [302, 169] width 30 height 30
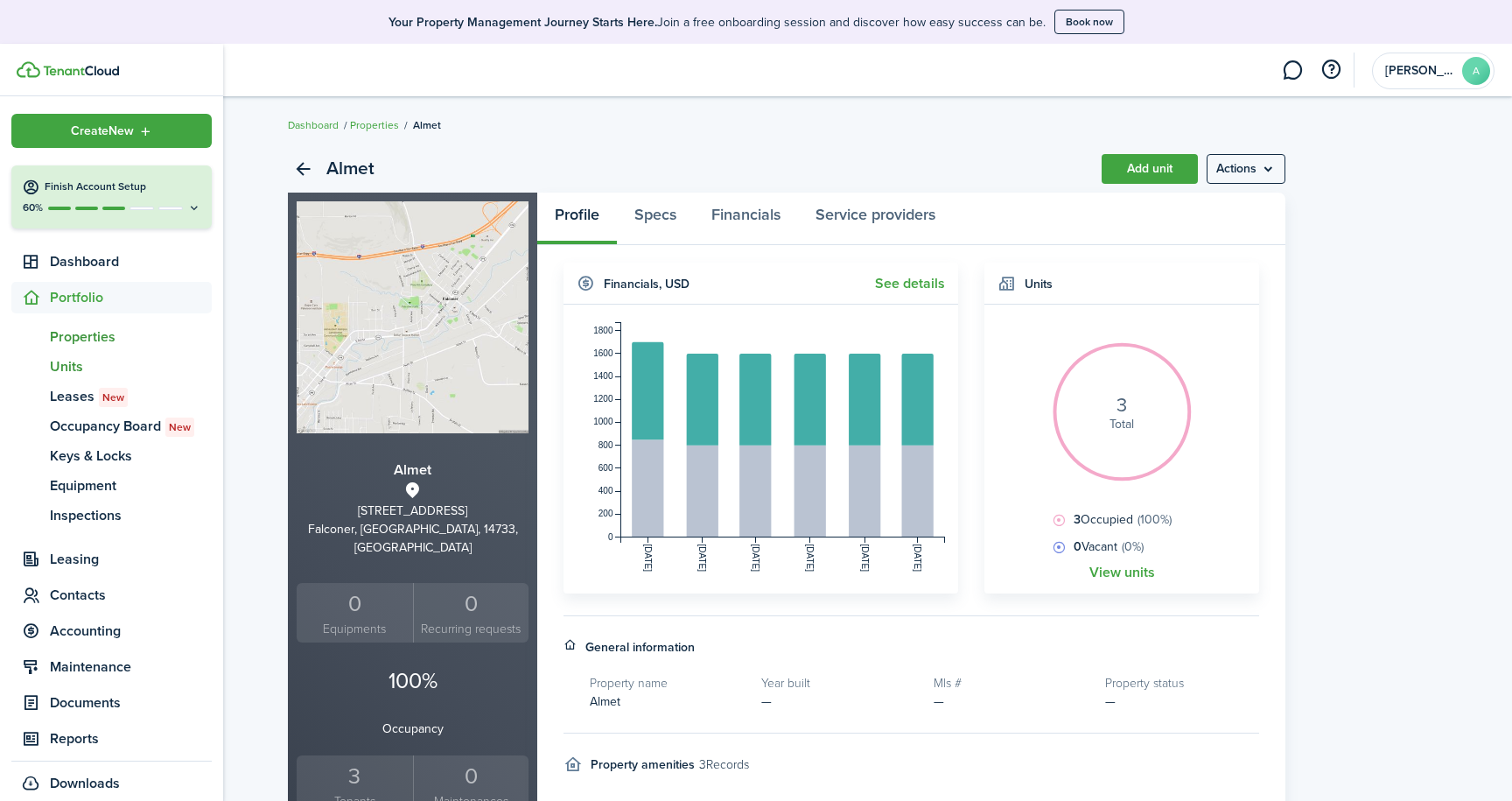
click at [65, 365] on span "Units" at bounding box center [131, 366] width 162 height 21
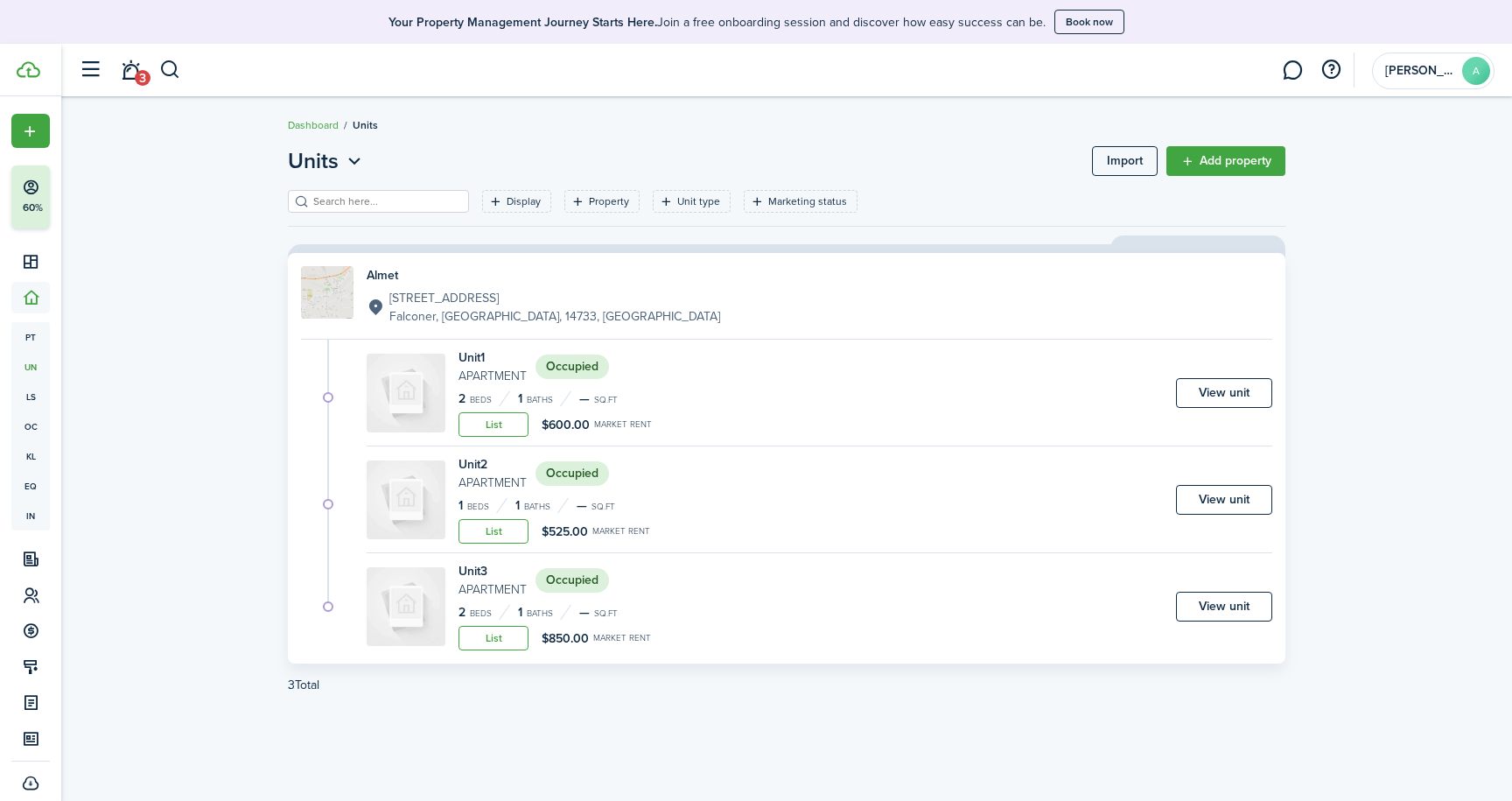
click at [691, 617] on div "Unit 3 Apartment Occupied 2 Beds 1 Baths — sq.ft List $850.00 Market rent View …" at bounding box center [819, 606] width 905 height 88
click at [1220, 608] on link "View unit" at bounding box center [1224, 606] width 97 height 30
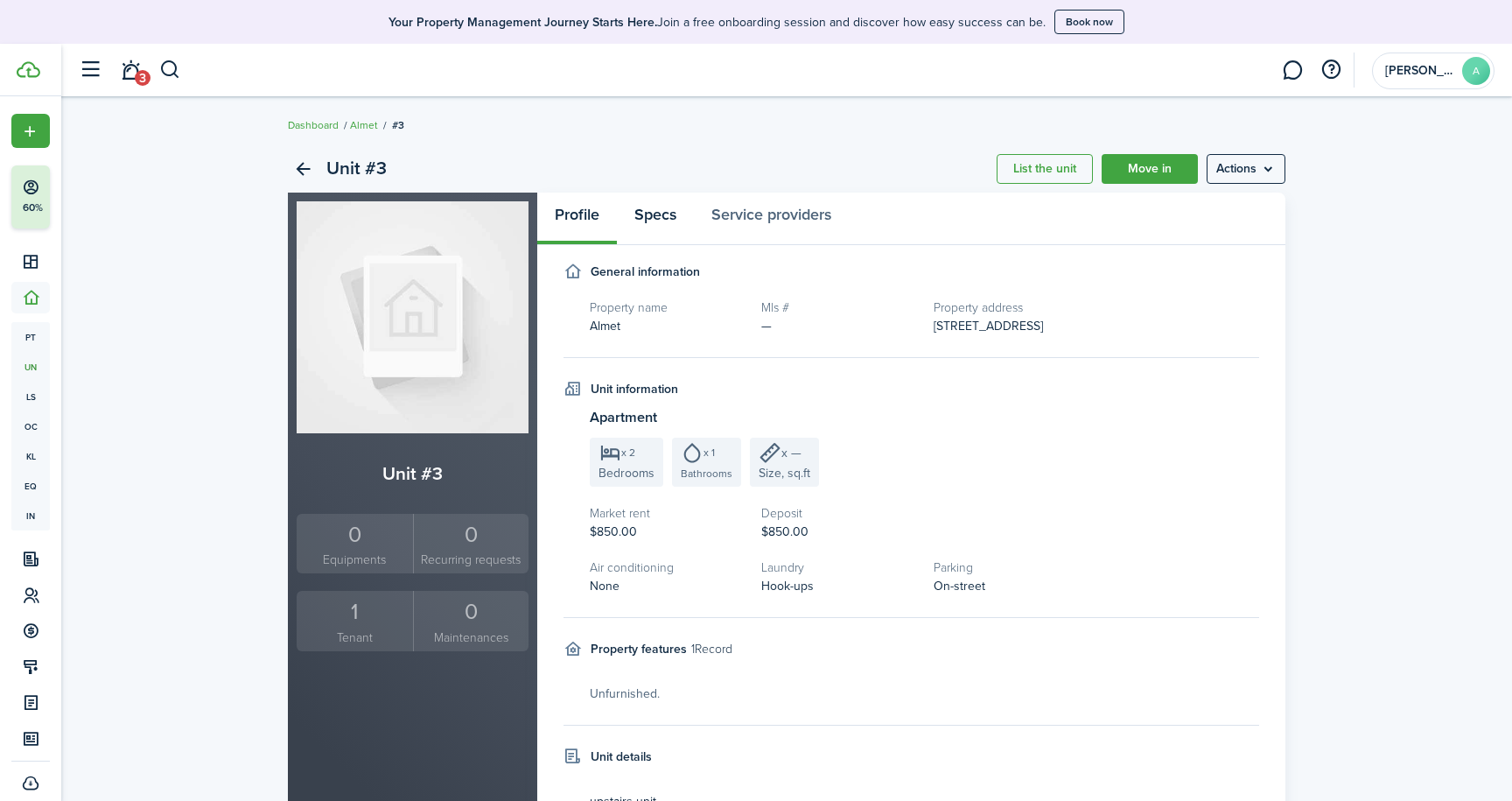
click at [652, 215] on link "Specs" at bounding box center [655, 219] width 77 height 53
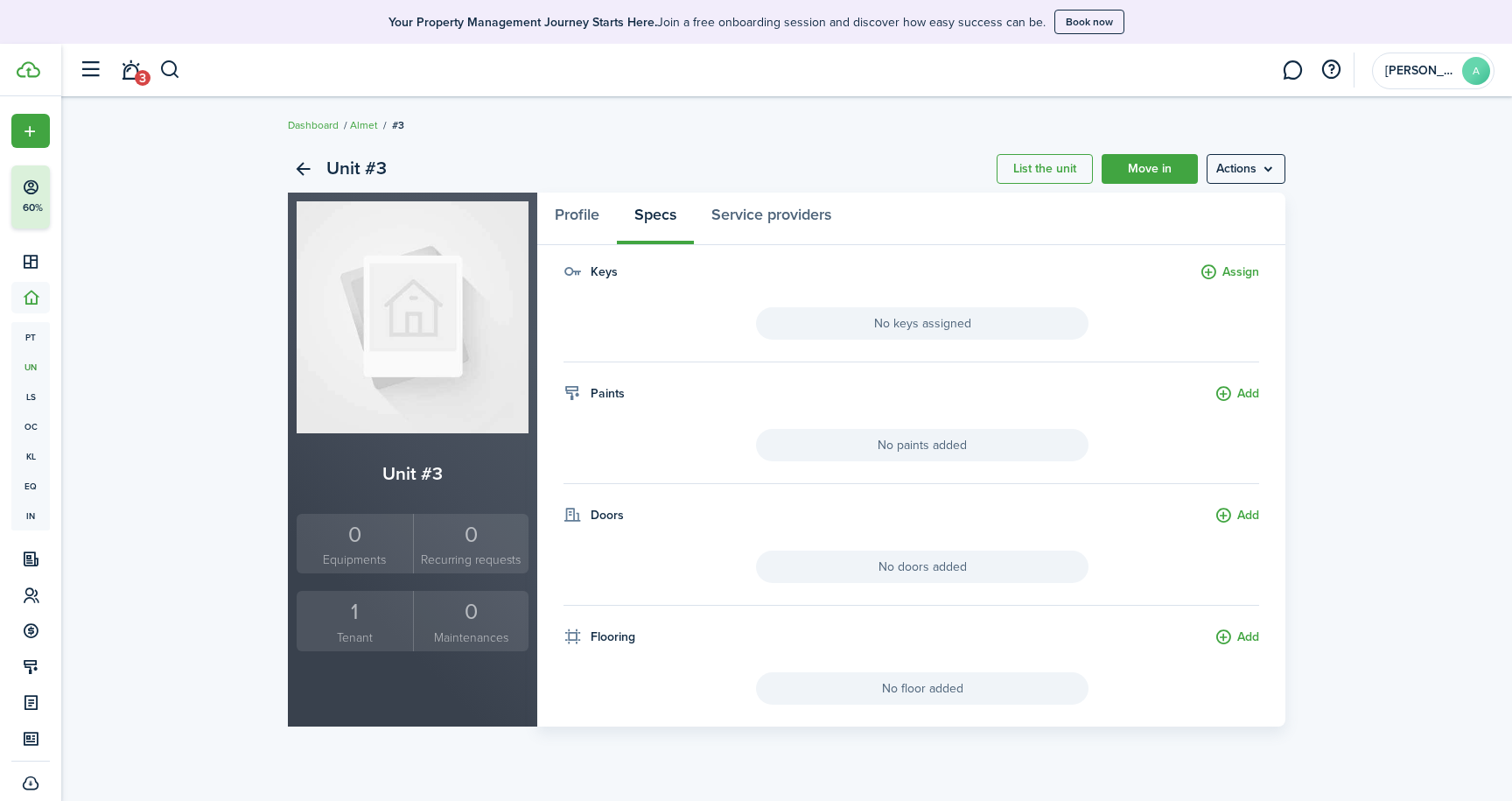
click at [371, 608] on div "1" at bounding box center [354, 611] width 107 height 33
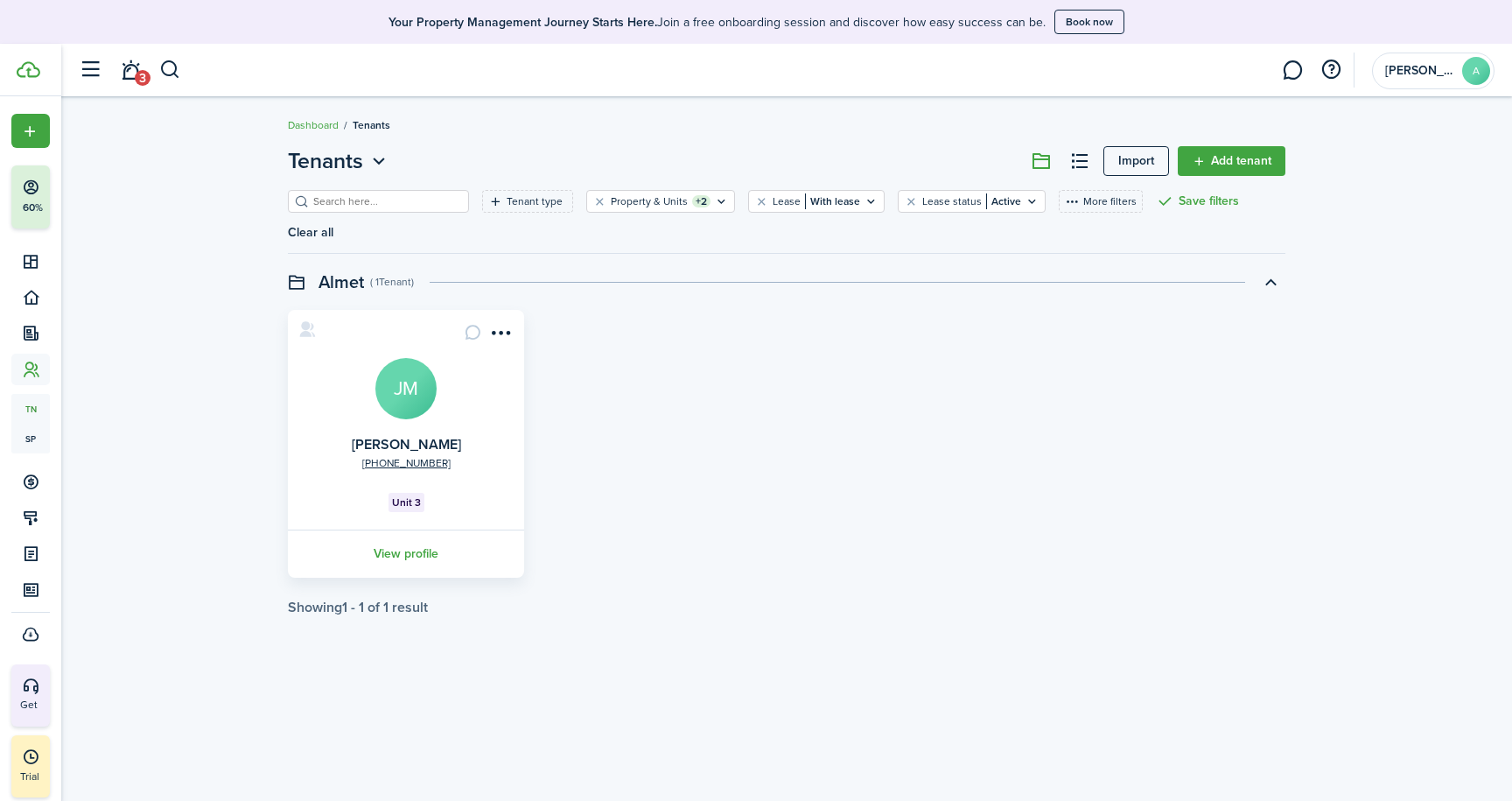
click at [391, 551] on link "View profile" at bounding box center [405, 553] width 241 height 48
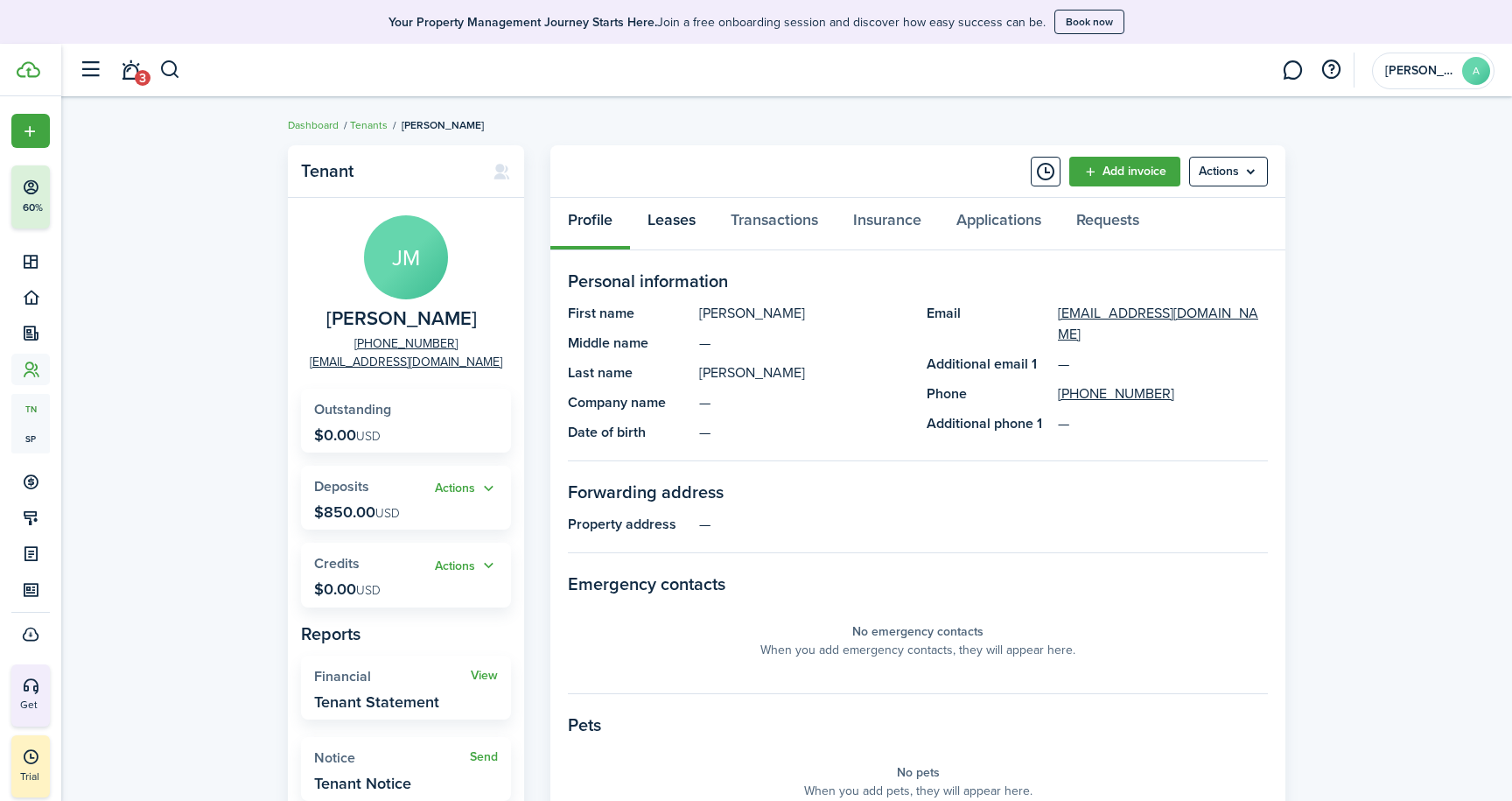
click at [670, 224] on link "Leases" at bounding box center [671, 224] width 83 height 53
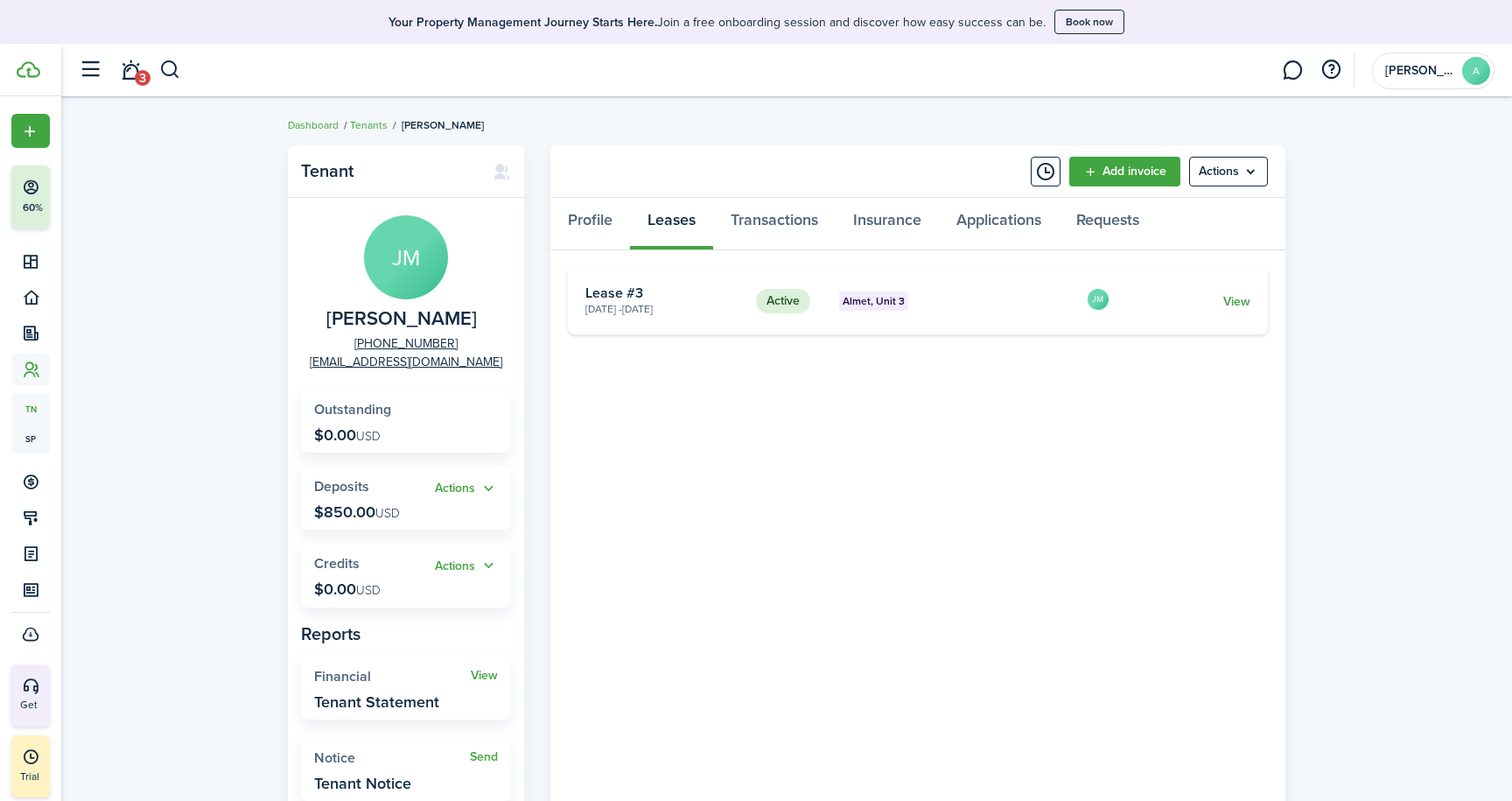
click at [1243, 303] on link "View" at bounding box center [1237, 302] width 27 height 18
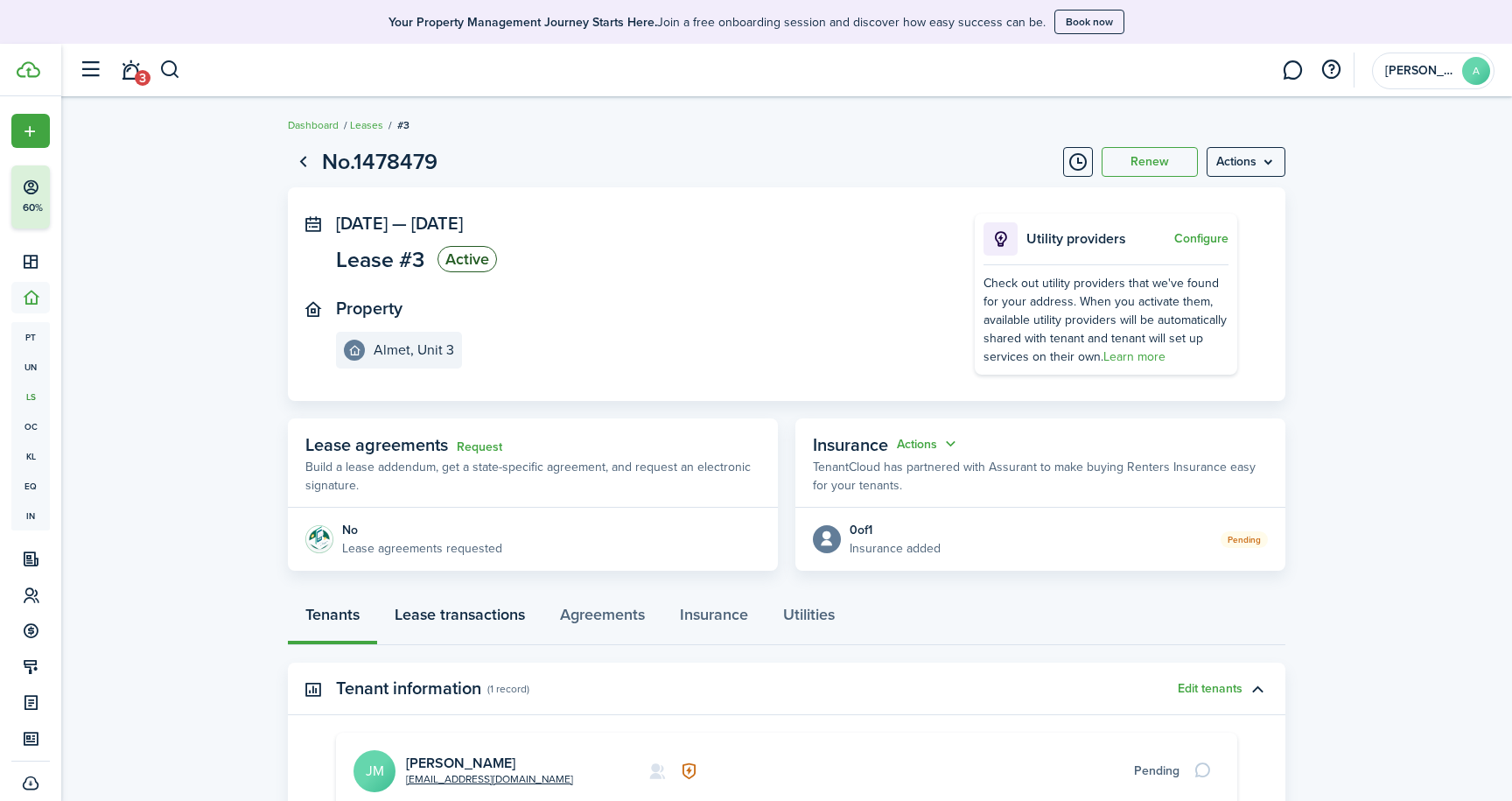
click at [454, 617] on link "Lease transactions" at bounding box center [460, 619] width 166 height 53
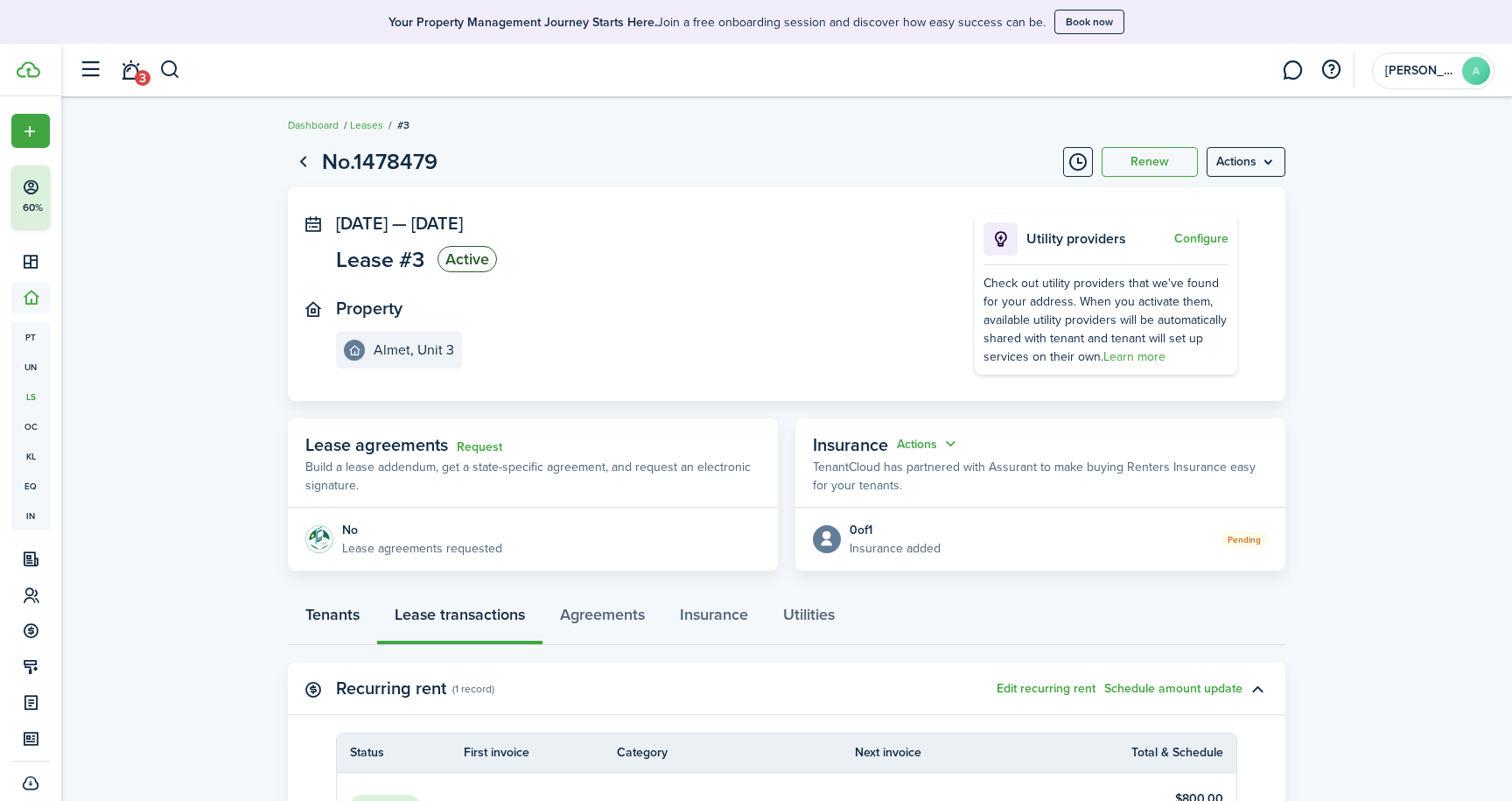
click at [343, 611] on link "Tenants" at bounding box center [332, 619] width 89 height 53
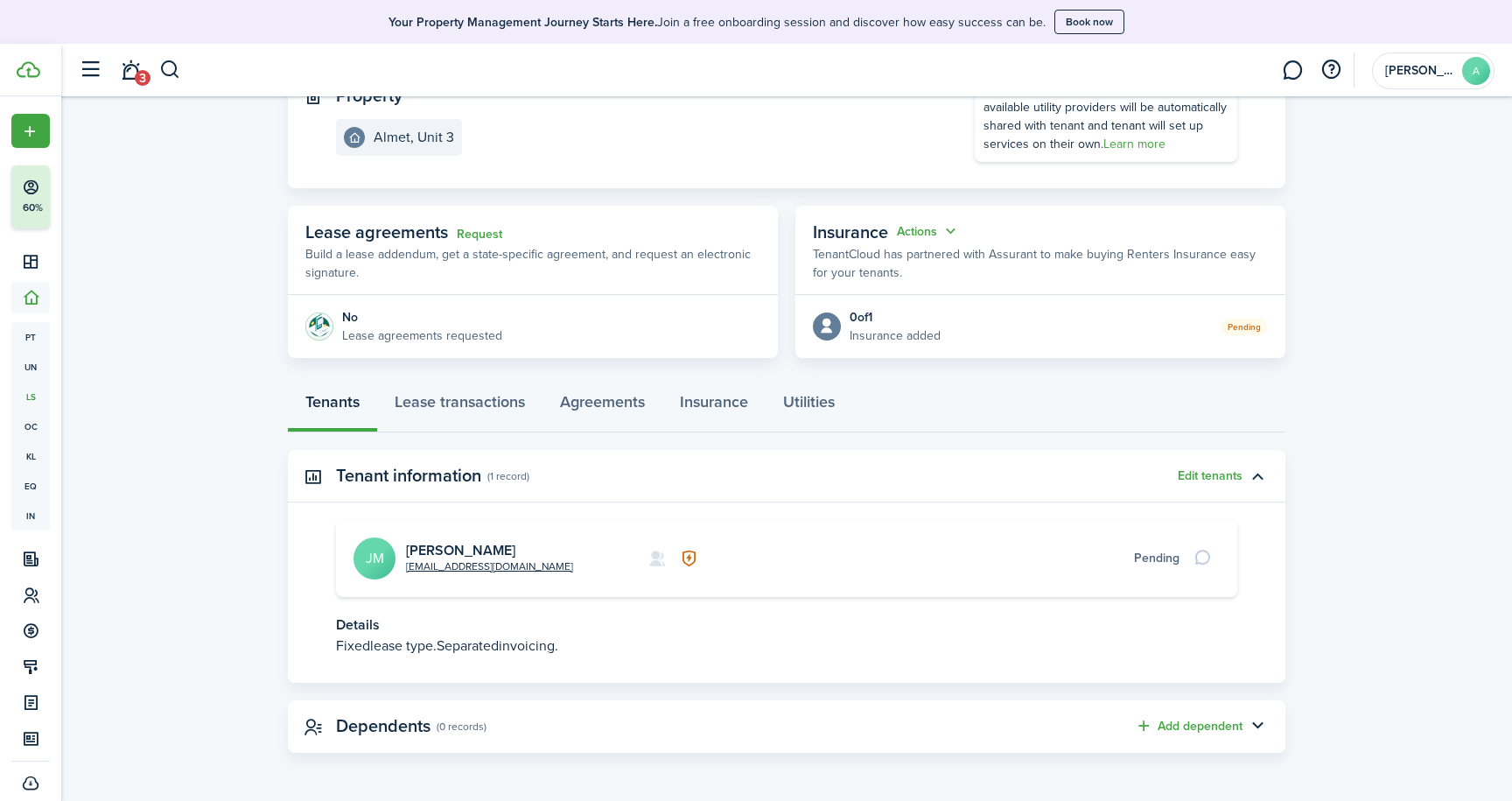
scroll to position [211, 0]
click at [427, 550] on link "[PERSON_NAME]" at bounding box center [461, 551] width 109 height 20
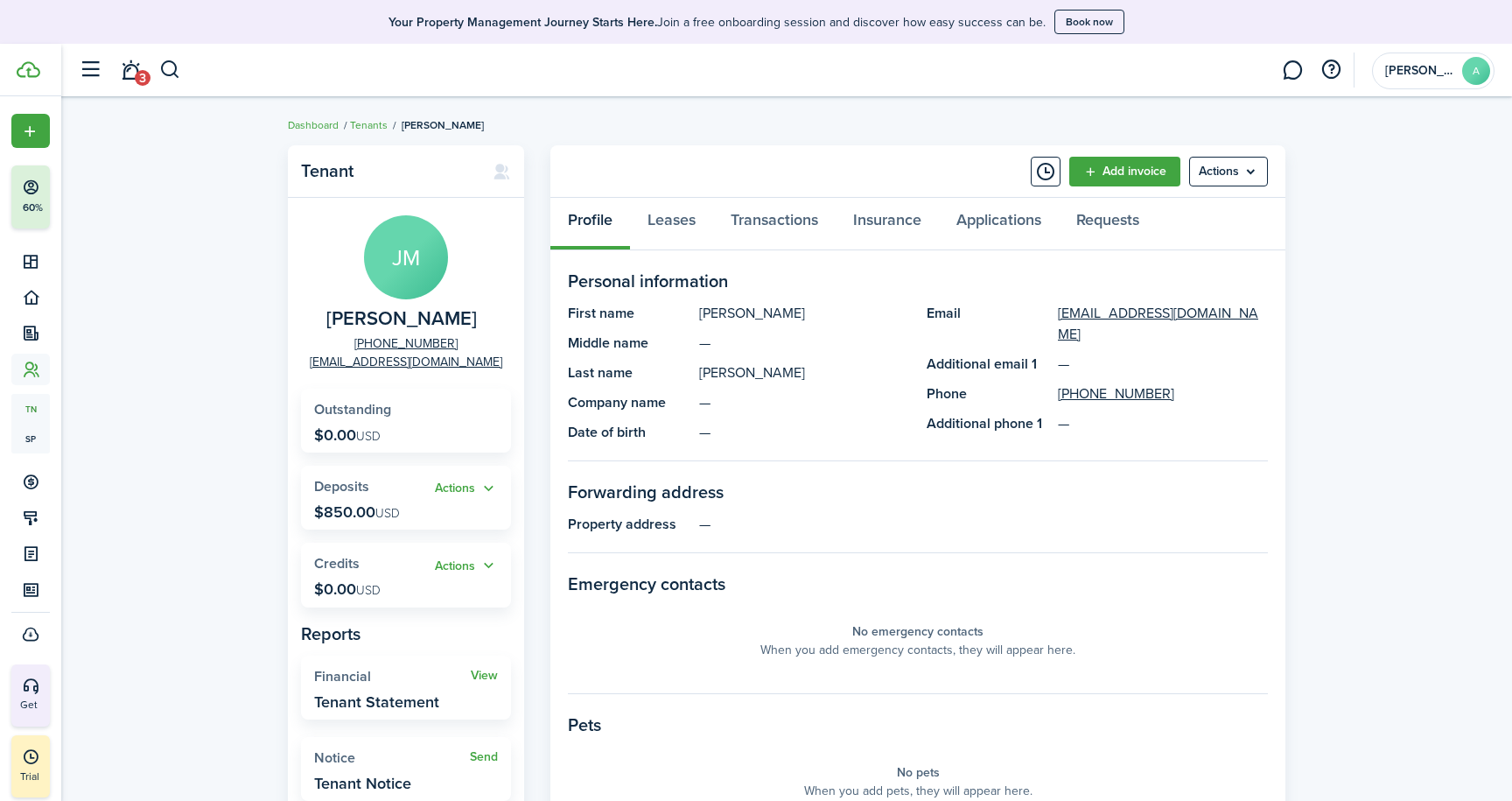
click at [894, 635] on panel-main-placeholder-title "No emergency contacts" at bounding box center [918, 632] width 131 height 18
click at [664, 582] on panel-main-section-title "Emergency contacts" at bounding box center [917, 583] width 700 height 26
click at [1237, 180] on menu-btn "Actions" at bounding box center [1228, 171] width 78 height 30
click at [1182, 208] on link "Edit" at bounding box center [1191, 210] width 153 height 30
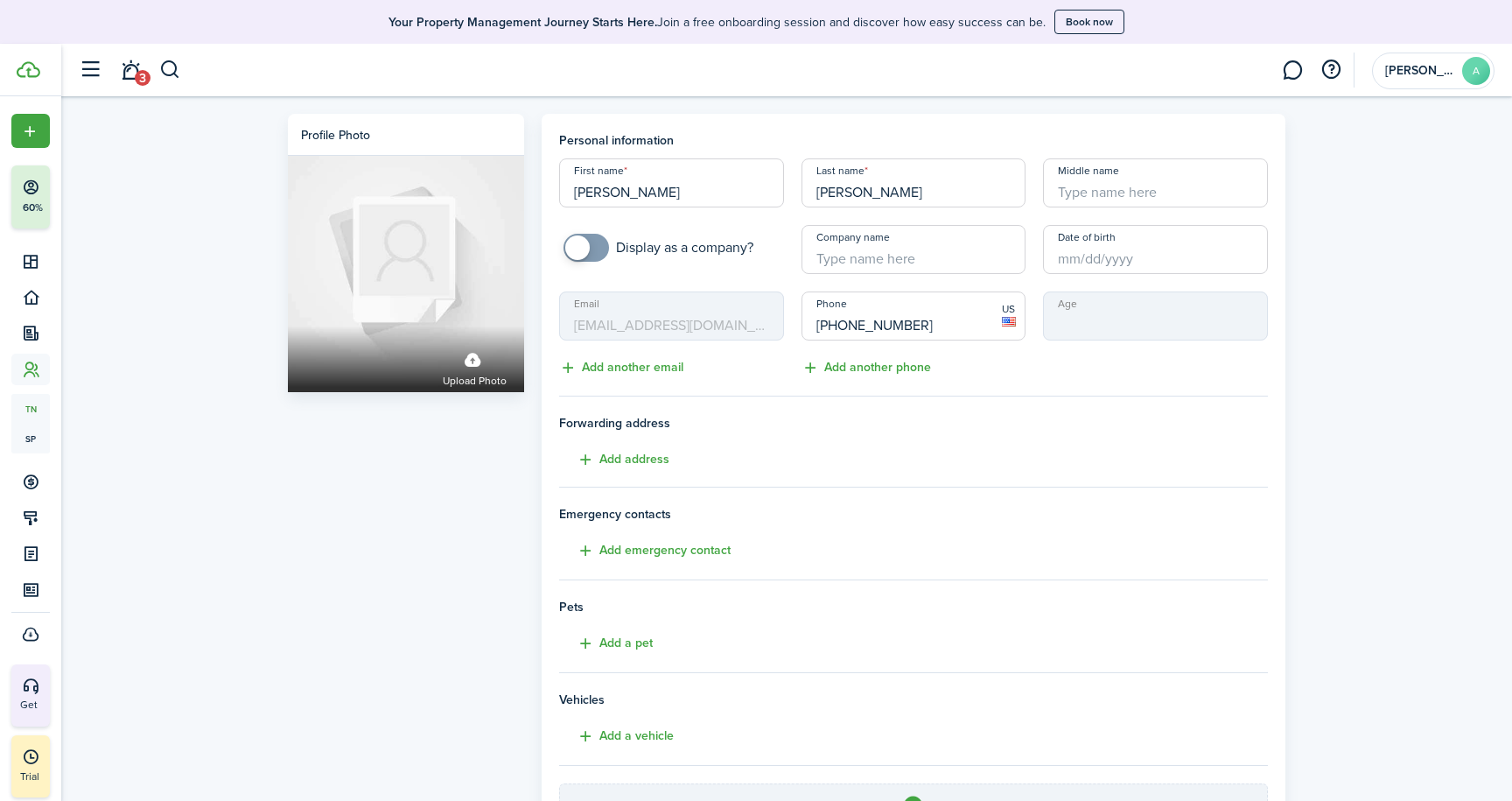
click at [634, 552] on button "Add emergency contact" at bounding box center [645, 551] width 171 height 20
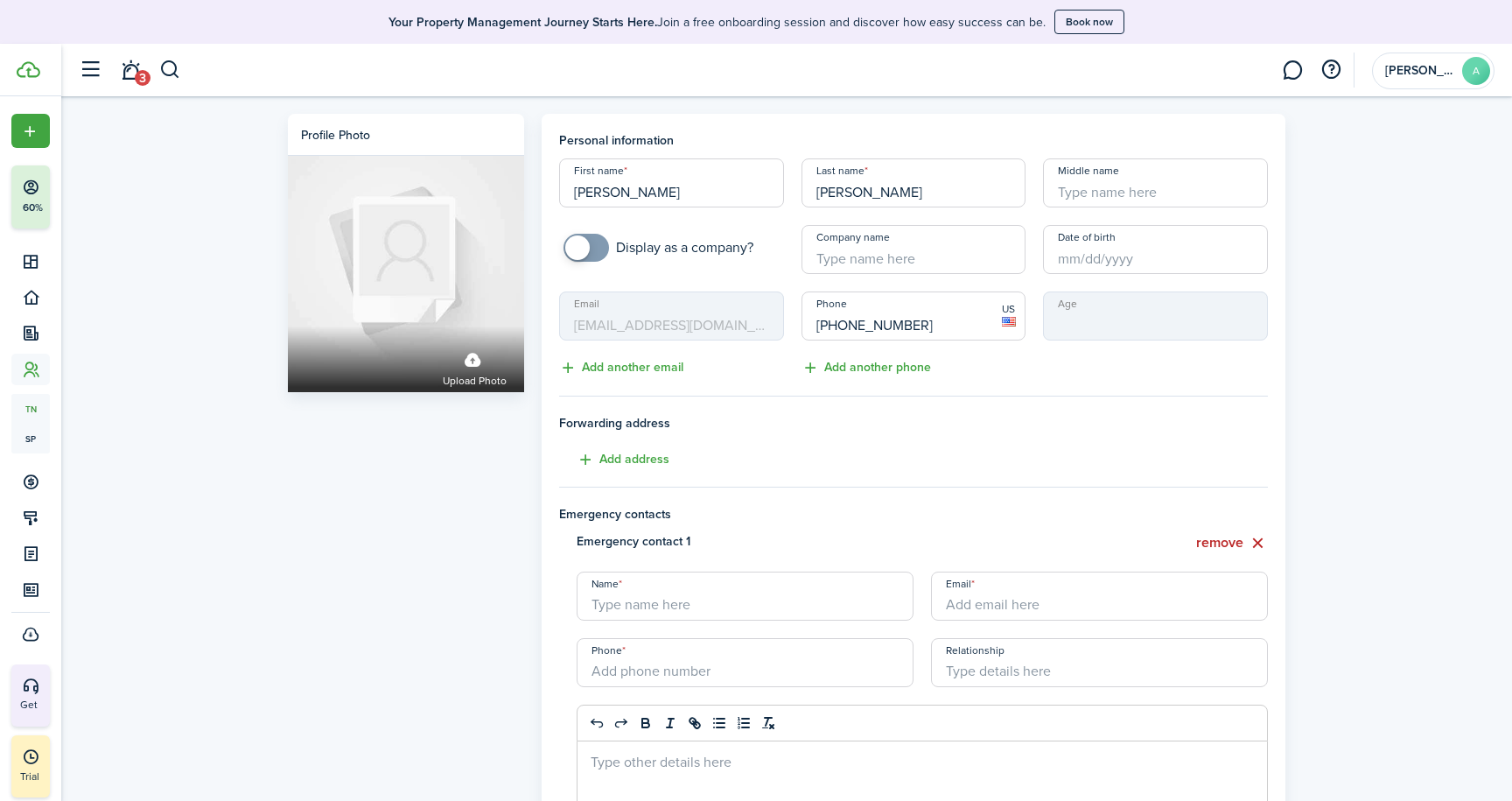
paste input "[PERSON_NAME]"
type input "[PERSON_NAME]"
paste input "[PHONE_NUMBER]"
type input "[PHONE_NUMBER]"
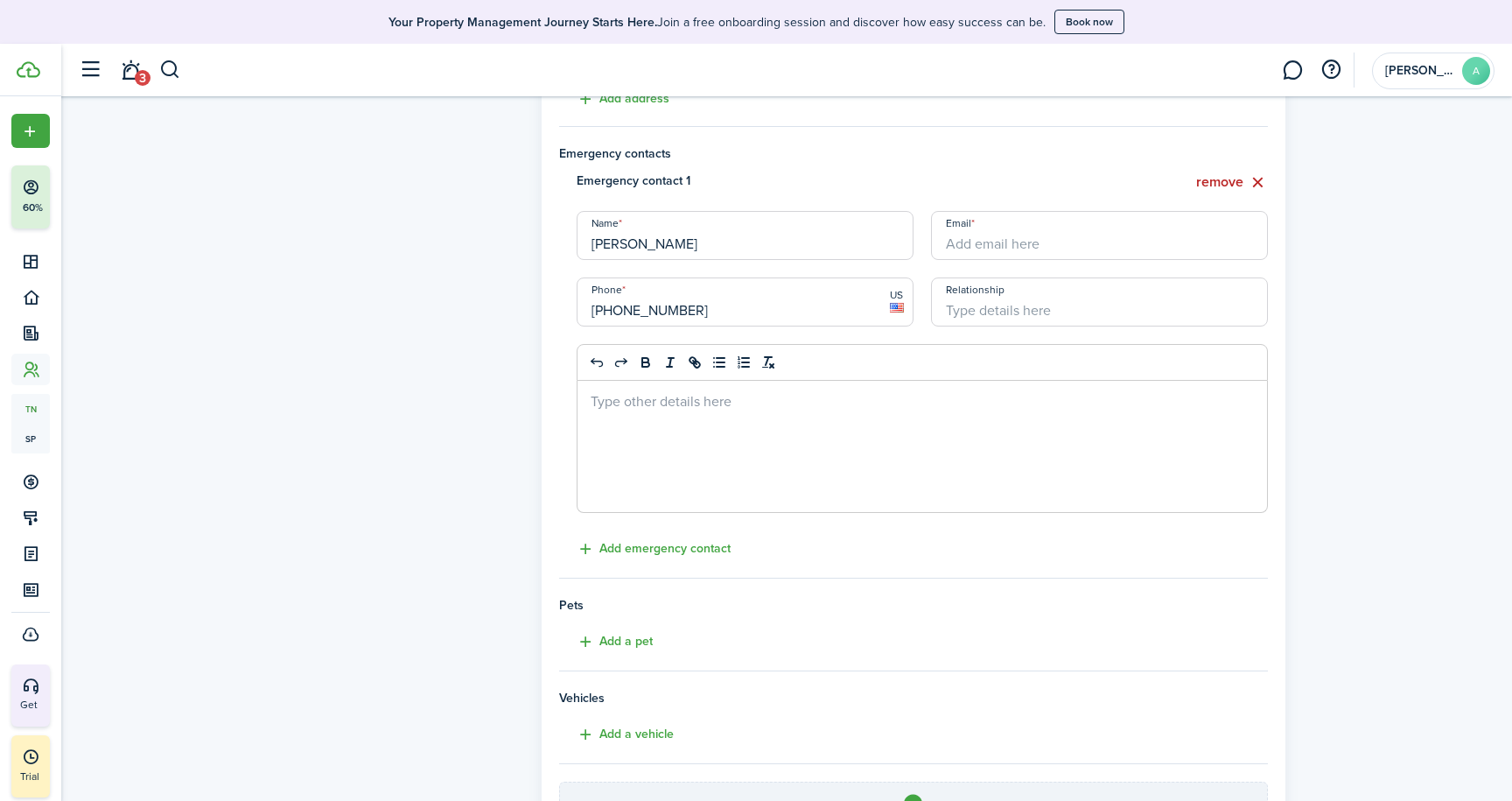
scroll to position [365, 0]
click at [647, 633] on button "Add a pet" at bounding box center [606, 638] width 94 height 20
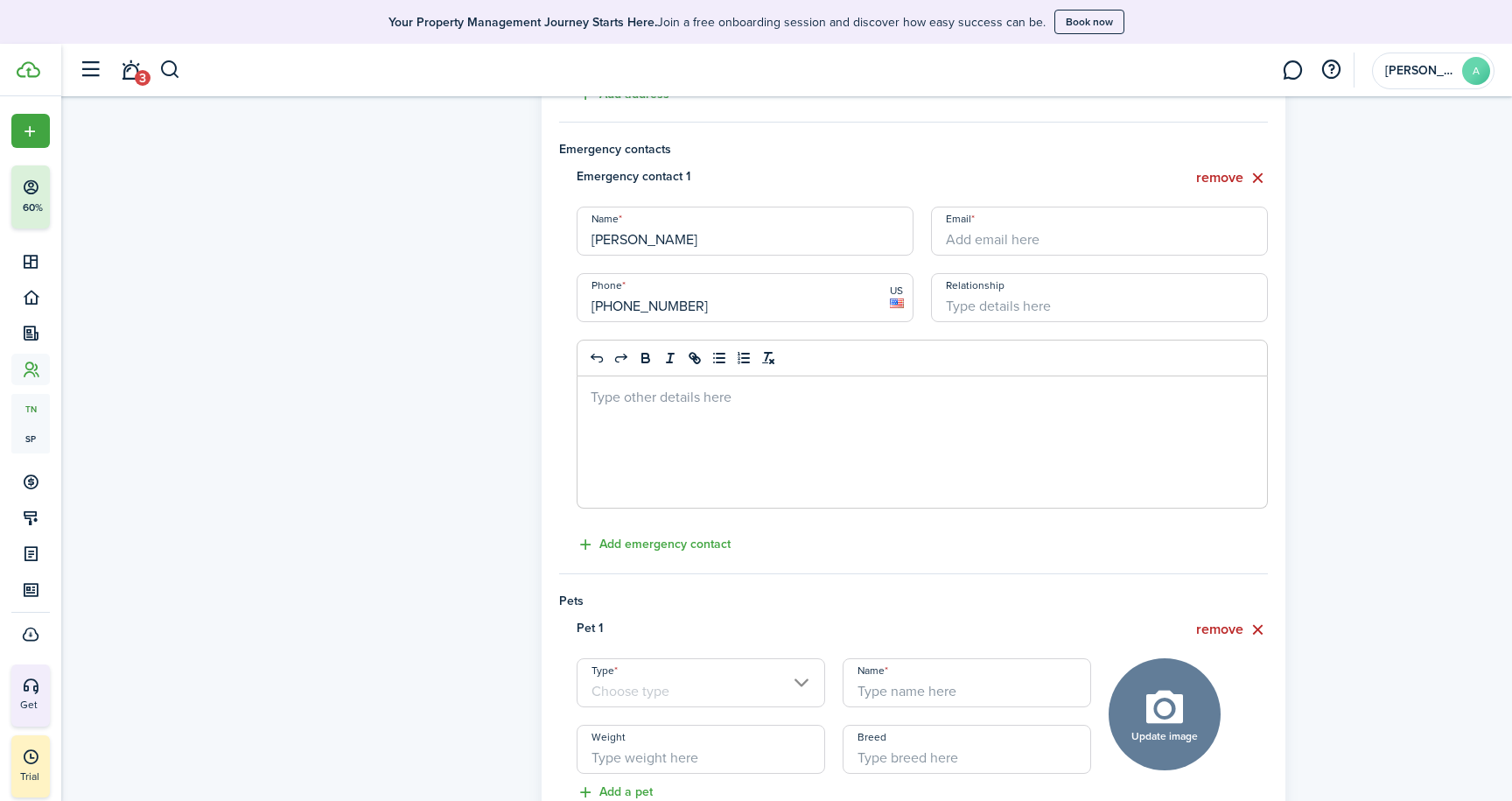
click at [802, 683] on input "Type" at bounding box center [700, 683] width 249 height 49
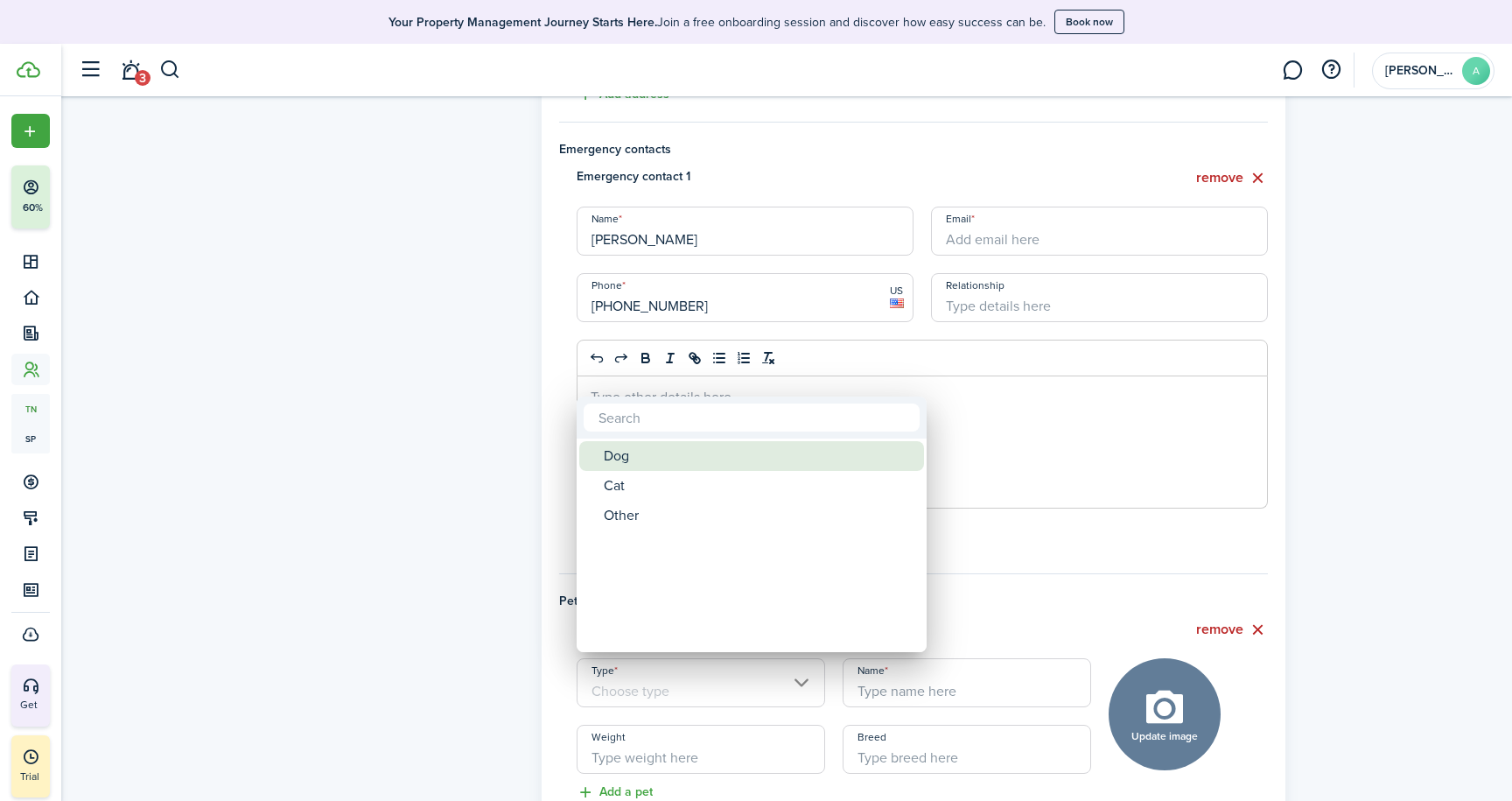
click at [621, 454] on div "Dog" at bounding box center [759, 456] width 310 height 30
type input "Dog"
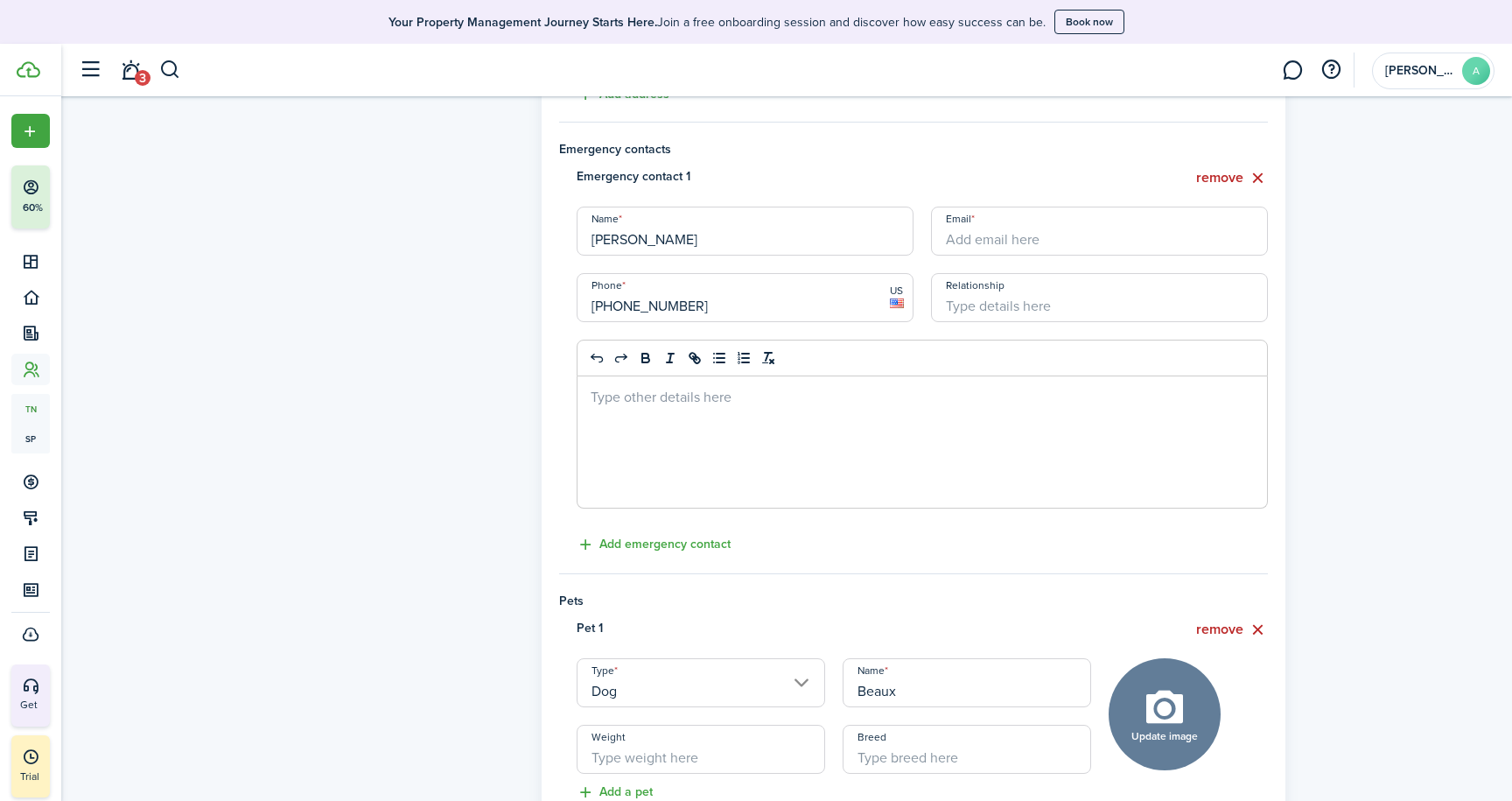
type input "Beaux"
click at [912, 752] on input "Breed" at bounding box center [966, 749] width 249 height 49
type input "D"
paste input "Dachshund"
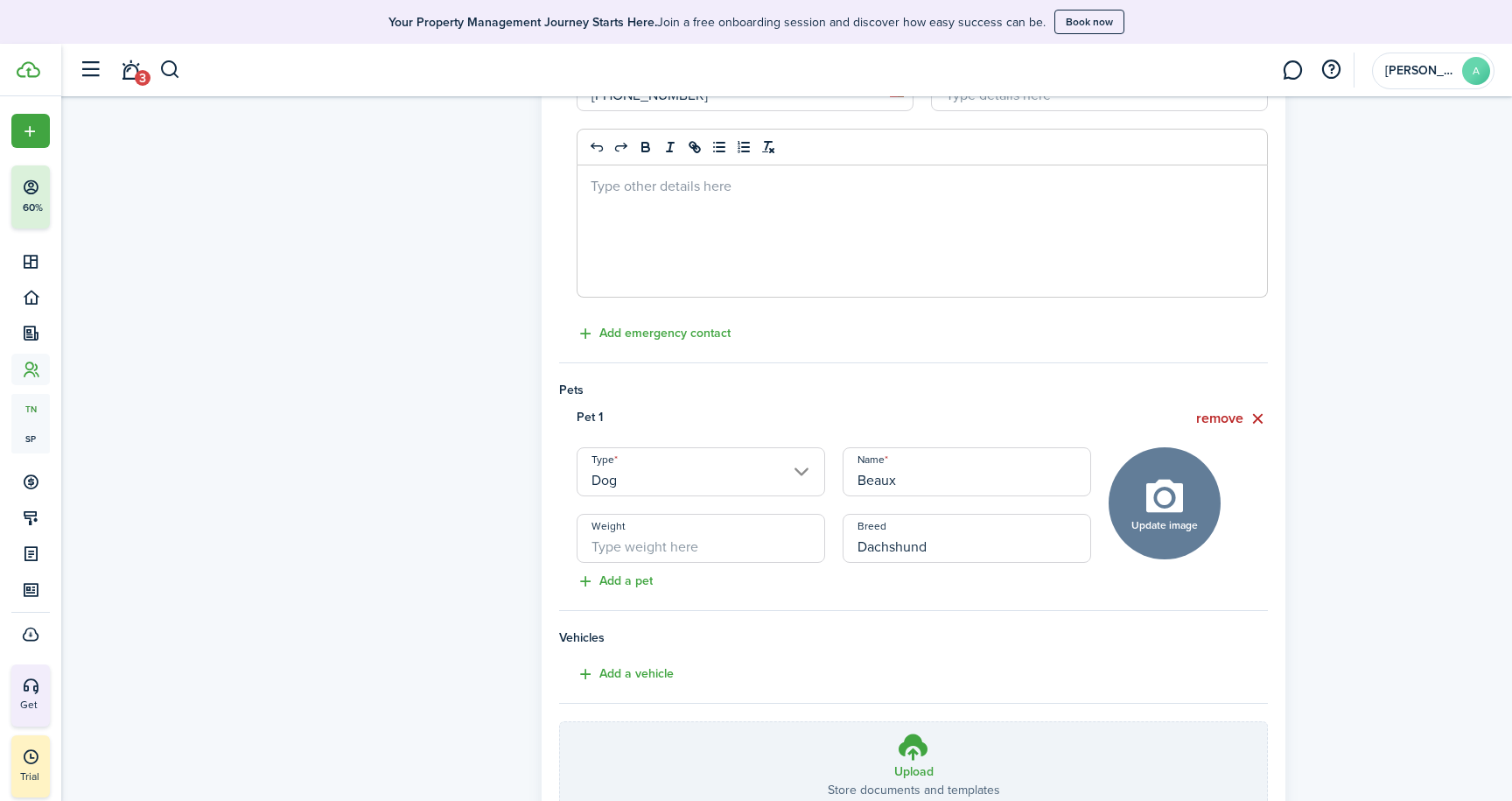
scroll to position [614, 0]
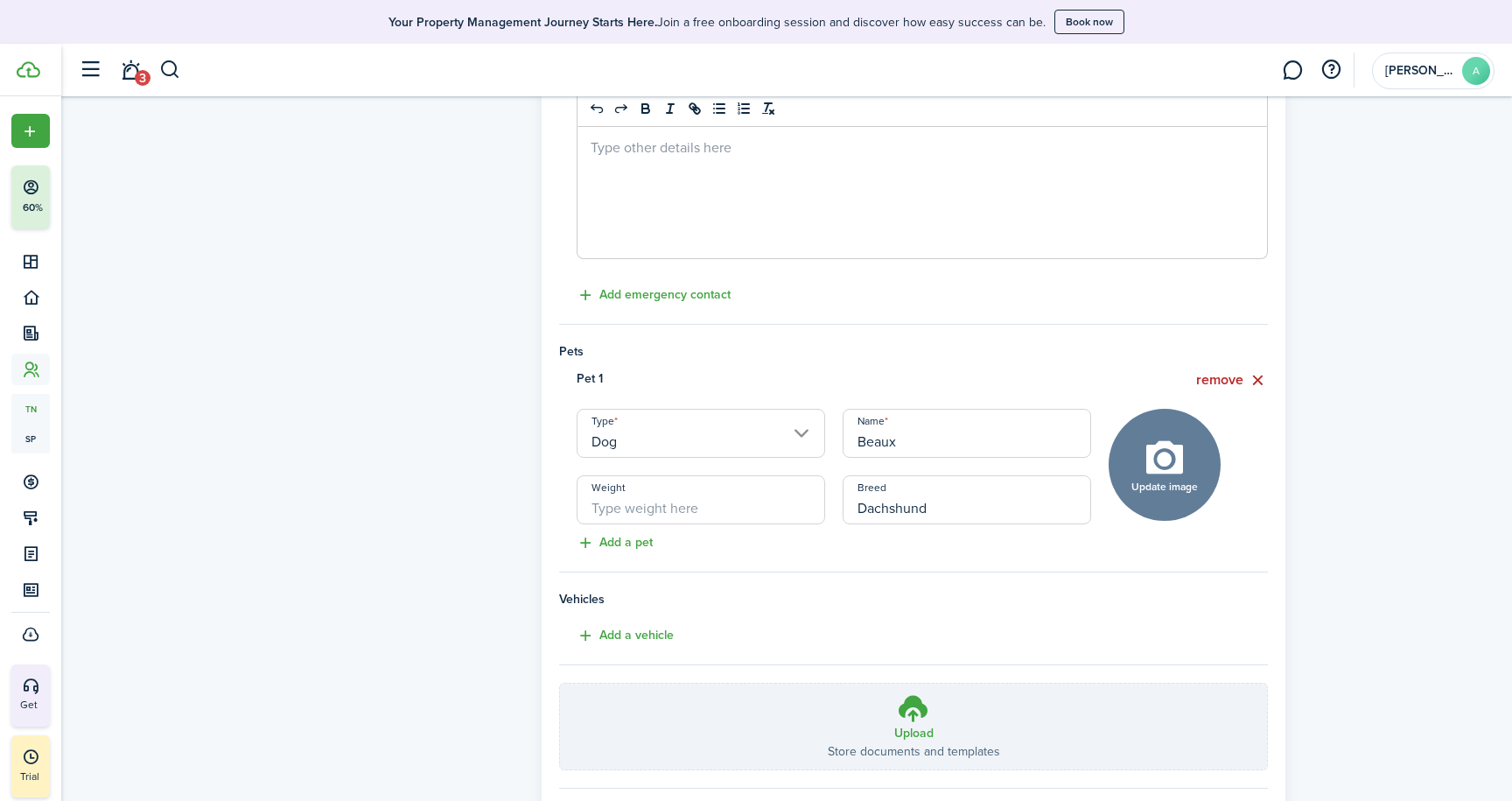
type input "Dachshund"
click at [631, 632] on button "Add a vehicle" at bounding box center [617, 636] width 115 height 20
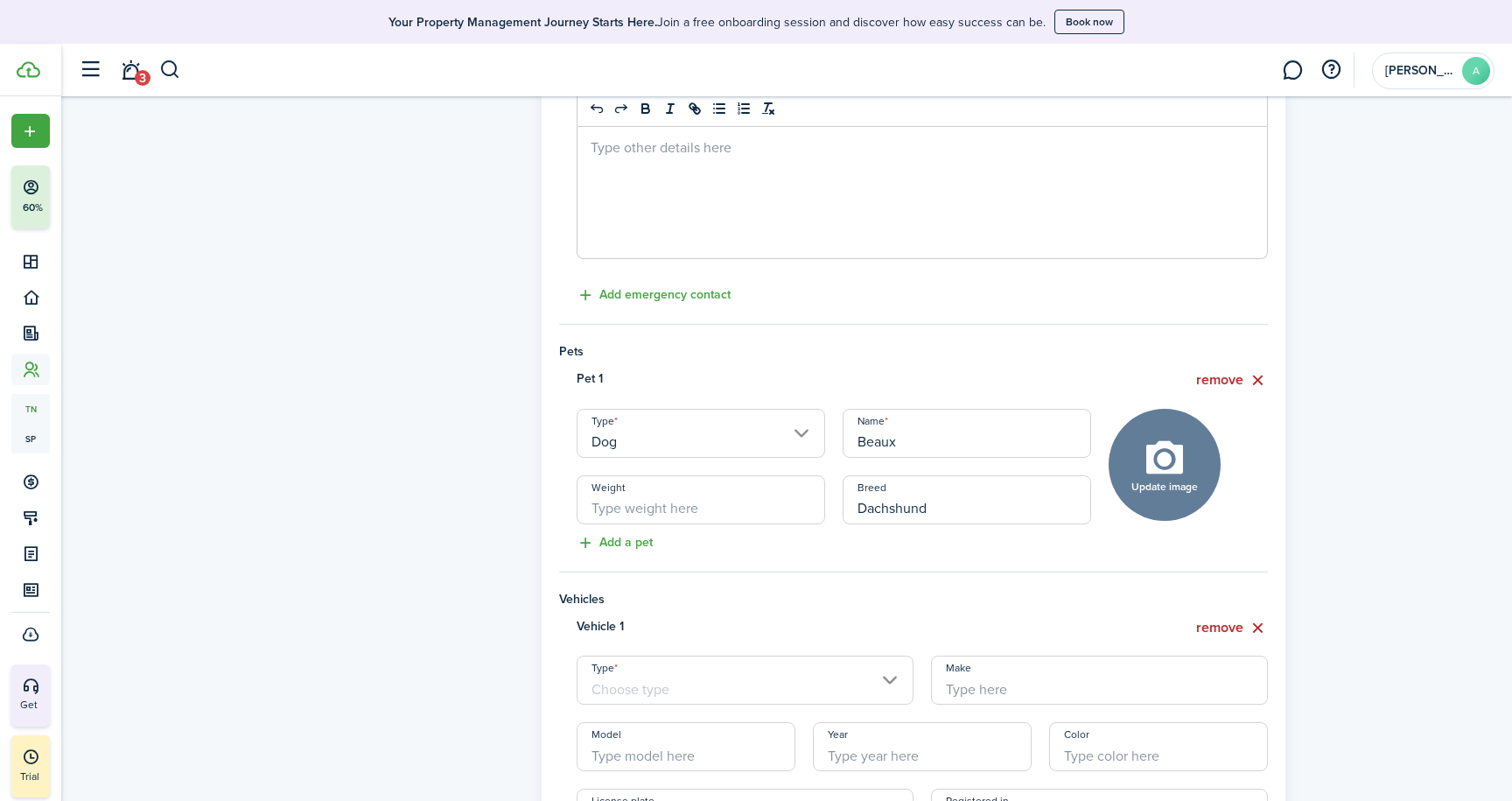
click at [892, 675] on input "Type" at bounding box center [745, 680] width 337 height 49
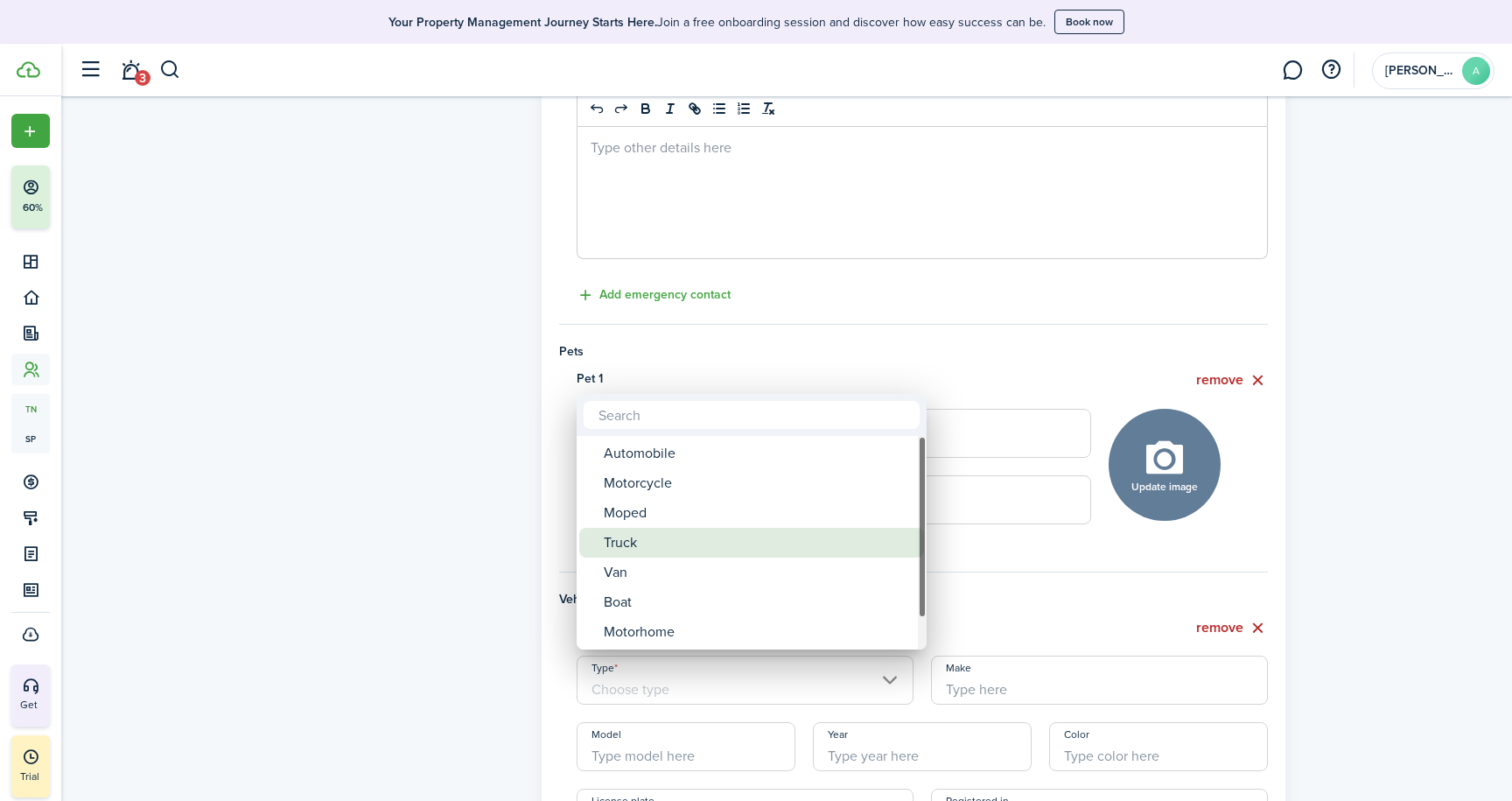
click at [628, 554] on div "Truck" at bounding box center [759, 542] width 310 height 30
type input "Truck"
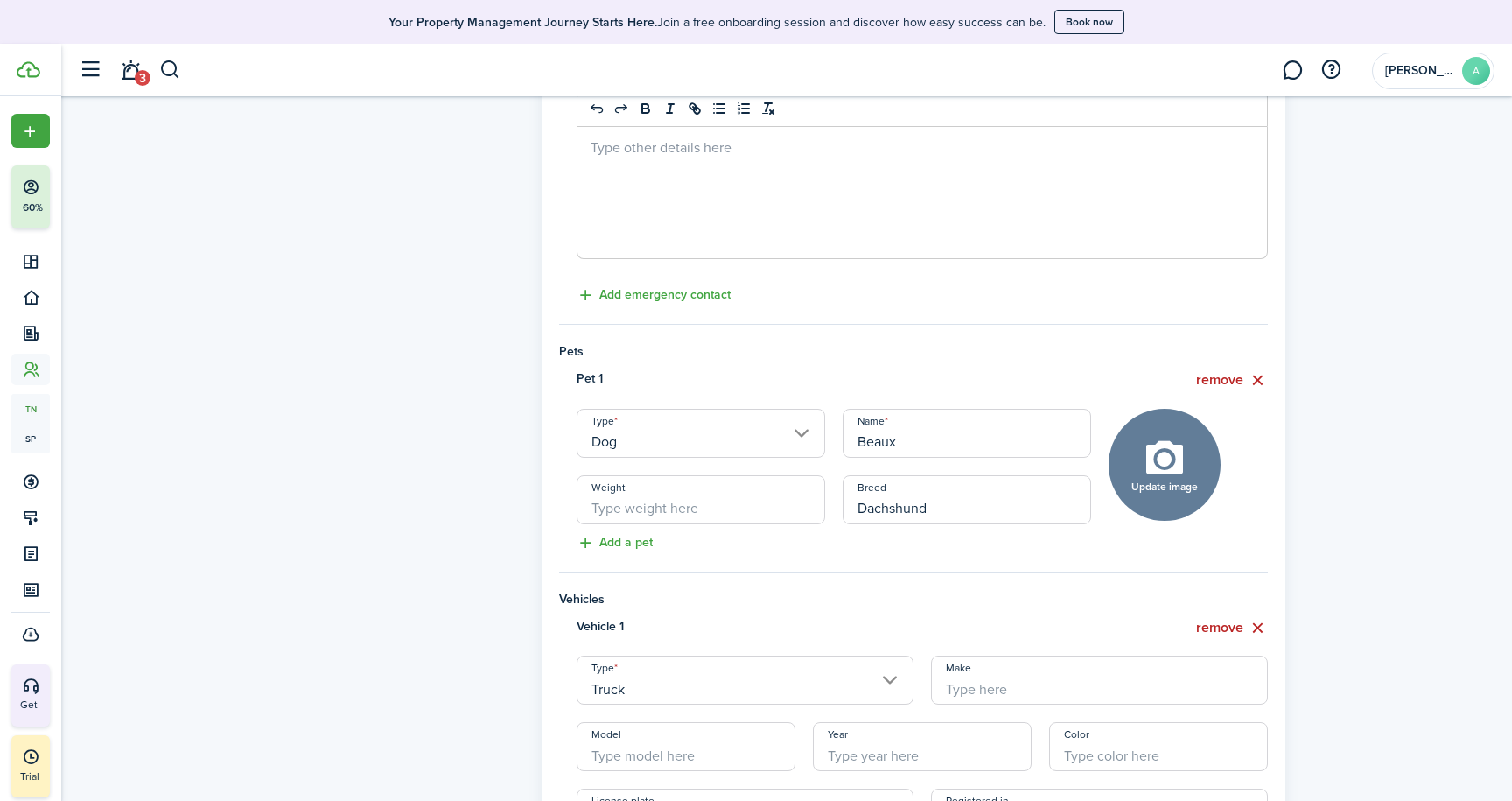
click at [1042, 688] on input "Make" at bounding box center [1099, 680] width 337 height 49
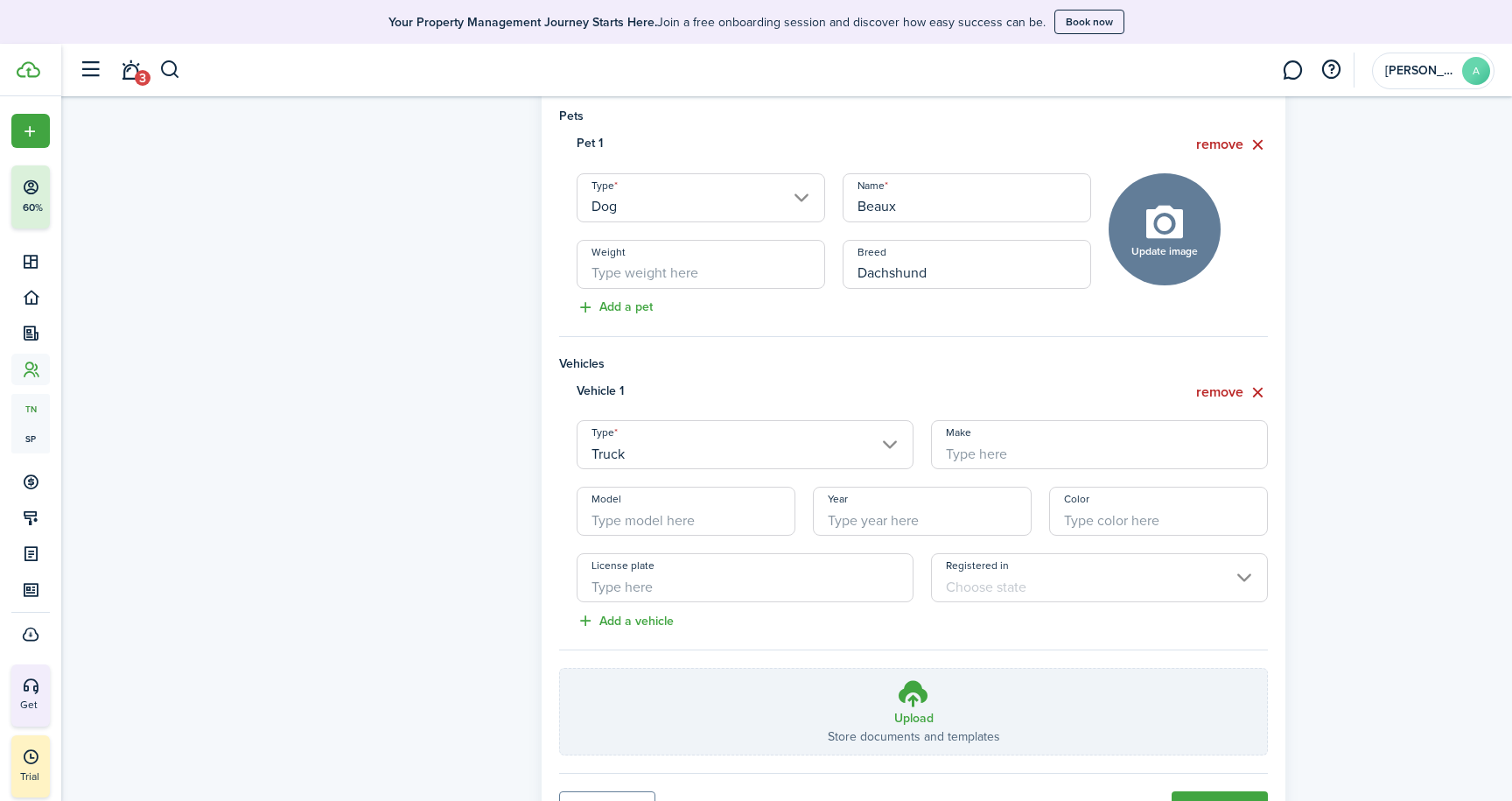
scroll to position [853, 0]
type input "Ford"
click at [614, 520] on input "Model" at bounding box center [686, 508] width 219 height 49
type input "Ranger"
click at [839, 519] on input "Year" at bounding box center [922, 508] width 219 height 49
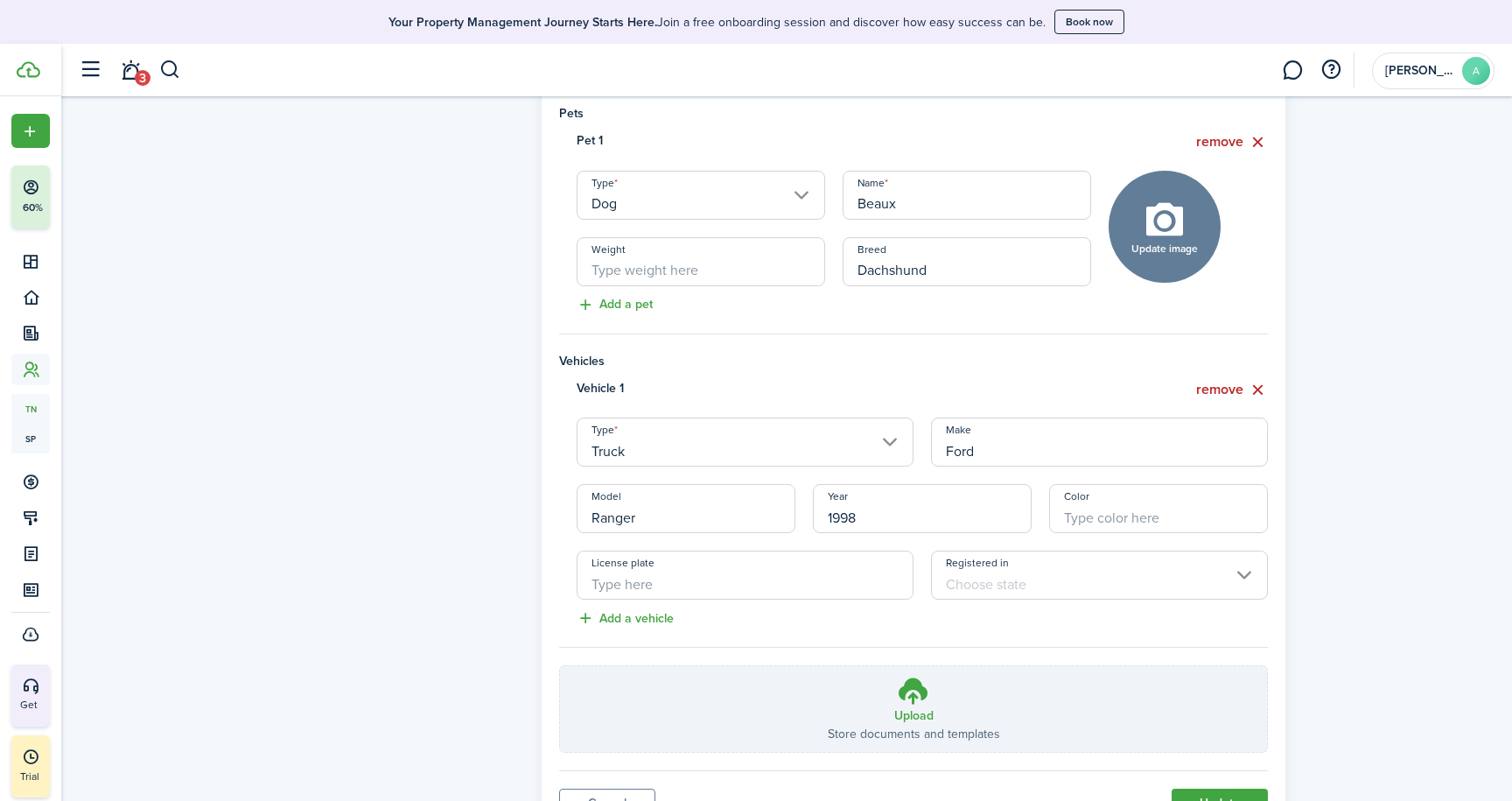
type input "1998"
click at [875, 580] on input "License plate" at bounding box center [745, 575] width 337 height 49
paste input "HWN 8943"
click at [1245, 570] on input "Registered in" at bounding box center [1099, 575] width 337 height 49
type input "HWN 8943"
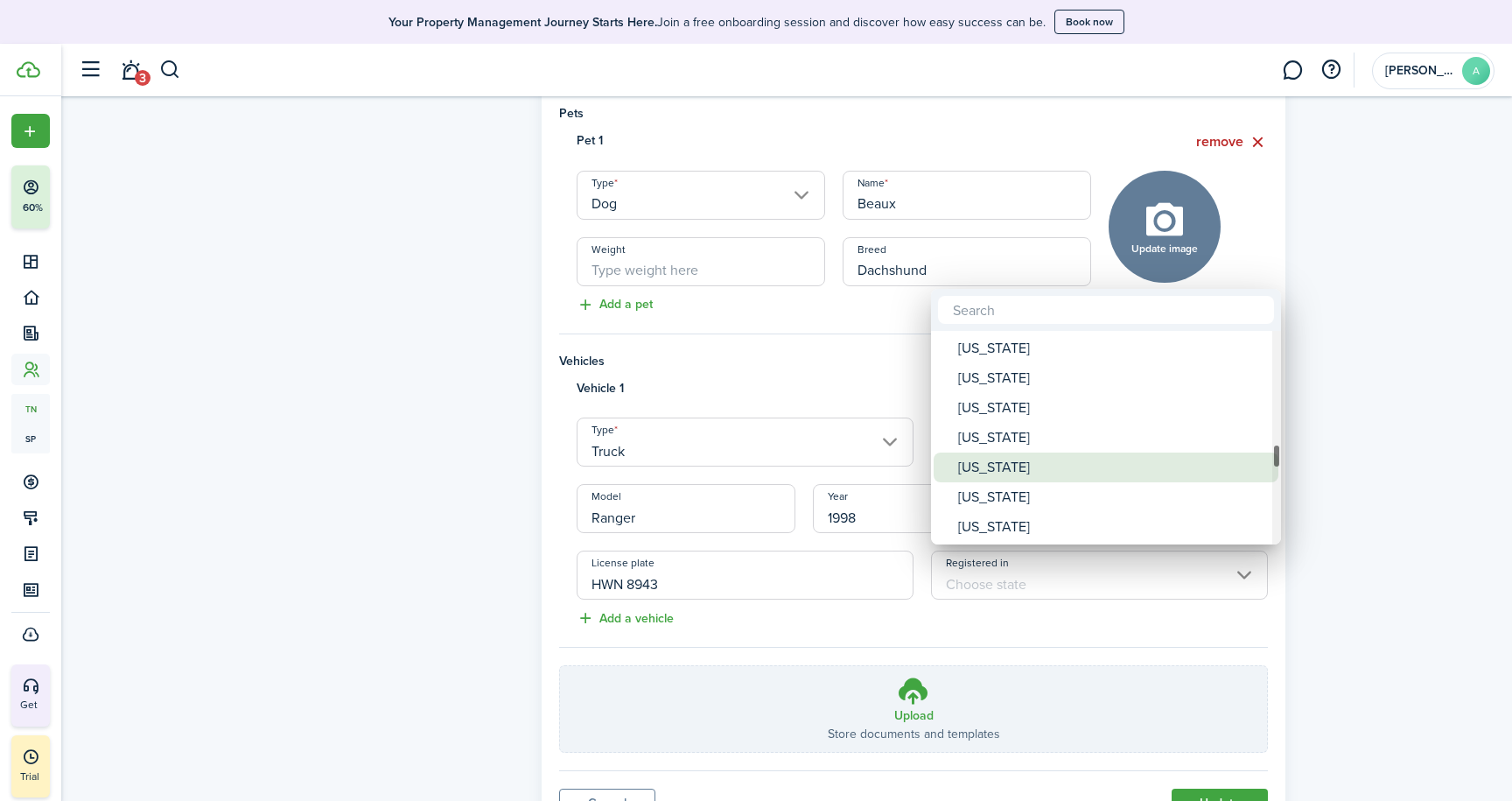
click at [1057, 466] on div "[US_STATE]" at bounding box center [1113, 467] width 310 height 30
type input "[US_STATE]"
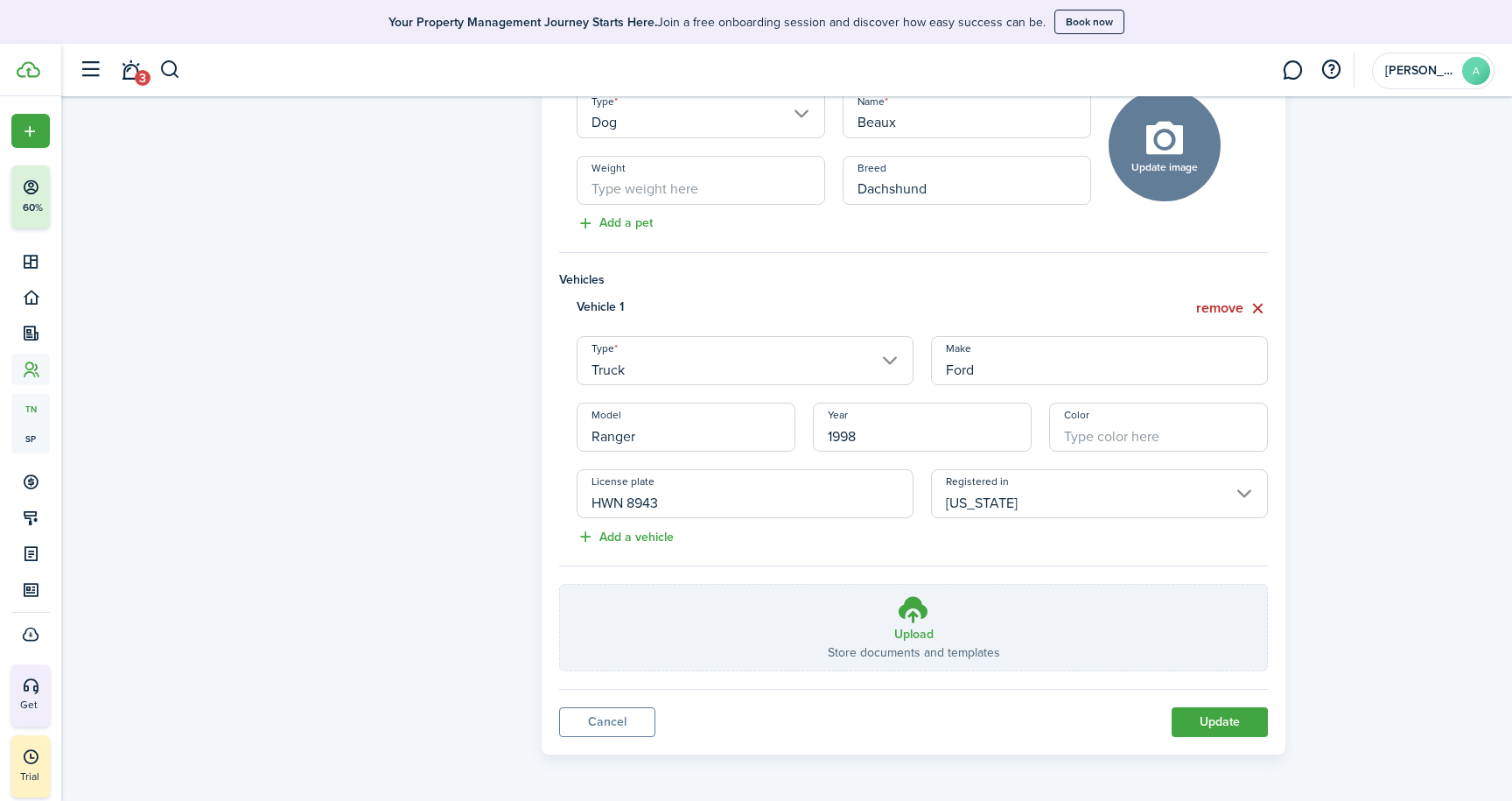
scroll to position [933, 0]
click at [915, 630] on h3 "Upload" at bounding box center [914, 635] width 39 height 18
click at [560, 586] on input "Upload Store documents and templates Choose file" at bounding box center [560, 586] width 0 height 0
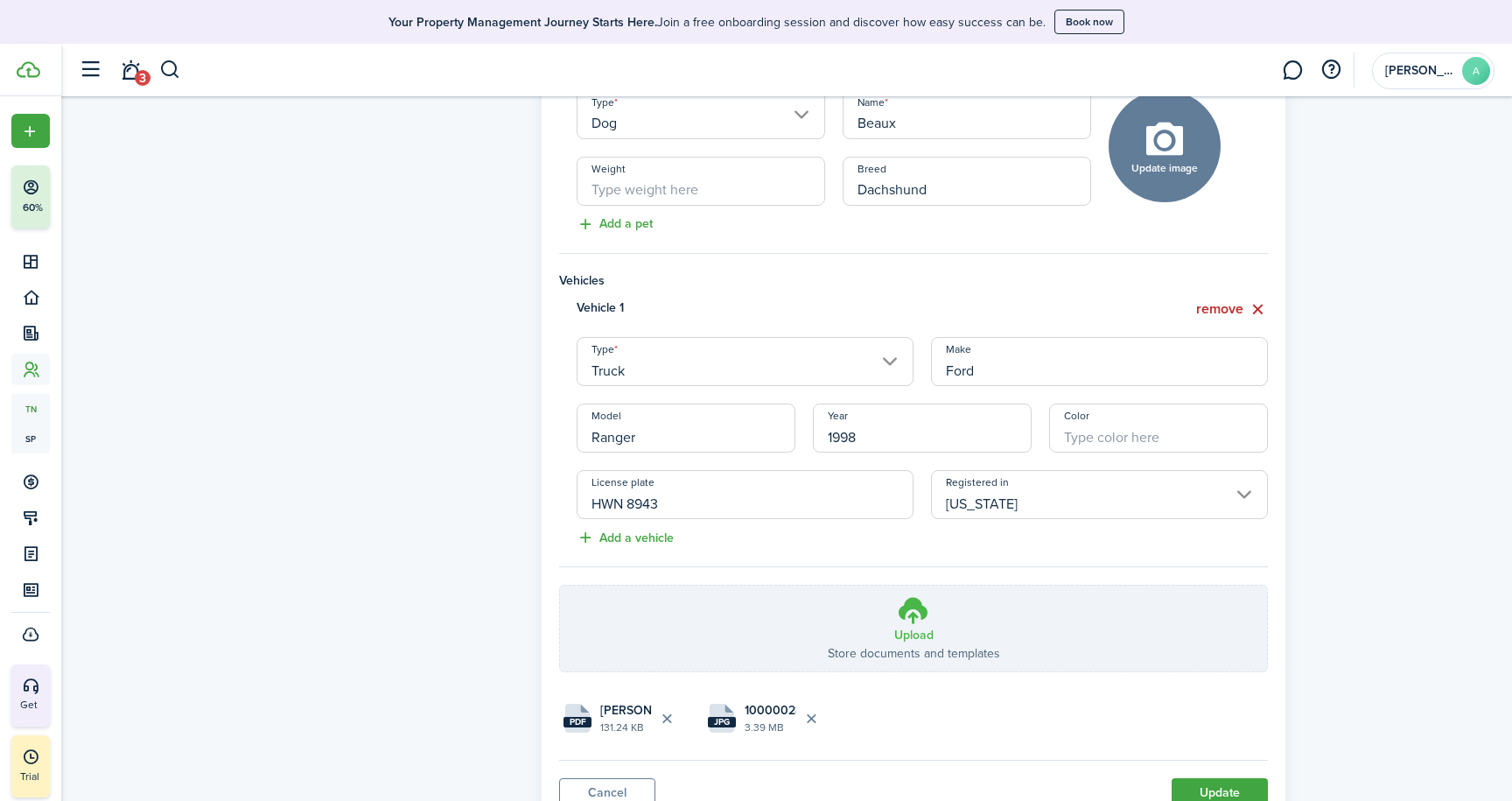
click at [901, 631] on h3 "Upload" at bounding box center [914, 635] width 39 height 18
click at [560, 586] on input "Upload Store documents and templates Choose file" at bounding box center [560, 586] width 0 height 0
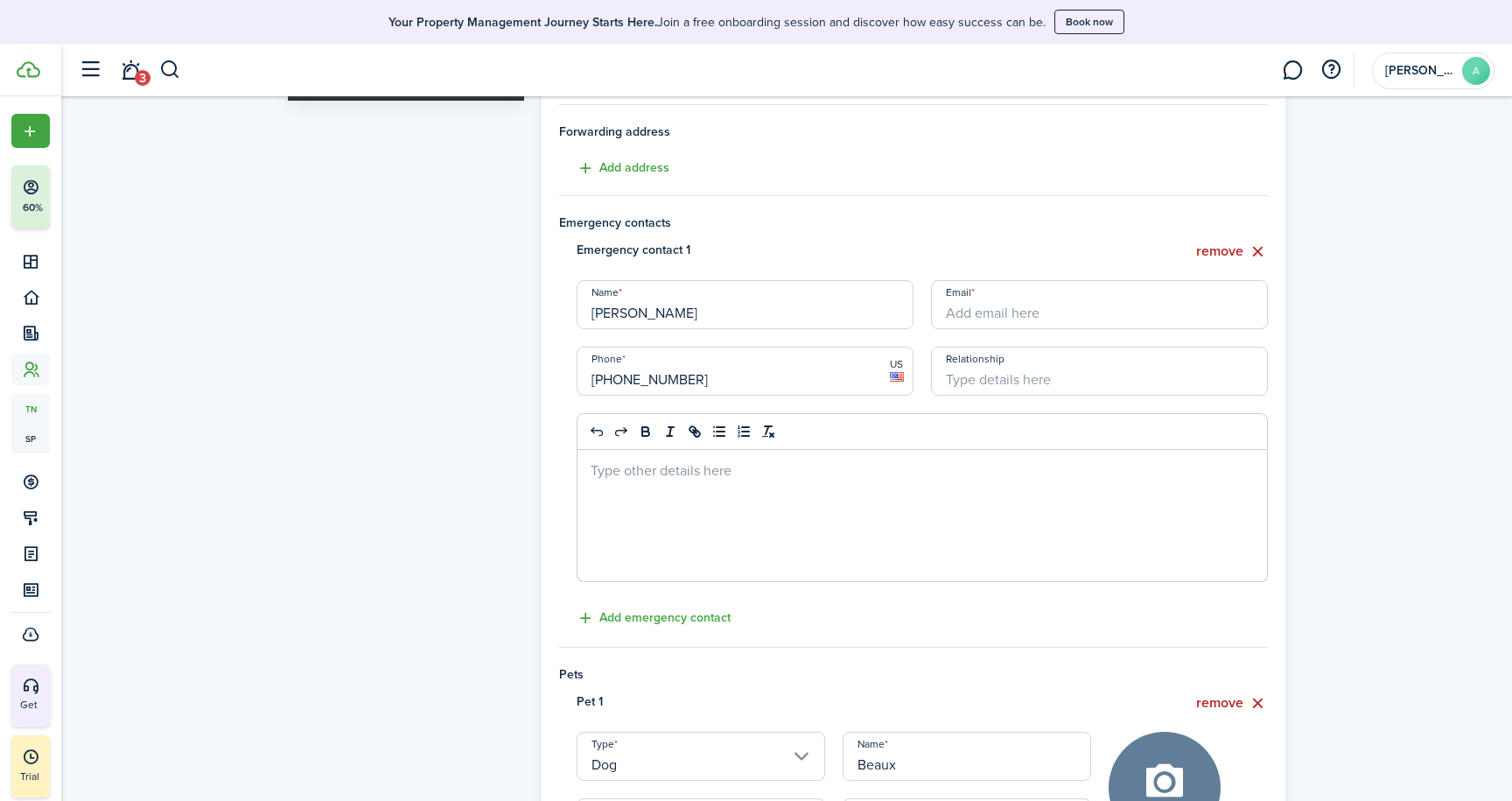
scroll to position [218, 0]
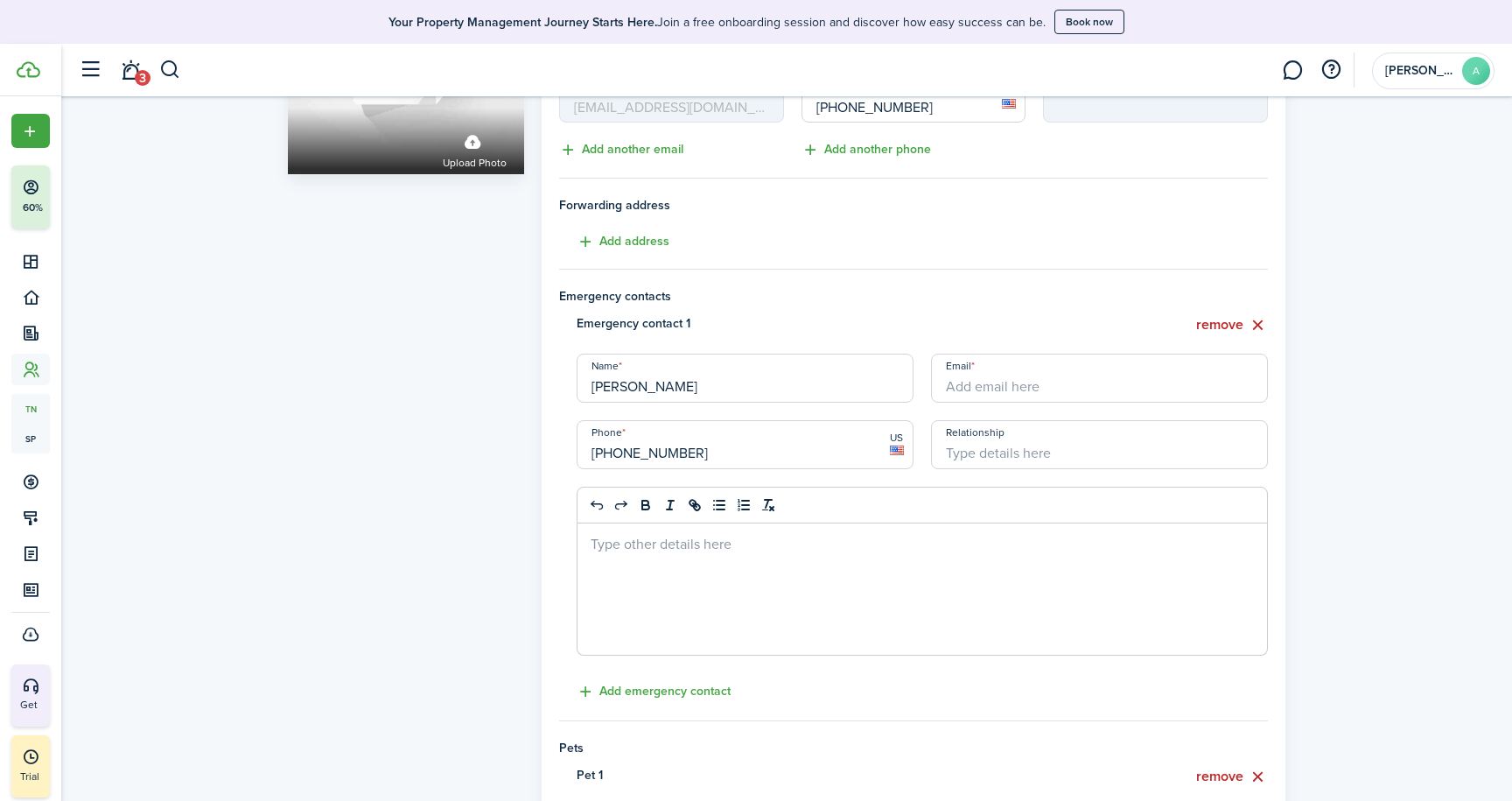
click at [599, 545] on p at bounding box center [922, 543] width 663 height 18
paste div
click at [593, 543] on p "082-88-0402" at bounding box center [922, 543] width 663 height 18
click at [700, 552] on div "ss# 082-88-0402" at bounding box center [922, 589] width 690 height 131
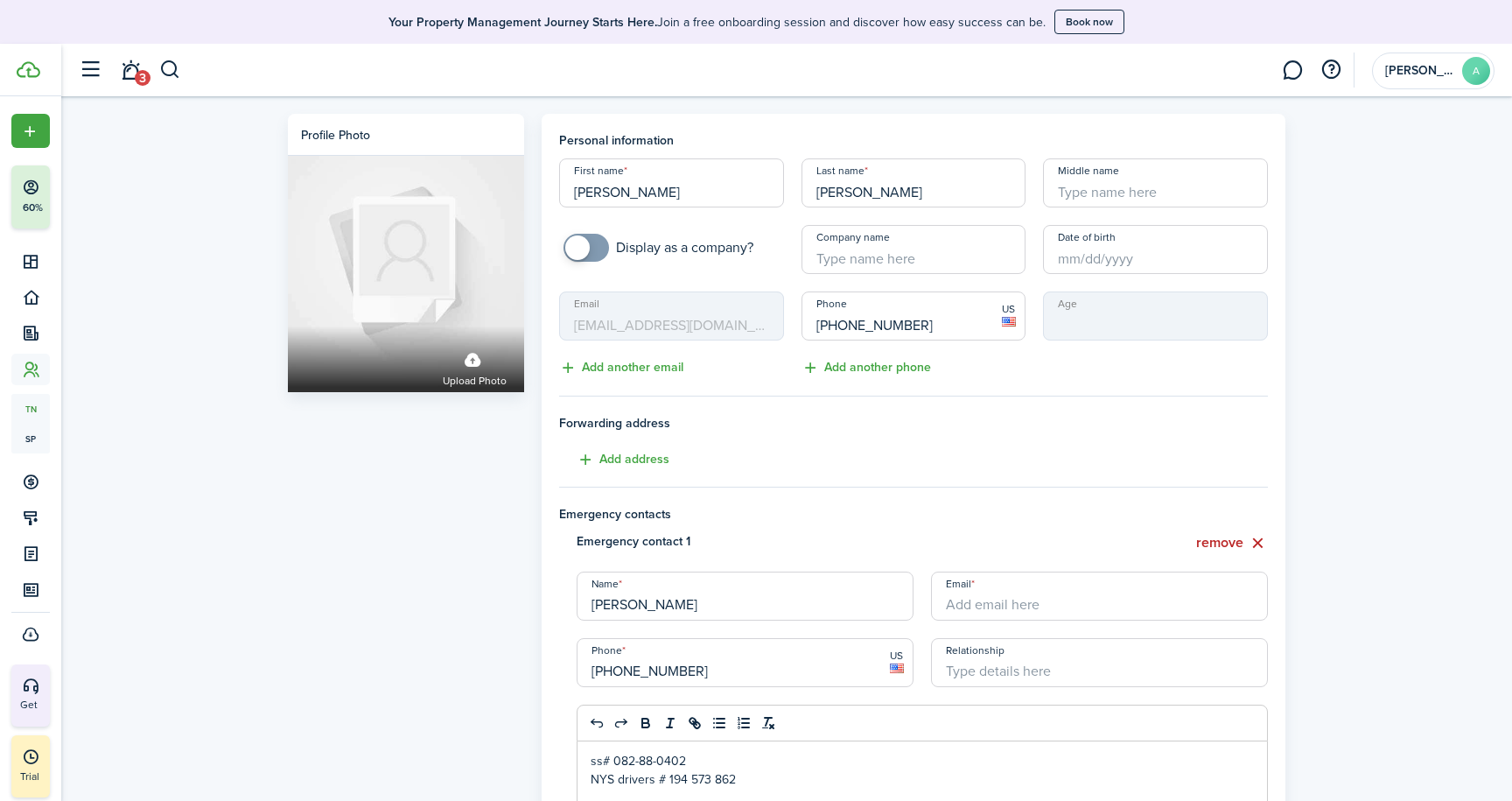
scroll to position [0, 0]
click at [1100, 254] on input "Date of birth" at bounding box center [1155, 250] width 225 height 49
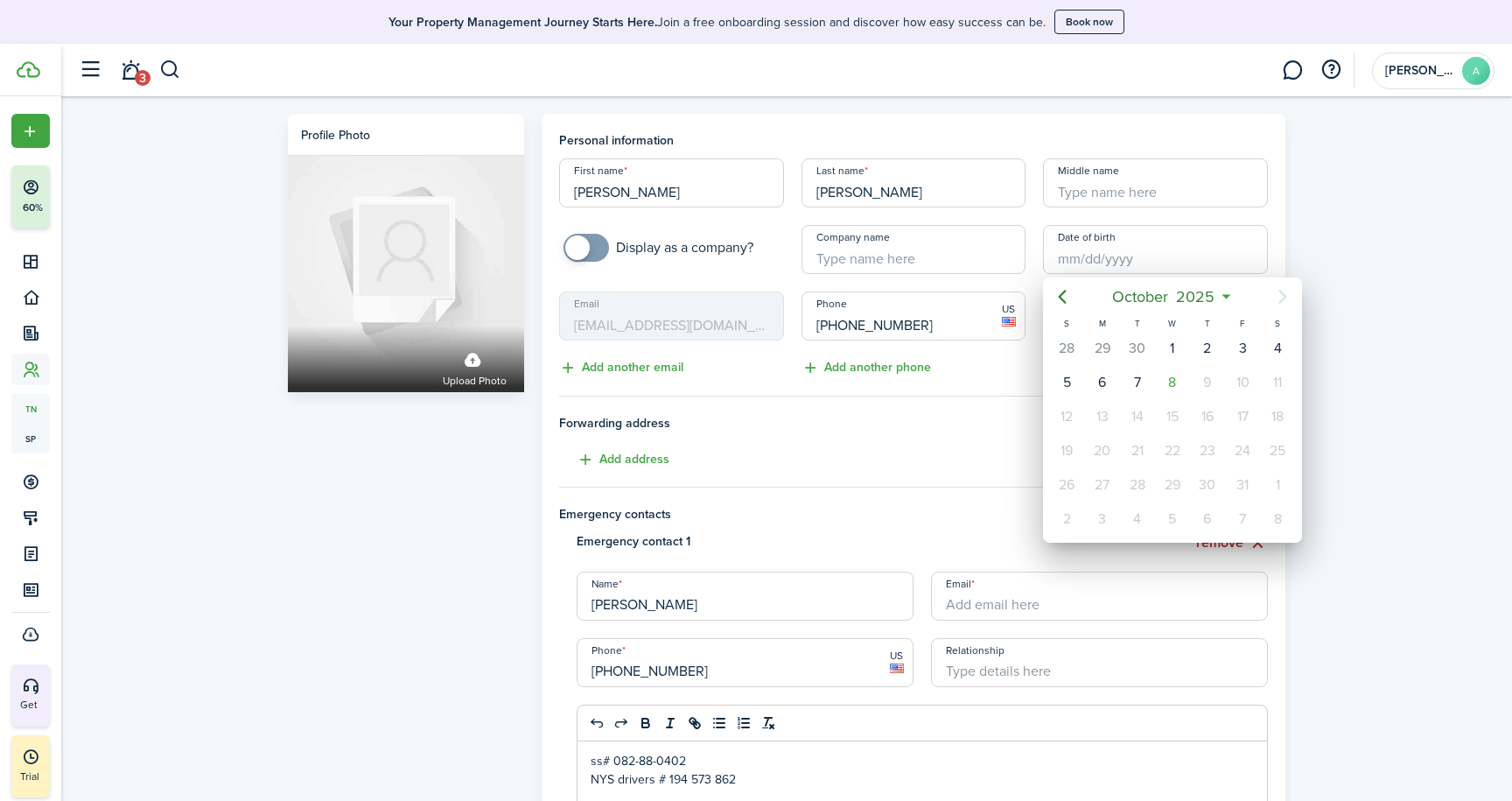
click at [1066, 258] on div at bounding box center [755, 400] width 1792 height 1081
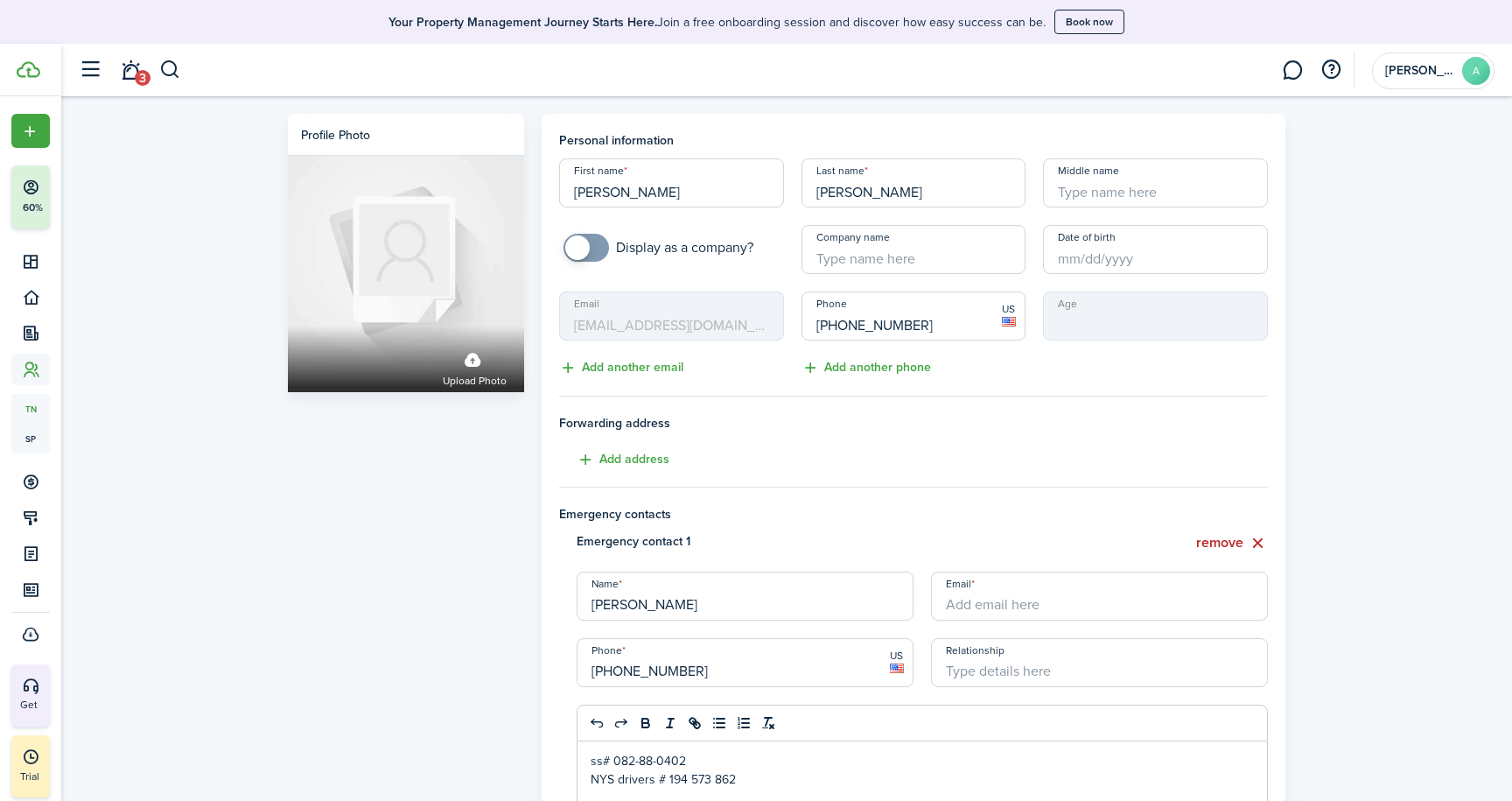
click at [1082, 257] on input "Date of birth" at bounding box center [1155, 250] width 225 height 49
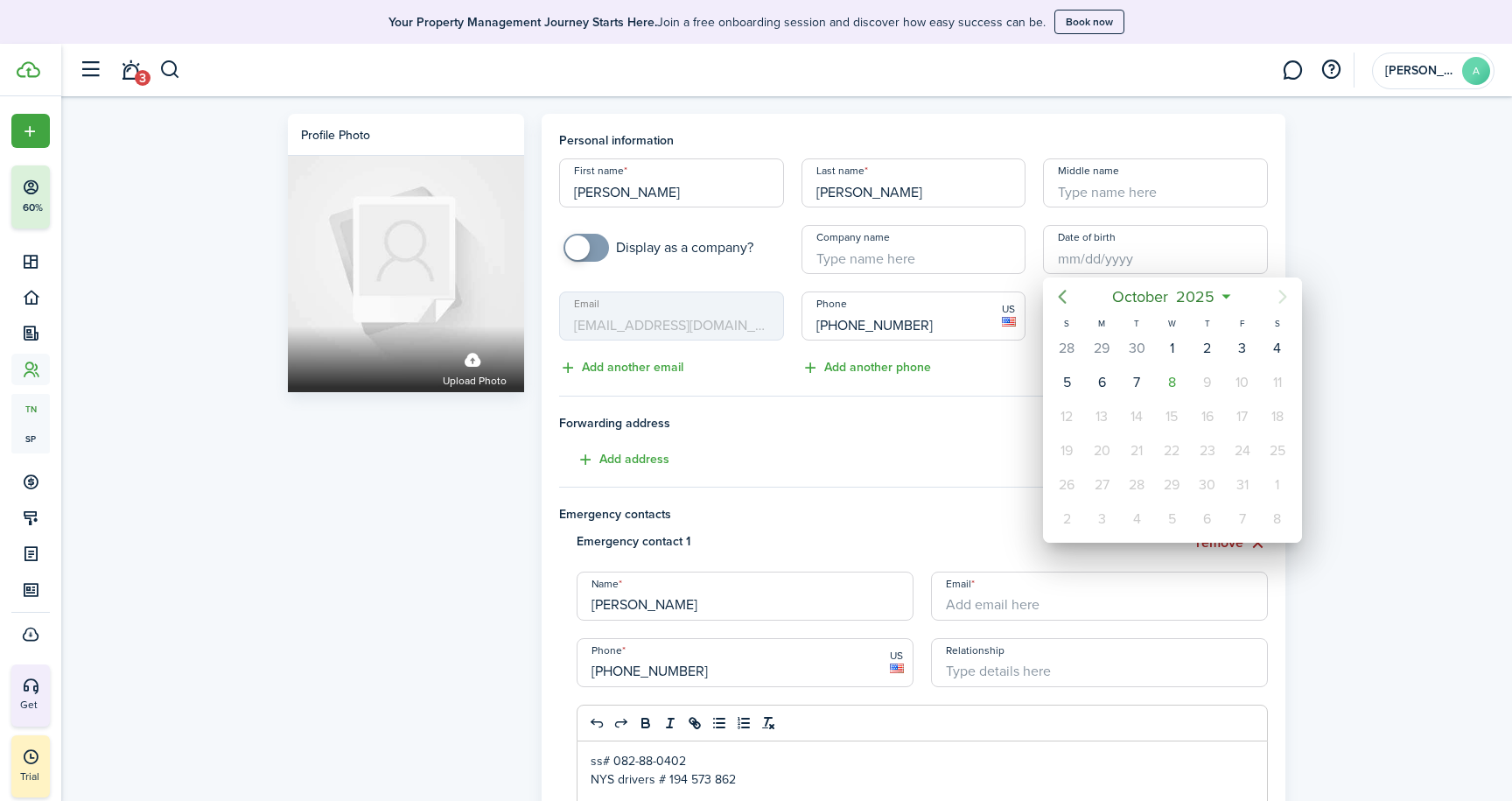
click at [1060, 300] on icon "Previous page" at bounding box center [1062, 296] width 21 height 21
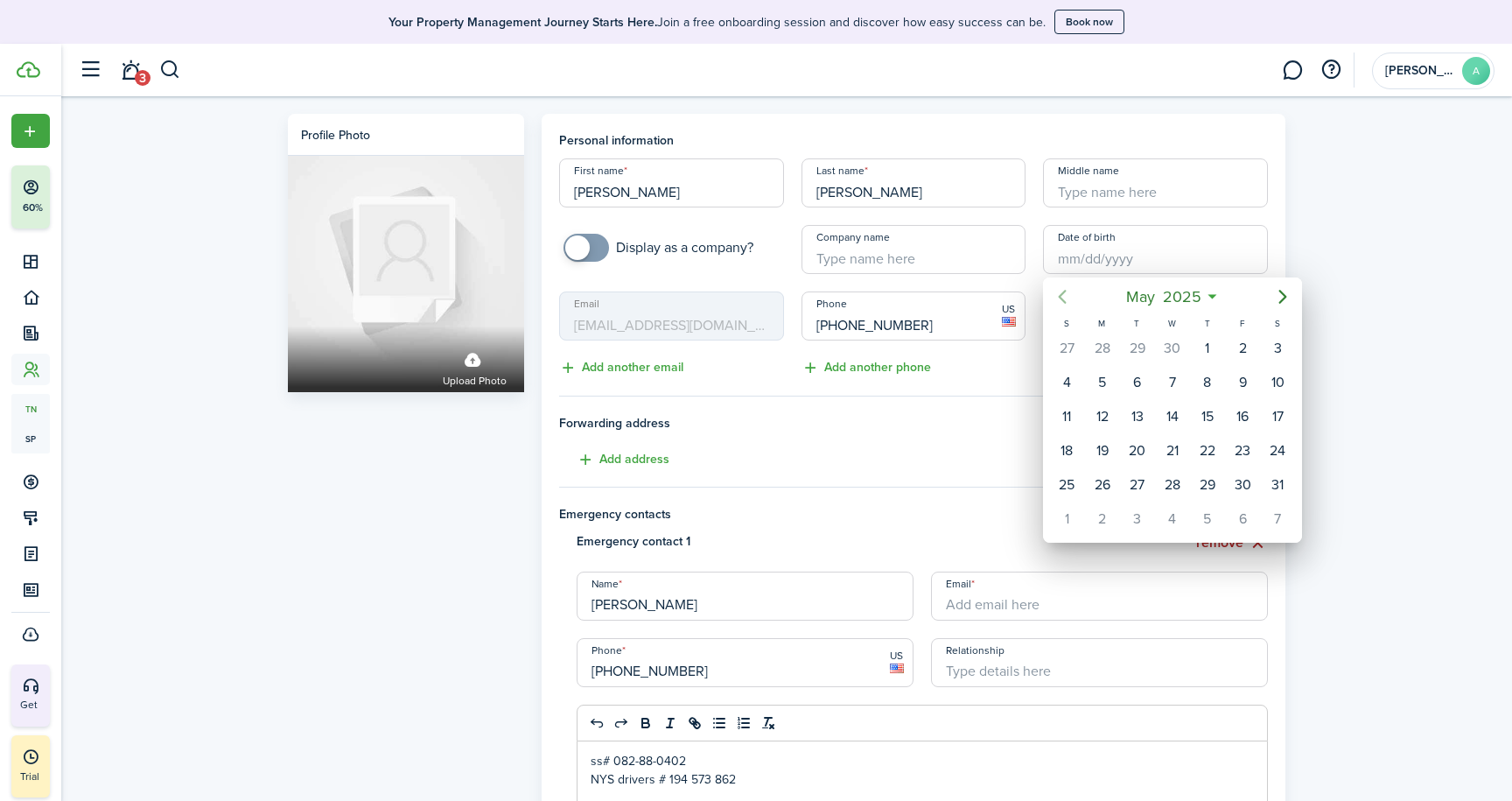
click at [1060, 300] on icon "Previous page" at bounding box center [1062, 296] width 21 height 21
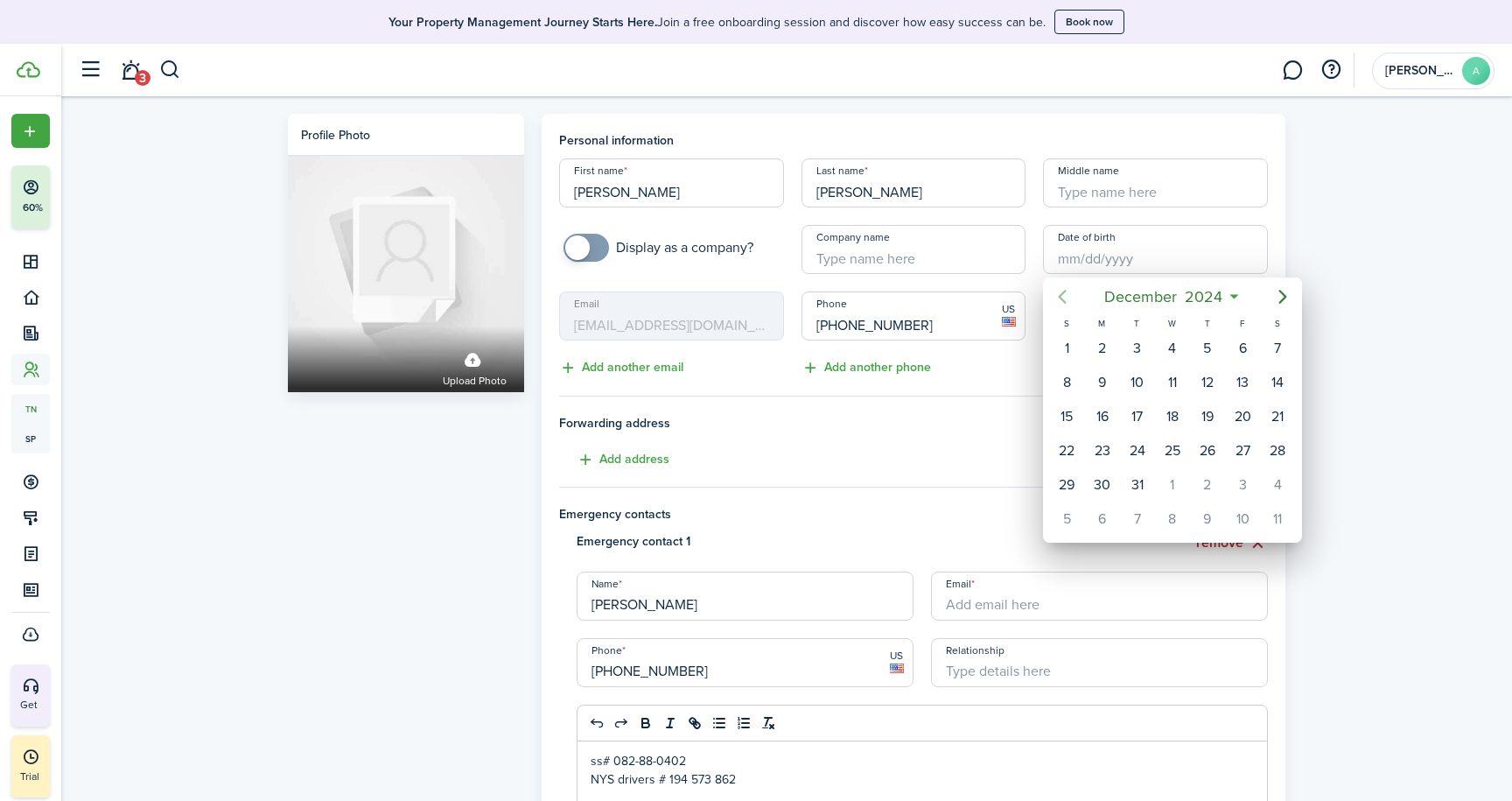
click at [1060, 300] on icon "Previous page" at bounding box center [1062, 296] width 21 height 21
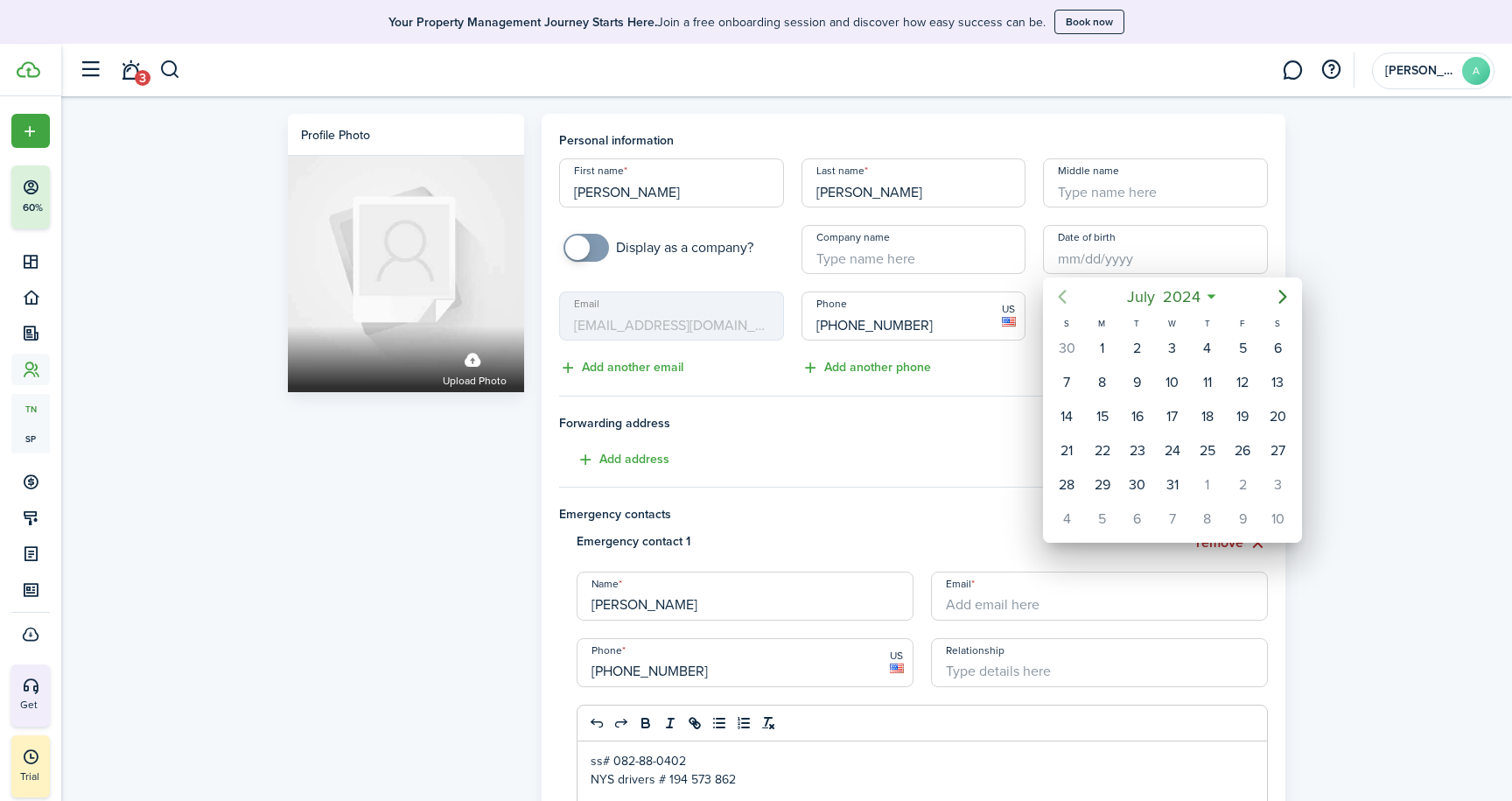
click at [1060, 300] on icon "Previous page" at bounding box center [1062, 296] width 21 height 21
click at [1060, 297] on icon "Previous page" at bounding box center [1062, 296] width 21 height 21
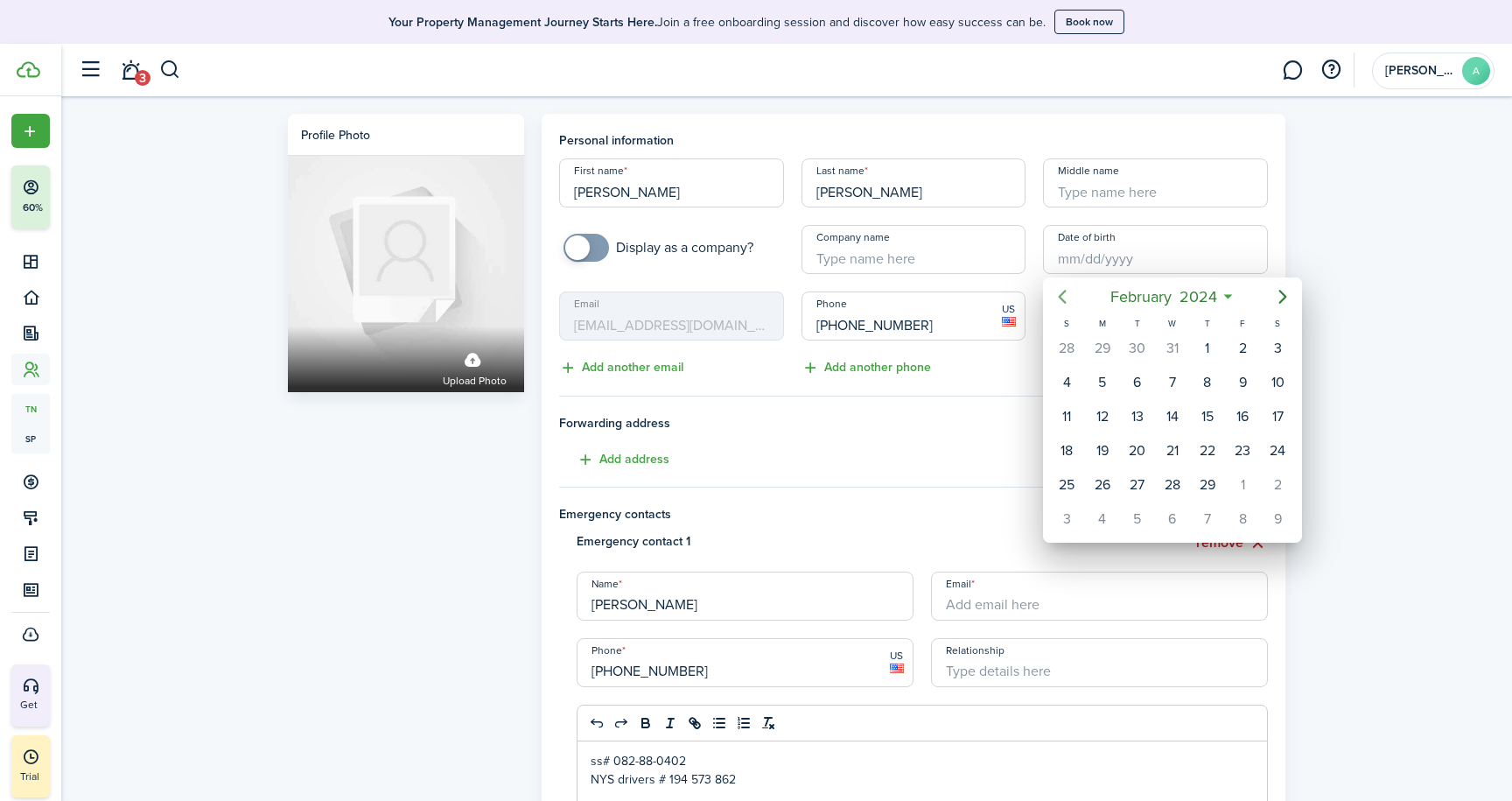
click at [1060, 297] on icon "Previous page" at bounding box center [1062, 296] width 8 height 14
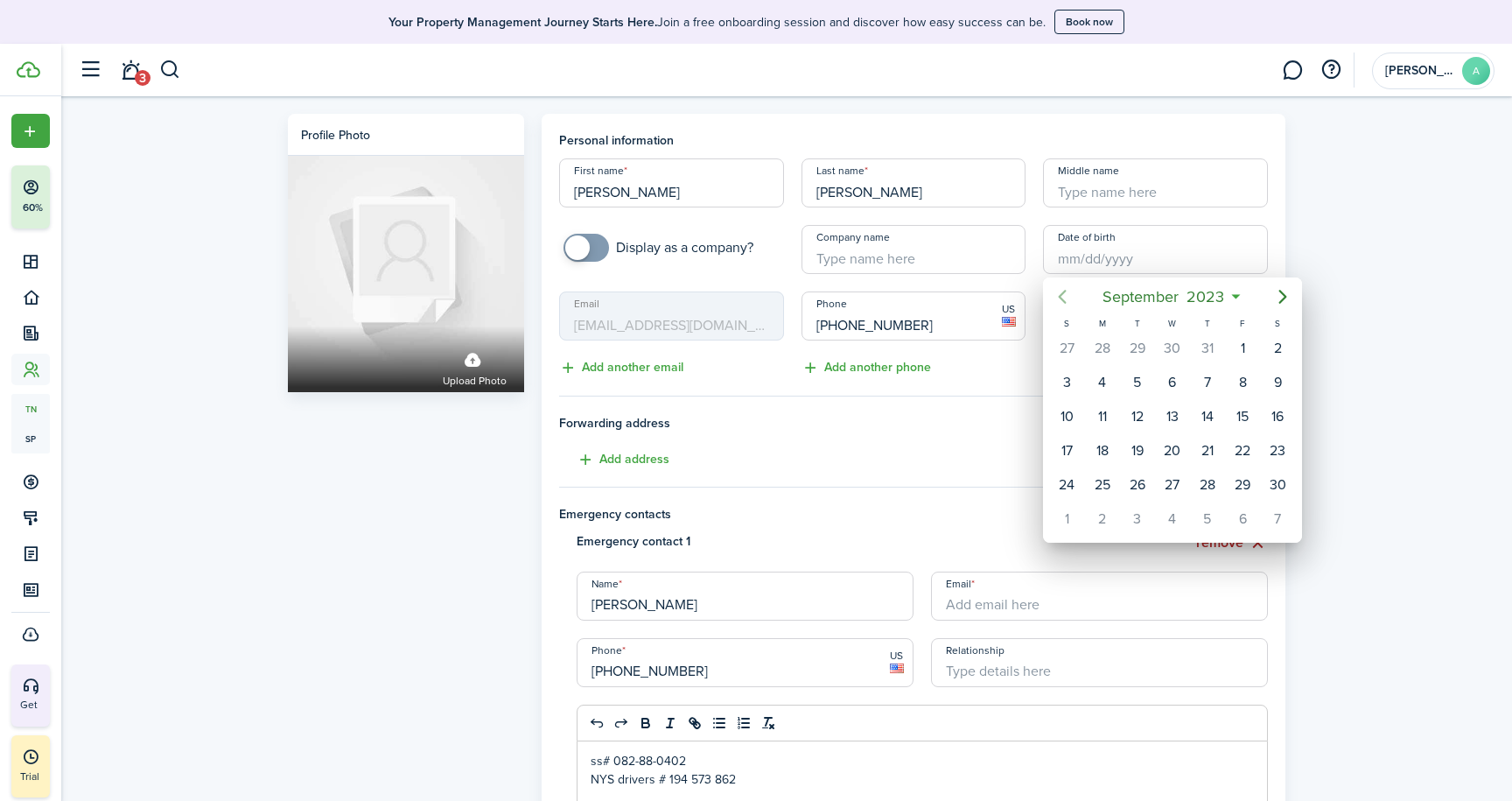
click at [1060, 297] on icon "Previous page" at bounding box center [1062, 296] width 8 height 14
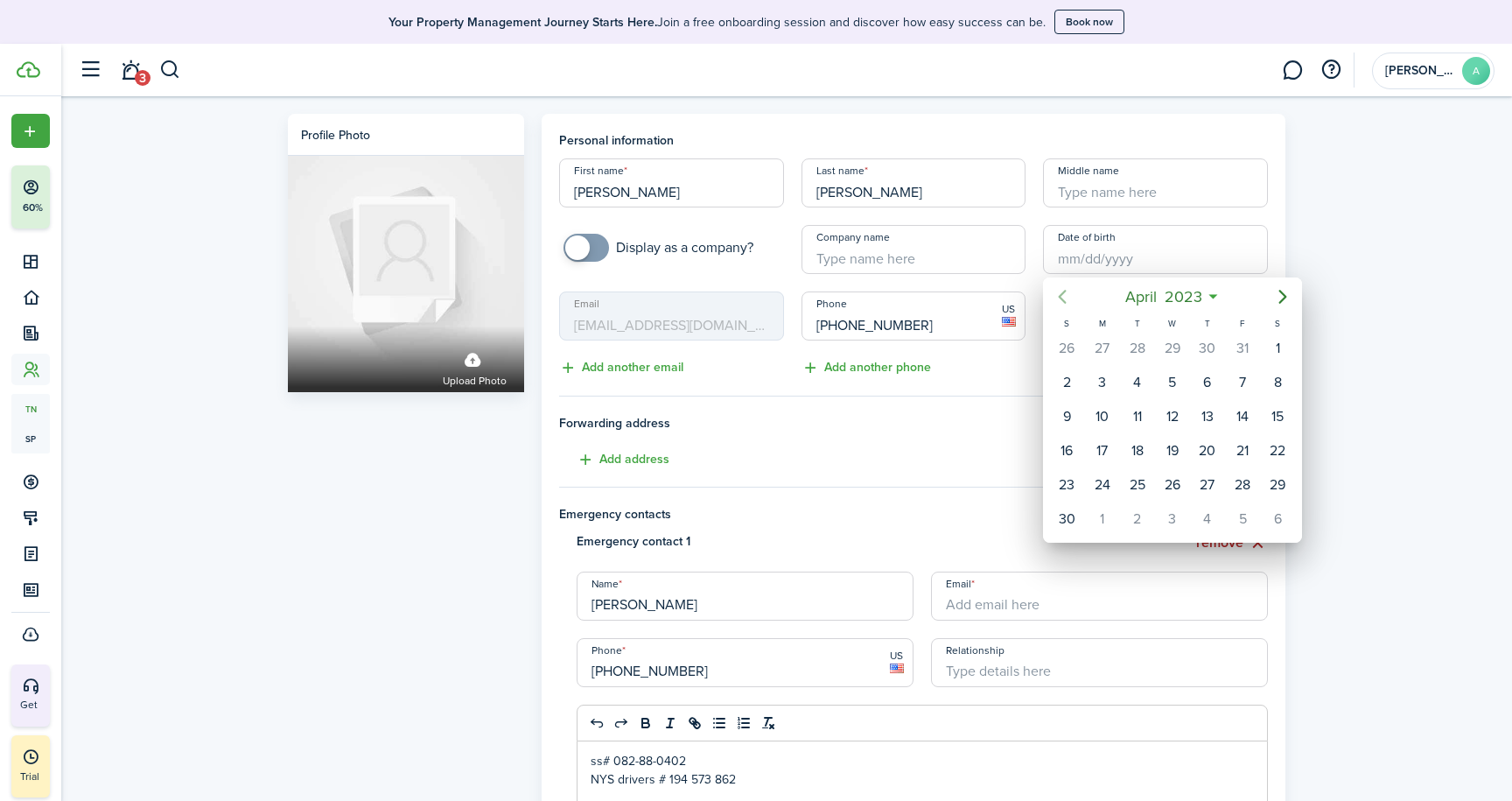
click at [1060, 297] on icon "Previous page" at bounding box center [1062, 296] width 8 height 14
click at [1060, 287] on icon "Previous page" at bounding box center [1062, 296] width 21 height 21
click at [1060, 286] on icon "Previous page" at bounding box center [1062, 296] width 21 height 21
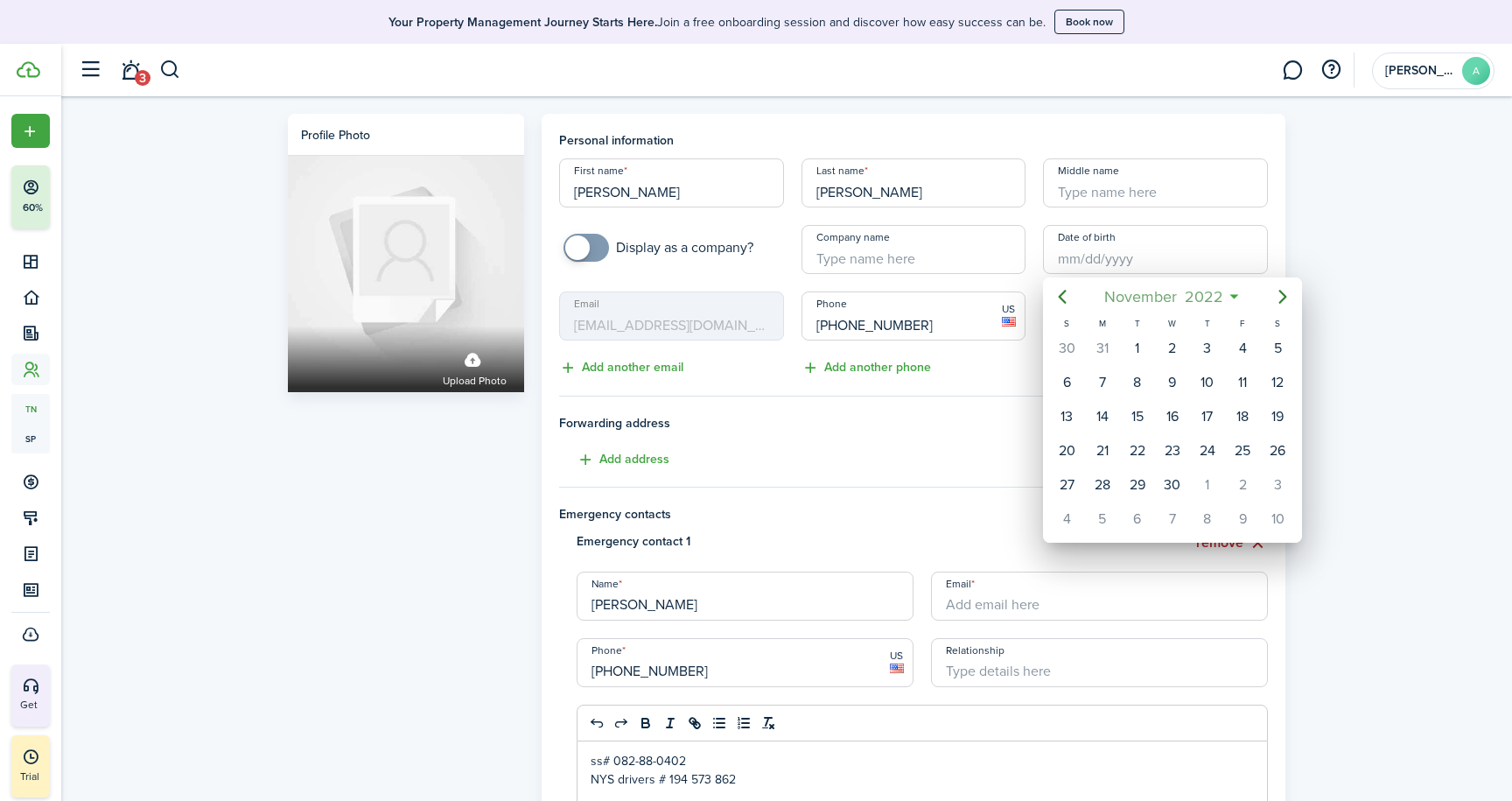
click at [1233, 293] on mbsc-button "[DATE]" at bounding box center [1163, 296] width 141 height 32
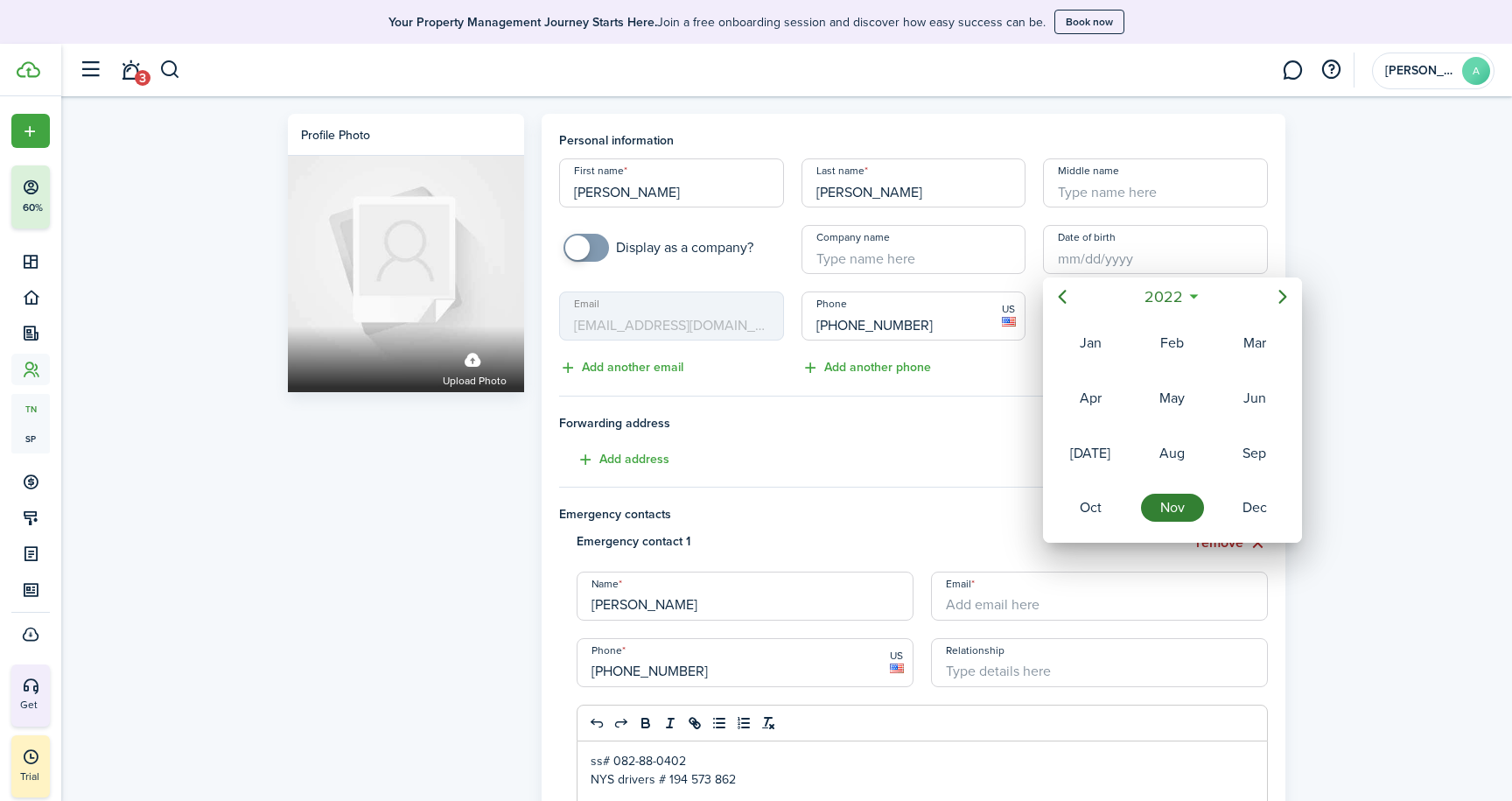
click at [1194, 506] on div "Nov" at bounding box center [1171, 508] width 63 height 28
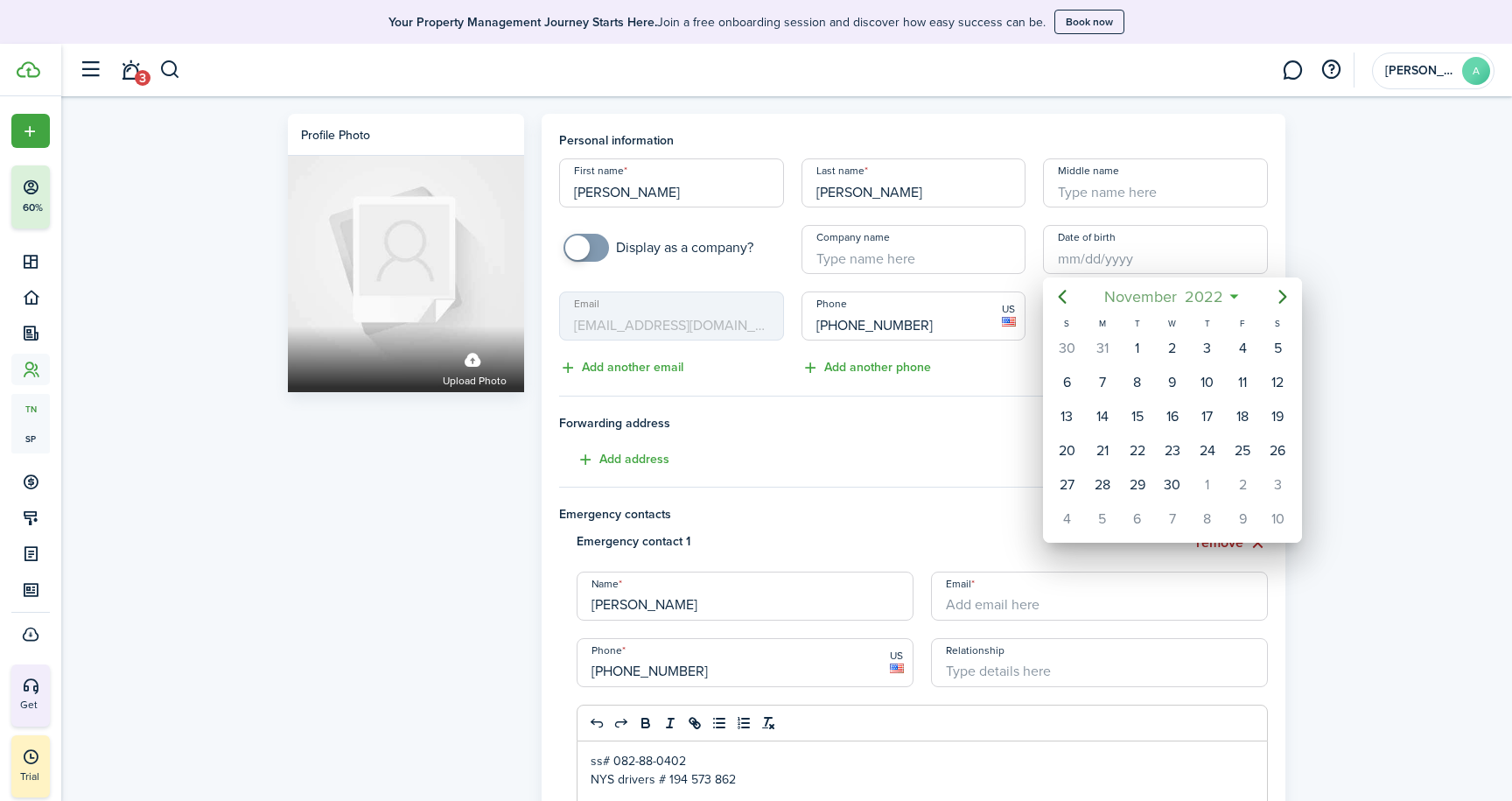
click at [1204, 293] on span "2022" at bounding box center [1203, 296] width 46 height 32
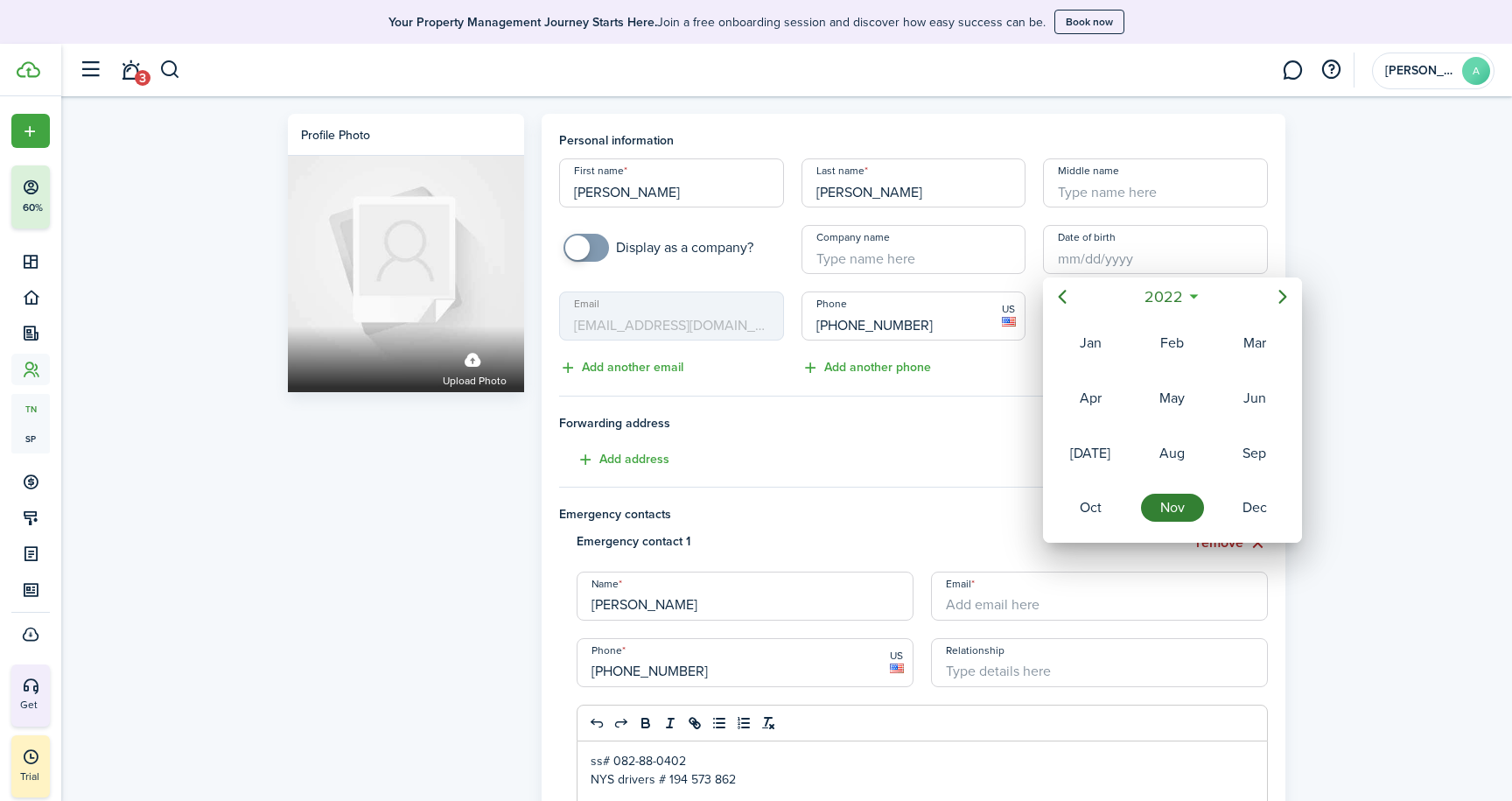
click at [1180, 509] on div "Nov" at bounding box center [1171, 508] width 63 height 28
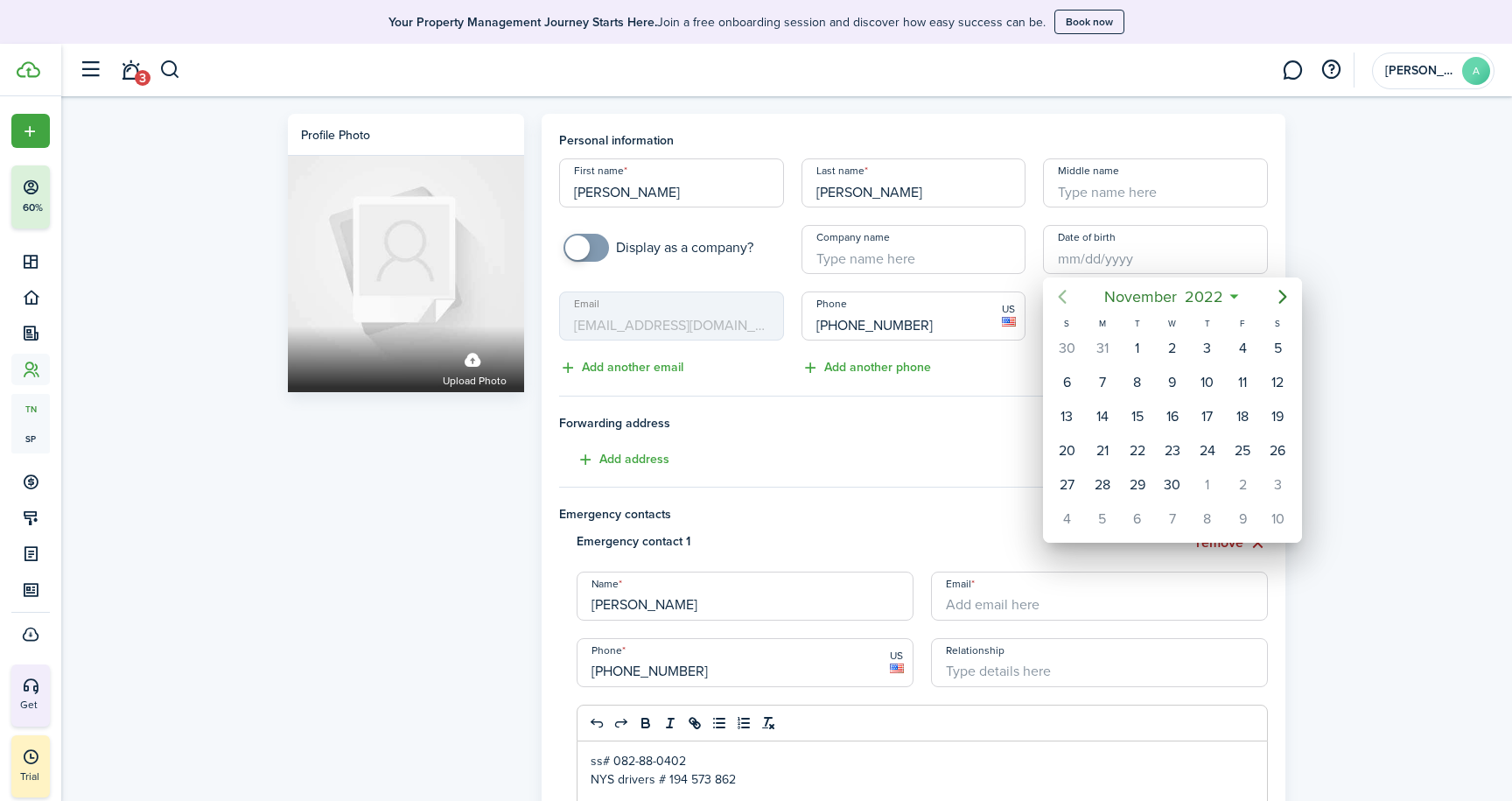
click at [1066, 294] on icon "Previous page" at bounding box center [1062, 296] width 21 height 21
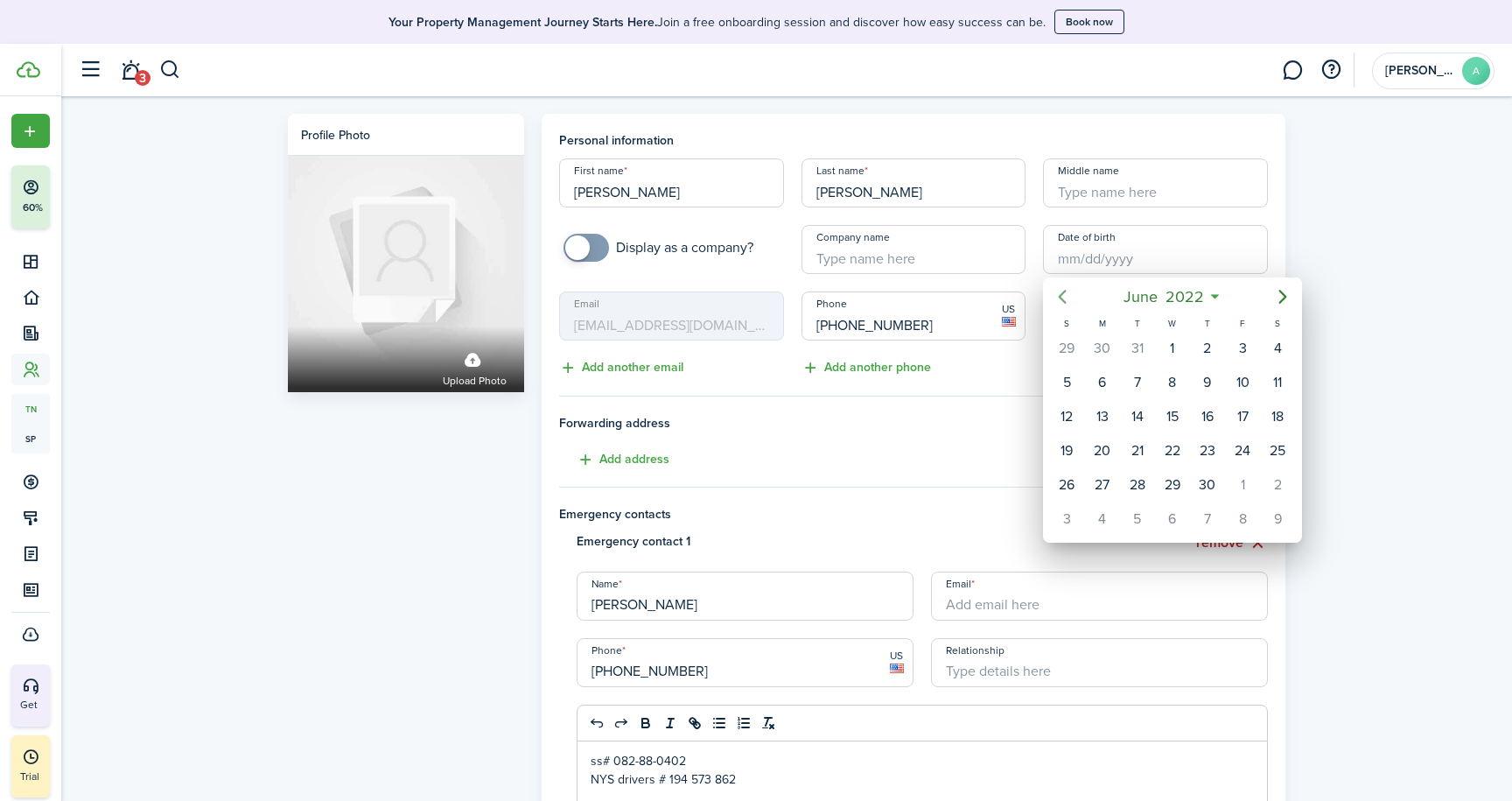
click at [1066, 294] on icon "Previous page" at bounding box center [1062, 296] width 21 height 21
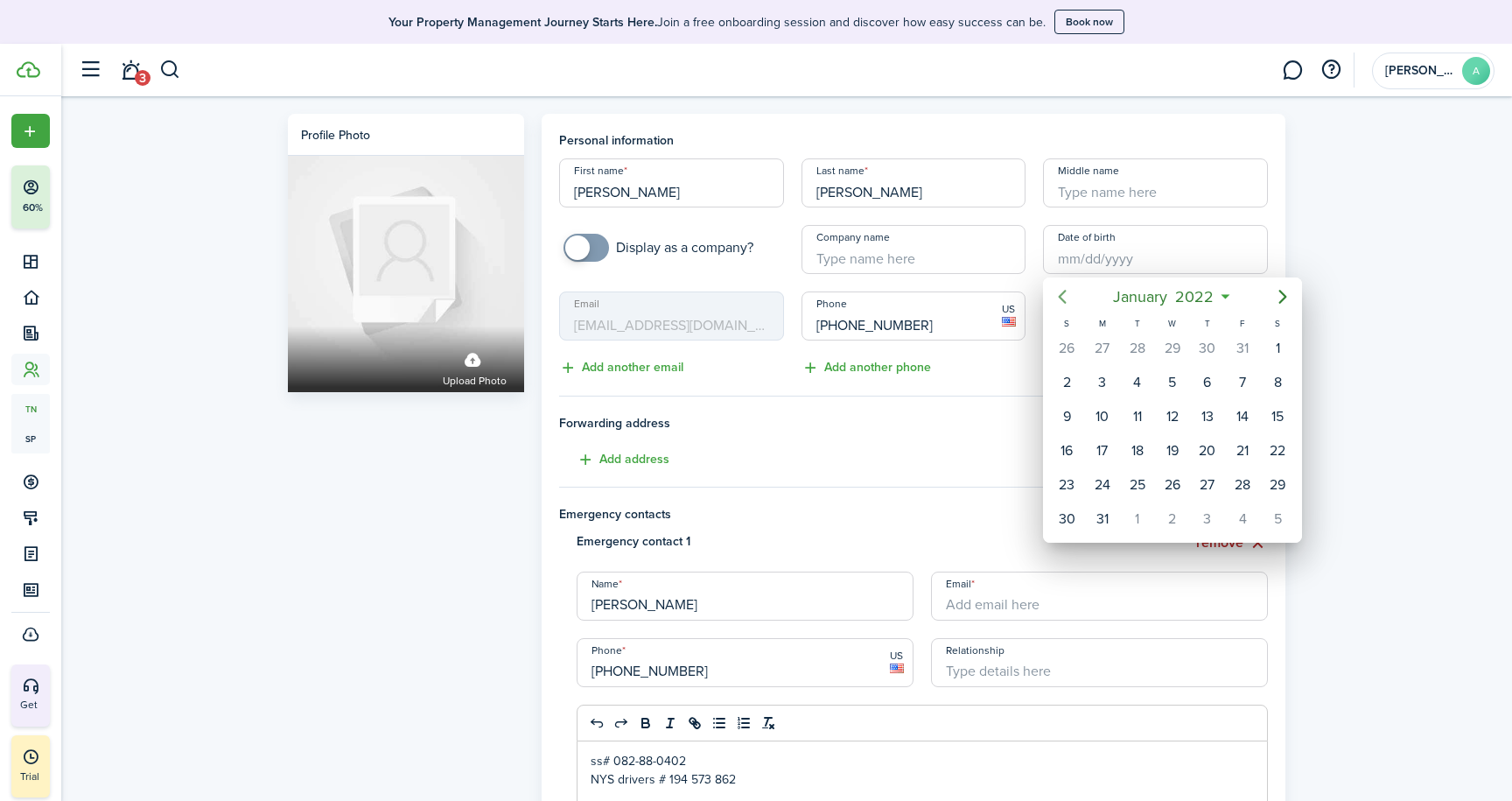
click at [1066, 294] on icon "Previous page" at bounding box center [1062, 296] width 21 height 21
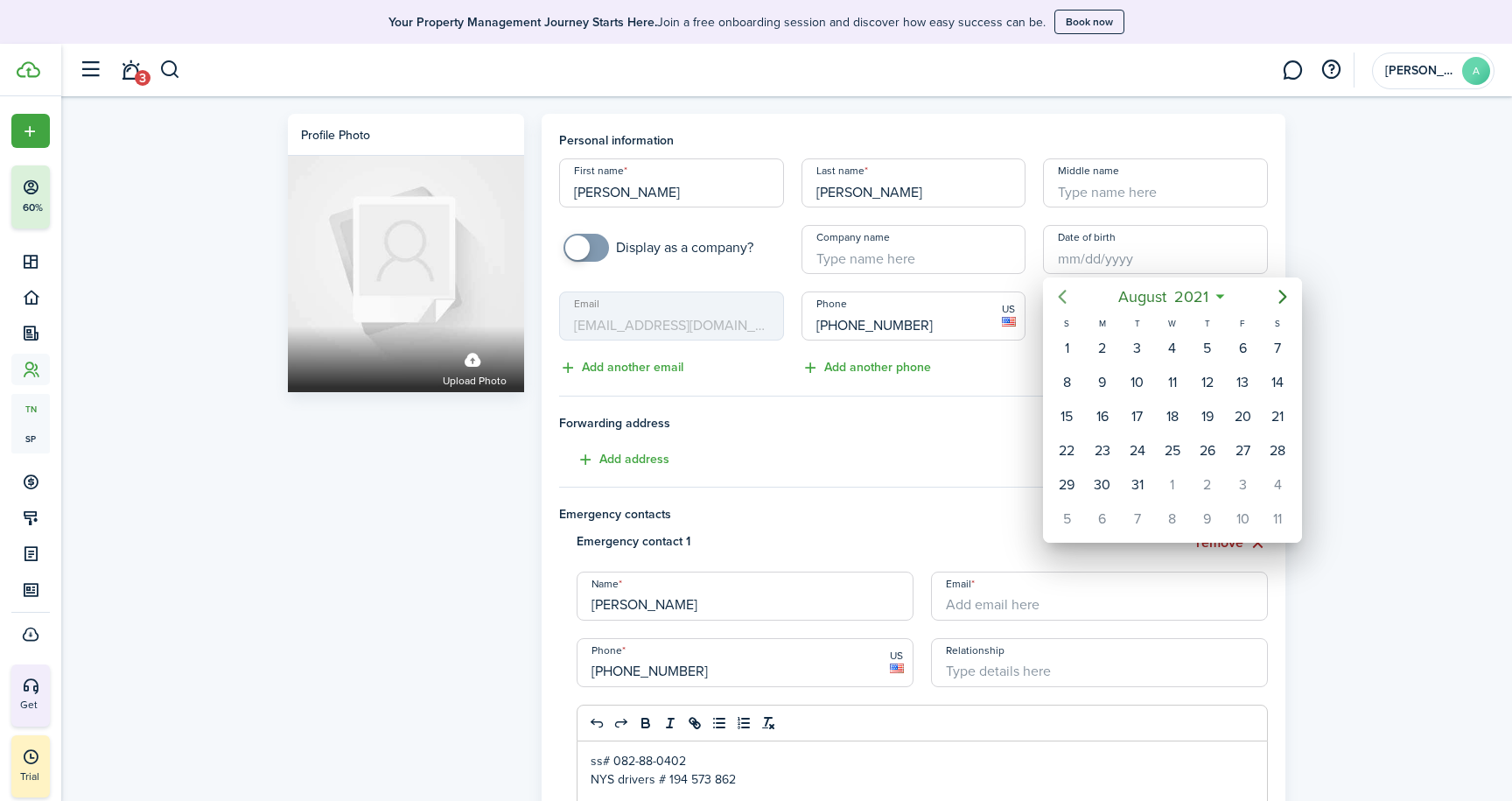
click at [1066, 294] on icon "Previous page" at bounding box center [1062, 296] width 21 height 21
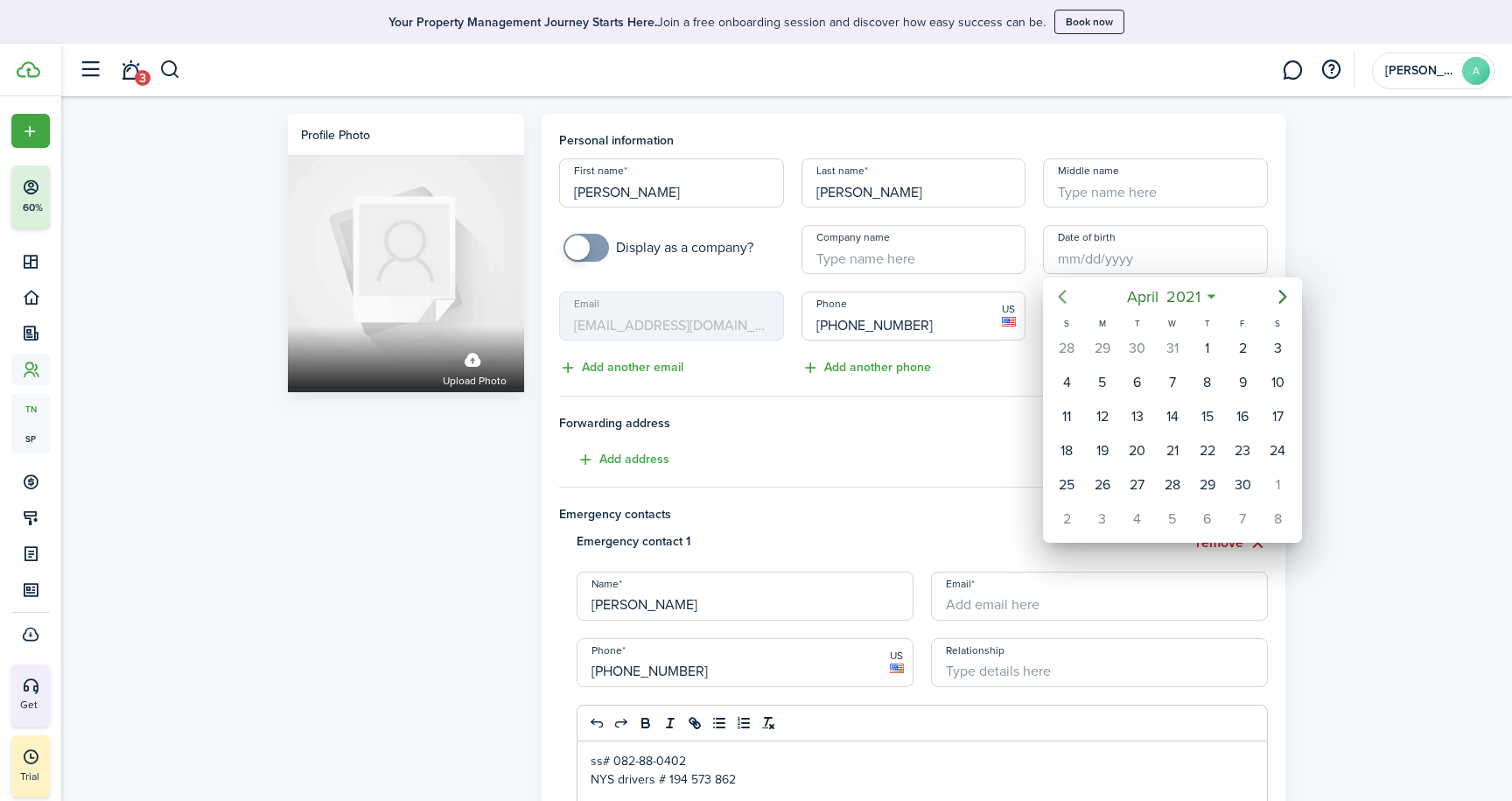
click at [1066, 294] on icon "Previous page" at bounding box center [1062, 296] width 21 height 21
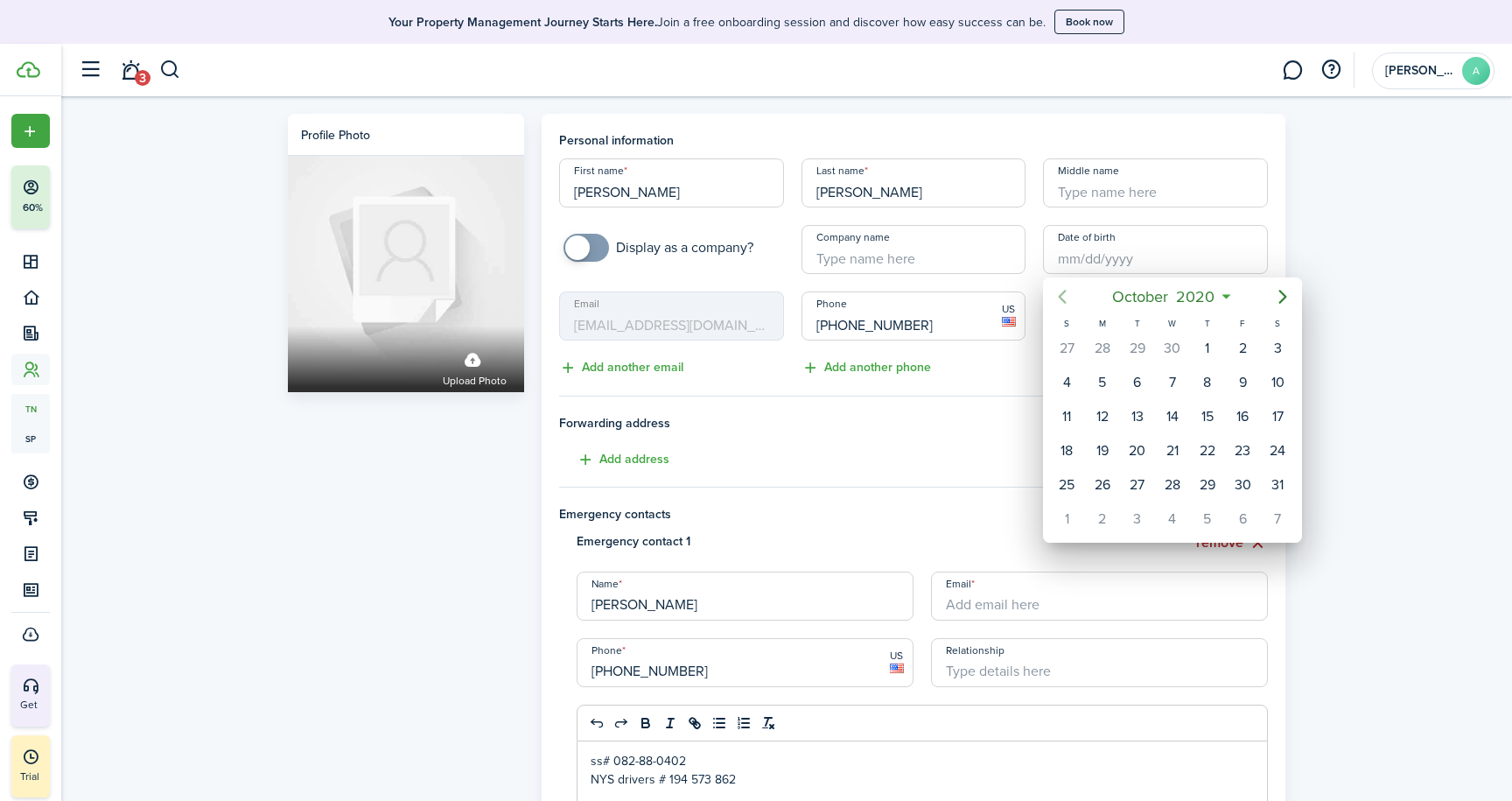
click at [1066, 294] on icon "Previous page" at bounding box center [1062, 296] width 21 height 21
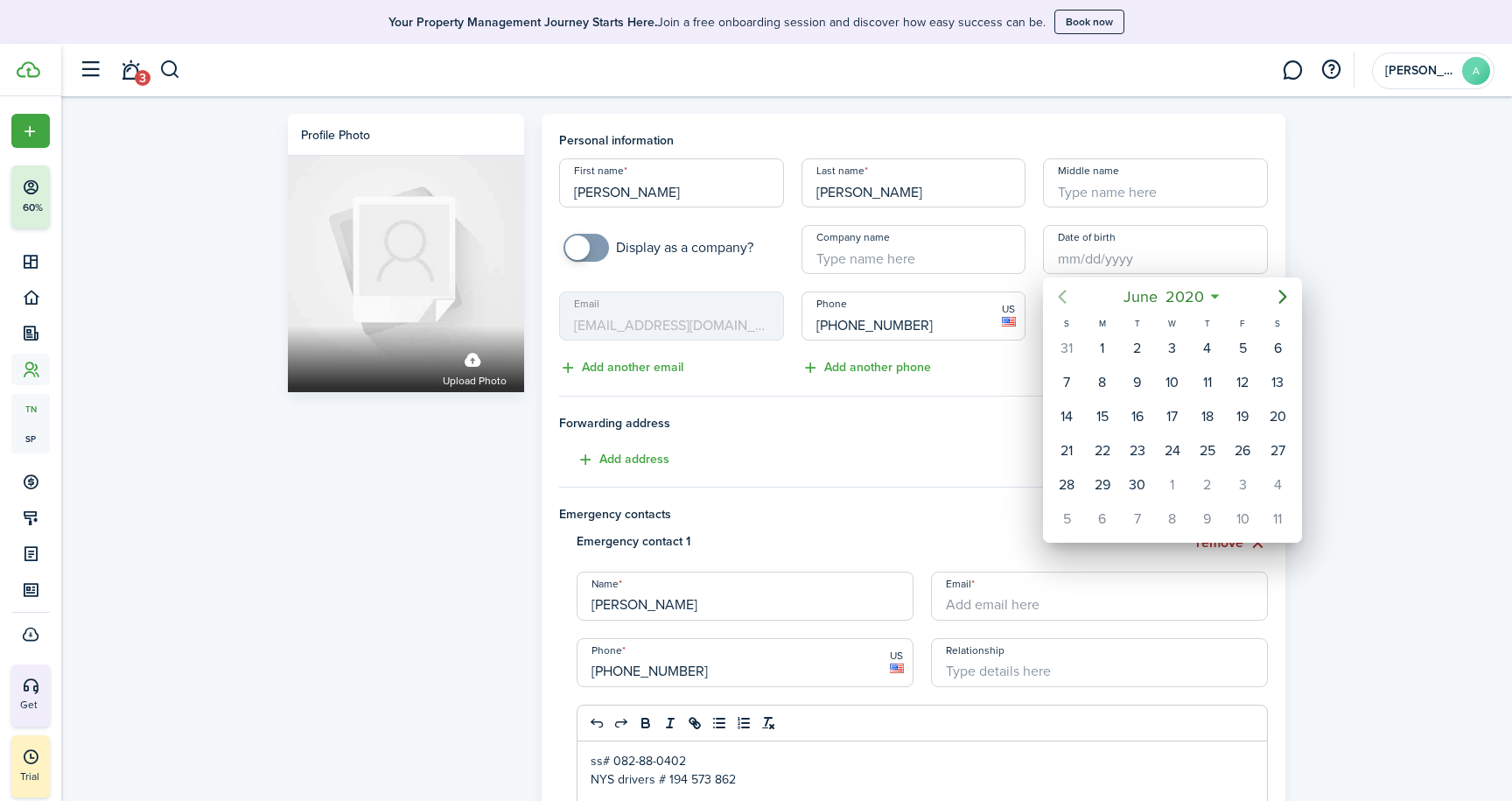
click at [1066, 294] on icon "Previous page" at bounding box center [1062, 296] width 21 height 21
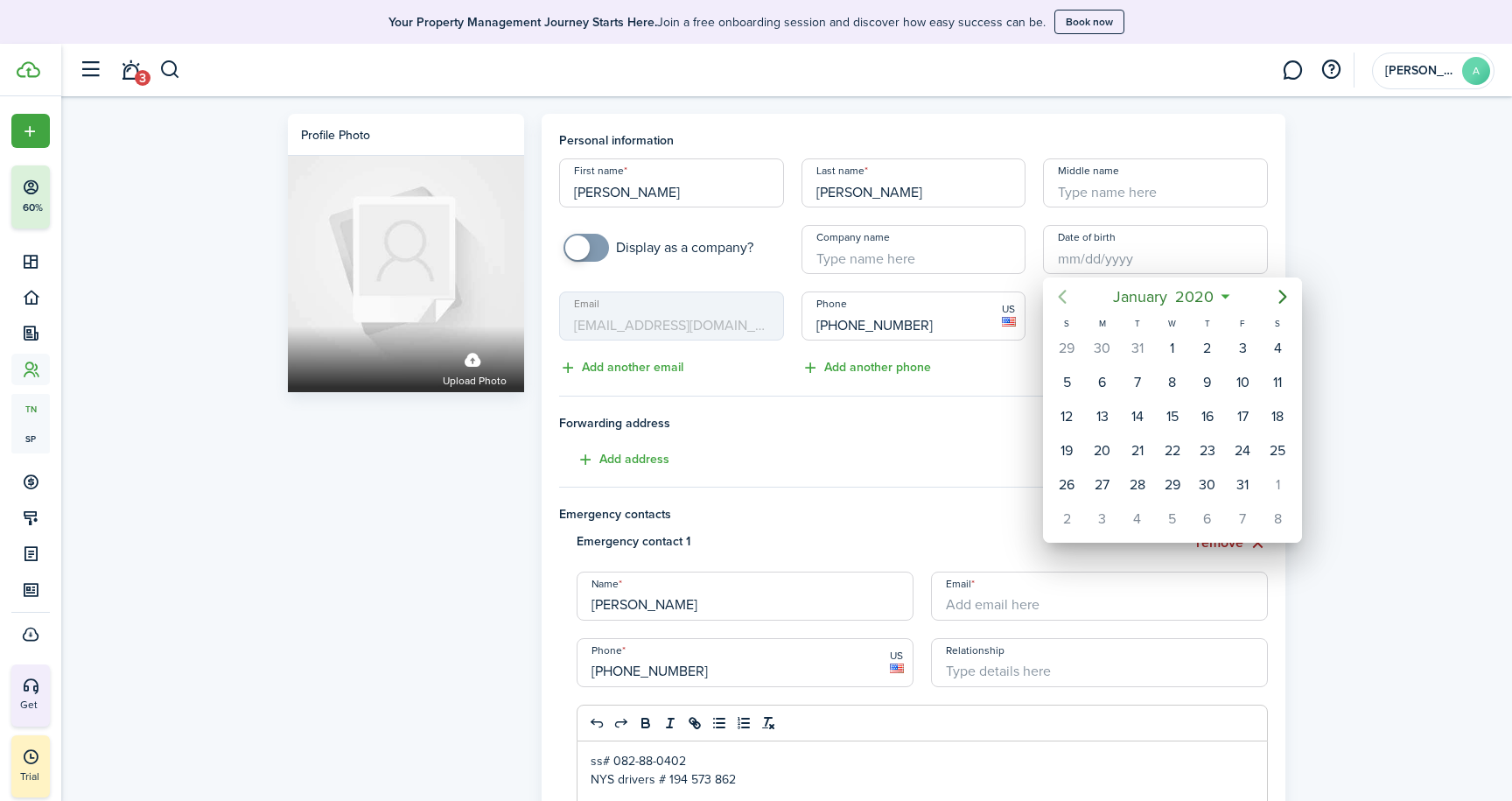
click at [1066, 294] on icon "Previous page" at bounding box center [1062, 296] width 21 height 21
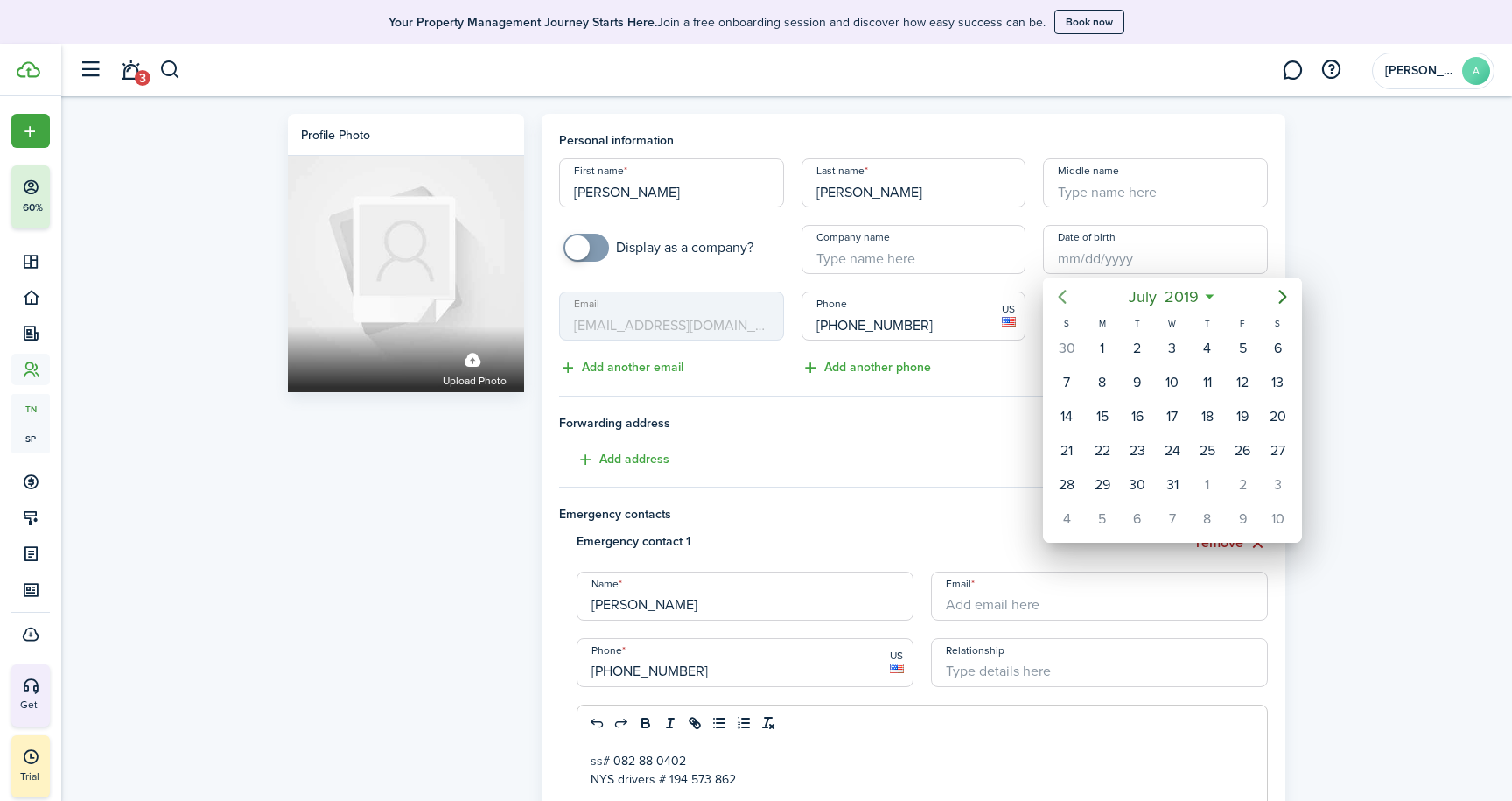
click at [1066, 294] on icon "Previous page" at bounding box center [1062, 296] width 21 height 21
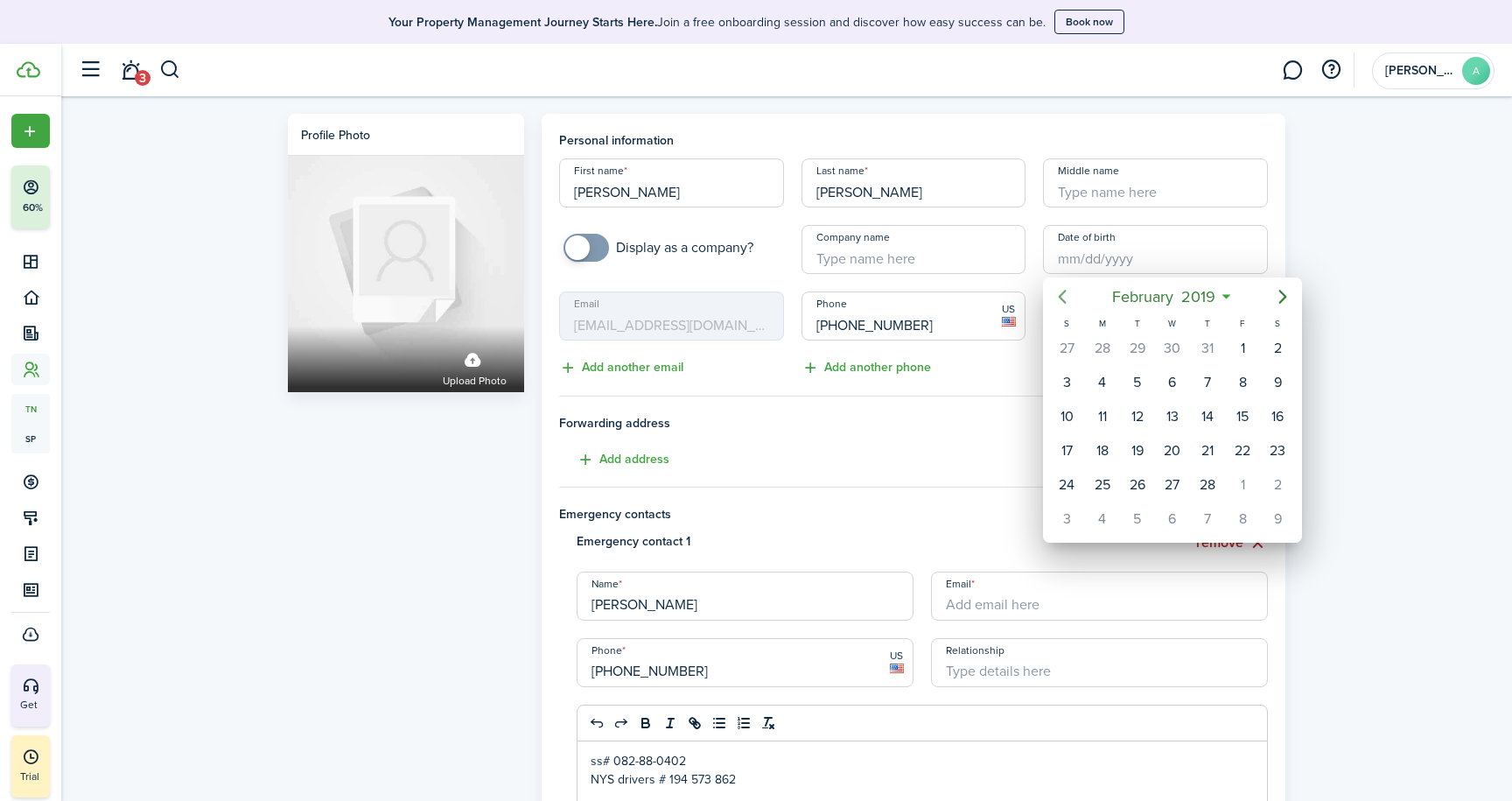
click at [1066, 294] on icon "Previous page" at bounding box center [1062, 296] width 21 height 21
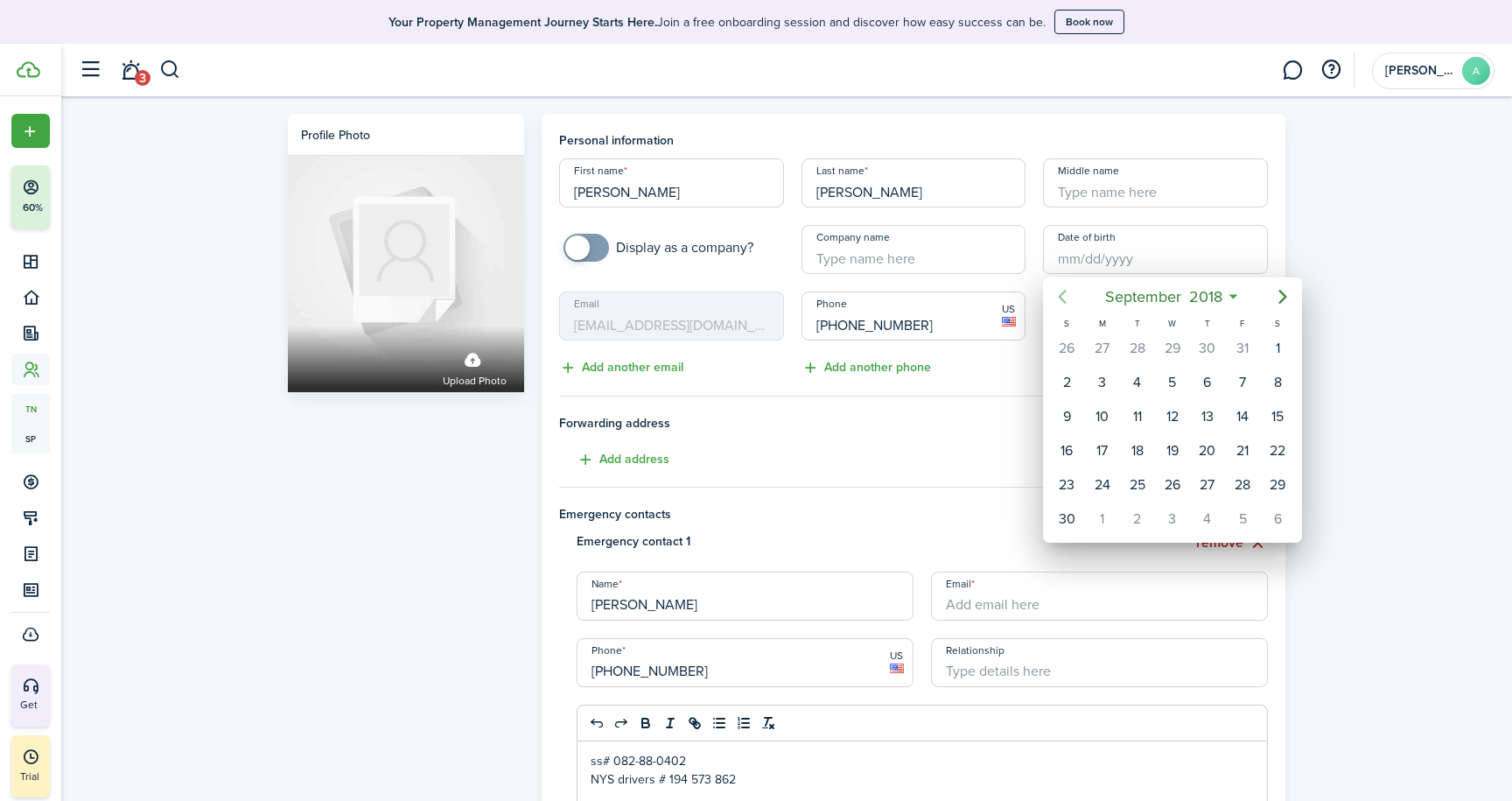
click at [1066, 294] on icon "Previous page" at bounding box center [1062, 296] width 21 height 21
click at [1061, 290] on icon "Previous page" at bounding box center [1062, 296] width 21 height 21
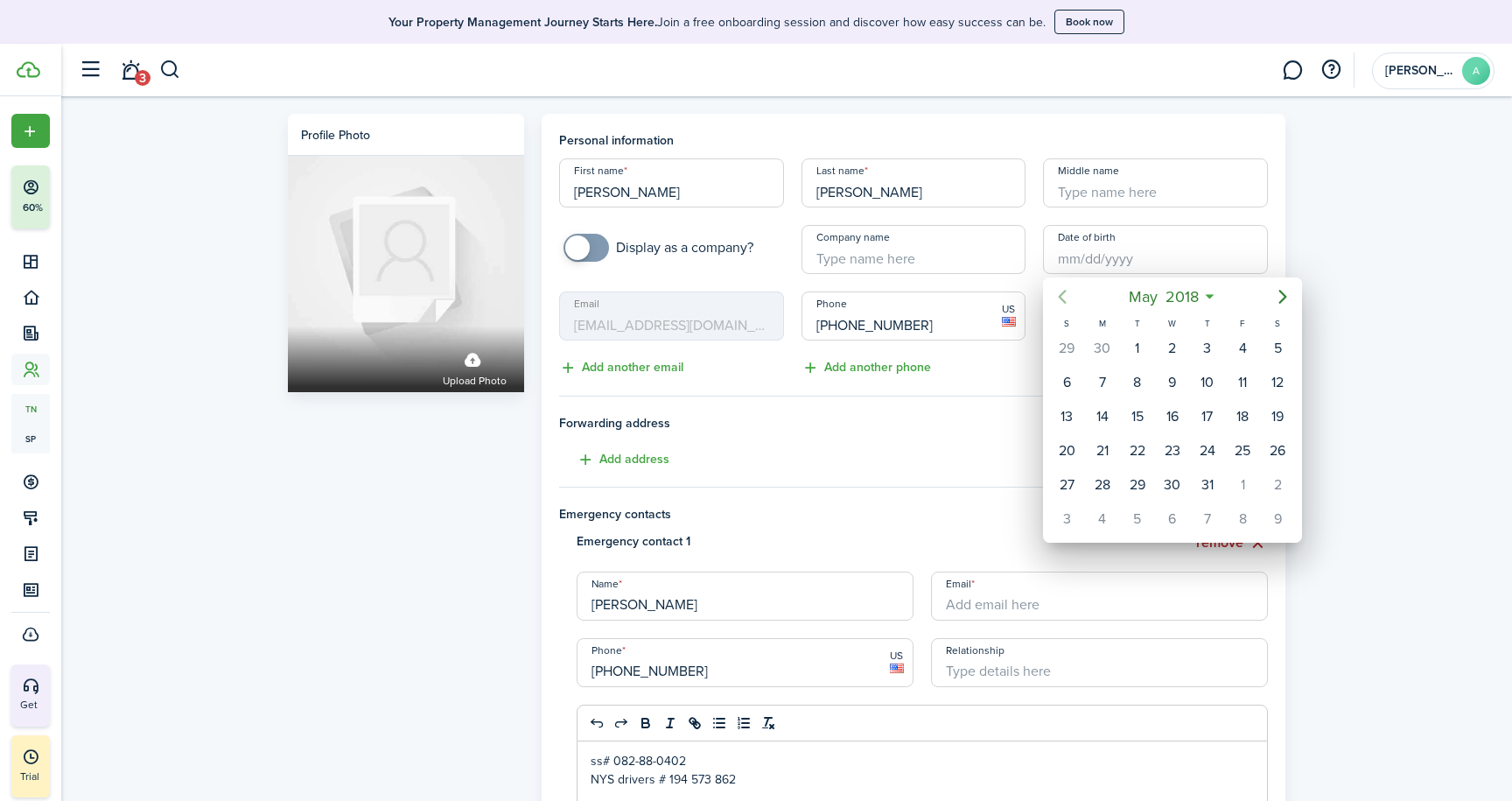
click at [1061, 290] on icon "Previous page" at bounding box center [1062, 296] width 21 height 21
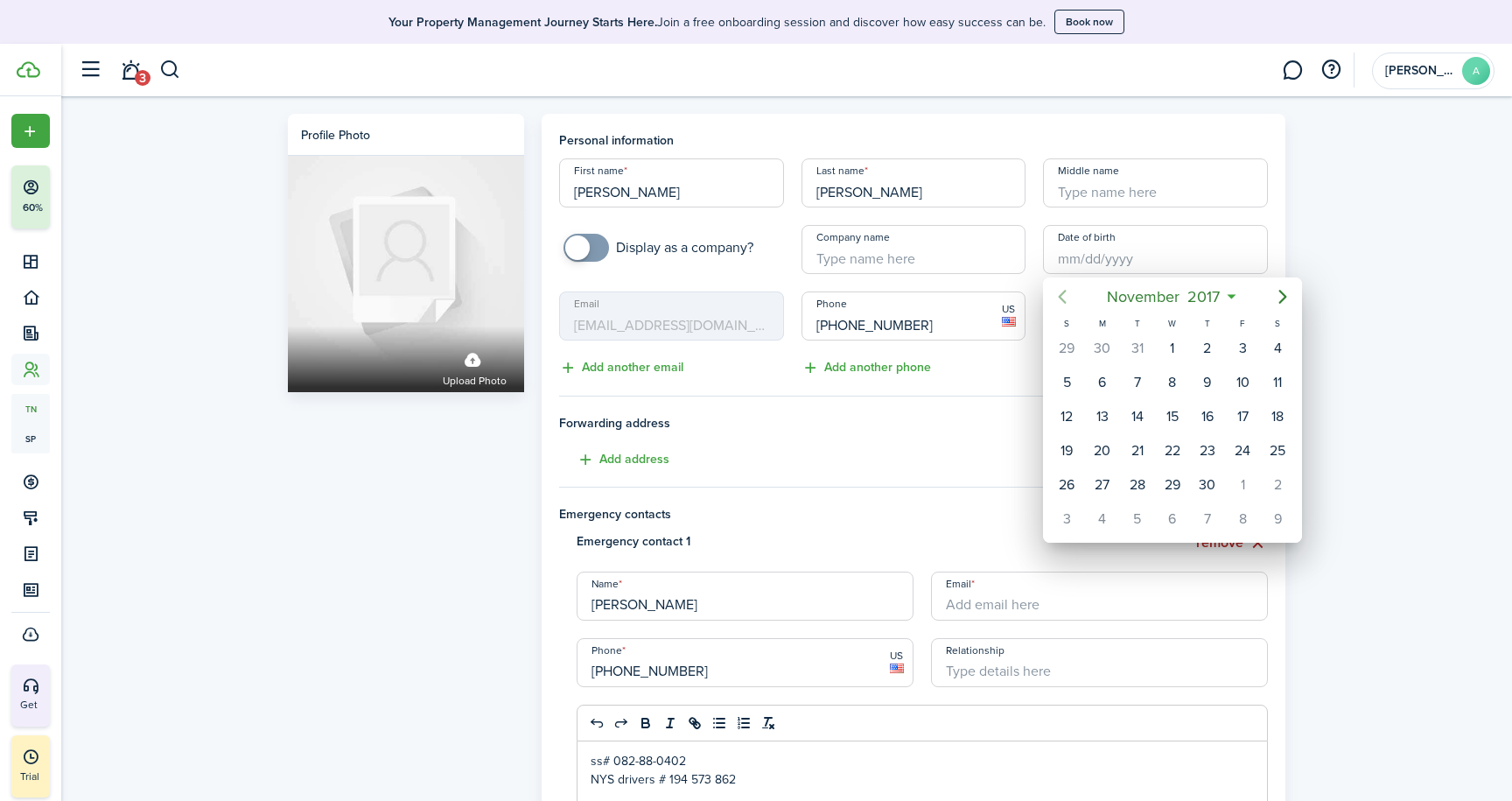
click at [1061, 290] on icon "Previous page" at bounding box center [1062, 296] width 21 height 21
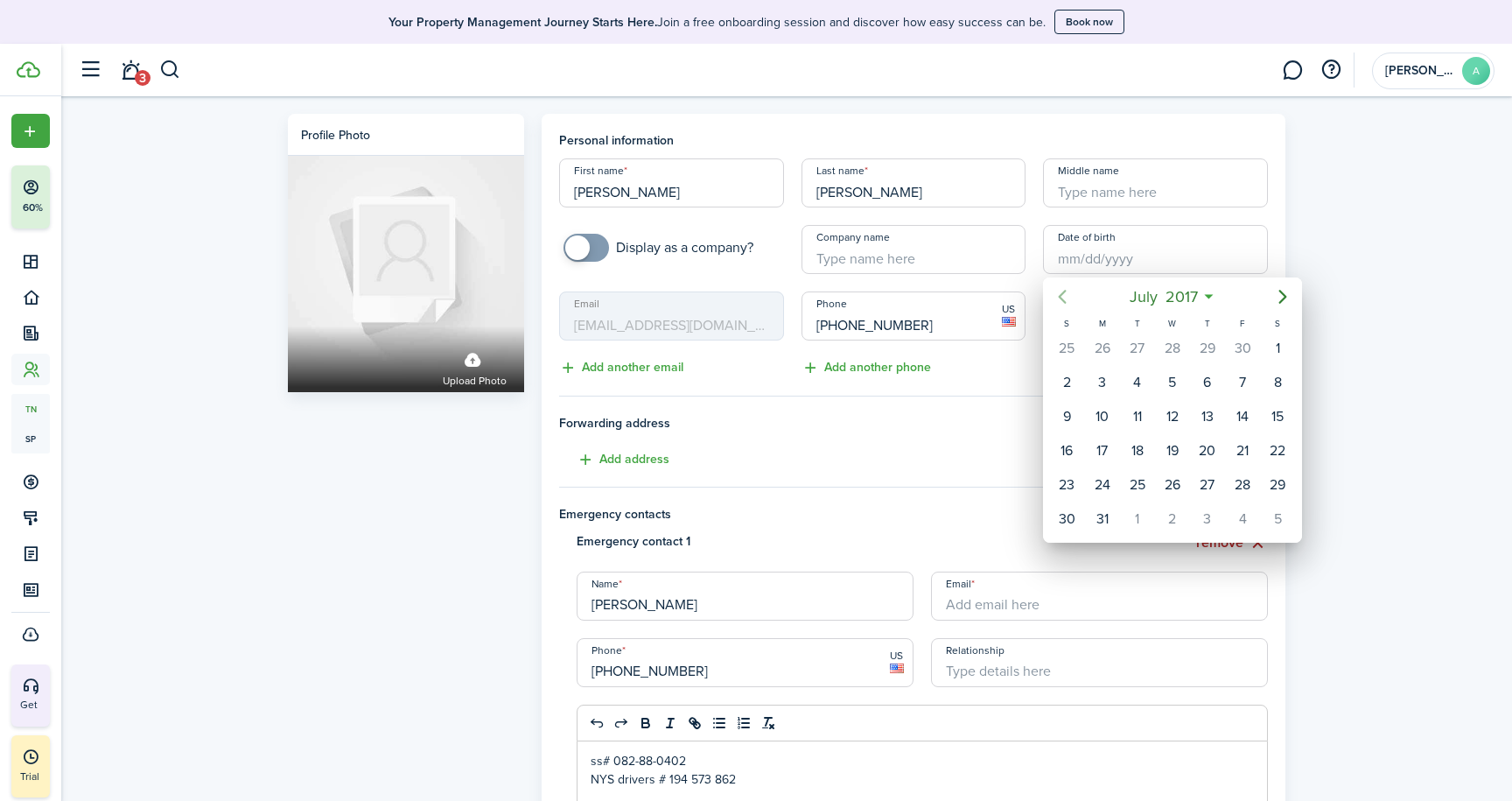
click at [1061, 290] on icon "Previous page" at bounding box center [1062, 296] width 21 height 21
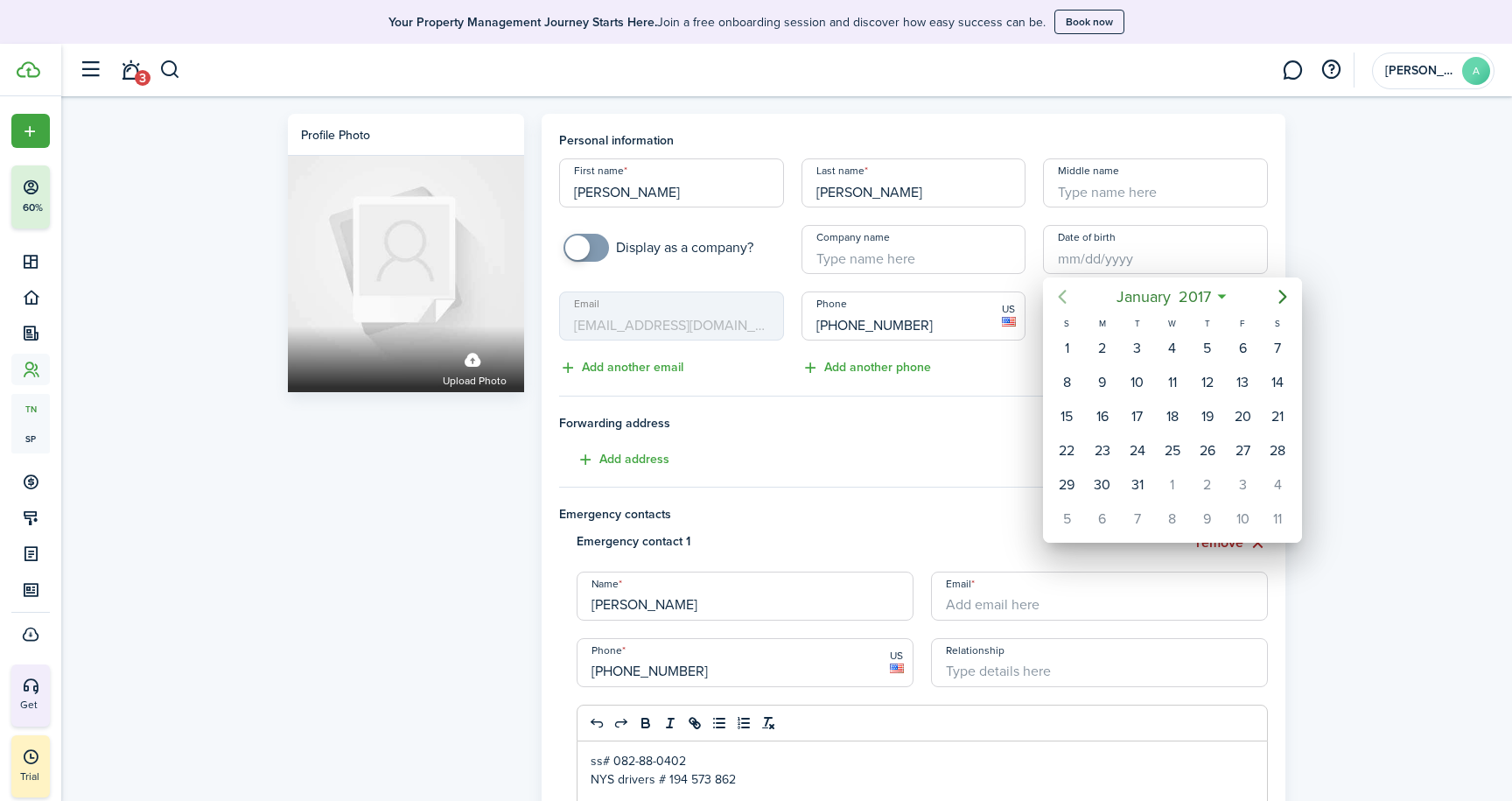
click at [1061, 290] on icon "Previous page" at bounding box center [1062, 296] width 21 height 21
click at [1231, 296] on mbsc-button "[DATE]" at bounding box center [1164, 296] width 137 height 32
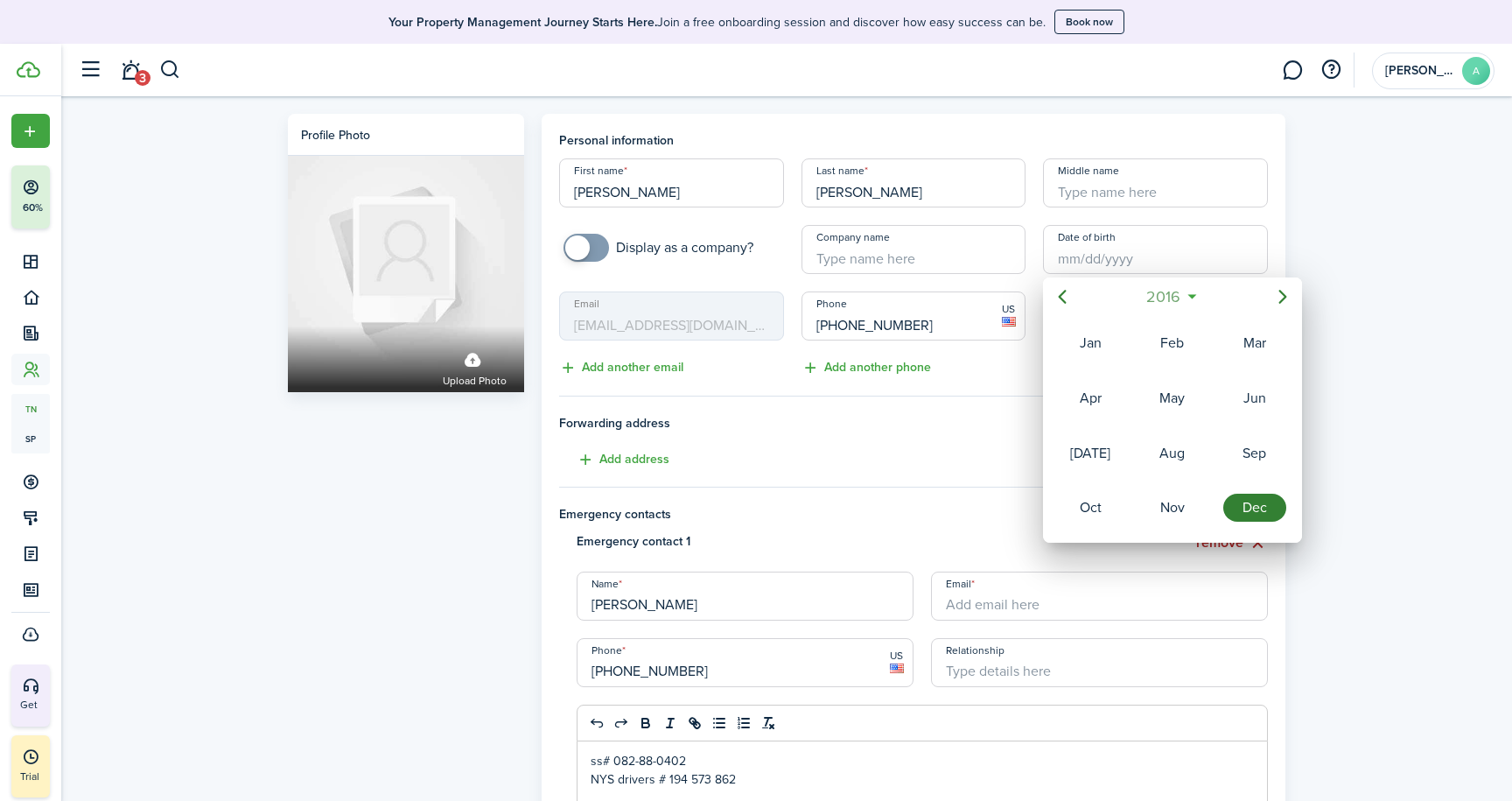
click at [1185, 299] on span "2016" at bounding box center [1163, 296] width 42 height 32
click at [1064, 295] on icon "Previous page" at bounding box center [1062, 296] width 21 height 21
click at [1180, 398] on div "1998" at bounding box center [1171, 398] width 63 height 28
click at [1180, 508] on div "Nov" at bounding box center [1171, 508] width 63 height 28
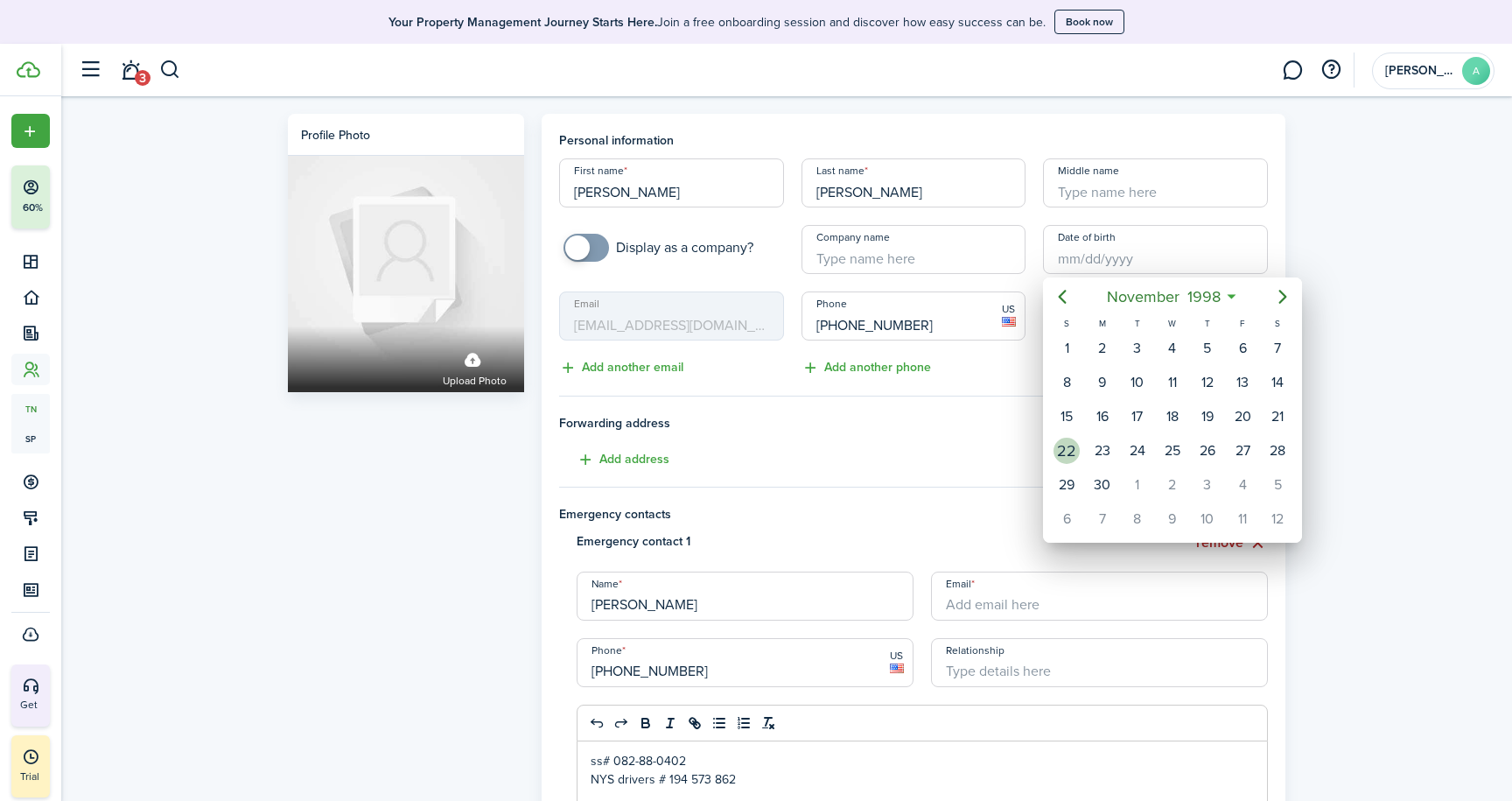
click at [1071, 449] on div "22" at bounding box center [1066, 450] width 26 height 26
type input "[DATE]"
type input "26"
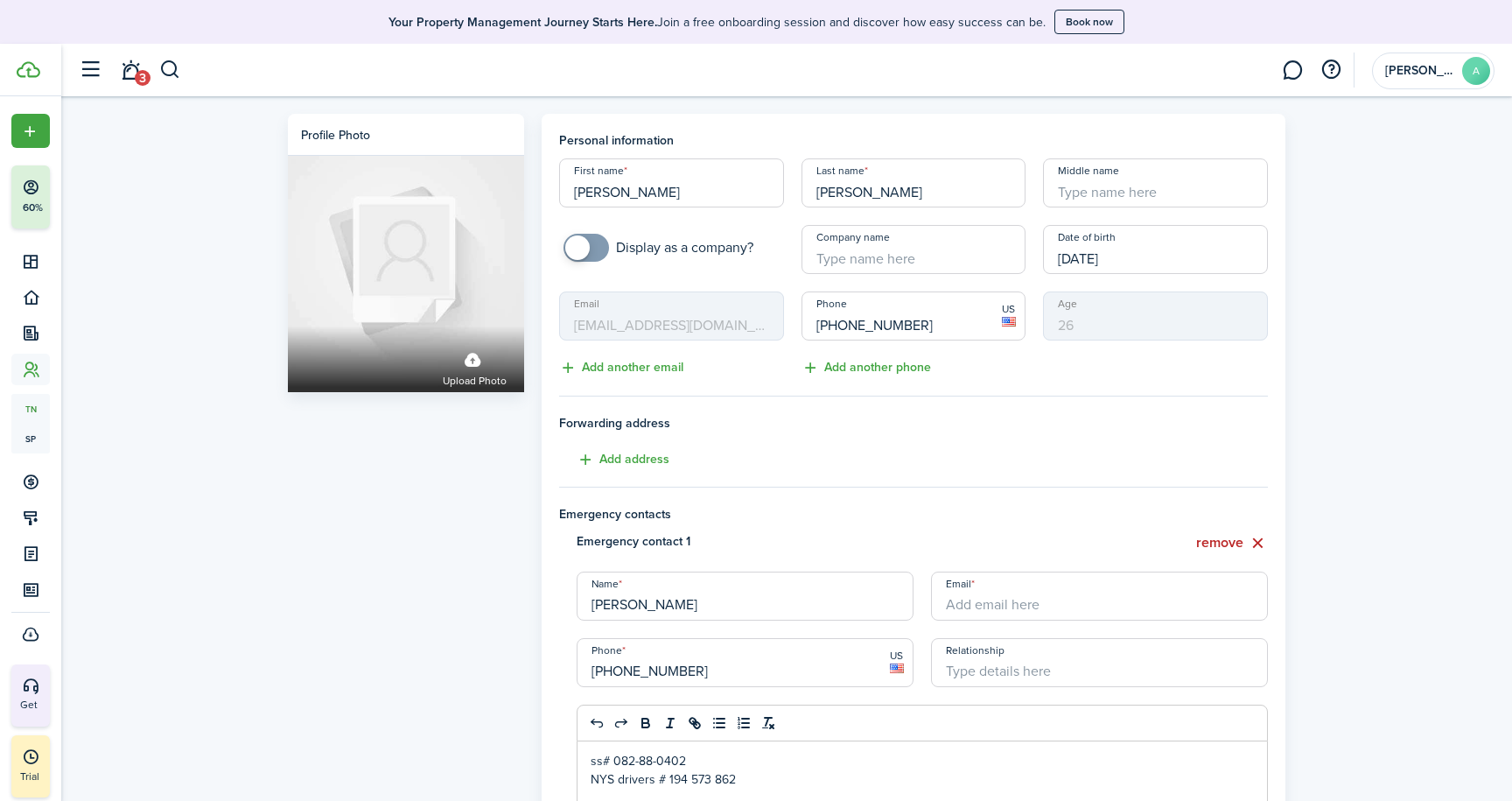
type input "[PERSON_NAME]"
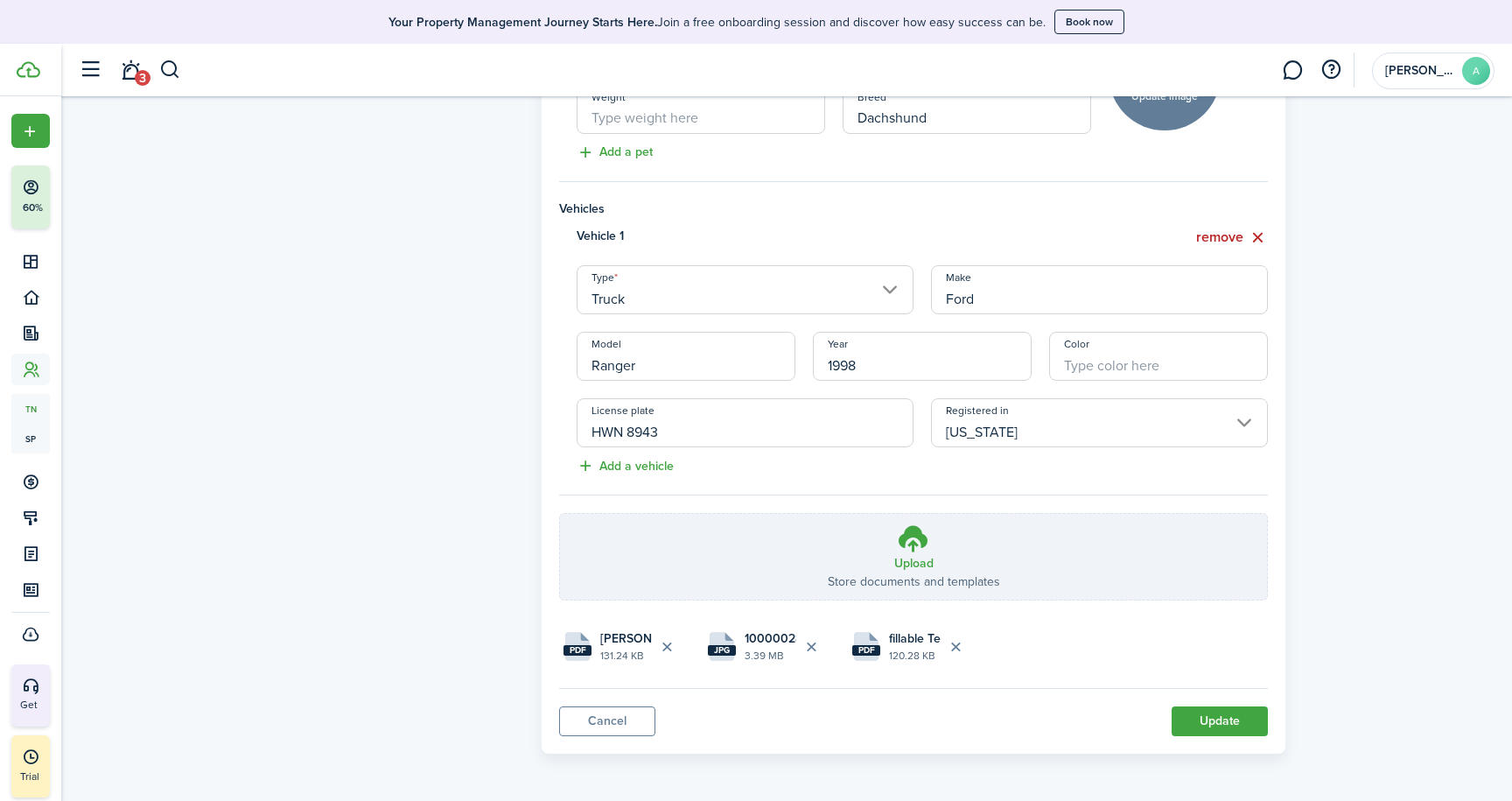
scroll to position [1003, 0]
click at [1230, 722] on button "Update" at bounding box center [1220, 723] width 97 height 30
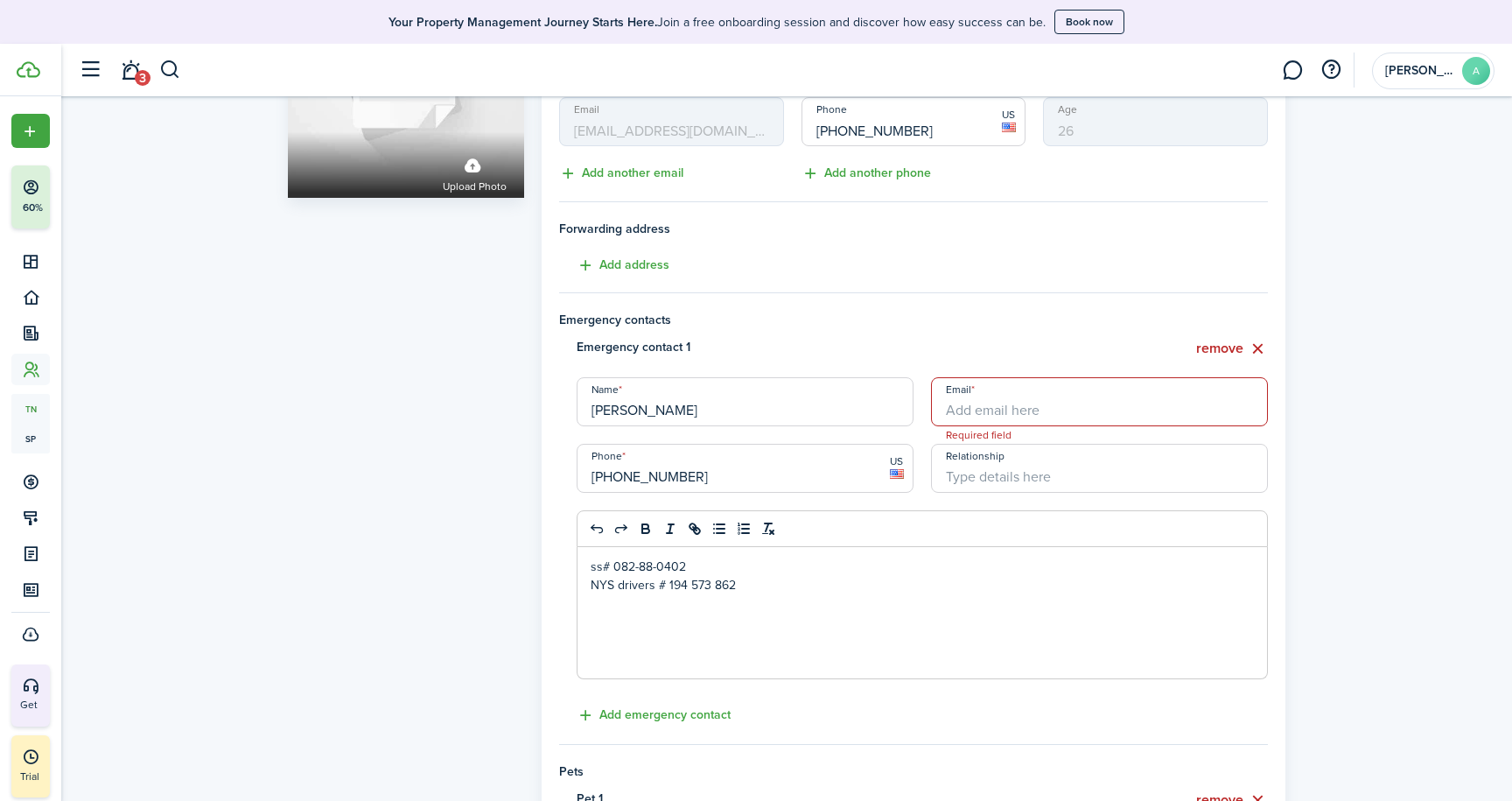
click at [1236, 344] on button "remove" at bounding box center [1231, 349] width 72 height 22
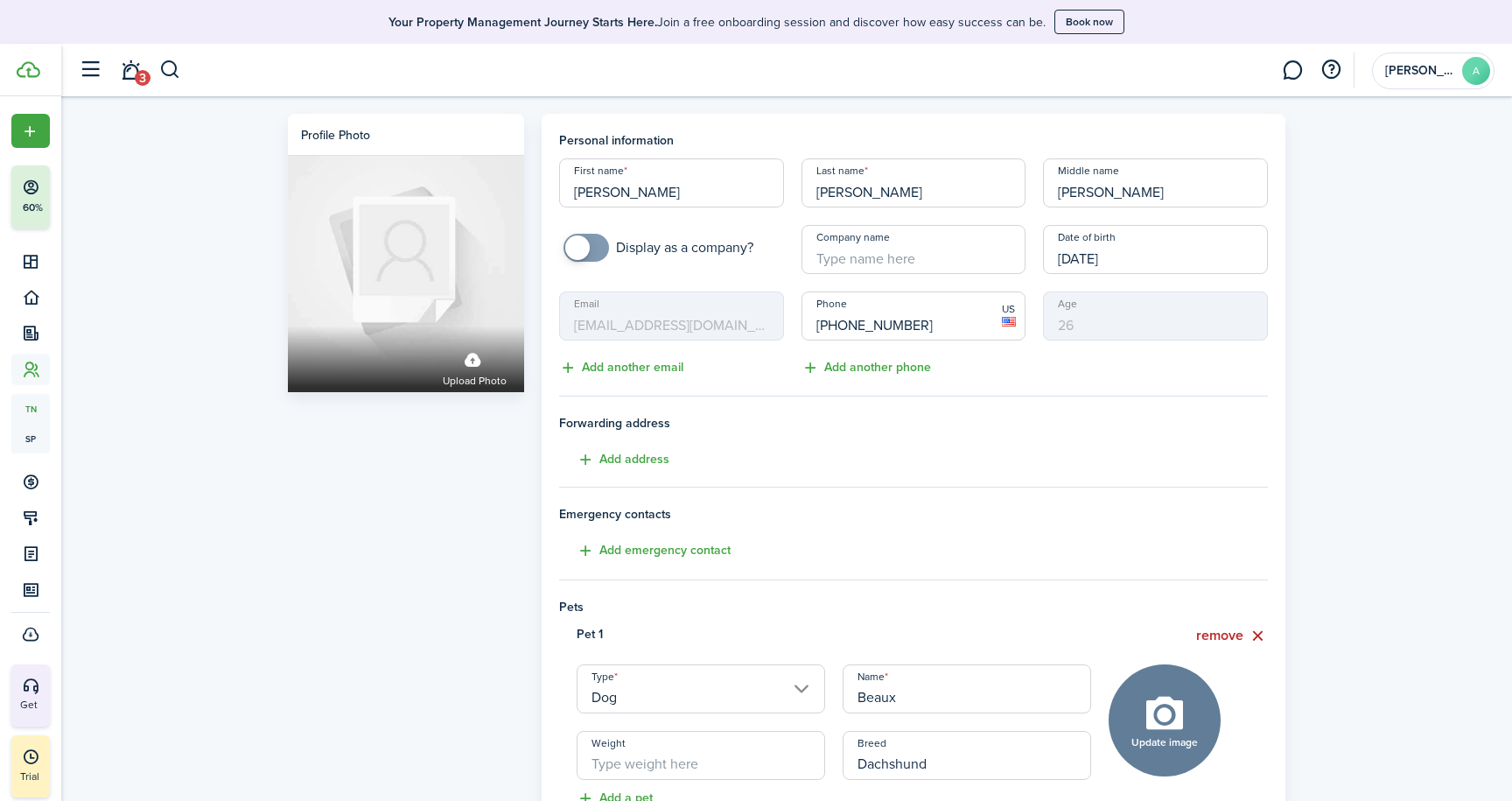
scroll to position [0, 0]
click at [697, 549] on button "Add emergency contact" at bounding box center [645, 551] width 171 height 20
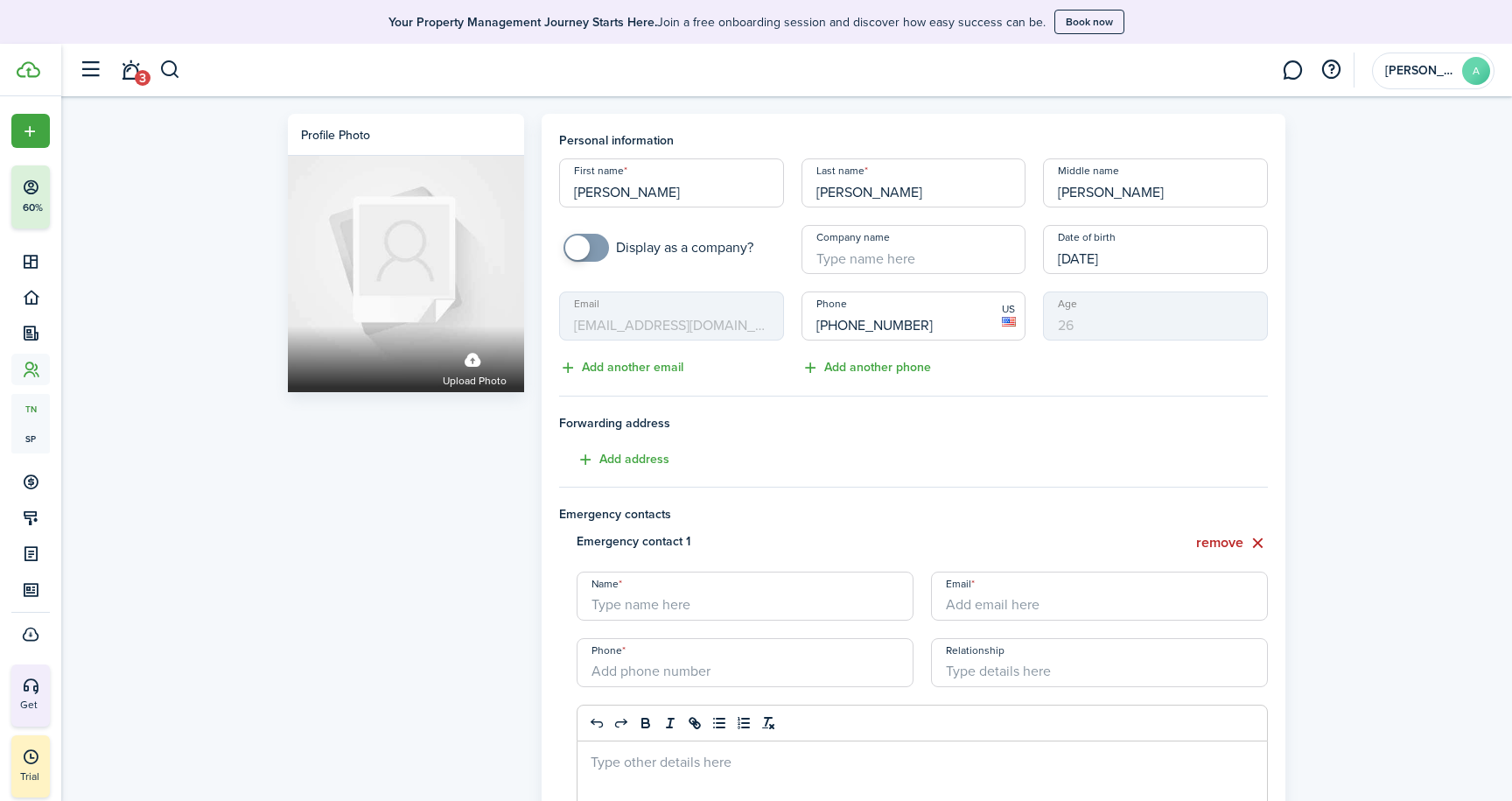
paste input "[PERSON_NAME]"
type input "[PERSON_NAME]"
paste input "[PHONE_NUMBER]"
type input "[PHONE_NUMBER]"
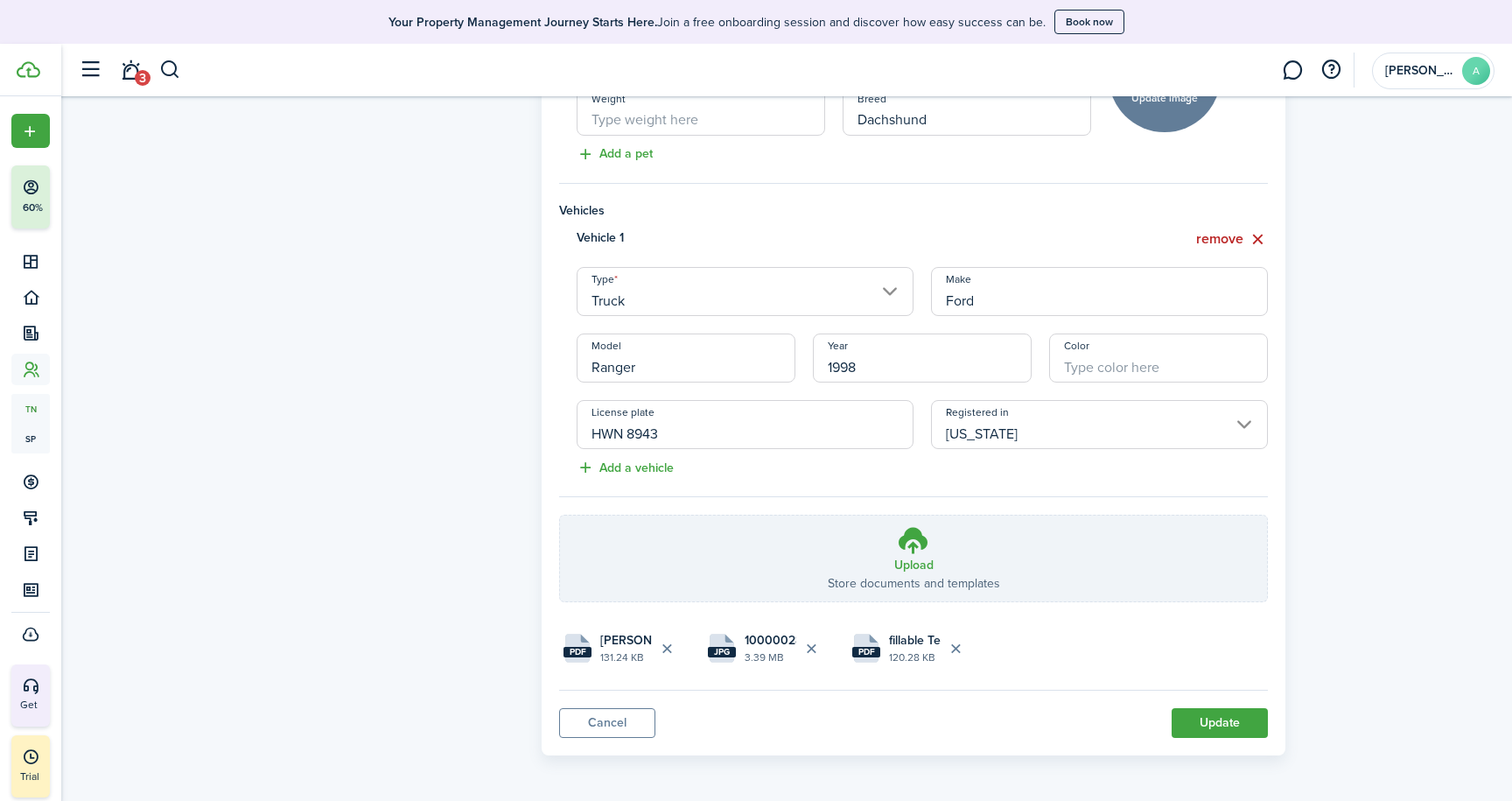
click at [1240, 721] on button "Update" at bounding box center [1220, 723] width 97 height 30
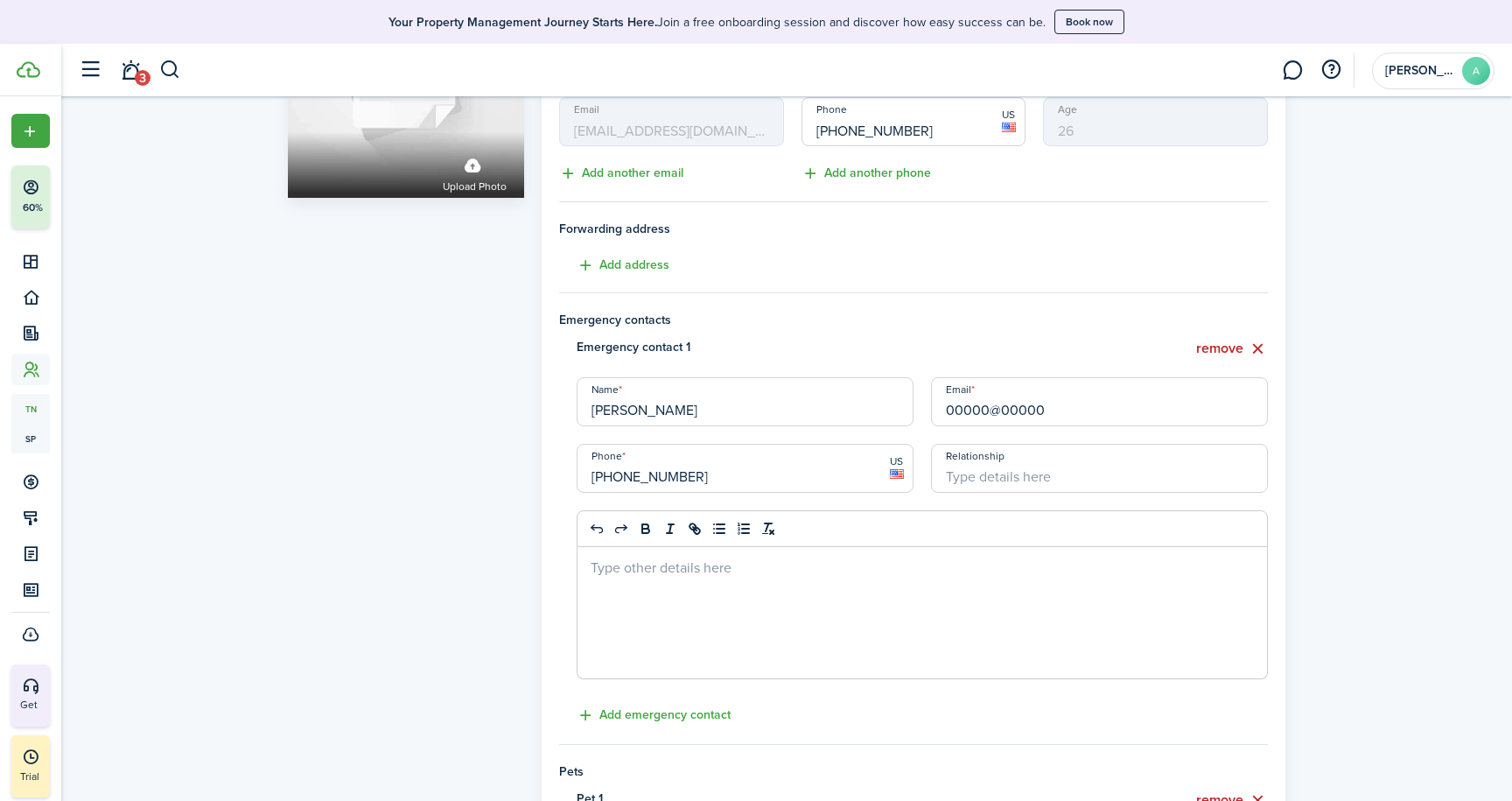
type input "00000@00000"
click at [1382, 454] on div "Profile photo Upload photo Personal information First name [PERSON_NAME] Last n…" at bounding box center [786, 737] width 1450 height 1671
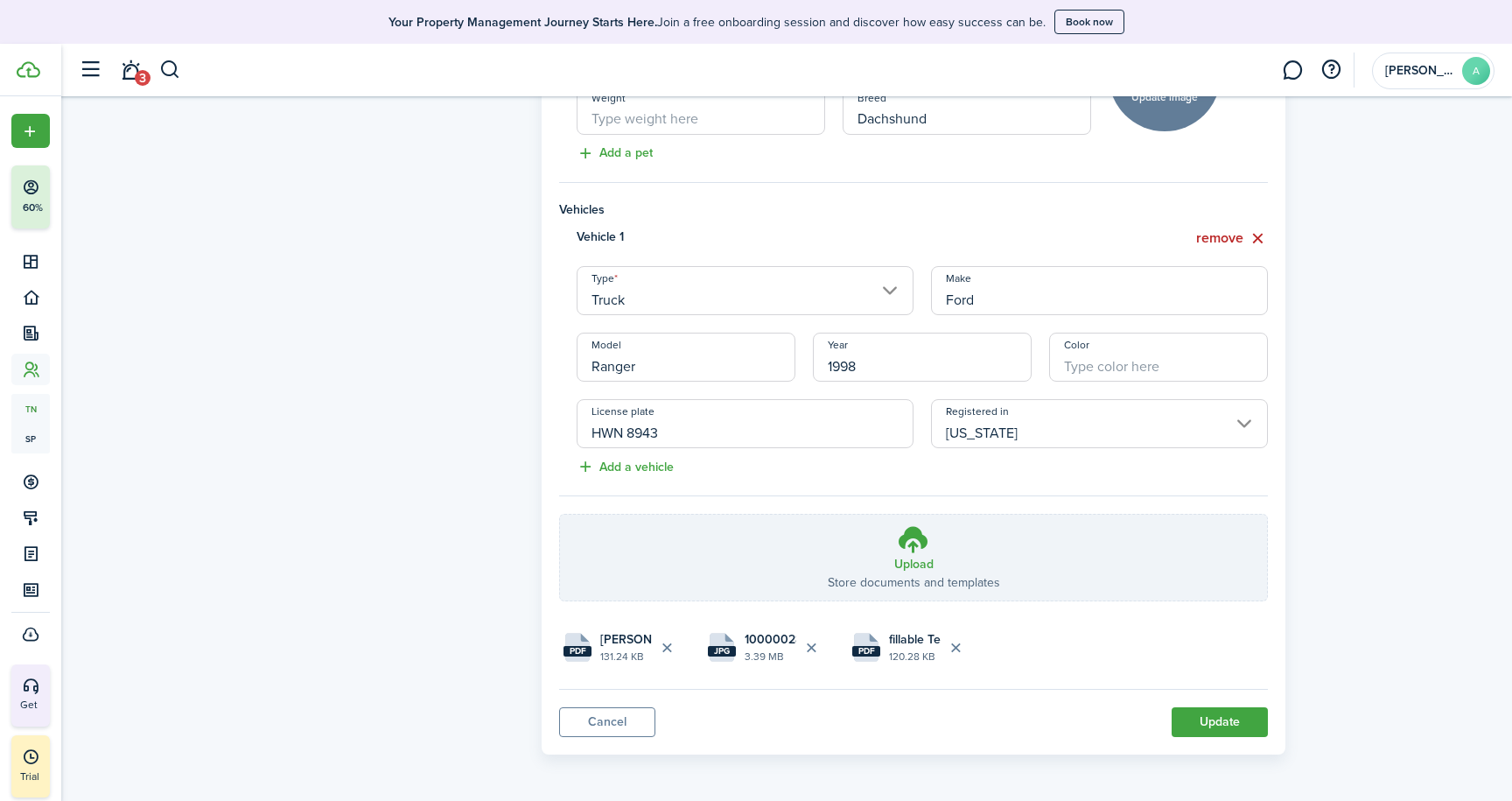
scroll to position [1003, 0]
click at [1239, 725] on button "Update" at bounding box center [1220, 723] width 97 height 30
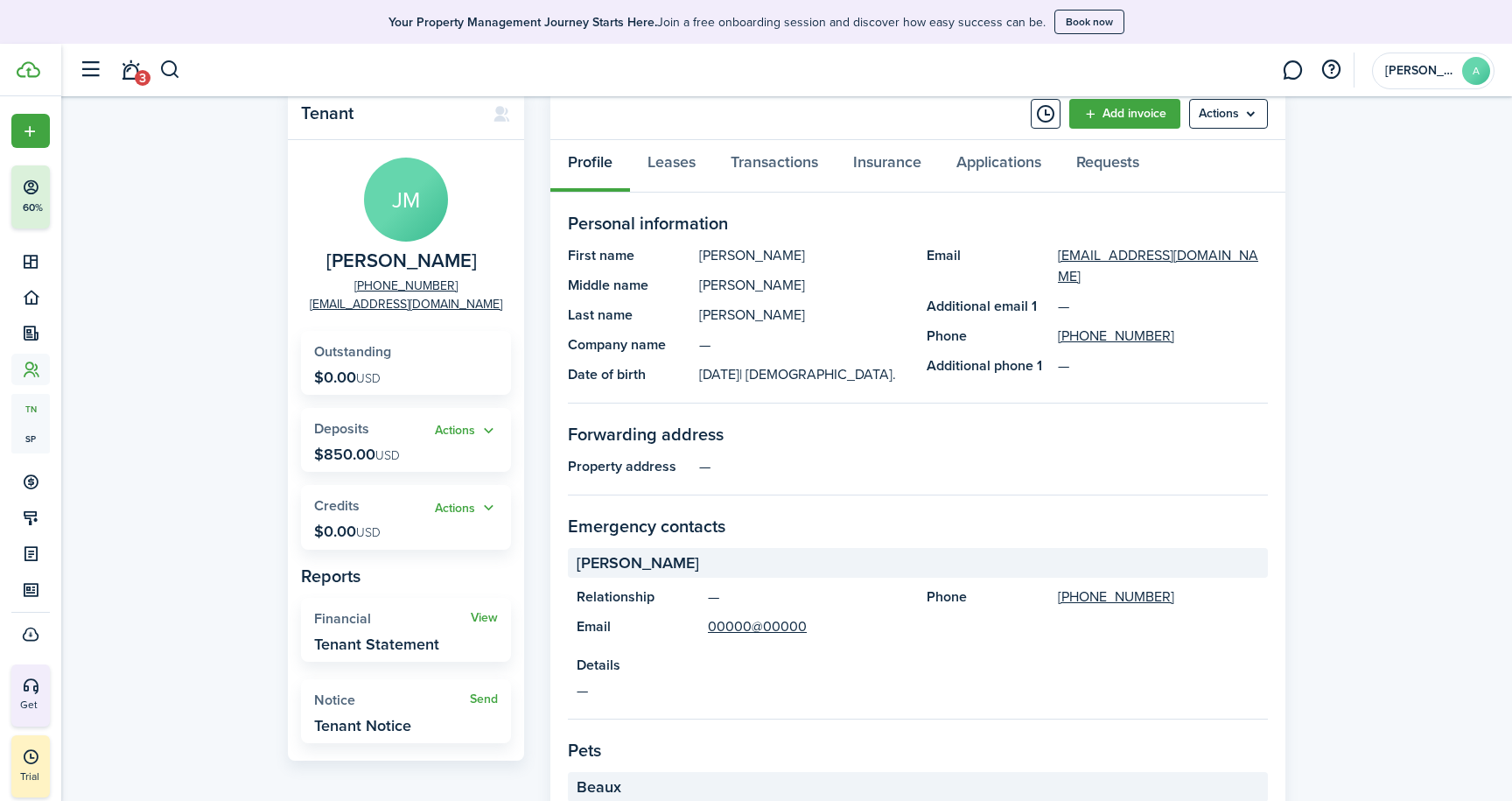
scroll to position [44, 0]
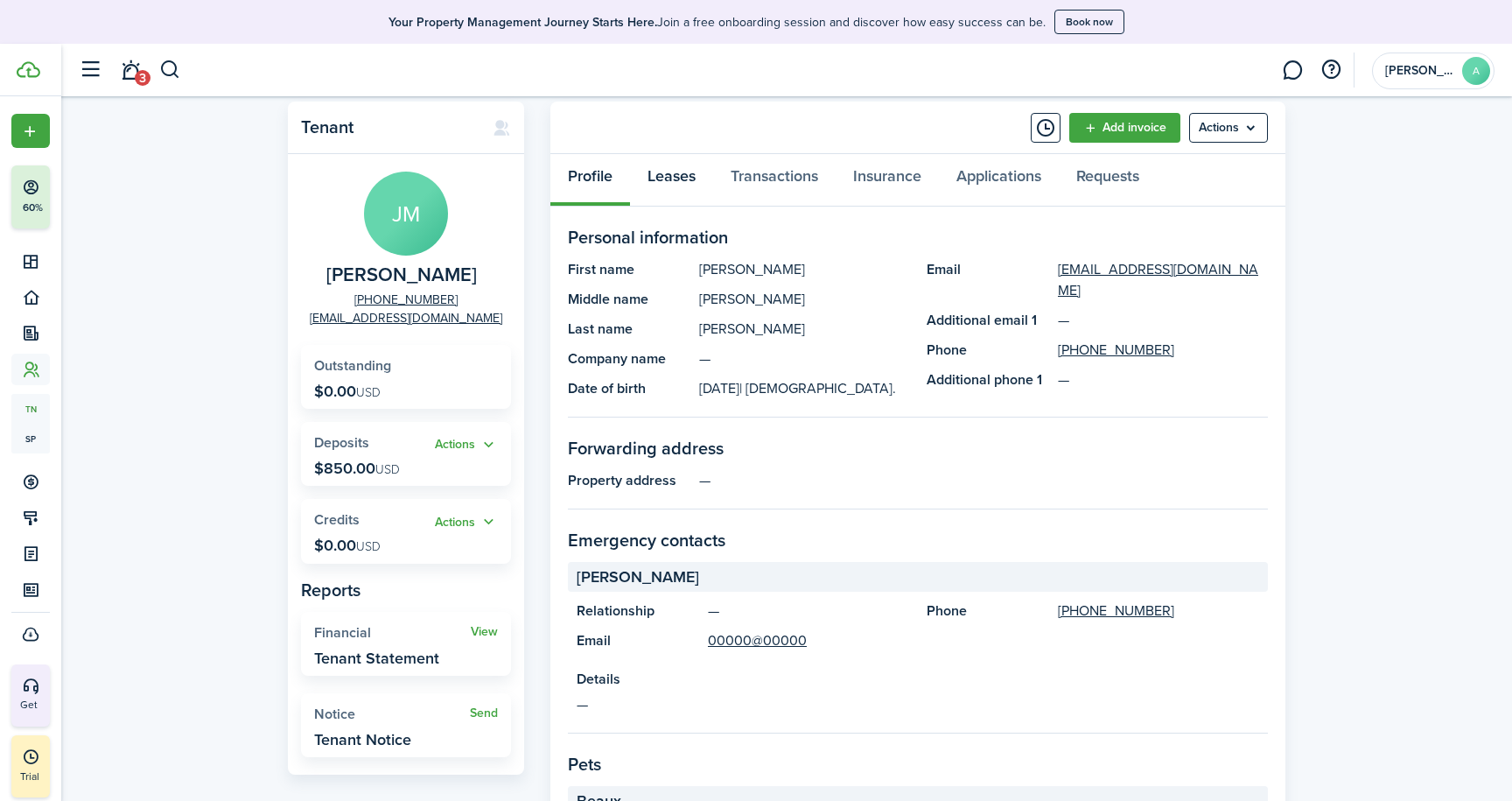
click at [665, 182] on link "Leases" at bounding box center [671, 180] width 83 height 53
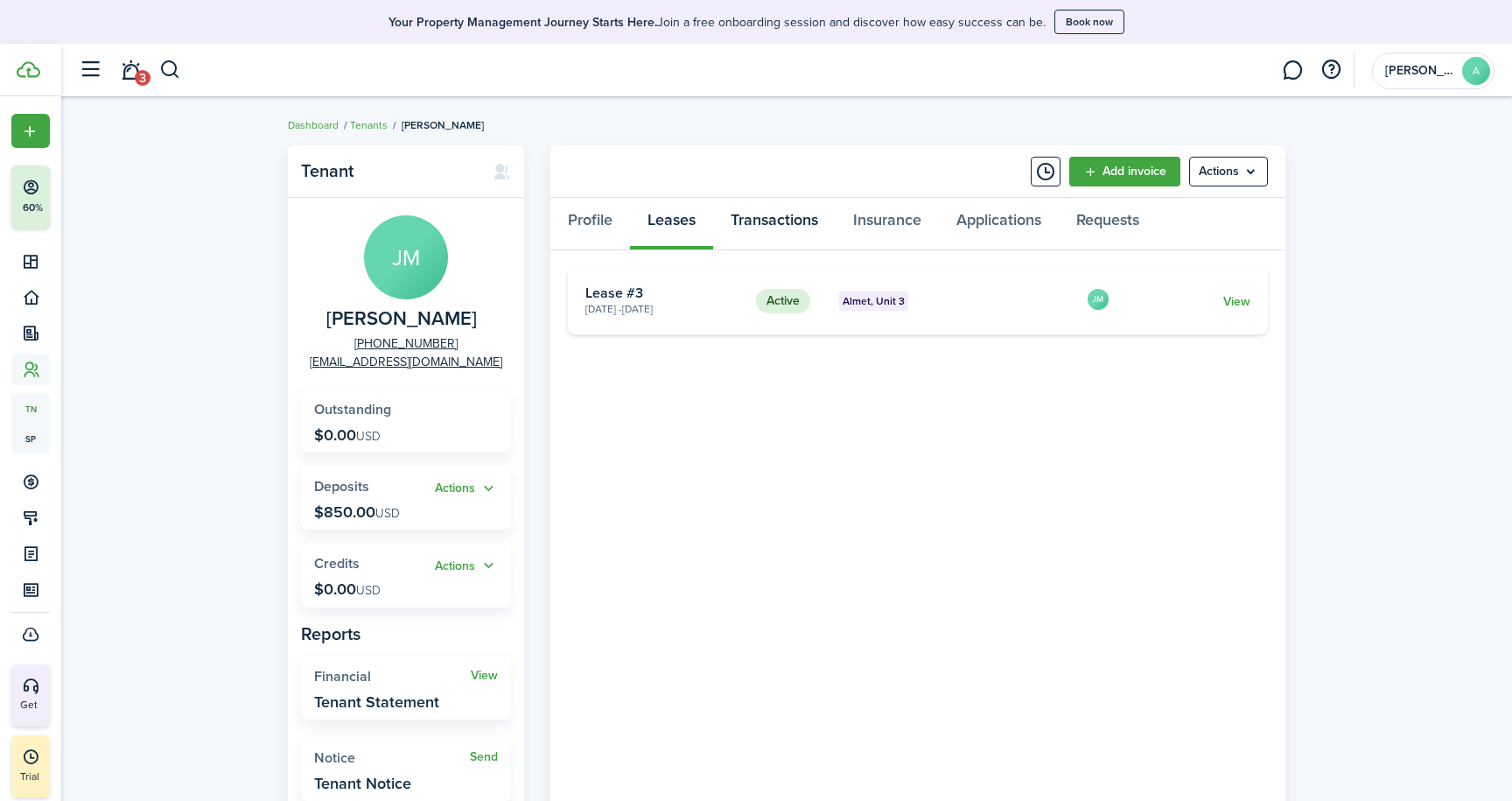
click at [799, 224] on link "Transactions" at bounding box center [774, 224] width 122 height 53
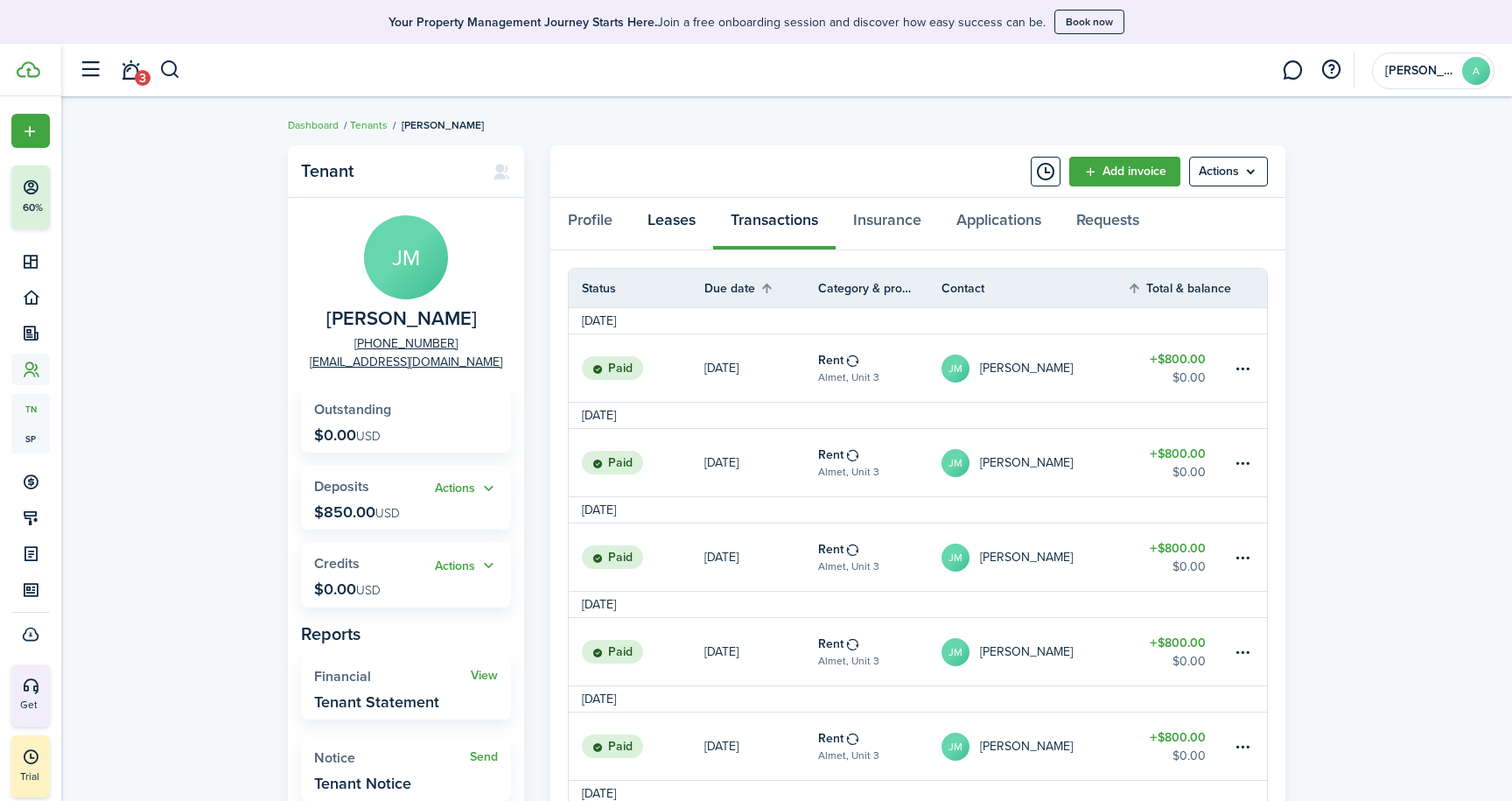
click at [666, 208] on link "Leases" at bounding box center [671, 224] width 83 height 53
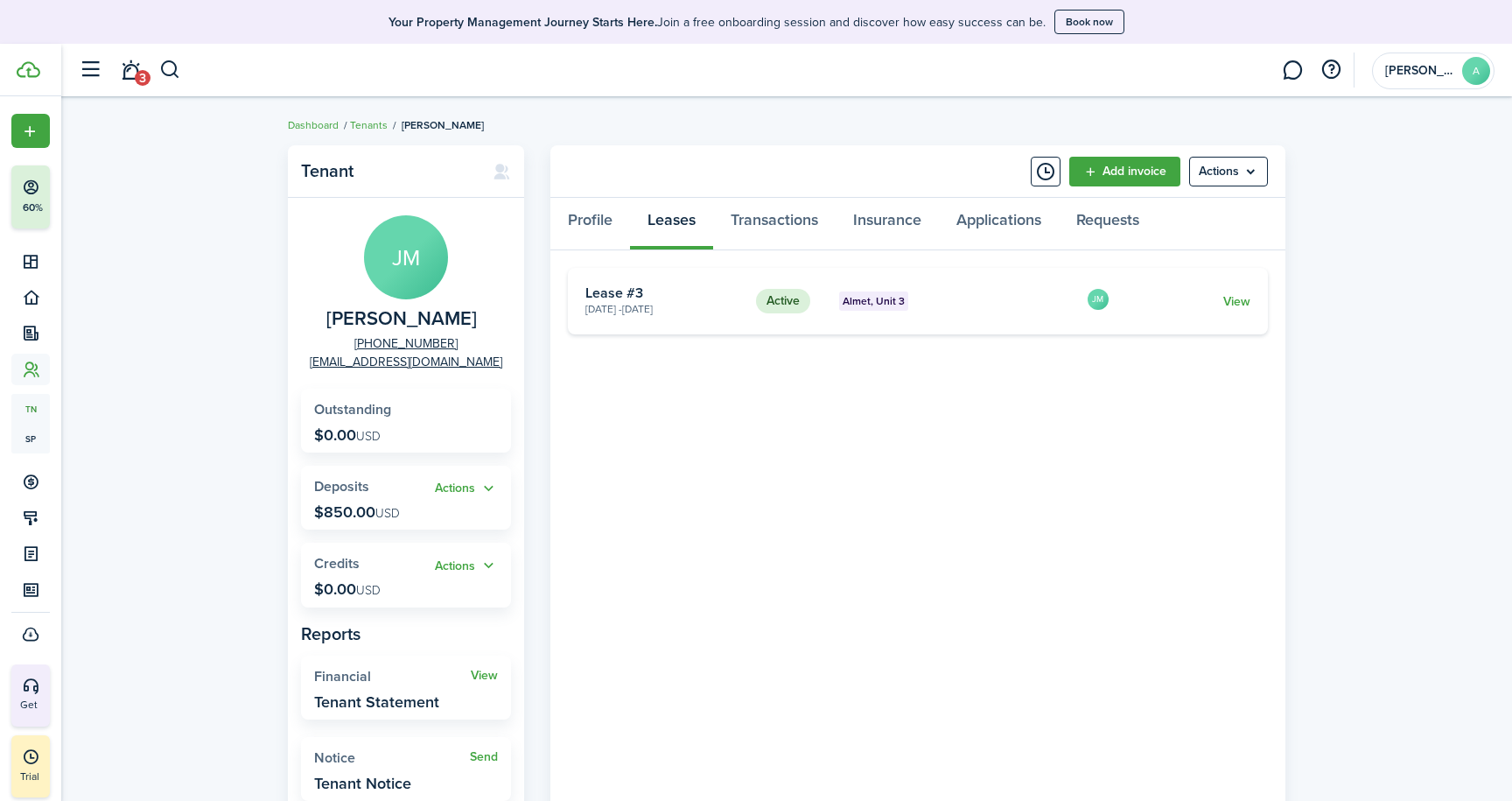
click at [657, 290] on card-title "Lease #3" at bounding box center [664, 293] width 158 height 15
click at [1240, 298] on link "View" at bounding box center [1237, 302] width 27 height 18
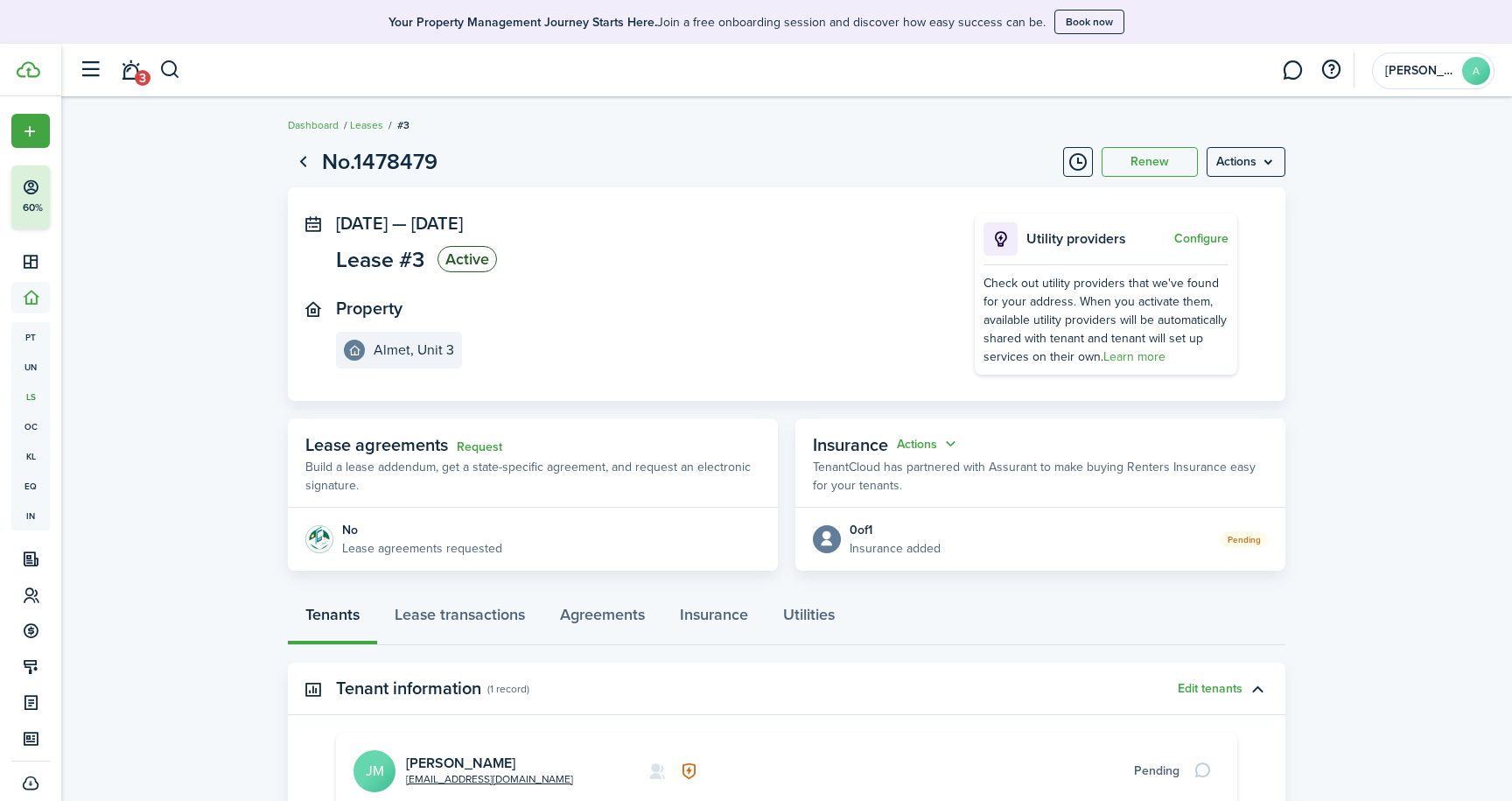
click at [368, 306] on panel-main-title "Property" at bounding box center [369, 309] width 66 height 20
click at [373, 257] on span "Lease #3" at bounding box center [380, 260] width 88 height 22
click at [1253, 161] on menu-btn "Actions" at bounding box center [1246, 161] width 78 height 30
click at [1185, 200] on button "Edit" at bounding box center [1209, 200] width 153 height 30
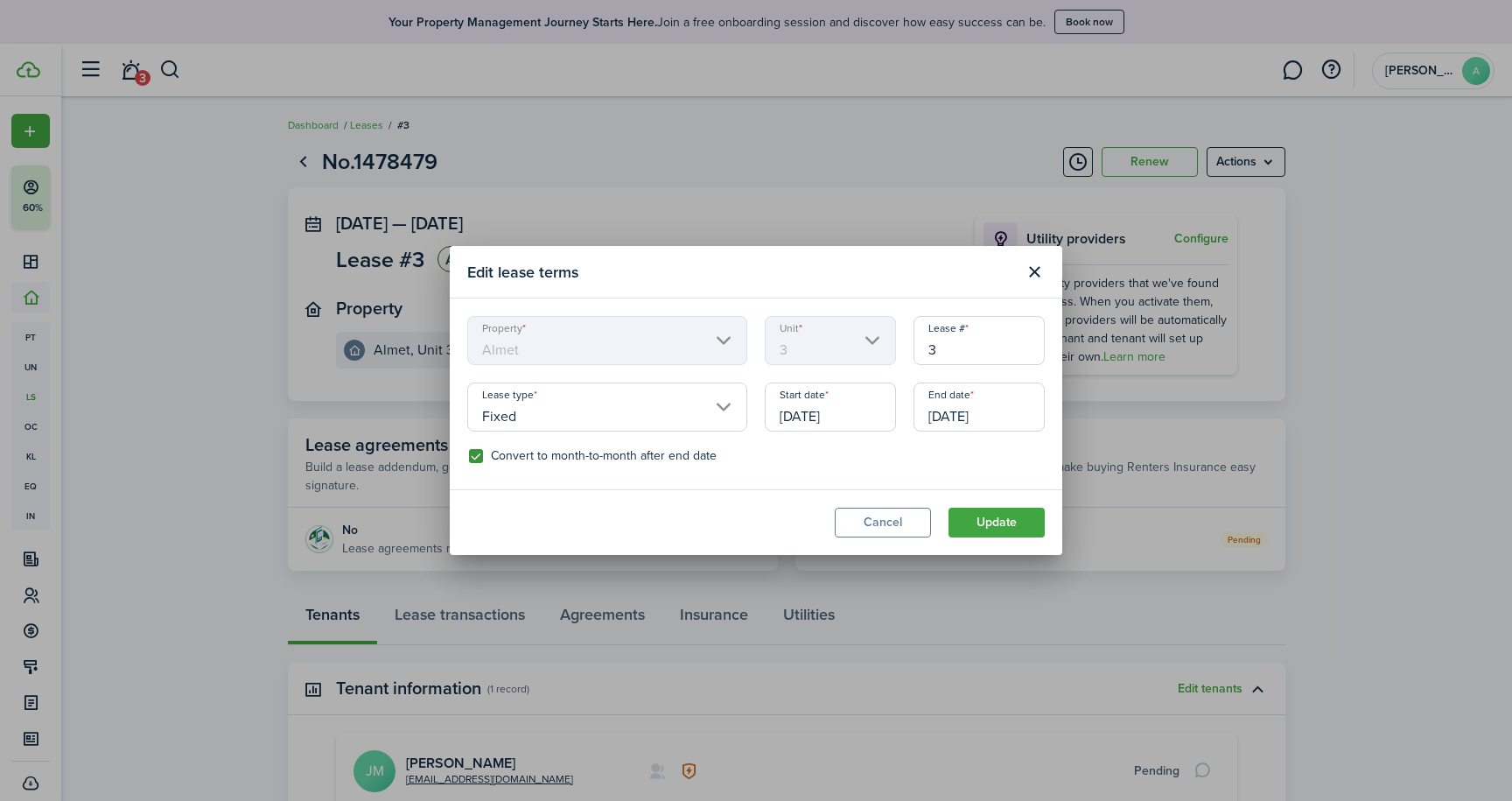
click at [1005, 519] on button "Update" at bounding box center [996, 522] width 97 height 30
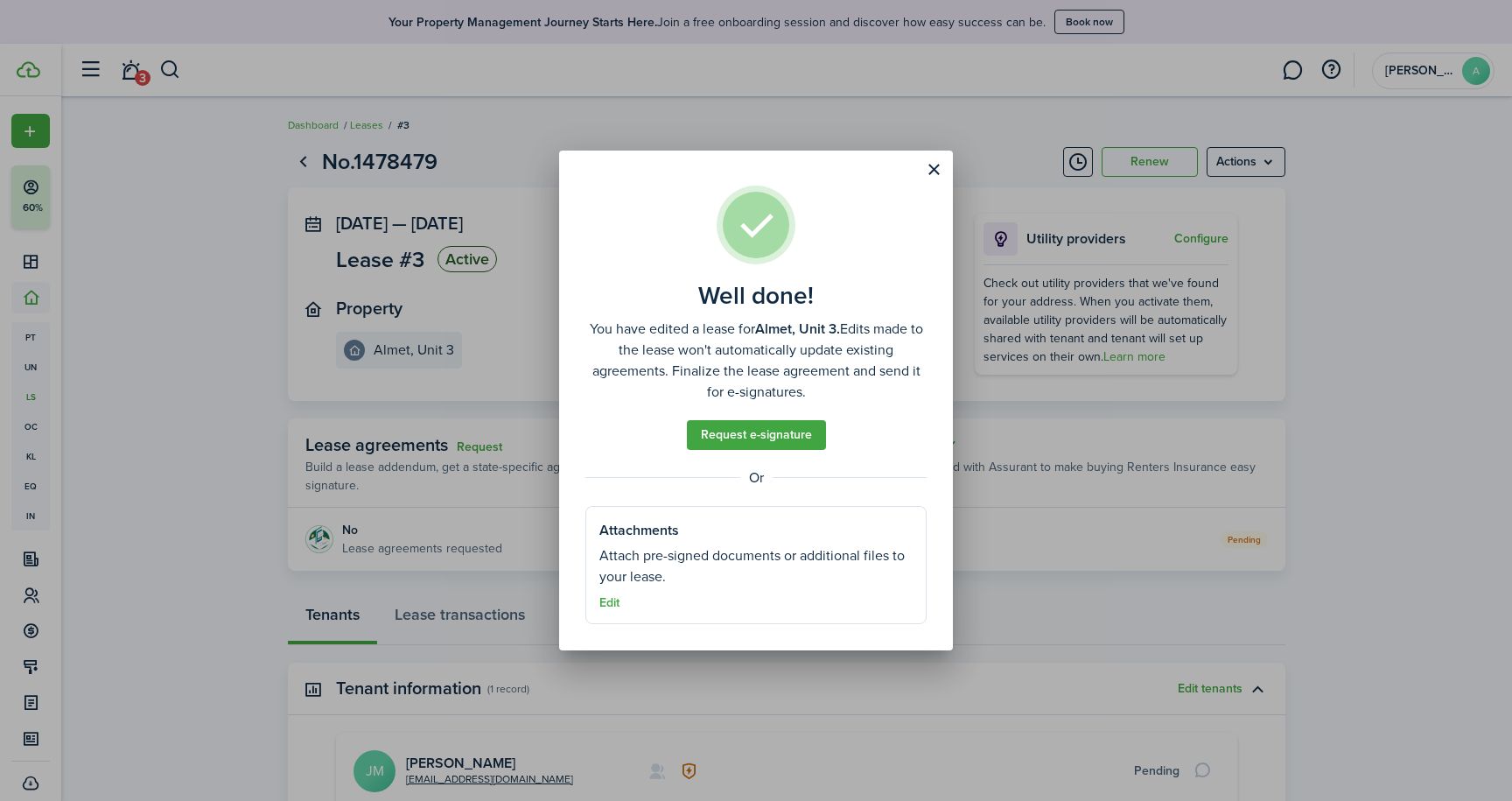
click at [614, 601] on button "Edit" at bounding box center [609, 602] width 20 height 14
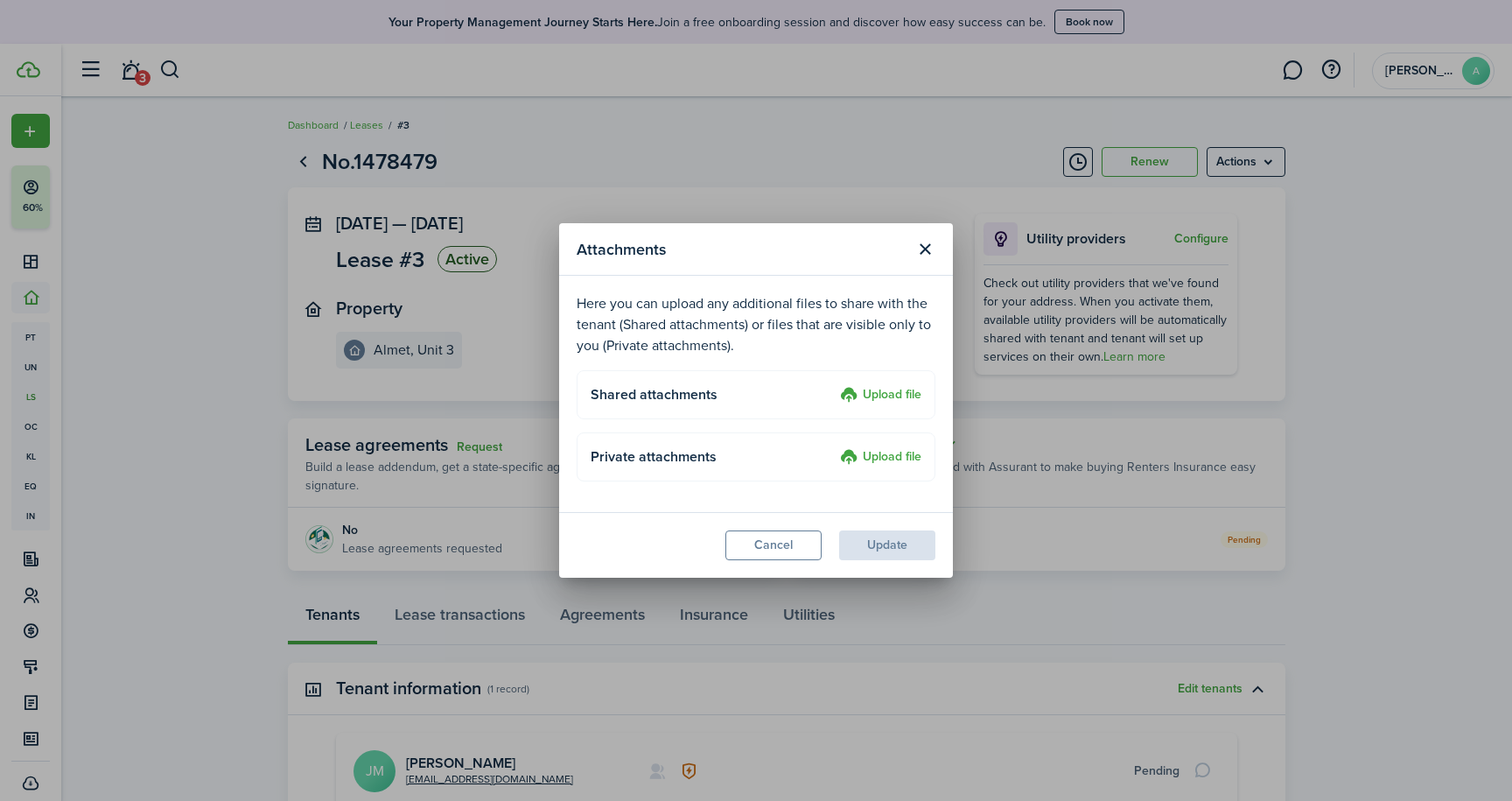
click at [760, 548] on button "Cancel" at bounding box center [773, 545] width 97 height 30
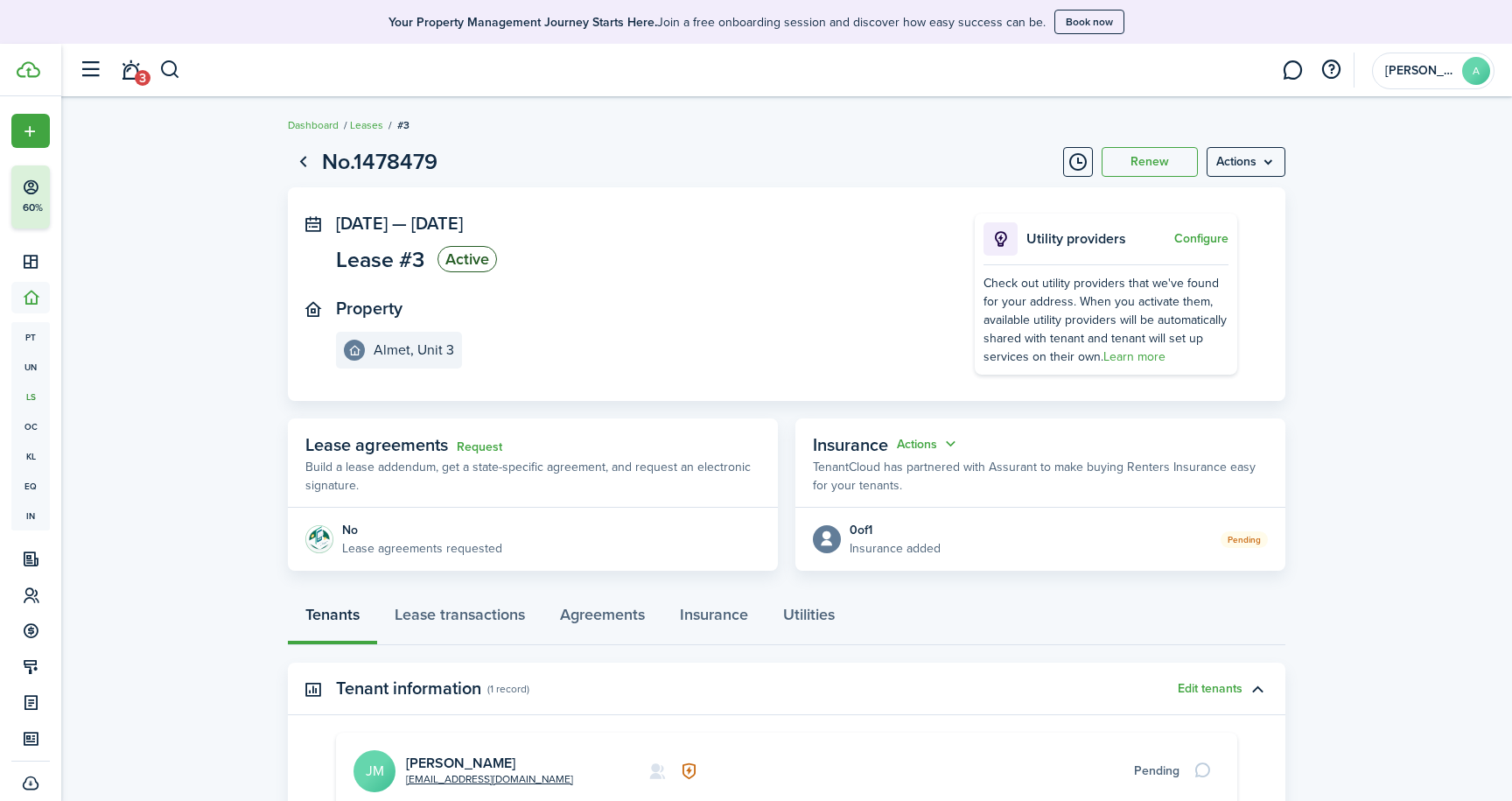
click at [1257, 166] on menu-btn "Actions" at bounding box center [1246, 161] width 78 height 30
click at [1231, 194] on button "Edit" at bounding box center [1209, 200] width 153 height 30
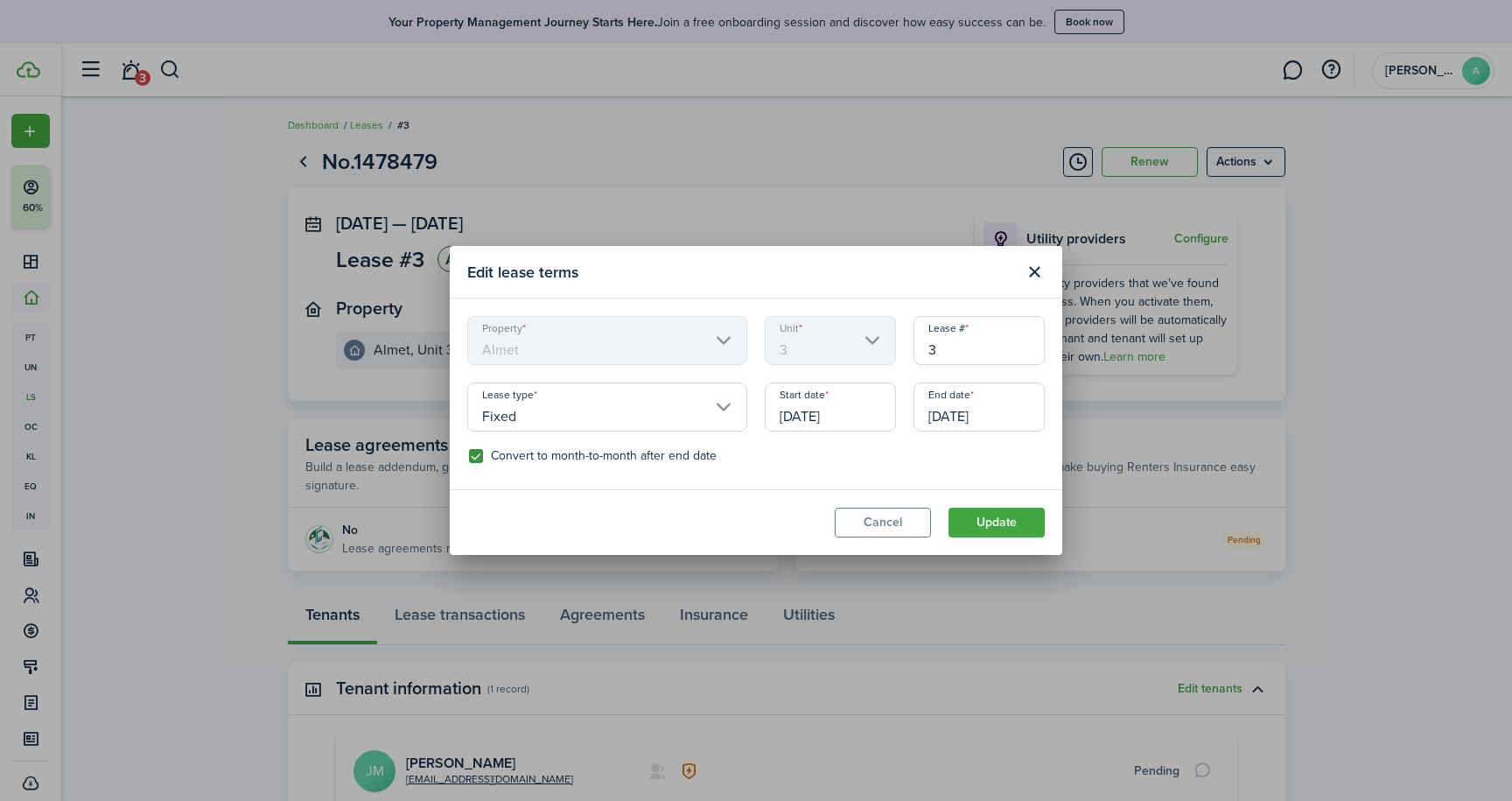
click at [996, 519] on button "Update" at bounding box center [996, 522] width 97 height 30
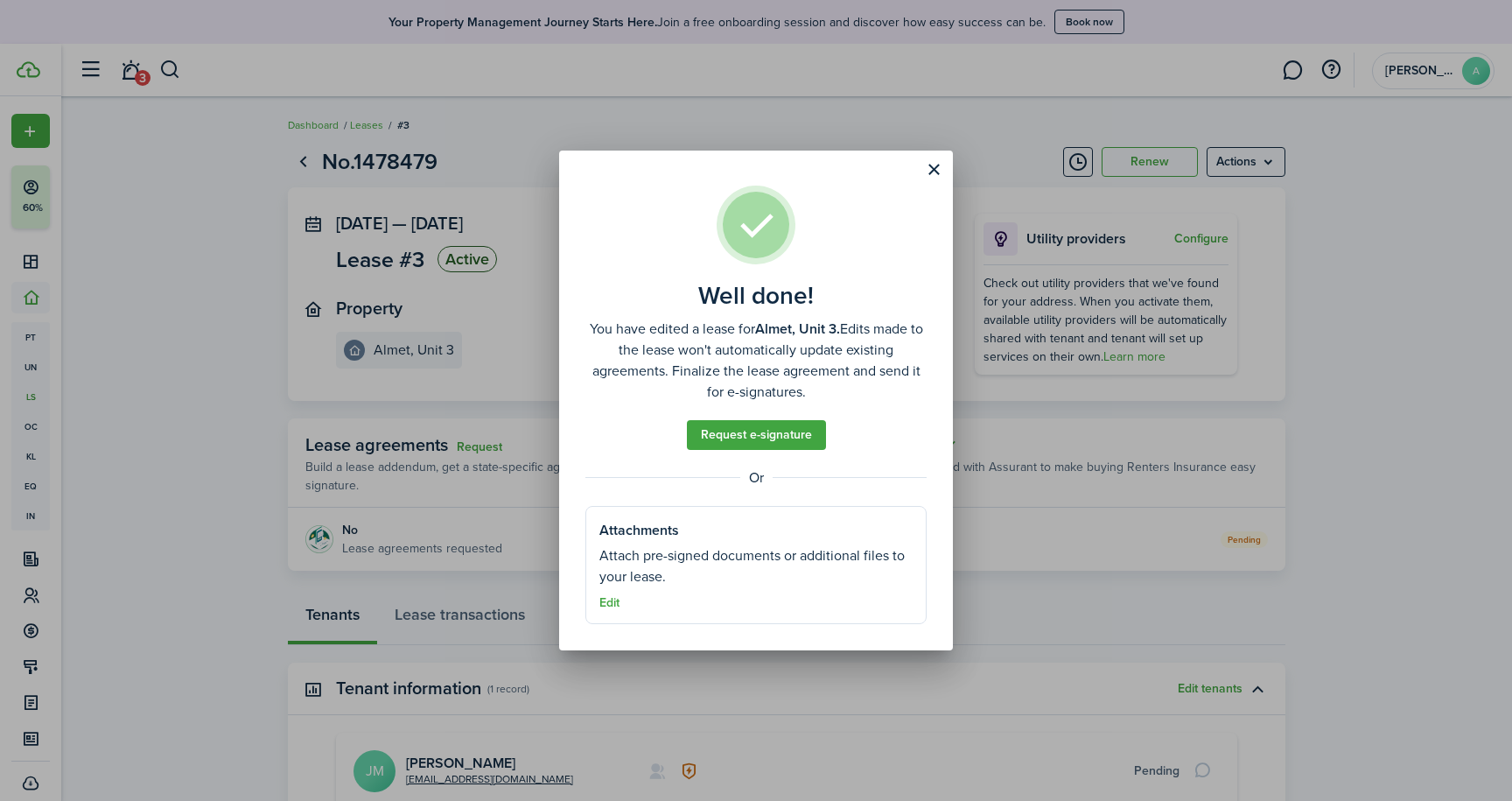
click at [611, 597] on button "Edit" at bounding box center [609, 602] width 20 height 14
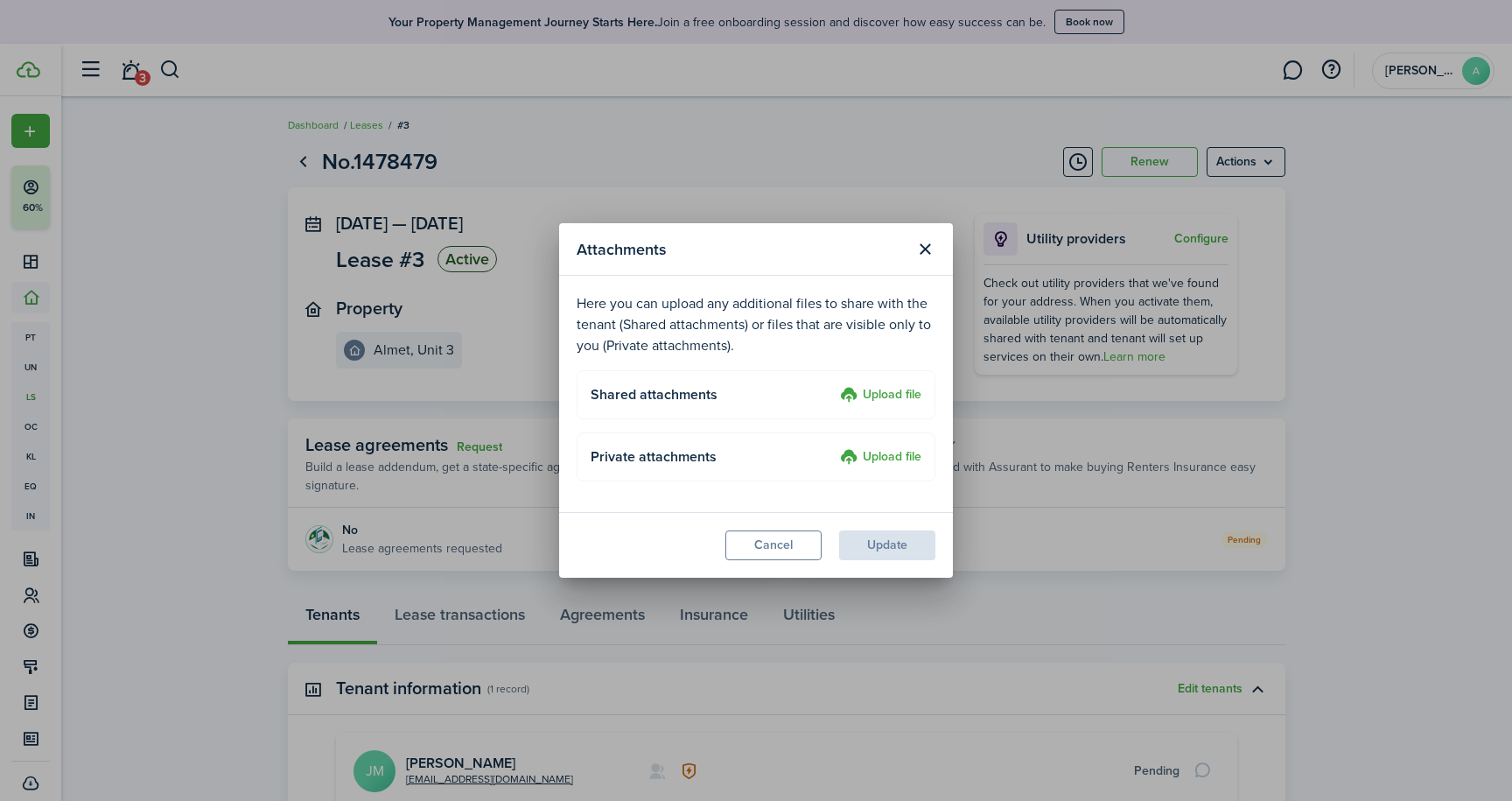
click at [889, 455] on label "Upload file" at bounding box center [880, 457] width 81 height 21
click at [833, 447] on input "Upload file" at bounding box center [833, 447] width 0 height 0
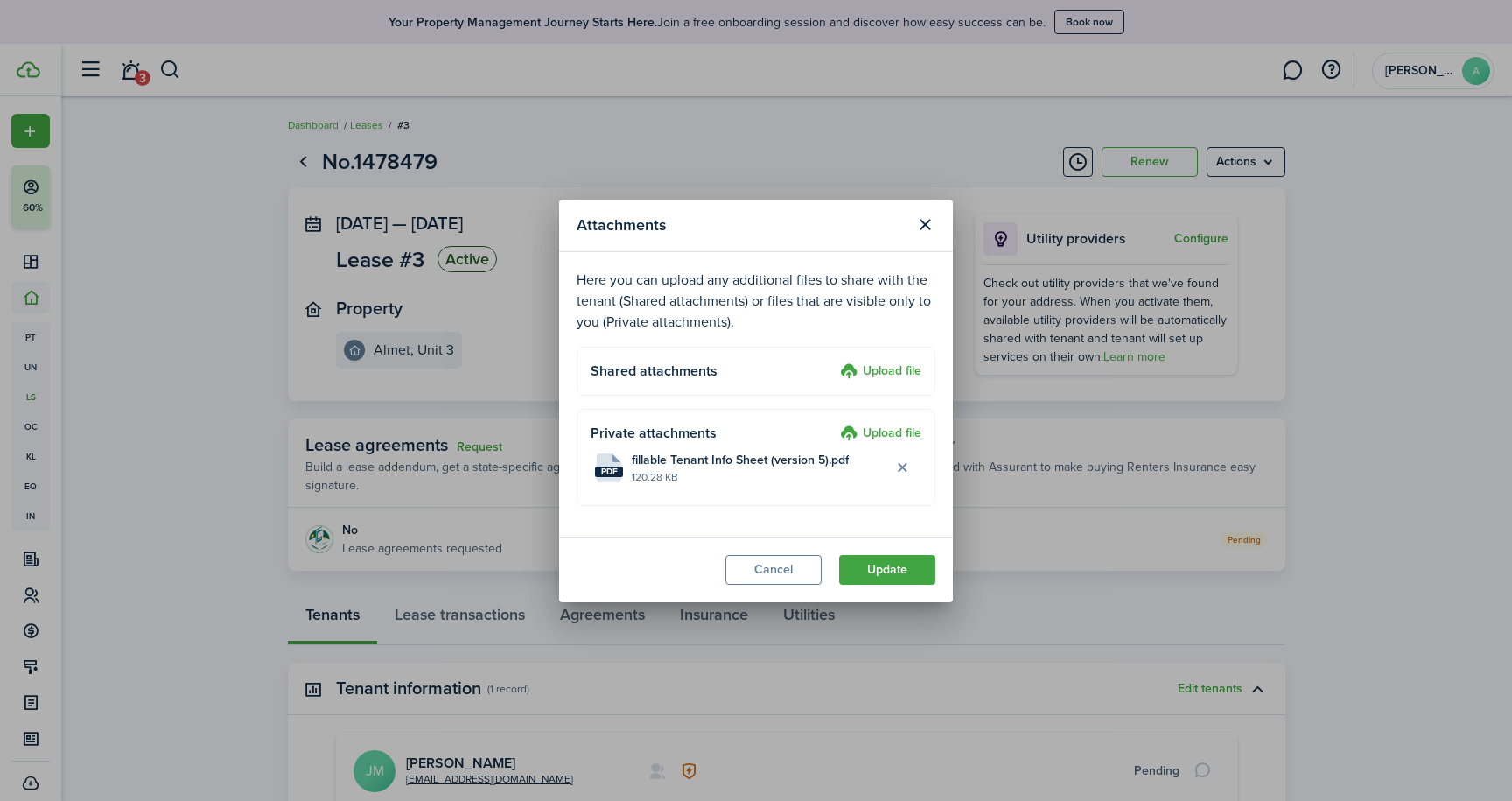
click at [886, 434] on label "Upload file" at bounding box center [880, 434] width 81 height 21
click at [833, 424] on input "Upload file" at bounding box center [833, 424] width 0 height 0
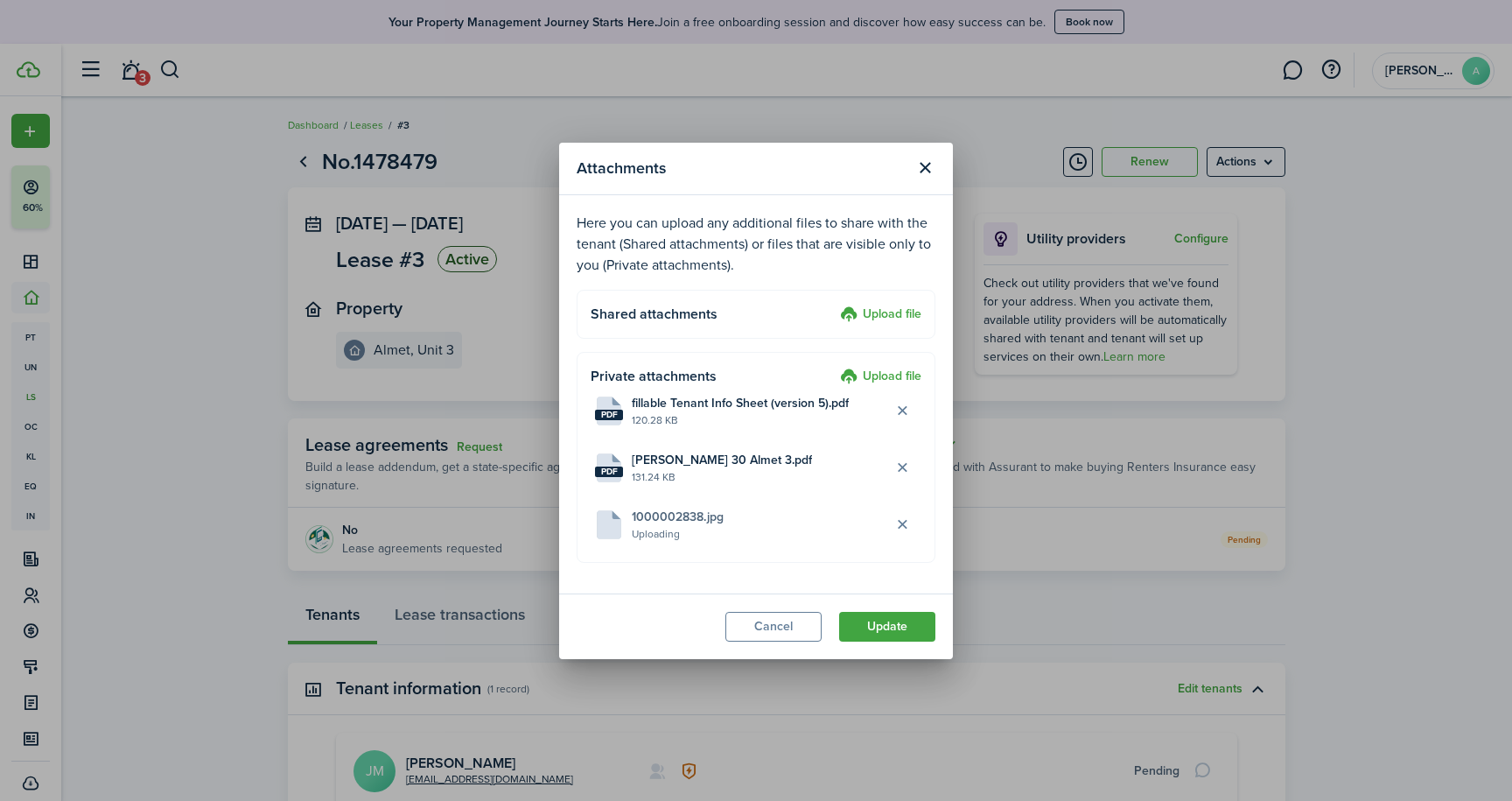
click at [902, 630] on button "Update" at bounding box center [887, 626] width 97 height 30
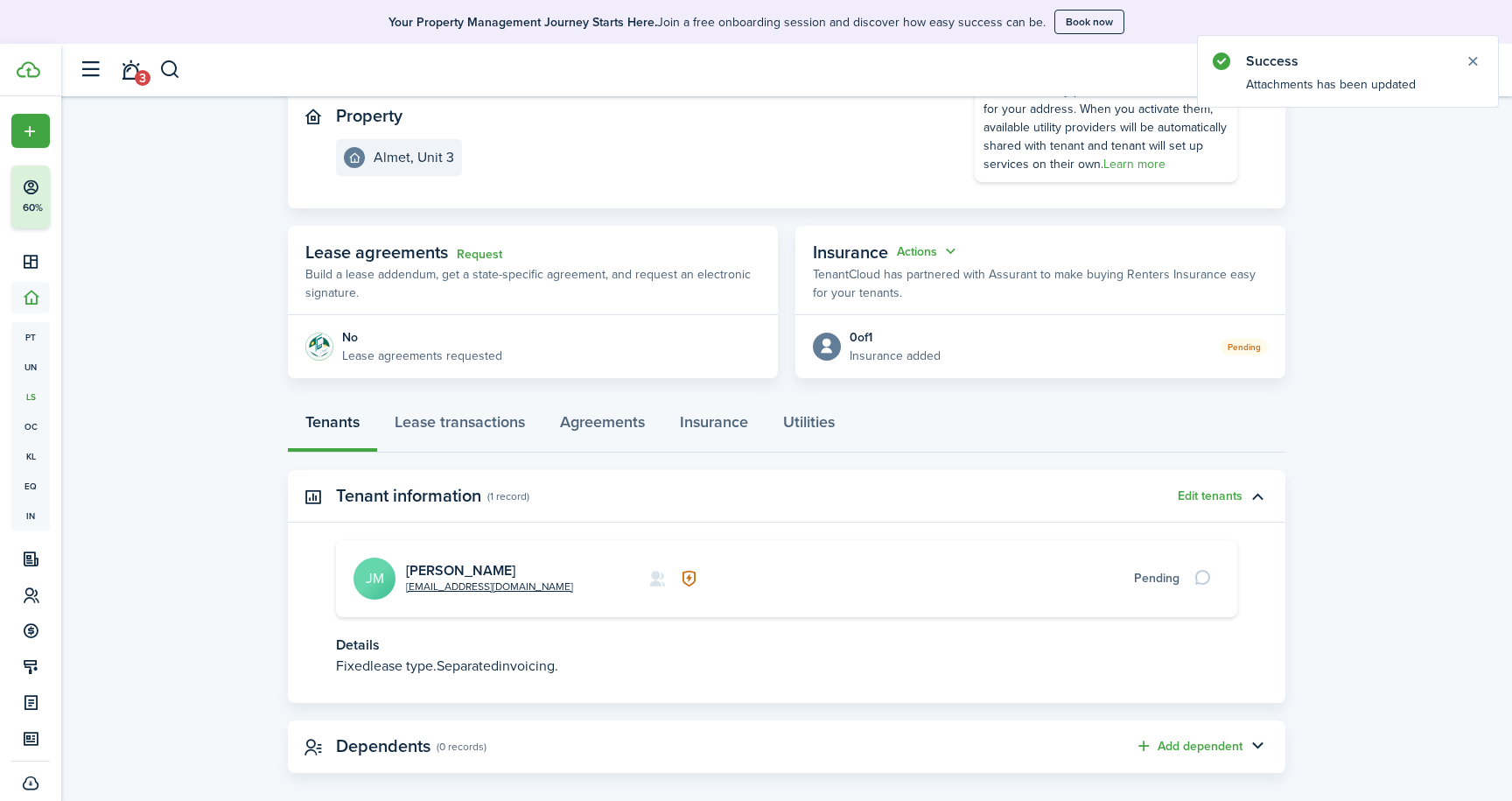
scroll to position [203, 0]
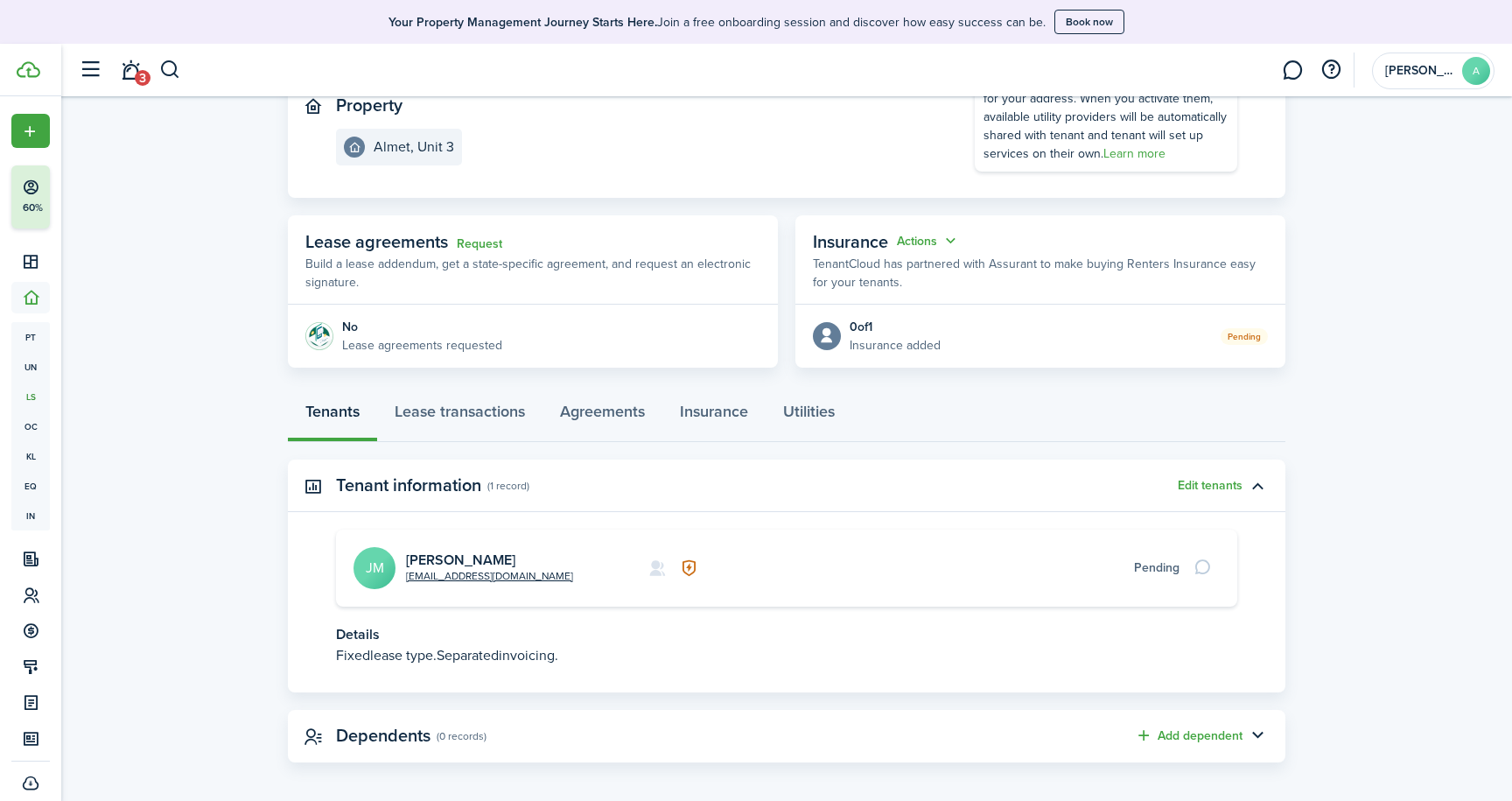
click at [1223, 486] on button "Edit tenants" at bounding box center [1210, 485] width 65 height 14
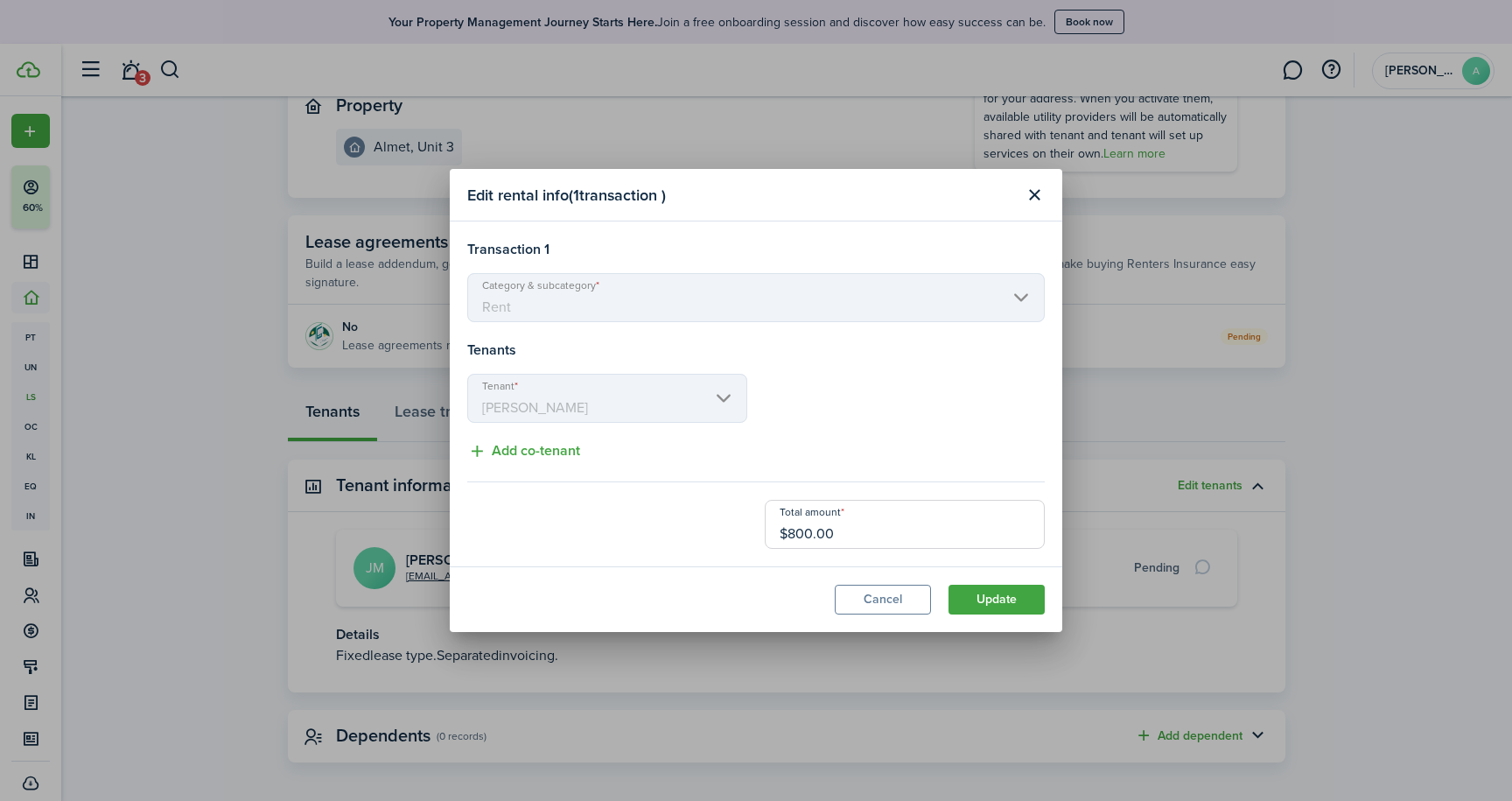
click at [811, 532] on input "$800.00" at bounding box center [904, 524] width 280 height 49
type input "$850.00"
click at [1004, 601] on button "Update" at bounding box center [996, 600] width 97 height 30
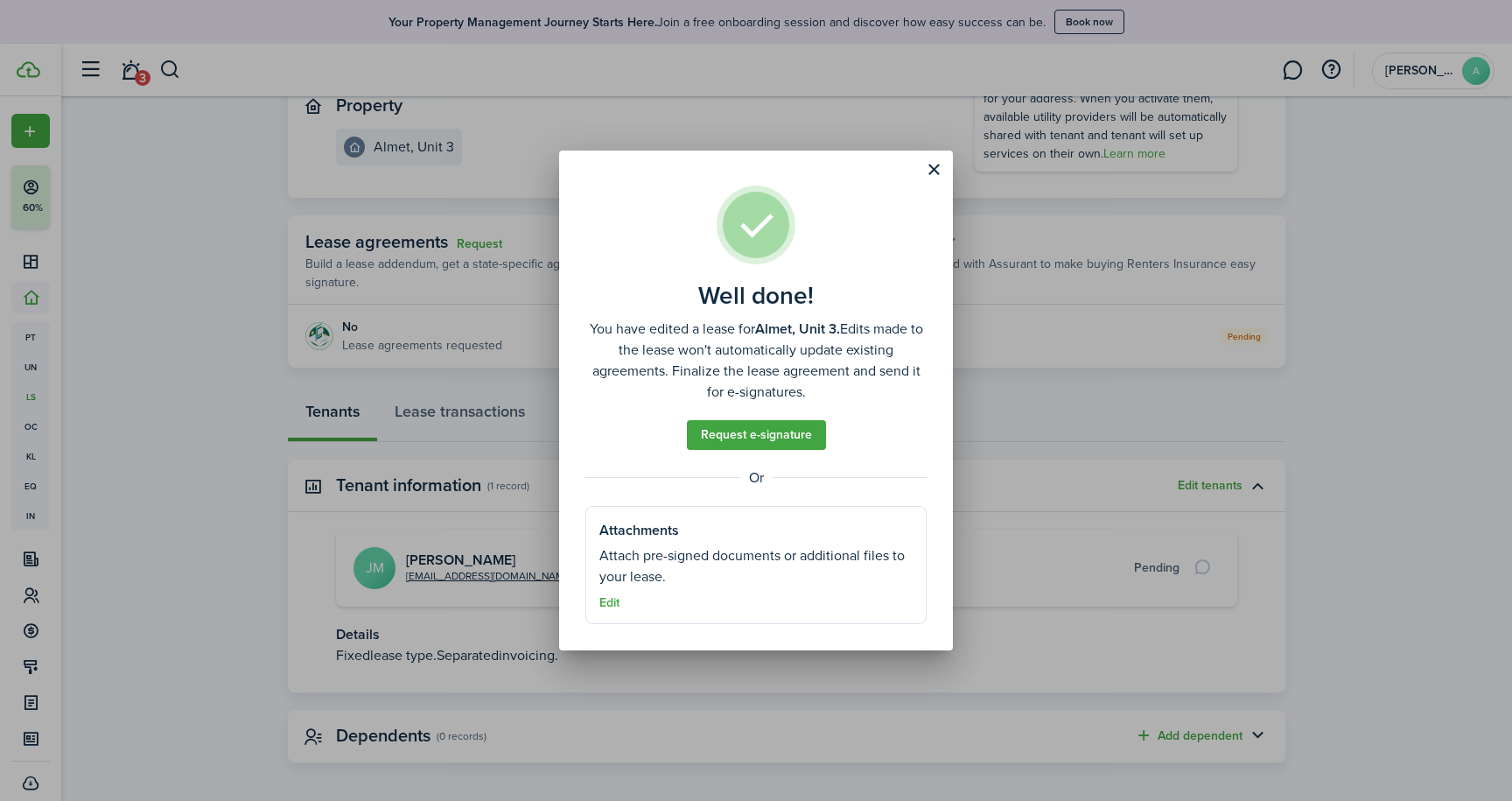
click at [933, 172] on button "Close modal" at bounding box center [934, 169] width 30 height 30
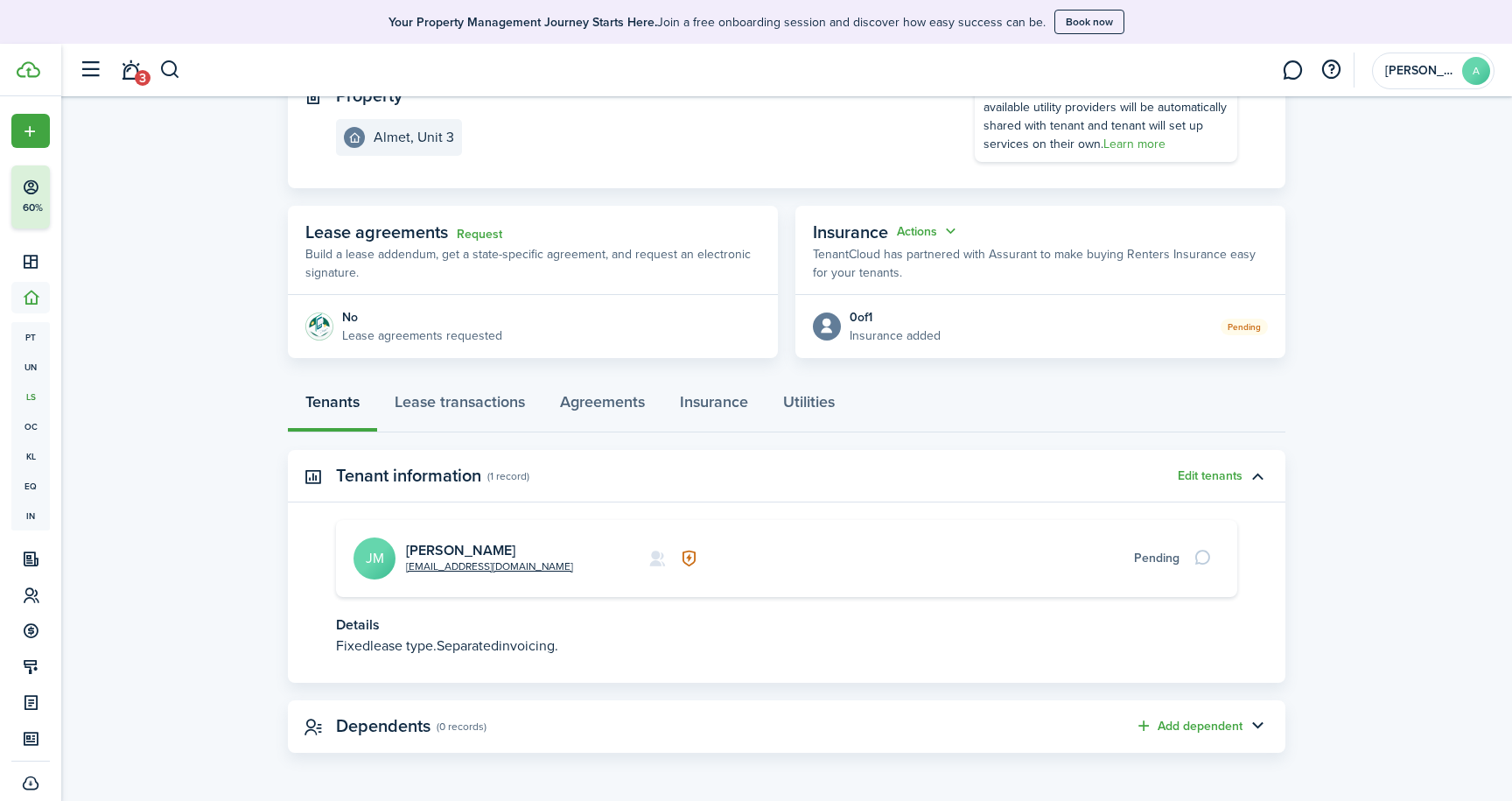
scroll to position [211, 0]
click at [1201, 555] on div at bounding box center [1204, 559] width 30 height 25
click at [1442, 592] on lease-view "No.1478479 Renew Actions [DATE] — [DATE] Lease #3 Active Property Almet, Unit 3…" at bounding box center [786, 343] width 1450 height 837
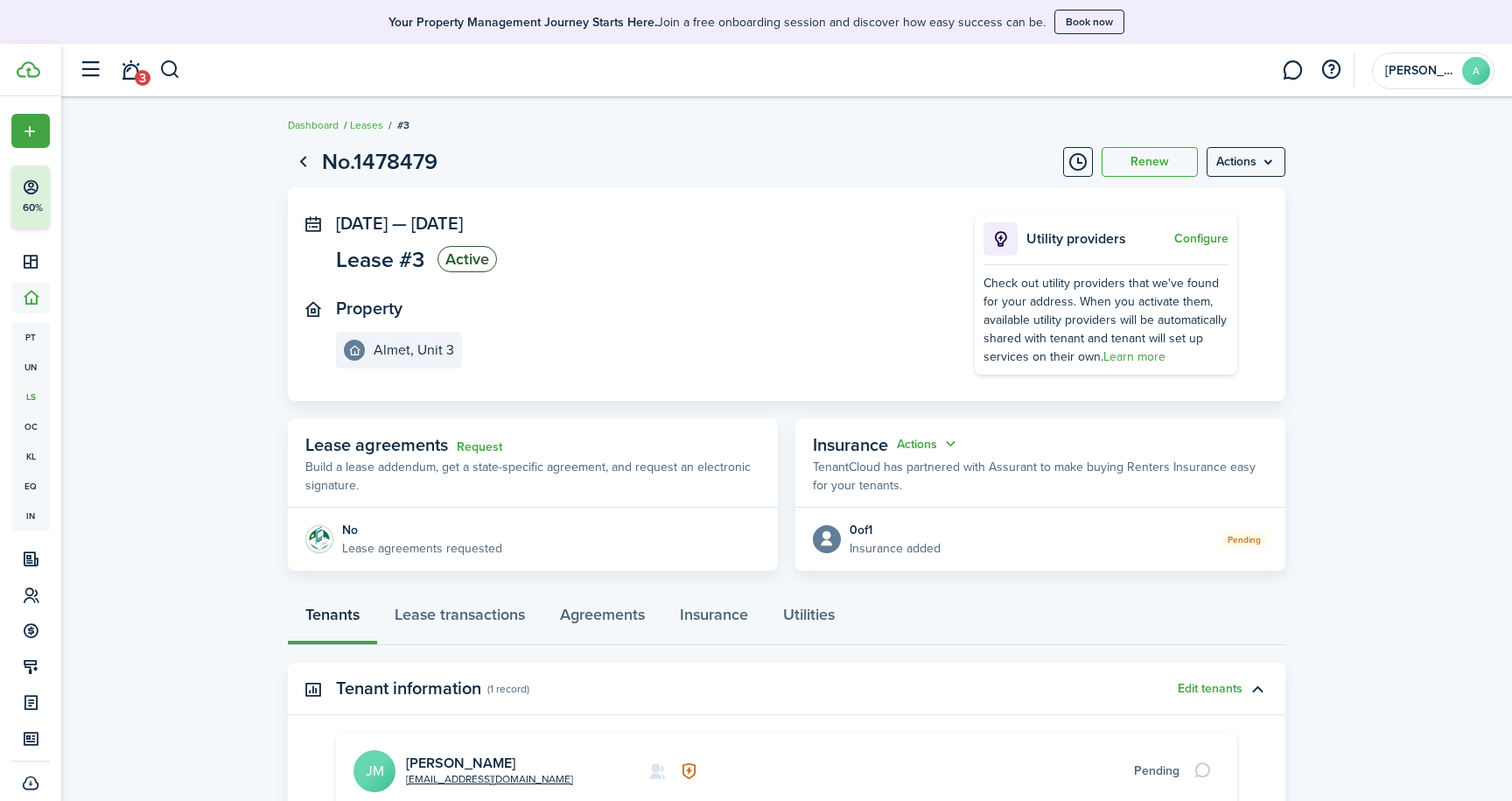
scroll to position [0, 0]
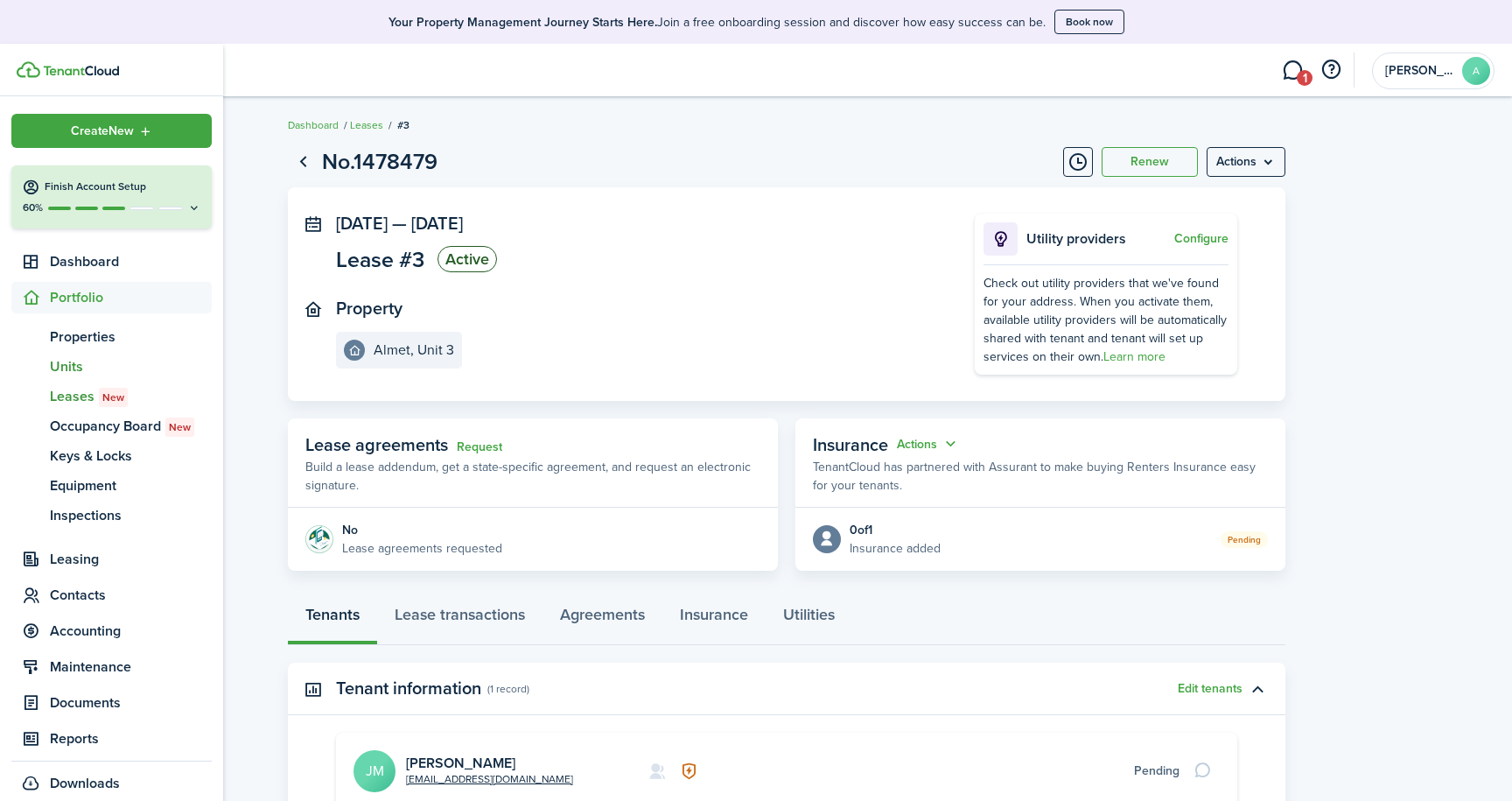
click at [68, 367] on span "Units" at bounding box center [131, 366] width 162 height 21
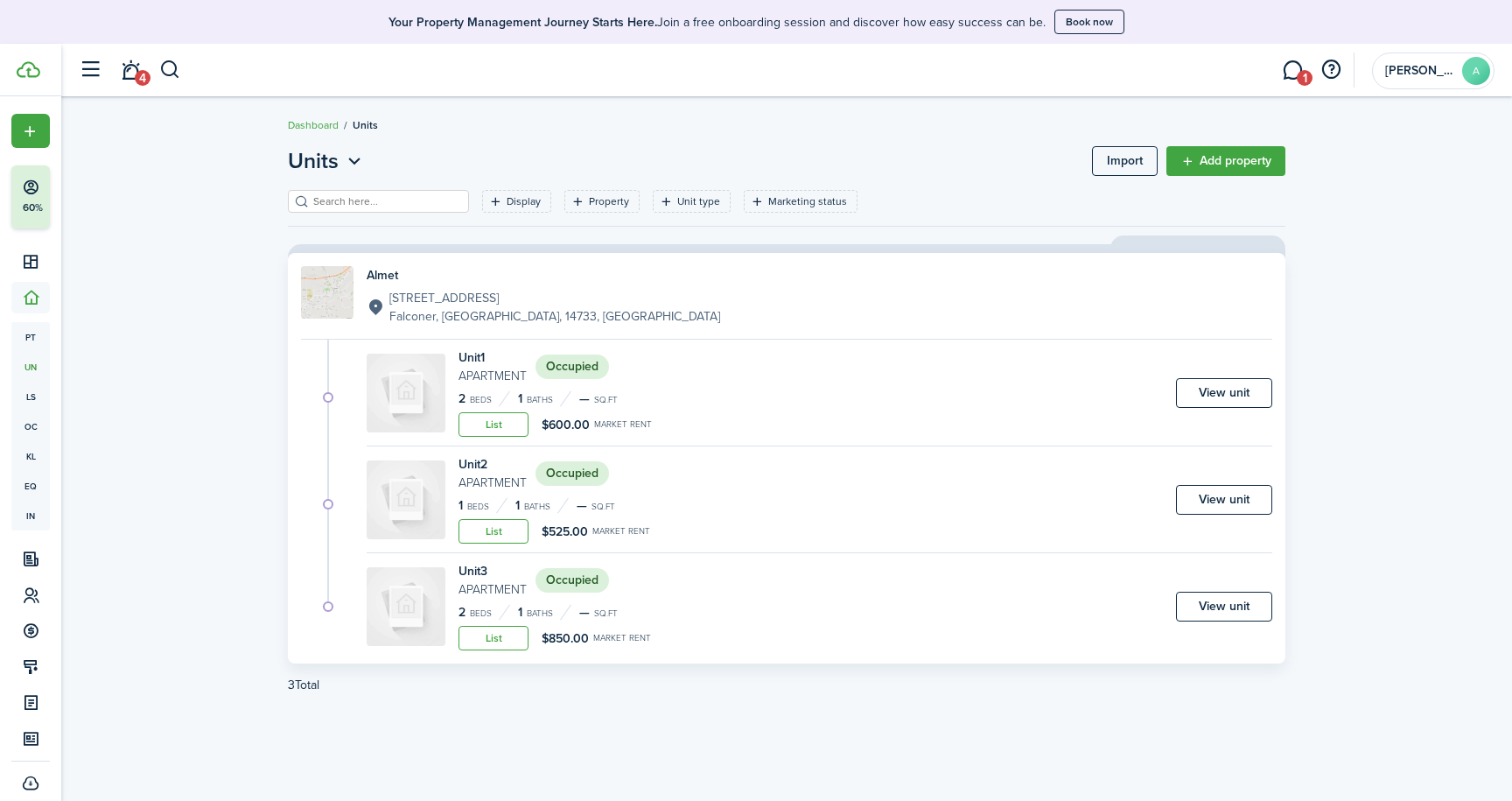
click at [1199, 496] on link "View unit" at bounding box center [1224, 499] width 97 height 30
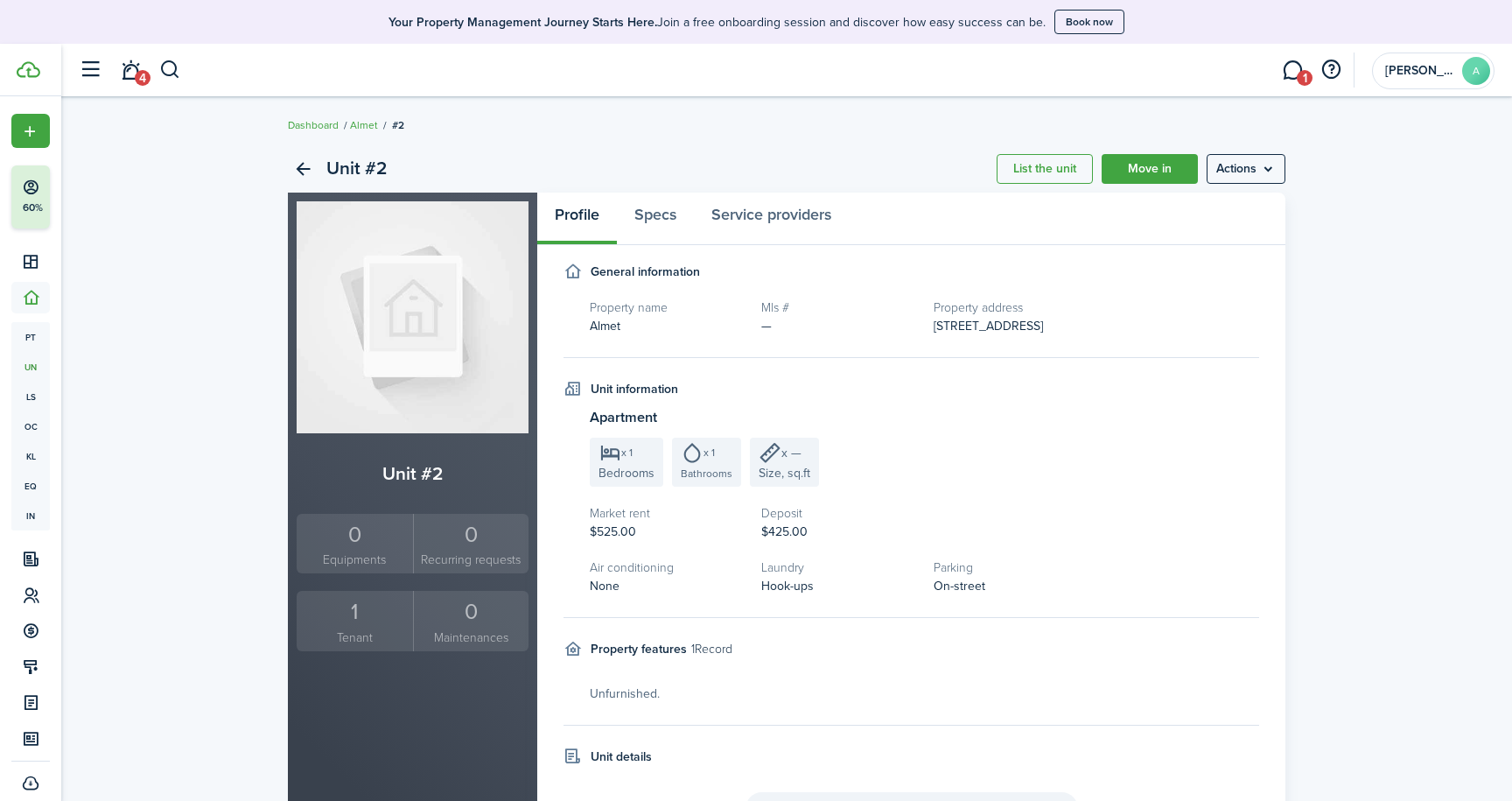
click at [347, 621] on div "1" at bounding box center [354, 611] width 107 height 33
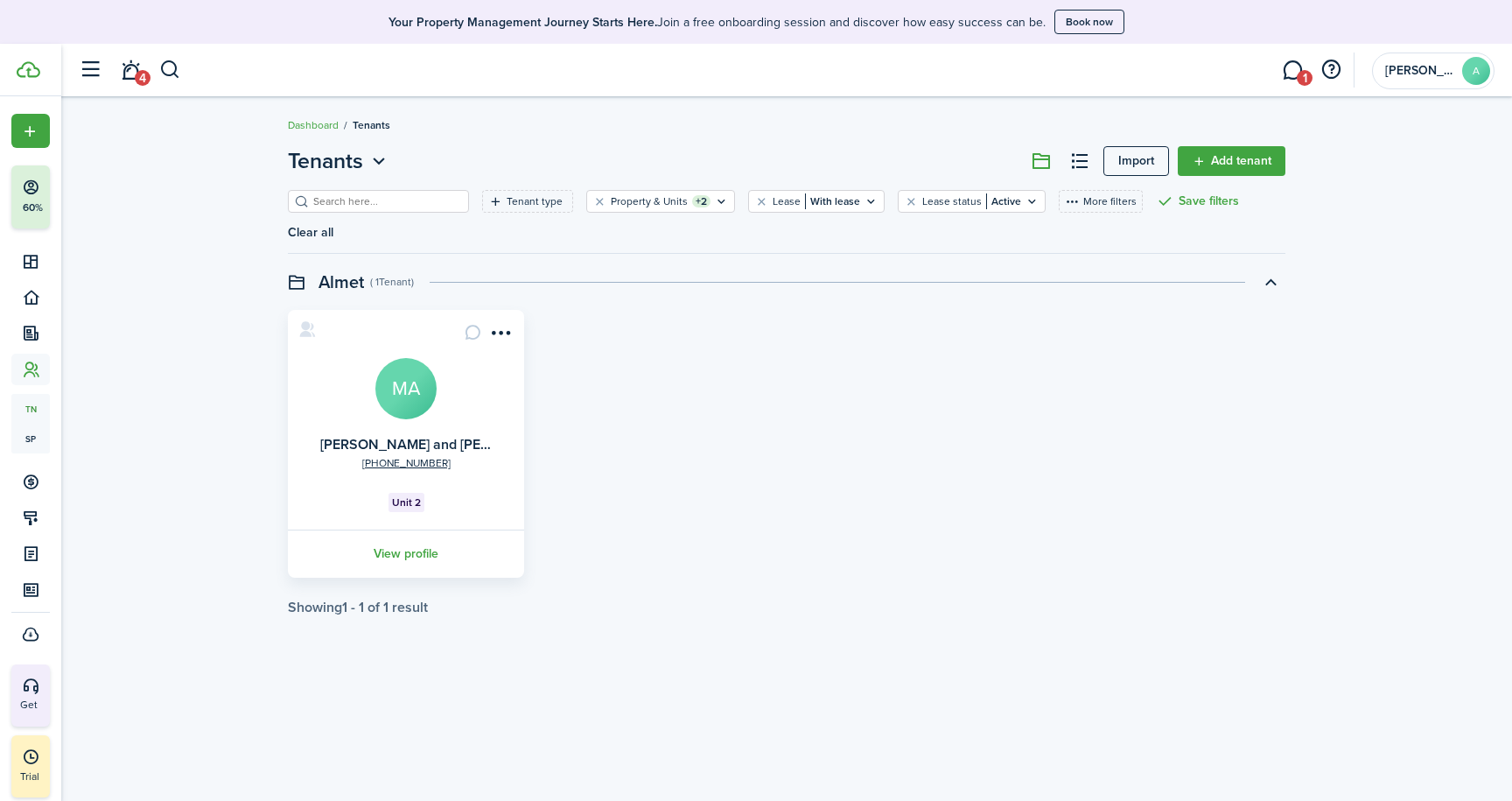
click at [391, 553] on link "View profile" at bounding box center [405, 553] width 241 height 48
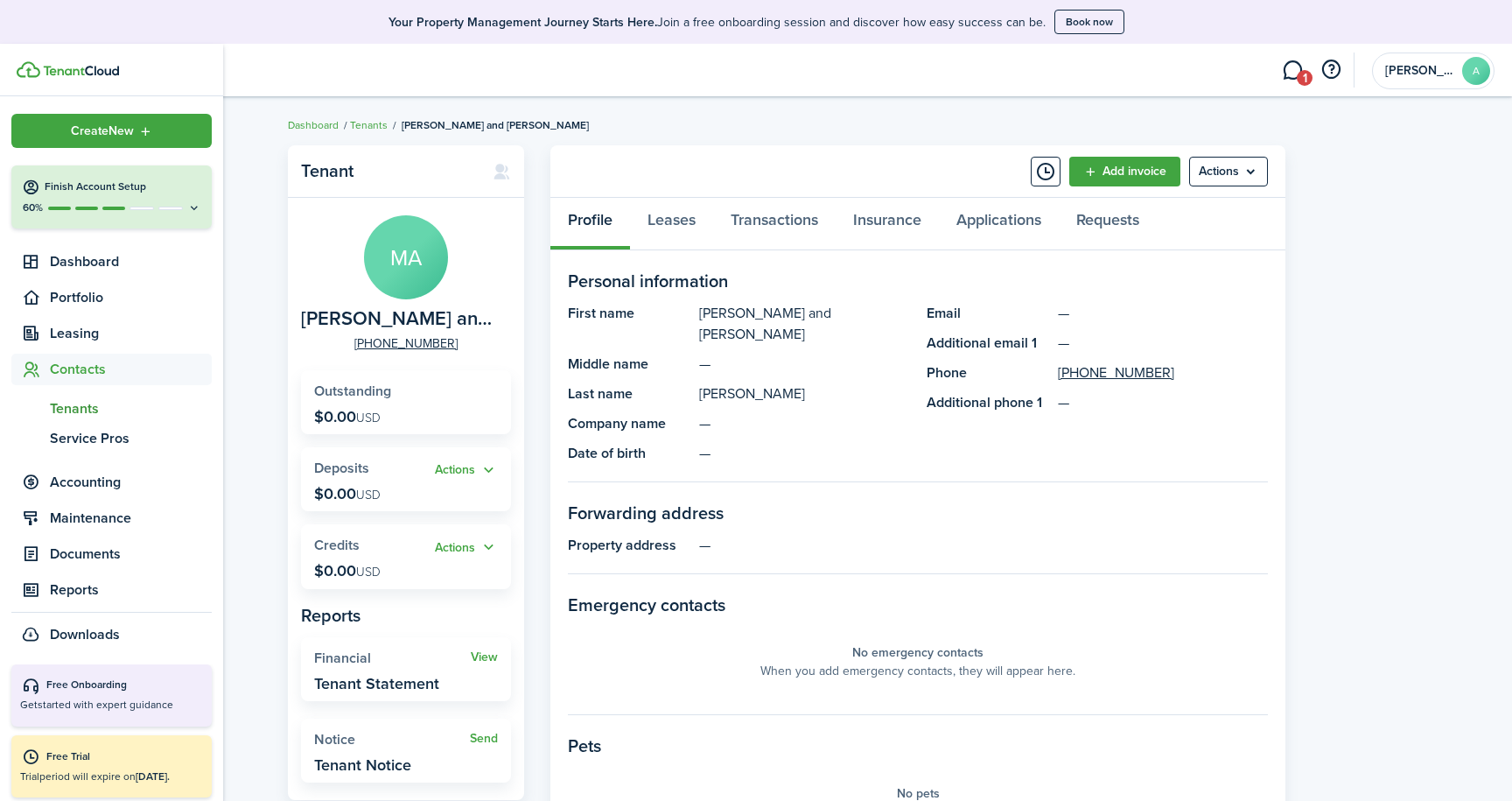
click at [42, 368] on sidebar-link-icon at bounding box center [30, 370] width 38 height 18
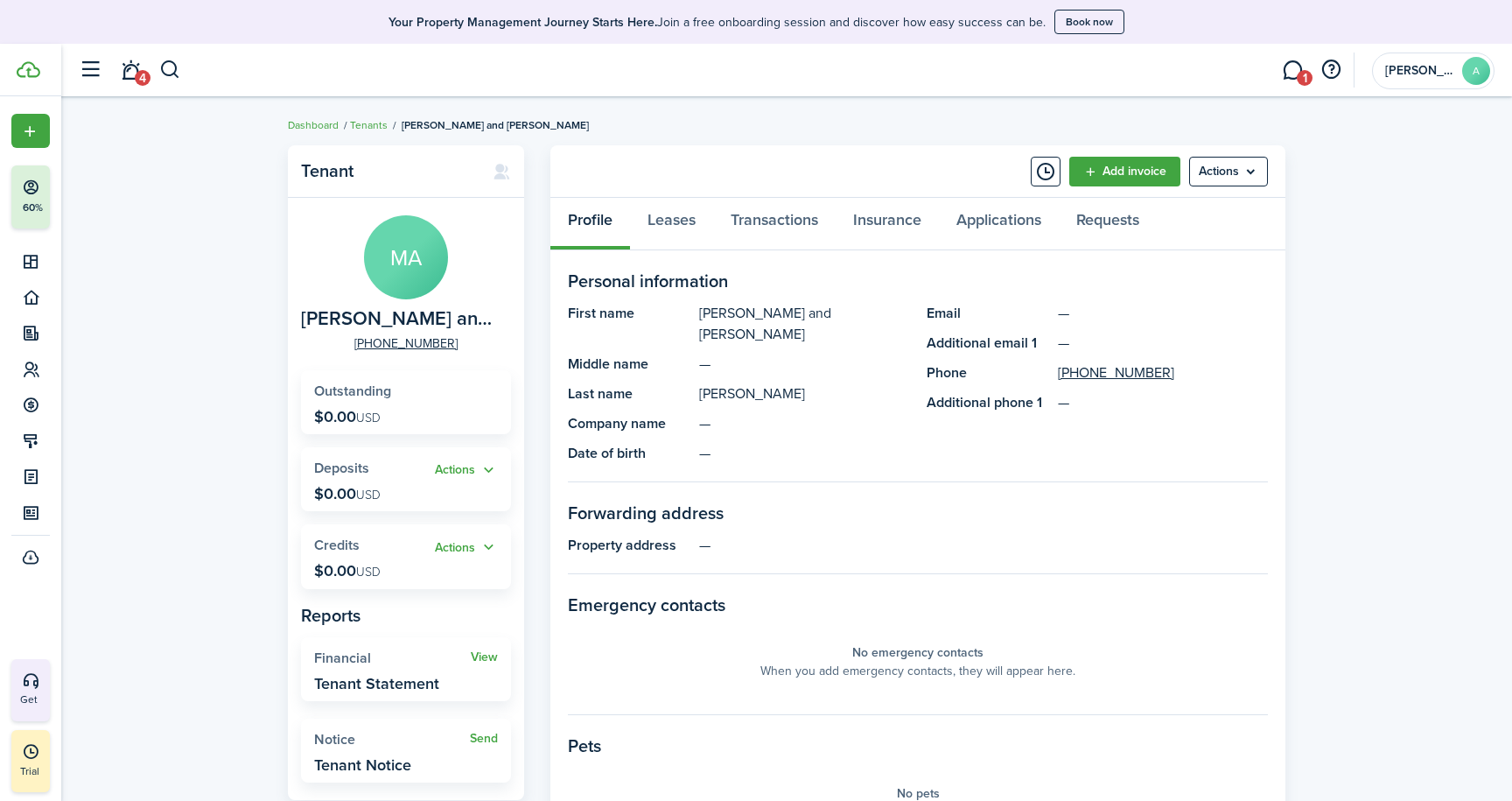
click at [130, 76] on link "4" at bounding box center [130, 70] width 33 height 45
